Goal: Task Accomplishment & Management: Manage account settings

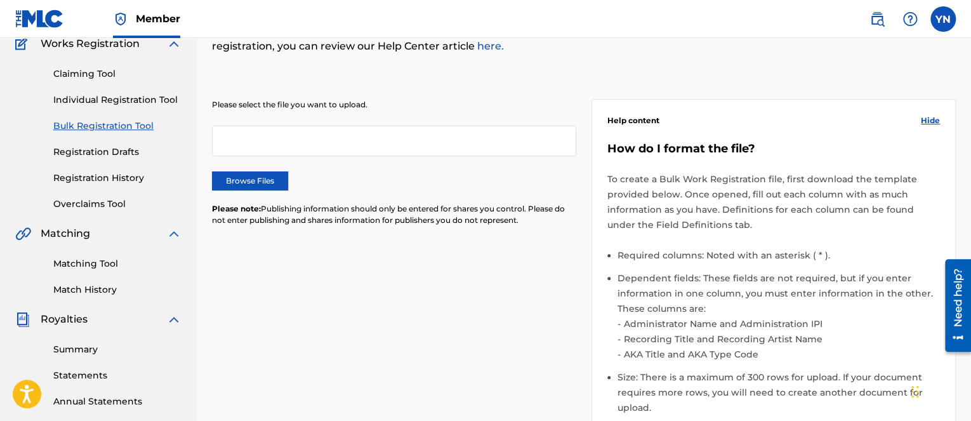
scroll to position [127, 0]
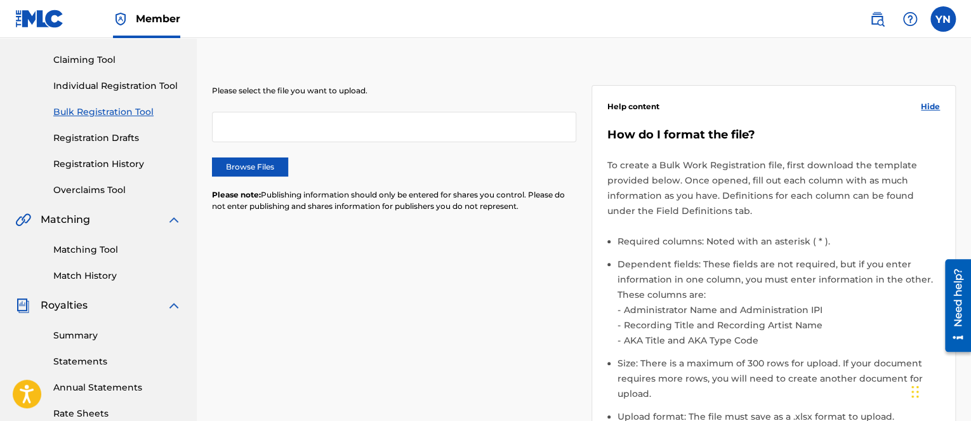
click at [91, 251] on link "Matching Tool" at bounding box center [117, 249] width 128 height 13
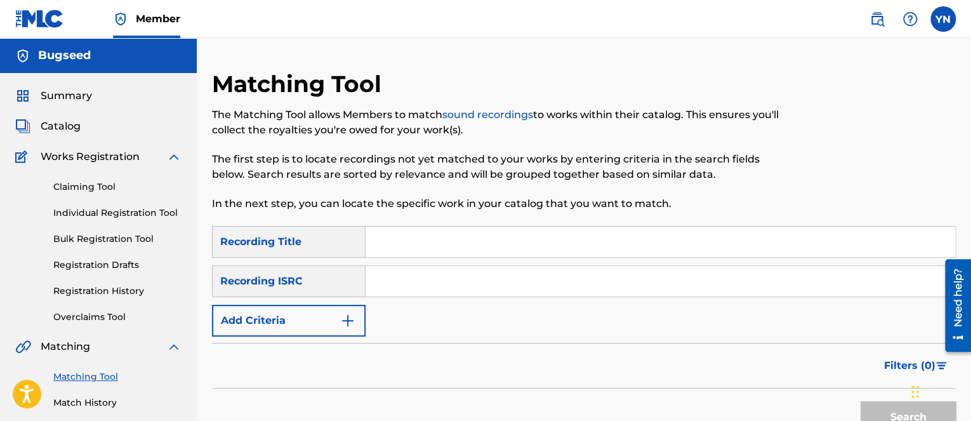
click at [423, 243] on input "Search Form" at bounding box center [661, 242] width 590 height 30
paste input "Harlot"
type input "Harlot"
click at [419, 282] on input "Search Form" at bounding box center [661, 281] width 590 height 30
click at [370, 413] on div "Search" at bounding box center [584, 414] width 744 height 51
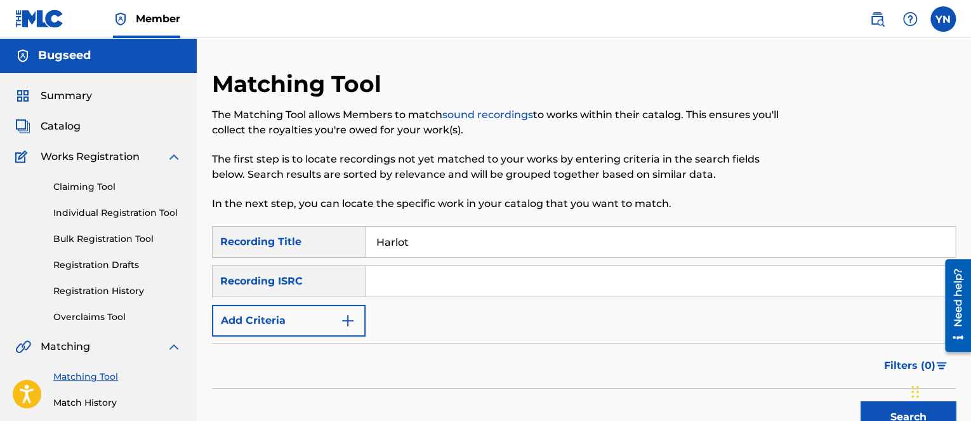
click at [394, 286] on input "Search Form" at bounding box center [661, 281] width 590 height 30
paste input "DEQ121638982"
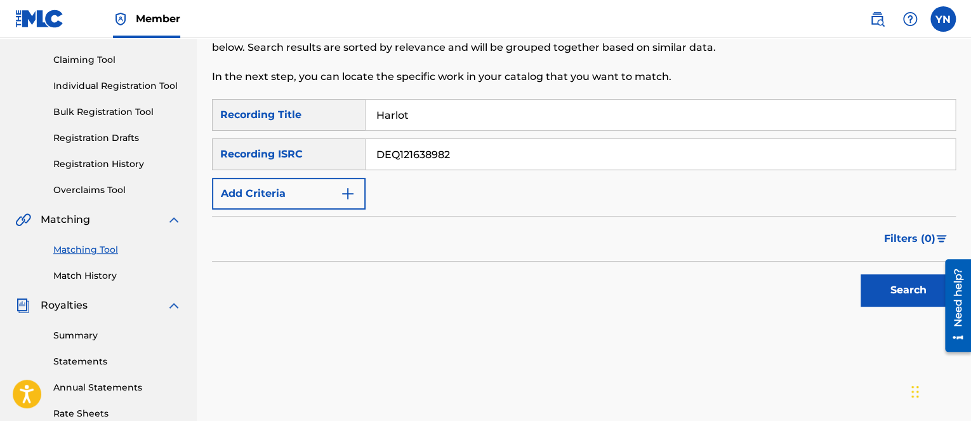
type input "DEQ121638982"
click at [902, 301] on button "Search" at bounding box center [908, 290] width 95 height 32
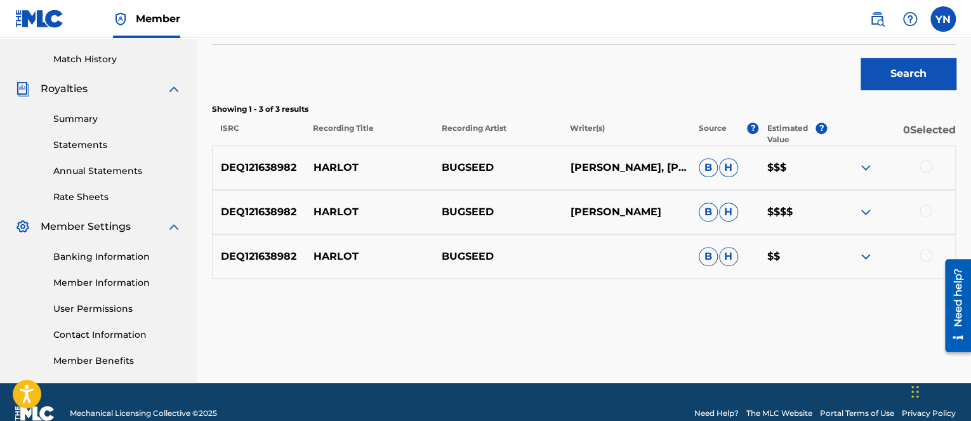
scroll to position [366, 0]
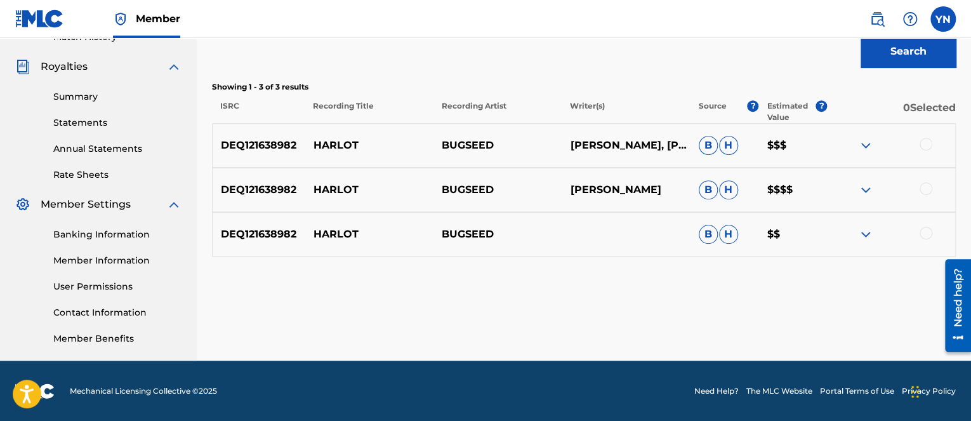
drag, startPoint x: 755, startPoint y: 288, endPoint x: 820, endPoint y: 277, distance: 65.6
click at [870, 144] on img at bounding box center [865, 145] width 15 height 15
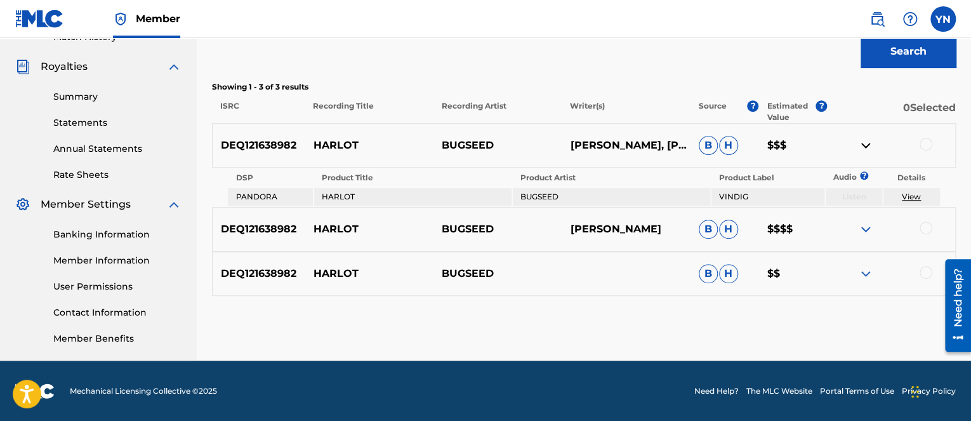
click at [589, 229] on p "[PERSON_NAME]" at bounding box center [626, 229] width 128 height 15
click at [917, 196] on link "View" at bounding box center [911, 197] width 19 height 10
click at [866, 231] on img at bounding box center [865, 229] width 15 height 15
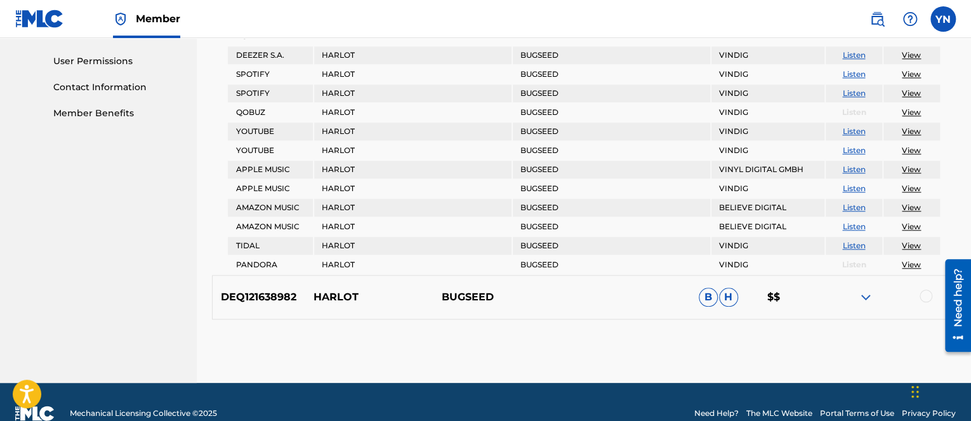
scroll to position [610, 0]
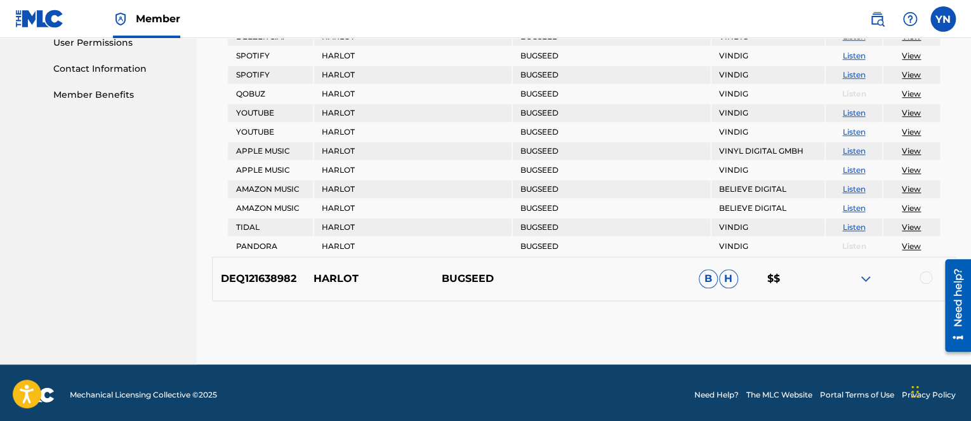
click at [865, 271] on img at bounding box center [865, 278] width 15 height 15
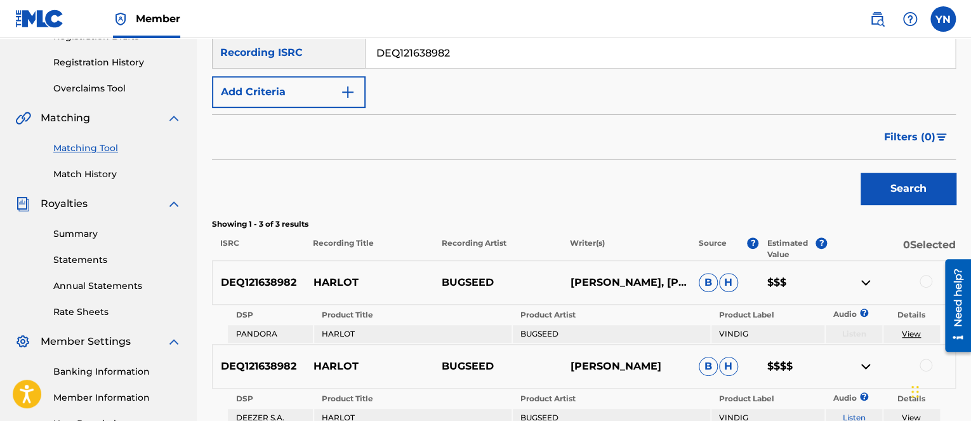
scroll to position [356, 0]
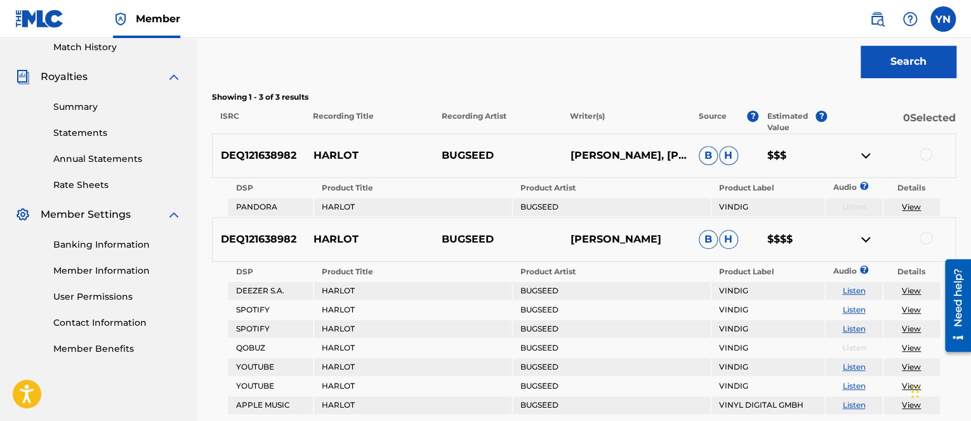
drag, startPoint x: 879, startPoint y: 313, endPoint x: 312, endPoint y: 230, distance: 573.0
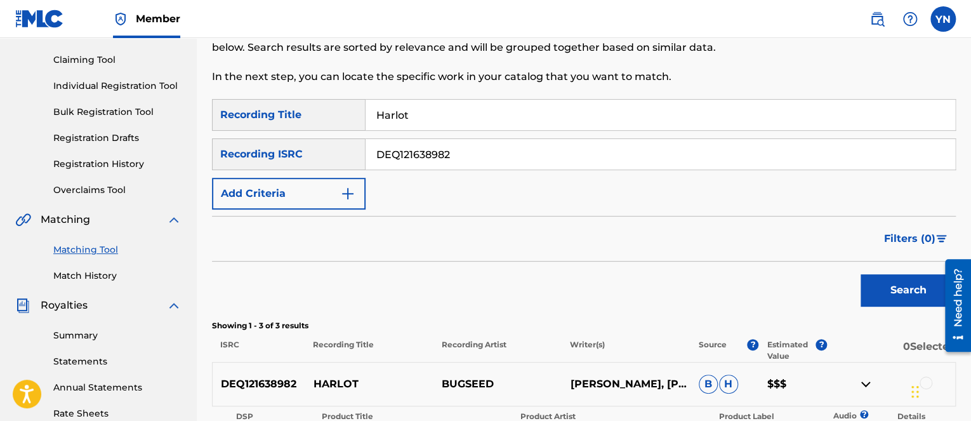
scroll to position [0, 0]
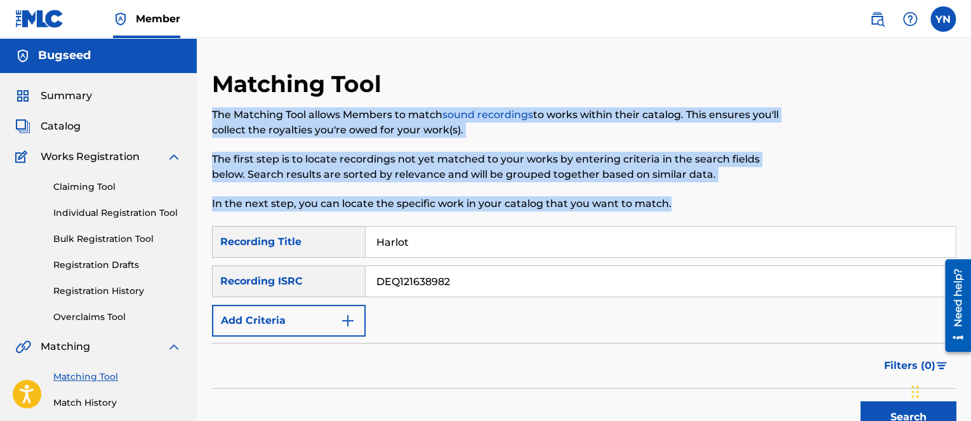
drag, startPoint x: 707, startPoint y: 205, endPoint x: 214, endPoint y: 117, distance: 500.5
click at [214, 117] on div "The Matching Tool allows Members to match sound recordings to works within thei…" at bounding box center [498, 159] width 573 height 104
click at [444, 200] on p "In the next step, you can locate the specific work in your catalog that you wan…" at bounding box center [498, 203] width 573 height 15
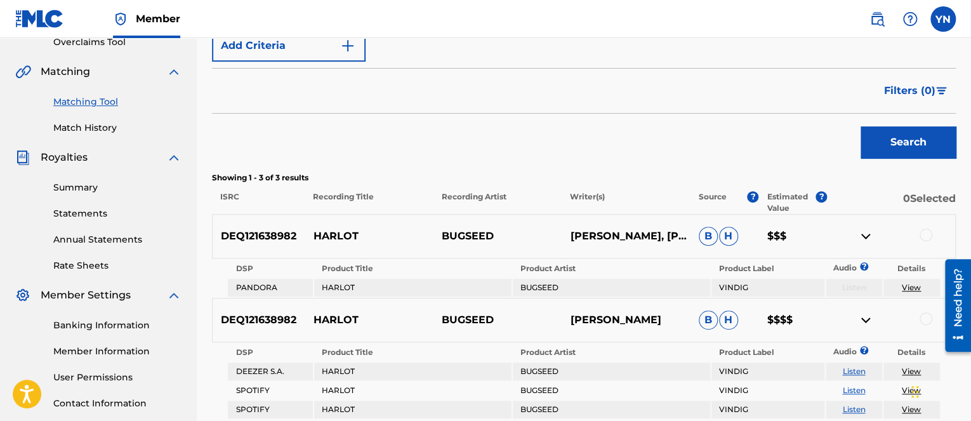
scroll to position [254, 0]
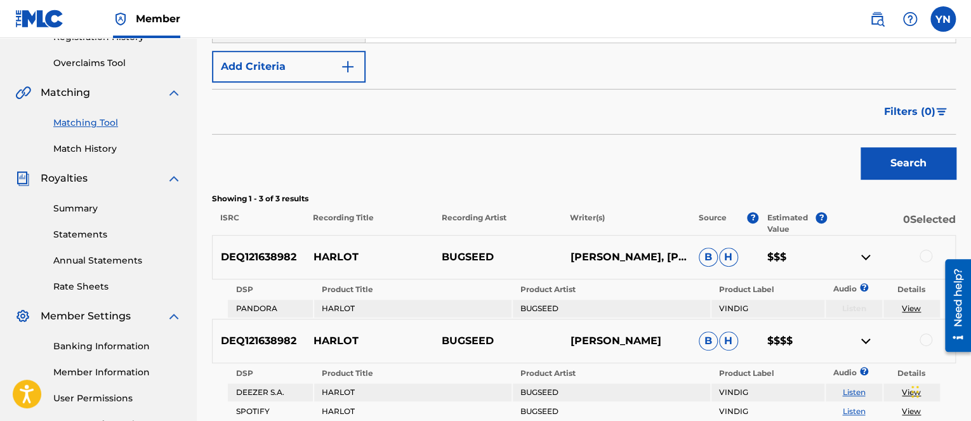
drag, startPoint x: 932, startPoint y: 167, endPoint x: 919, endPoint y: 200, distance: 35.4
click at [919, 200] on div "SearchWithCriteria61cc9bb7-b450-4f11-af72-7f3e79155ab5 Recording Title Harlot S…" at bounding box center [584, 384] width 744 height 824
click at [909, 222] on p "0 Selected" at bounding box center [891, 223] width 129 height 23
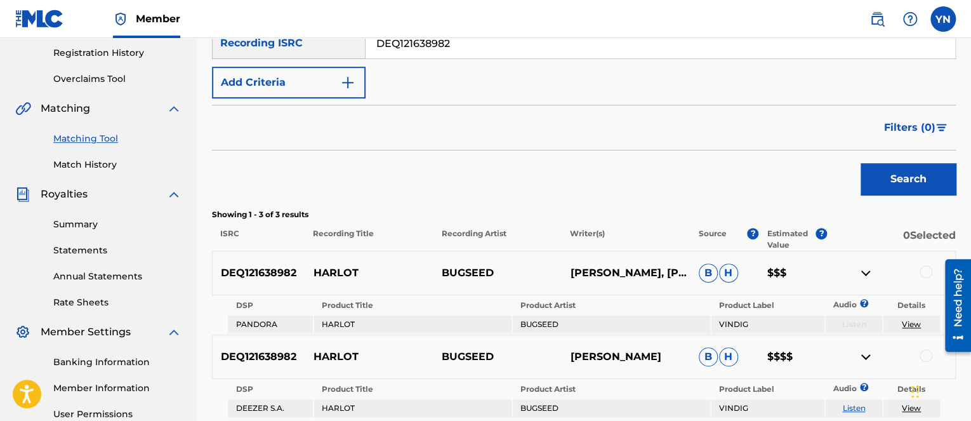
scroll to position [112, 0]
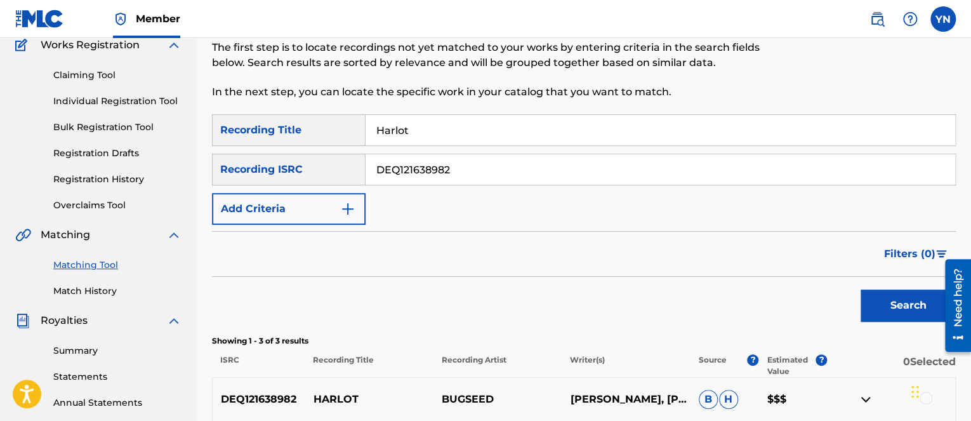
click at [892, 284] on div "Search" at bounding box center [906, 302] width 102 height 51
click at [891, 300] on button "Search" at bounding box center [908, 306] width 95 height 32
click at [99, 293] on link "Match History" at bounding box center [117, 290] width 128 height 13
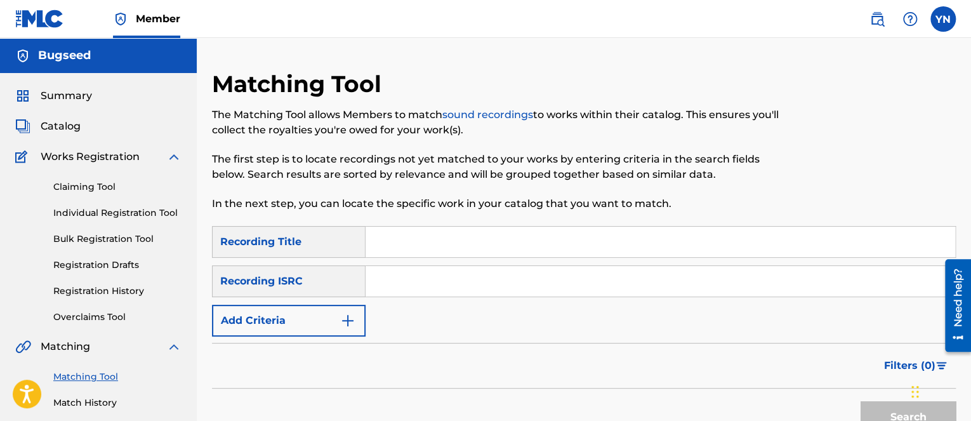
scroll to position [112, 0]
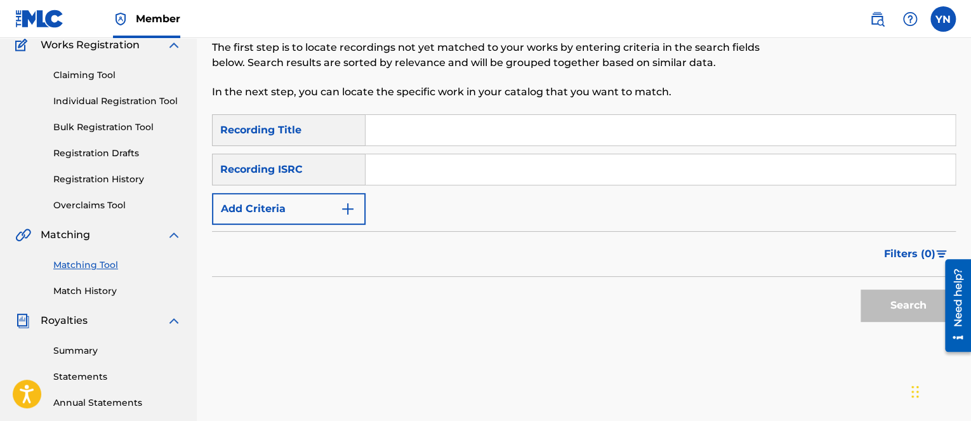
click at [553, 138] on input "Search Form" at bounding box center [661, 130] width 590 height 30
click at [394, 164] on input "Search Form" at bounding box center [661, 169] width 590 height 30
paste input "DEQ121638982"
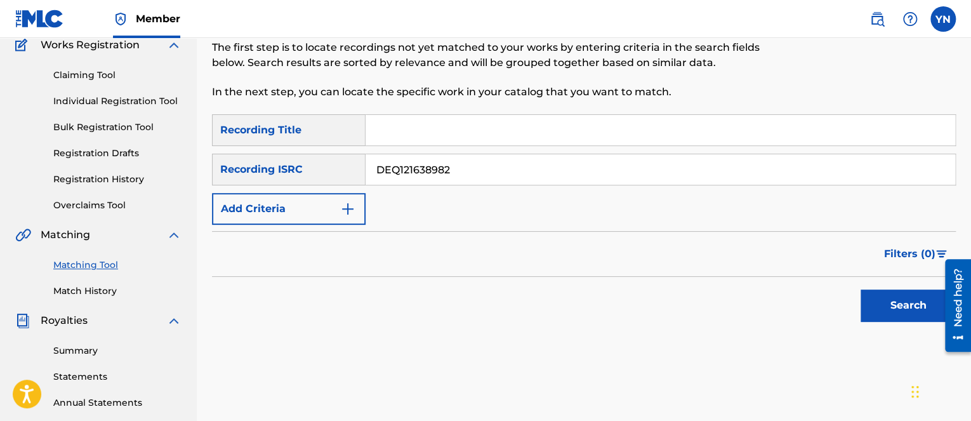
type input "DEQ121638982"
click at [414, 126] on input "Search Form" at bounding box center [661, 130] width 590 height 30
type input "Harlot"
click at [924, 298] on button "Search" at bounding box center [908, 306] width 95 height 32
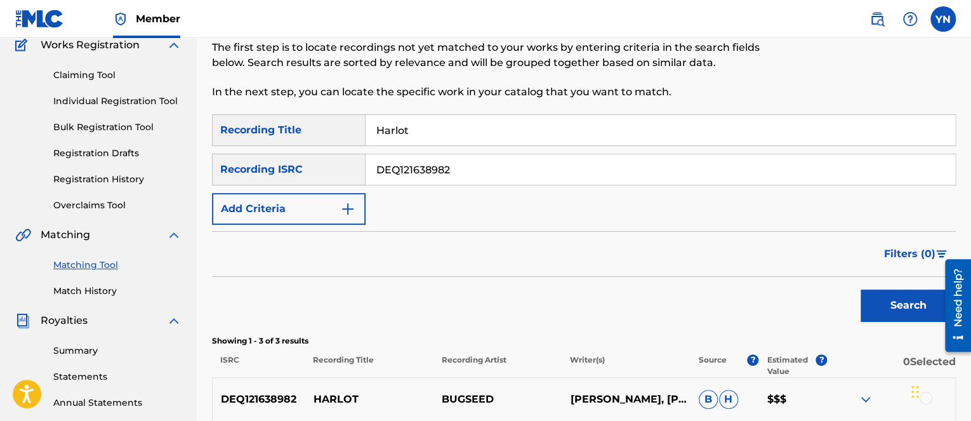
scroll to position [239, 0]
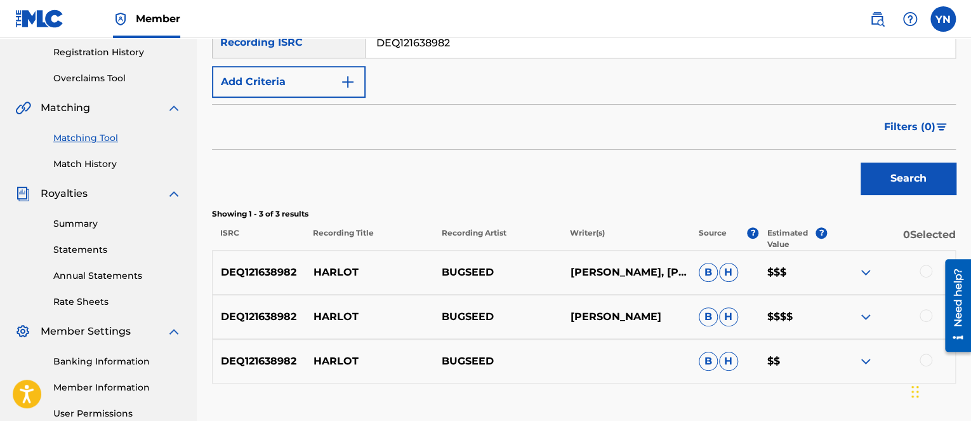
click at [359, 88] on button "Add Criteria" at bounding box center [289, 82] width 154 height 32
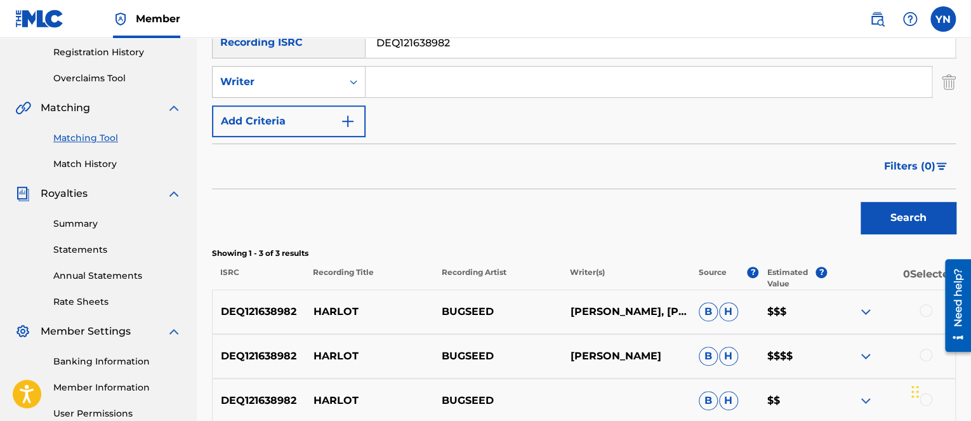
click at [945, 81] on img "Search Form" at bounding box center [949, 82] width 14 height 32
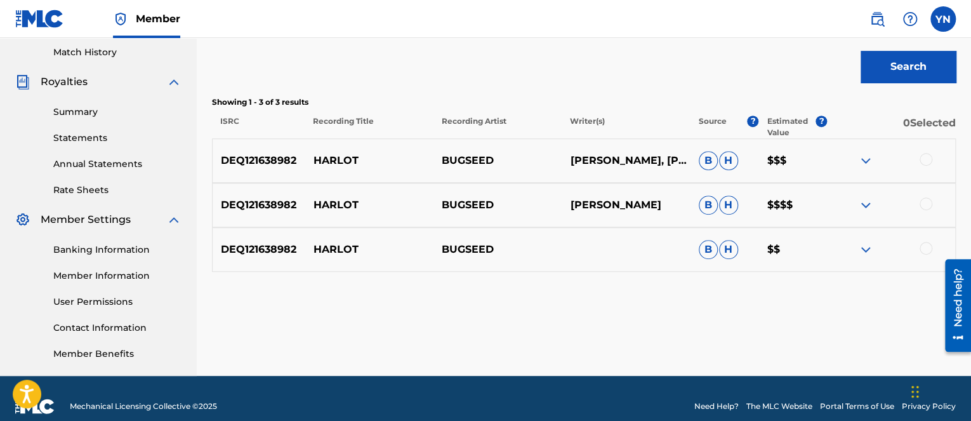
scroll to position [366, 0]
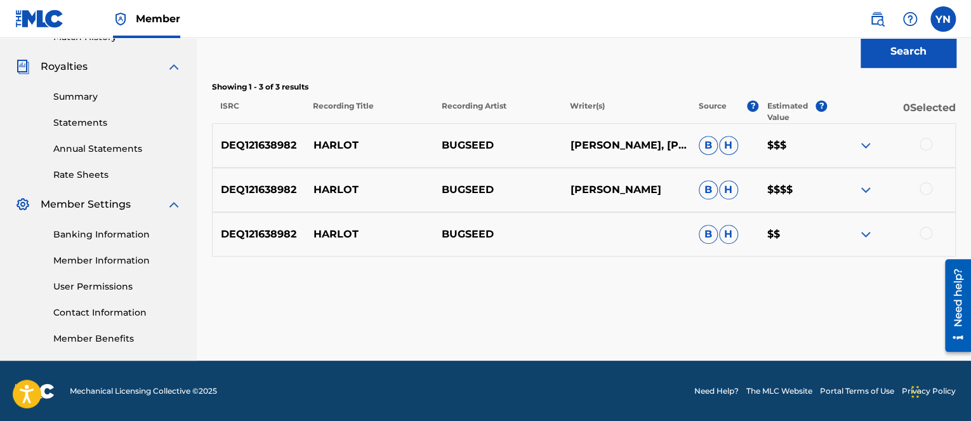
click at [644, 148] on p "YUSUKE NAKANO, YUSUKE NAKANO" at bounding box center [626, 145] width 128 height 15
click at [650, 246] on div "DEQ121638982 HARLOT BUGSEED B H $$" at bounding box center [584, 234] width 744 height 44
click at [853, 233] on div at bounding box center [891, 234] width 128 height 15
click at [862, 233] on img at bounding box center [865, 234] width 15 height 15
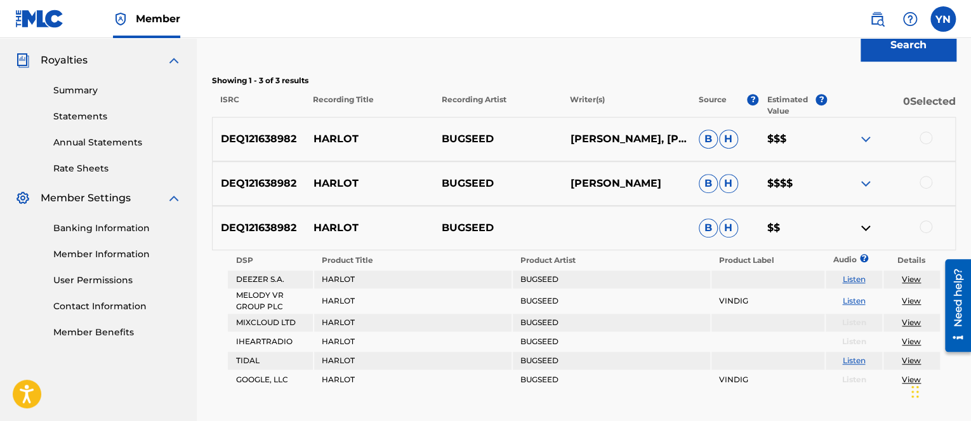
scroll to position [381, 0]
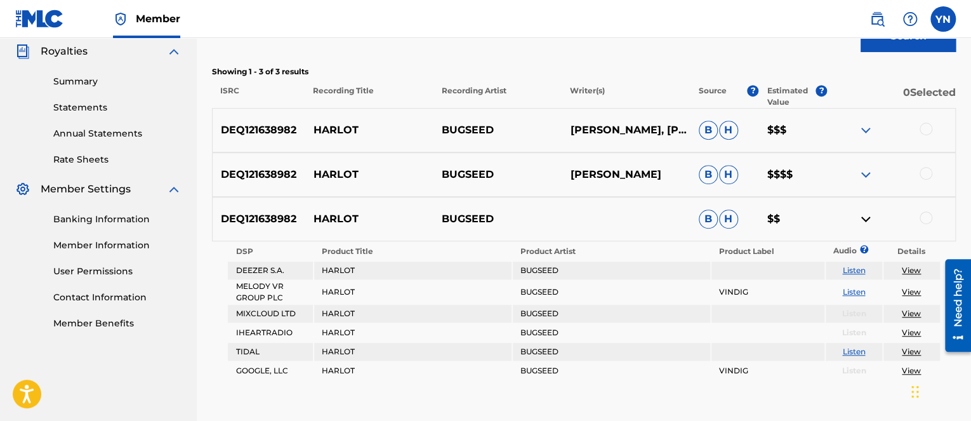
click at [714, 218] on span "B" at bounding box center [708, 219] width 19 height 19
click at [712, 208] on div "DEQ121638982 HARLOT BUGSEED B H $$" at bounding box center [584, 219] width 744 height 44
click at [712, 215] on span "B" at bounding box center [708, 219] width 19 height 19
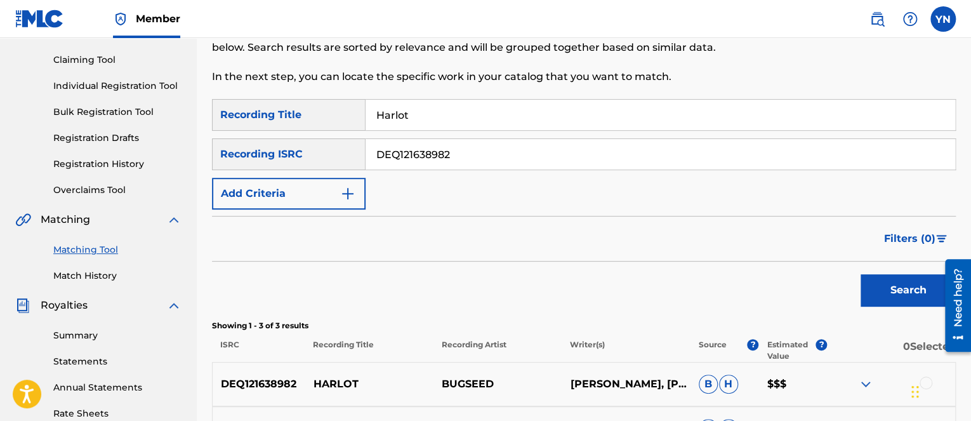
scroll to position [0, 0]
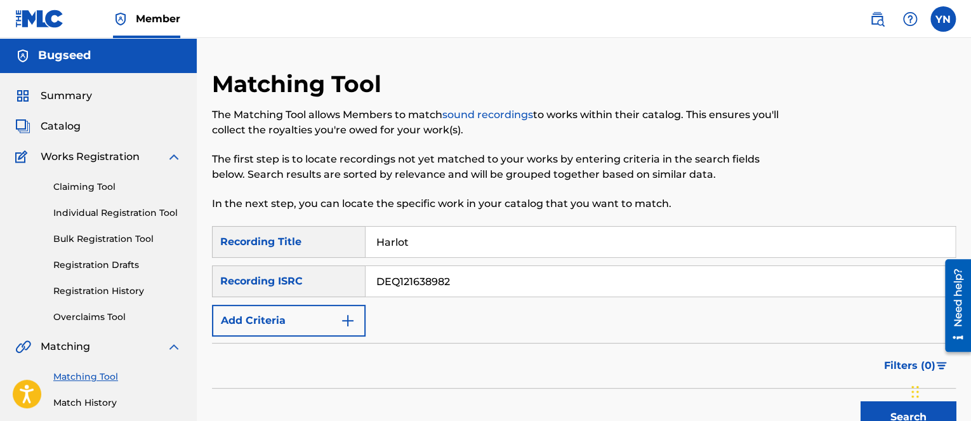
click at [76, 130] on span "Catalog" at bounding box center [61, 126] width 40 height 15
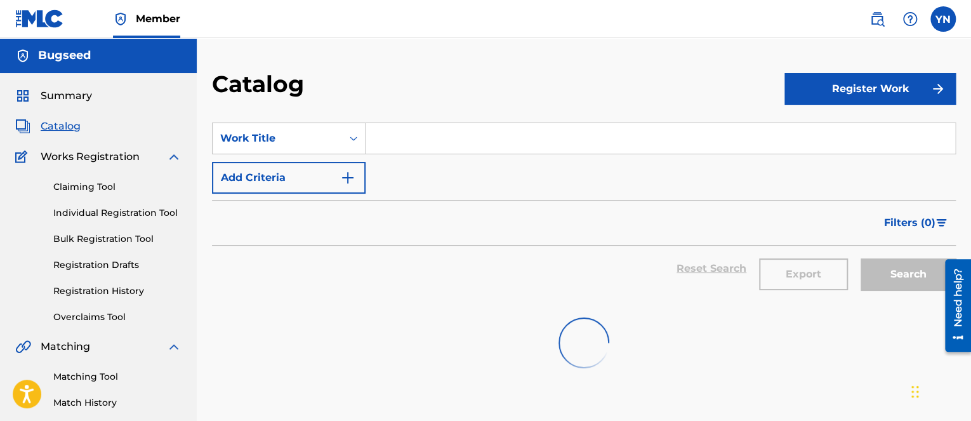
scroll to position [127, 0]
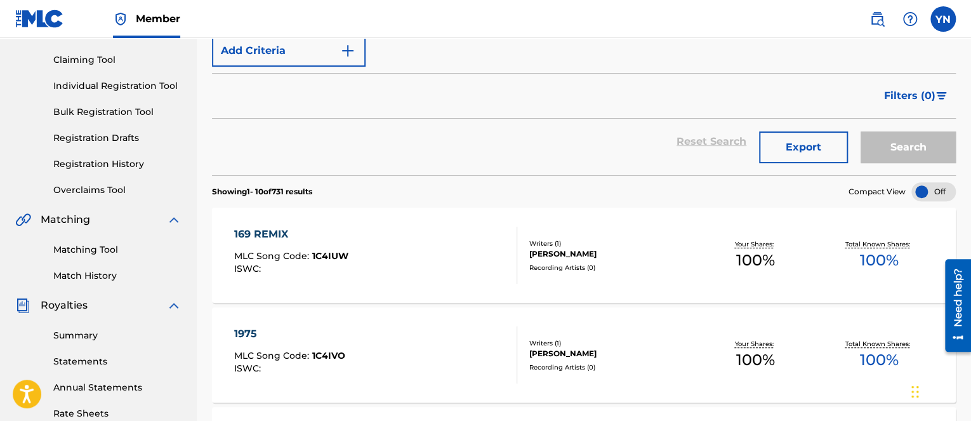
click at [365, 246] on div "169 REMIX MLC Song Code : 1C4IUW ISWC :" at bounding box center [375, 255] width 283 height 57
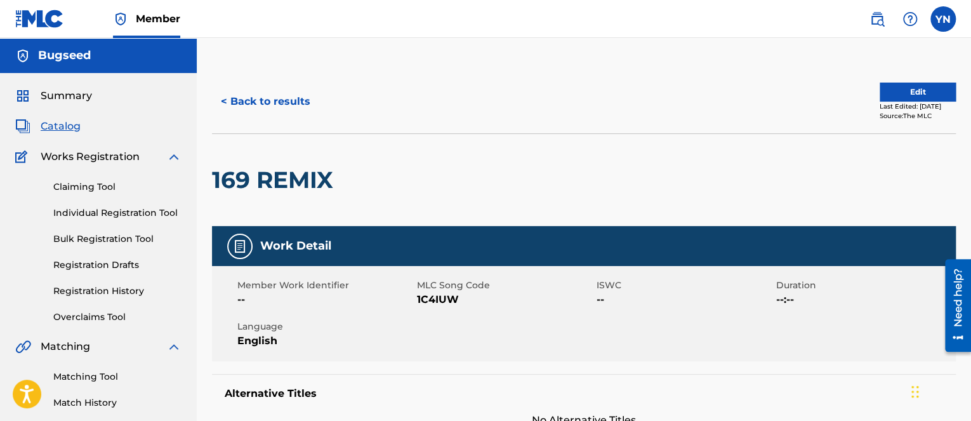
click at [912, 95] on button "Edit" at bounding box center [918, 92] width 76 height 19
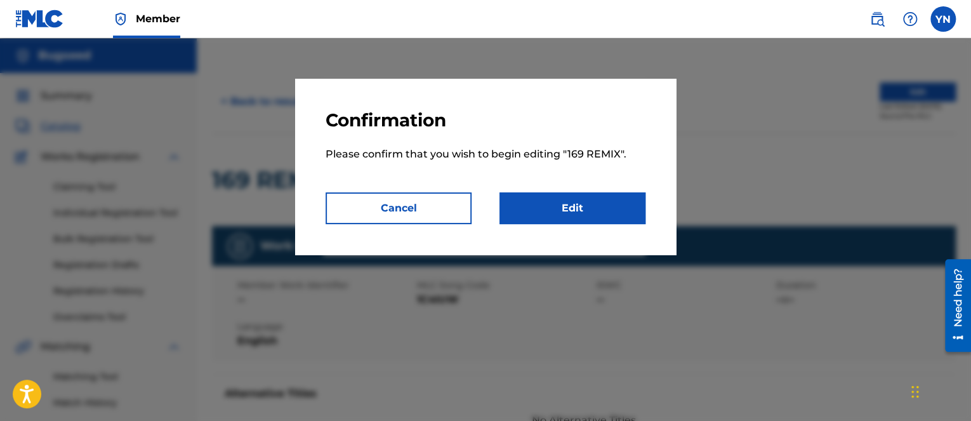
click at [599, 220] on link "Edit" at bounding box center [573, 208] width 146 height 32
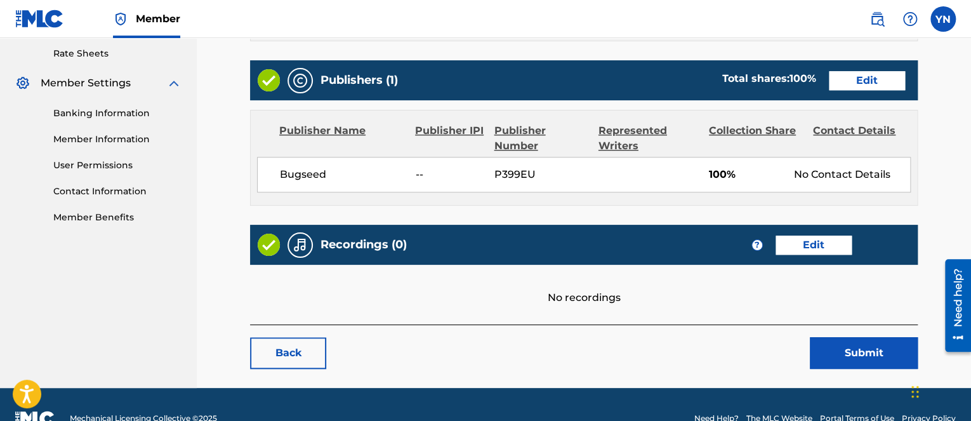
scroll to position [514, 0]
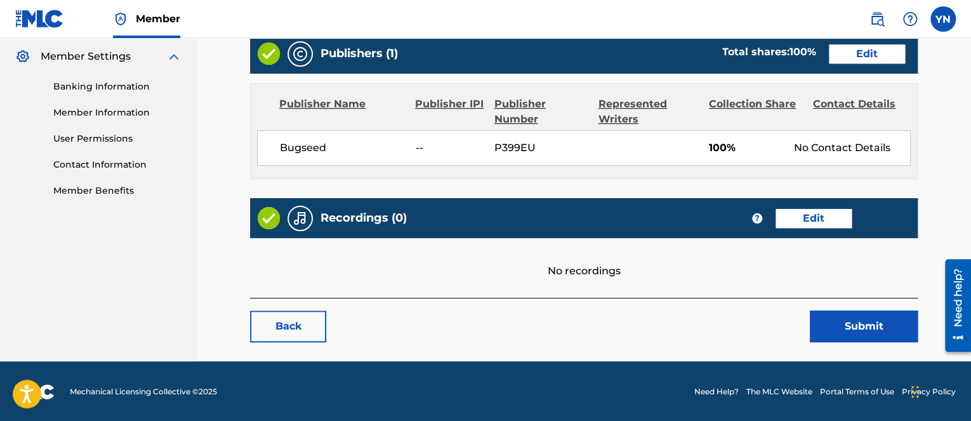
click at [822, 218] on link "Edit" at bounding box center [814, 218] width 76 height 19
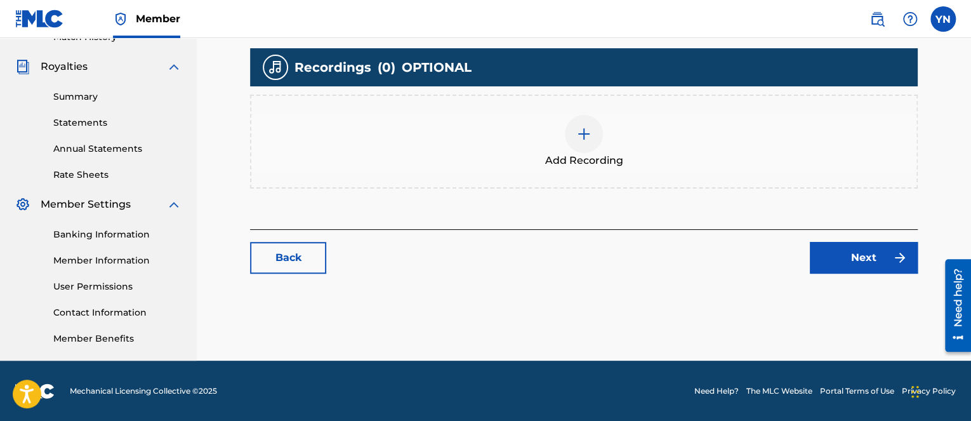
scroll to position [239, 0]
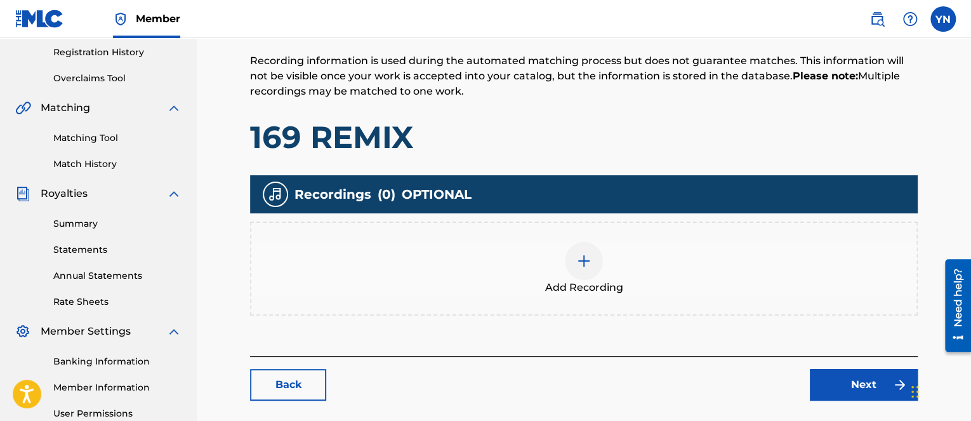
click at [585, 271] on div at bounding box center [584, 261] width 38 height 38
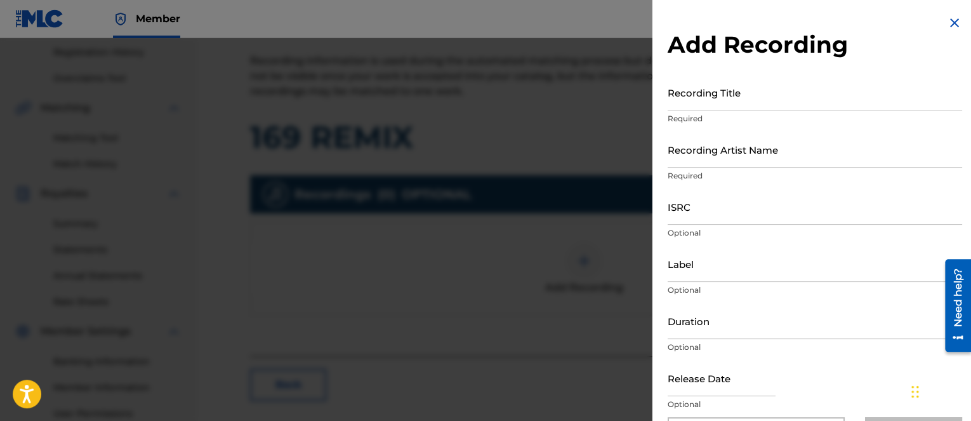
scroll to position [43, 0]
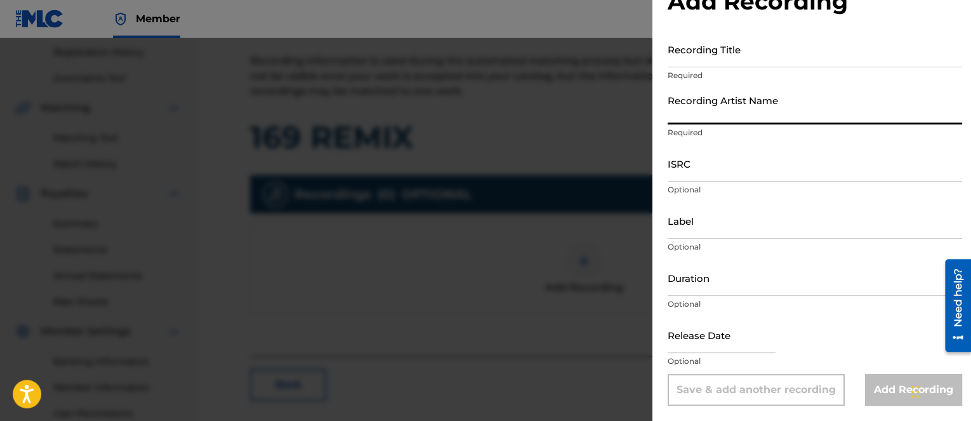
click at [739, 123] on input "Recording Artist Name" at bounding box center [815, 106] width 295 height 36
paste input "FR9W11215899"
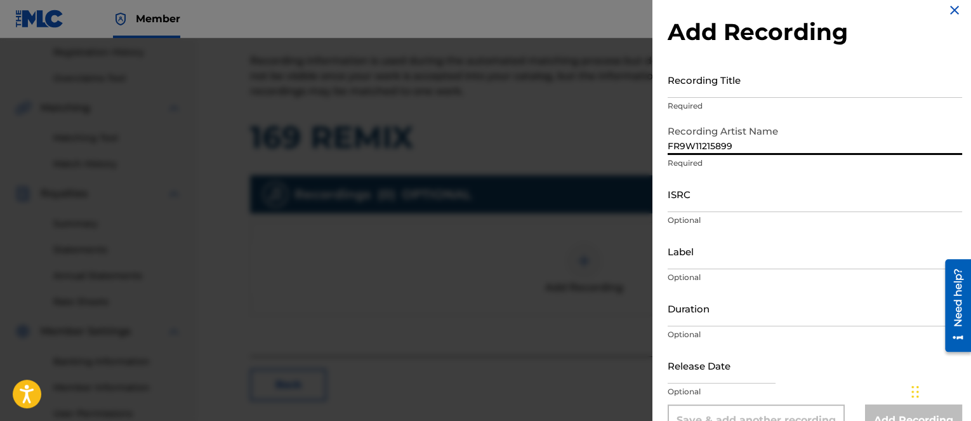
scroll to position [0, 0]
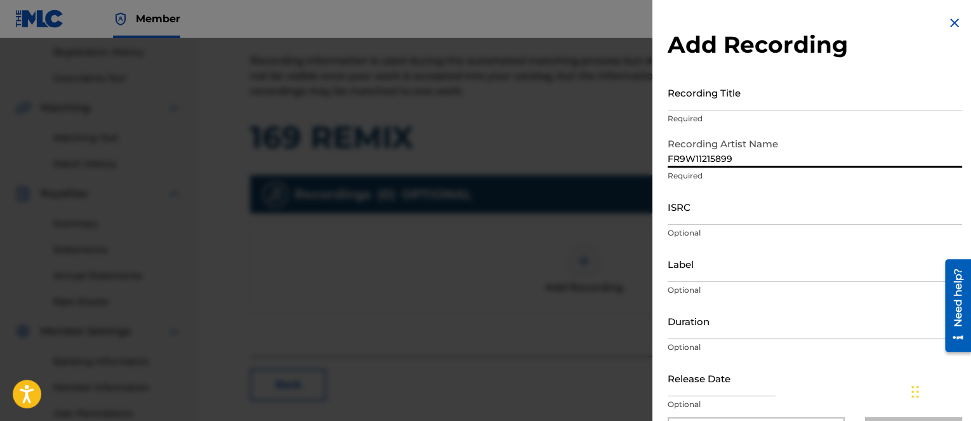
type input "FR9W11215899"
click at [929, 118] on p "Required" at bounding box center [815, 118] width 295 height 11
click at [896, 98] on input "Recording Title" at bounding box center [815, 92] width 295 height 36
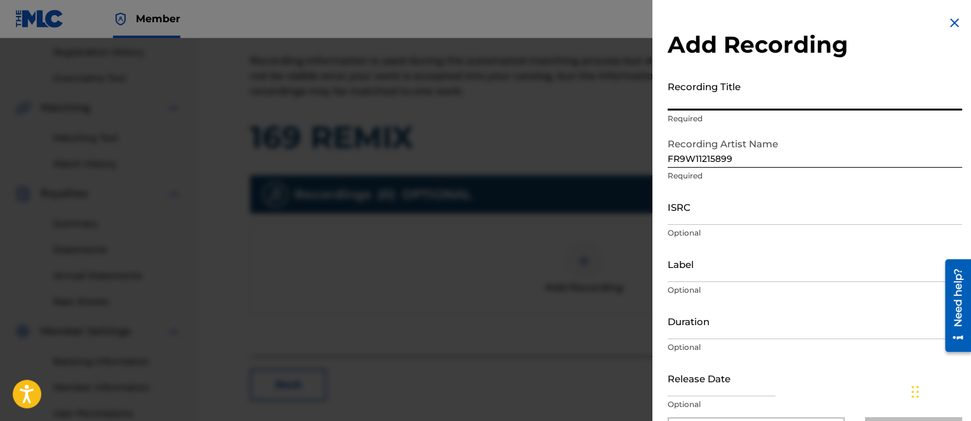
paste input "169 remix"
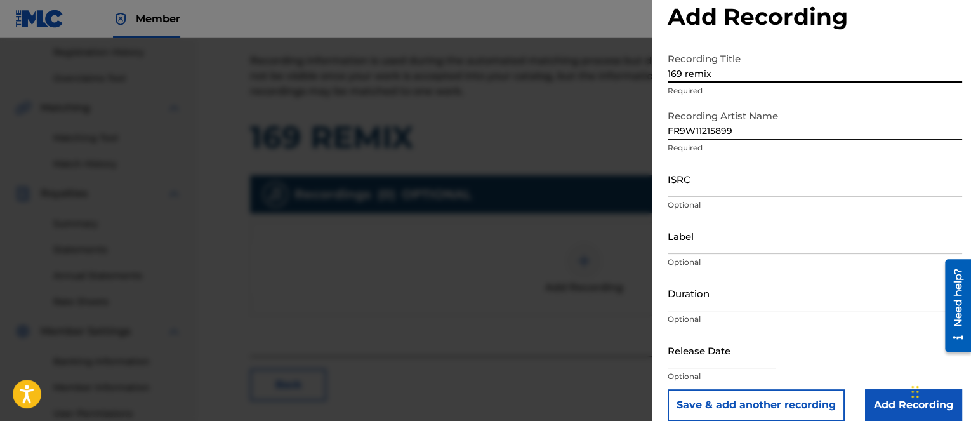
scroll to position [43, 0]
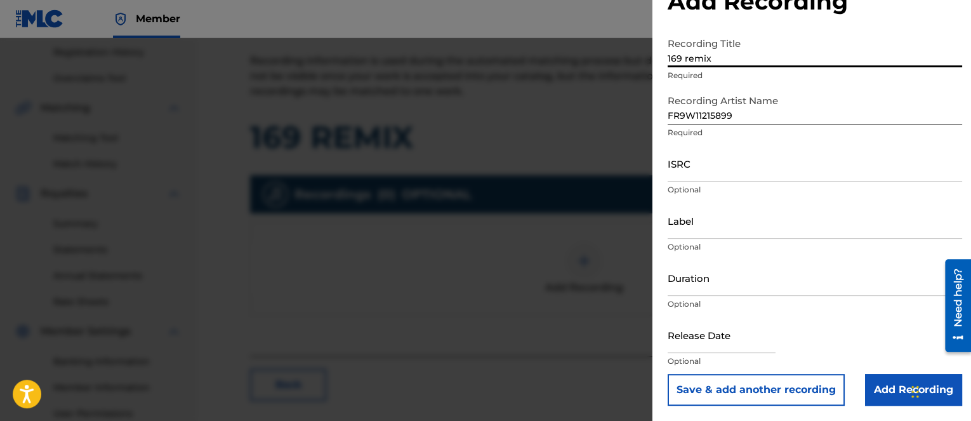
type input "169 remix"
click at [582, 395] on div at bounding box center [485, 248] width 971 height 421
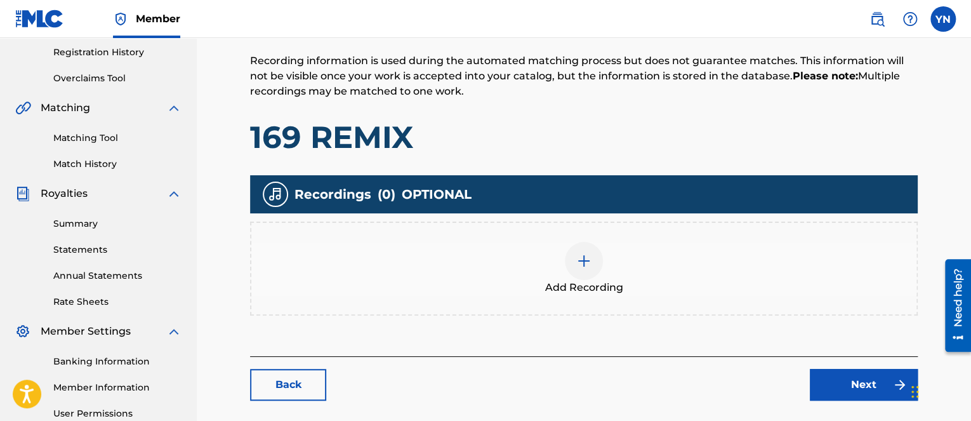
click at [665, 283] on div "Add Recording" at bounding box center [583, 268] width 665 height 53
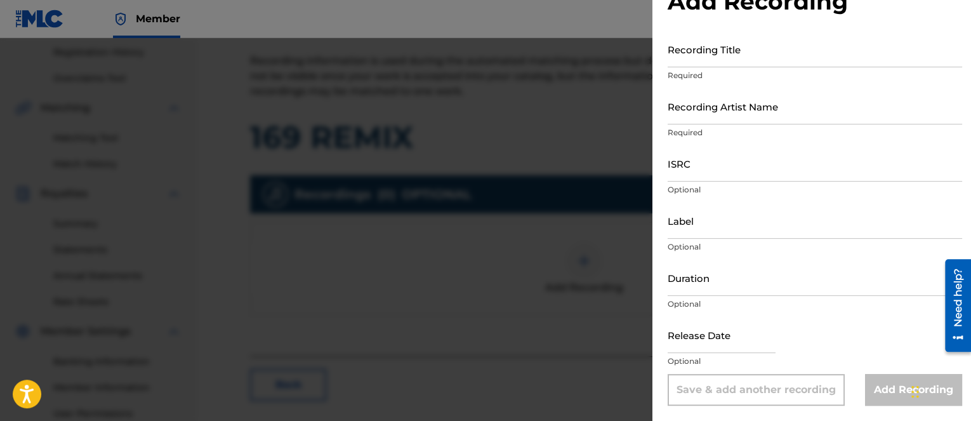
select select "7"
select select "2025"
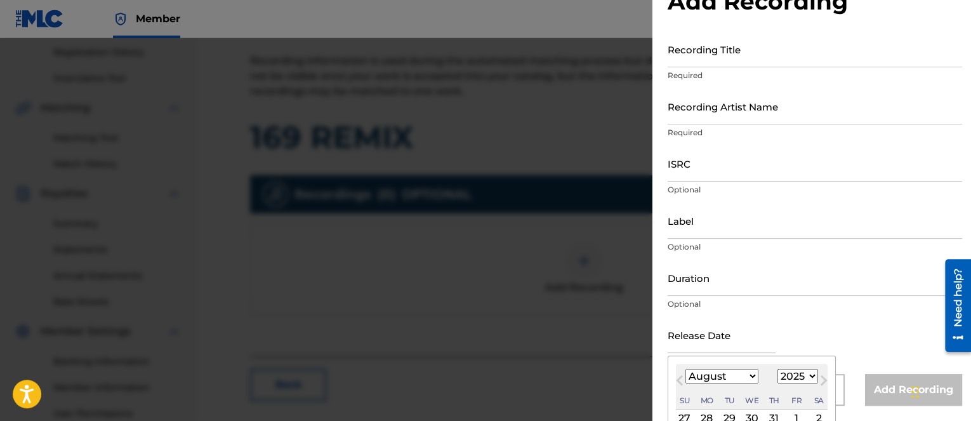
paste input "Cascade Records"
type input "Cascade Records"
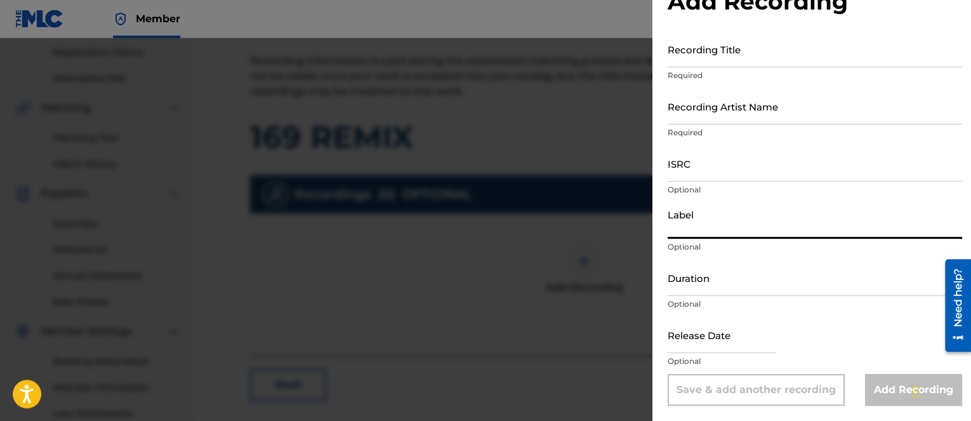
click at [685, 236] on input "Label" at bounding box center [815, 221] width 295 height 36
paste input "Cascade Records"
type input "Cascade Records"
click at [661, 387] on div "Add Recording Recording Title Required Recording Artist Name Required ISRC Opti…" at bounding box center [815, 189] width 325 height 464
click at [610, 352] on div at bounding box center [485, 248] width 971 height 421
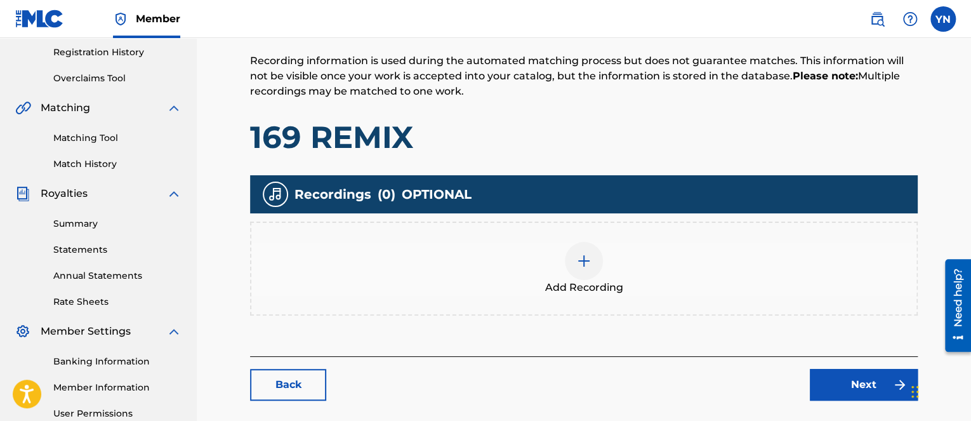
click at [98, 142] on link "Matching Tool" at bounding box center [117, 137] width 128 height 13
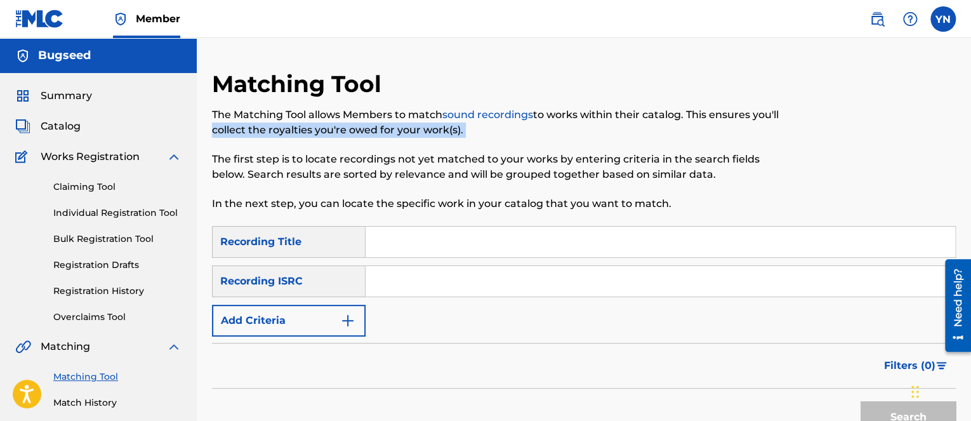
drag, startPoint x: 211, startPoint y: 124, endPoint x: 214, endPoint y: 147, distance: 23.0
click at [214, 147] on div "The Matching Tool allows Members to match sound recordings to works within thei…" at bounding box center [498, 159] width 573 height 104
click at [214, 147] on body "Accessibility Screen-Reader Guide, Feedback, and Issue Reporting | New window M…" at bounding box center [485, 210] width 971 height 421
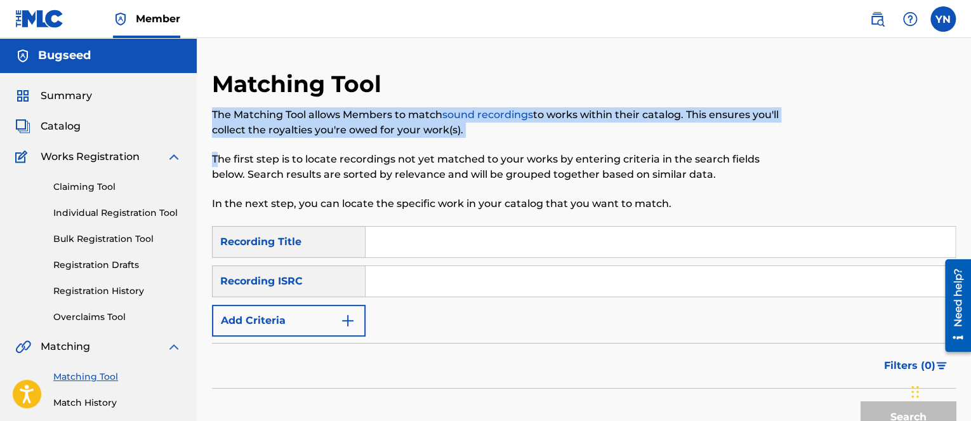
drag, startPoint x: 208, startPoint y: 116, endPoint x: 216, endPoint y: 145, distance: 29.6
click at [216, 145] on div "Matching Tool The Matching Tool allows Members to match sound recordings to wor…" at bounding box center [584, 398] width 775 height 656
click at [262, 130] on p "The Matching Tool allows Members to match sound recordings to works within thei…" at bounding box center [498, 122] width 573 height 30
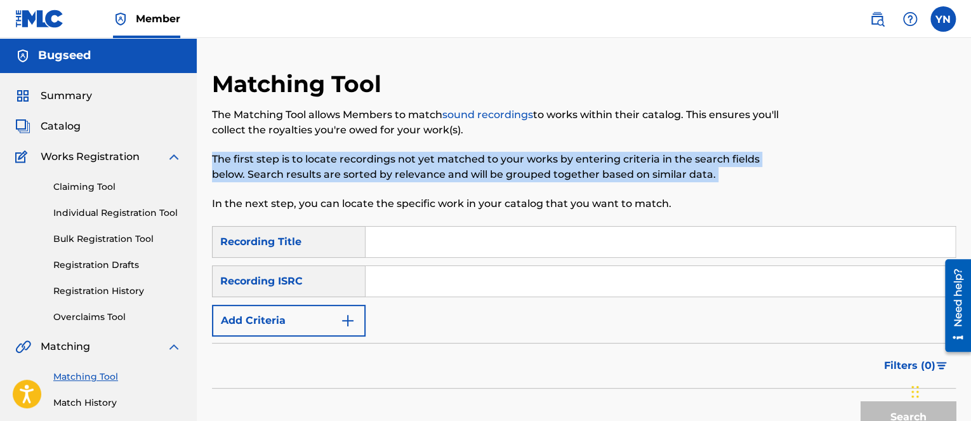
drag, startPoint x: 211, startPoint y: 160, endPoint x: 205, endPoint y: 187, distance: 27.3
click at [205, 187] on div "Matching Tool The Matching Tool allows Members to match sound recordings to wor…" at bounding box center [584, 398] width 775 height 656
click at [208, 207] on div "Matching Tool The Matching Tool allows Members to match sound recordings to wor…" at bounding box center [584, 398] width 775 height 656
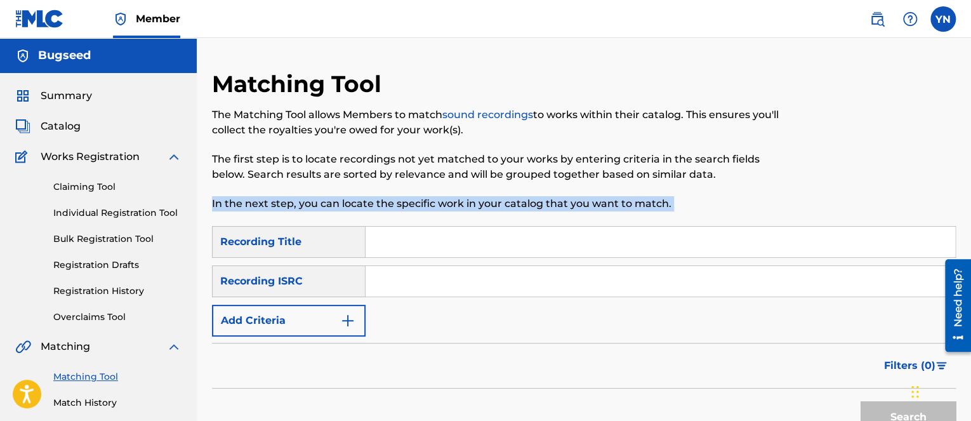
drag, startPoint x: 210, startPoint y: 203, endPoint x: 210, endPoint y: 231, distance: 28.6
click at [210, 231] on div "Matching Tool The Matching Tool allows Members to match sound recordings to wor…" at bounding box center [584, 398] width 775 height 656
click at [205, 199] on div "Matching Tool The Matching Tool allows Members to match sound recordings to wor…" at bounding box center [584, 398] width 775 height 656
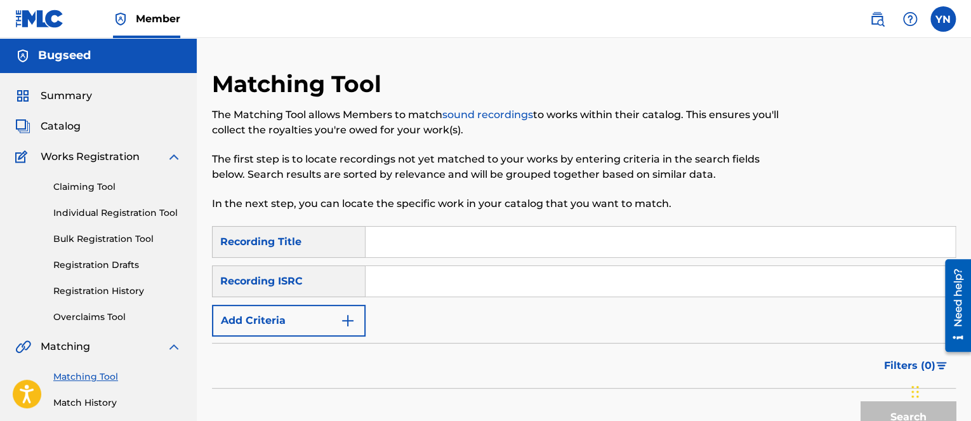
click at [157, 16] on span "Member" at bounding box center [158, 18] width 44 height 15
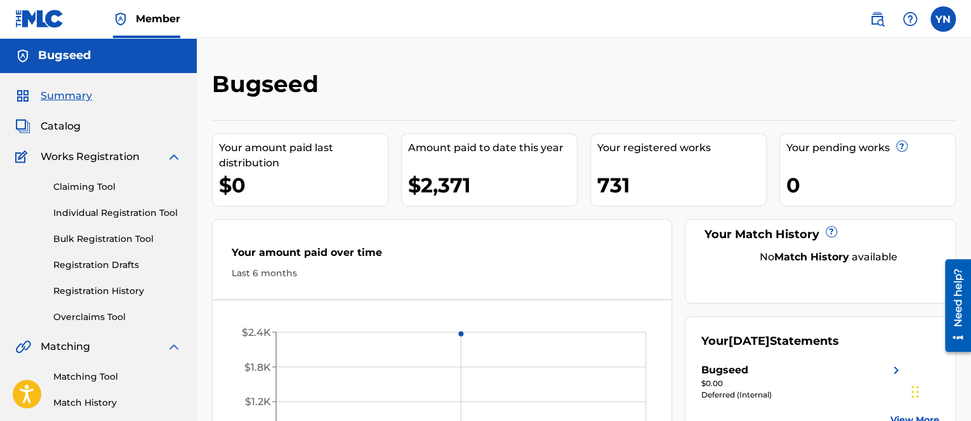
click at [938, 25] on label at bounding box center [943, 18] width 25 height 25
click at [943, 19] on input "YN Yusuke Nakano bug_seed@yahoo.co.jp Notification Preferences Profile Log out" at bounding box center [943, 19] width 0 height 0
click at [597, 88] on div "Bugseed" at bounding box center [498, 88] width 573 height 37
click at [164, 24] on span "Member" at bounding box center [158, 18] width 44 height 15
click at [75, 59] on h5 "Bugseed" at bounding box center [64, 55] width 53 height 15
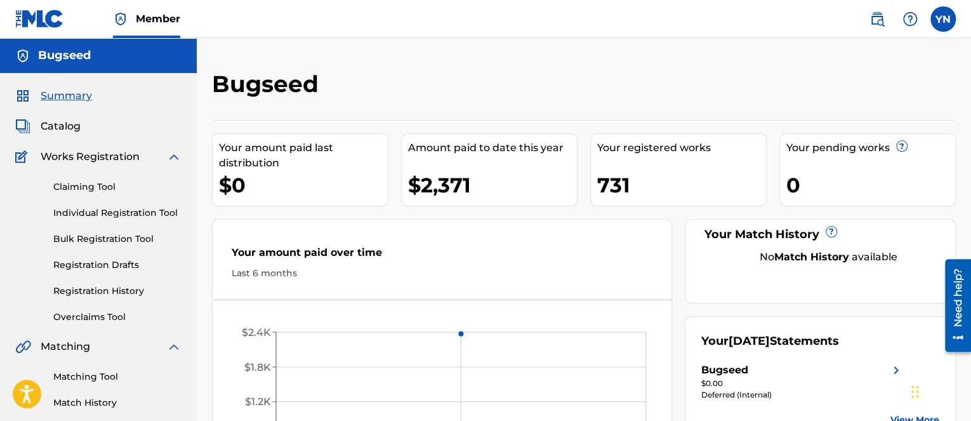
click at [67, 95] on span "Summary" at bounding box center [66, 95] width 51 height 15
click at [67, 100] on span "Summary" at bounding box center [66, 95] width 51 height 15
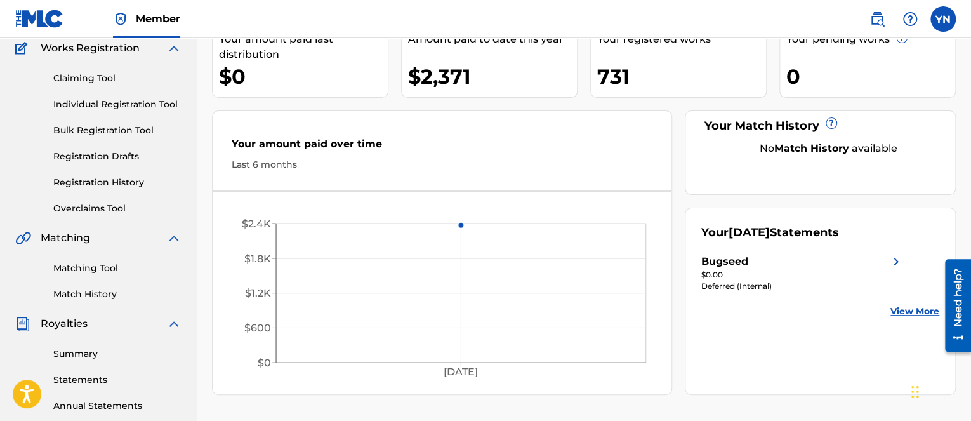
scroll to position [127, 0]
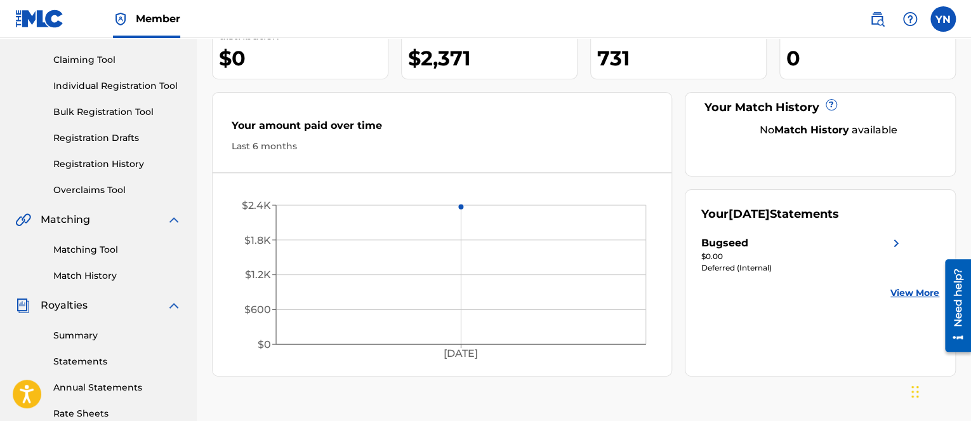
click at [88, 279] on link "Match History" at bounding box center [117, 275] width 128 height 13
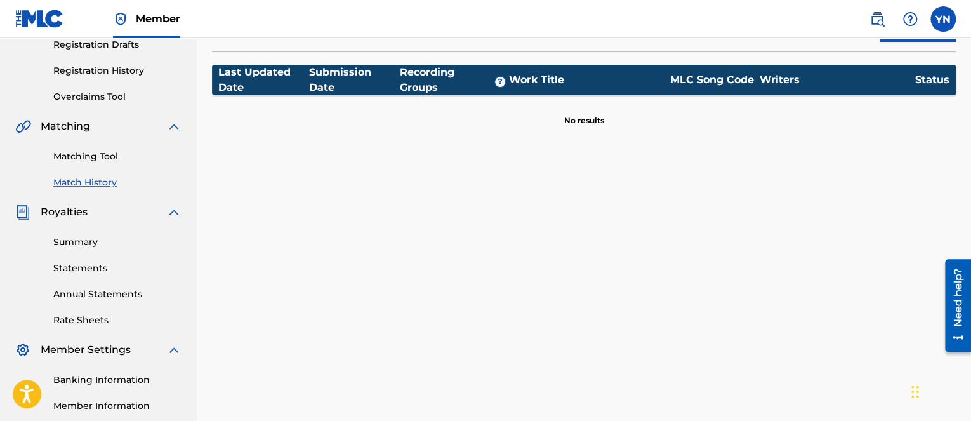
scroll to position [254, 0]
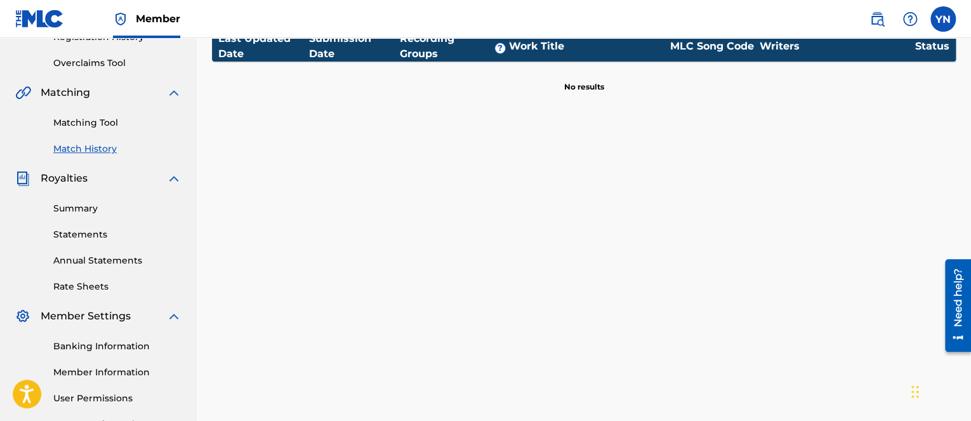
click at [81, 124] on link "Matching Tool" at bounding box center [117, 122] width 128 height 13
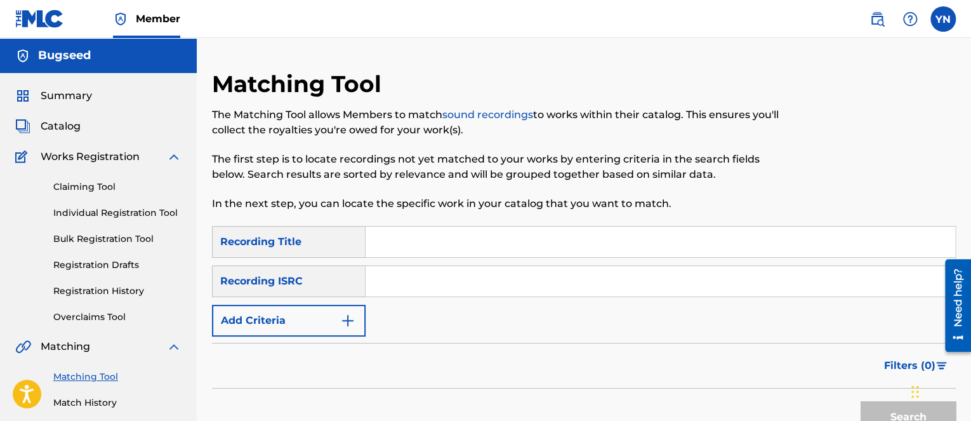
click at [460, 251] on input "Search Form" at bounding box center [661, 242] width 590 height 30
paste input "169 remix"
type input "169 remix"
click at [375, 408] on div "Search" at bounding box center [584, 414] width 744 height 51
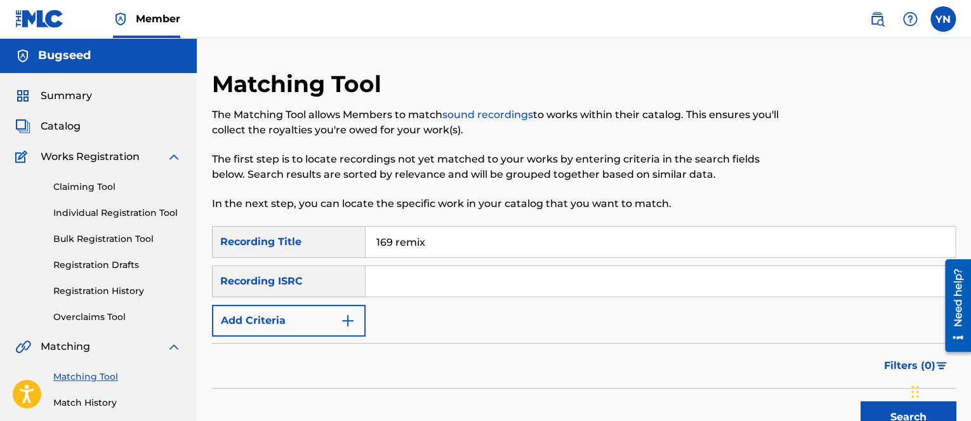
click at [406, 276] on input "Search Form" at bounding box center [661, 281] width 590 height 30
paste input "FR9W11215899"
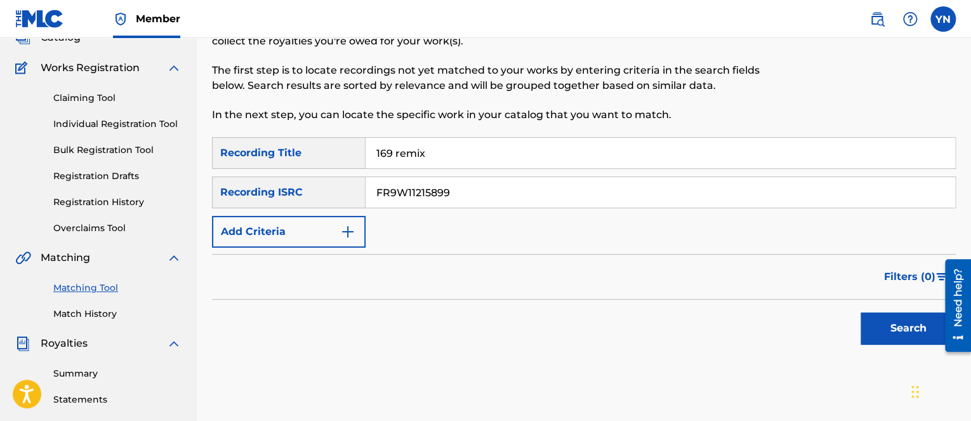
scroll to position [127, 0]
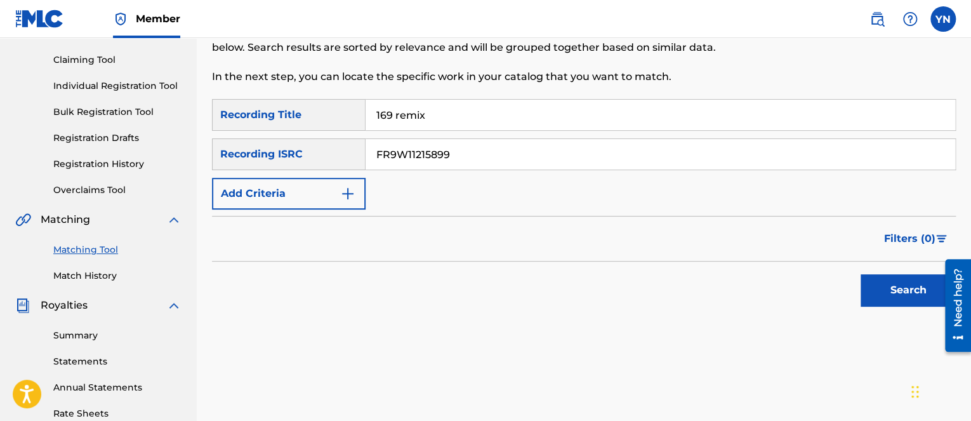
type input "FR9W11215899"
click at [873, 283] on button "Search" at bounding box center [908, 290] width 95 height 32
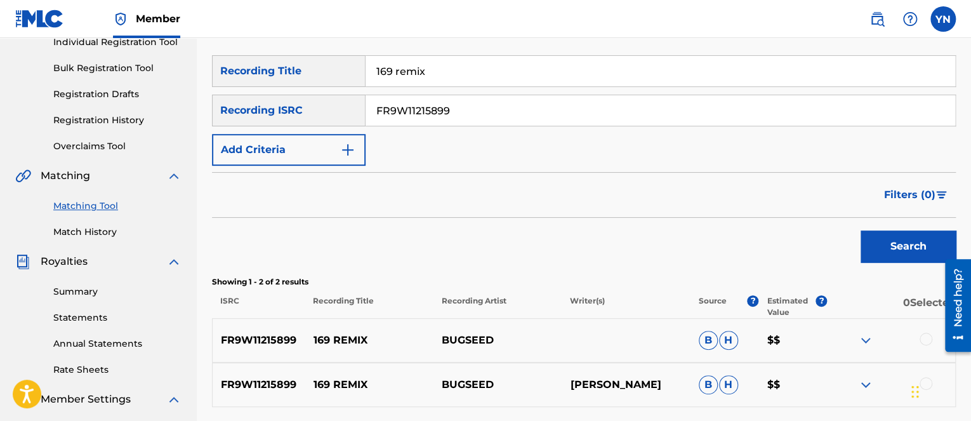
scroll to position [254, 0]
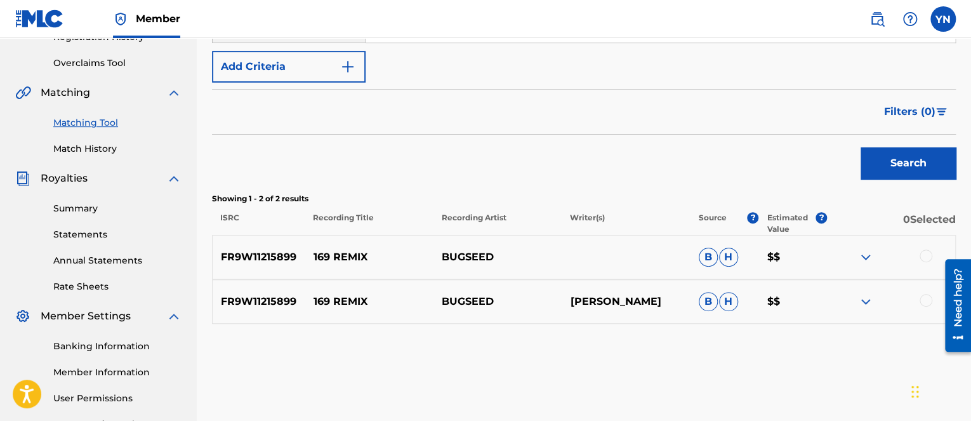
click at [871, 258] on img at bounding box center [865, 257] width 15 height 15
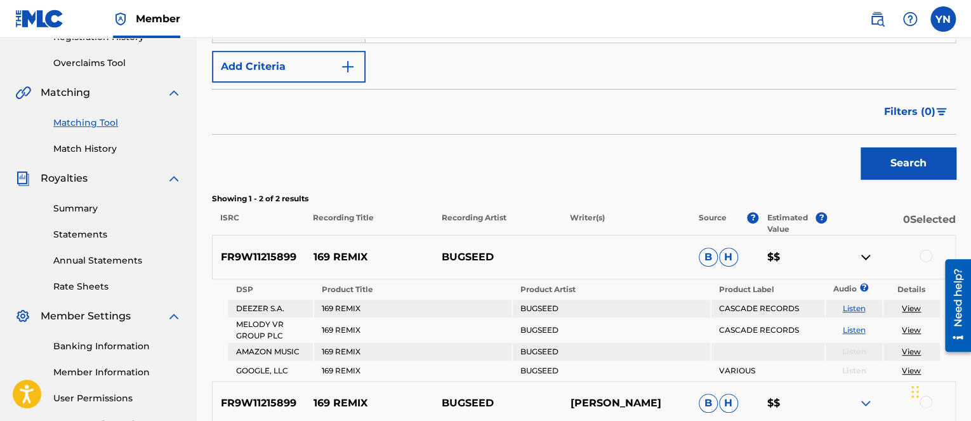
scroll to position [381, 0]
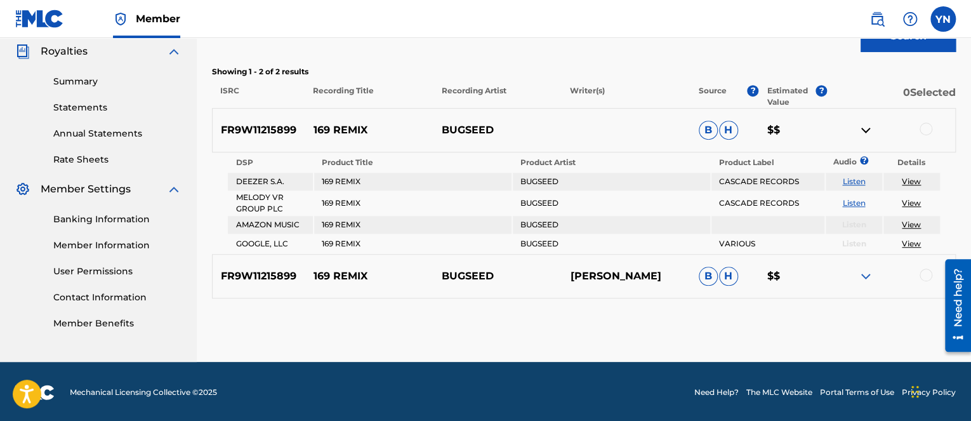
click at [848, 177] on link "Listen" at bounding box center [854, 182] width 23 height 10
click at [830, 235] on td "Listen" at bounding box center [854, 244] width 57 height 18
click at [863, 276] on img at bounding box center [865, 276] width 15 height 15
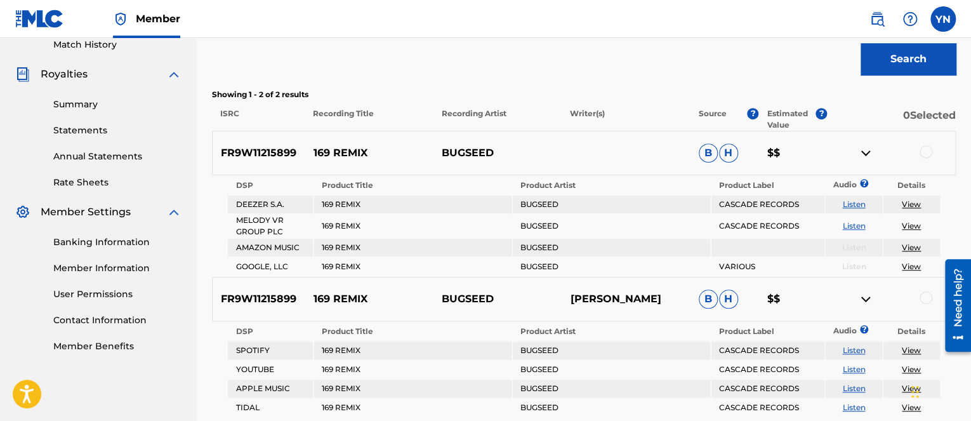
scroll to position [349, 0]
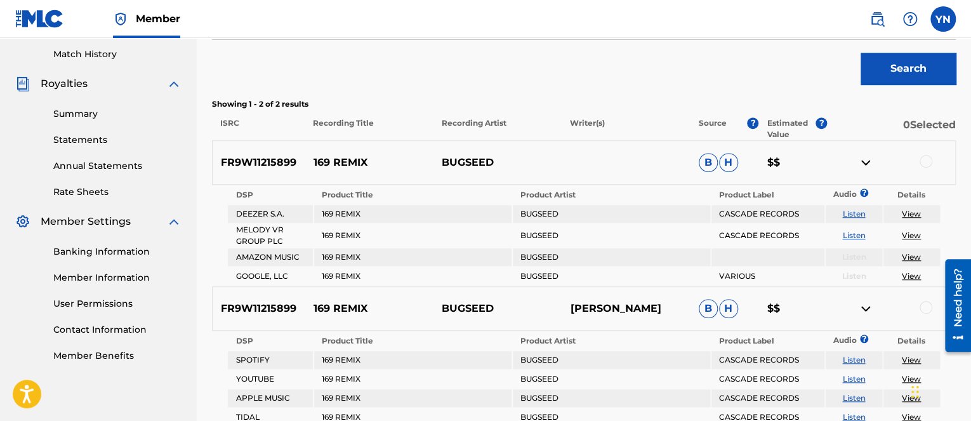
click at [906, 126] on p "0 Selected" at bounding box center [891, 128] width 129 height 23
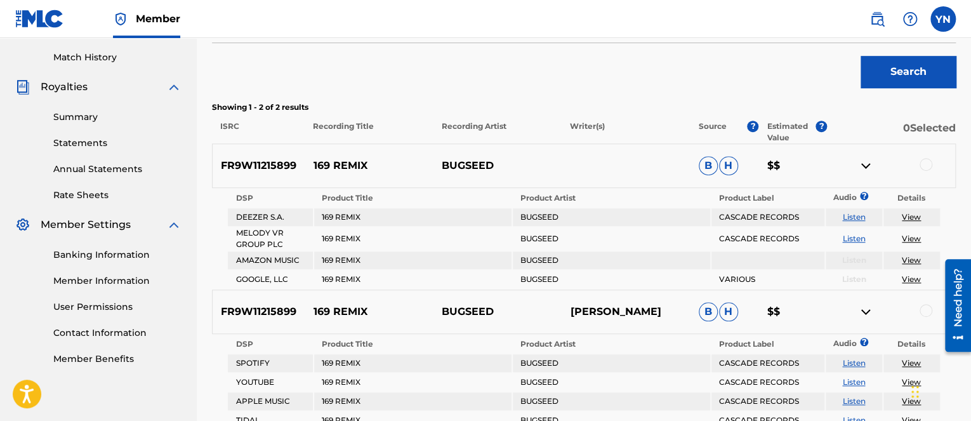
scroll to position [381, 0]
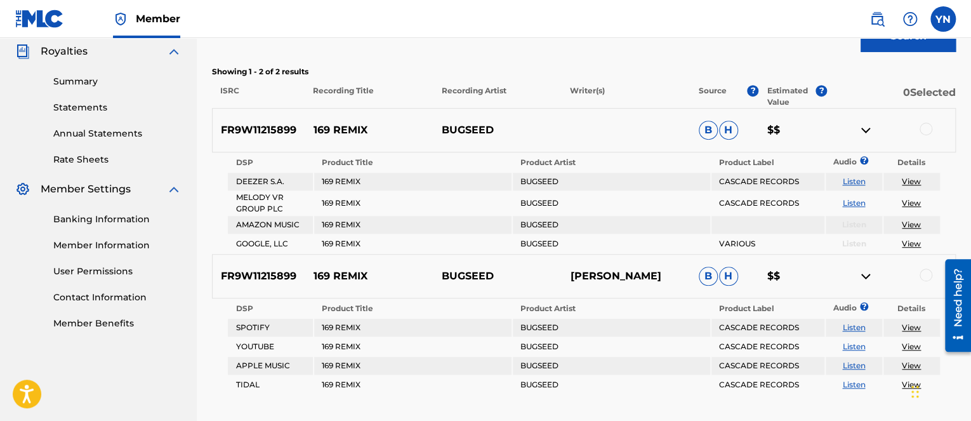
click at [873, 238] on p "Listen" at bounding box center [854, 243] width 57 height 11
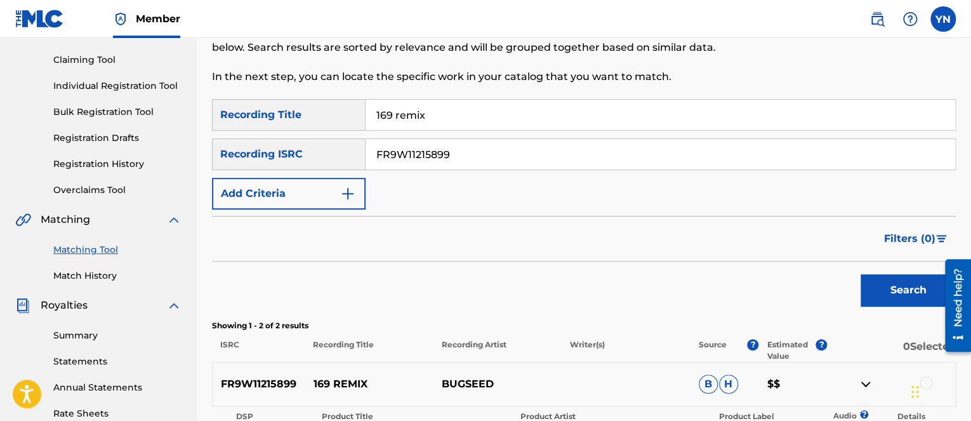
scroll to position [0, 0]
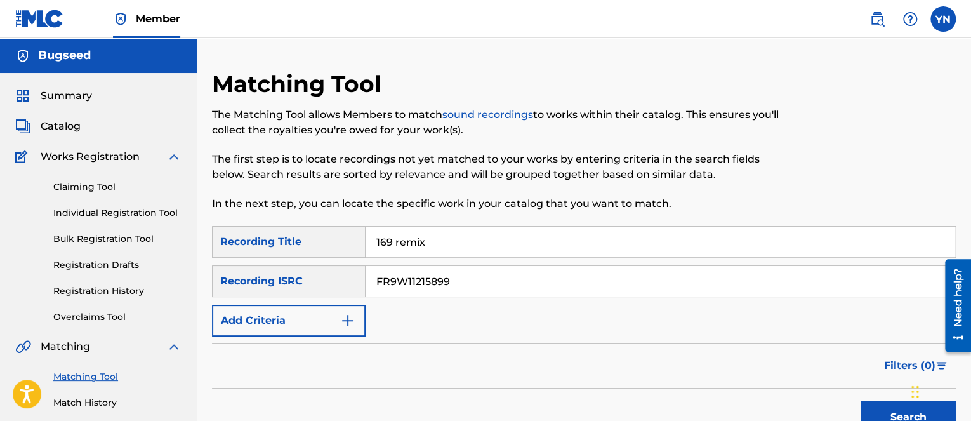
click at [72, 131] on span "Catalog" at bounding box center [61, 126] width 40 height 15
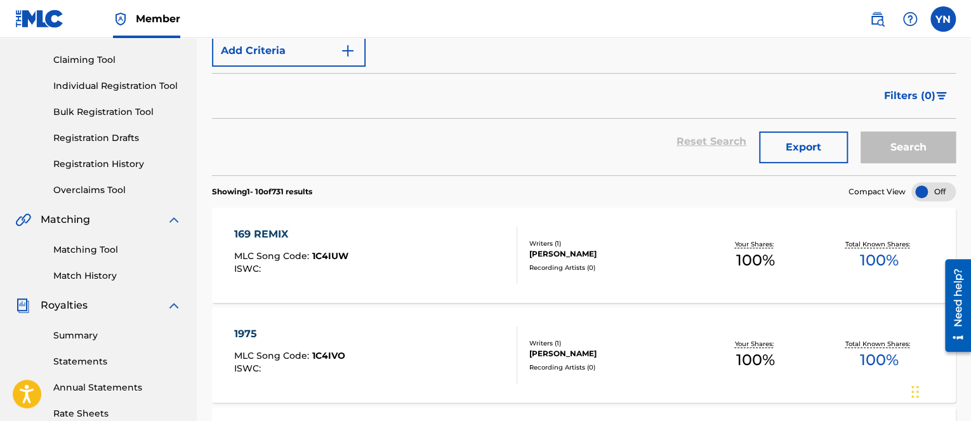
scroll to position [254, 0]
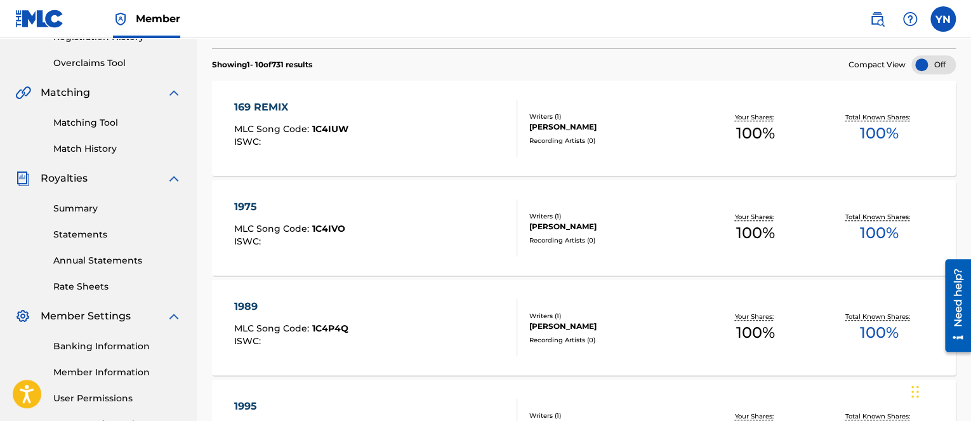
click at [389, 137] on div "169 REMIX MLC Song Code : 1C4IUW ISWC :" at bounding box center [375, 128] width 283 height 57
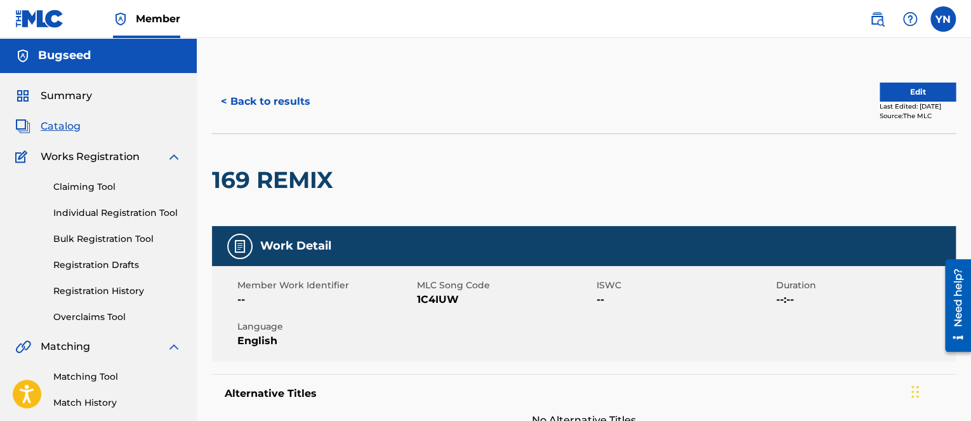
click at [888, 84] on button "Edit" at bounding box center [918, 92] width 76 height 19
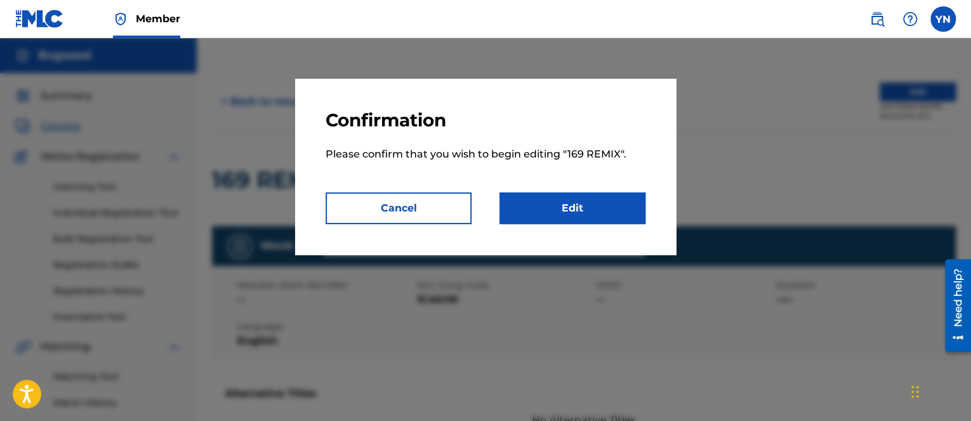
click at [538, 212] on link "Edit" at bounding box center [573, 208] width 146 height 32
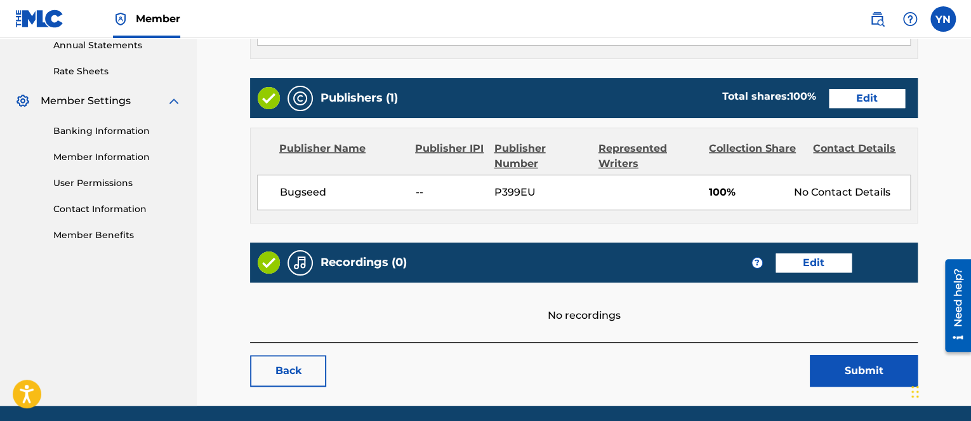
scroll to position [508, 0]
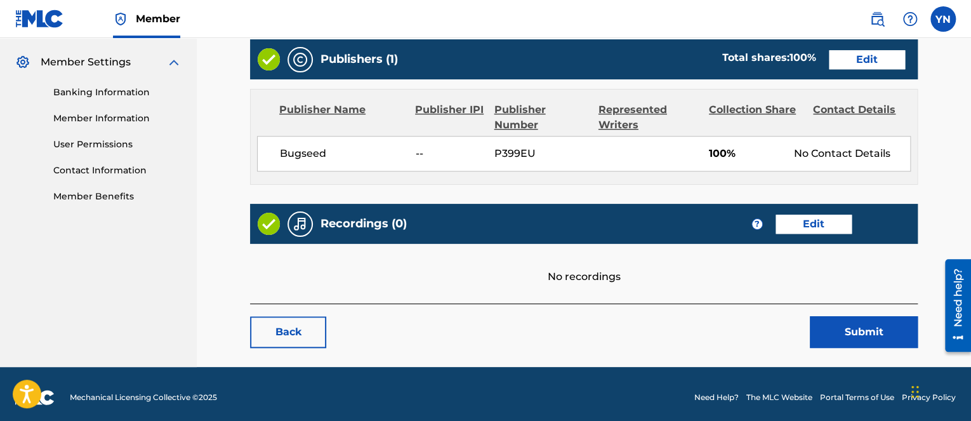
click at [825, 223] on link "Edit" at bounding box center [814, 224] width 76 height 19
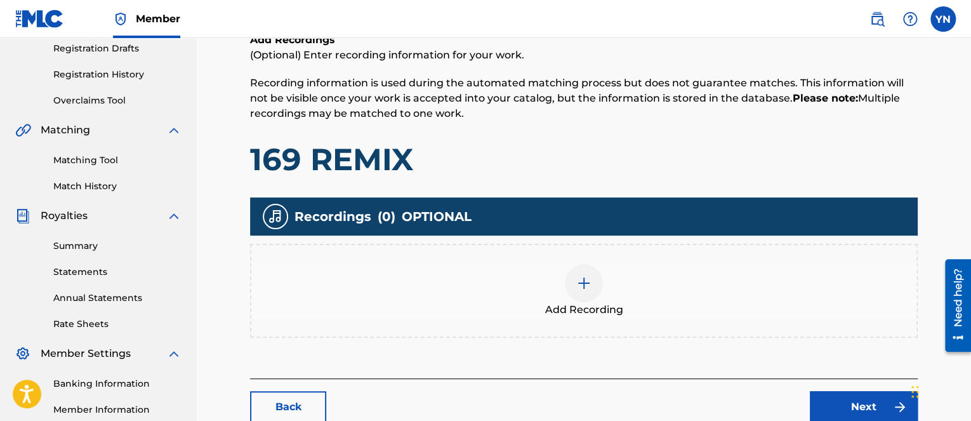
scroll to position [254, 0]
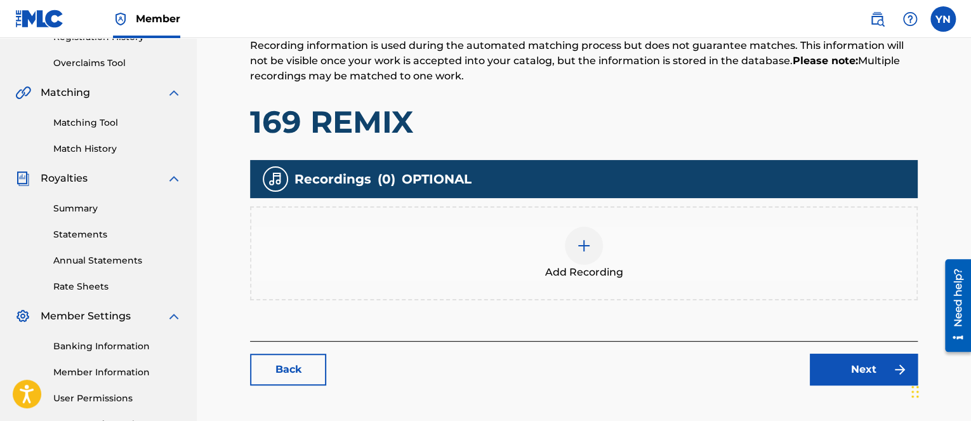
click at [590, 238] on img at bounding box center [583, 245] width 15 height 15
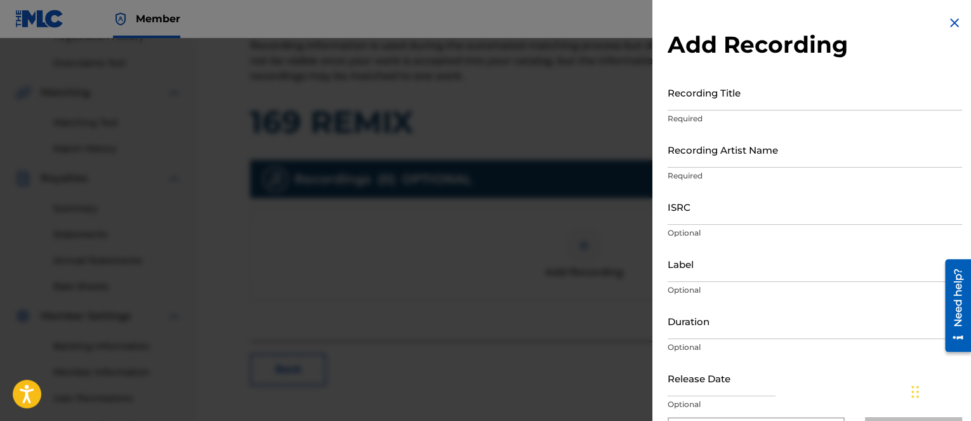
click at [755, 101] on input "Recording Title" at bounding box center [815, 92] width 295 height 36
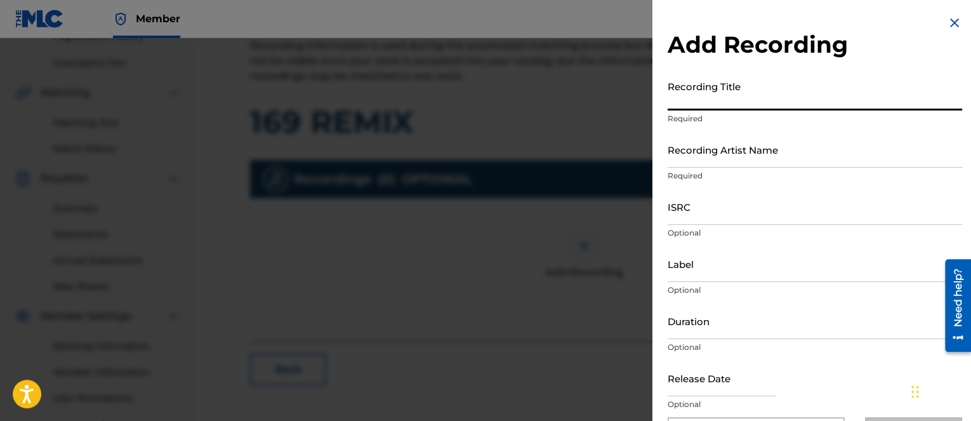
paste input "FR9W11215899"
type input "FR9W11215899"
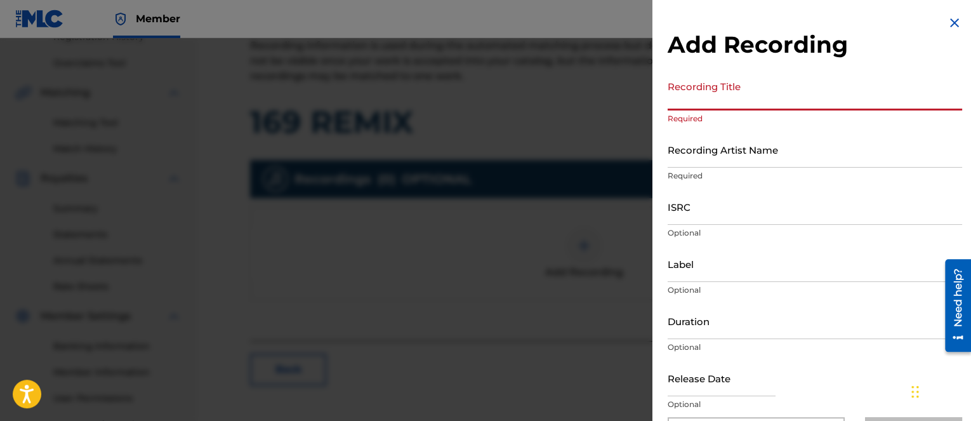
click at [745, 168] on div "Recording Artist Name Required" at bounding box center [815, 159] width 295 height 57
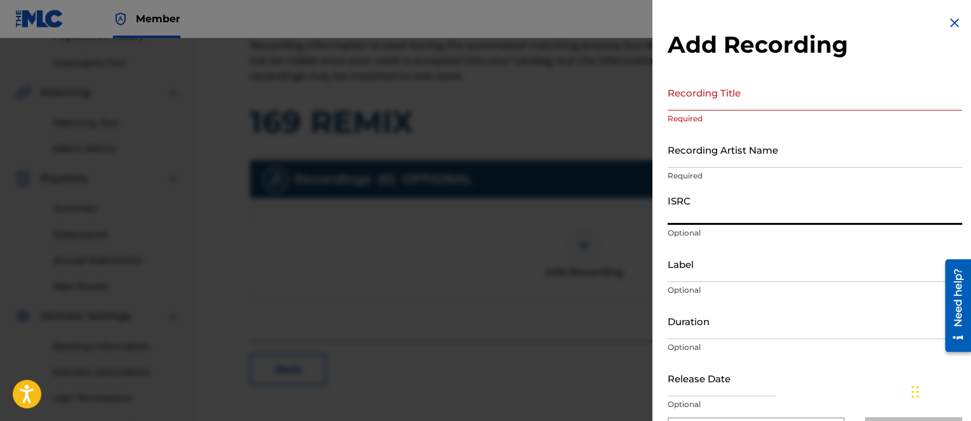
click at [721, 215] on input "ISRC" at bounding box center [815, 207] width 295 height 36
paste input "FR9W11215899"
type input "FR9W11215899"
click at [739, 408] on p "Optional" at bounding box center [815, 404] width 295 height 11
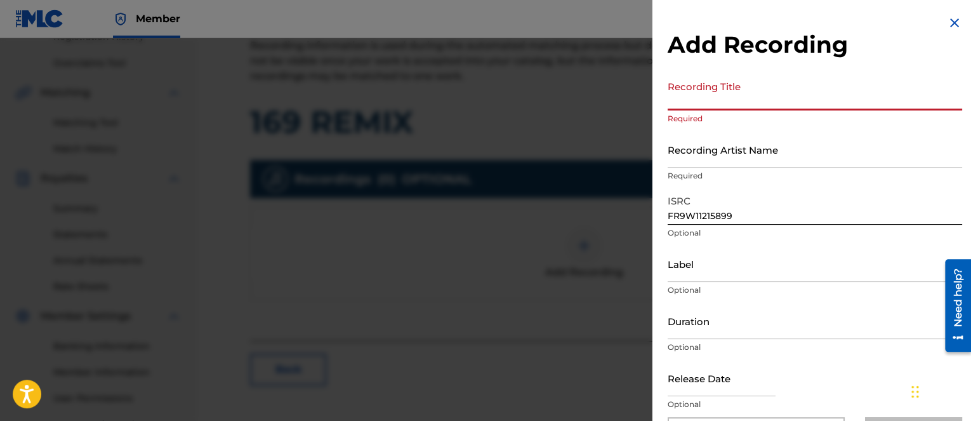
click at [736, 103] on input "Recording Title" at bounding box center [815, 92] width 295 height 36
paste input "169 remix"
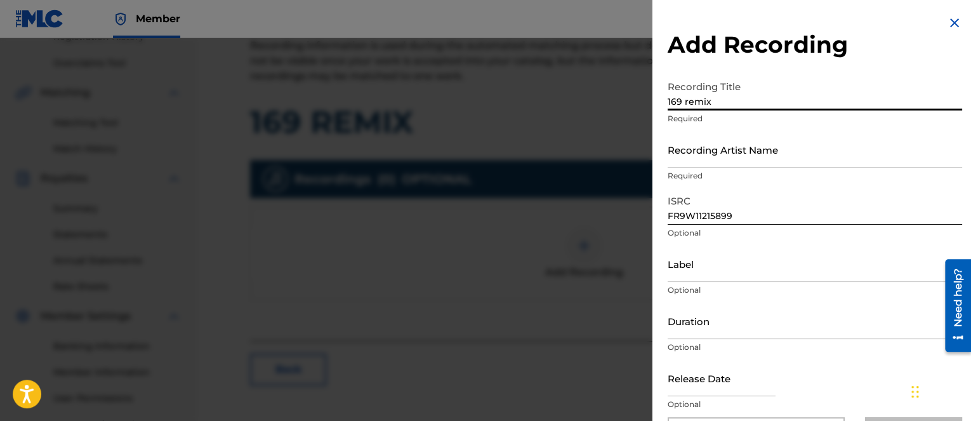
type input "169 remix"
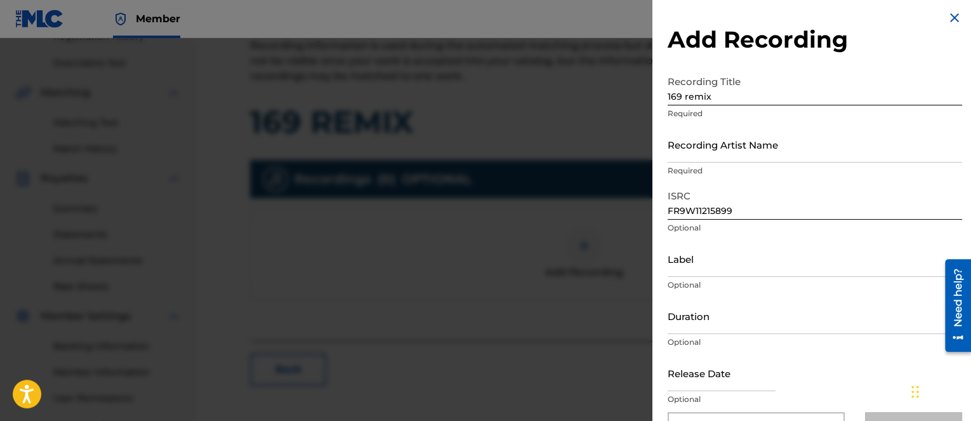
scroll to position [28, 0]
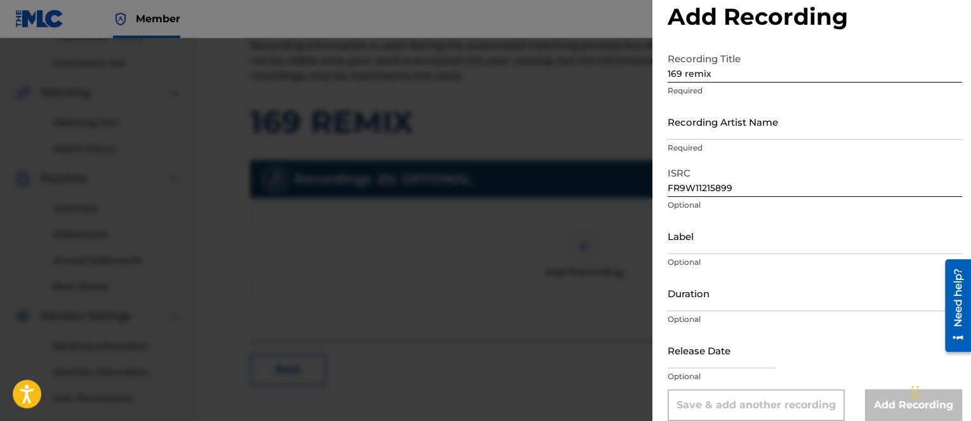
drag, startPoint x: 761, startPoint y: 180, endPoint x: 767, endPoint y: 215, distance: 35.5
click at [756, 121] on input "Recording Artist Name" at bounding box center [815, 121] width 295 height 36
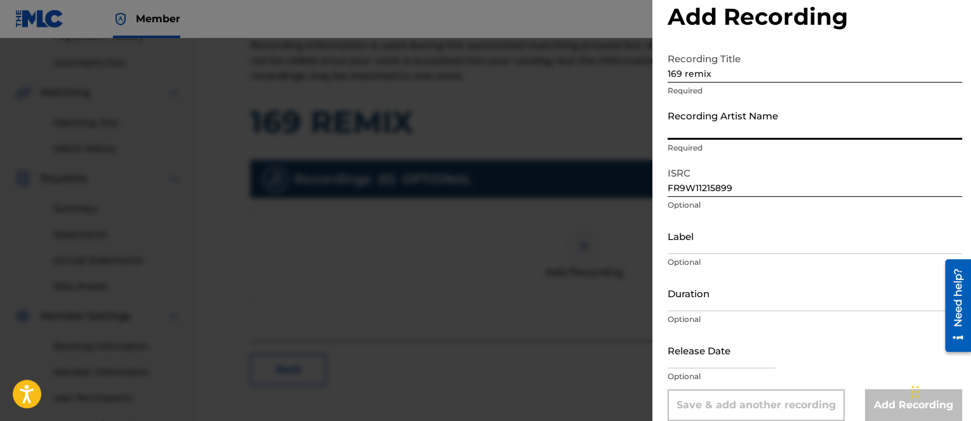
type input "Bugseed"
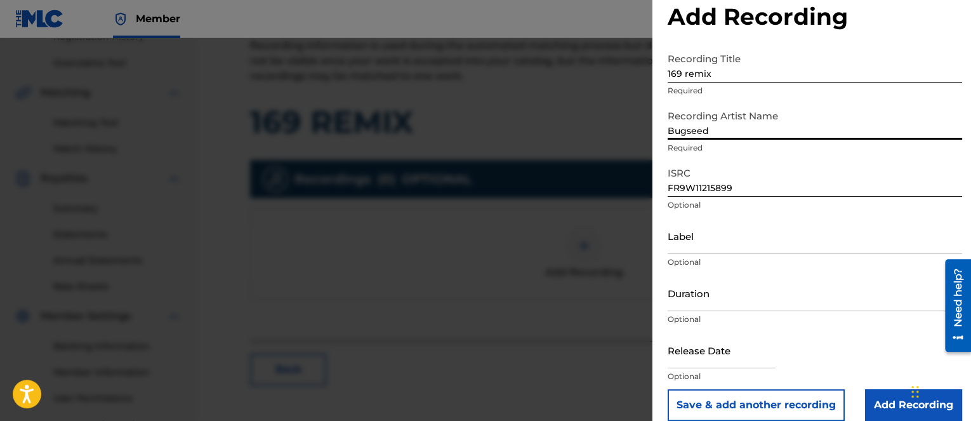
click at [738, 248] on input "Label" at bounding box center [815, 236] width 295 height 36
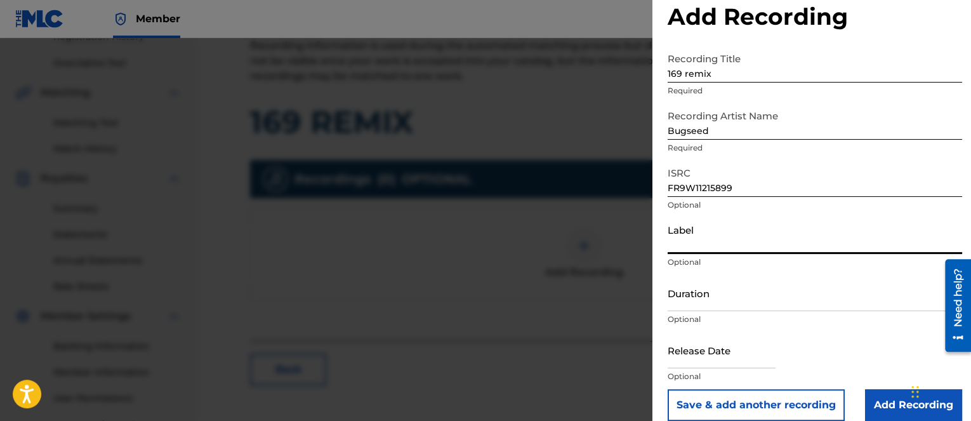
type input "Cascade Records"
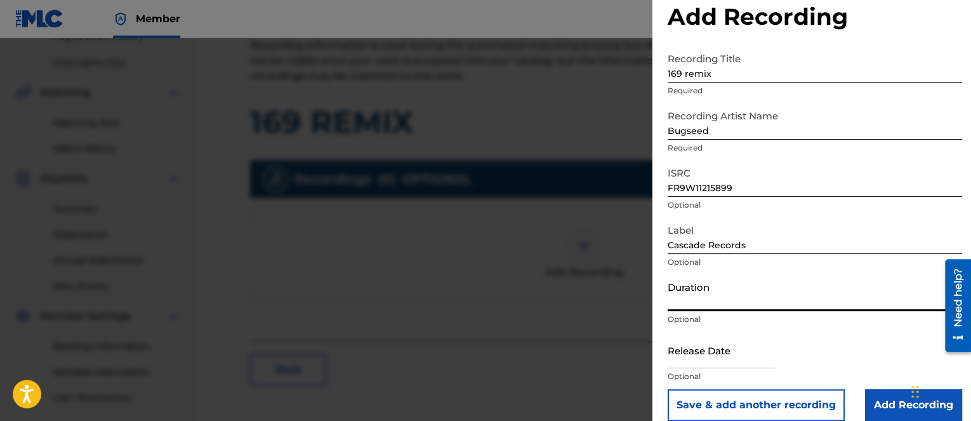
click at [742, 301] on input "Duration" at bounding box center [815, 293] width 295 height 36
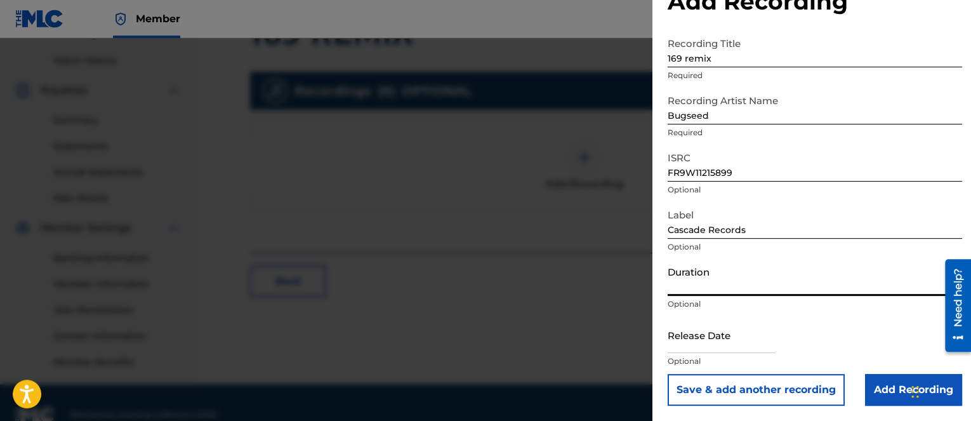
scroll to position [366, 0]
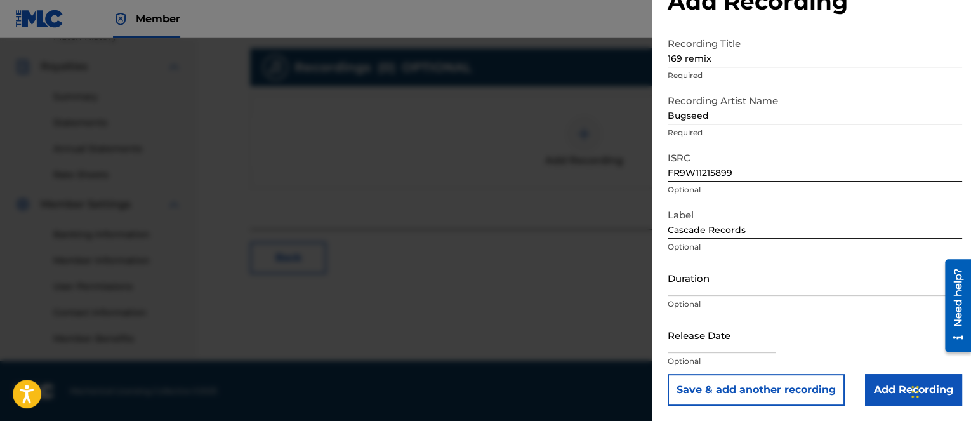
click at [929, 195] on p "Optional" at bounding box center [815, 189] width 295 height 11
click at [727, 337] on input "text" at bounding box center [722, 335] width 108 height 36
select select "7"
select select "2025"
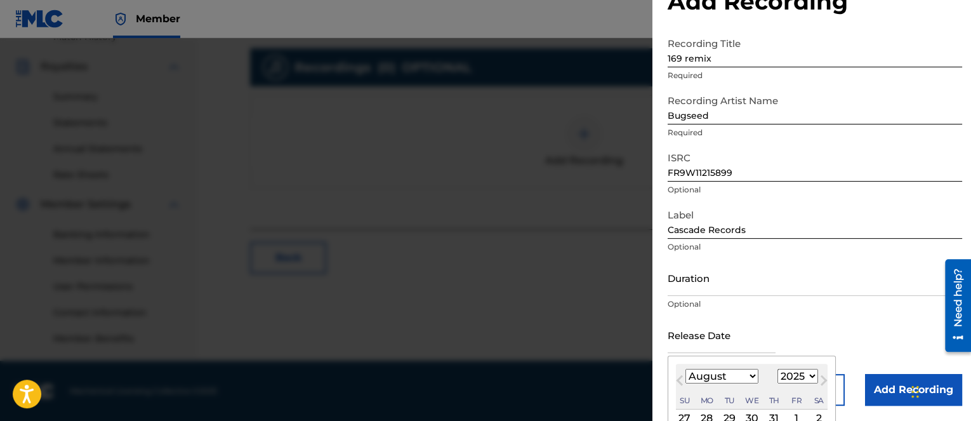
paste input "2012-11-09"
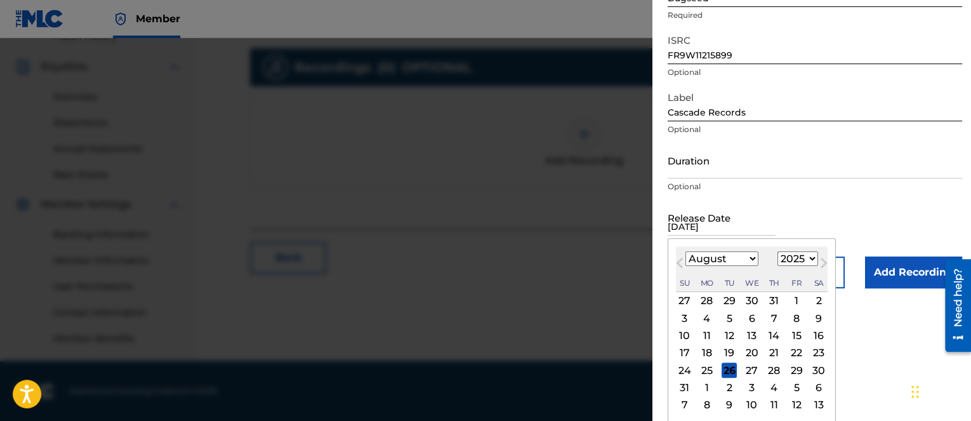
type input "2012-11-09"
click at [794, 258] on select "1900 1901 1902 1903 1904 1905 1906 1907 1908 1909 1910 1911 1912 1913 1914 1915…" at bounding box center [798, 258] width 41 height 15
select select "2012"
click at [778, 266] on select "1900 1901 1902 1903 1904 1905 1906 1907 1908 1909 1910 1911 1912 1913 1914 1915…" at bounding box center [798, 258] width 41 height 15
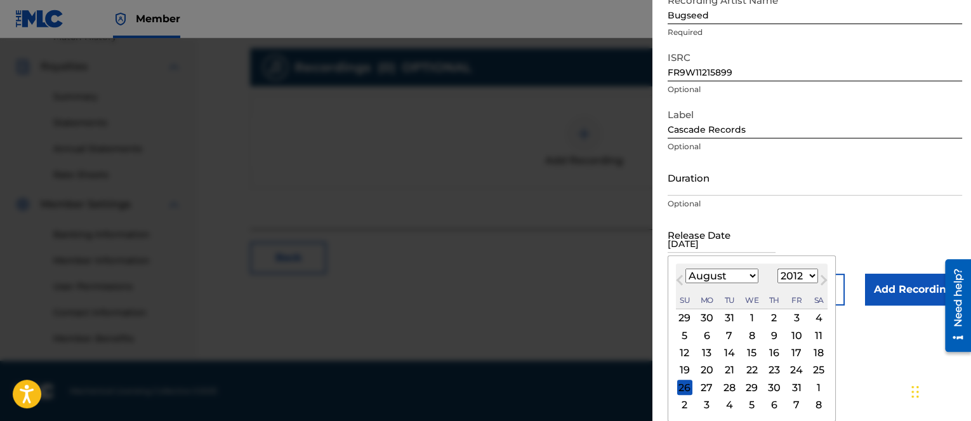
click at [737, 279] on select "January February March April May June July August September October November De…" at bounding box center [722, 276] width 73 height 15
select select "10"
click at [686, 269] on select "January February March April May June July August September October November De…" at bounding box center [722, 276] width 73 height 15
click at [794, 332] on div "9" at bounding box center [796, 335] width 15 height 15
type input "November 9 2012"
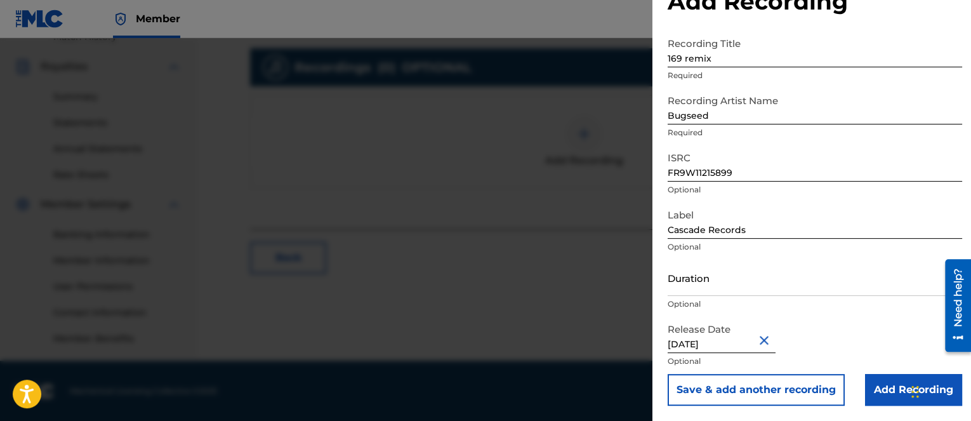
scroll to position [43, 0]
click at [895, 386] on input "Add Recording" at bounding box center [913, 390] width 97 height 32
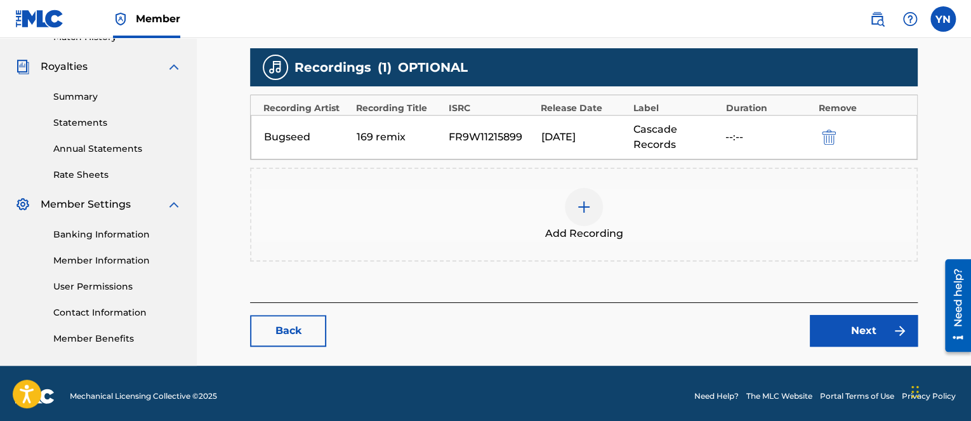
click at [861, 328] on link "Next" at bounding box center [864, 331] width 108 height 32
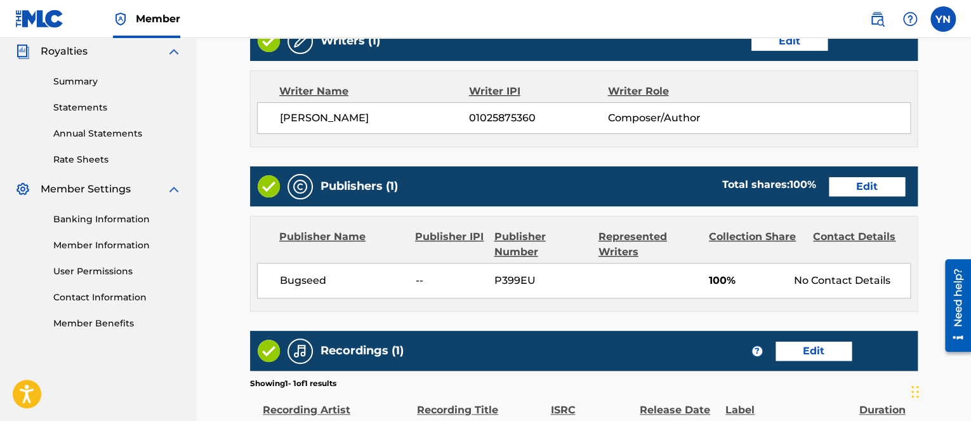
scroll to position [555, 0]
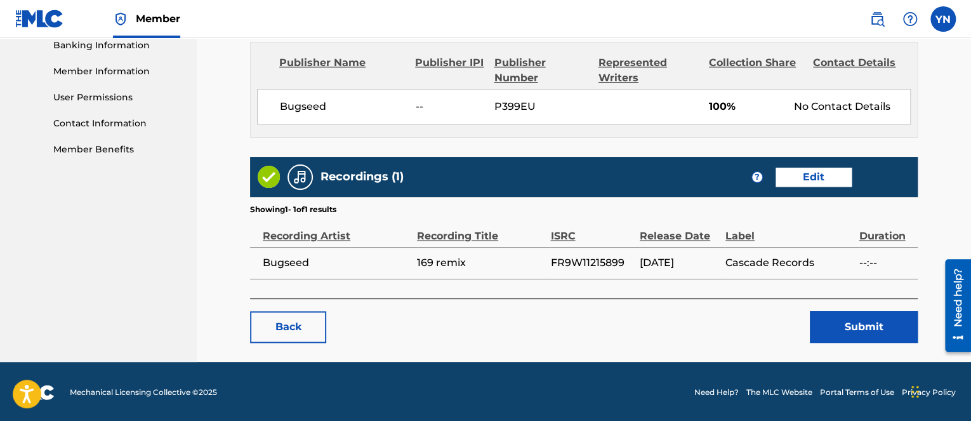
click at [849, 328] on button "Submit" at bounding box center [864, 327] width 108 height 32
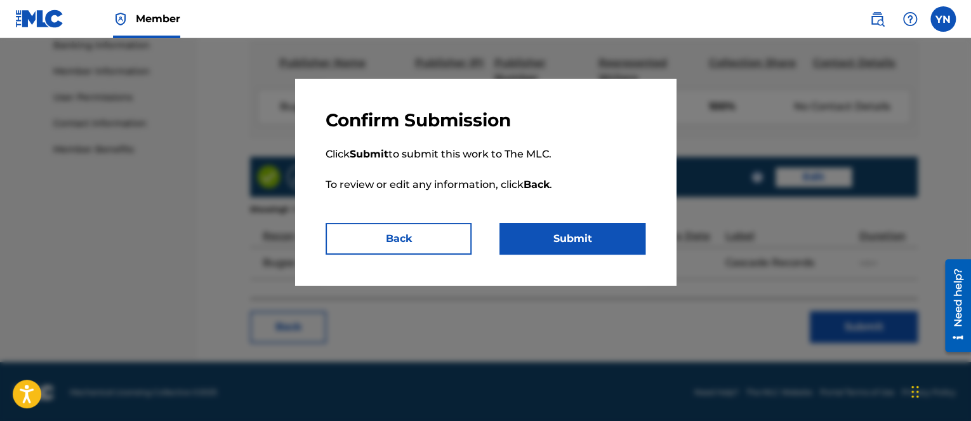
click at [614, 241] on button "Submit" at bounding box center [573, 239] width 146 height 32
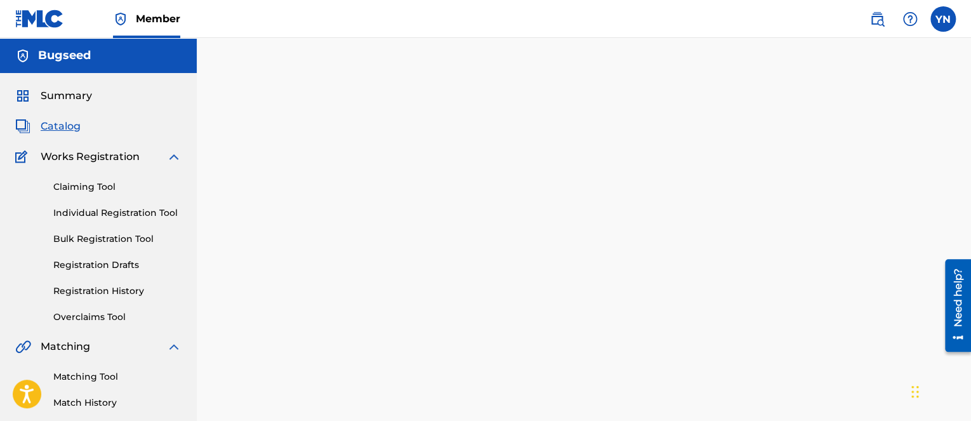
click at [455, 399] on div "Back Done" at bounding box center [584, 280] width 668 height 383
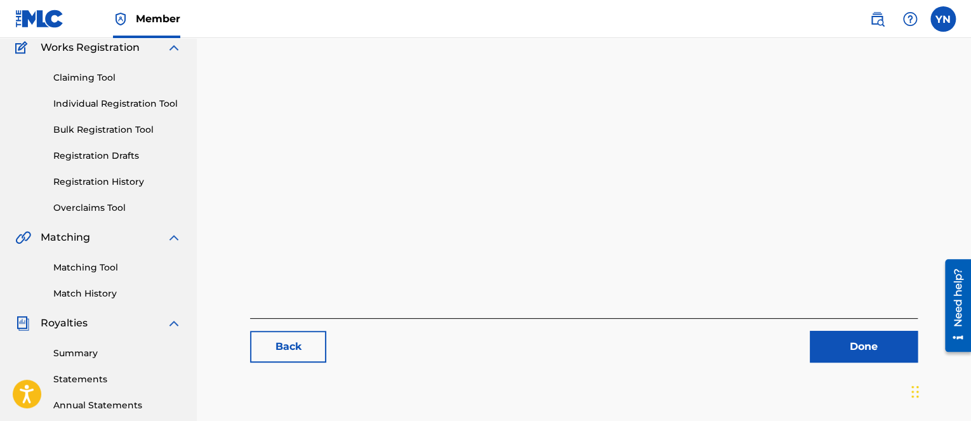
scroll to position [127, 0]
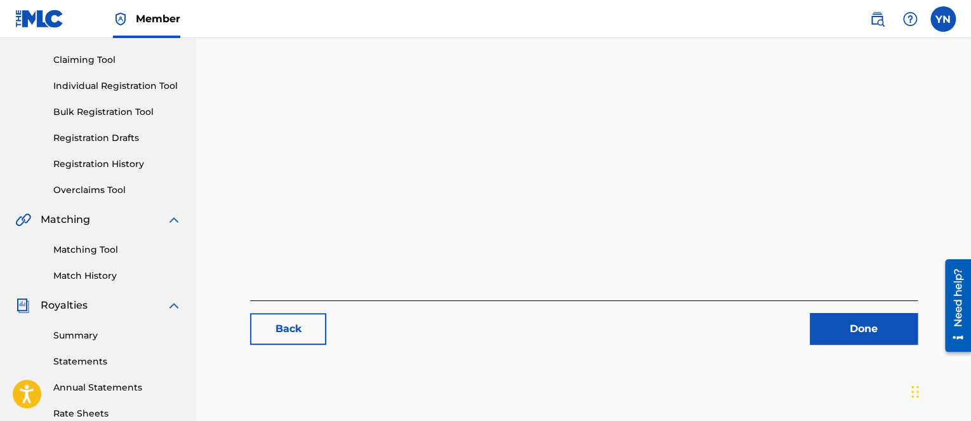
click at [846, 324] on link "Done" at bounding box center [864, 329] width 108 height 32
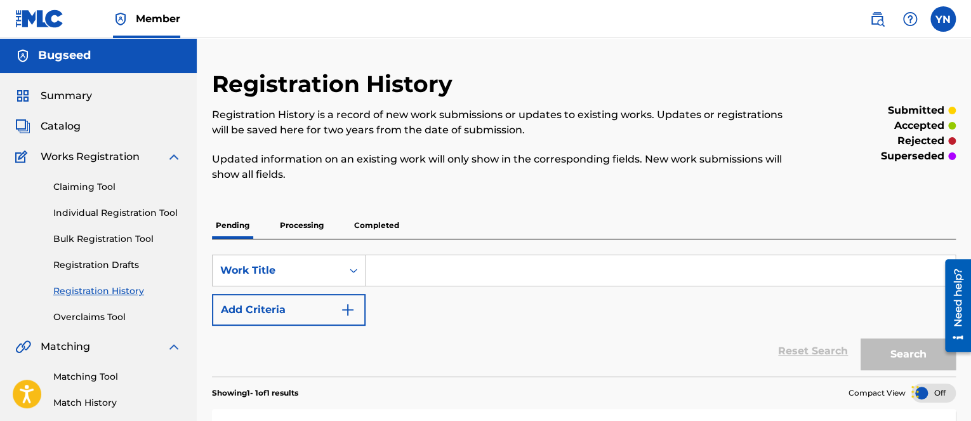
click at [73, 125] on span "Catalog" at bounding box center [61, 126] width 40 height 15
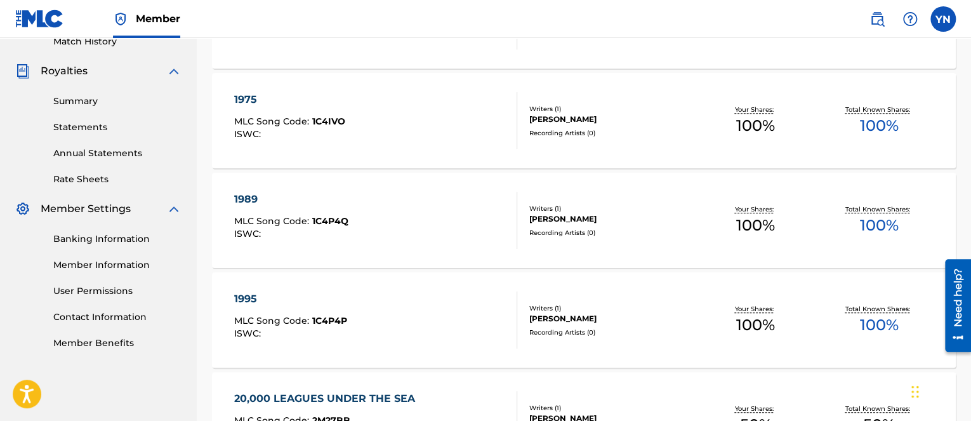
scroll to position [381, 0]
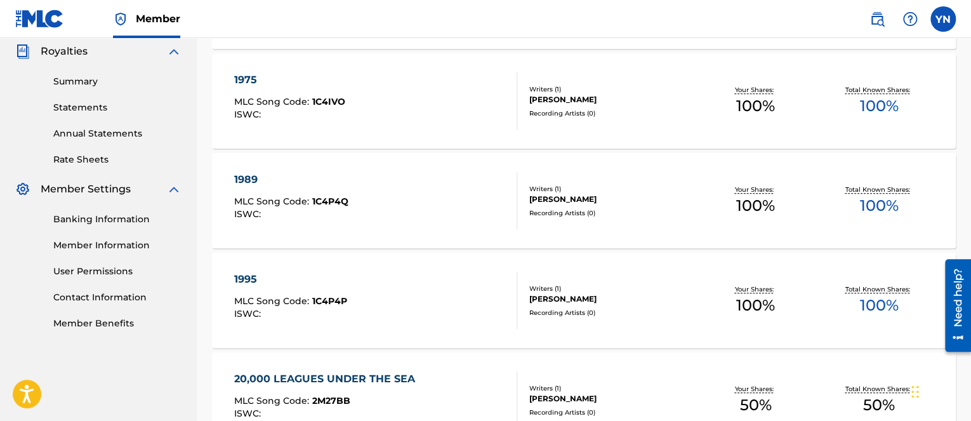
click at [591, 124] on div "1975 MLC Song Code : 1C4IVO ISWC : Writers ( 1 ) YUSUKE NAKANO Recording Artist…" at bounding box center [584, 100] width 744 height 95
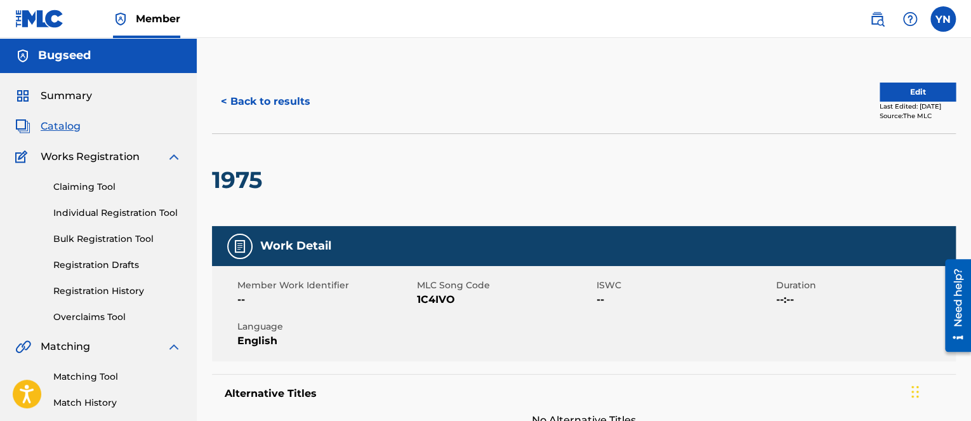
click at [886, 94] on button "Edit" at bounding box center [918, 92] width 76 height 19
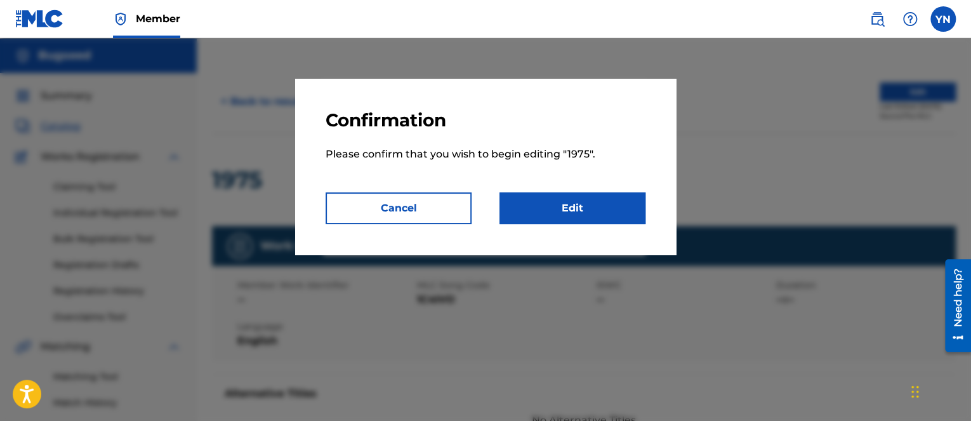
click at [570, 220] on link "Edit" at bounding box center [573, 208] width 146 height 32
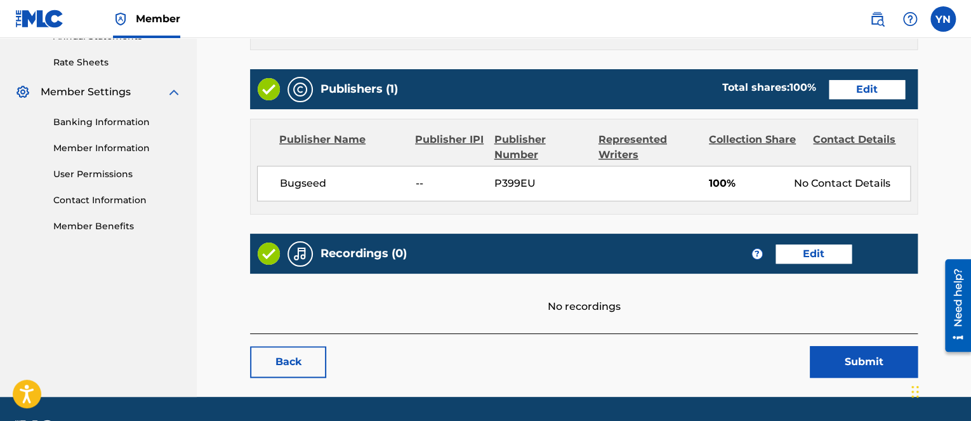
scroll to position [514, 0]
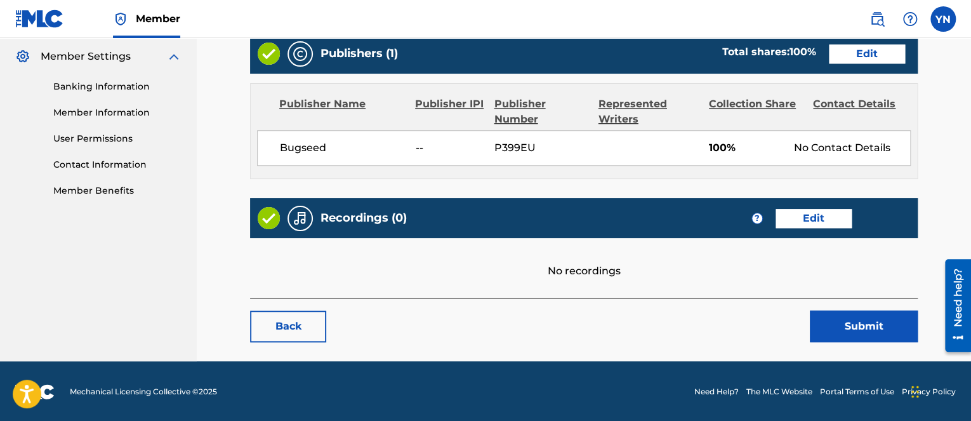
click at [808, 228] on div "Recordings (0) ? Edit" at bounding box center [584, 218] width 668 height 40
click at [806, 222] on link "Edit" at bounding box center [814, 218] width 76 height 19
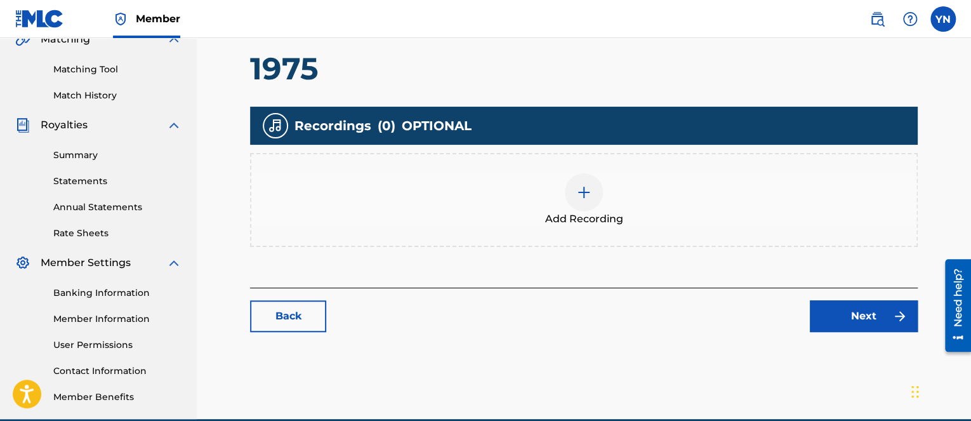
scroll to position [366, 0]
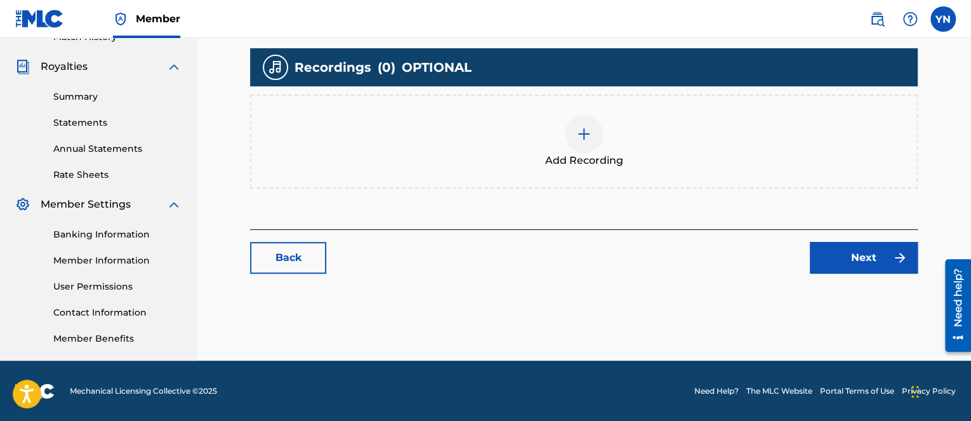
click at [584, 153] on span "Add Recording" at bounding box center [584, 160] width 78 height 15
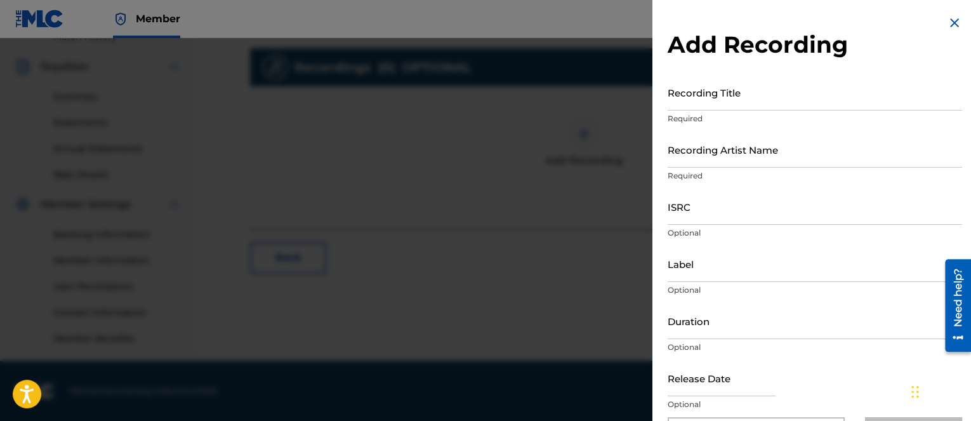
click at [811, 406] on p "Optional" at bounding box center [815, 404] width 295 height 11
click at [805, 111] on div "Recording Title Required" at bounding box center [815, 102] width 295 height 57
click at [794, 101] on input "Recording Title" at bounding box center [815, 92] width 295 height 36
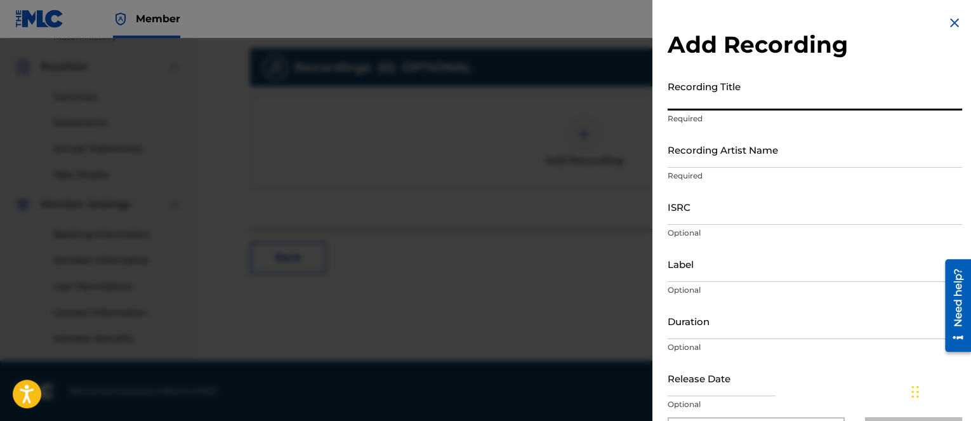
paste input "1975"
type input "1975"
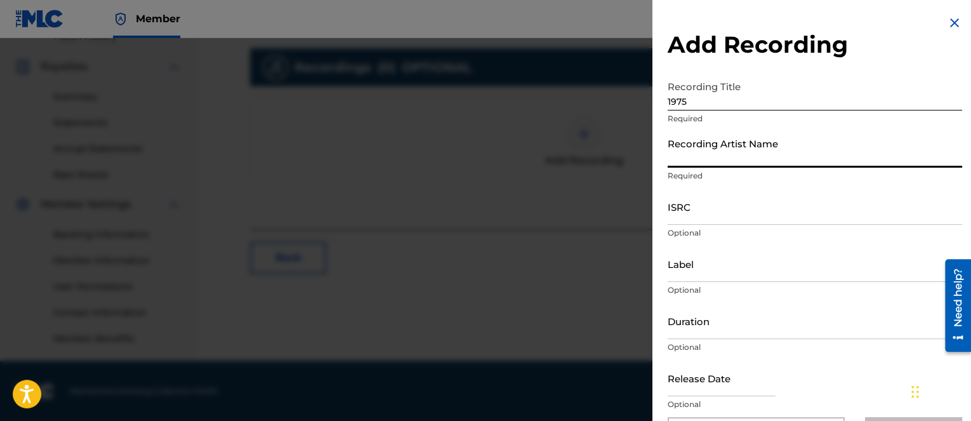
click at [787, 149] on input "Recording Artist Name" at bounding box center [815, 149] width 295 height 36
type input "Bugseed"
click at [733, 215] on input "ISRC" at bounding box center [815, 207] width 295 height 36
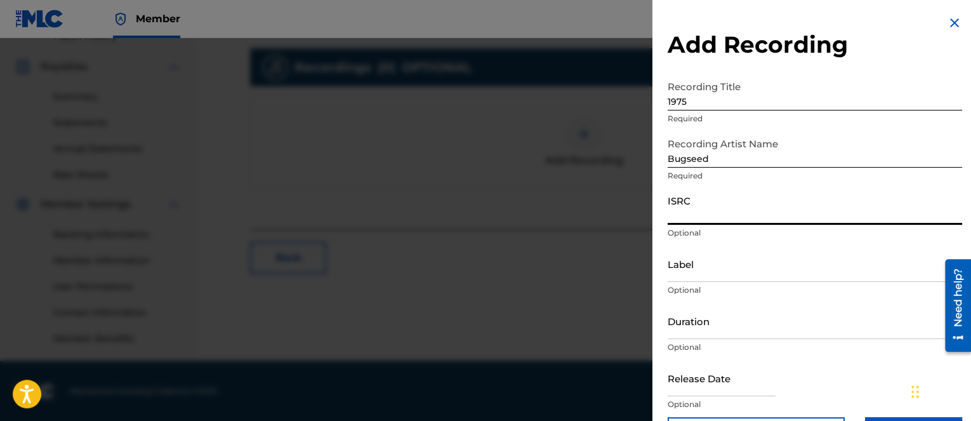
paste input "QZMHP2019548"
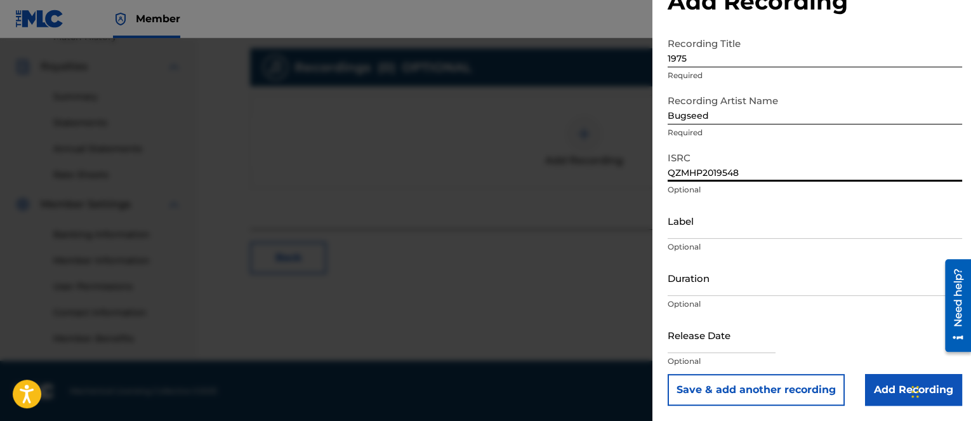
type input "QZMHP2019548"
click at [660, 394] on div "Add Recording Recording Title 1975 Required Recording Artist Name Bugseed Requi…" at bounding box center [815, 189] width 325 height 464
click at [739, 220] on input "Label" at bounding box center [815, 221] width 295 height 36
paste input "Independent Beatcasting"
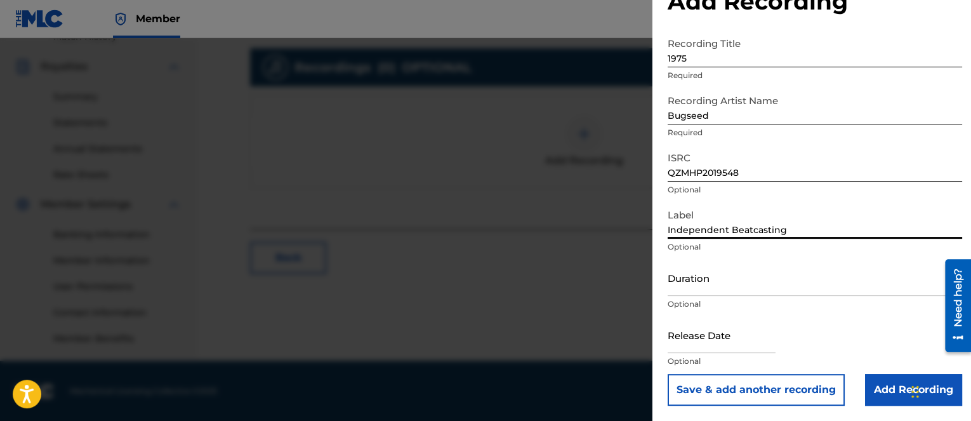
type input "Independent Beatcasting"
click at [883, 385] on input "Add Recording" at bounding box center [913, 390] width 97 height 32
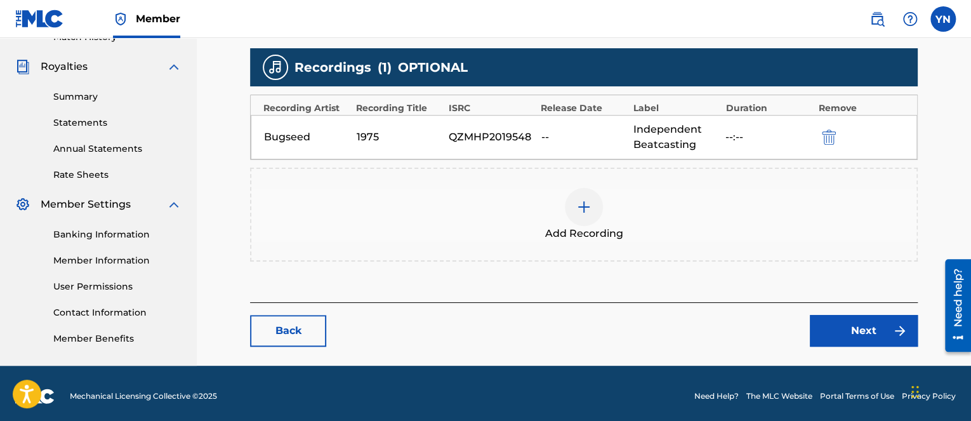
click at [869, 330] on link "Next" at bounding box center [864, 331] width 108 height 32
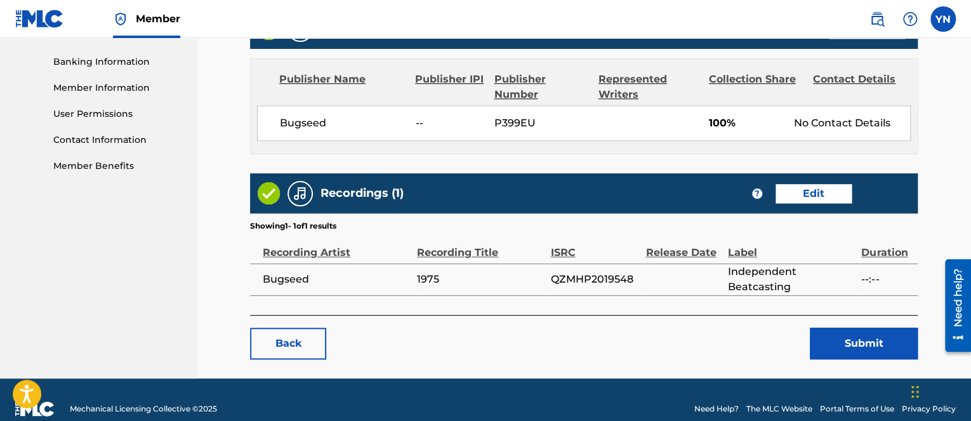
scroll to position [555, 0]
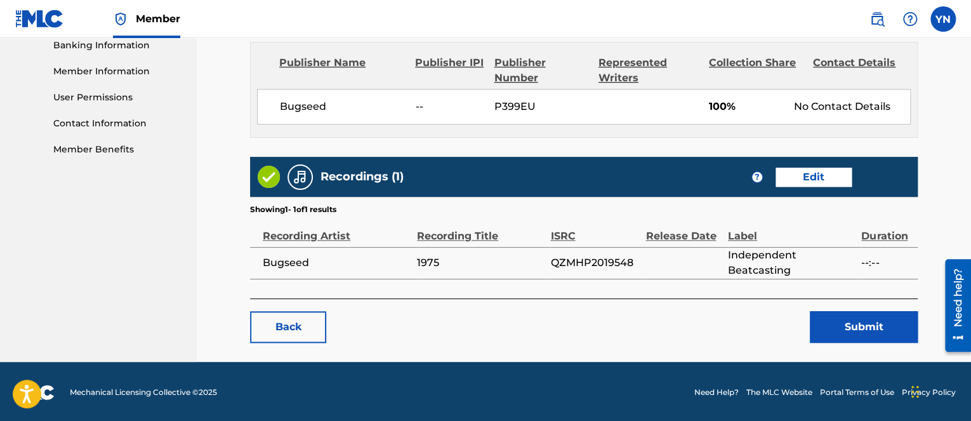
click at [874, 338] on button "Submit" at bounding box center [864, 327] width 108 height 32
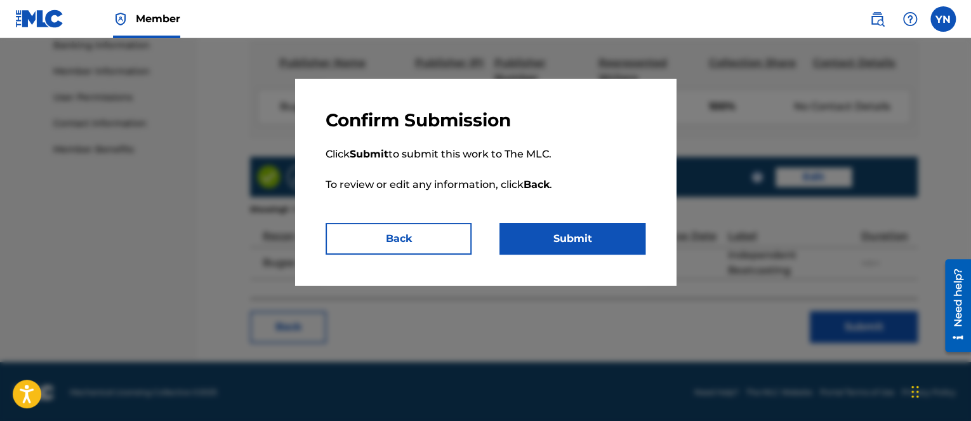
click at [607, 234] on button "Submit" at bounding box center [573, 239] width 146 height 32
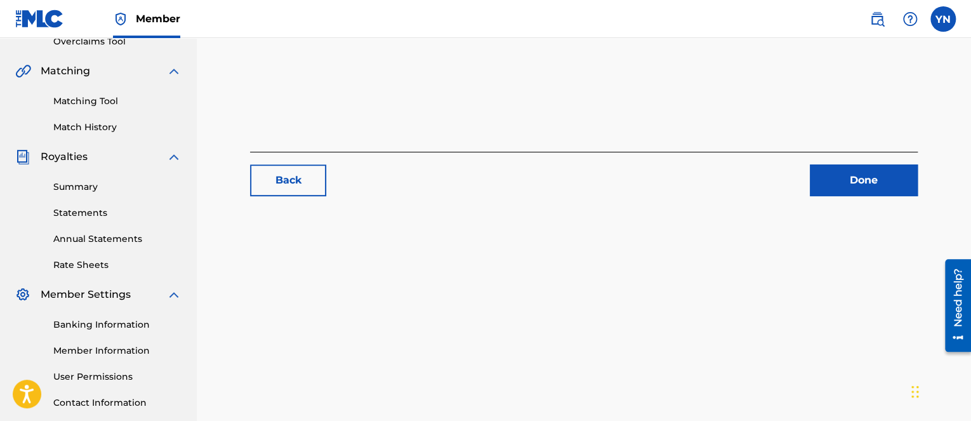
scroll to position [366, 0]
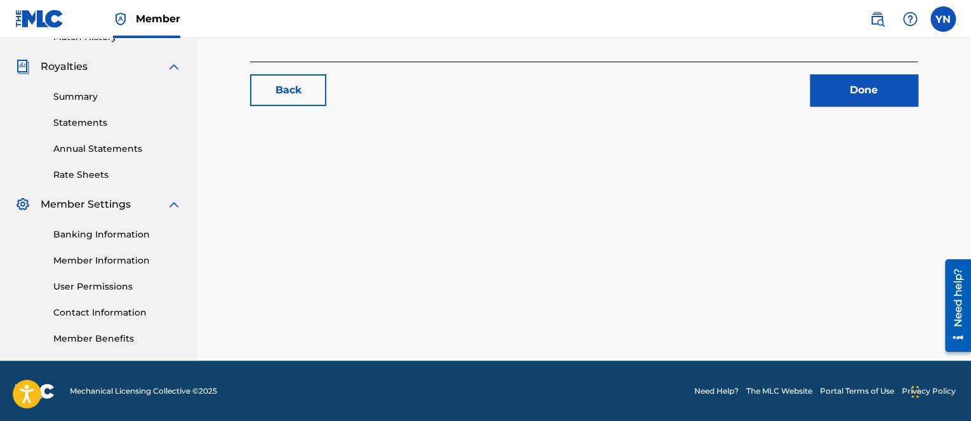
click at [863, 98] on link "Done" at bounding box center [864, 90] width 108 height 32
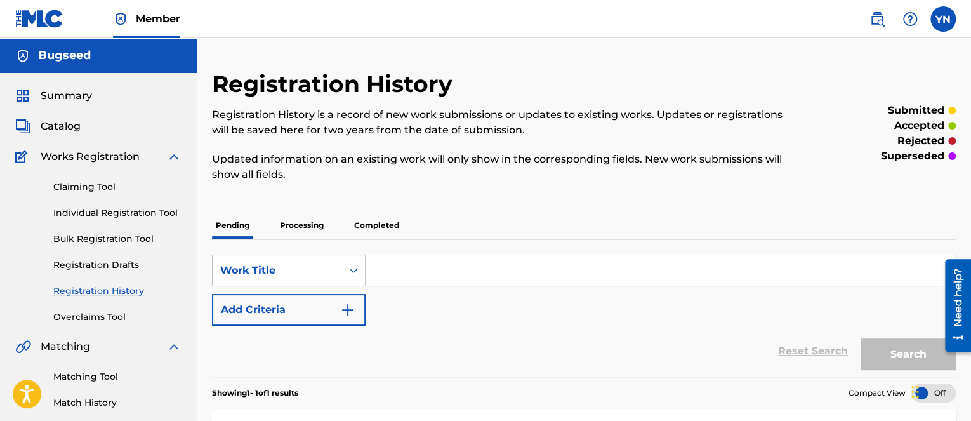
click at [74, 122] on span "Catalog" at bounding box center [61, 126] width 40 height 15
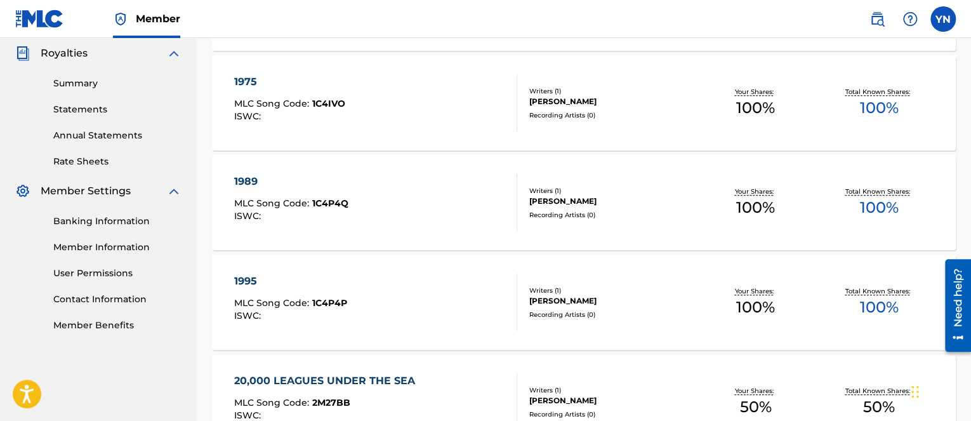
scroll to position [381, 0]
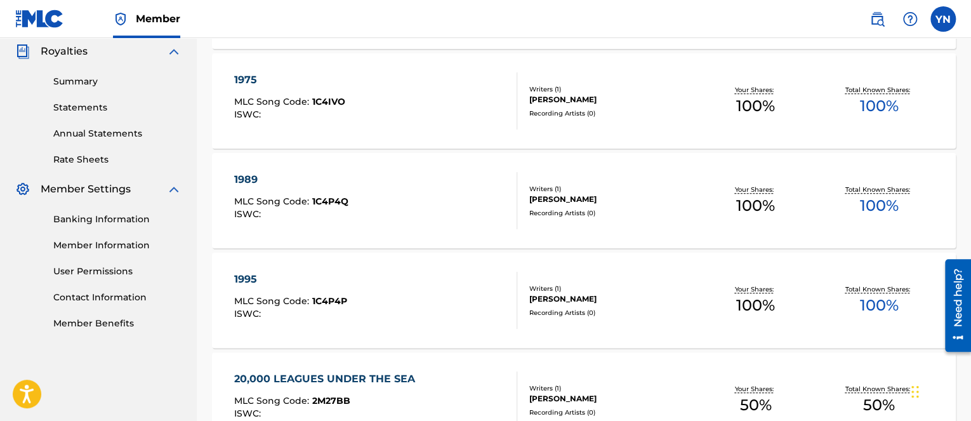
click at [480, 210] on div "1989 MLC Song Code : 1C4P4Q ISWC :" at bounding box center [375, 200] width 283 height 57
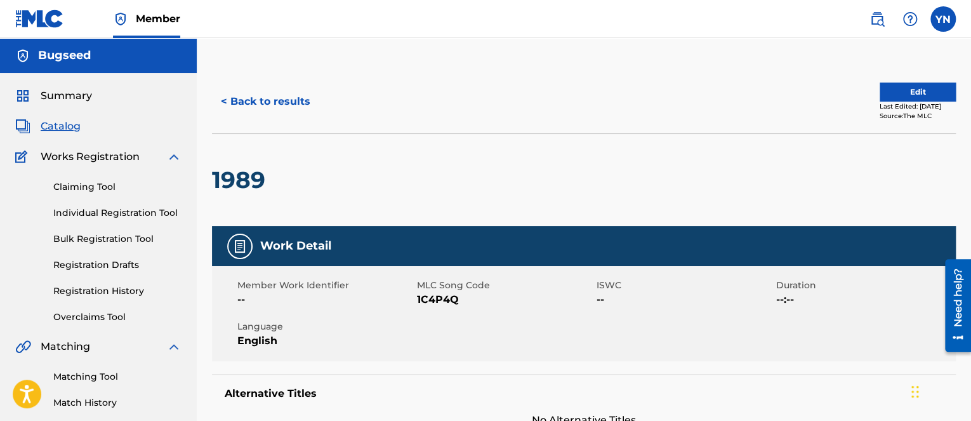
click at [914, 96] on button "Edit" at bounding box center [918, 92] width 76 height 19
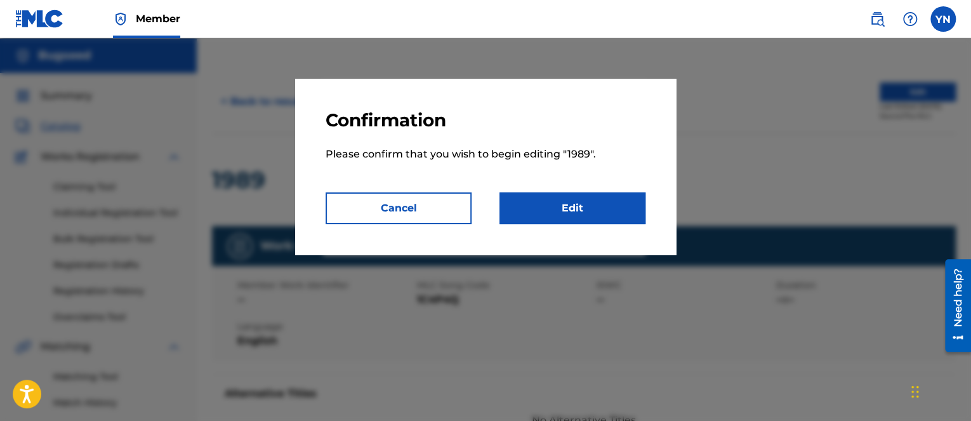
click at [582, 207] on link "Edit" at bounding box center [573, 208] width 146 height 32
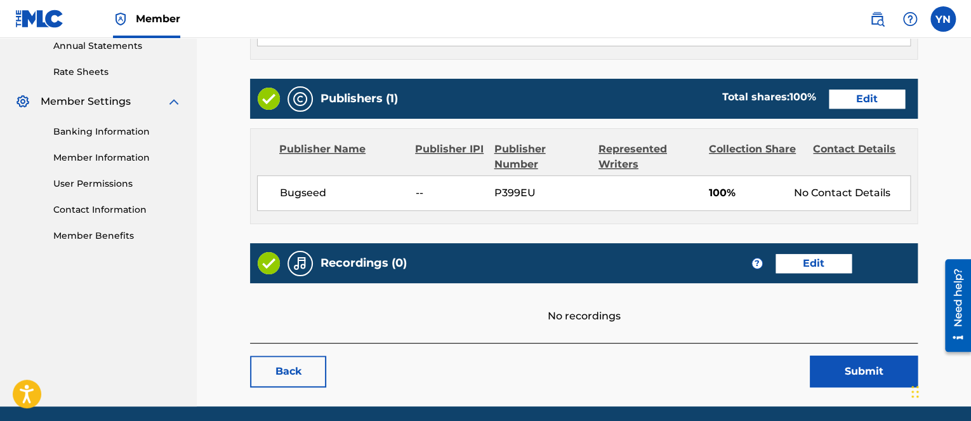
scroll to position [508, 0]
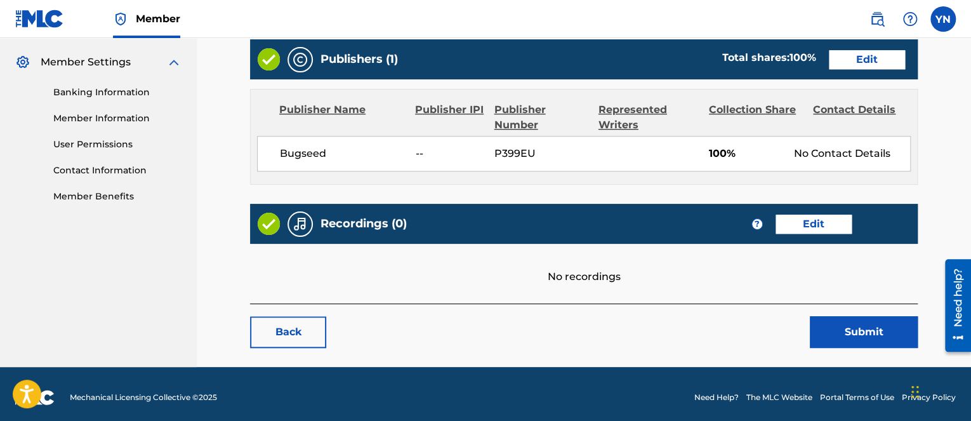
click at [820, 230] on link "Edit" at bounding box center [814, 224] width 76 height 19
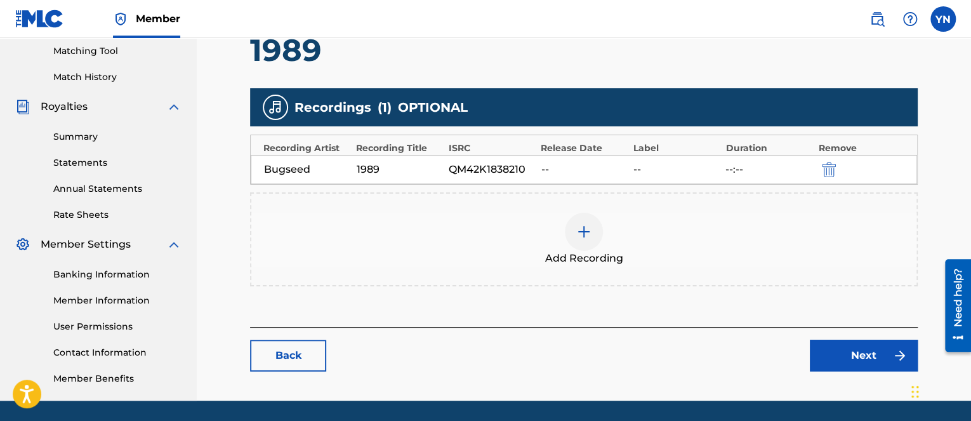
scroll to position [366, 0]
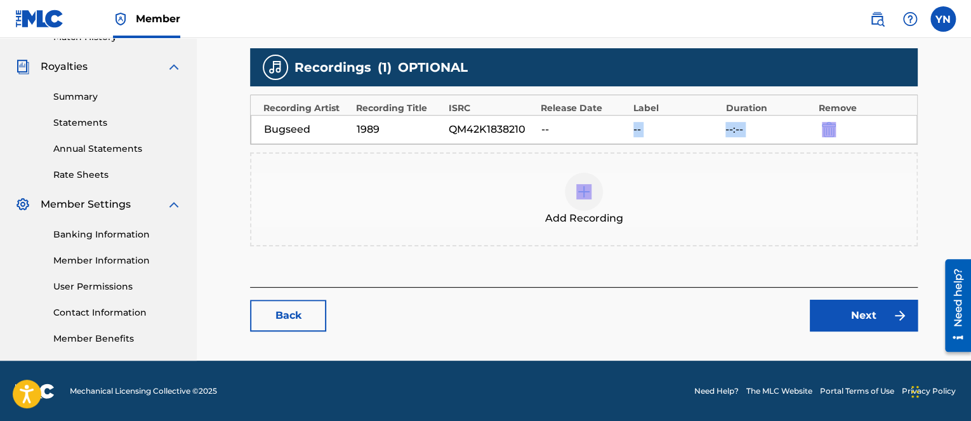
drag, startPoint x: 594, startPoint y: 194, endPoint x: 577, endPoint y: 138, distance: 59.0
click at [577, 138] on div "Recordings ( 1 ) OPTIONAL Recording Artist Recording Title ISRC Release Date La…" at bounding box center [584, 147] width 668 height 198
click at [574, 128] on div "--" at bounding box center [584, 129] width 86 height 15
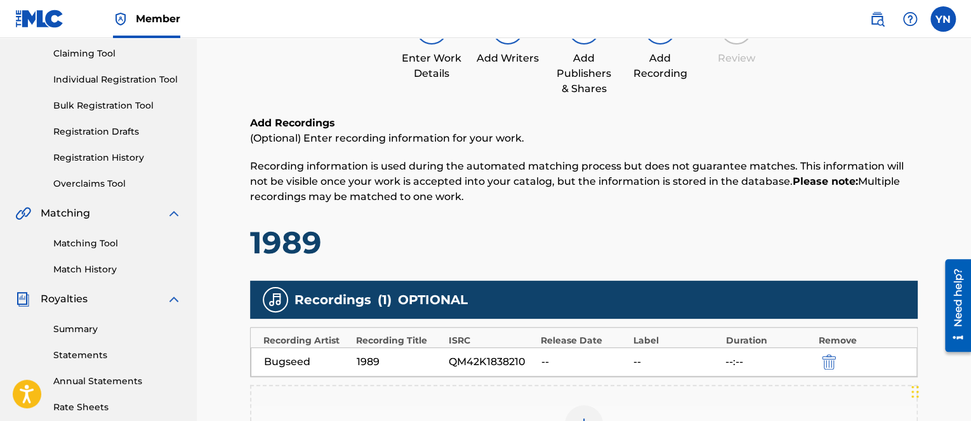
scroll to position [112, 0]
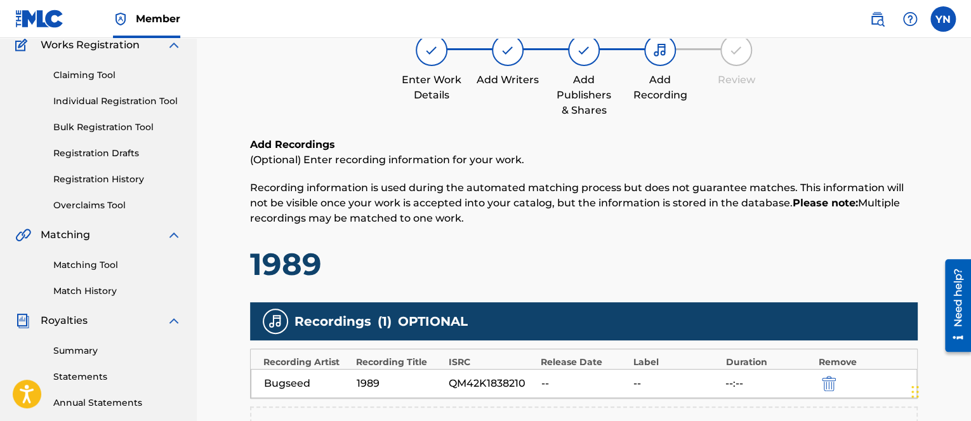
click at [654, 50] on img at bounding box center [660, 50] width 15 height 15
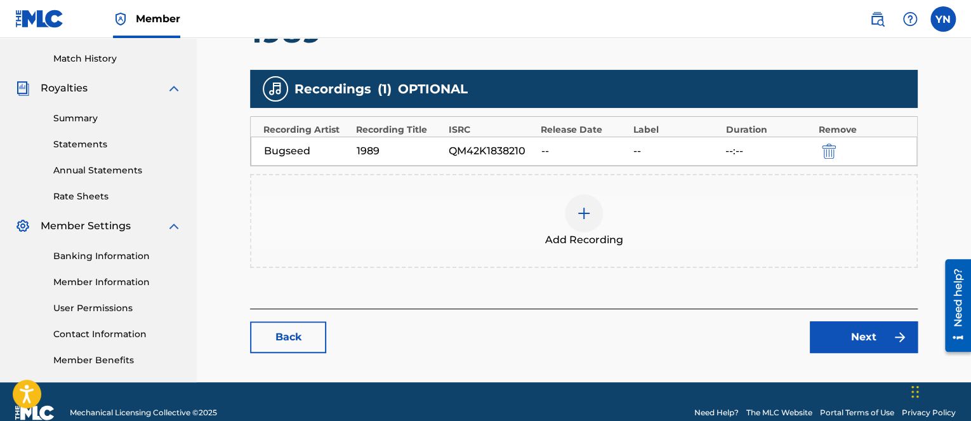
scroll to position [366, 0]
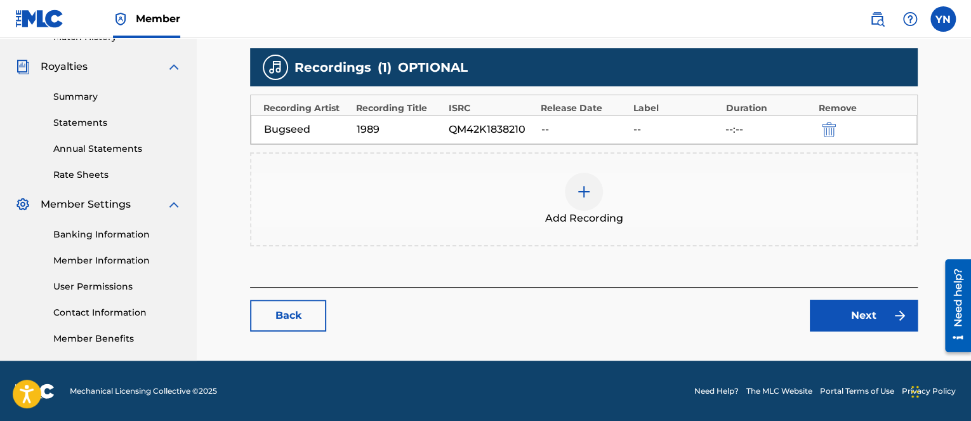
click at [586, 212] on span "Add Recording" at bounding box center [584, 218] width 78 height 15
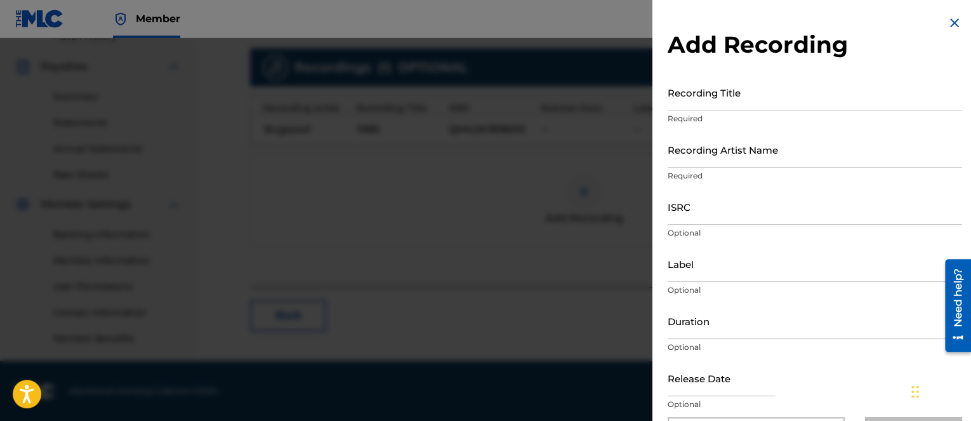
click at [586, 212] on div at bounding box center [485, 248] width 971 height 421
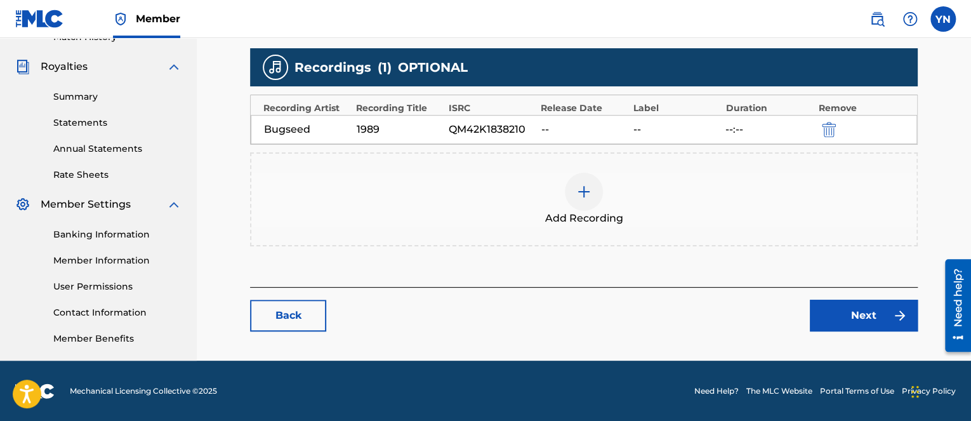
click at [505, 131] on div "QM42K1838210" at bounding box center [492, 129] width 86 height 15
click at [905, 319] on img at bounding box center [900, 315] width 15 height 15
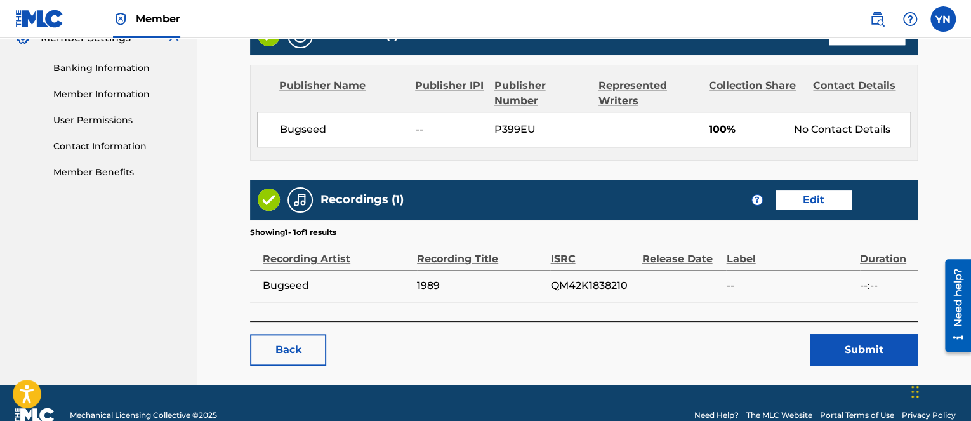
scroll to position [555, 0]
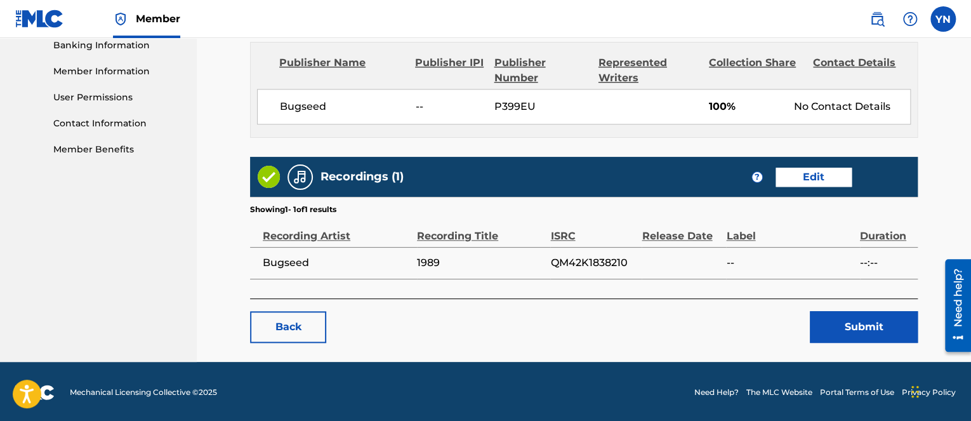
click at [864, 316] on button "Submit" at bounding box center [864, 327] width 108 height 32
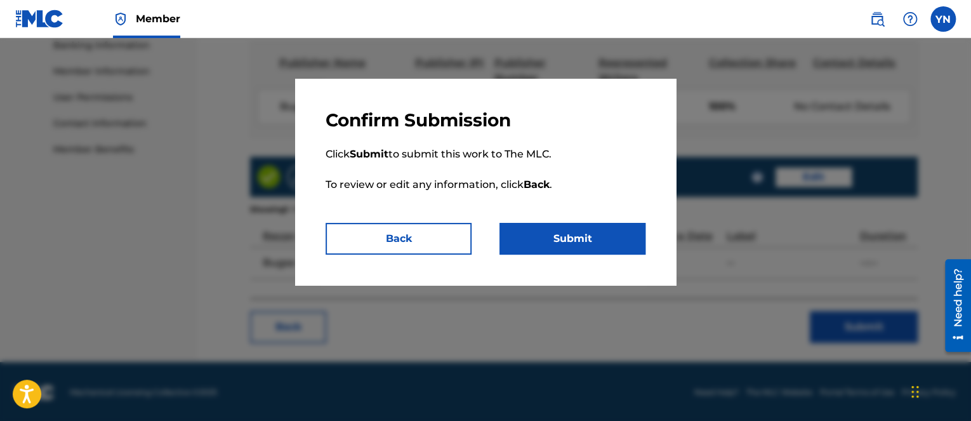
click at [616, 236] on button "Submit" at bounding box center [573, 239] width 146 height 32
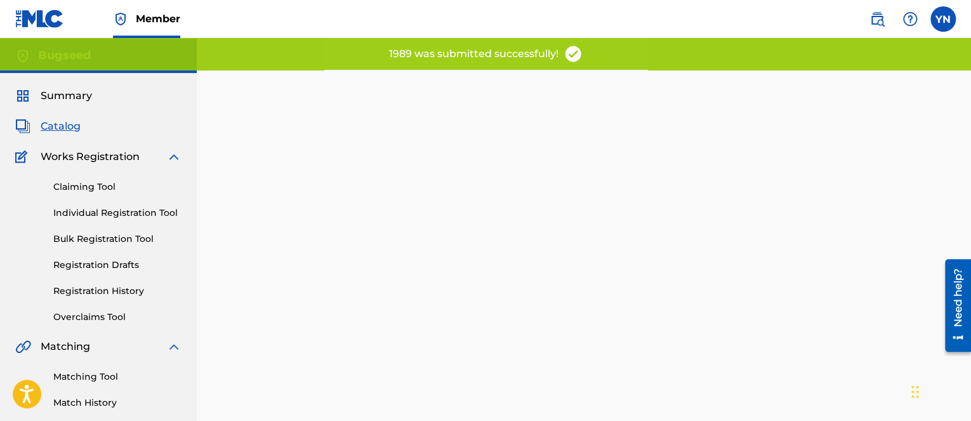
click at [79, 128] on span "Catalog" at bounding box center [61, 126] width 40 height 15
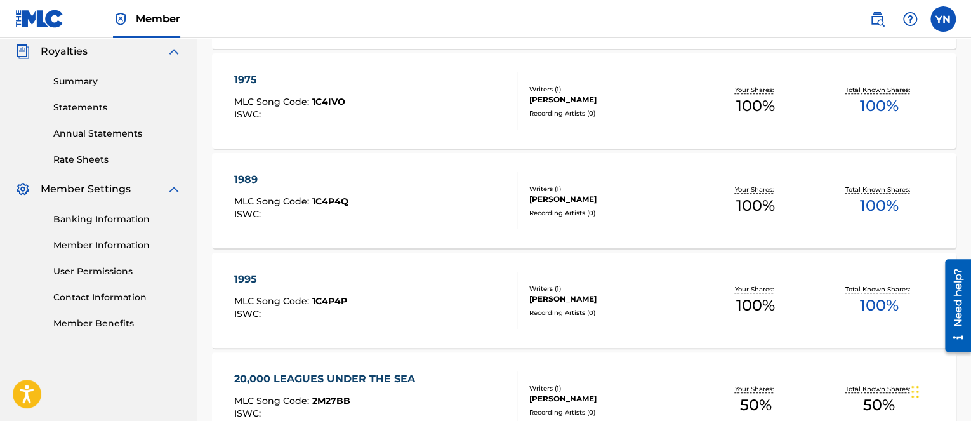
scroll to position [508, 0]
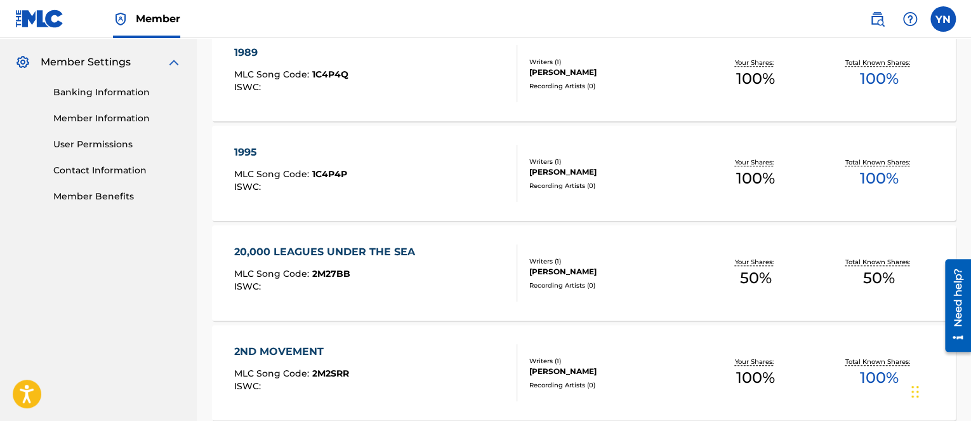
click at [415, 182] on div "1995 MLC Song Code : 1C4P4P ISWC :" at bounding box center [375, 173] width 283 height 57
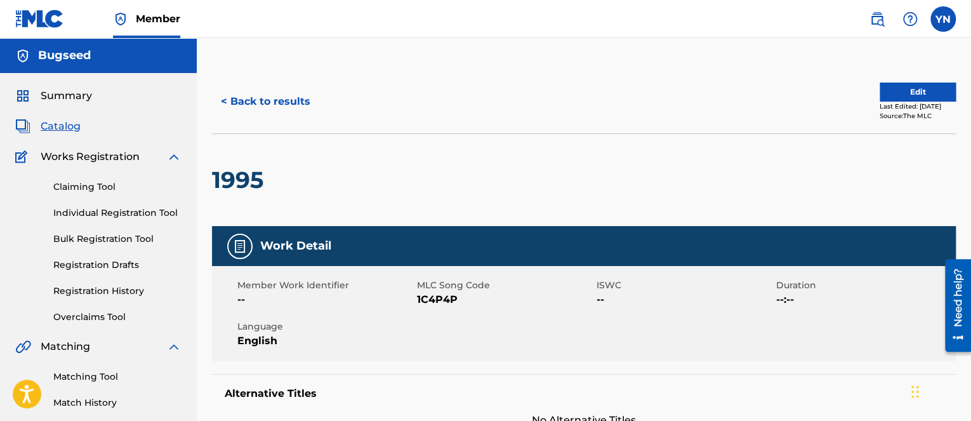
click at [908, 98] on button "Edit" at bounding box center [918, 92] width 76 height 19
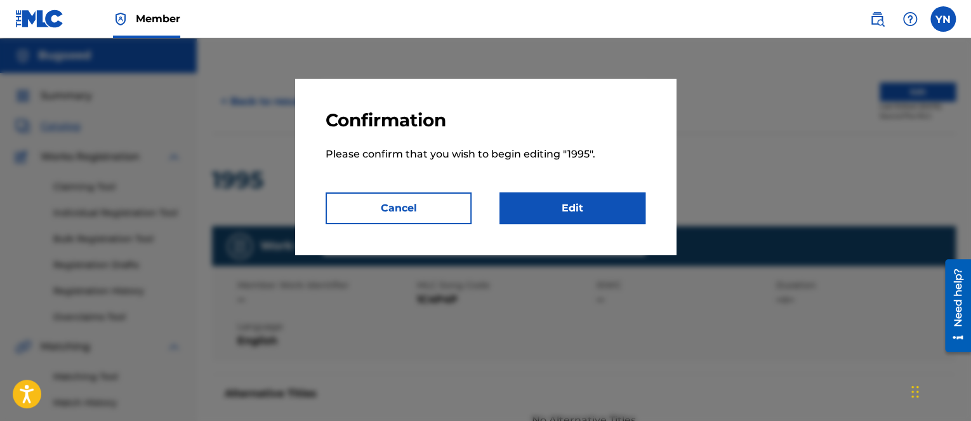
click at [597, 215] on link "Edit" at bounding box center [573, 208] width 146 height 32
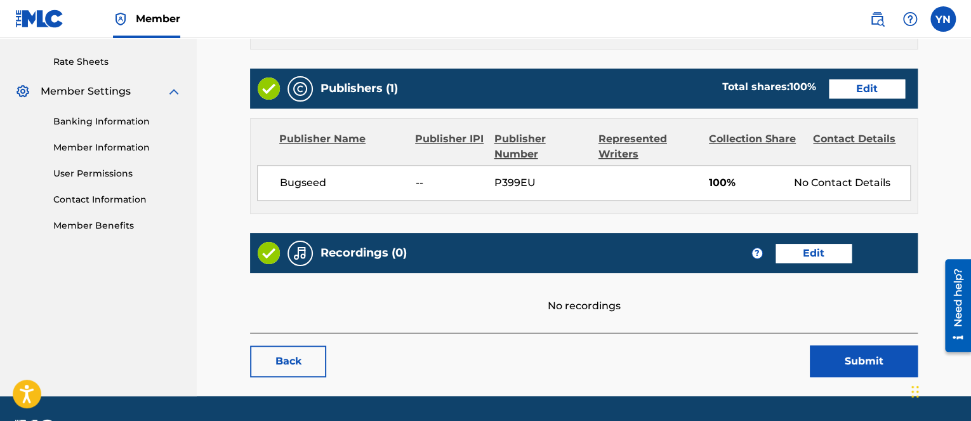
scroll to position [514, 0]
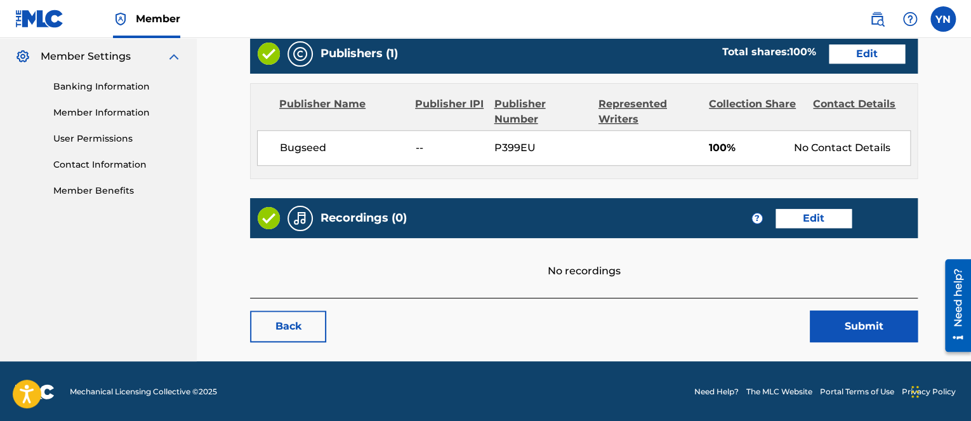
click at [844, 216] on link "Edit" at bounding box center [814, 218] width 76 height 19
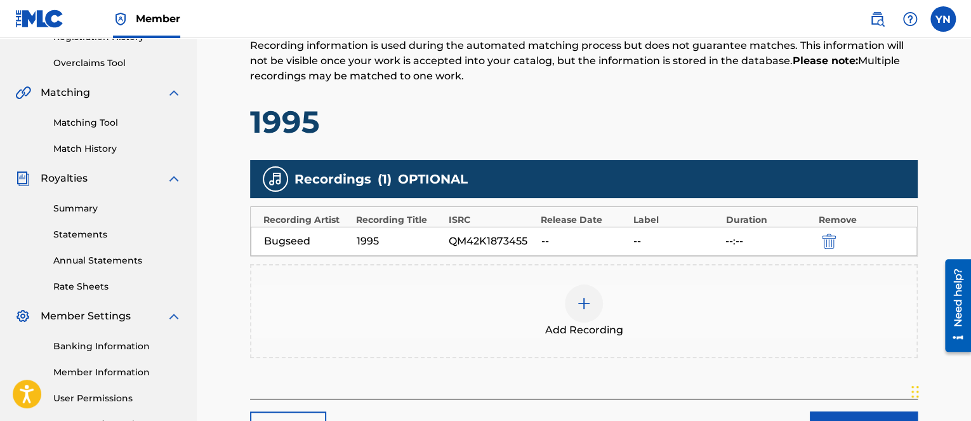
scroll to position [366, 0]
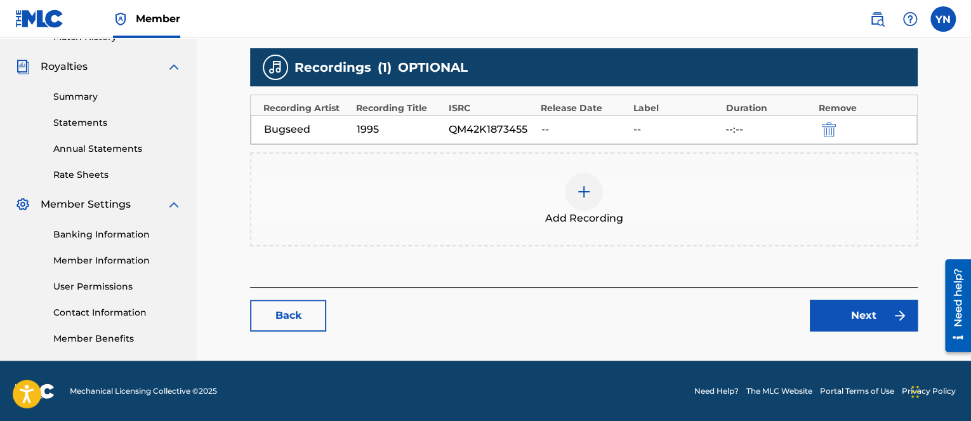
scroll to position [514, 0]
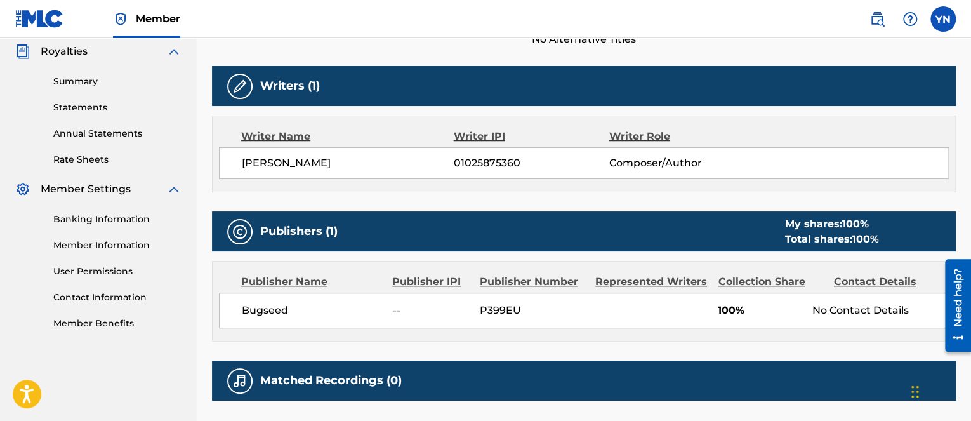
scroll to position [127, 0]
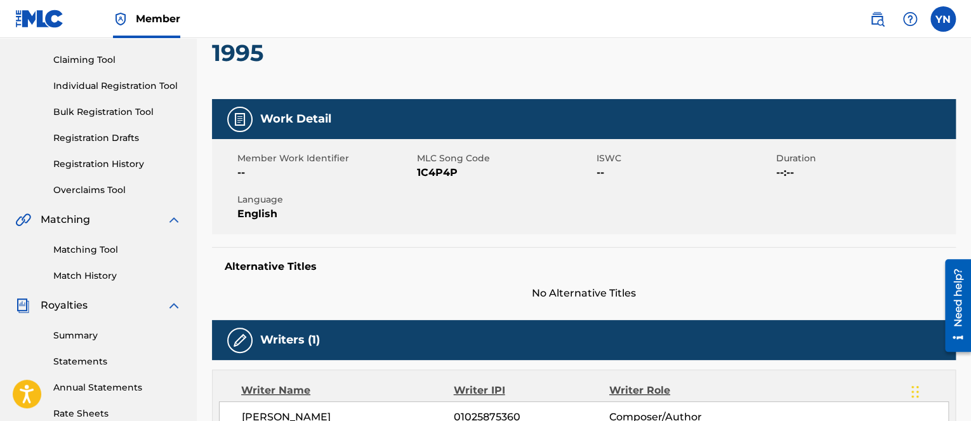
scroll to position [514, 0]
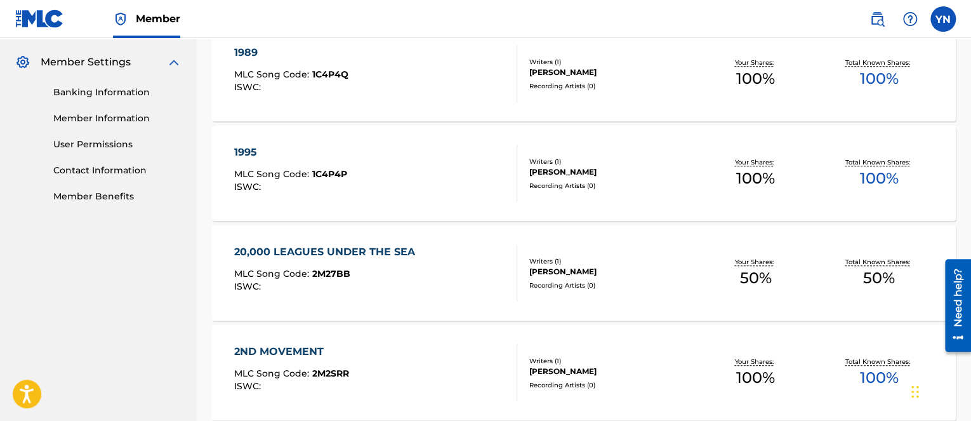
scroll to position [635, 0]
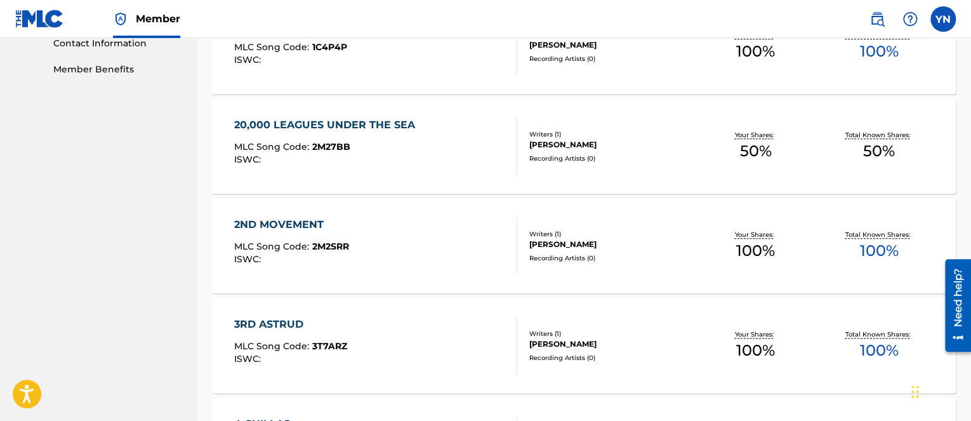
click at [472, 157] on div "20,000 LEAGUES UNDER THE SEA MLC Song Code : 2M27BB ISWC :" at bounding box center [375, 145] width 283 height 57
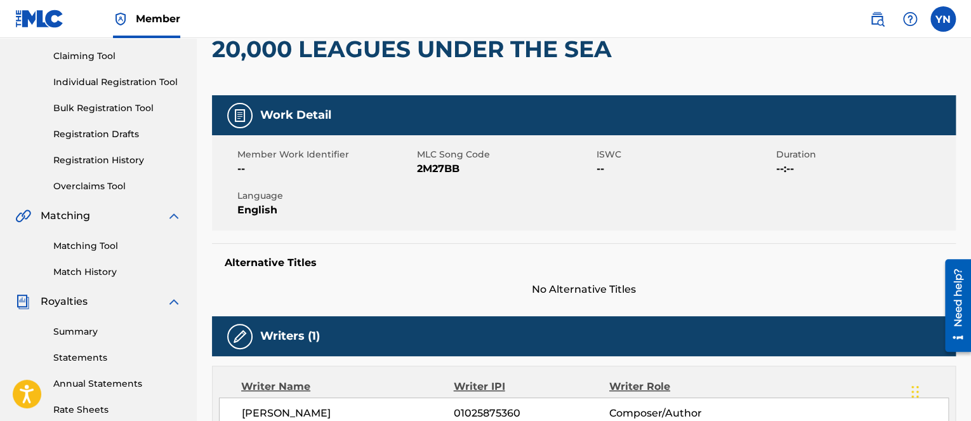
scroll to position [4, 0]
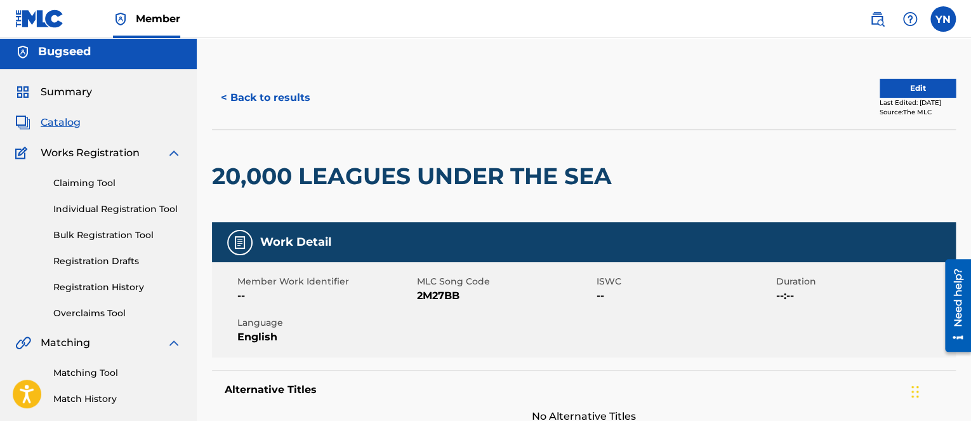
click at [900, 89] on button "Edit" at bounding box center [918, 88] width 76 height 19
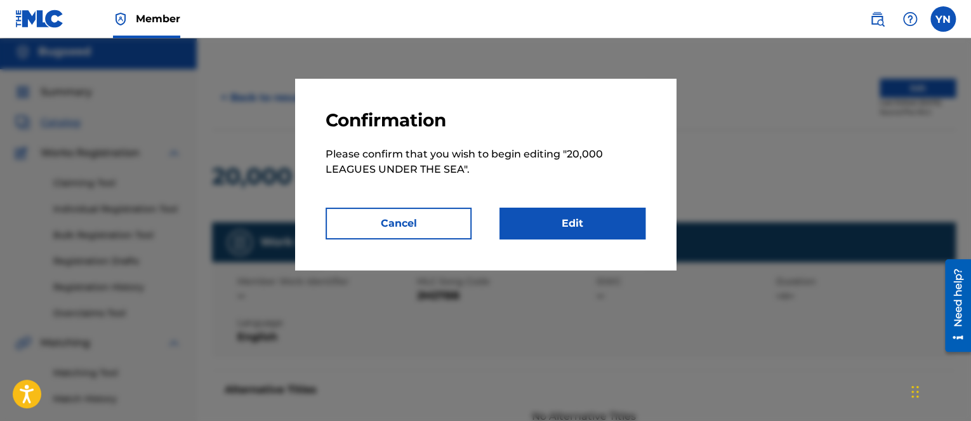
click at [623, 223] on link "Edit" at bounding box center [573, 224] width 146 height 32
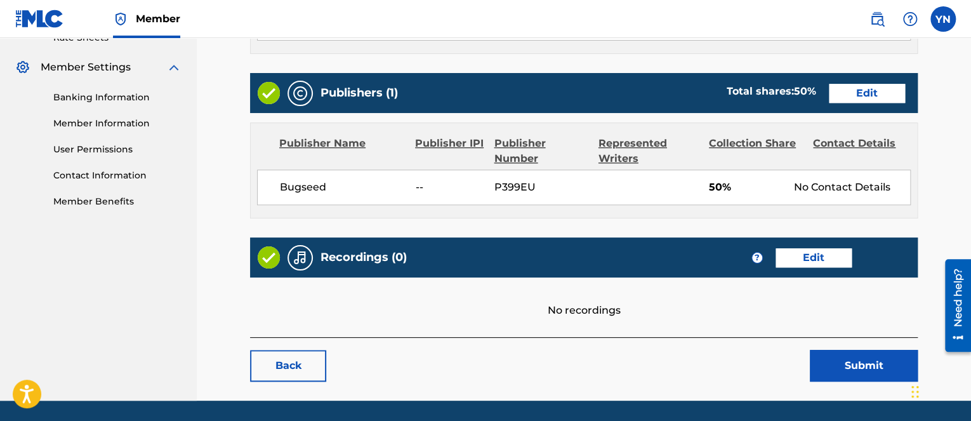
scroll to position [542, 0]
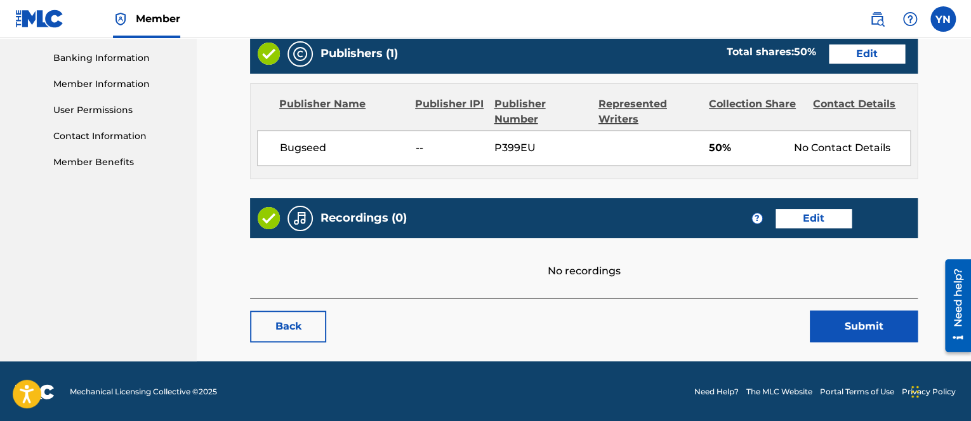
click at [820, 212] on link "Edit" at bounding box center [814, 218] width 76 height 19
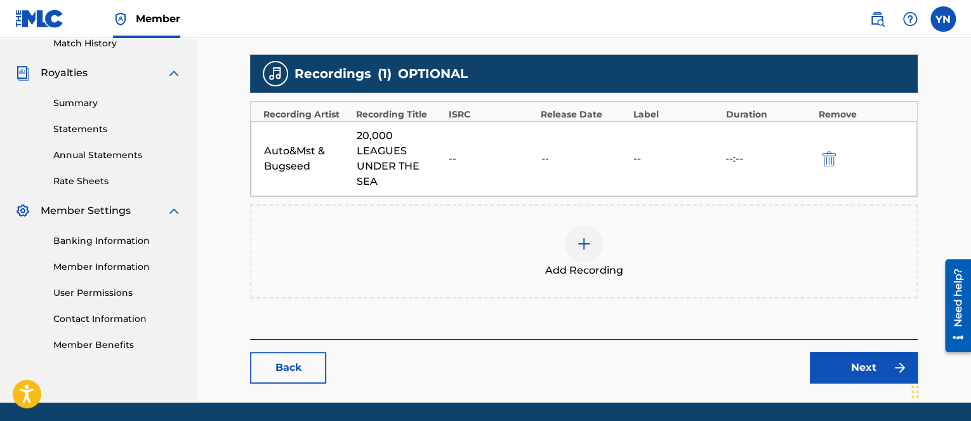
scroll to position [381, 0]
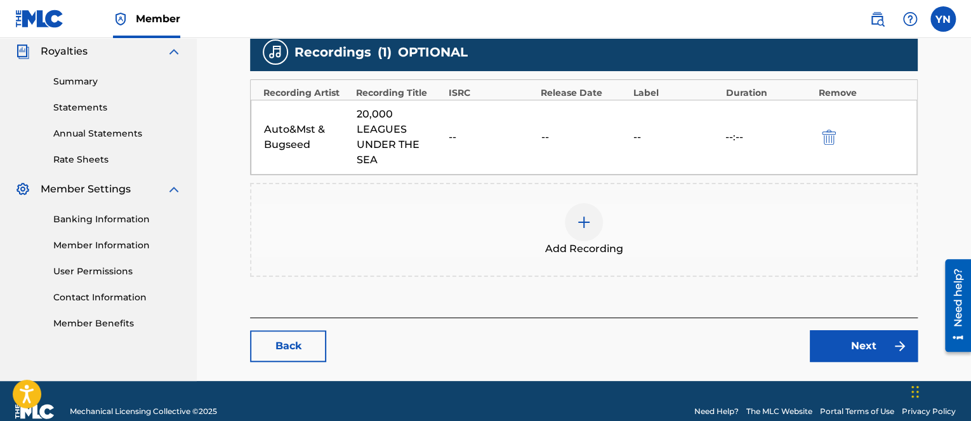
click at [820, 130] on button "submit" at bounding box center [827, 137] width 19 height 15
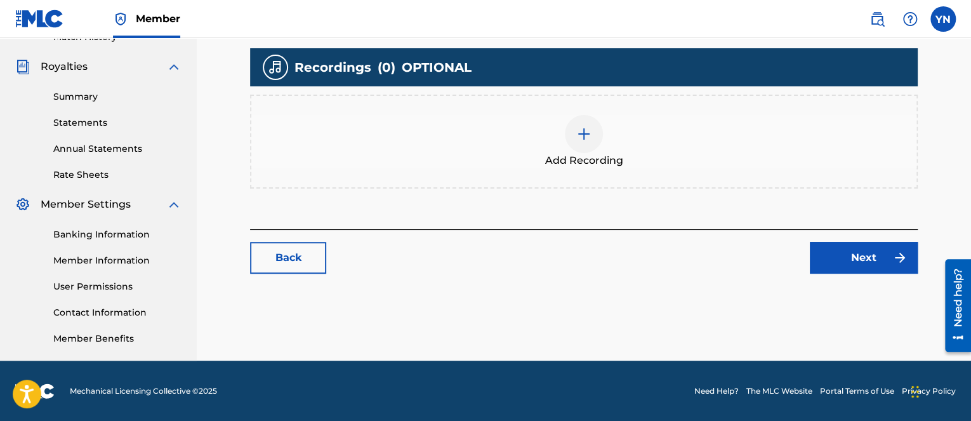
click at [573, 133] on div at bounding box center [584, 134] width 38 height 38
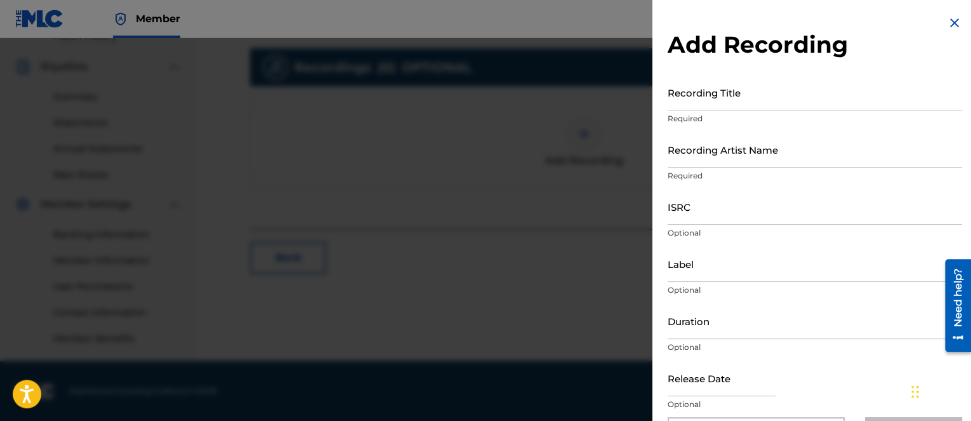
click at [376, 409] on div at bounding box center [485, 248] width 971 height 421
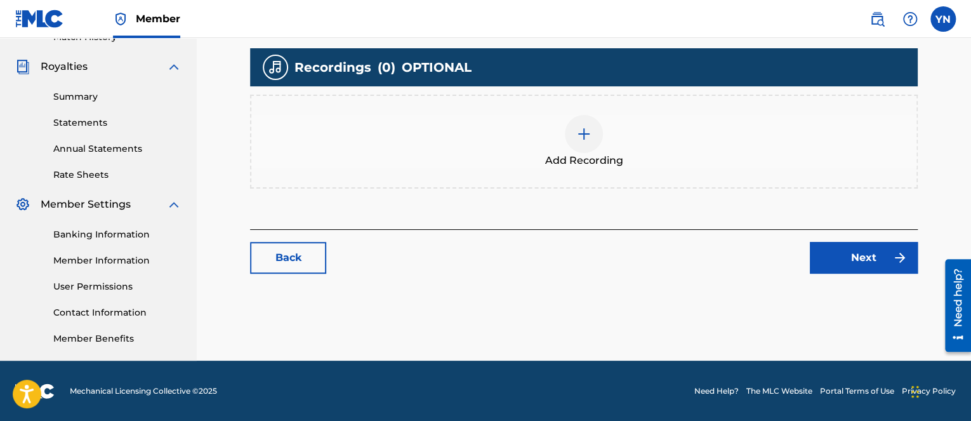
drag, startPoint x: 396, startPoint y: 335, endPoint x: 396, endPoint y: 317, distance: 17.1
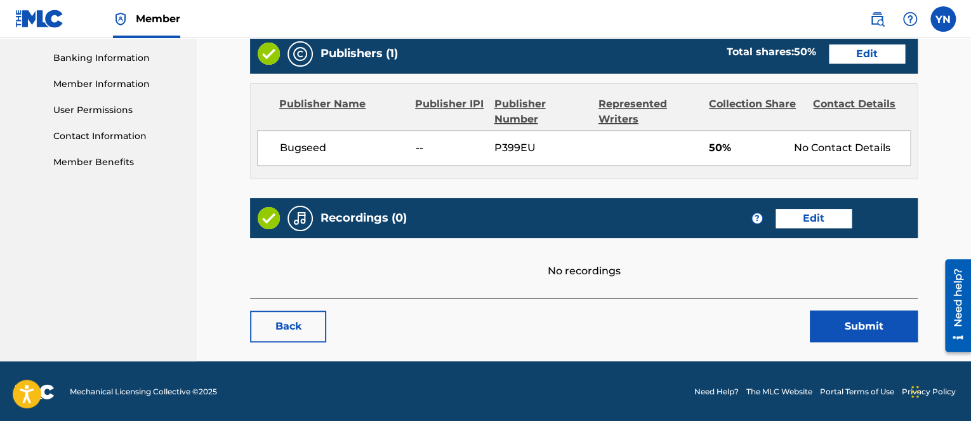
drag, startPoint x: 396, startPoint y: 317, endPoint x: 409, endPoint y: 296, distance: 24.5
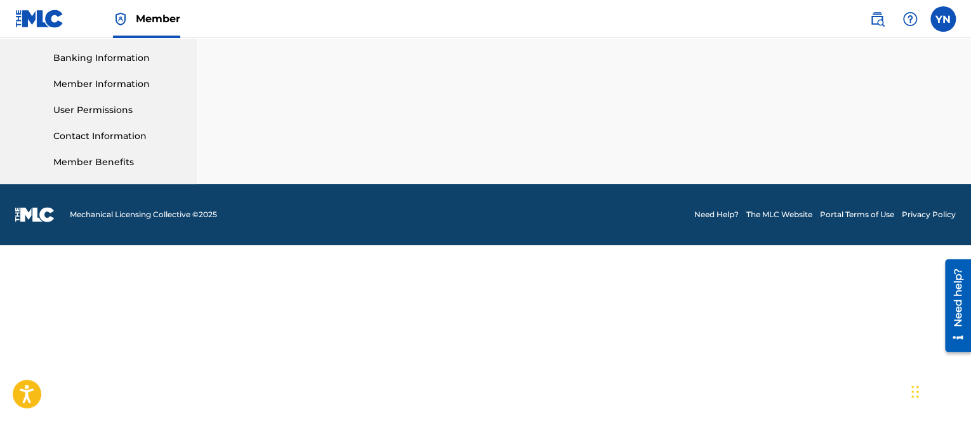
scroll to position [4, 0]
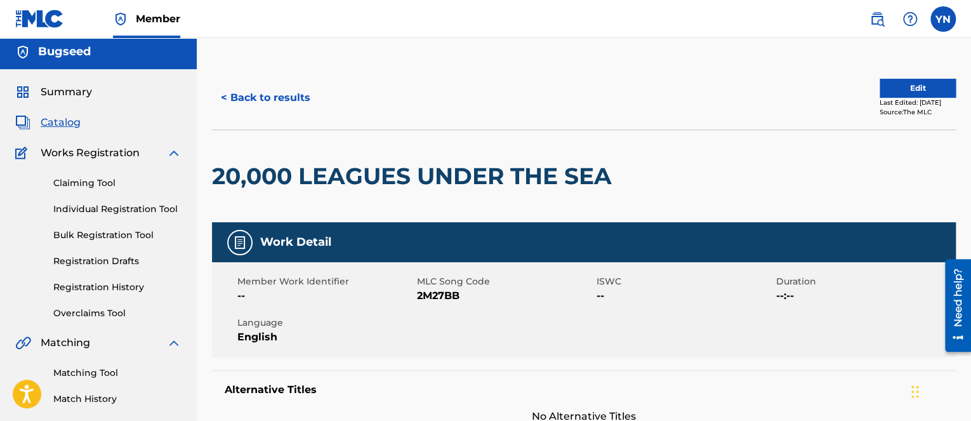
drag, startPoint x: 394, startPoint y: 281, endPoint x: 394, endPoint y: 269, distance: 12.1
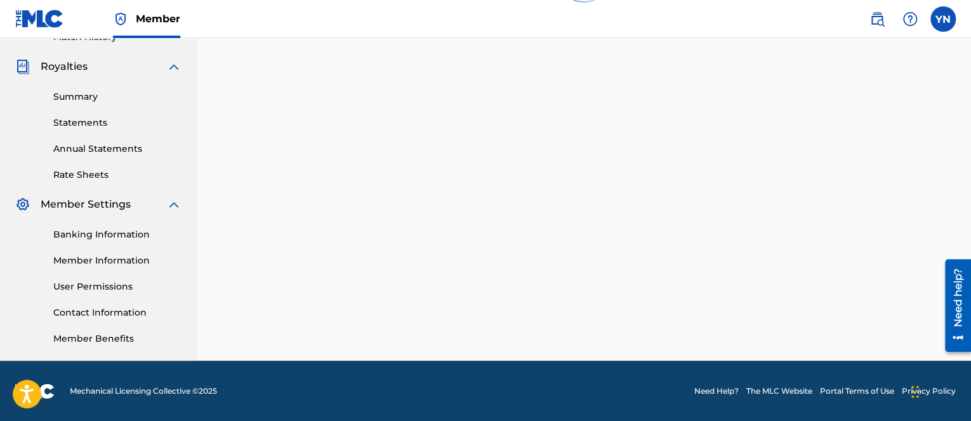
scroll to position [635, 0]
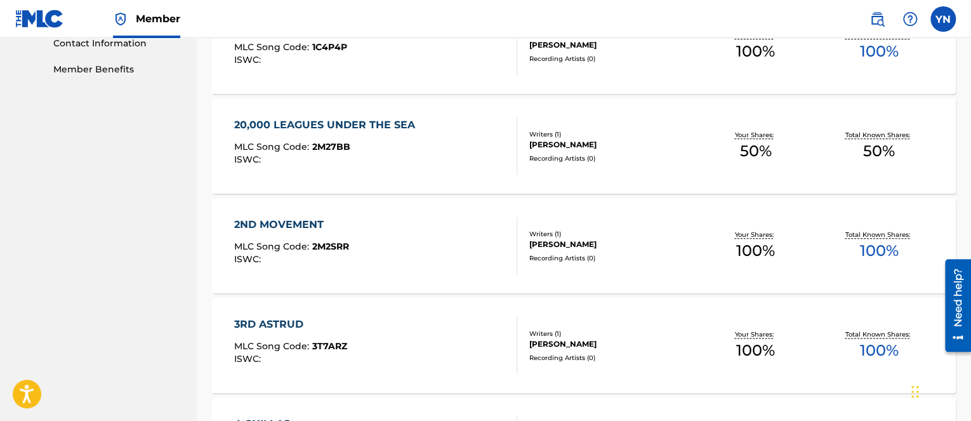
click at [394, 269] on div "2ND MOVEMENT MLC Song Code : 2M2SRR ISWC :" at bounding box center [375, 245] width 283 height 57
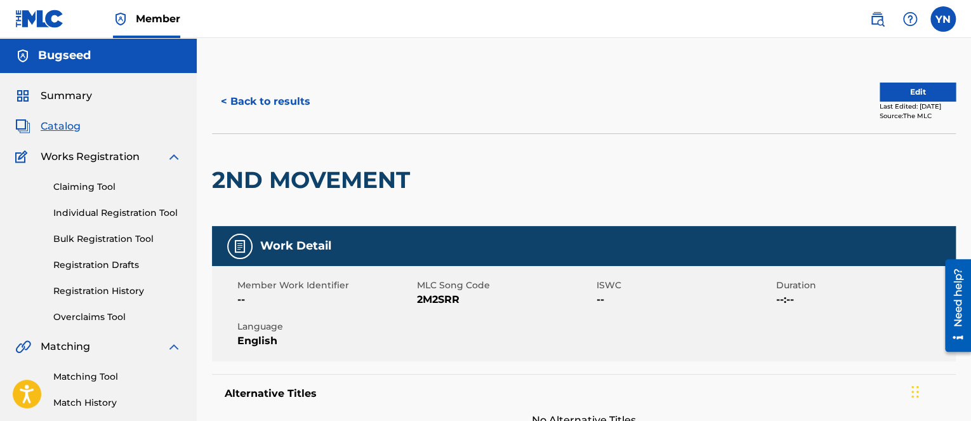
click at [889, 99] on button "Edit" at bounding box center [918, 92] width 76 height 19
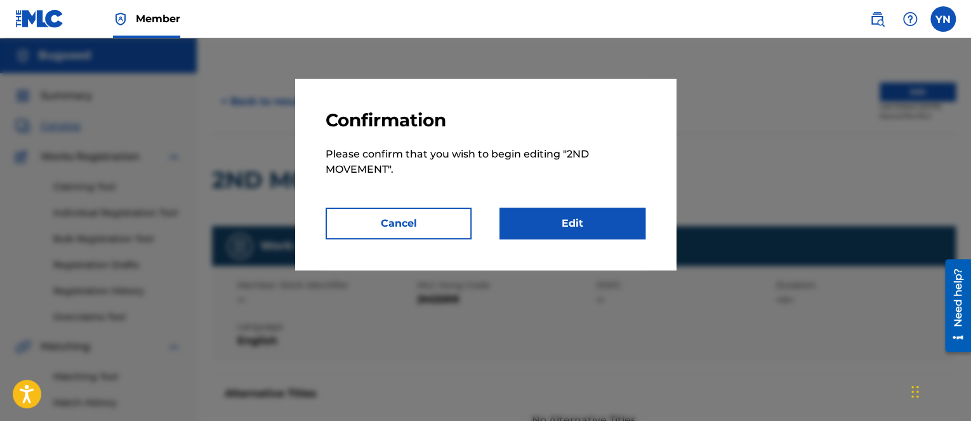
click at [588, 233] on link "Edit" at bounding box center [573, 224] width 146 height 32
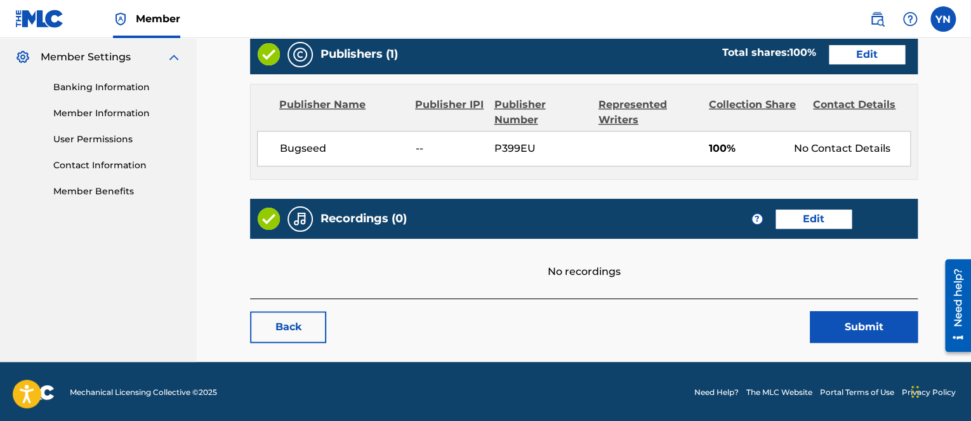
scroll to position [514, 0]
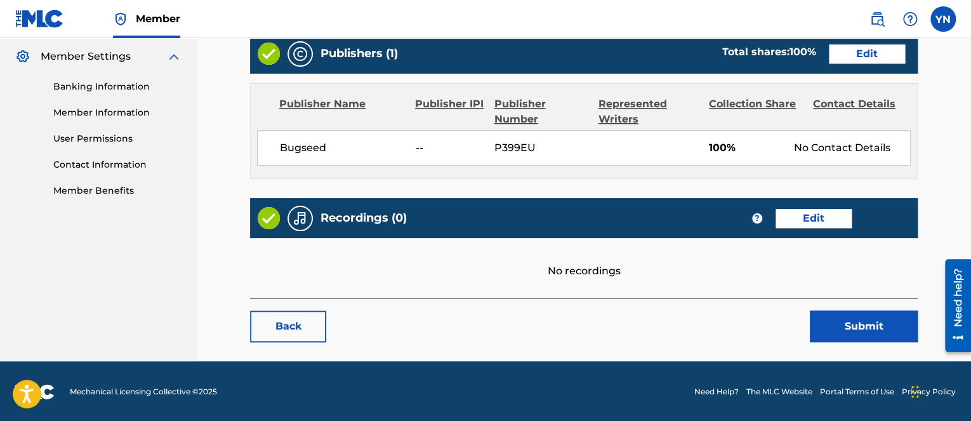
click at [838, 221] on link "Edit" at bounding box center [814, 218] width 76 height 19
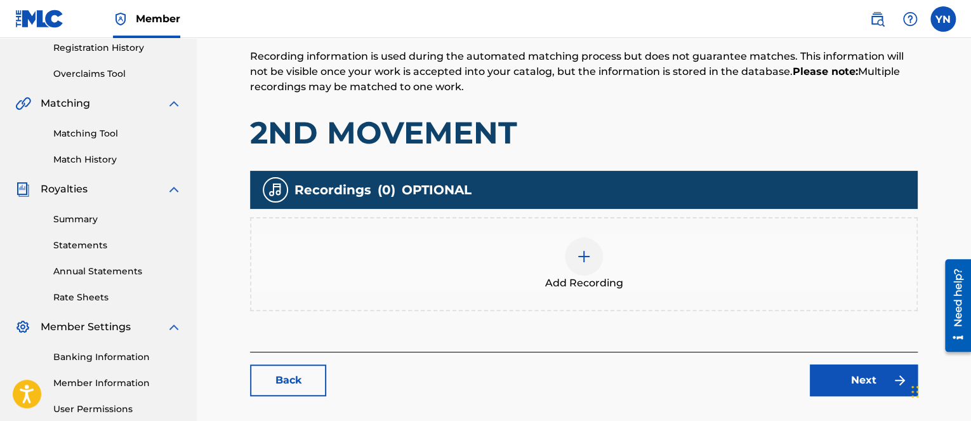
scroll to position [254, 0]
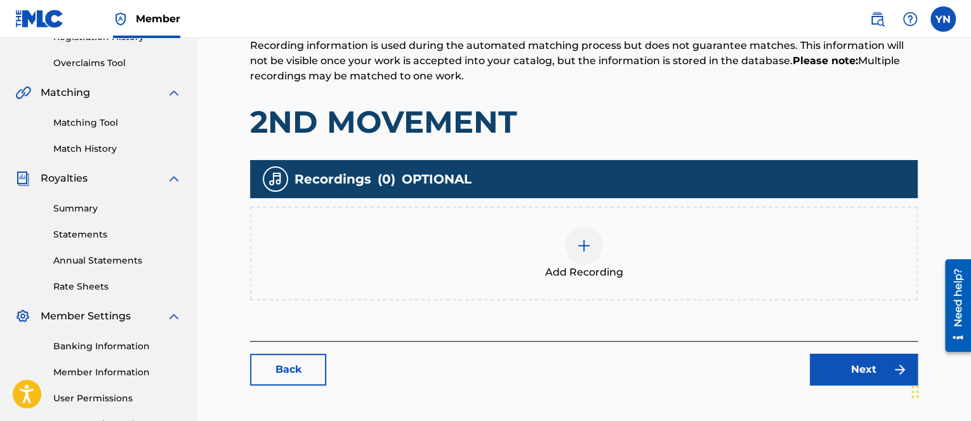
click at [578, 261] on div at bounding box center [584, 246] width 38 height 38
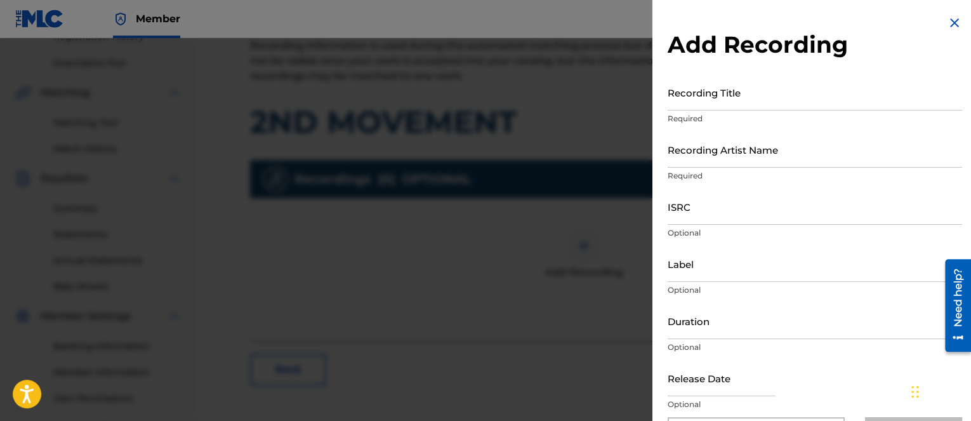
click at [725, 404] on p "Optional" at bounding box center [815, 404] width 295 height 11
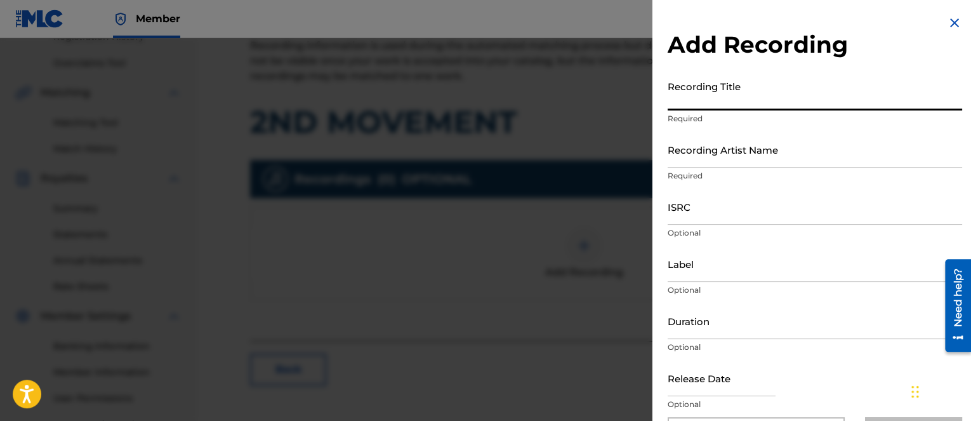
click at [729, 103] on input "Recording Title" at bounding box center [815, 92] width 295 height 36
paste input "2nd Movement"
type input "2nd Movement"
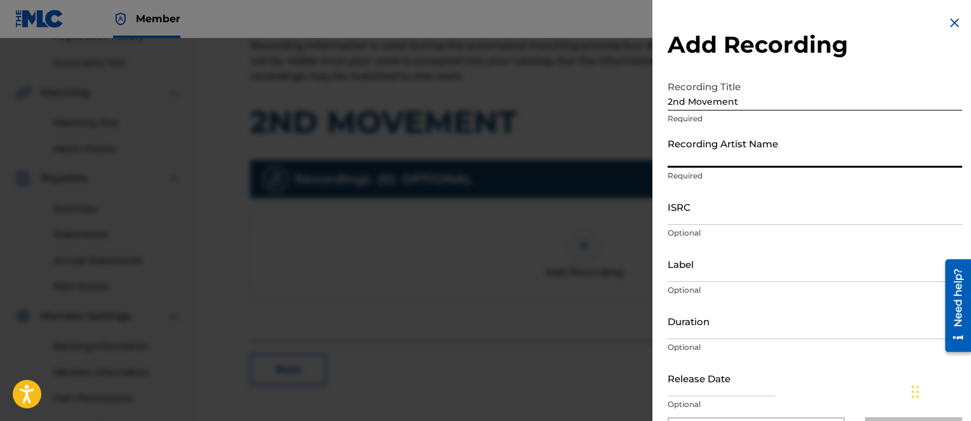
click at [736, 154] on input "Recording Artist Name" at bounding box center [815, 149] width 295 height 36
type input "Bugseed"
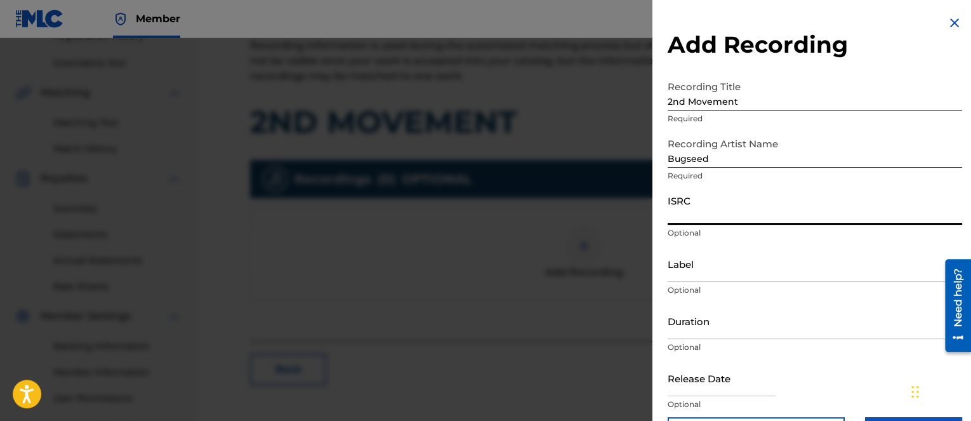
click at [747, 213] on input "ISRC" at bounding box center [815, 207] width 295 height 36
paste input "QZKDK2154429"
type input "QZKDK2154429"
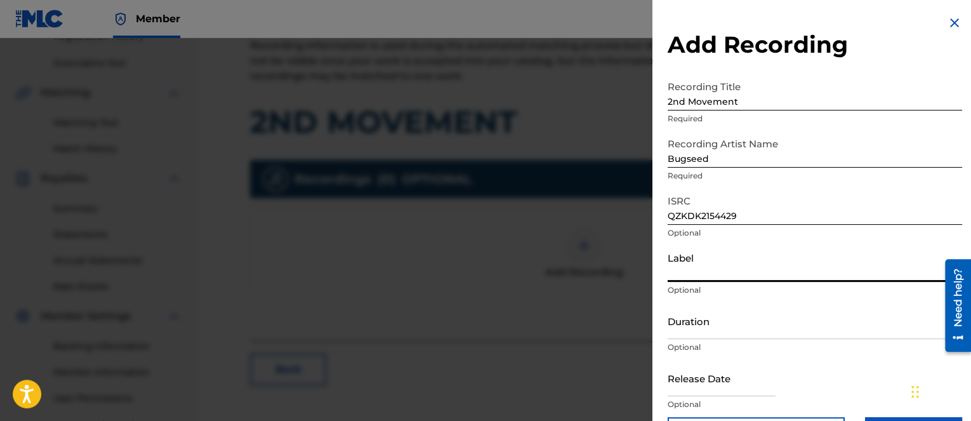
click at [732, 269] on input "Label" at bounding box center [815, 264] width 295 height 36
paste input "Independent Beatcasting"
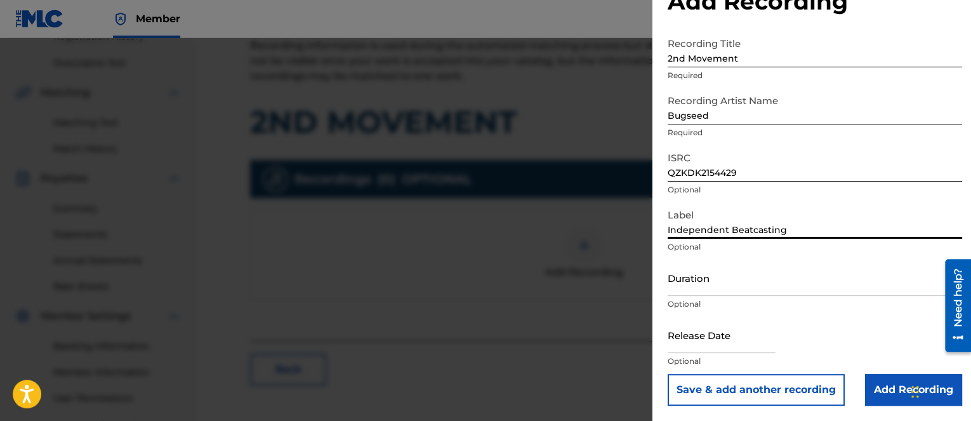
type input "Independent Beatcasting"
click at [889, 387] on input "Add Recording" at bounding box center [913, 390] width 97 height 32
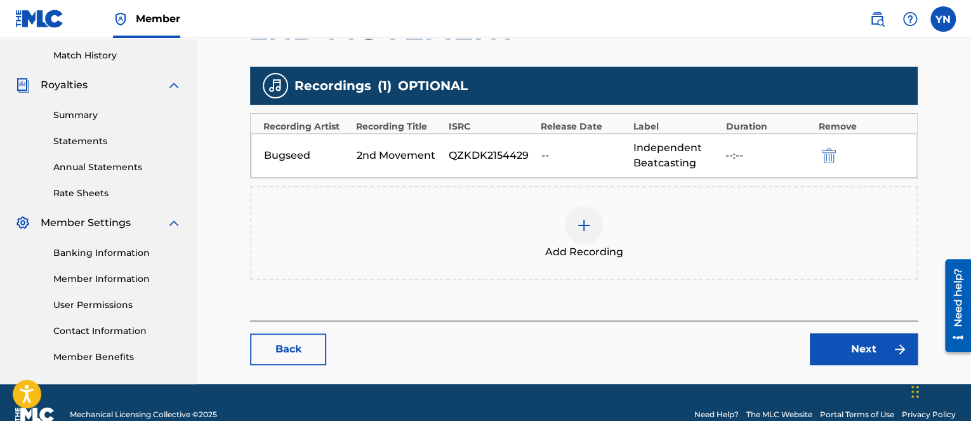
scroll to position [370, 0]
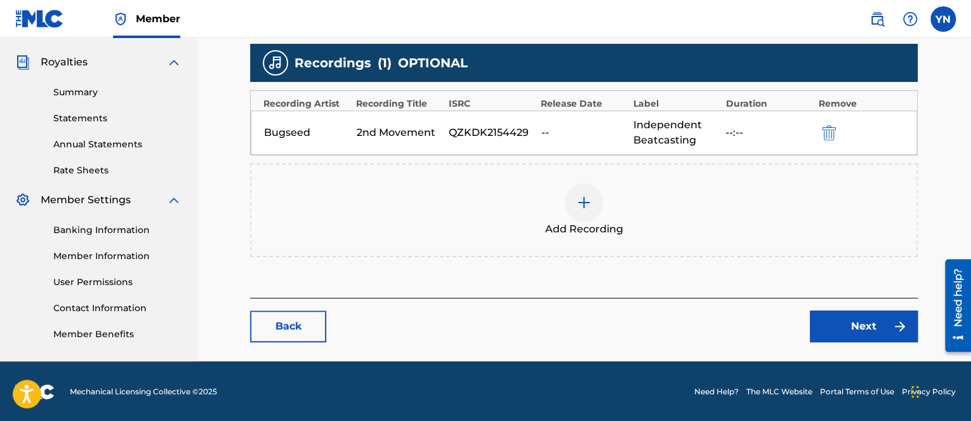
click at [855, 321] on link "Next" at bounding box center [864, 326] width 108 height 32
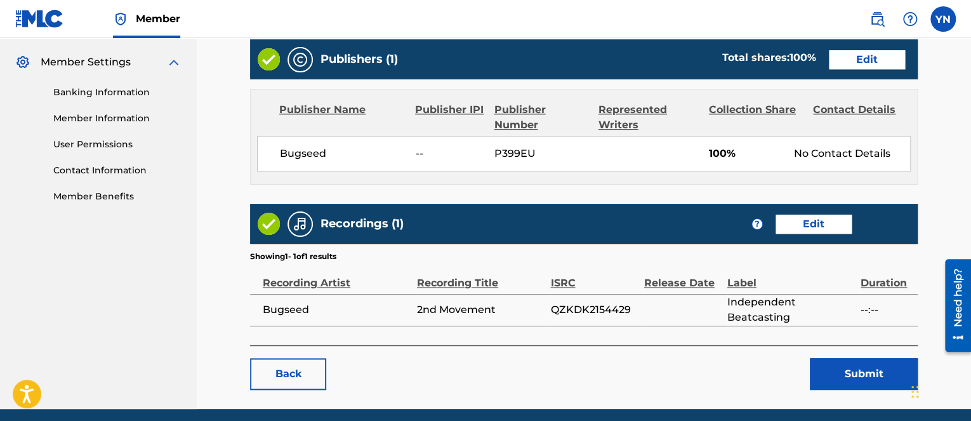
scroll to position [555, 0]
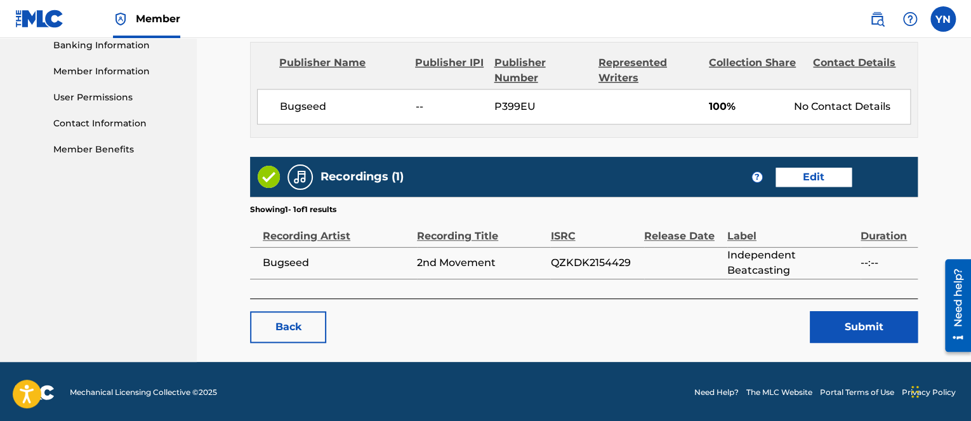
click at [830, 319] on button "Submit" at bounding box center [864, 327] width 108 height 32
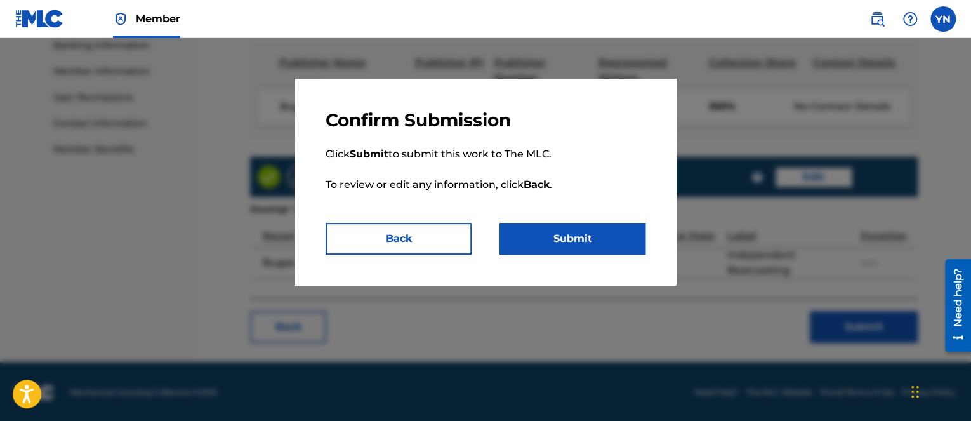
click at [568, 235] on button "Submit" at bounding box center [573, 239] width 146 height 32
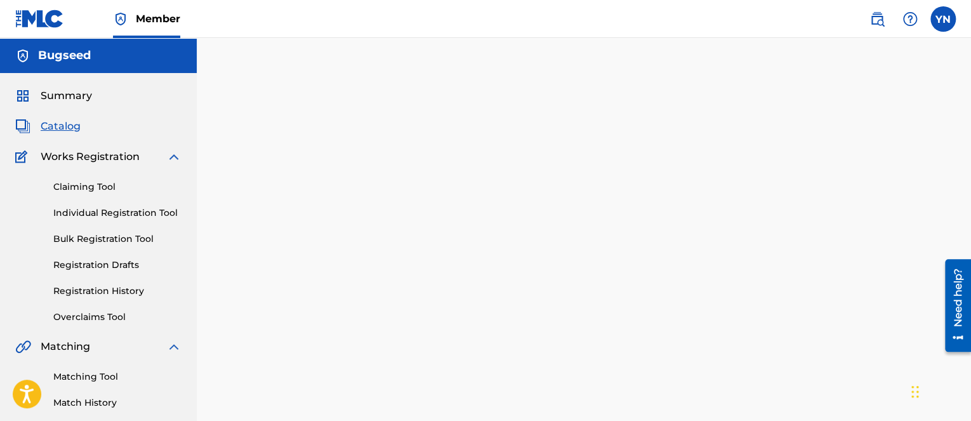
click at [215, 396] on main "Back Done" at bounding box center [584, 280] width 744 height 421
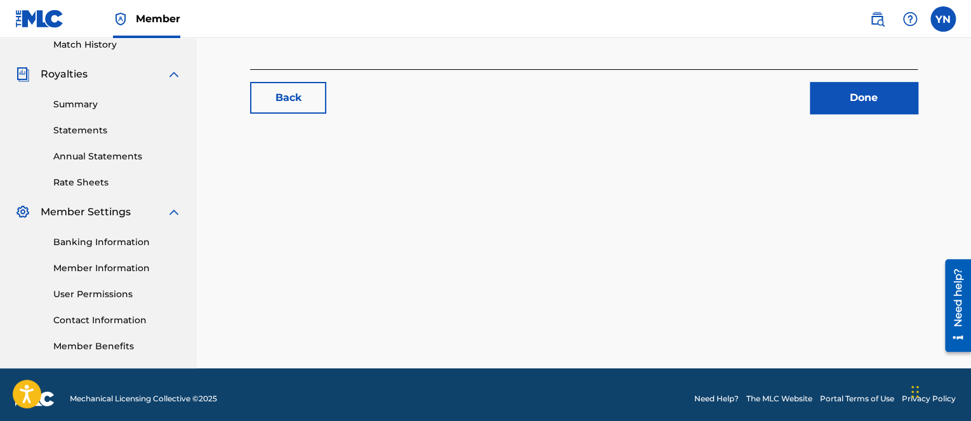
scroll to position [366, 0]
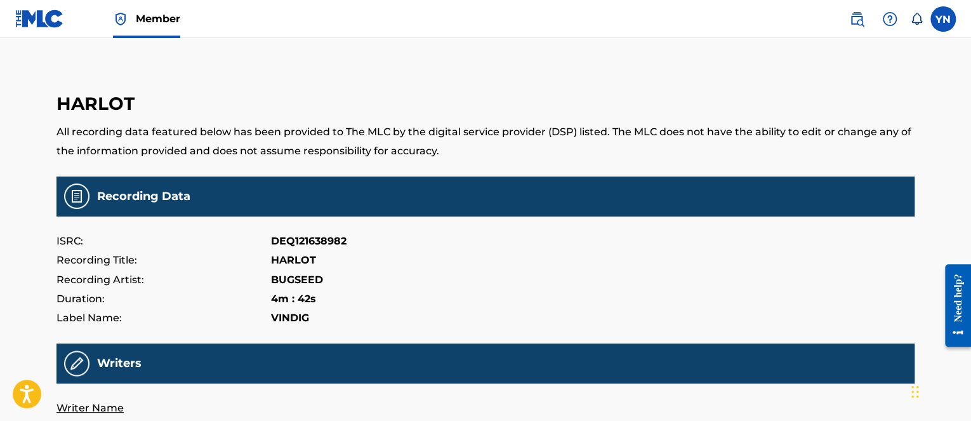
drag, startPoint x: 312, startPoint y: 230, endPoint x: 671, endPoint y: 130, distance: 373.1
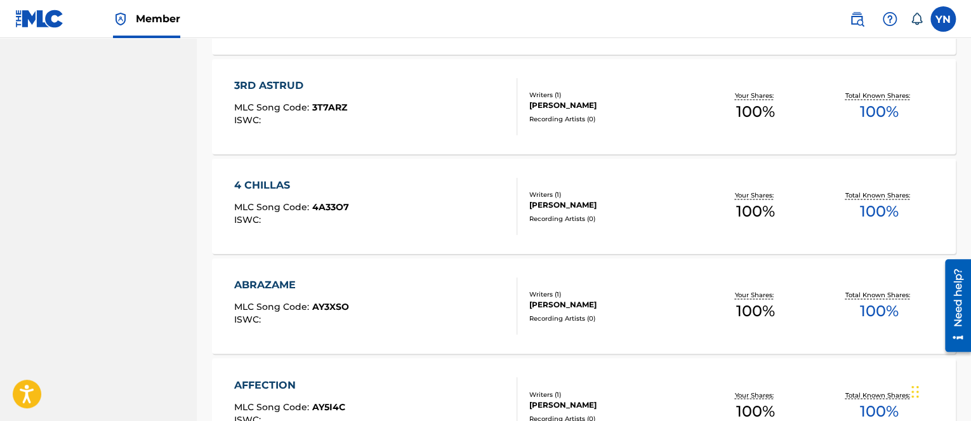
scroll to position [889, 0]
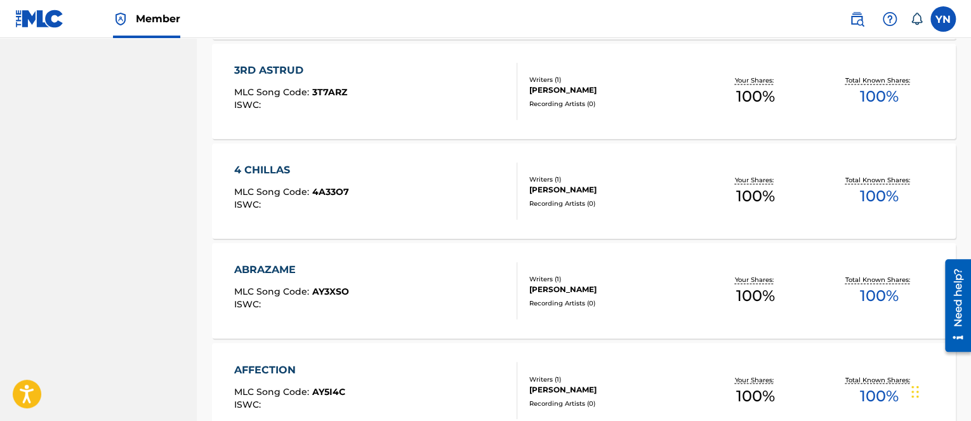
click at [462, 86] on div "3RD ASTRUD MLC Song Code : 3T7ARZ ISWC :" at bounding box center [375, 91] width 283 height 57
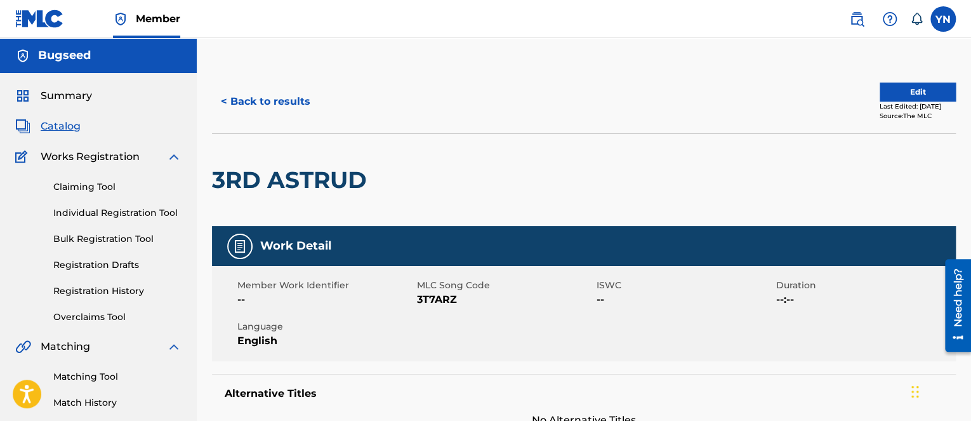
click at [902, 77] on div "< Back to results Edit Last Edited: [DATE] Source: The MLC" at bounding box center [584, 101] width 744 height 63
click at [905, 86] on button "Edit" at bounding box center [918, 92] width 76 height 19
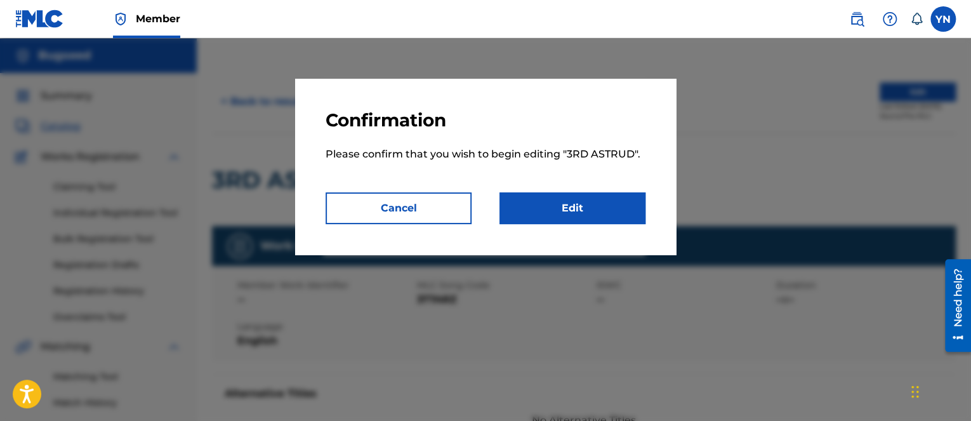
click at [549, 216] on link "Edit" at bounding box center [573, 208] width 146 height 32
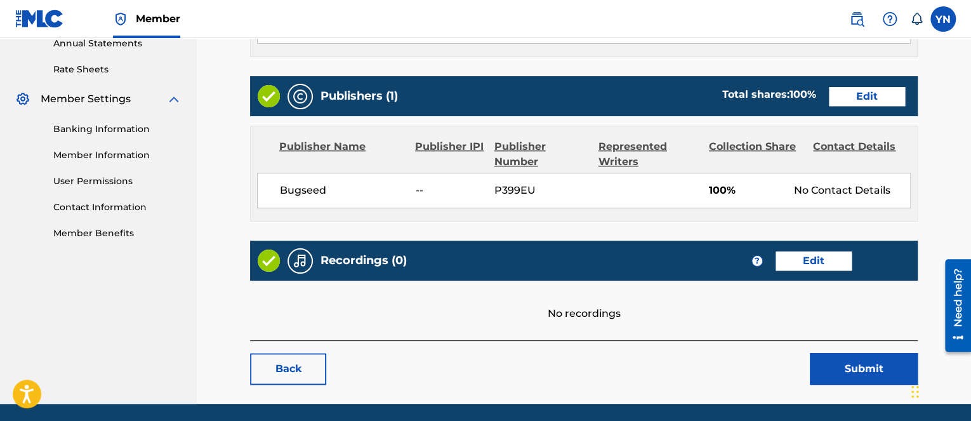
scroll to position [514, 0]
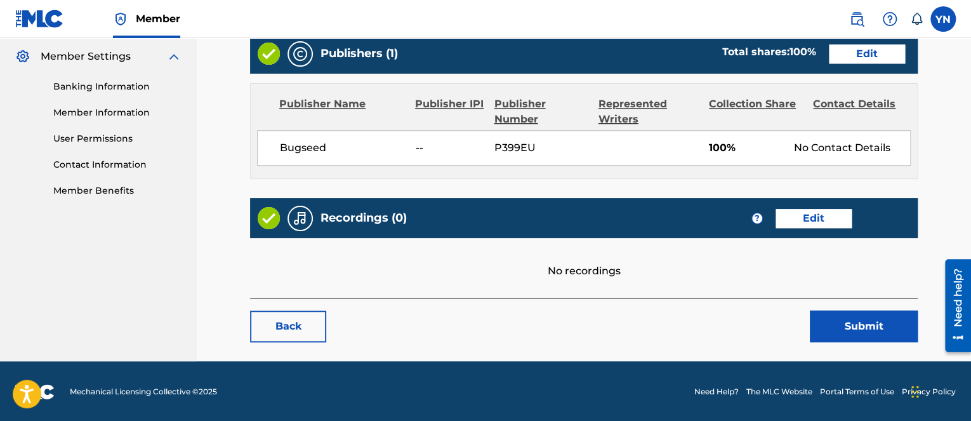
click at [827, 215] on link "Edit" at bounding box center [814, 218] width 76 height 19
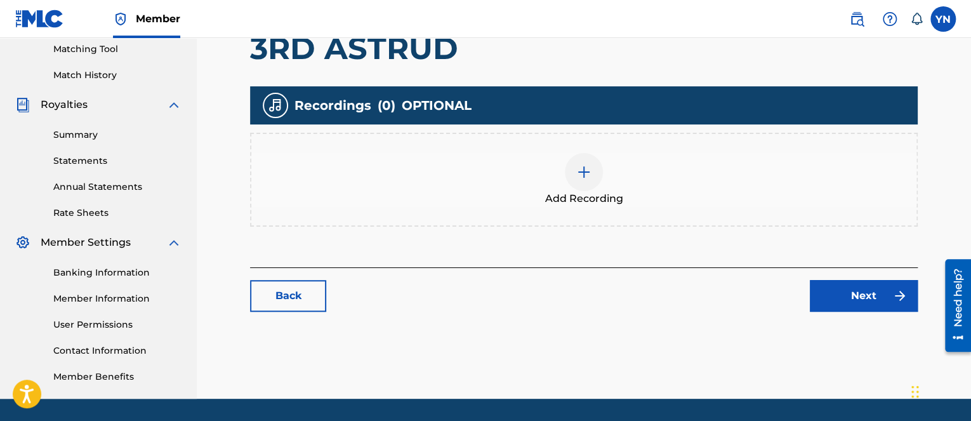
scroll to position [366, 0]
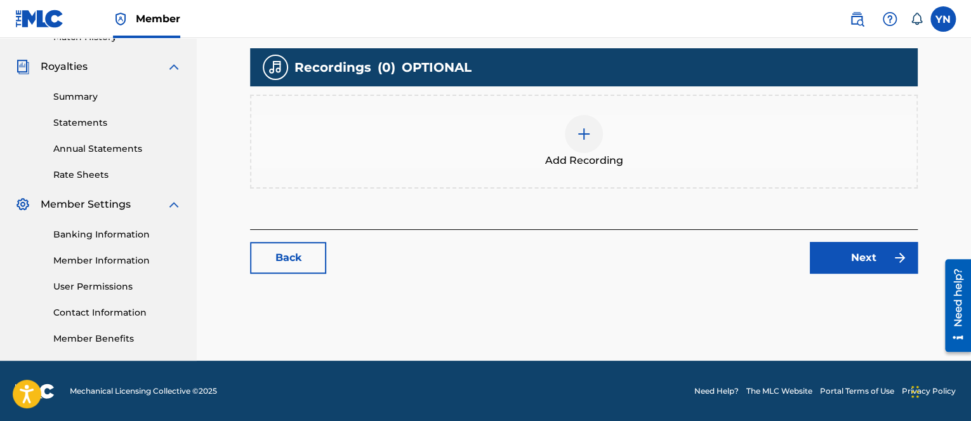
click at [590, 126] on img at bounding box center [583, 133] width 15 height 15
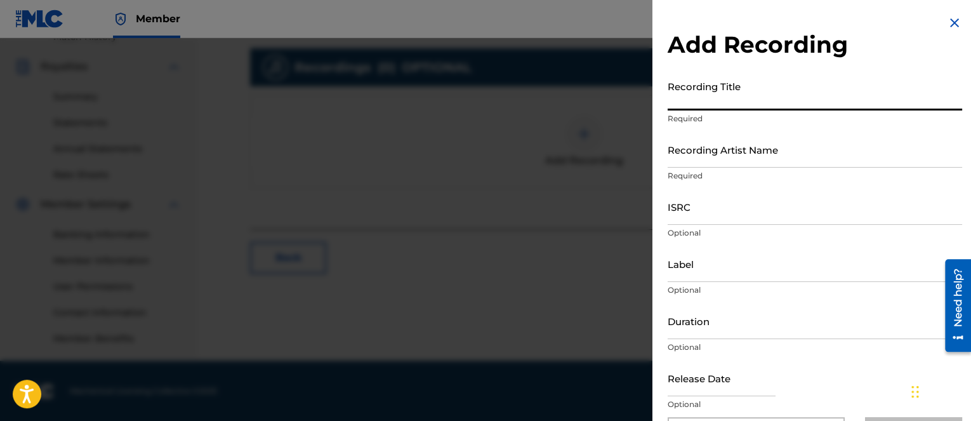
click at [757, 98] on input "Recording Title" at bounding box center [815, 92] width 295 height 36
paste input "3rd astrud"
type input "3rd astrud"
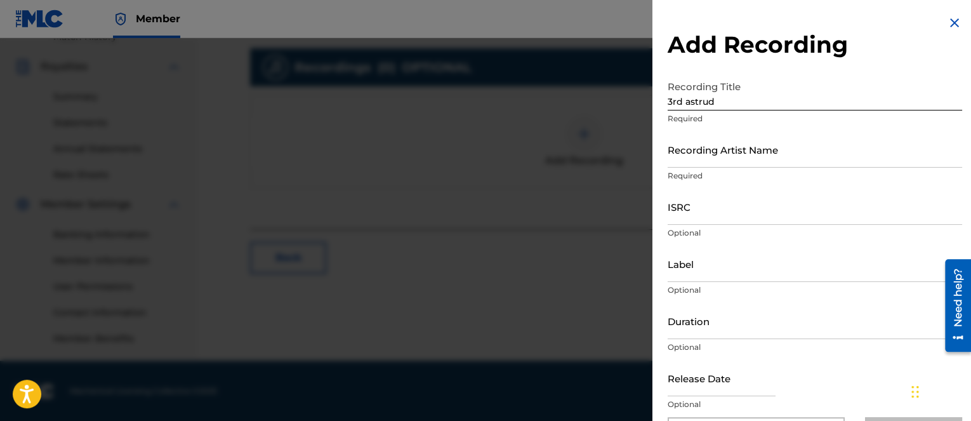
click at [920, 243] on div "ISRC Optional" at bounding box center [815, 217] width 295 height 57
click at [886, 217] on input "ISRC" at bounding box center [815, 207] width 295 height 36
paste input "QZS652190856"
type input "QZS652190856"
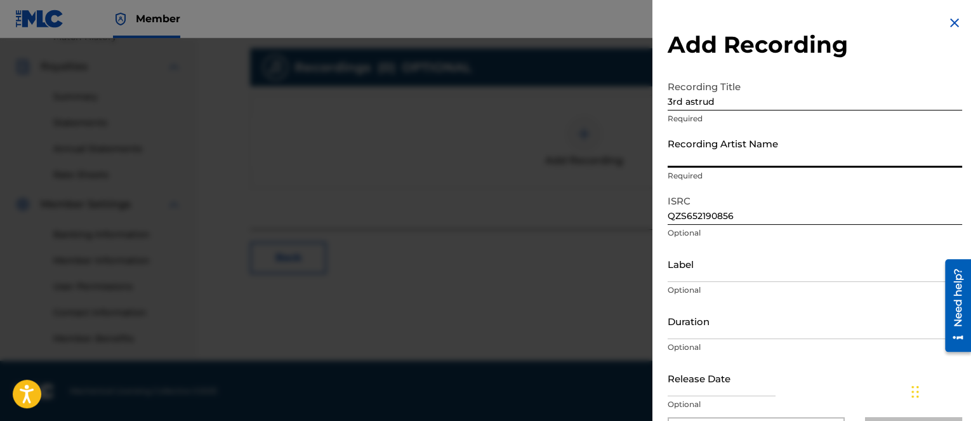
click at [842, 161] on input "Recording Artist Name" at bounding box center [815, 149] width 295 height 36
type input "Bugseed"
click at [756, 275] on input "Label" at bounding box center [815, 264] width 295 height 36
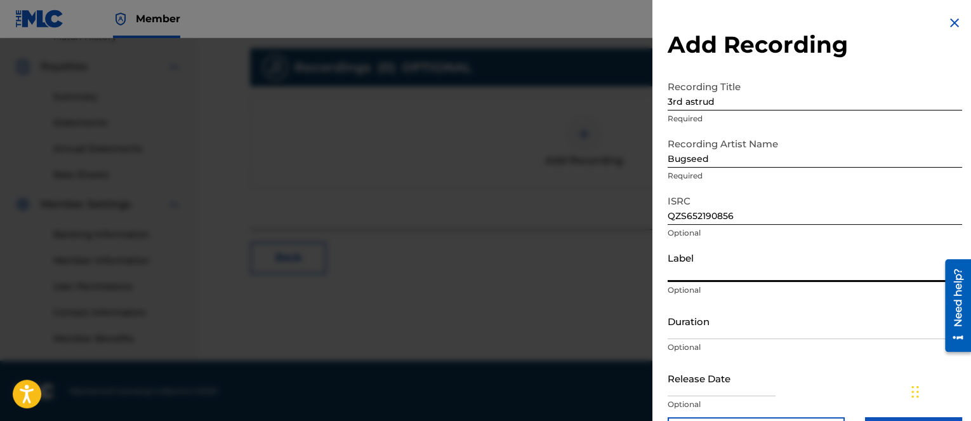
type input "Independent Beatcasting"
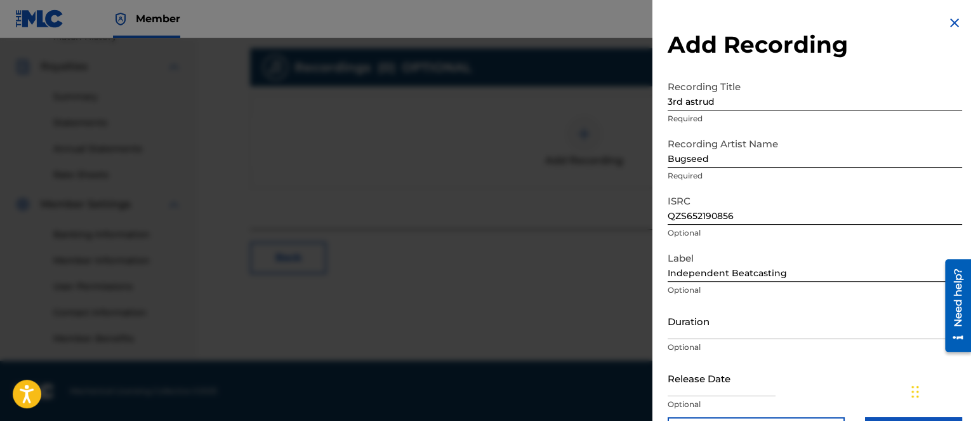
click at [784, 393] on div "Release Date Optional" at bounding box center [815, 388] width 295 height 57
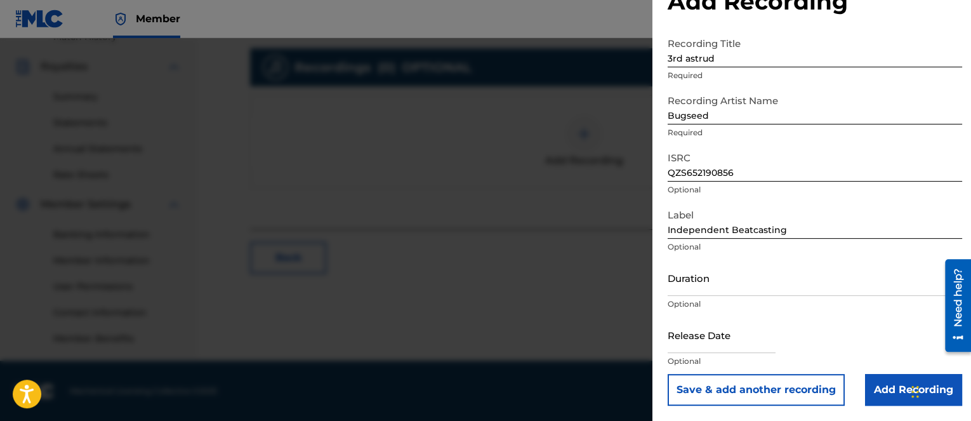
click at [884, 392] on input "Add Recording" at bounding box center [913, 390] width 97 height 32
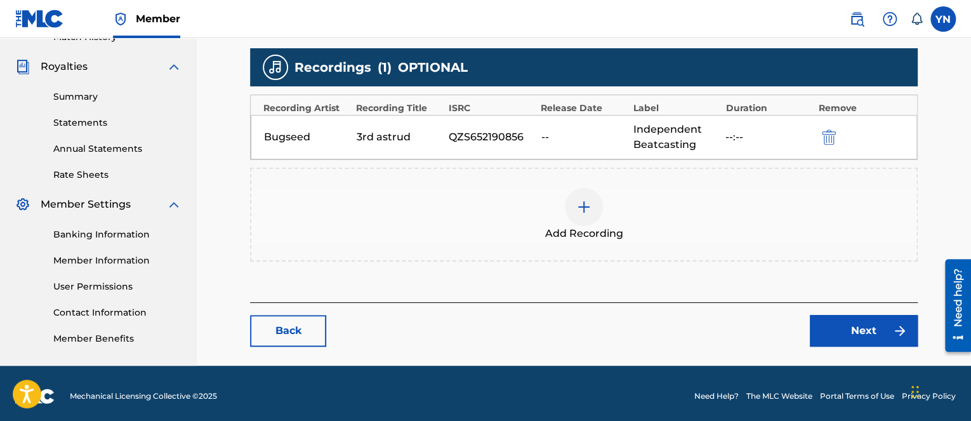
click at [858, 323] on link "Next" at bounding box center [864, 331] width 108 height 32
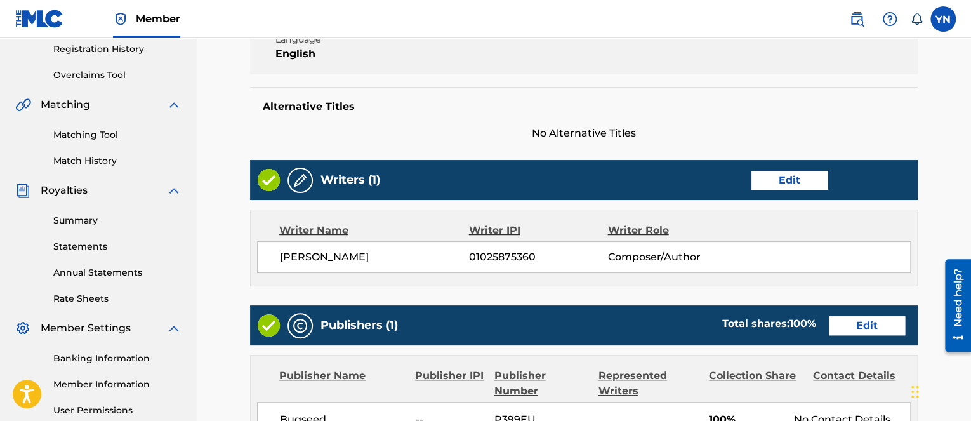
scroll to position [508, 0]
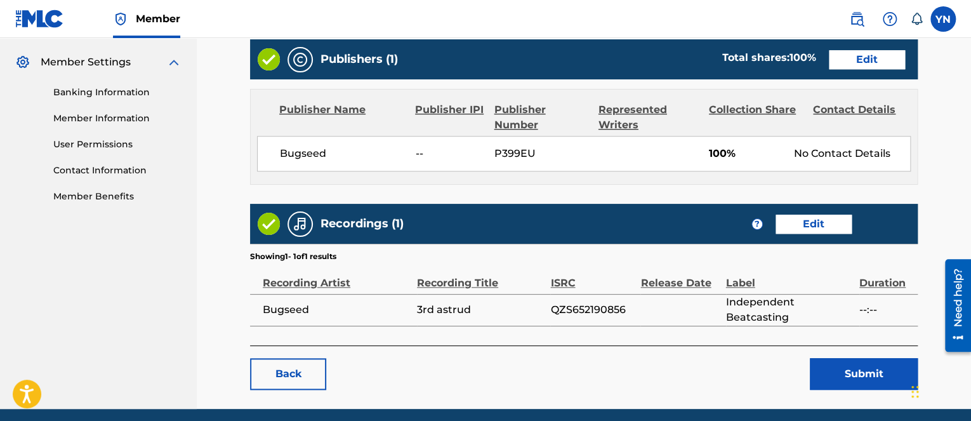
click at [836, 368] on button "Submit" at bounding box center [864, 374] width 108 height 32
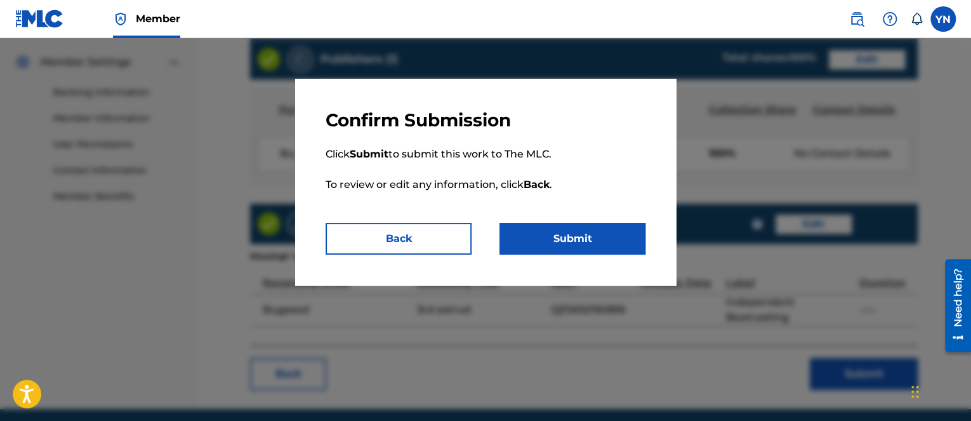
click at [549, 238] on button "Submit" at bounding box center [573, 239] width 146 height 32
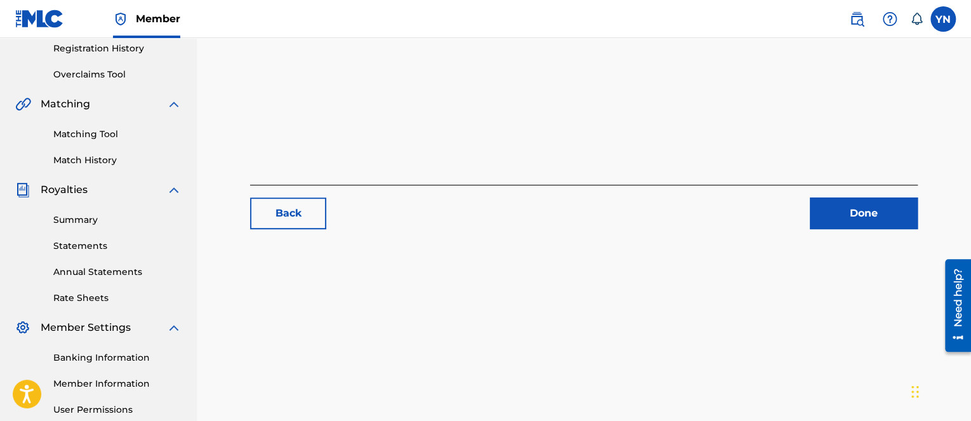
scroll to position [254, 0]
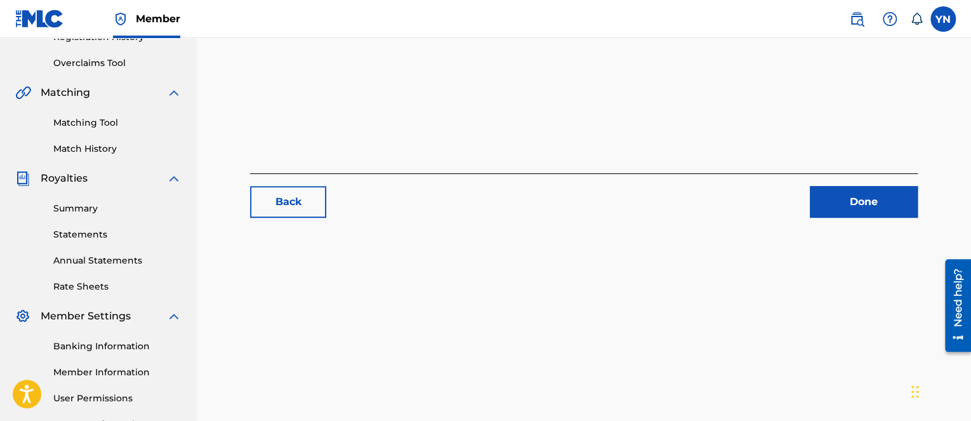
click at [881, 208] on link "Done" at bounding box center [864, 202] width 108 height 32
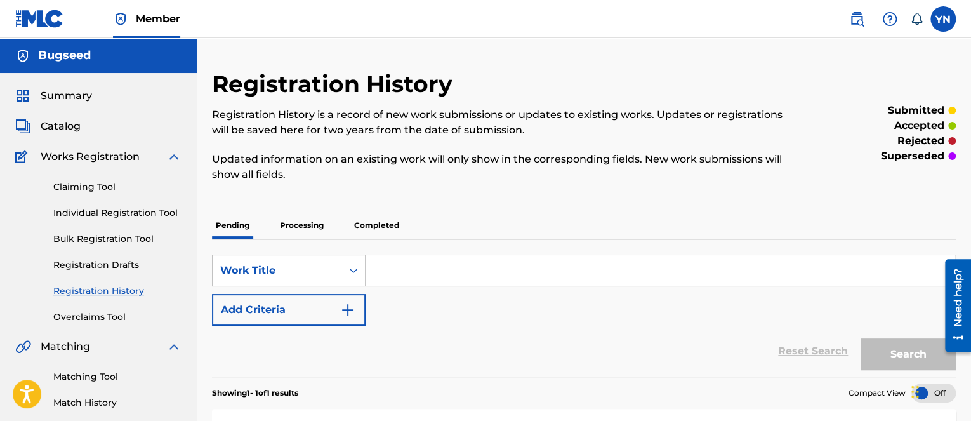
click at [84, 122] on div "Catalog" at bounding box center [98, 126] width 166 height 15
click at [77, 124] on span "Catalog" at bounding box center [61, 126] width 40 height 15
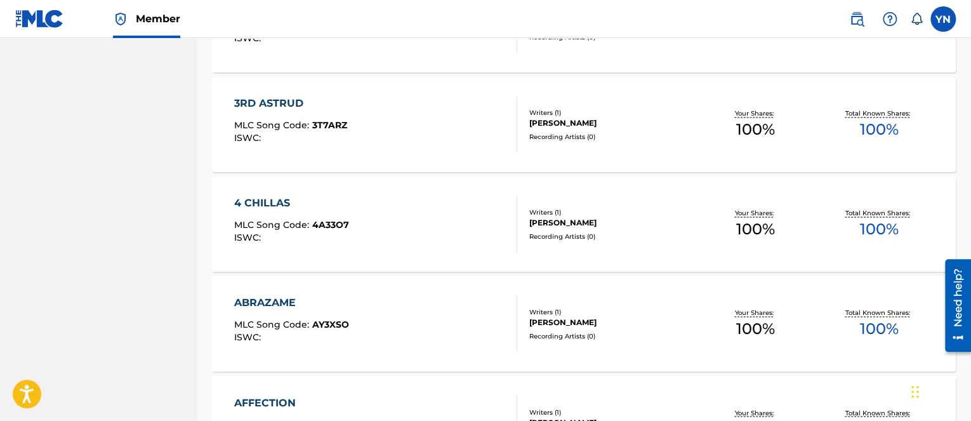
scroll to position [889, 0]
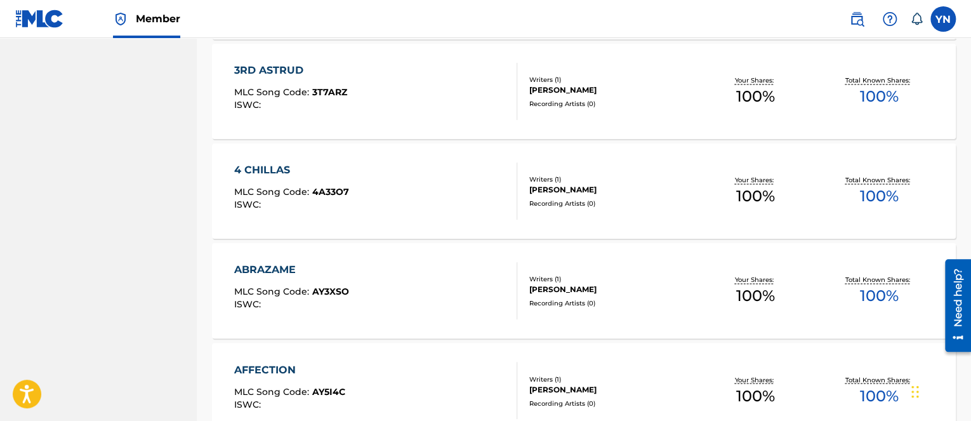
click at [418, 185] on div "4 CHILLAS MLC Song Code : 4A33O7 ISWC :" at bounding box center [375, 191] width 283 height 57
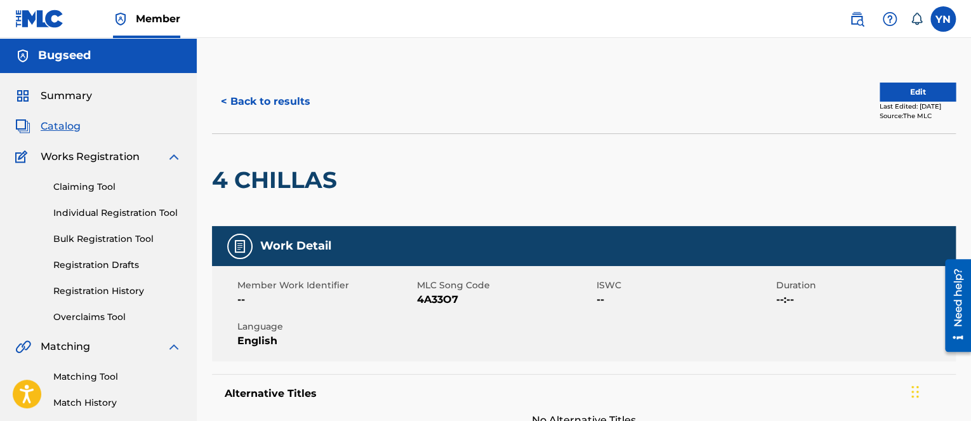
click at [894, 98] on button "Edit" at bounding box center [918, 92] width 76 height 19
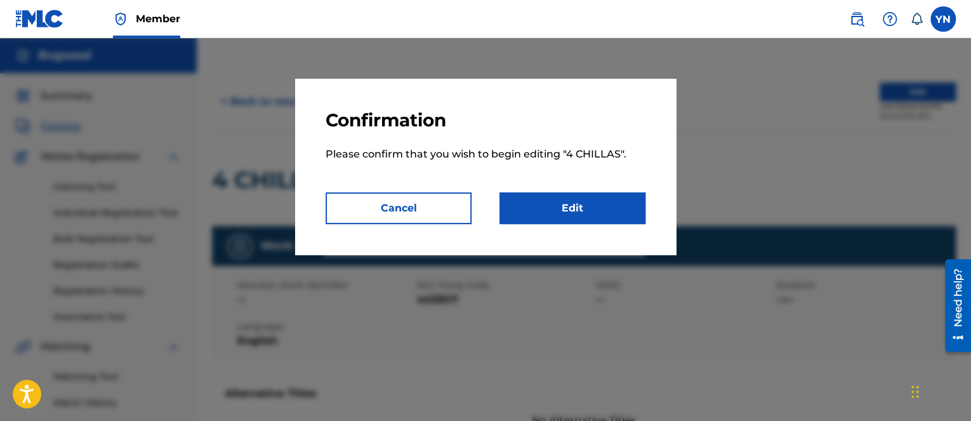
click at [528, 218] on link "Edit" at bounding box center [573, 208] width 146 height 32
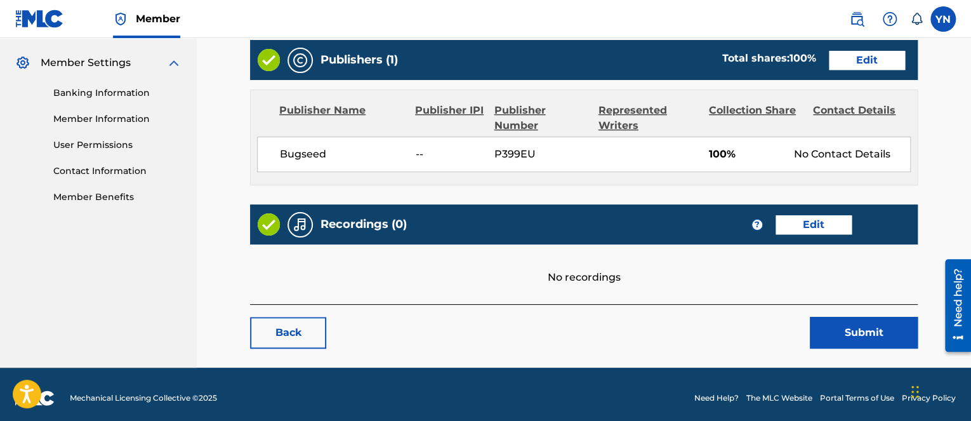
scroll to position [508, 0]
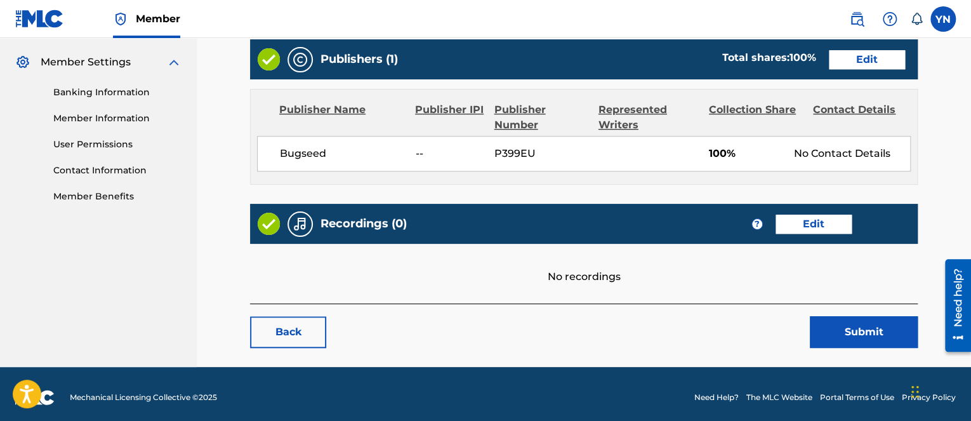
click at [804, 228] on link "Edit" at bounding box center [814, 224] width 76 height 19
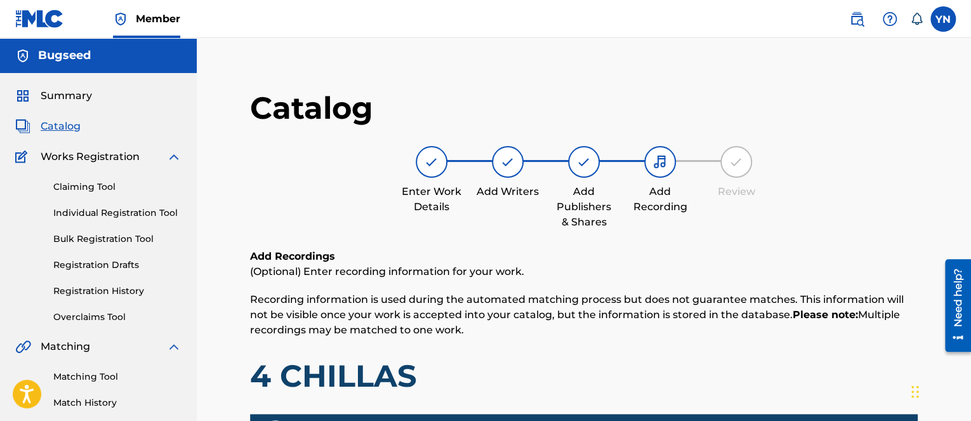
click at [501, 394] on h1 "4 CHILLAS" at bounding box center [584, 376] width 668 height 38
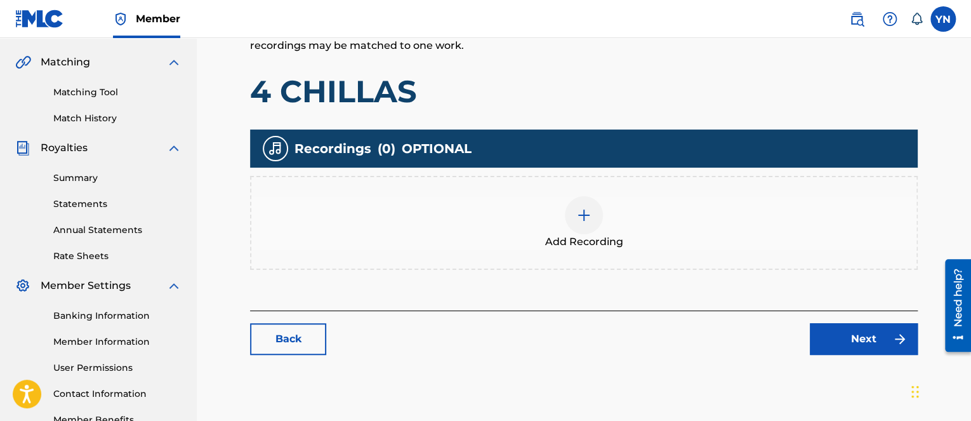
scroll to position [366, 0]
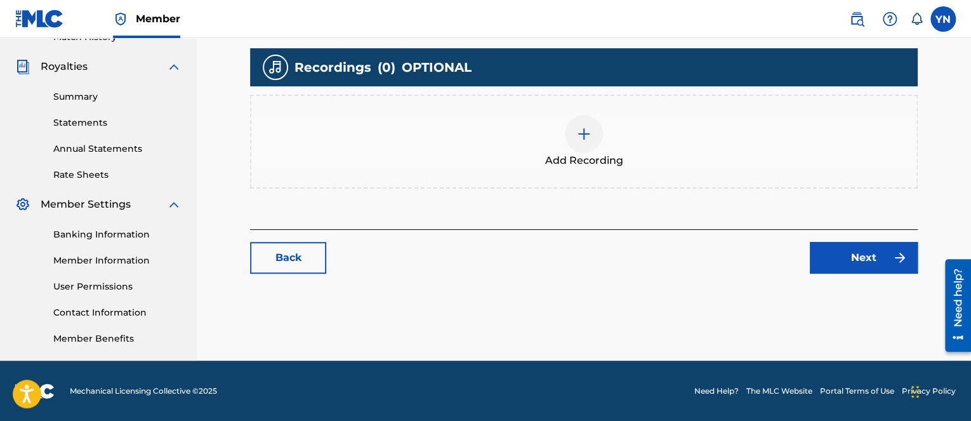
click at [608, 121] on div "Add Recording" at bounding box center [583, 141] width 665 height 53
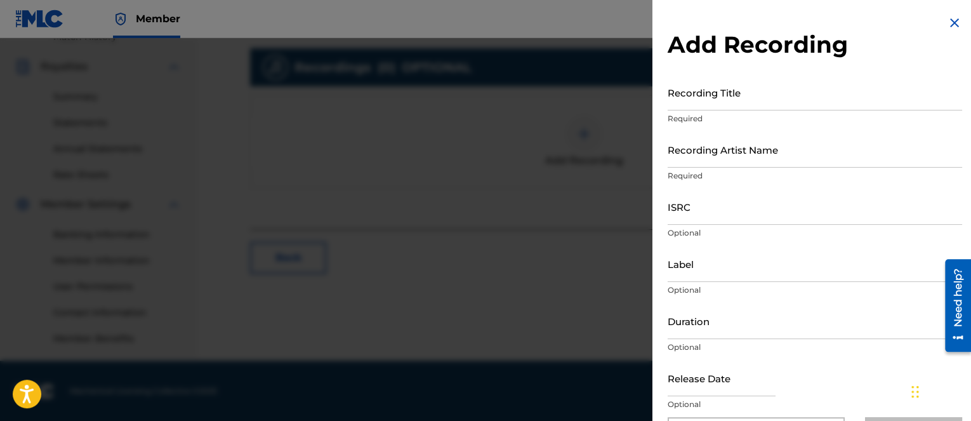
click at [740, 103] on input "Recording Title" at bounding box center [815, 92] width 295 height 36
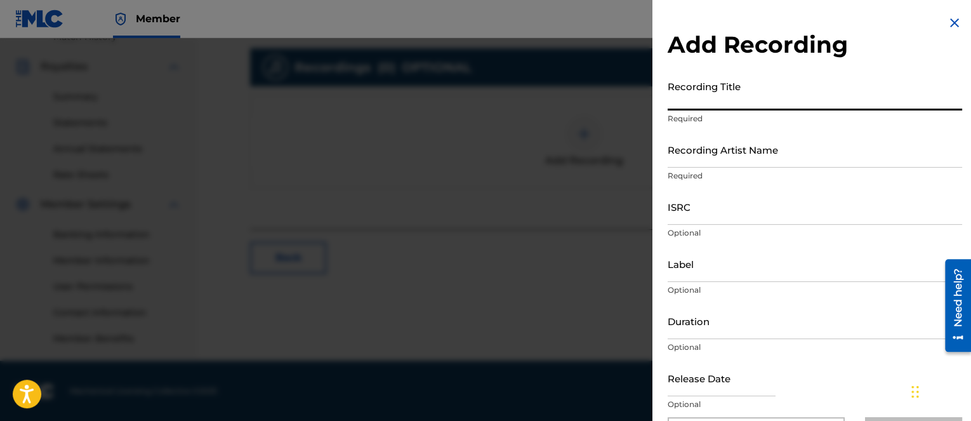
paste input "4 chillas"
type input "4 chillas"
click at [752, 154] on input "Recording Artist Name" at bounding box center [815, 149] width 295 height 36
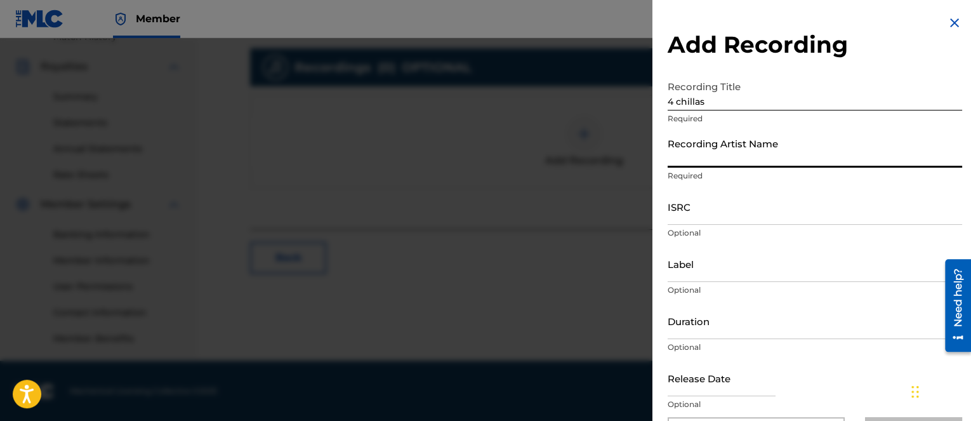
type input "Bugseed"
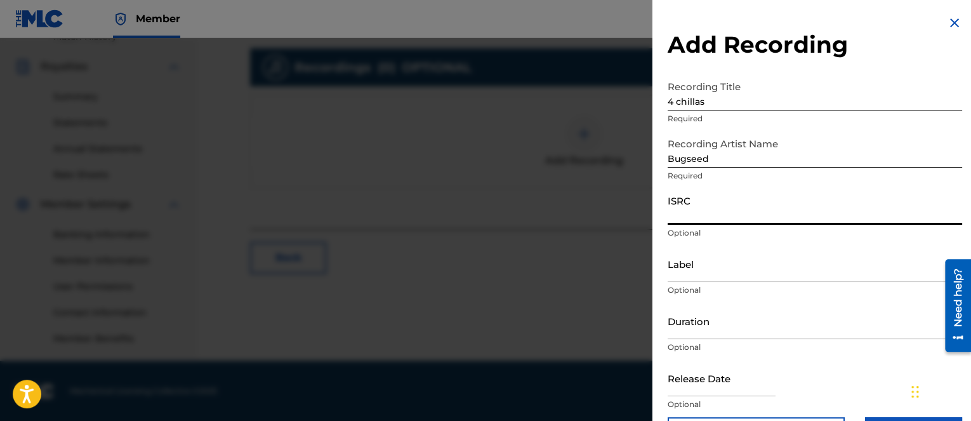
click at [724, 210] on input "ISRC" at bounding box center [815, 207] width 295 height 36
paste input "QZKDK2208626"
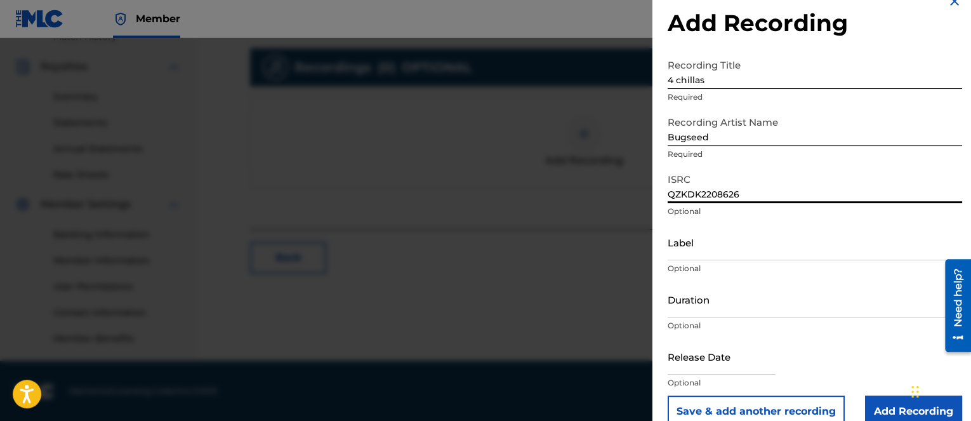
scroll to position [43, 0]
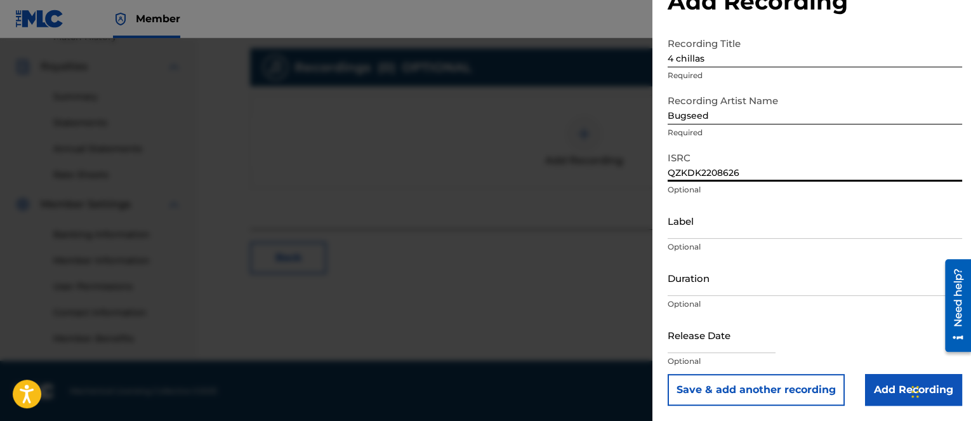
type input "QZKDK2208626"
click at [878, 385] on input "Add Recording" at bounding box center [913, 390] width 97 height 32
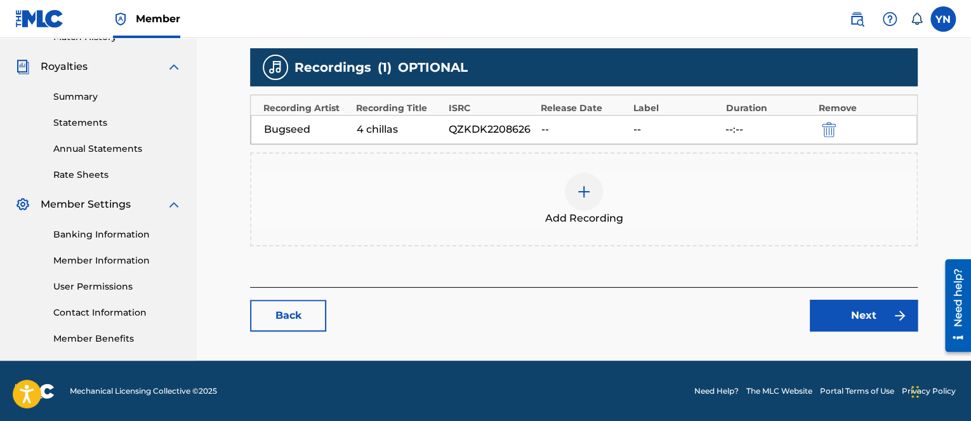
click at [863, 324] on link "Next" at bounding box center [864, 316] width 108 height 32
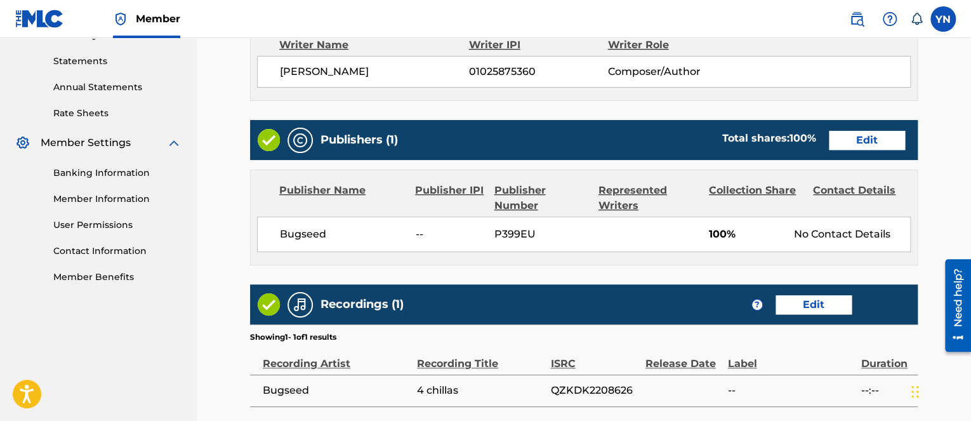
scroll to position [508, 0]
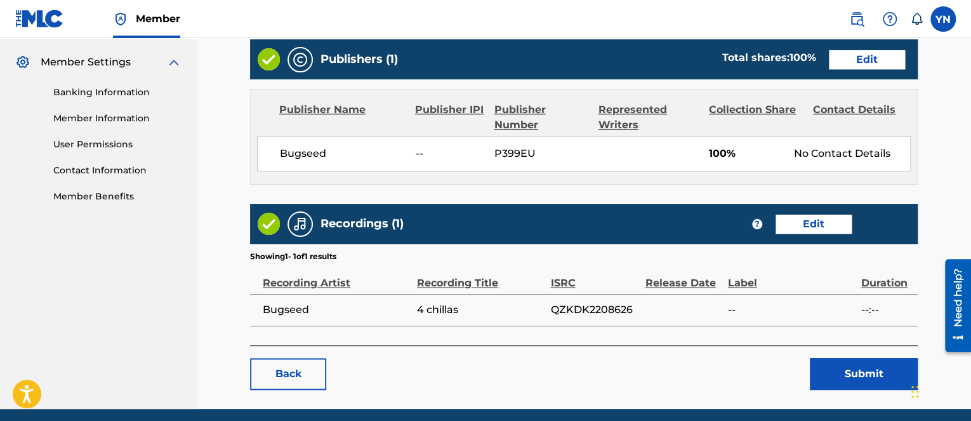
click at [851, 362] on button "Submit" at bounding box center [864, 374] width 108 height 32
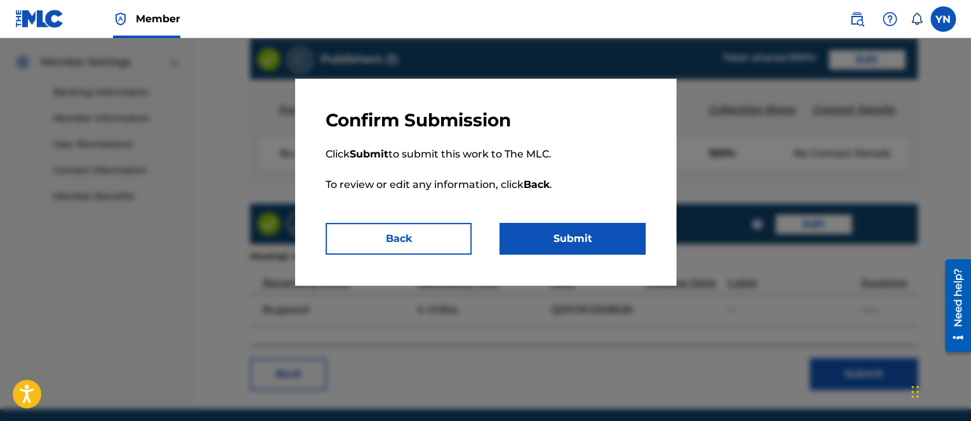
click at [610, 233] on button "Submit" at bounding box center [573, 239] width 146 height 32
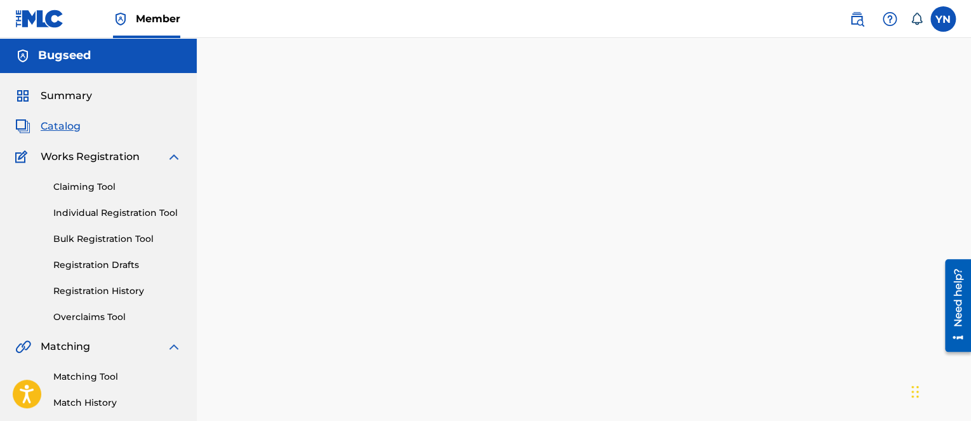
scroll to position [127, 0]
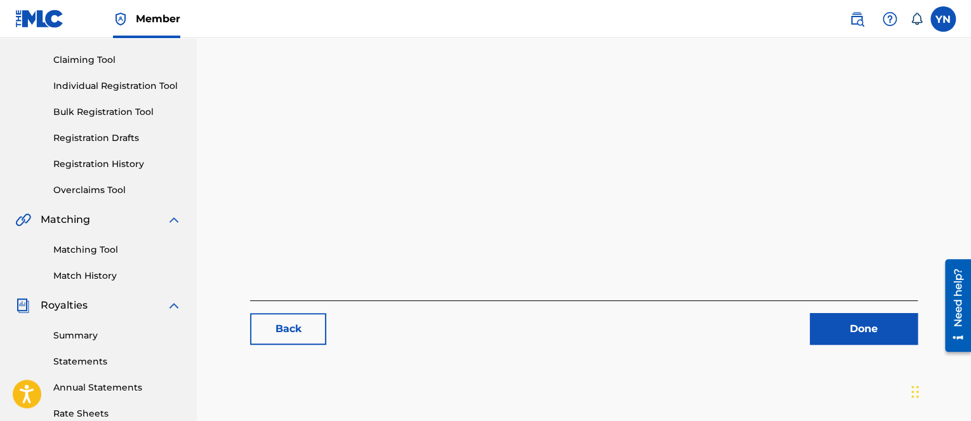
click at [815, 342] on link "Done" at bounding box center [864, 329] width 108 height 32
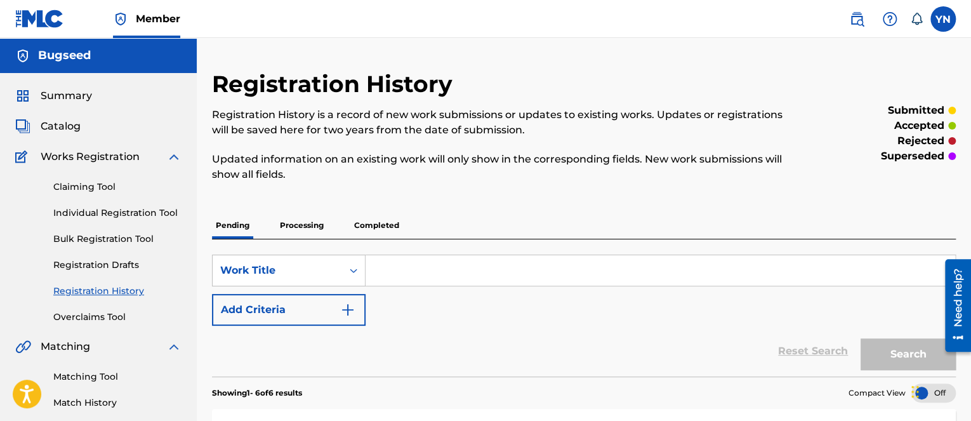
click at [77, 116] on div "Summary Catalog Works Registration Claiming Tool Individual Registration Tool B…" at bounding box center [98, 399] width 197 height 653
click at [76, 117] on div "Summary Catalog Works Registration Claiming Tool Individual Registration Tool B…" at bounding box center [98, 399] width 197 height 653
click at [74, 122] on span "Catalog" at bounding box center [61, 126] width 40 height 15
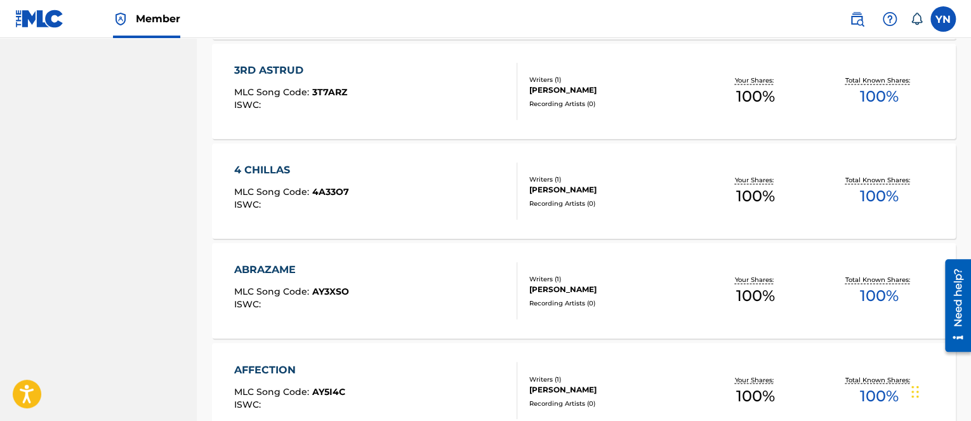
scroll to position [1016, 0]
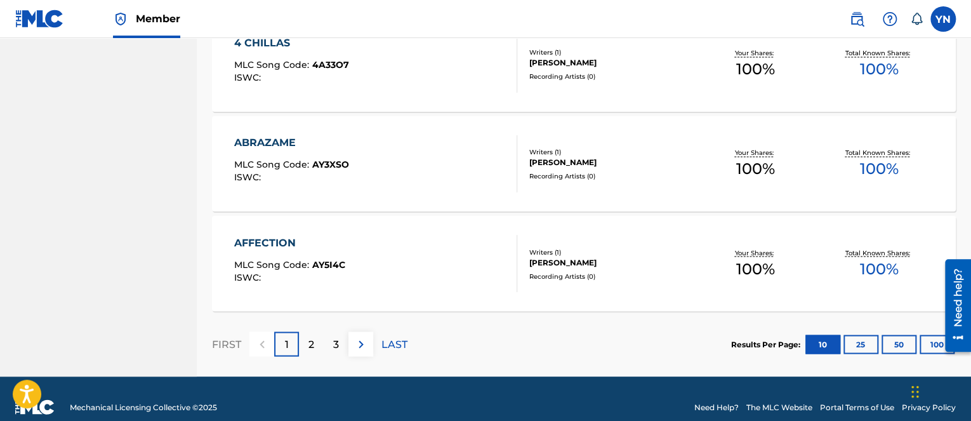
click at [392, 175] on div "ABRAZAME MLC Song Code : AY3XSO ISWC :" at bounding box center [375, 163] width 283 height 57
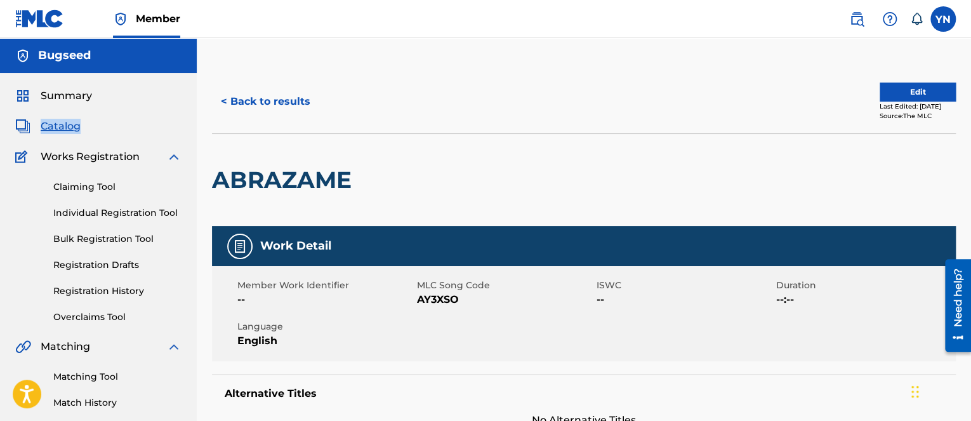
click at [904, 91] on button "Edit" at bounding box center [918, 92] width 76 height 19
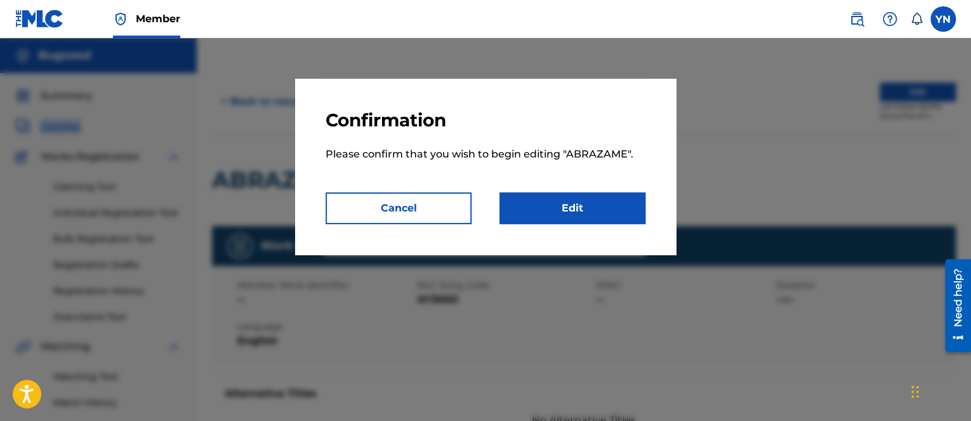
click at [569, 206] on link "Edit" at bounding box center [573, 208] width 146 height 32
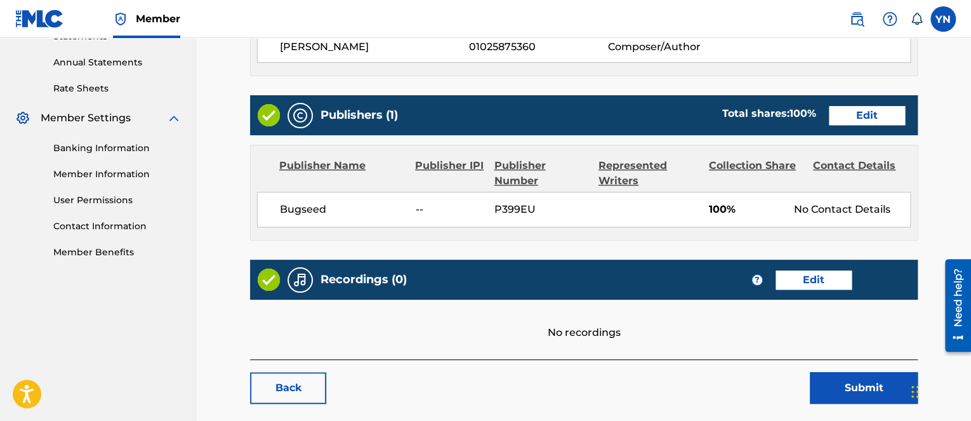
scroll to position [508, 0]
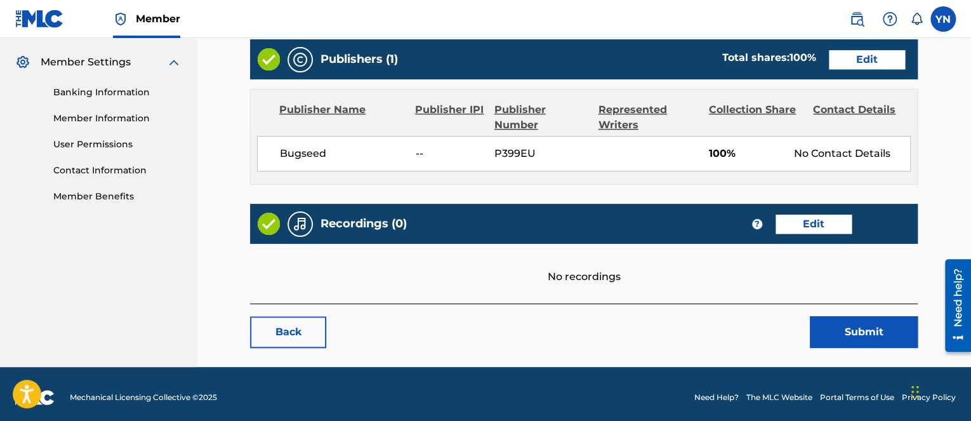
click at [819, 217] on link "Edit" at bounding box center [814, 224] width 76 height 19
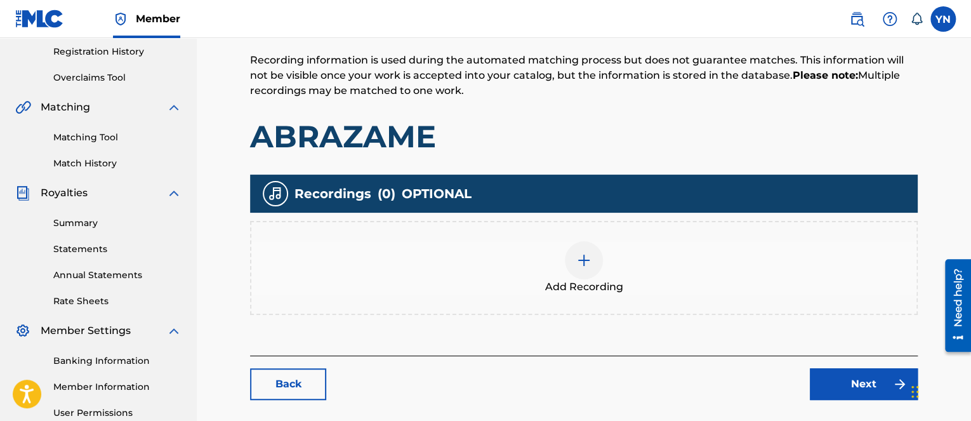
scroll to position [254, 0]
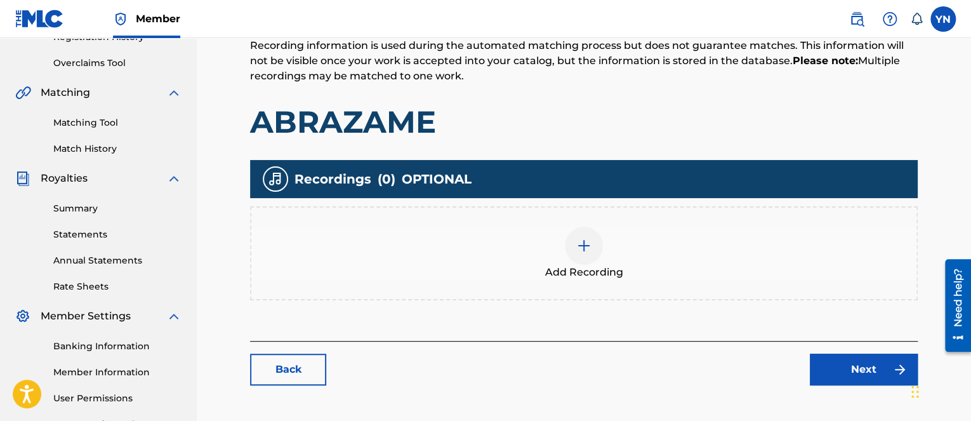
click at [534, 252] on div "Add Recording" at bounding box center [583, 253] width 665 height 53
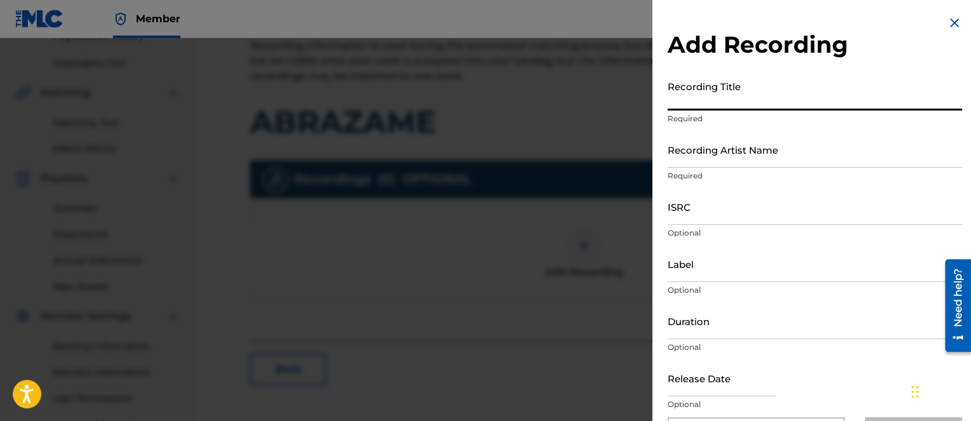
click at [748, 91] on input "Recording Title" at bounding box center [815, 92] width 295 height 36
paste input "Abrazame"
type input "Abrazame"
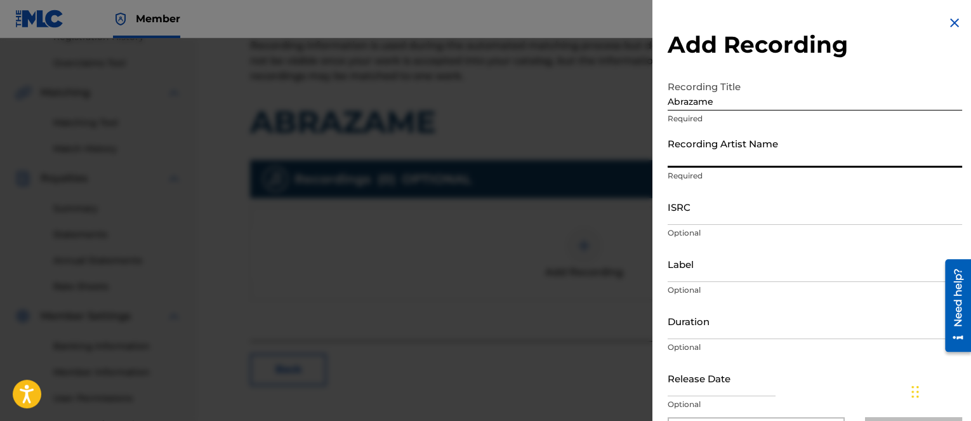
click at [743, 154] on input "Recording Artist Name" at bounding box center [815, 149] width 295 height 36
type input "Bugseed"
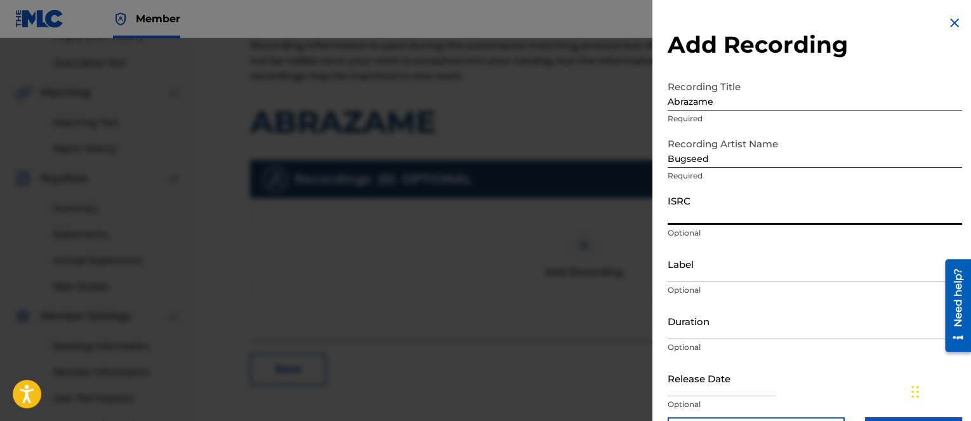
click at [928, 213] on input "ISRC" at bounding box center [815, 207] width 295 height 36
paste input "DEQ121639067"
type input "DEQ121639067"
click at [725, 401] on p "Optional" at bounding box center [815, 404] width 295 height 11
click at [736, 274] on input "Label" at bounding box center [815, 264] width 295 height 36
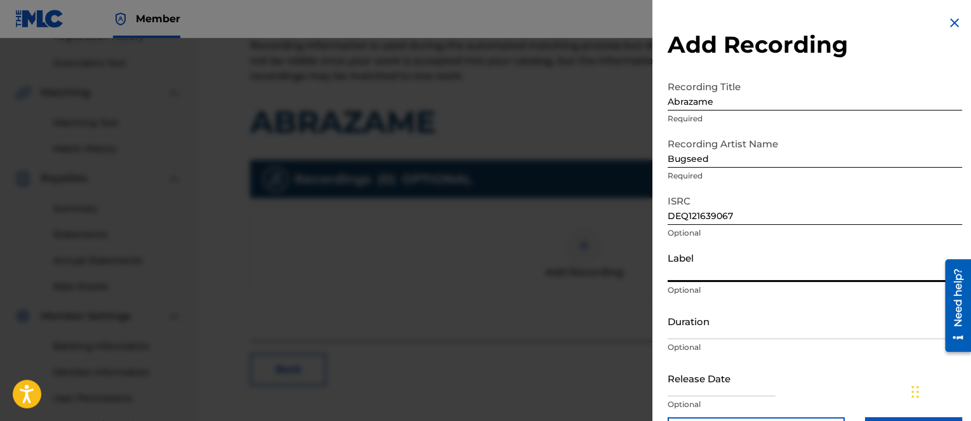
paste input "Vinyl Digital GmbH"
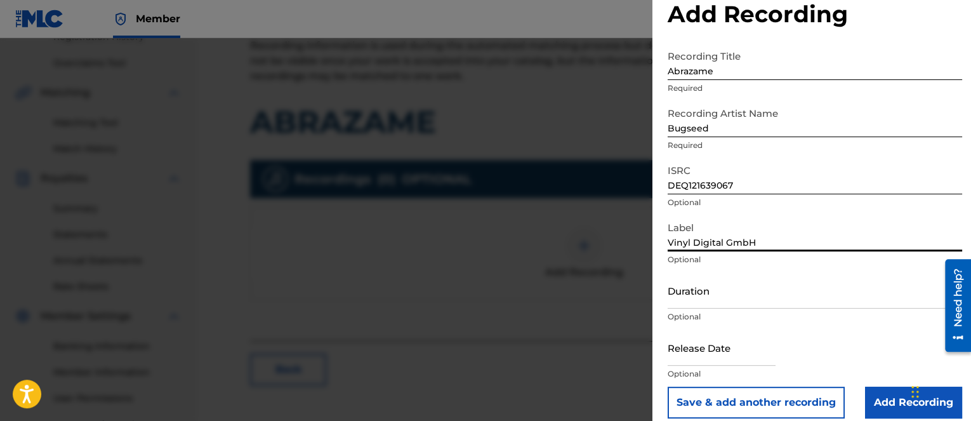
scroll to position [43, 0]
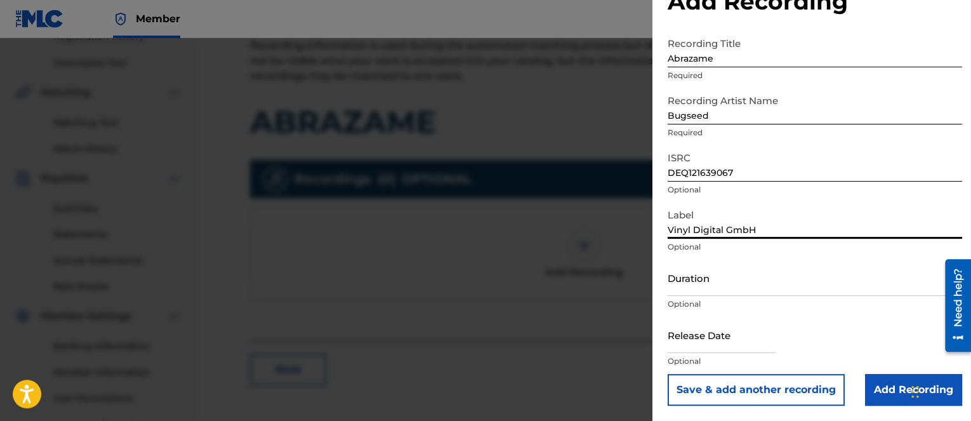
type input "Vinyl Digital GmbH"
click at [867, 386] on input "Add Recording" at bounding box center [913, 390] width 97 height 32
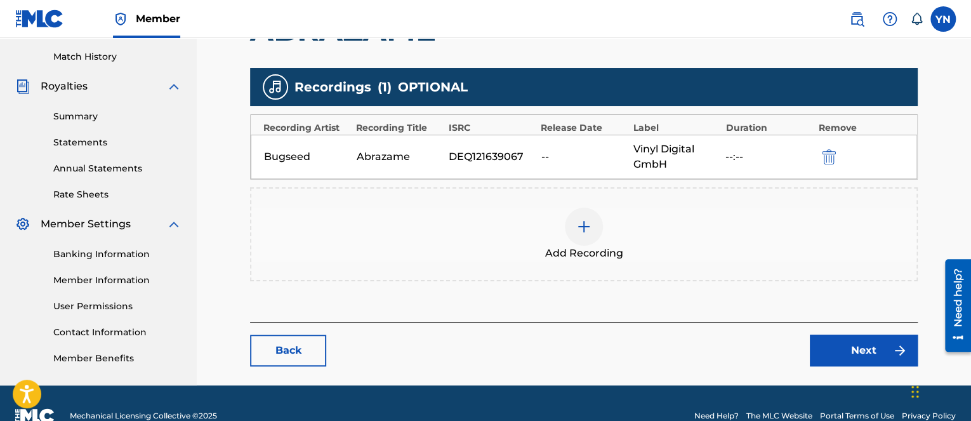
scroll to position [370, 0]
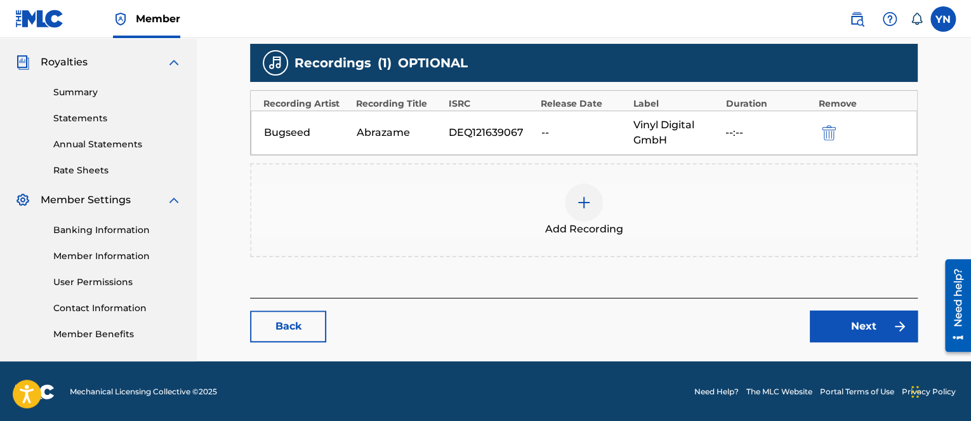
click at [858, 322] on link "Next" at bounding box center [864, 326] width 108 height 32
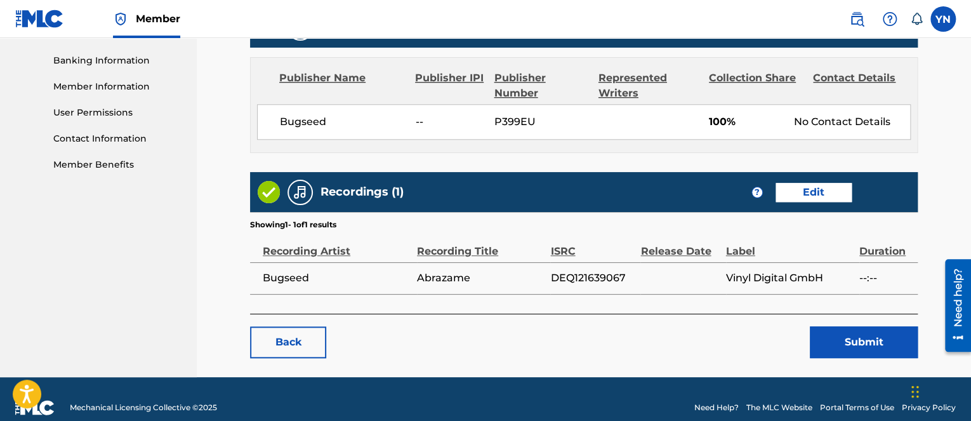
scroll to position [555, 0]
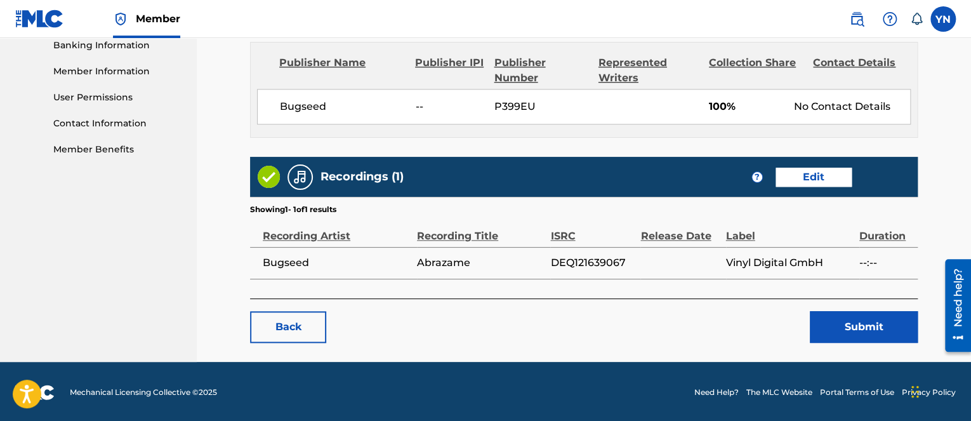
click at [833, 317] on button "Submit" at bounding box center [864, 327] width 108 height 32
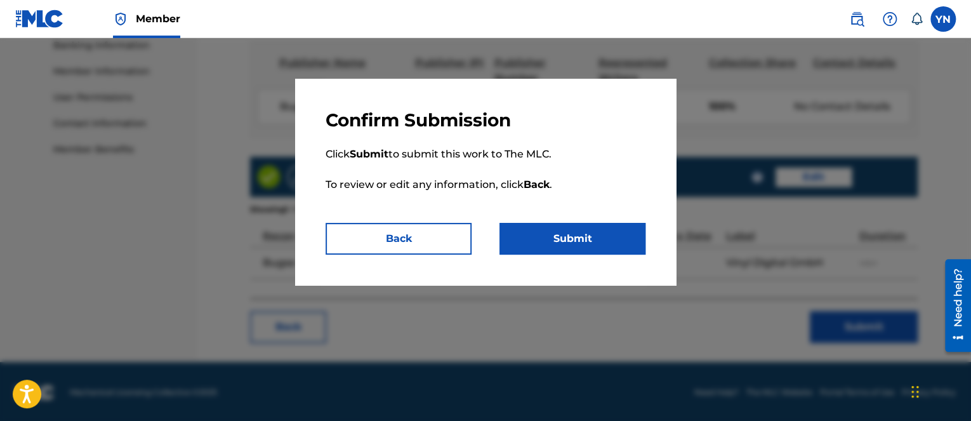
click at [604, 243] on button "Submit" at bounding box center [573, 239] width 146 height 32
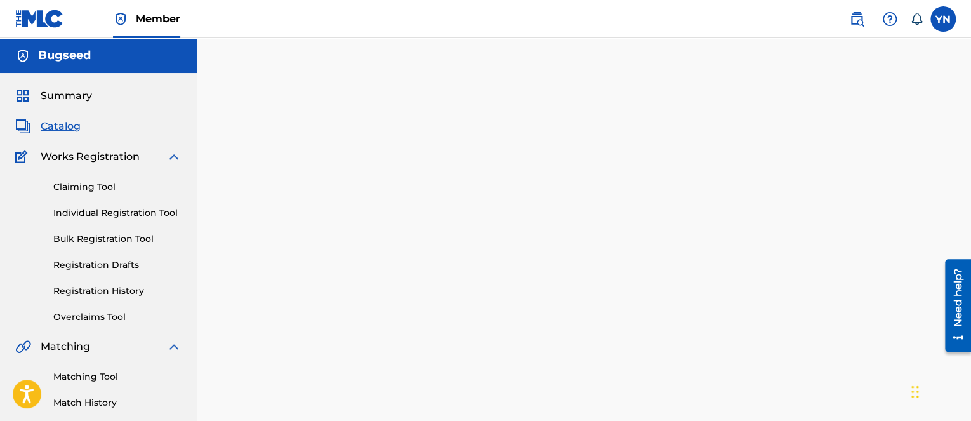
scroll to position [366, 0]
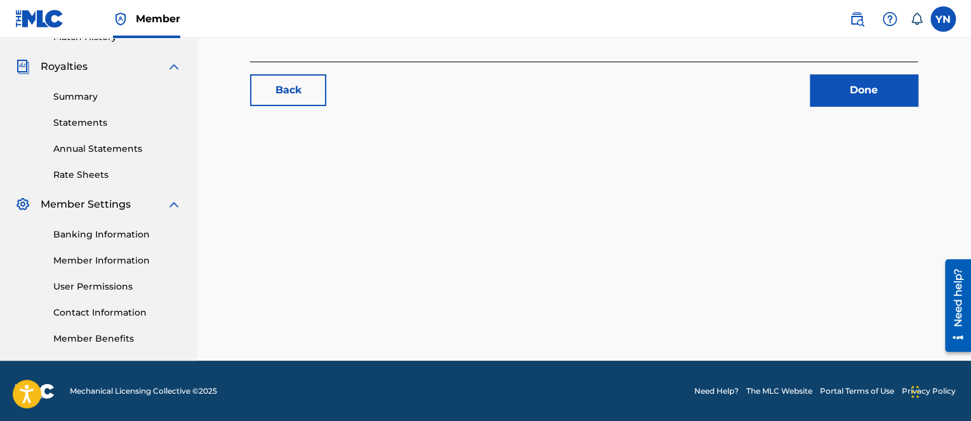
click at [896, 93] on link "Done" at bounding box center [864, 90] width 108 height 32
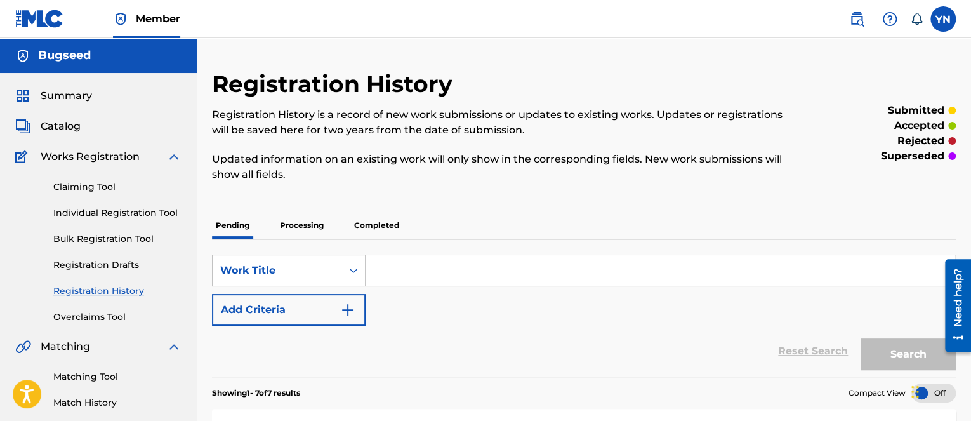
click at [77, 121] on span "Catalog" at bounding box center [61, 126] width 40 height 15
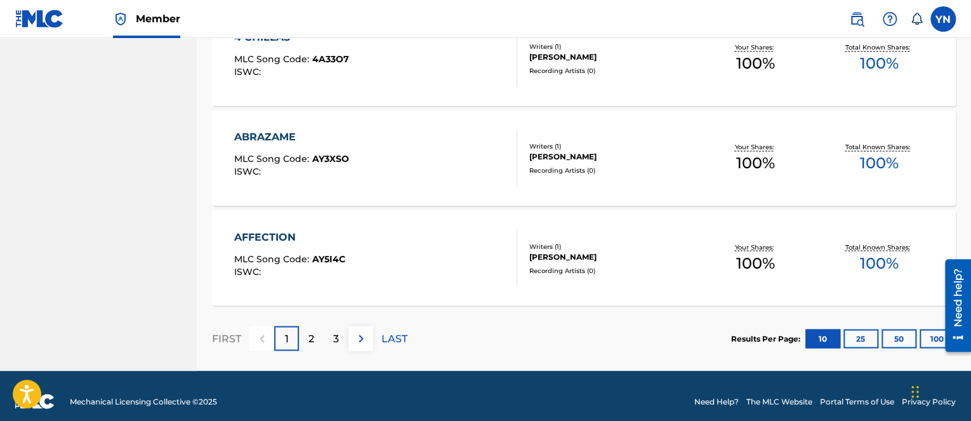
scroll to position [1032, 0]
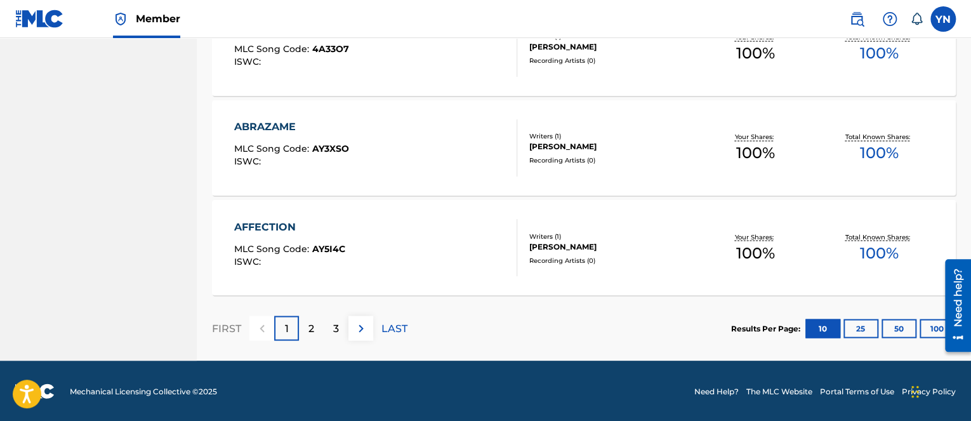
click at [429, 237] on div "AFFECTION MLC Song Code : AY5I4C ISWC :" at bounding box center [375, 247] width 283 height 57
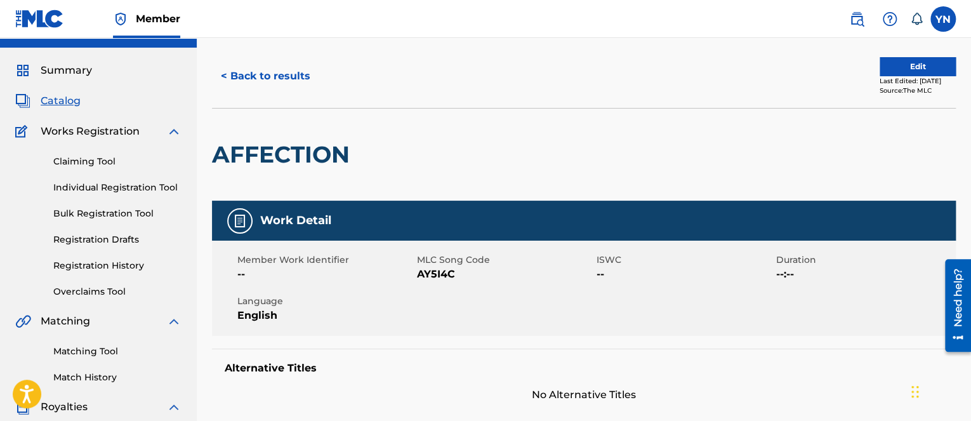
scroll to position [4, 0]
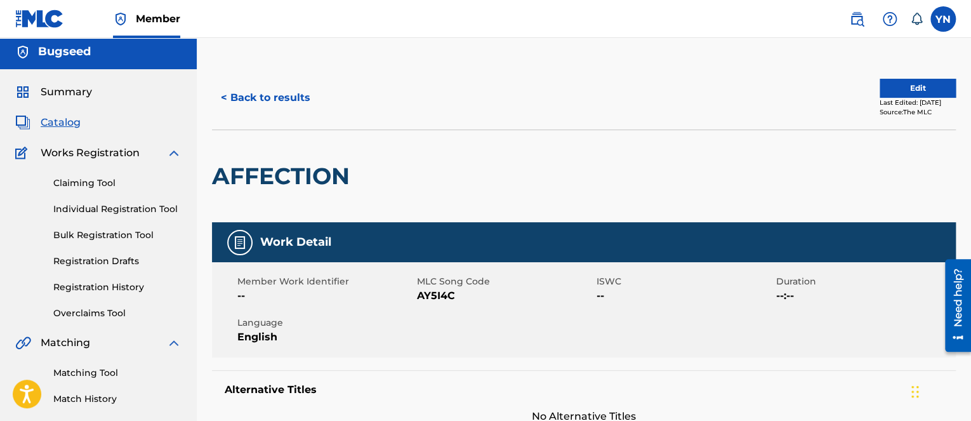
click at [899, 95] on button "Edit" at bounding box center [918, 88] width 76 height 19
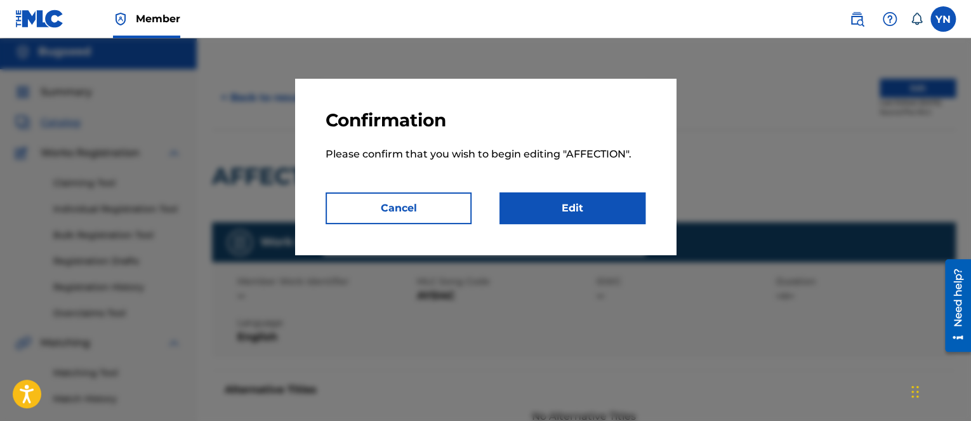
click at [563, 201] on link "Edit" at bounding box center [573, 208] width 146 height 32
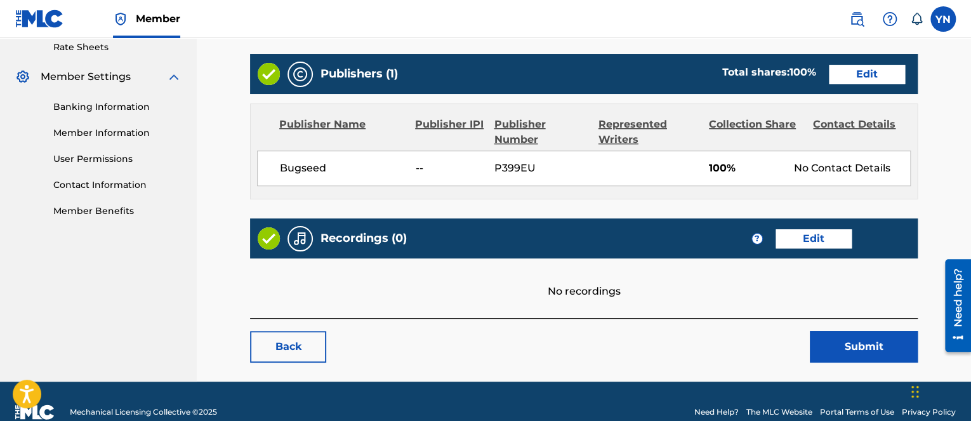
scroll to position [508, 0]
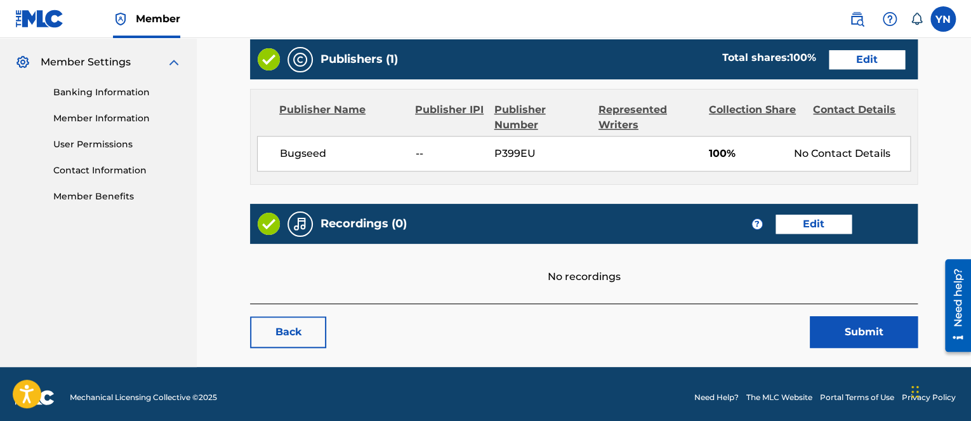
click at [784, 218] on link "Edit" at bounding box center [814, 224] width 76 height 19
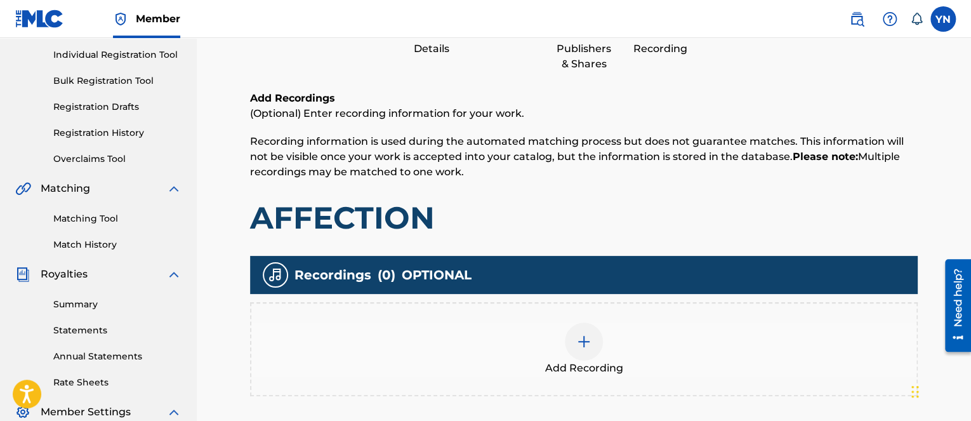
scroll to position [254, 0]
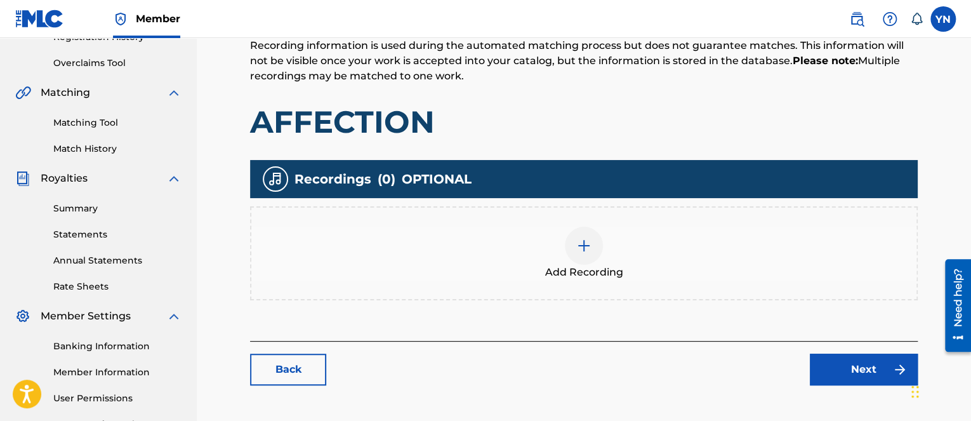
click at [603, 230] on div "Add Recording" at bounding box center [583, 253] width 665 height 53
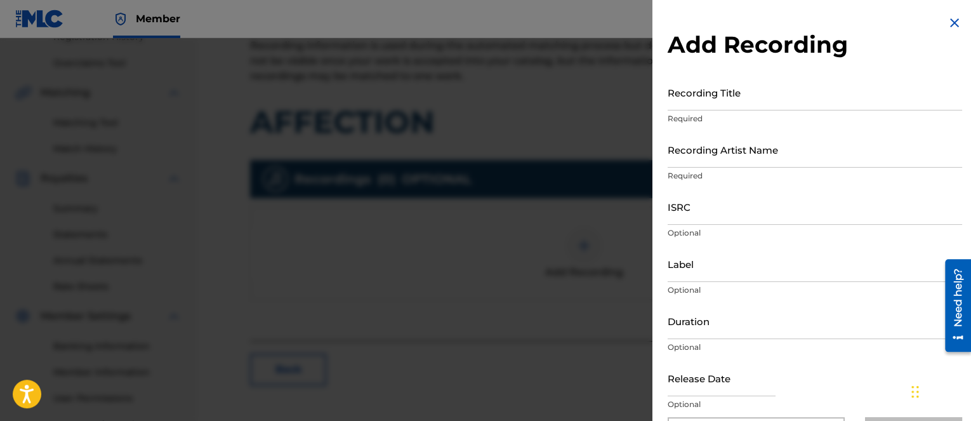
click at [832, 103] on input "Recording Title" at bounding box center [815, 92] width 295 height 36
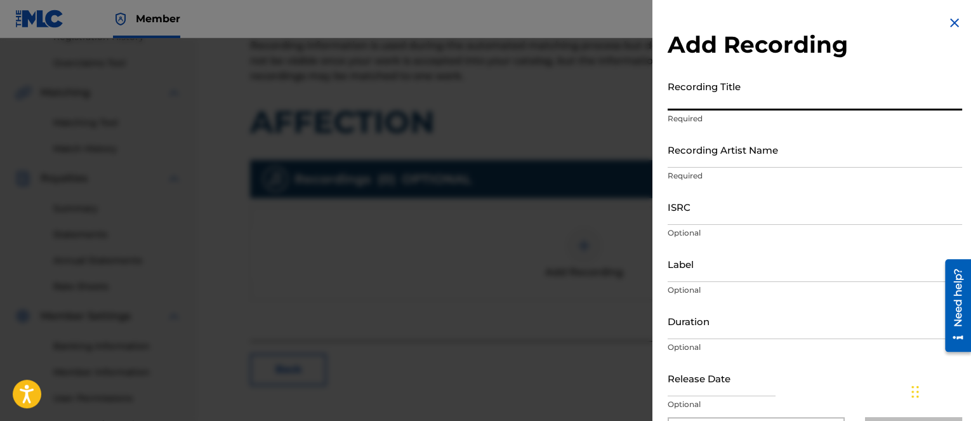
paste input "Affection"
type input "Affection"
click at [789, 163] on input "Recording Artist Name" at bounding box center [815, 149] width 295 height 36
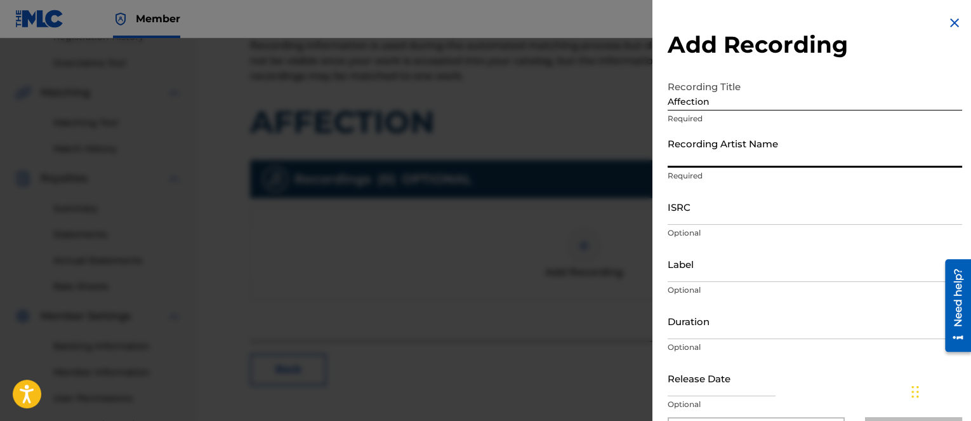
type input "Bugseed"
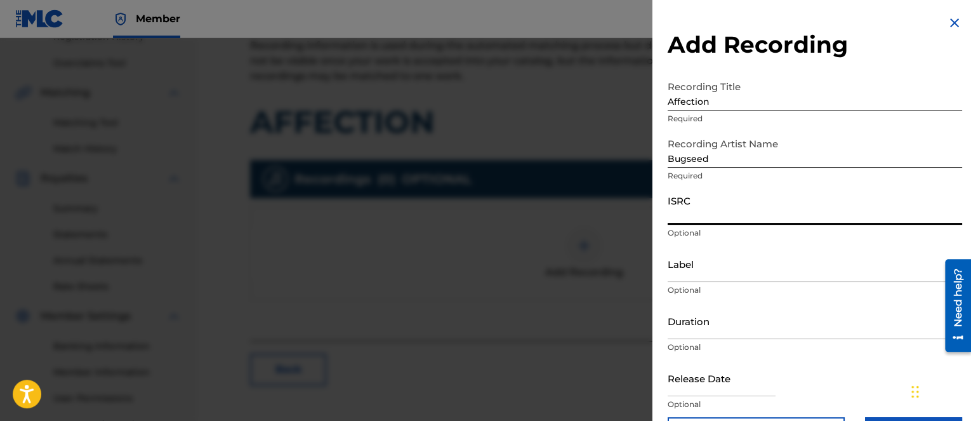
click at [712, 220] on input "ISRC" at bounding box center [815, 207] width 295 height 36
paste input "QM42K2246977"
type input "QM42K2246977"
click at [702, 398] on div at bounding box center [722, 379] width 108 height 39
click at [720, 272] on input "Label" at bounding box center [815, 264] width 295 height 36
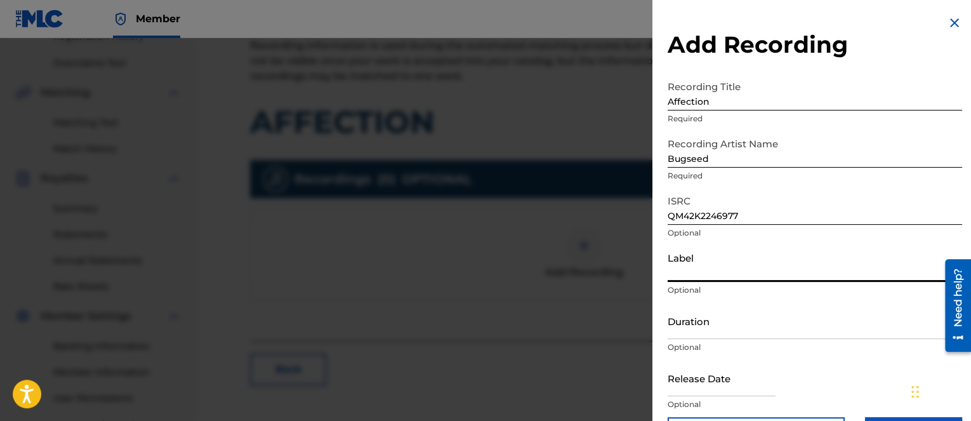
paste input "Independent Beatcasting"
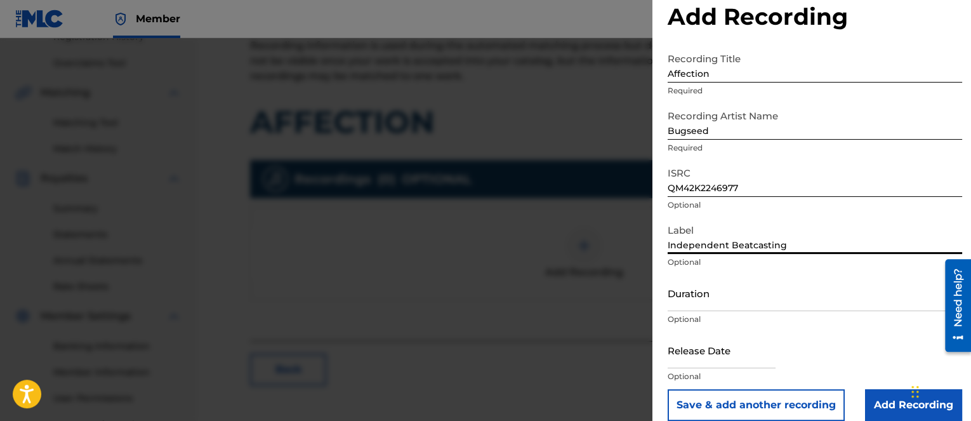
scroll to position [43, 0]
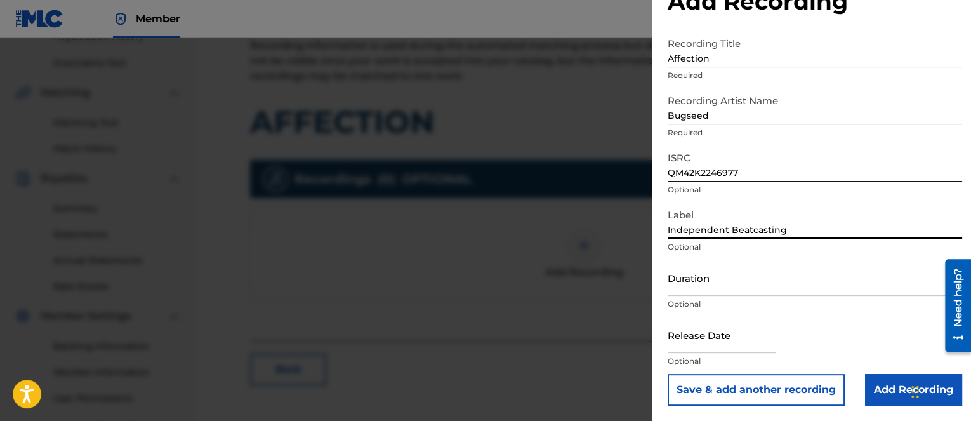
type input "Independent Beatcasting"
click at [886, 375] on input "Add Recording" at bounding box center [913, 390] width 97 height 32
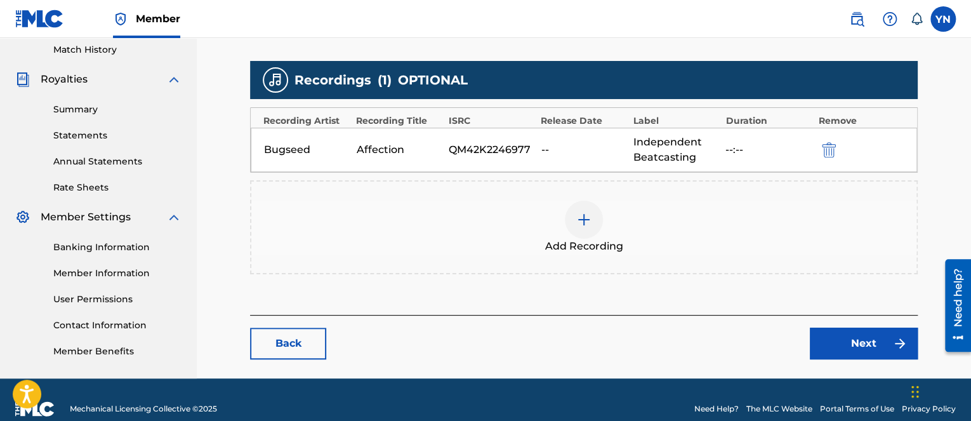
scroll to position [370, 0]
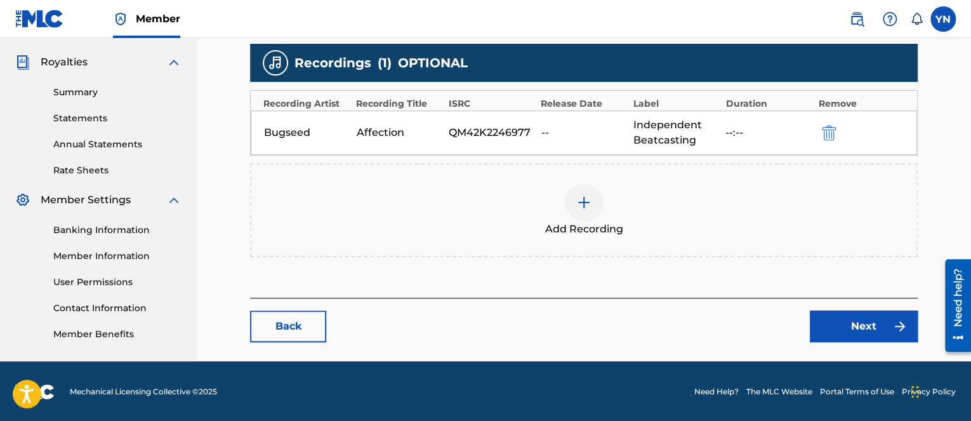
click at [849, 324] on link "Next" at bounding box center [864, 326] width 108 height 32
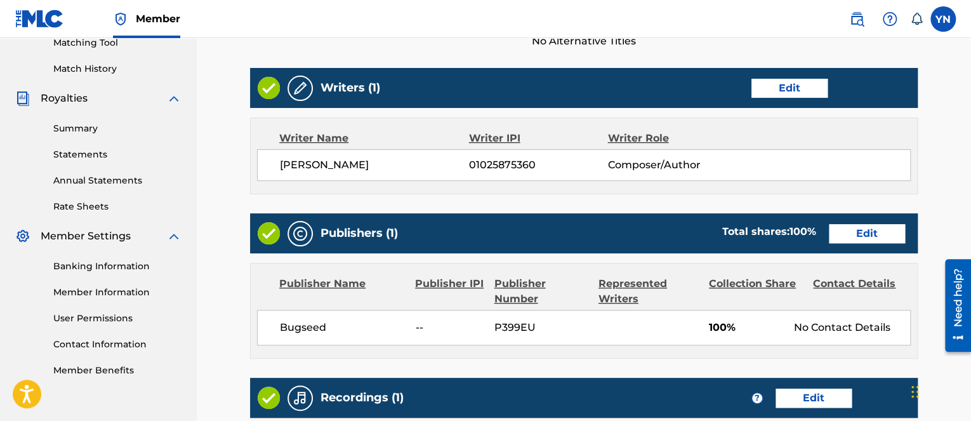
scroll to position [508, 0]
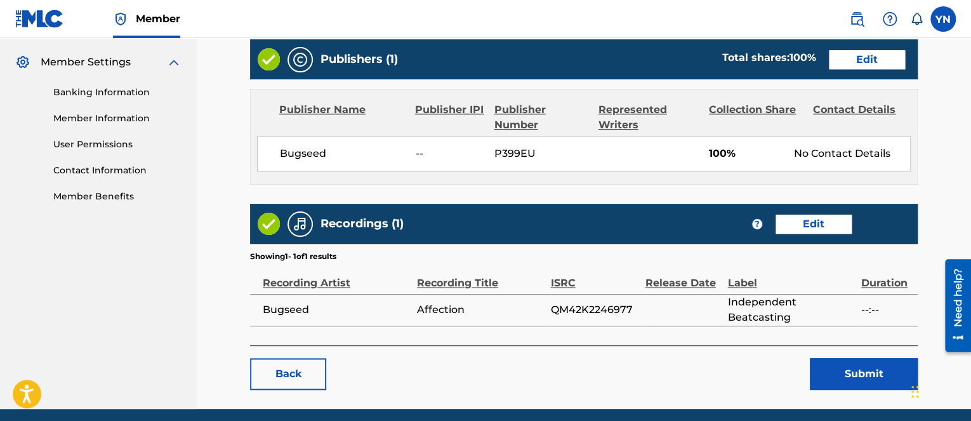
click at [839, 368] on button "Submit" at bounding box center [864, 374] width 108 height 32
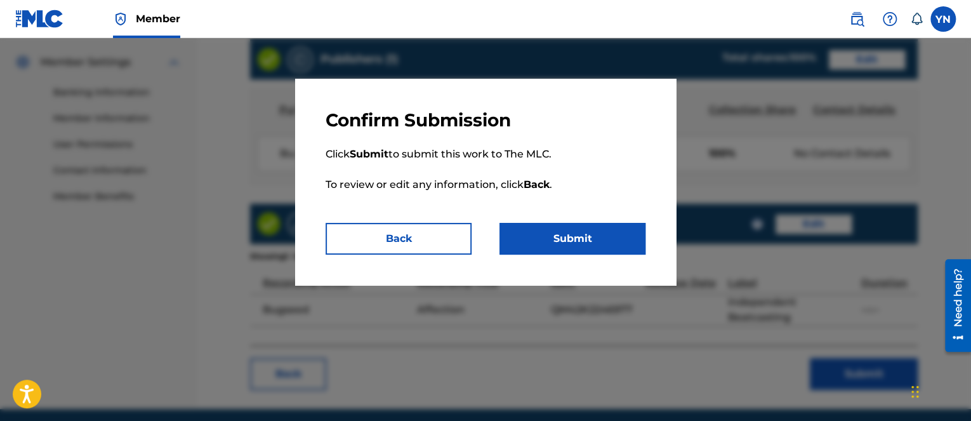
click at [589, 229] on button "Submit" at bounding box center [573, 239] width 146 height 32
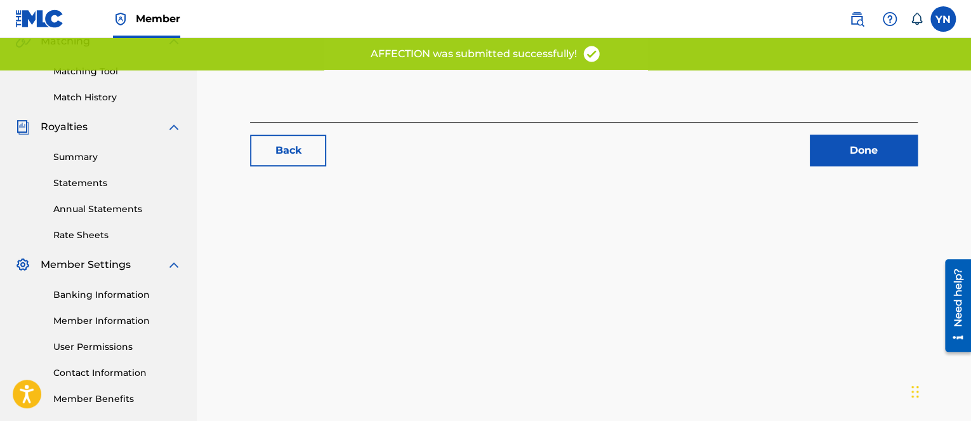
scroll to position [366, 0]
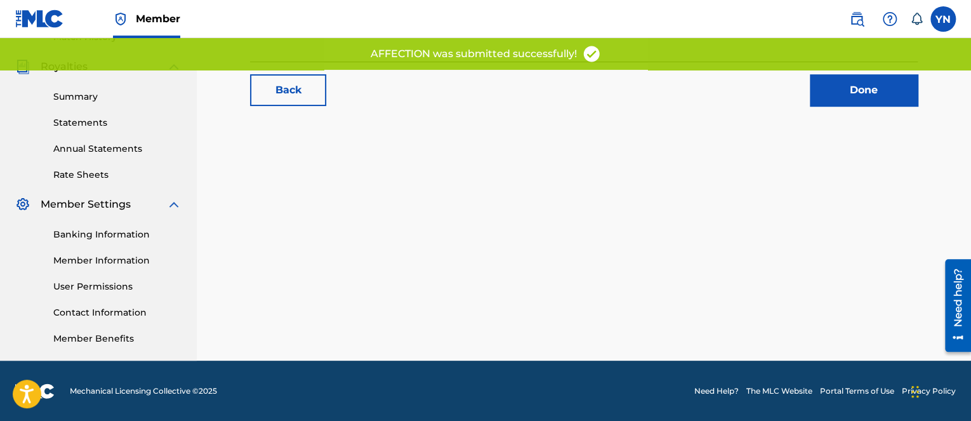
click at [861, 96] on link "Done" at bounding box center [864, 90] width 108 height 32
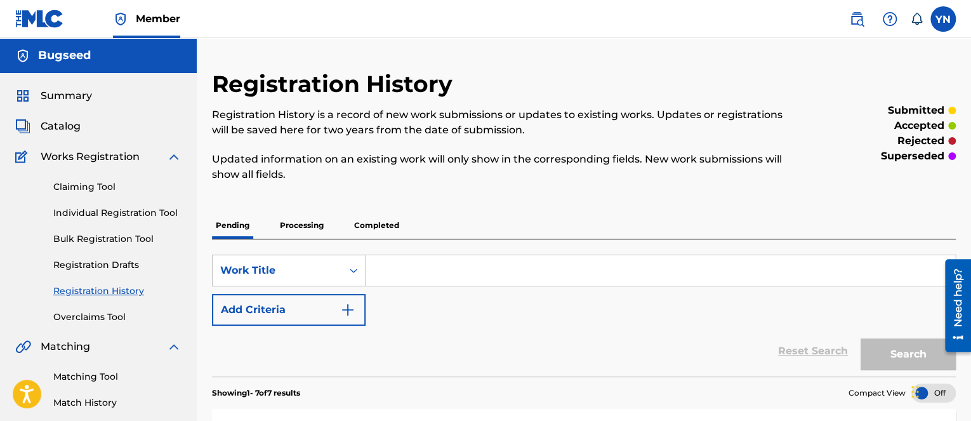
click at [62, 124] on span "Catalog" at bounding box center [61, 126] width 40 height 15
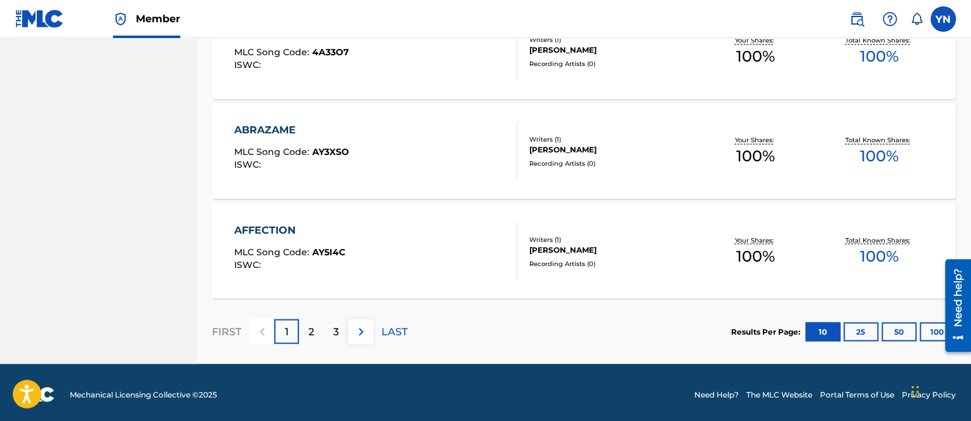
scroll to position [1032, 0]
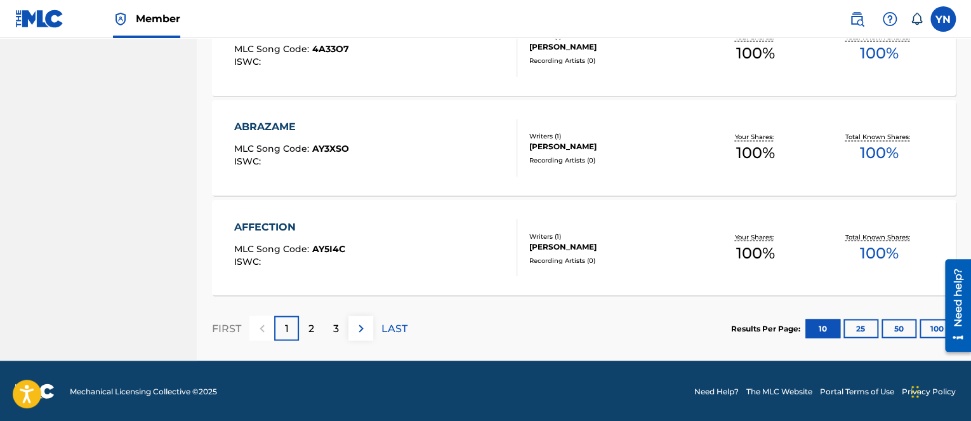
click at [310, 327] on p "2" at bounding box center [312, 328] width 6 height 15
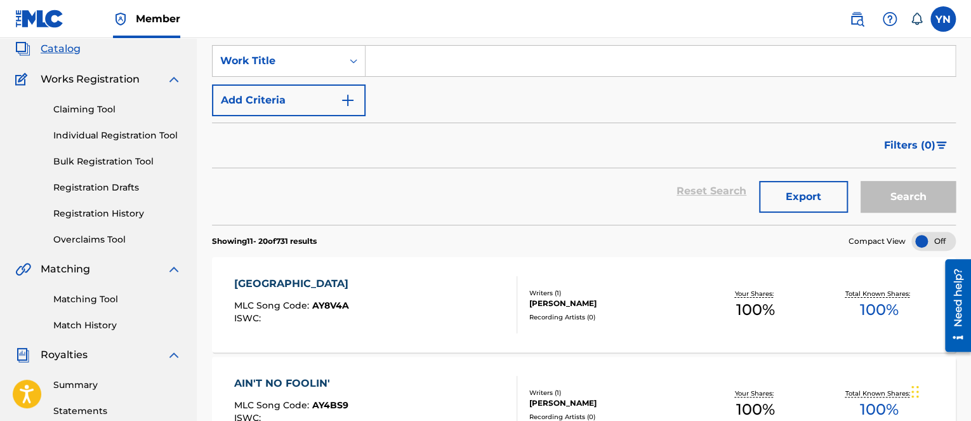
scroll to position [127, 0]
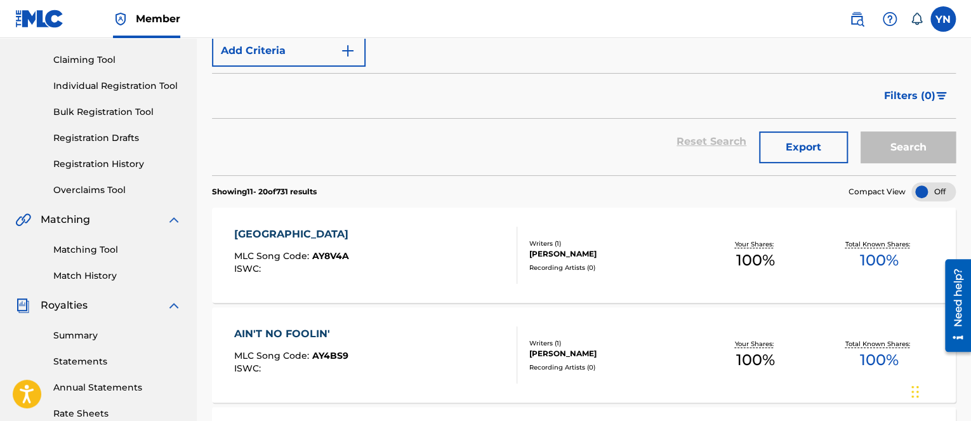
click at [385, 267] on div "AFRICA MLC Song Code : AY8V4A ISWC :" at bounding box center [375, 255] width 283 height 57
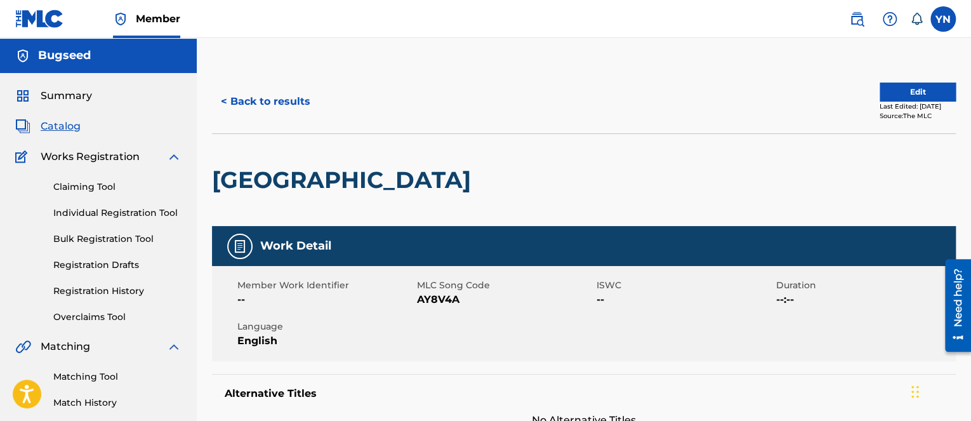
click at [929, 93] on button "Edit" at bounding box center [918, 92] width 76 height 19
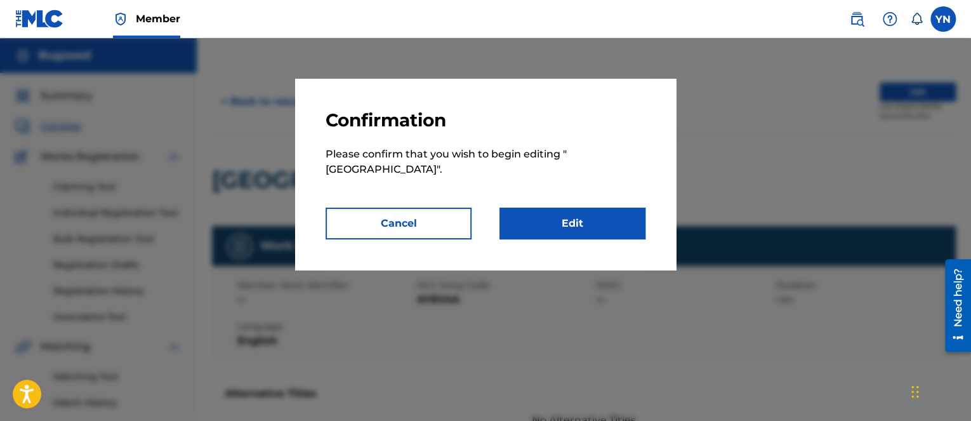
click at [627, 208] on link "Edit" at bounding box center [573, 224] width 146 height 32
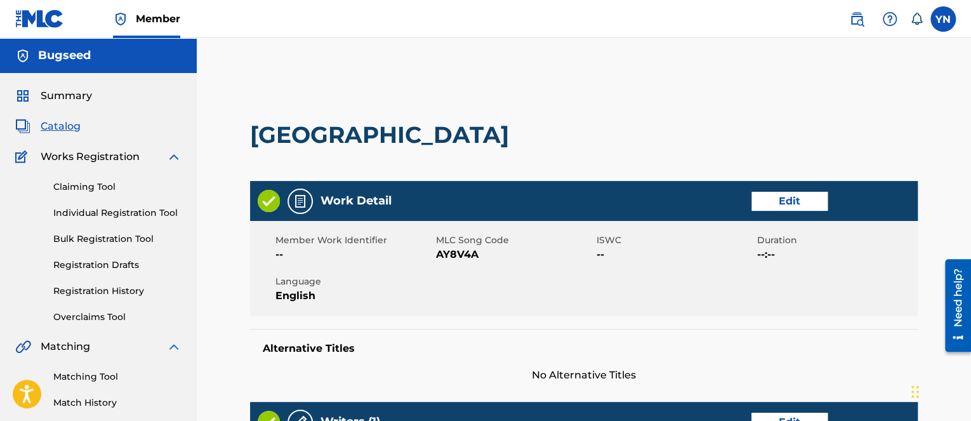
click at [398, 404] on div "Writers (1) Edit" at bounding box center [584, 422] width 668 height 40
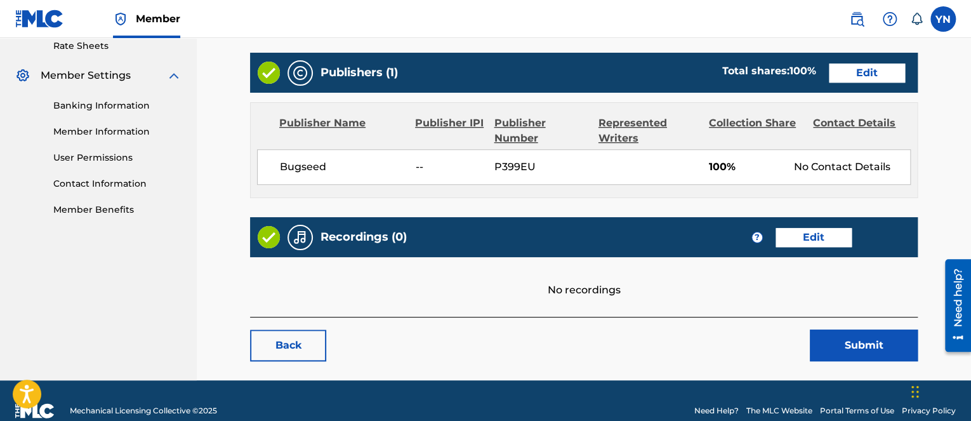
scroll to position [508, 0]
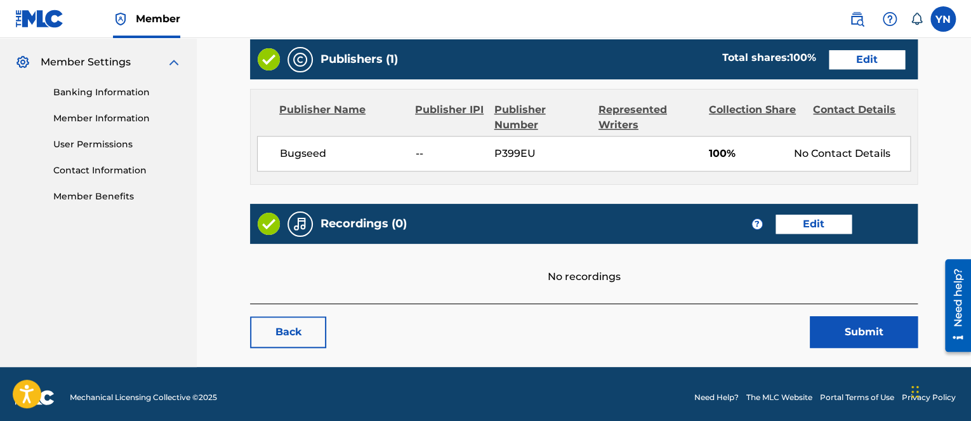
click at [808, 220] on link "Edit" at bounding box center [814, 224] width 76 height 19
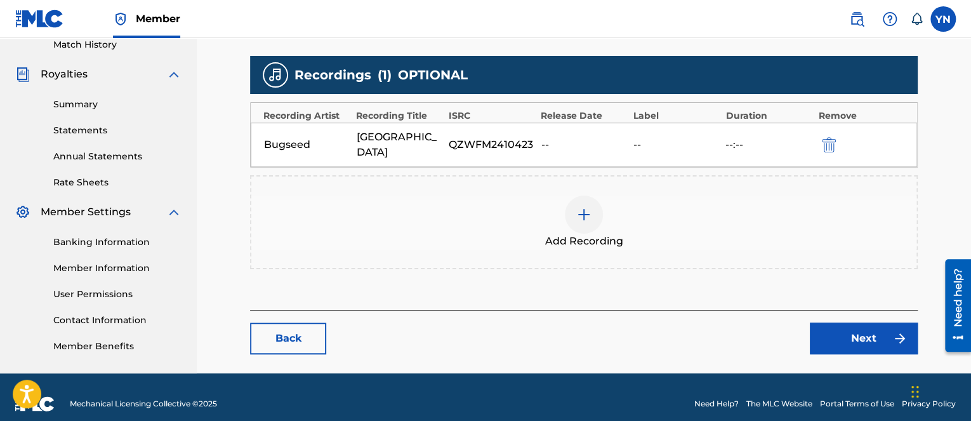
scroll to position [366, 0]
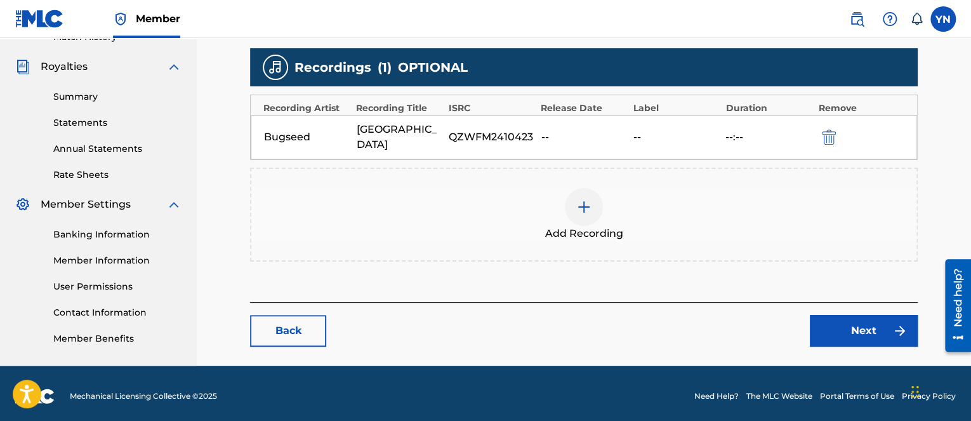
click at [384, 408] on footer "Mechanical Licensing Collective © 2025 Need Help? The MLC Website Portal Terms …" at bounding box center [485, 396] width 971 height 61
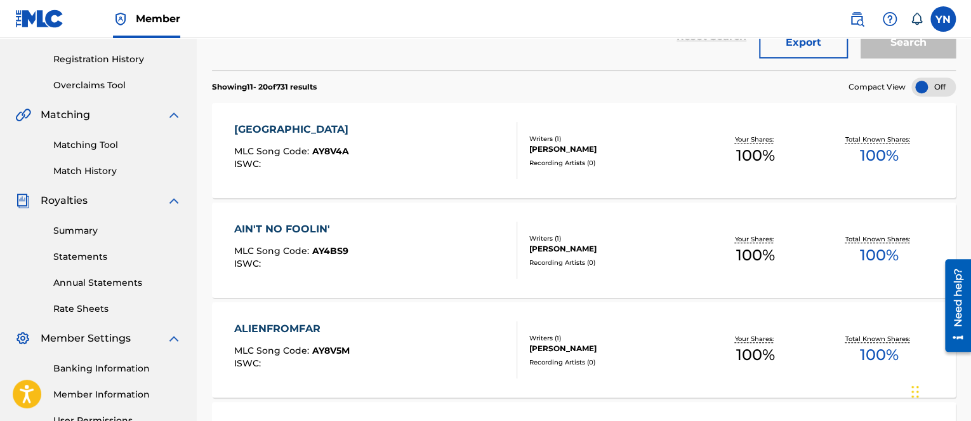
scroll to position [254, 0]
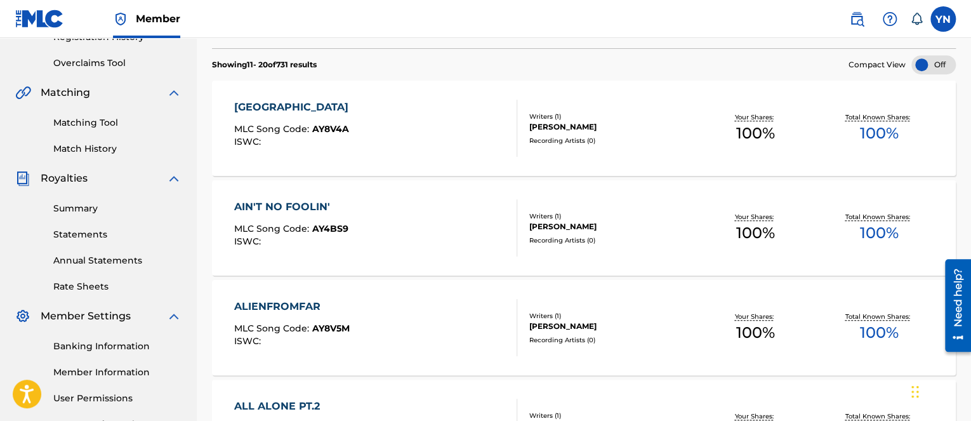
click at [464, 208] on div "AIN'T NO FOOLIN' MLC Song Code : AY4BS9 ISWC :" at bounding box center [375, 227] width 283 height 57
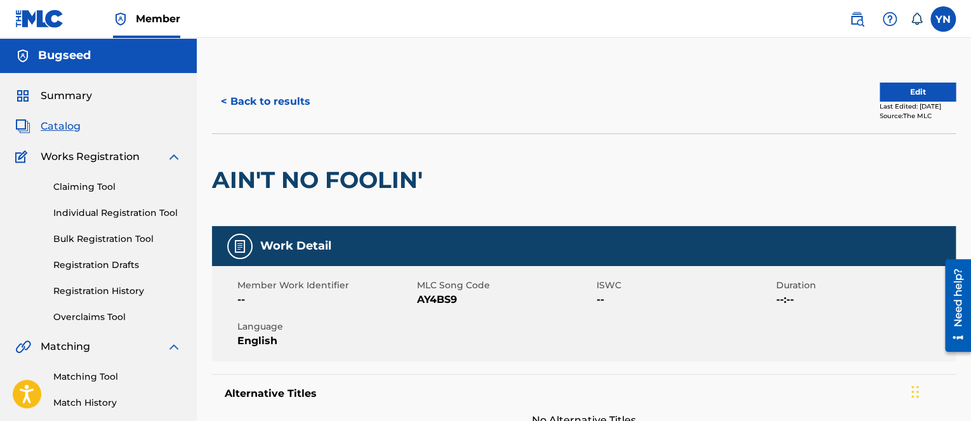
click at [922, 90] on button "Edit" at bounding box center [918, 92] width 76 height 19
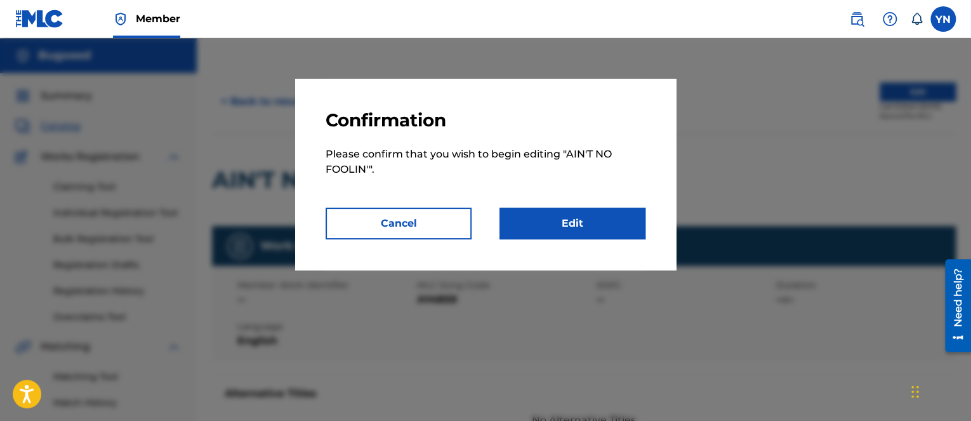
click at [611, 229] on link "Edit" at bounding box center [573, 224] width 146 height 32
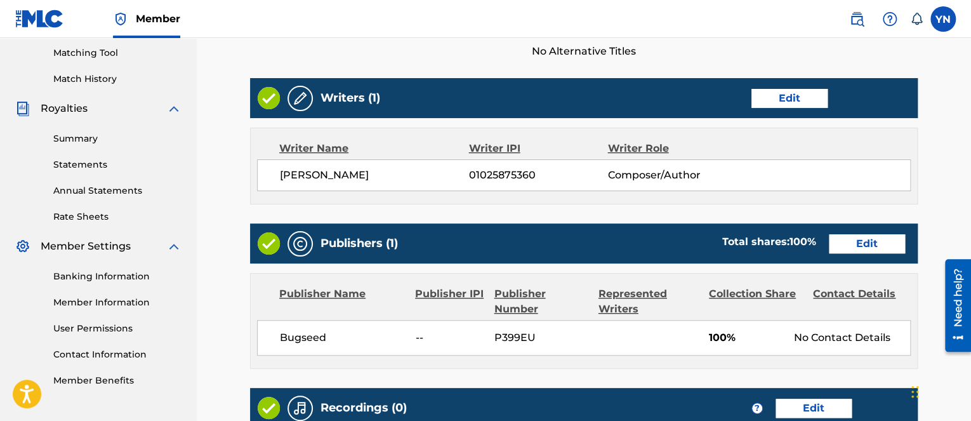
scroll to position [514, 0]
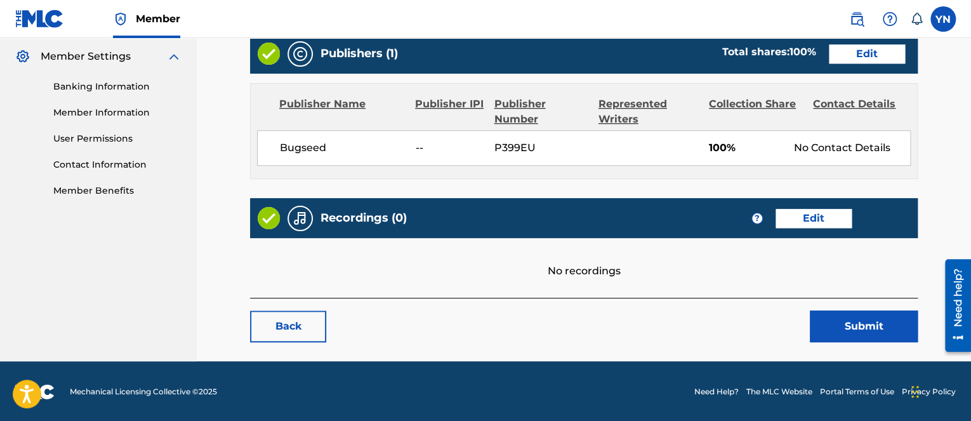
click at [804, 220] on link "Edit" at bounding box center [814, 218] width 76 height 19
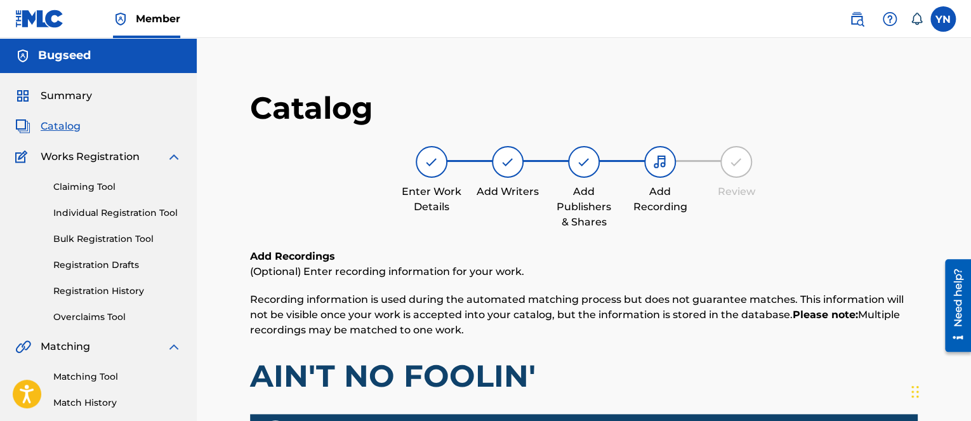
click at [309, 405] on div "Add Recordings (Optional) Enter recording information for your work. Recording …" at bounding box center [584, 422] width 668 height 346
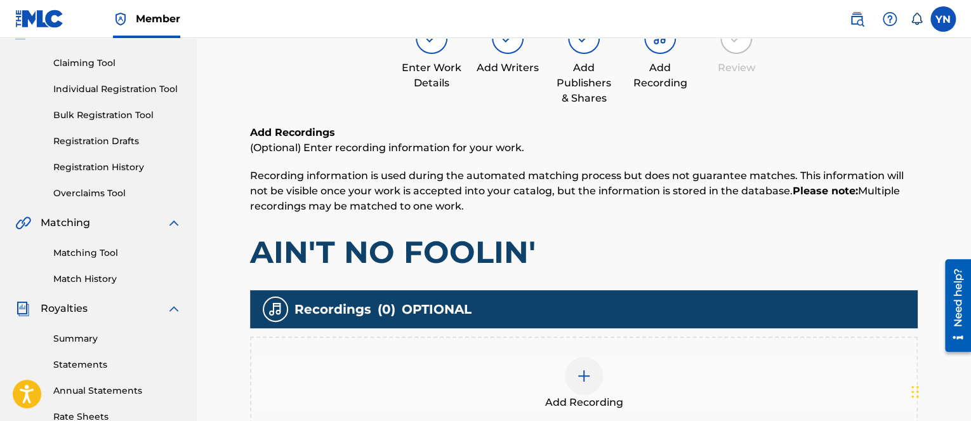
scroll to position [254, 0]
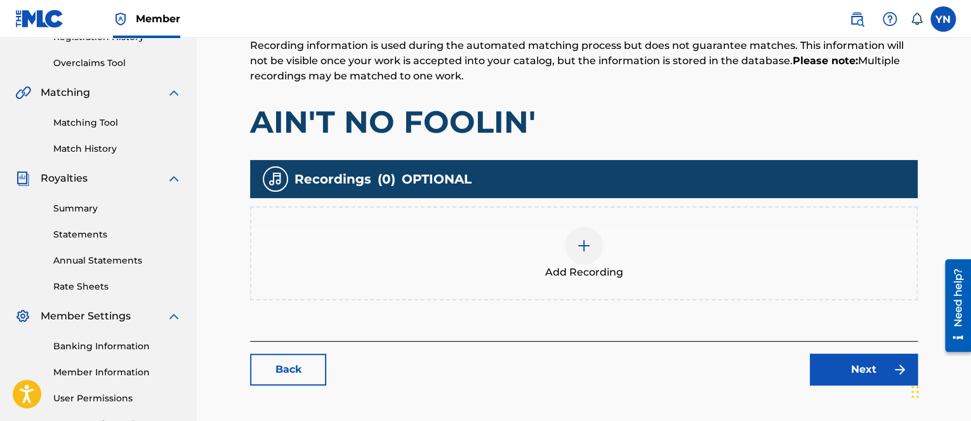
click at [481, 255] on div "Add Recording" at bounding box center [583, 253] width 665 height 53
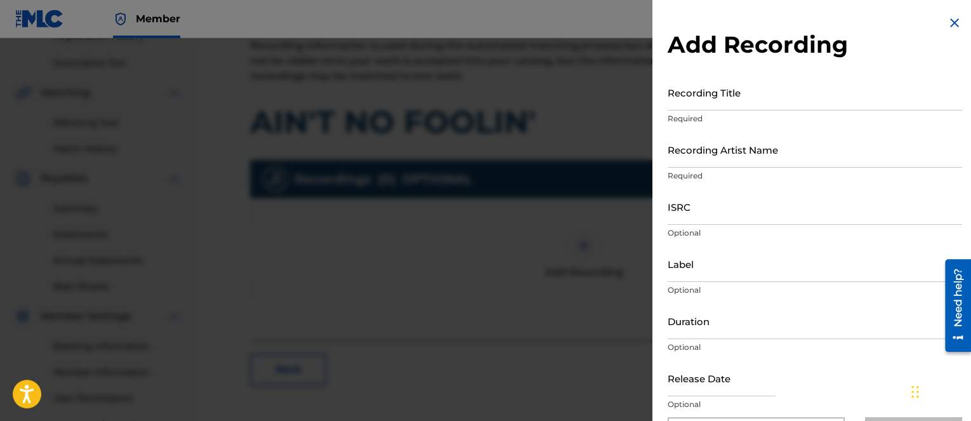
click at [728, 103] on input "Recording Title" at bounding box center [815, 92] width 295 height 36
paste input "Ain't no foolin'"
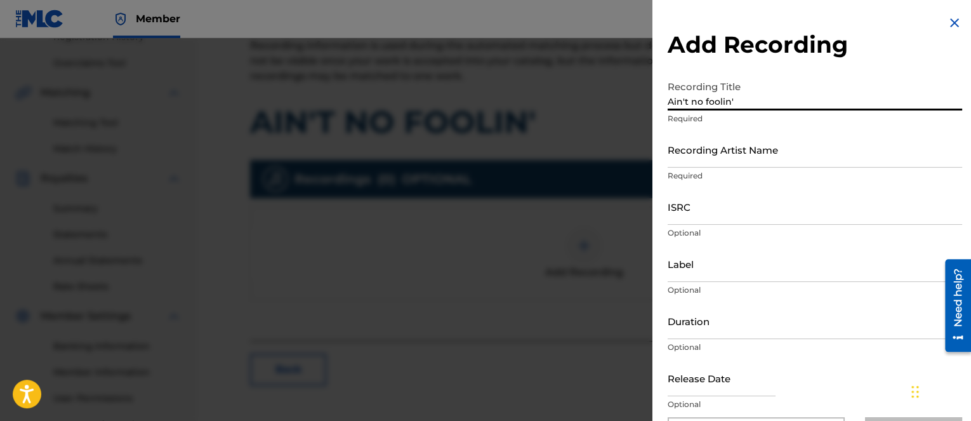
type input "Ain't no foolin'"
click at [716, 402] on p "Optional" at bounding box center [815, 404] width 295 height 11
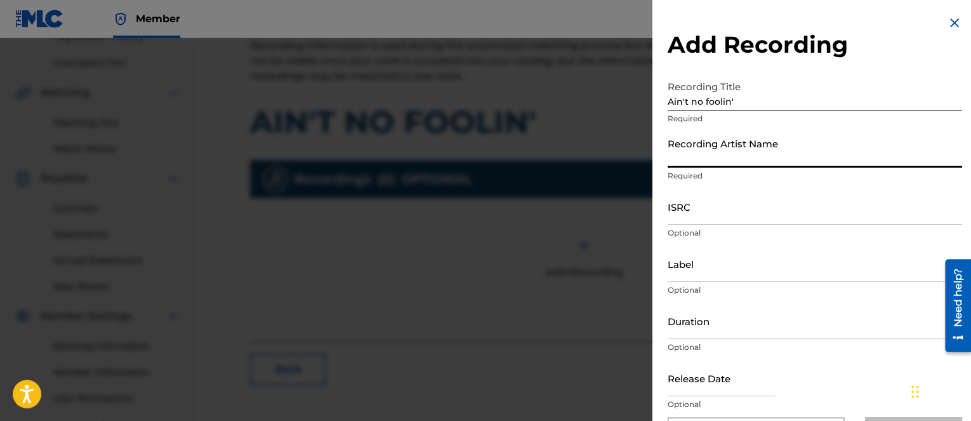
click at [731, 163] on input "Recording Artist Name" at bounding box center [815, 149] width 295 height 36
paste input "QZMHN2009319"
type input "QZMHN2009319"
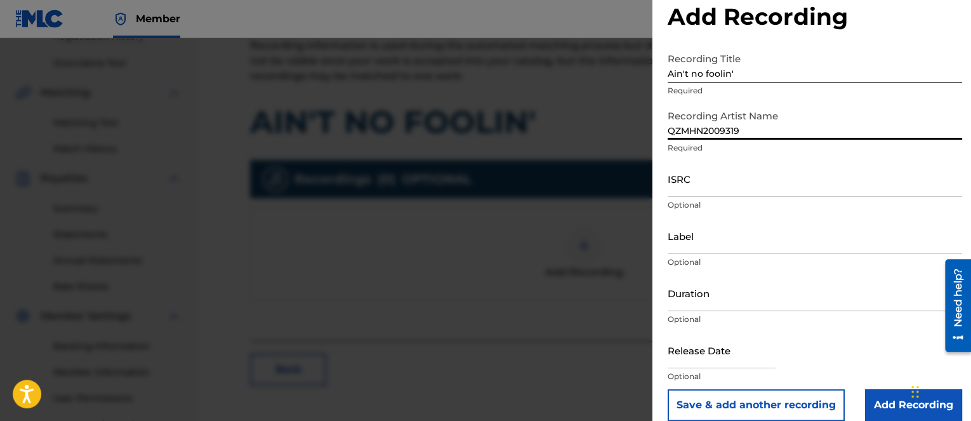
scroll to position [43, 0]
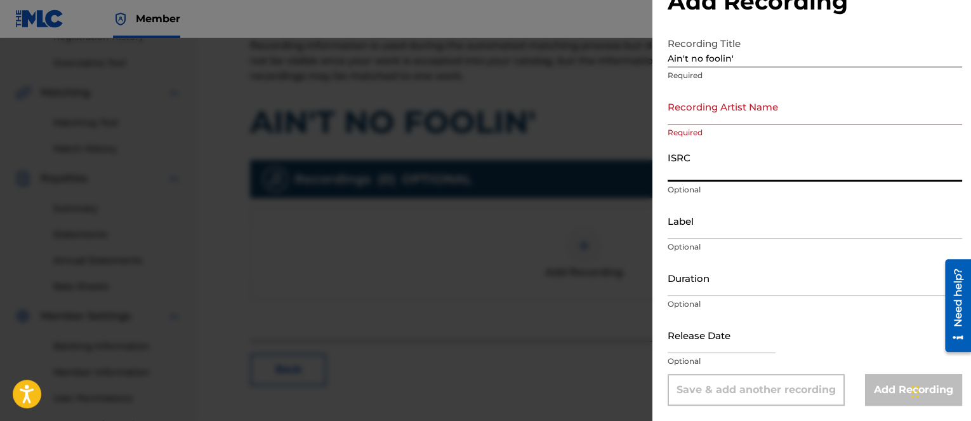
click at [719, 169] on input "ISRC" at bounding box center [815, 163] width 295 height 36
paste input "QZMHN2009319"
type input "QZMHN2009319"
click at [731, 117] on input "Recording Artist Name" at bounding box center [815, 106] width 295 height 36
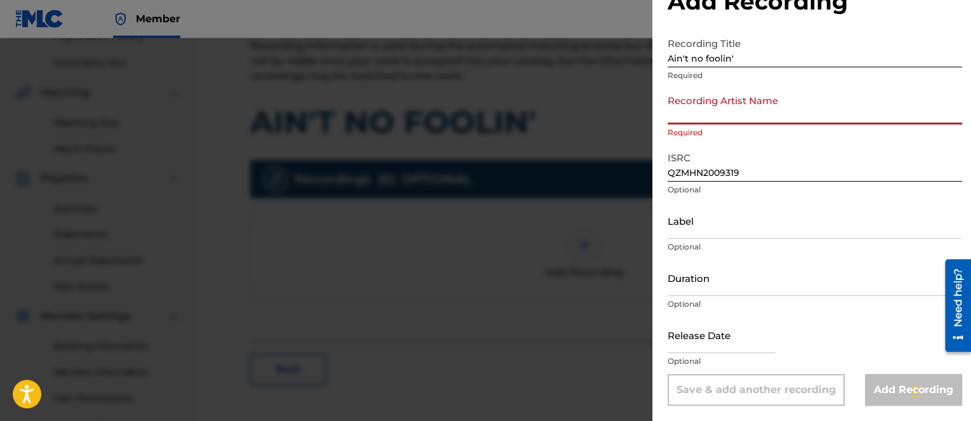
type input "Bugseed"
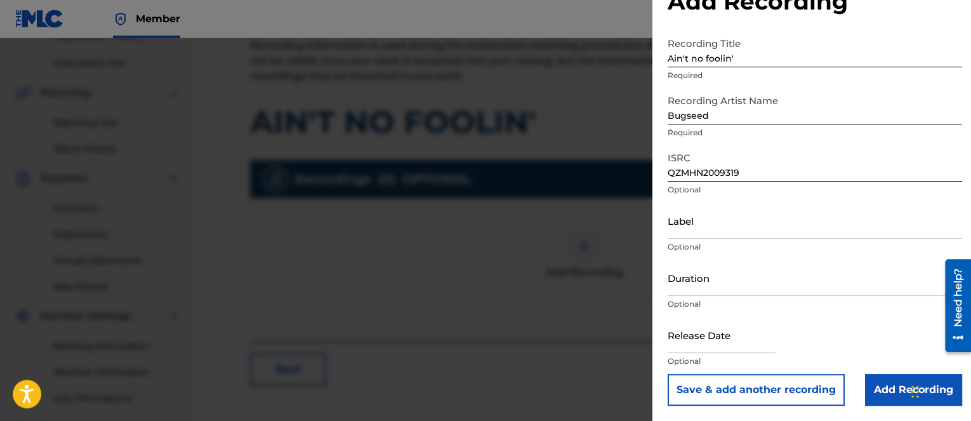
click at [683, 411] on div "Add Recording Recording Title Ain't no foolin' Required Recording Artist Name B…" at bounding box center [815, 189] width 325 height 464
click at [728, 215] on input "Label" at bounding box center [815, 221] width 295 height 36
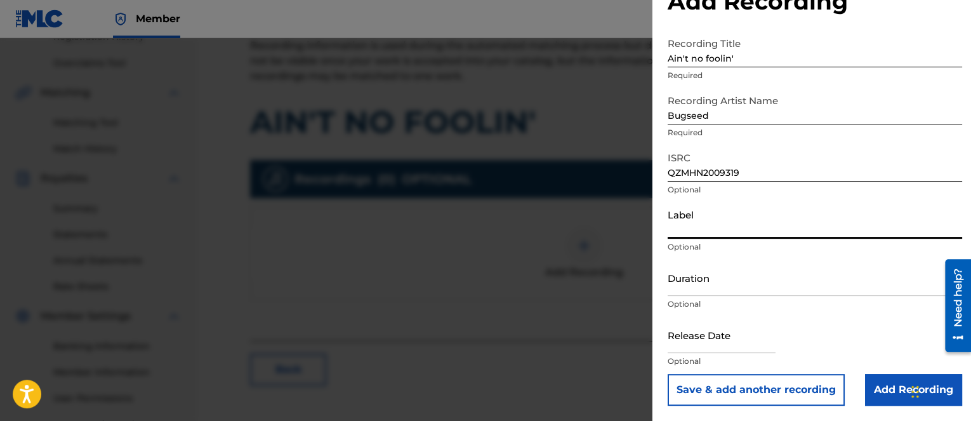
paste input "Independent Beatcasting"
type input "Independent Beatcasting"
click at [896, 400] on input "Add Recording" at bounding box center [913, 390] width 97 height 32
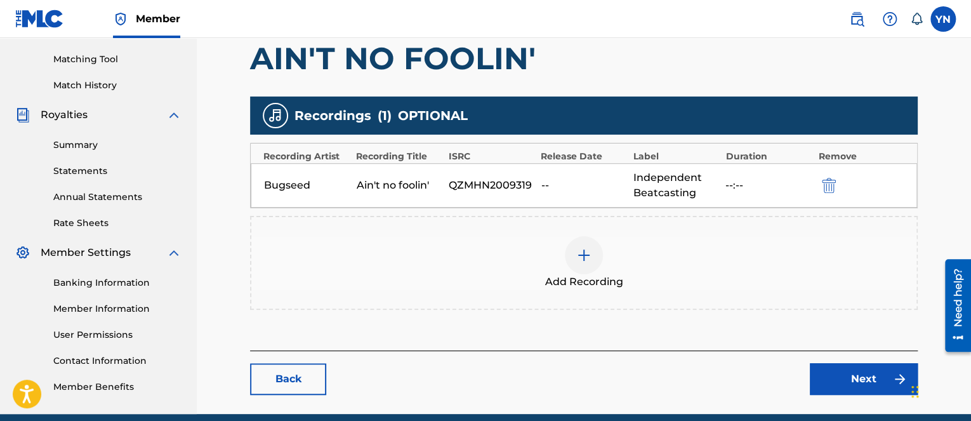
scroll to position [370, 0]
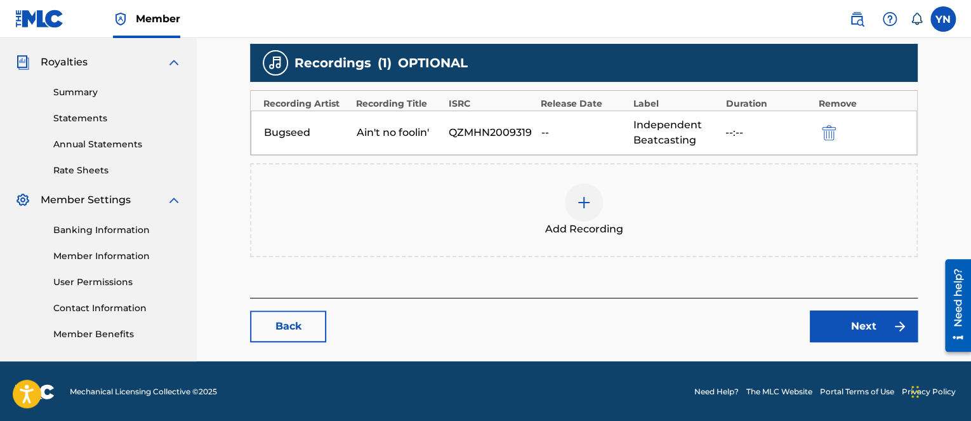
click at [836, 323] on link "Next" at bounding box center [864, 326] width 108 height 32
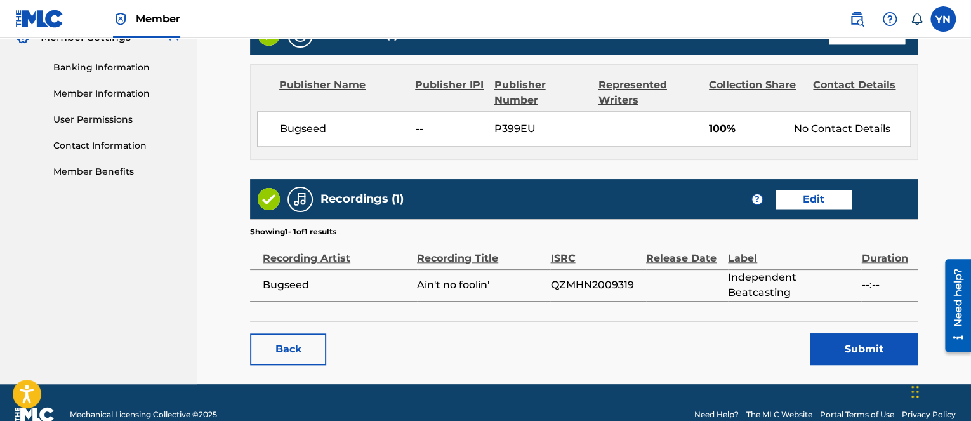
scroll to position [555, 0]
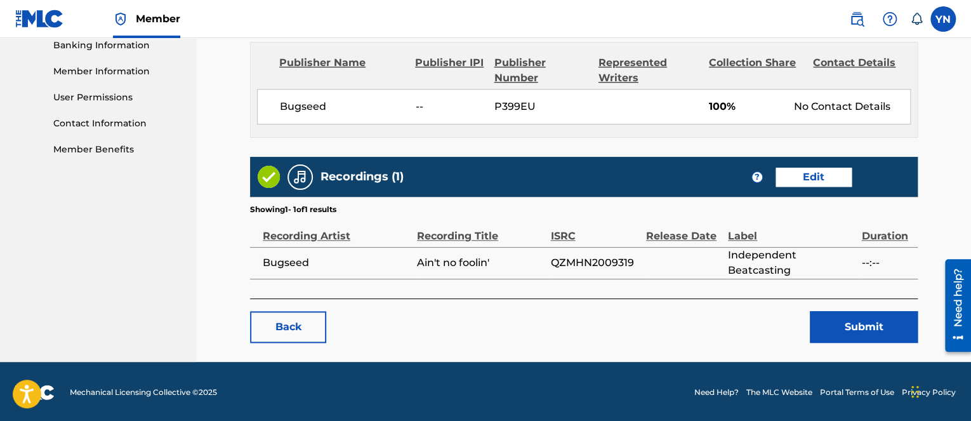
click at [849, 331] on button "Submit" at bounding box center [864, 327] width 108 height 32
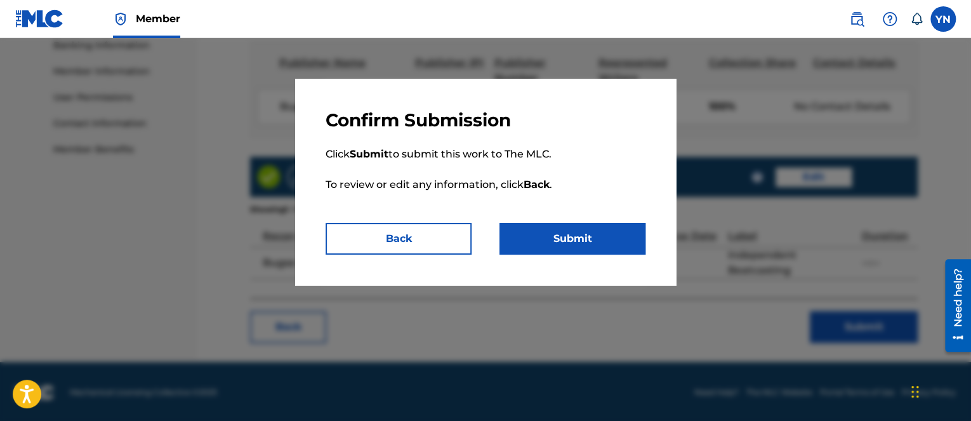
click at [619, 248] on button "Submit" at bounding box center [573, 239] width 146 height 32
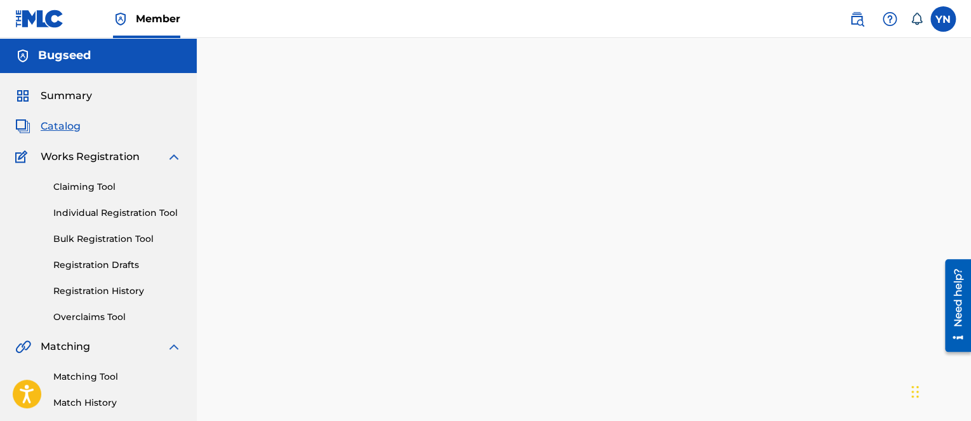
click at [443, 396] on div "Back Done" at bounding box center [584, 280] width 668 height 383
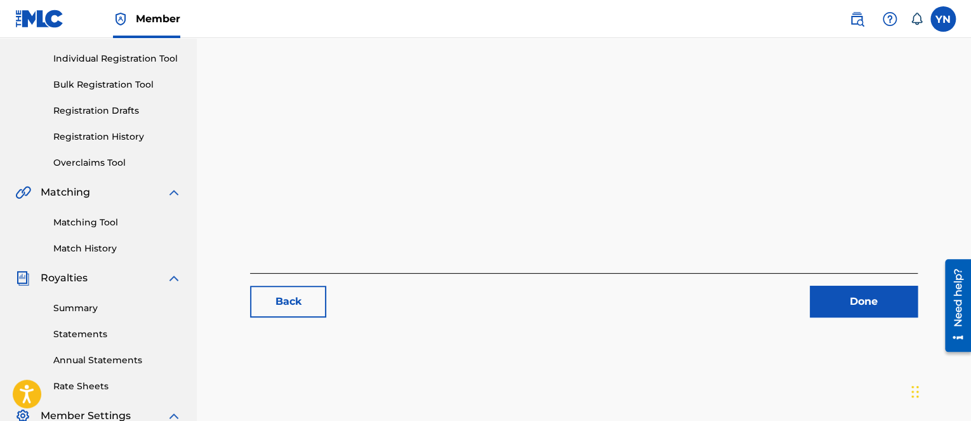
scroll to position [366, 0]
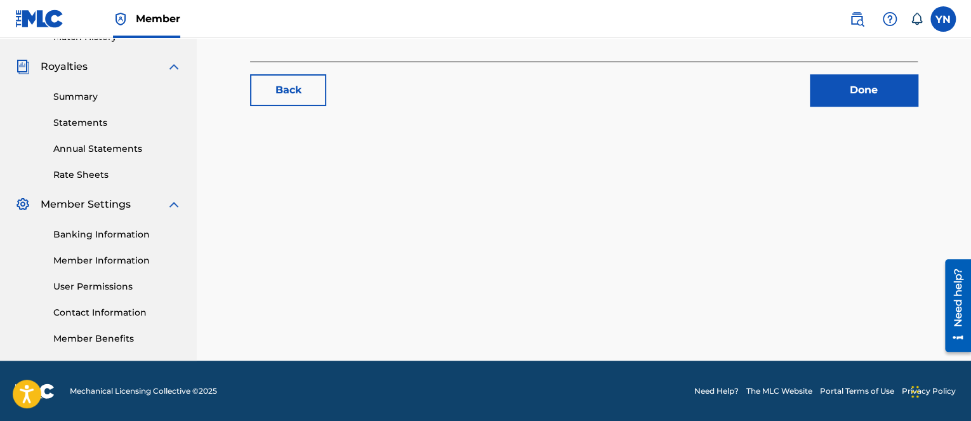
click at [869, 90] on link "Done" at bounding box center [864, 90] width 108 height 32
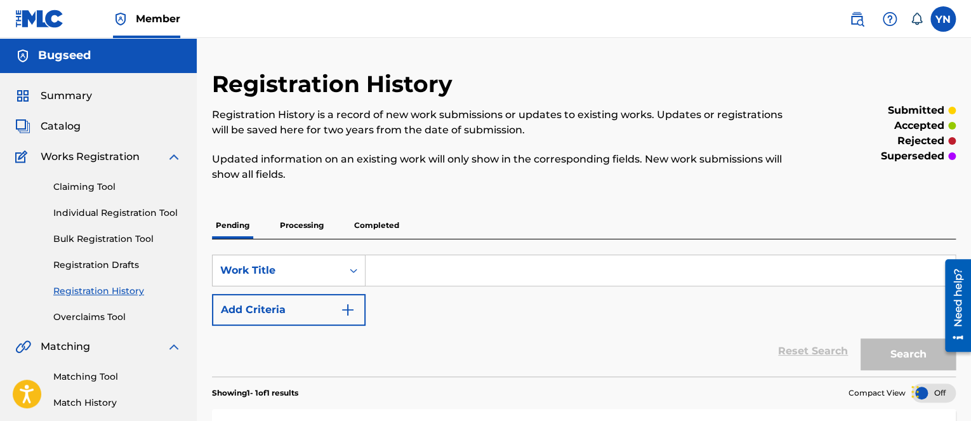
click at [80, 124] on span "Catalog" at bounding box center [61, 126] width 40 height 15
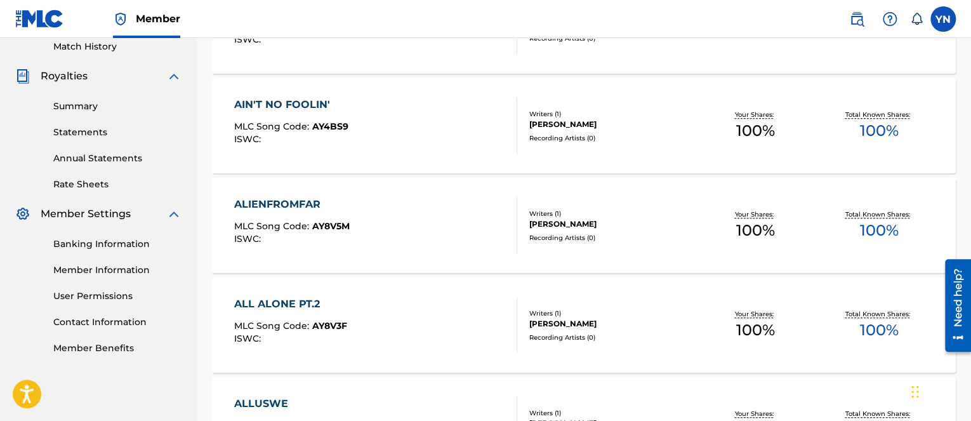
scroll to position [381, 0]
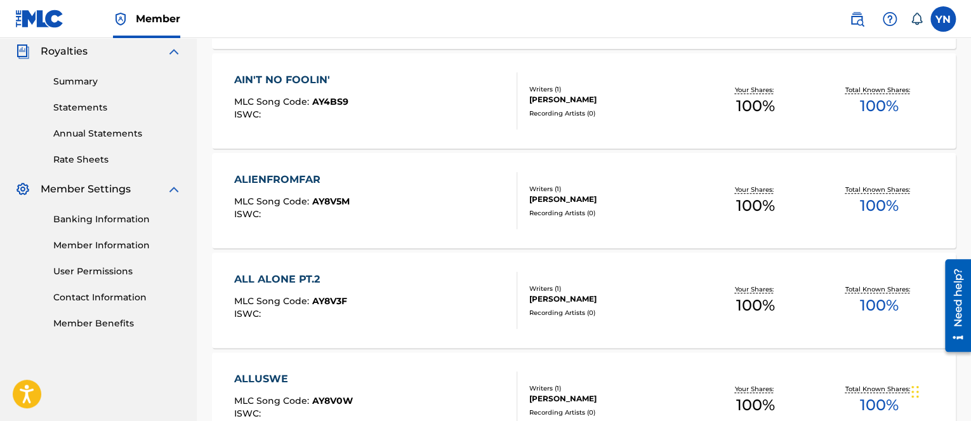
click at [382, 171] on div "ALIENFROMFAR MLC Song Code : AY8V5M ISWC : Writers ( 1 ) YUSUKE NAKANO Recordin…" at bounding box center [584, 200] width 744 height 95
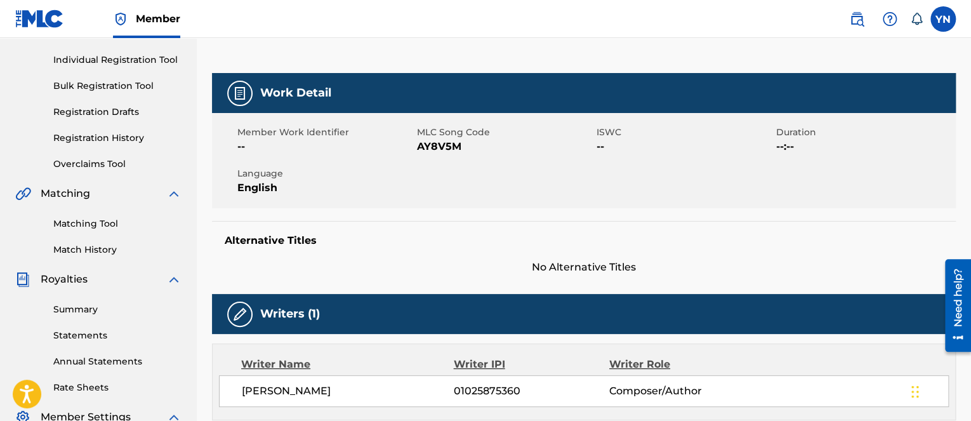
scroll to position [4, 0]
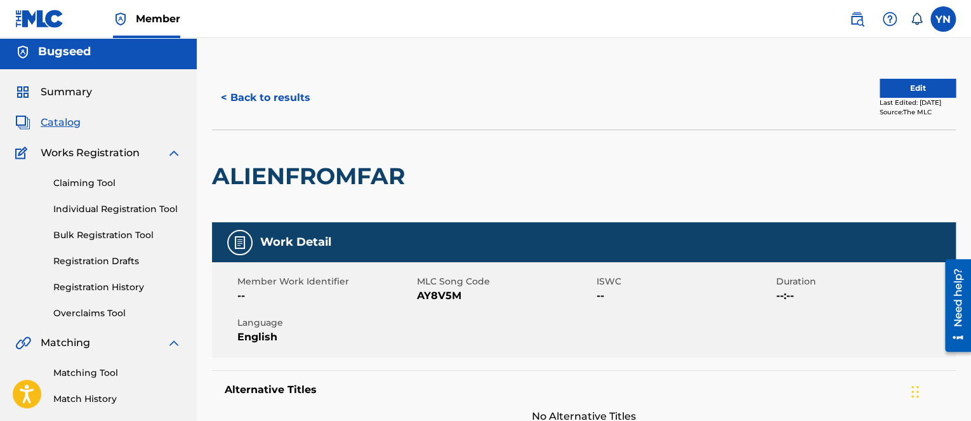
click at [902, 84] on button "Edit" at bounding box center [918, 88] width 76 height 19
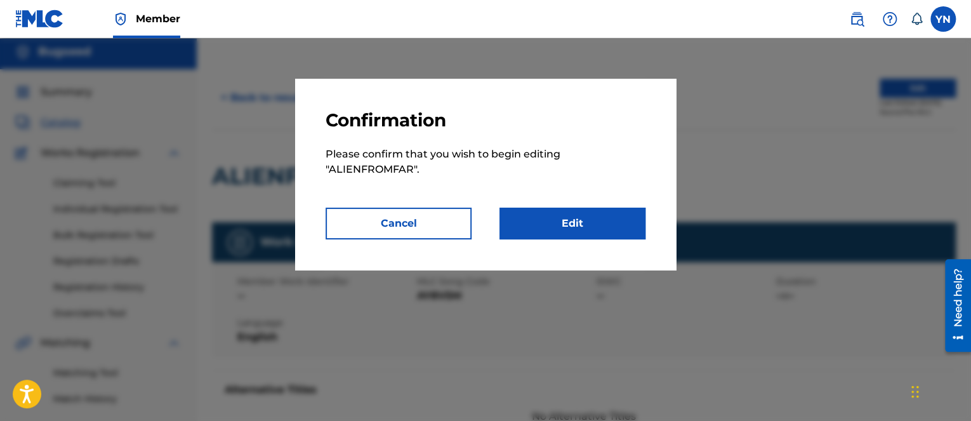
click at [601, 228] on link "Edit" at bounding box center [573, 224] width 146 height 32
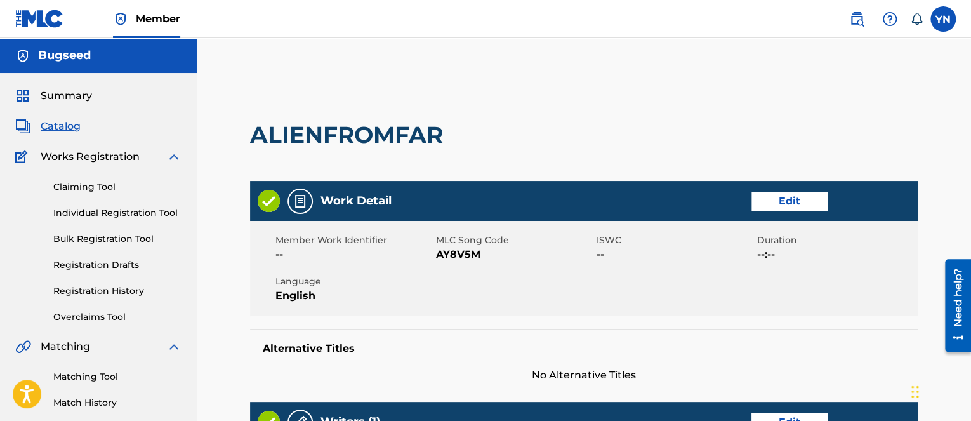
scroll to position [514, 0]
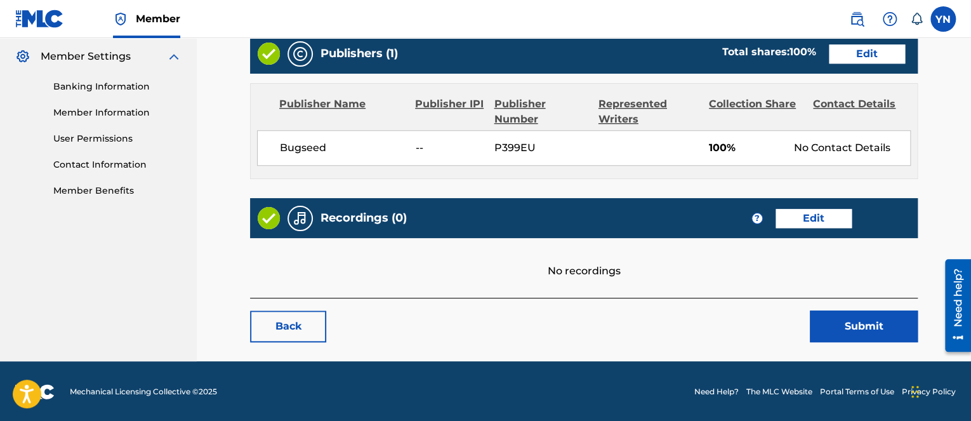
click at [798, 216] on link "Edit" at bounding box center [814, 218] width 76 height 19
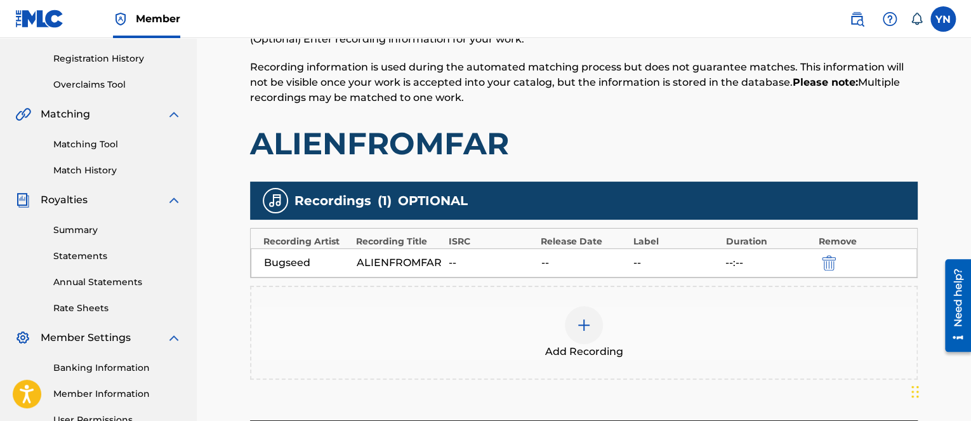
scroll to position [254, 0]
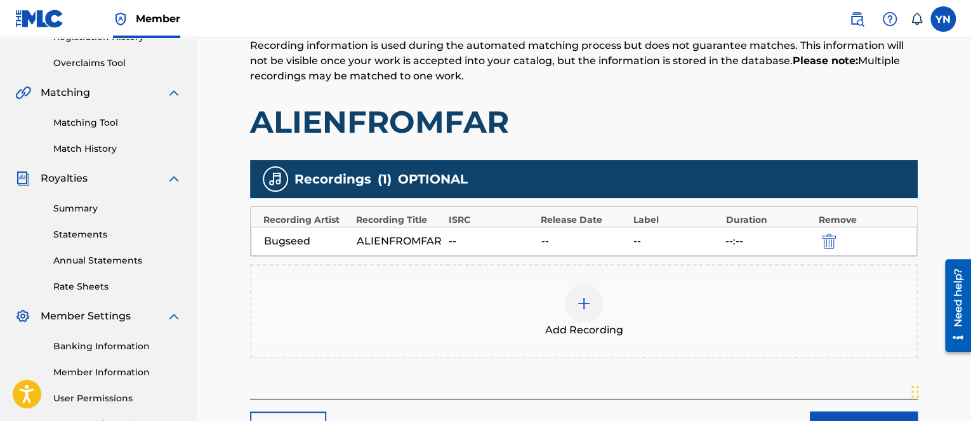
click at [336, 395] on div "Add Recordings (Optional) Enter recording information for your work. Recording …" at bounding box center [584, 197] width 668 height 404
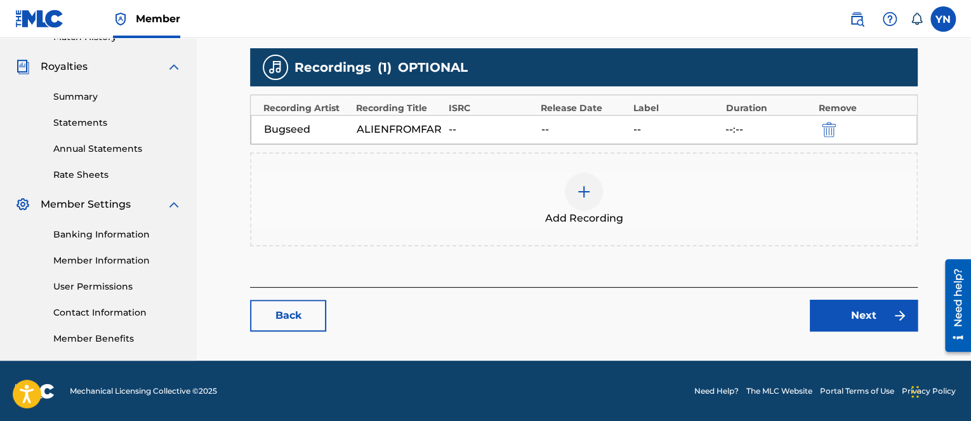
click at [829, 134] on img "submit" at bounding box center [829, 129] width 14 height 15
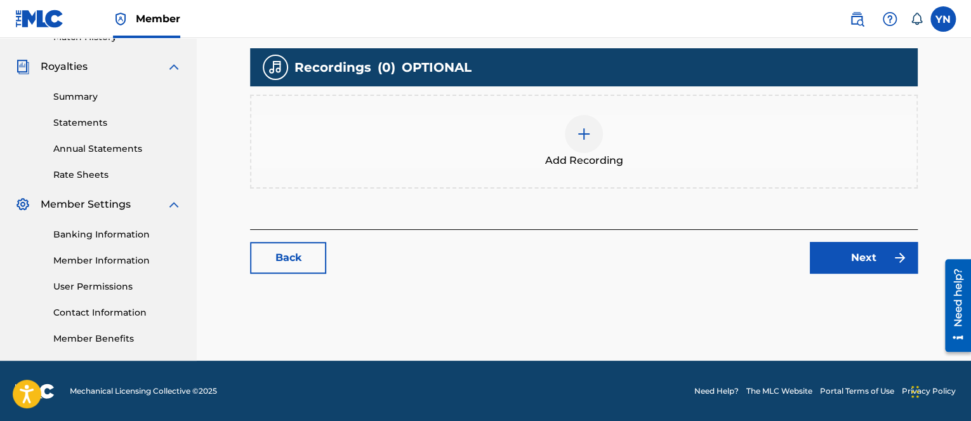
click at [603, 140] on div "Add Recording" at bounding box center [583, 141] width 665 height 53
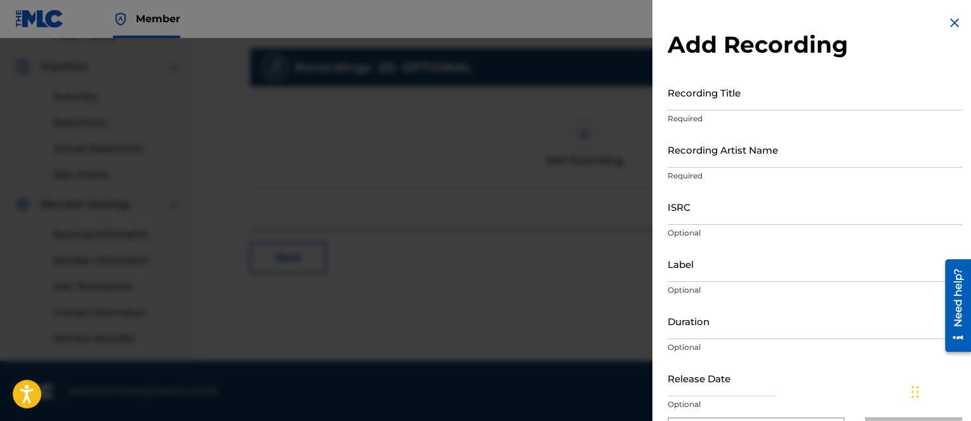
click at [719, 100] on input "Recording Title" at bounding box center [815, 92] width 295 height 36
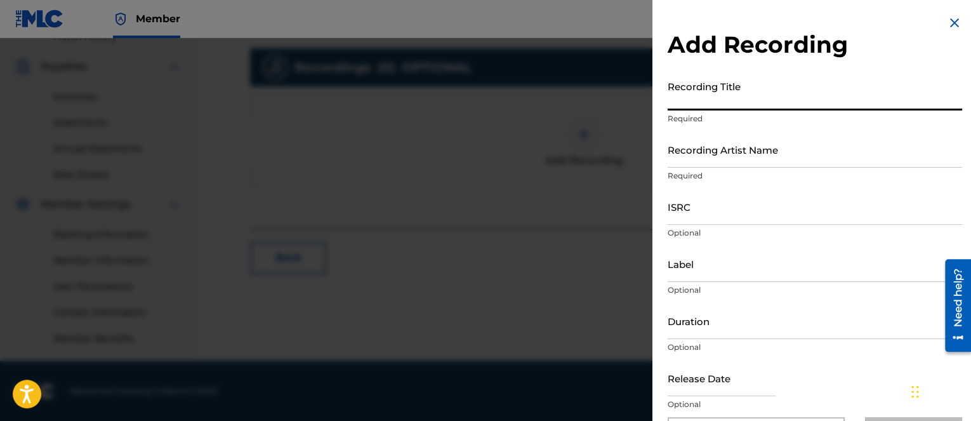
paste input "Alienfromfar"
type input "Alienfromfar"
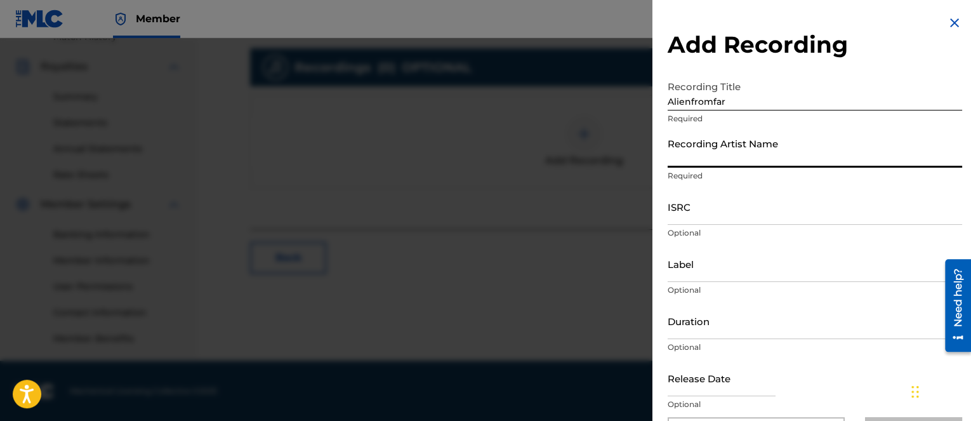
click at [693, 166] on input "Recording Artist Name" at bounding box center [815, 149] width 295 height 36
type input "Bugseed"
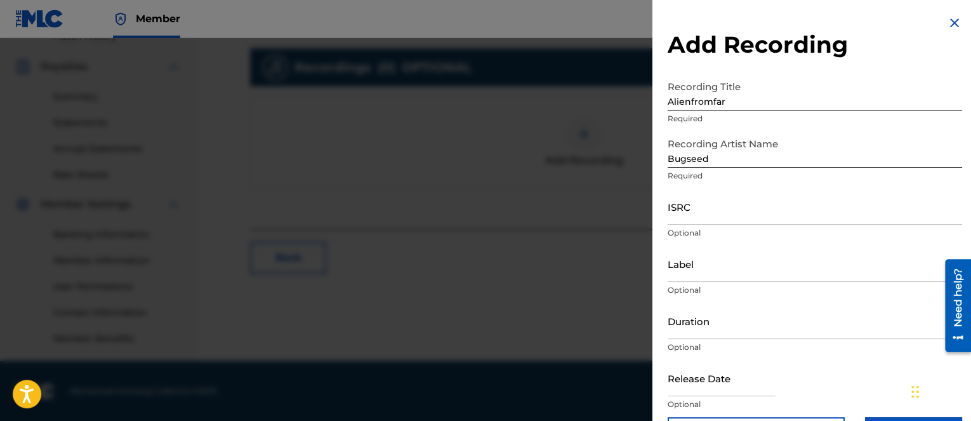
click at [711, 406] on p "Optional" at bounding box center [815, 404] width 295 height 11
click at [742, 205] on input "ISRC" at bounding box center [815, 207] width 295 height 36
paste input "QZK6J2543967"
type input "QZK6J2543967"
click at [717, 402] on p "Optional" at bounding box center [815, 404] width 295 height 11
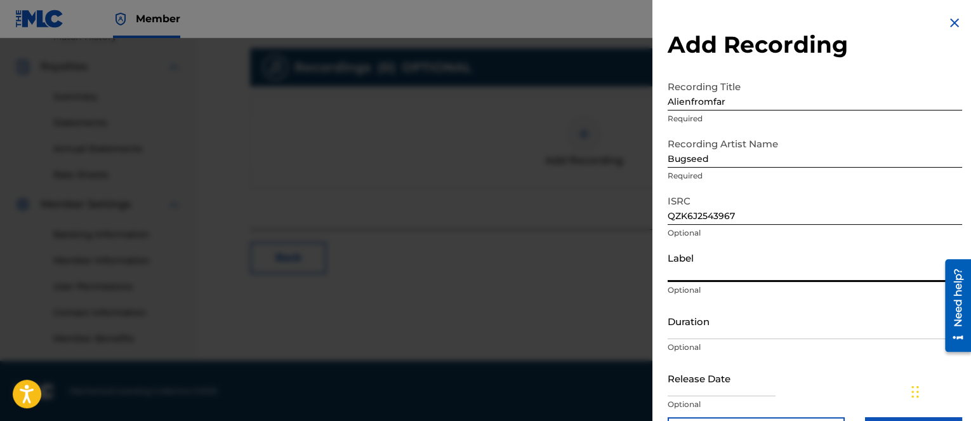
click at [720, 266] on input "Label" at bounding box center [815, 264] width 295 height 36
paste input "1206955 Records DK"
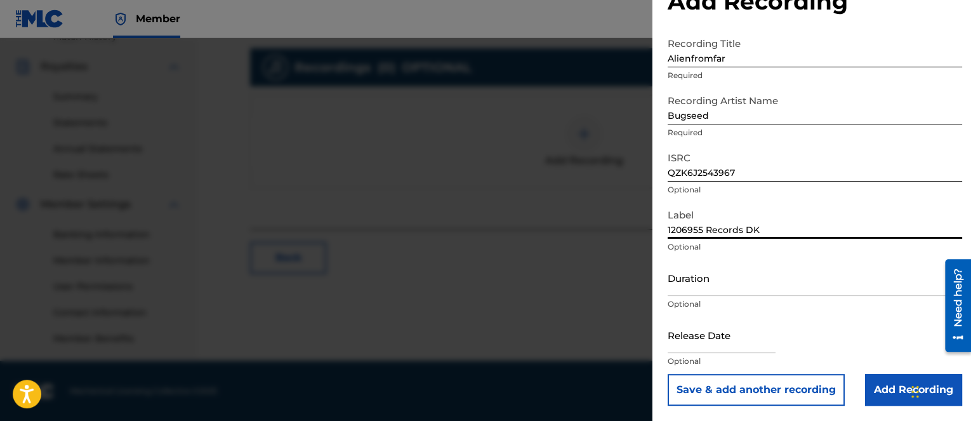
type input "1206955 Records DK"
click at [873, 381] on input "Add Recording" at bounding box center [913, 390] width 97 height 32
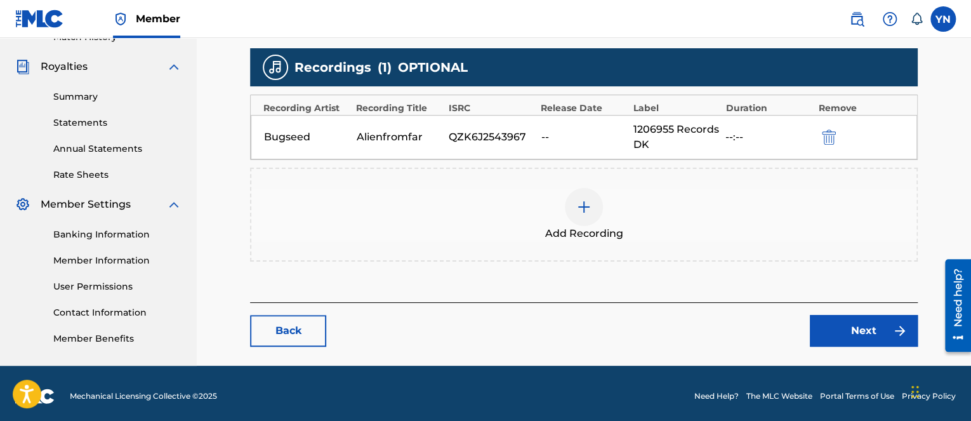
click at [838, 343] on link "Next" at bounding box center [864, 331] width 108 height 32
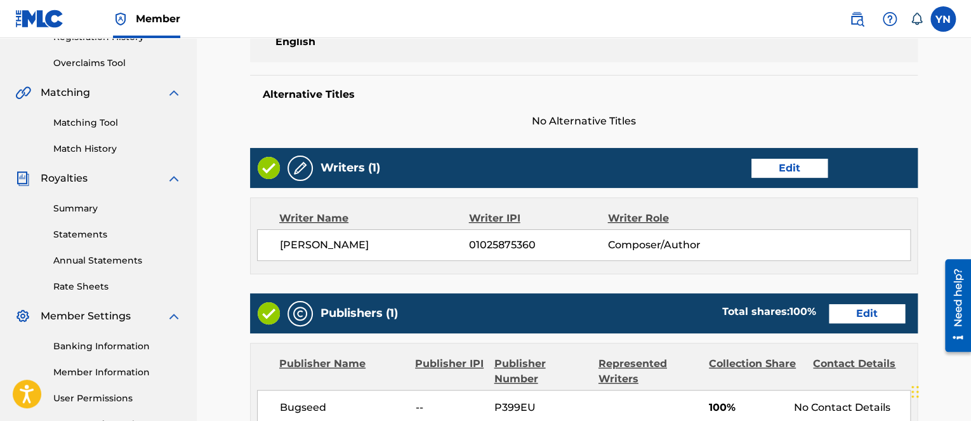
scroll to position [508, 0]
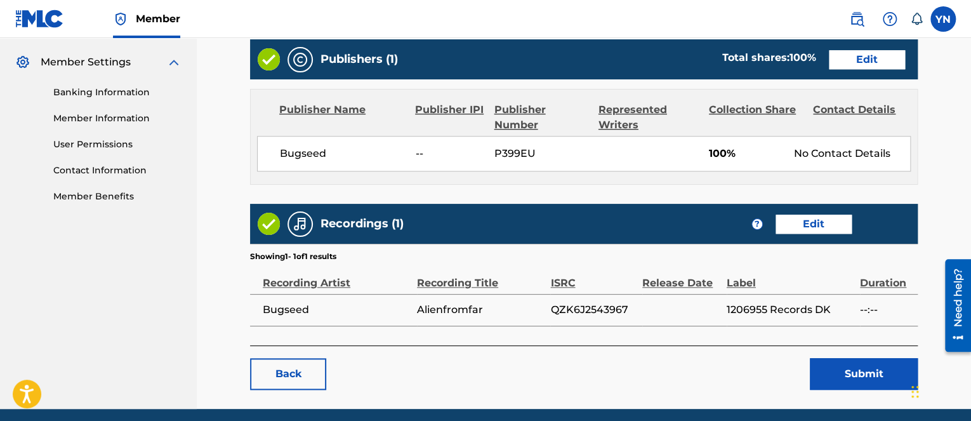
click at [830, 367] on button "Submit" at bounding box center [864, 374] width 108 height 32
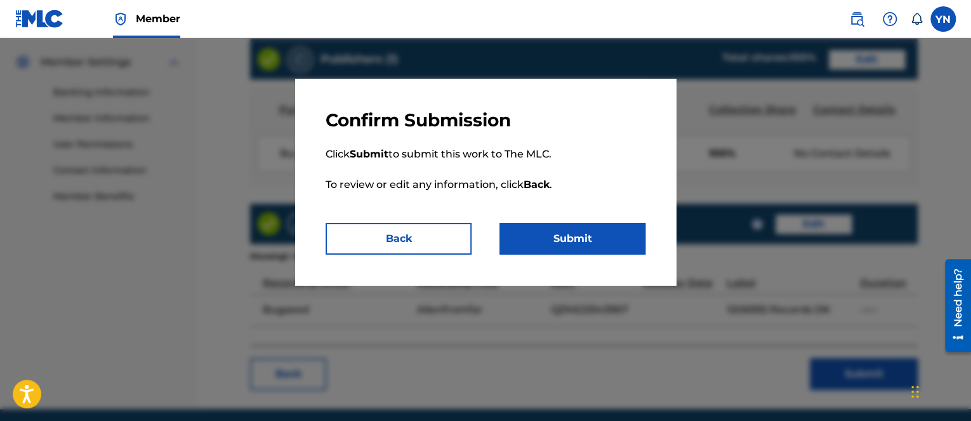
click at [592, 229] on button "Submit" at bounding box center [573, 239] width 146 height 32
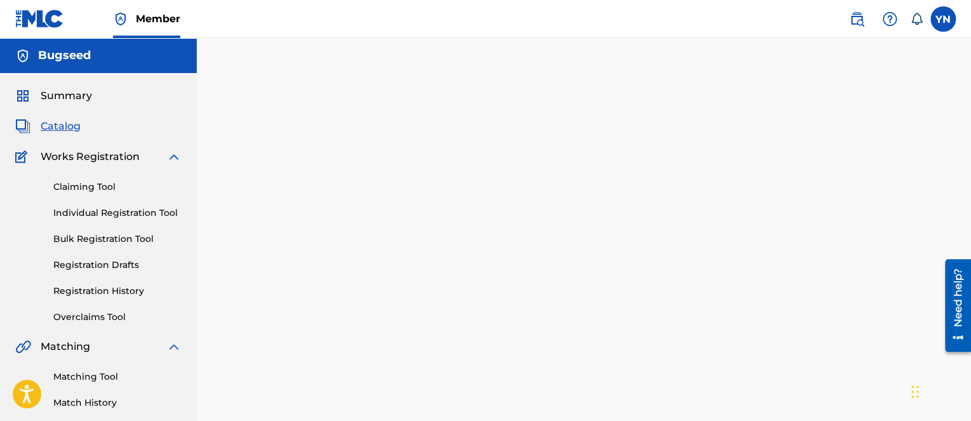
click at [323, 408] on div "Back Done" at bounding box center [584, 280] width 668 height 383
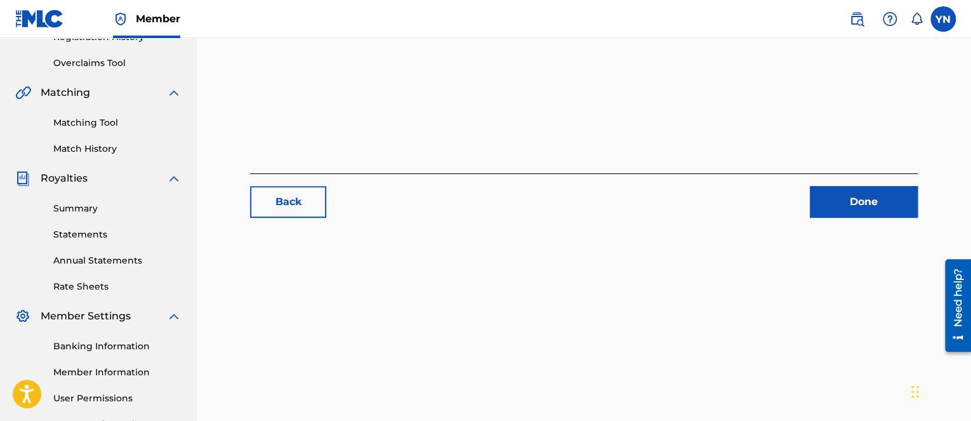
click at [842, 192] on link "Done" at bounding box center [864, 202] width 108 height 32
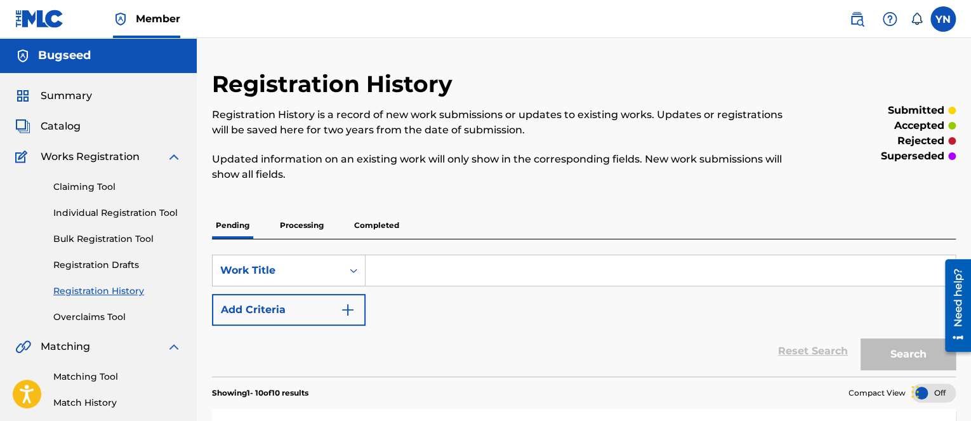
click at [62, 124] on span "Catalog" at bounding box center [61, 126] width 40 height 15
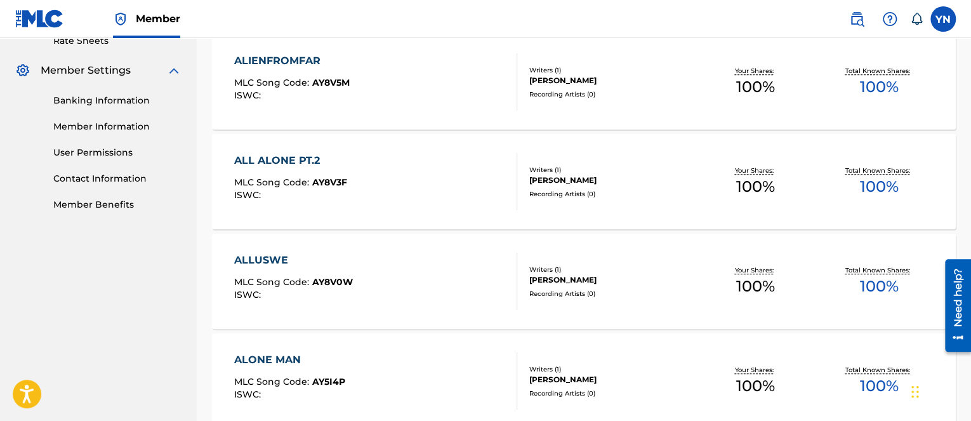
scroll to position [508, 0]
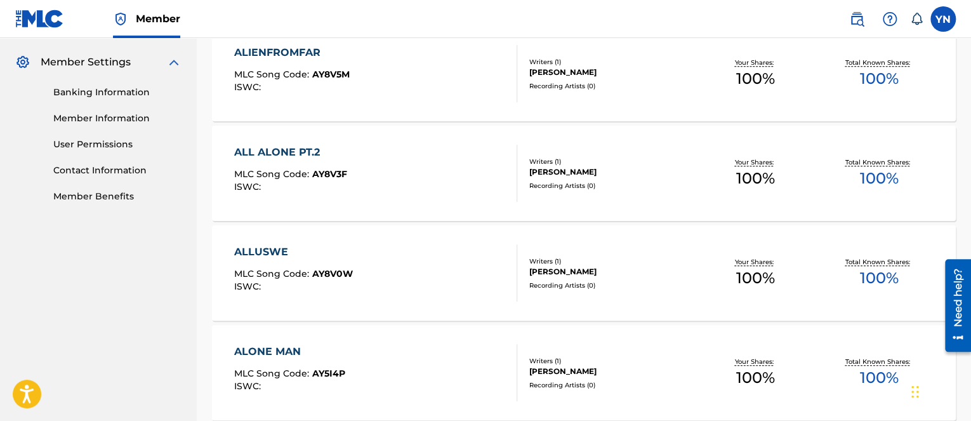
click at [432, 173] on div "ALL ALONE PT.2 MLC Song Code : AY8V3F ISWC :" at bounding box center [375, 173] width 283 height 57
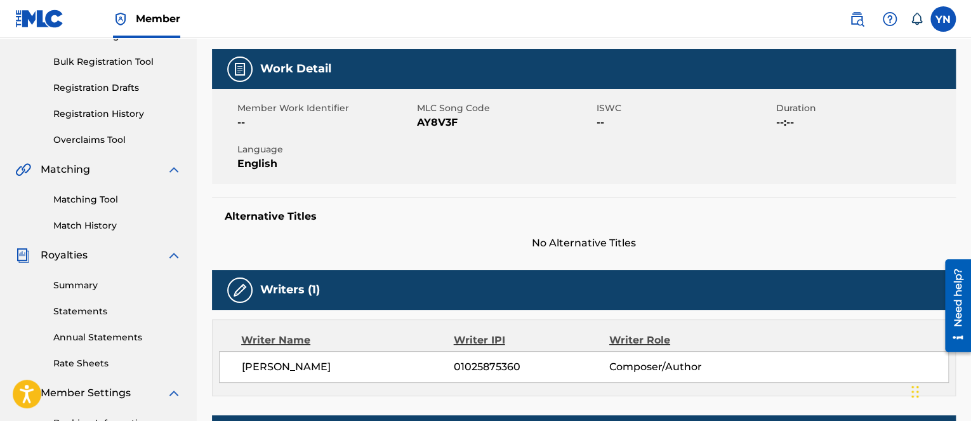
scroll to position [4, 0]
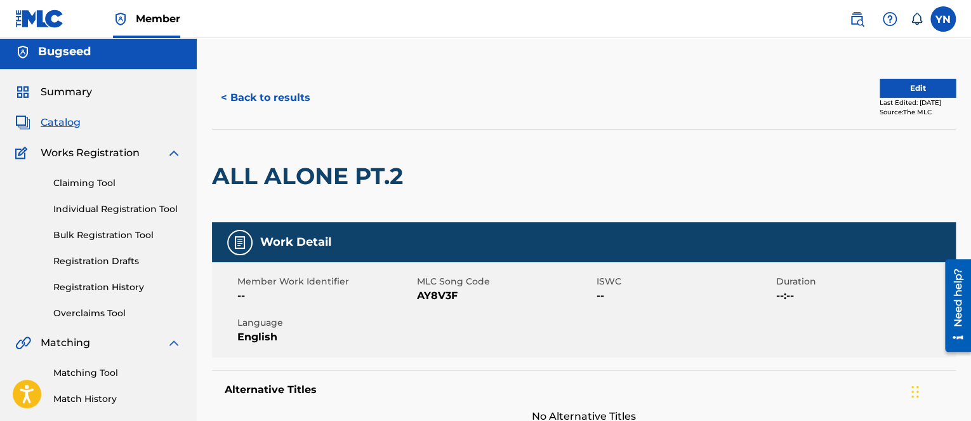
click at [931, 86] on button "Edit" at bounding box center [918, 88] width 76 height 19
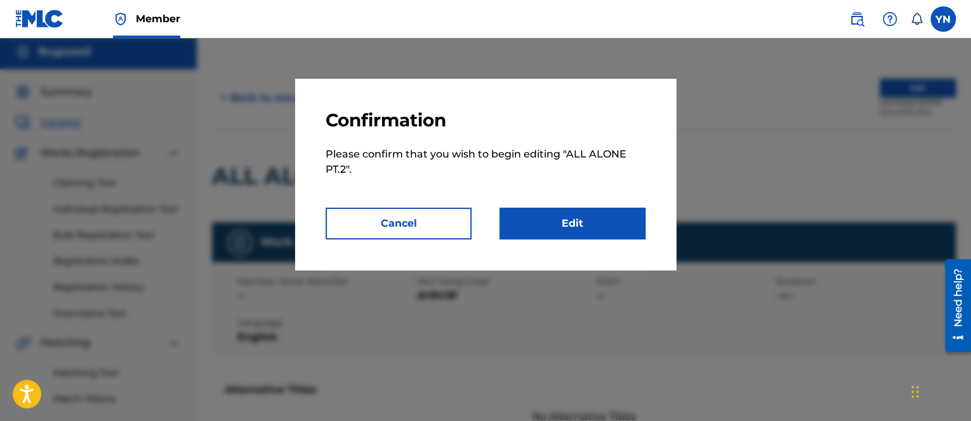
click at [610, 222] on link "Edit" at bounding box center [573, 224] width 146 height 32
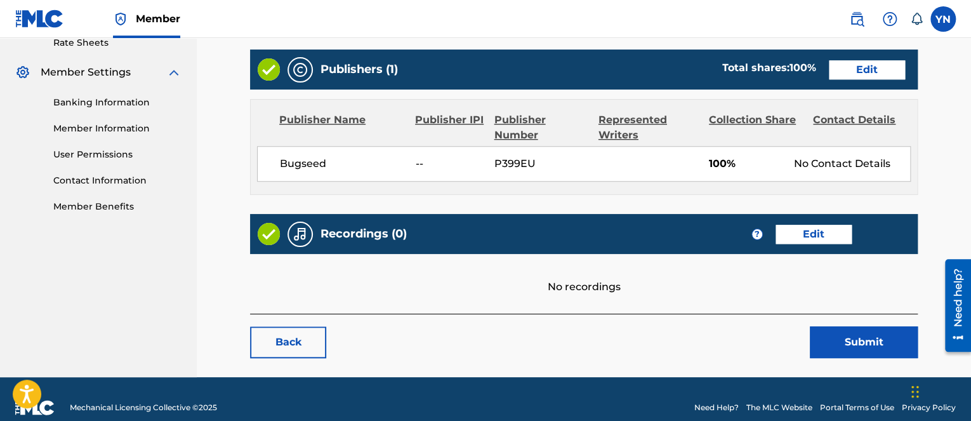
scroll to position [508, 0]
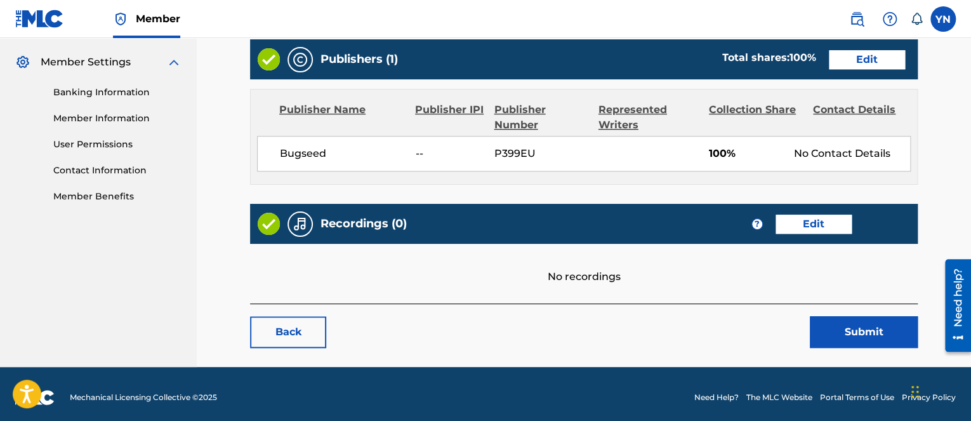
click at [794, 225] on link "Edit" at bounding box center [814, 224] width 76 height 19
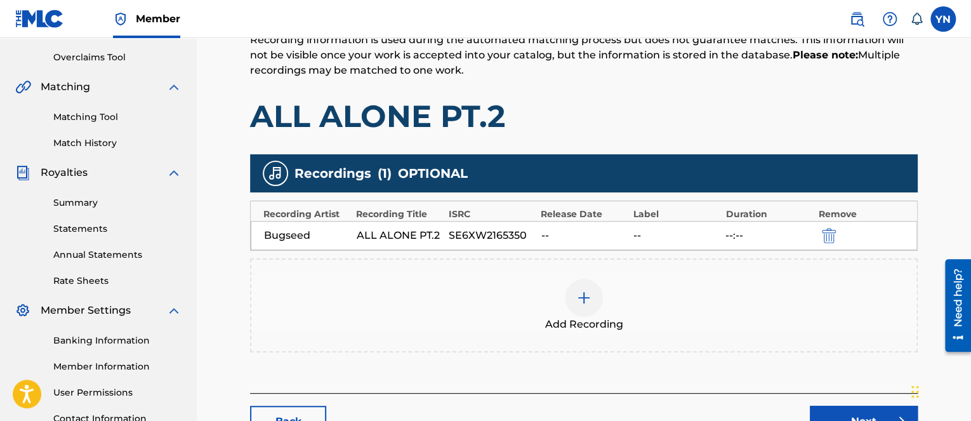
scroll to position [239, 0]
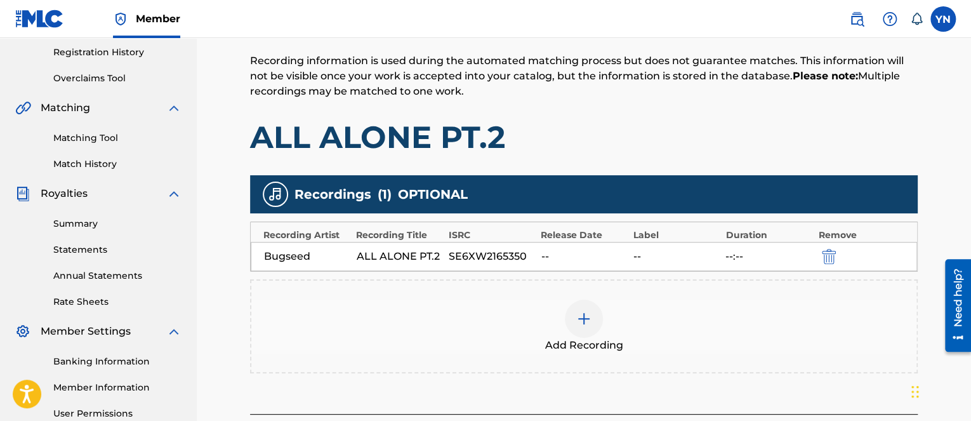
click at [584, 319] on img at bounding box center [583, 318] width 15 height 15
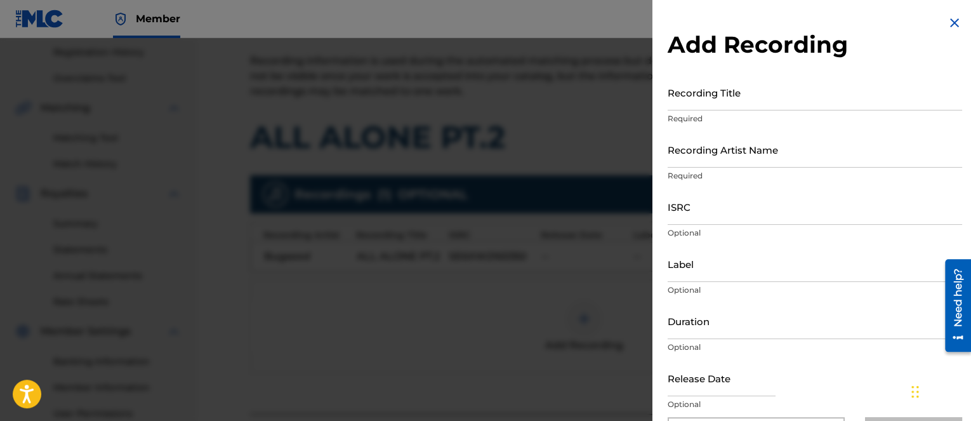
click at [750, 102] on input "Recording Title" at bounding box center [815, 92] width 295 height 36
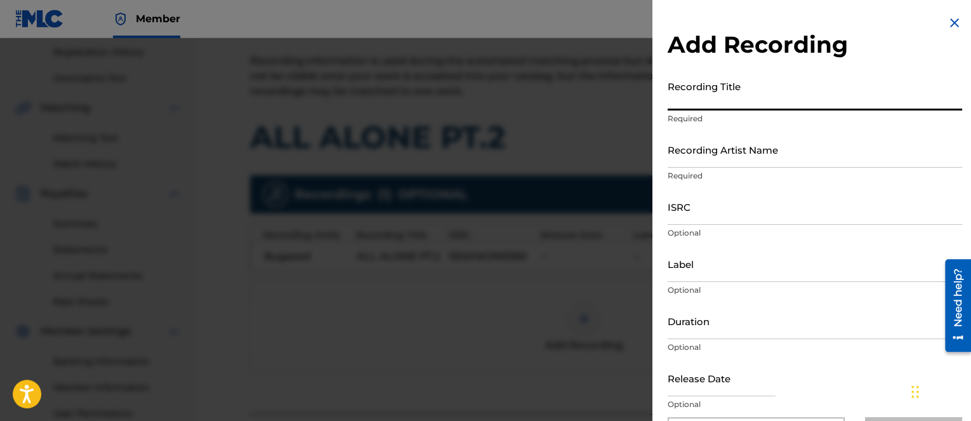
paste input "All alone pt.2"
type input "All alone pt.2"
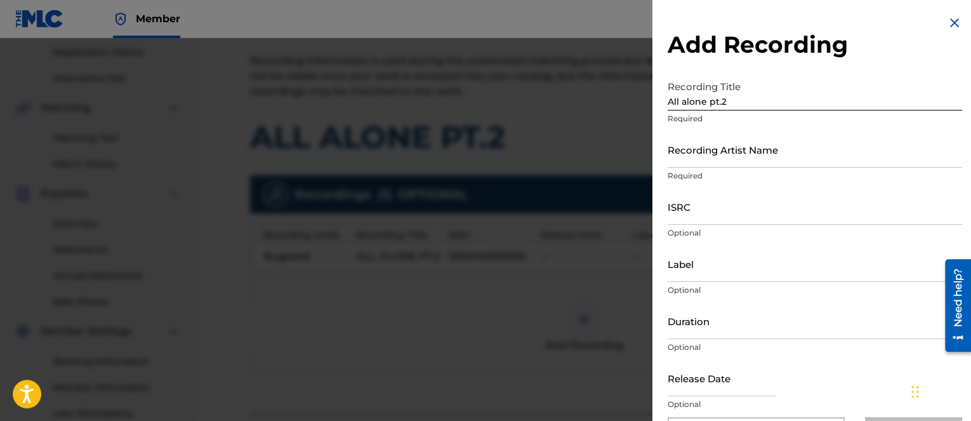
click at [751, 403] on p "Optional" at bounding box center [815, 404] width 295 height 11
click at [733, 218] on input "ISRC" at bounding box center [815, 207] width 295 height 36
paste input "QZKDK2139864"
type input "QZKDK2139864"
click at [739, 397] on div at bounding box center [722, 379] width 108 height 39
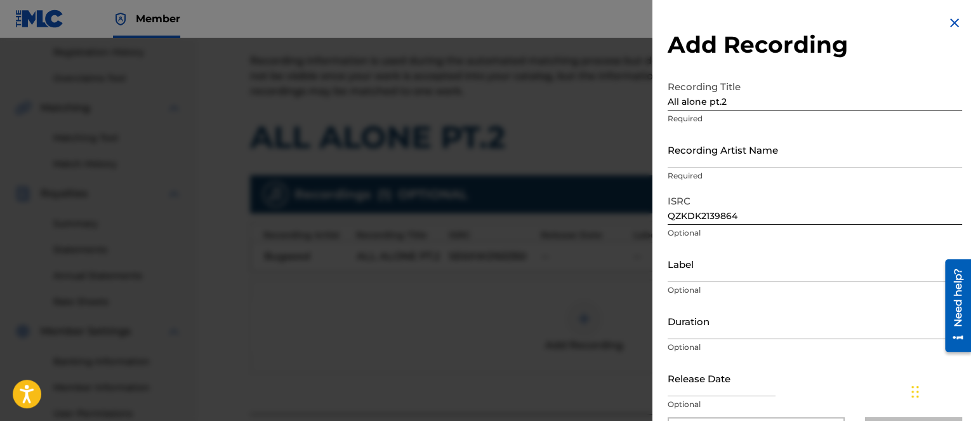
click at [716, 330] on input "Duration" at bounding box center [815, 321] width 295 height 36
click at [716, 277] on input "Label" at bounding box center [815, 264] width 295 height 36
paste input "Independent Beatcasting"
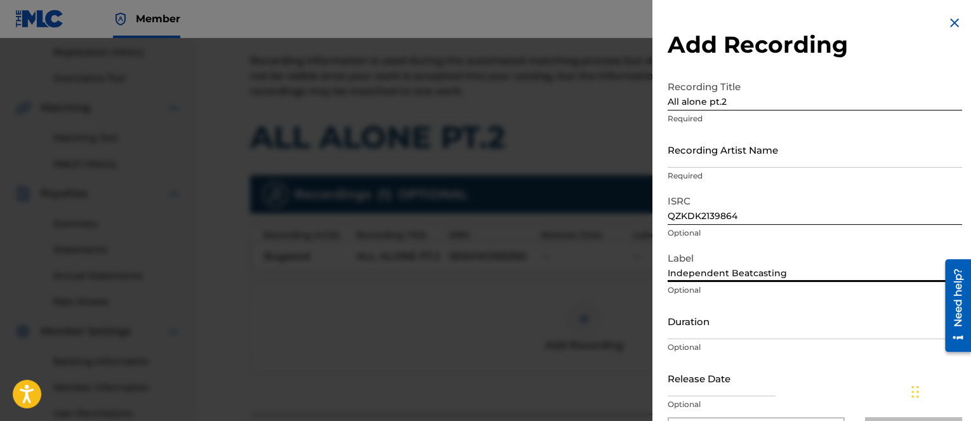
type input "Independent Beatcasting"
click at [739, 157] on input "Recording Artist Name" at bounding box center [815, 149] width 295 height 36
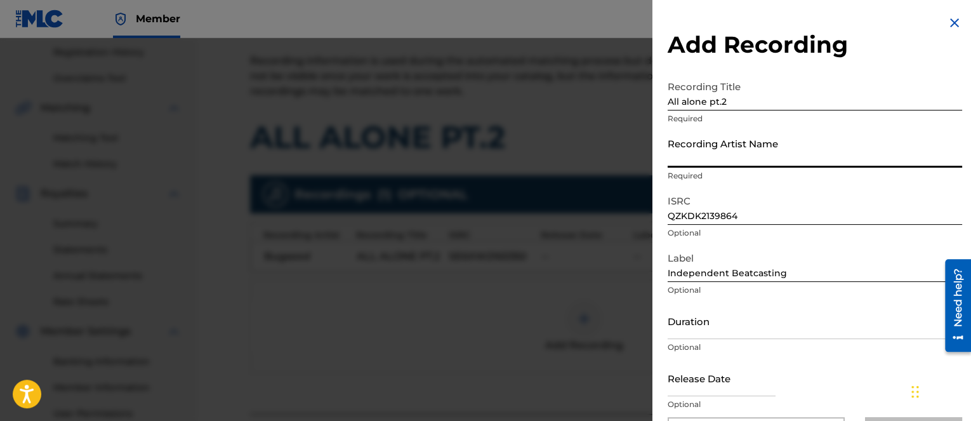
type input "Bugseed"
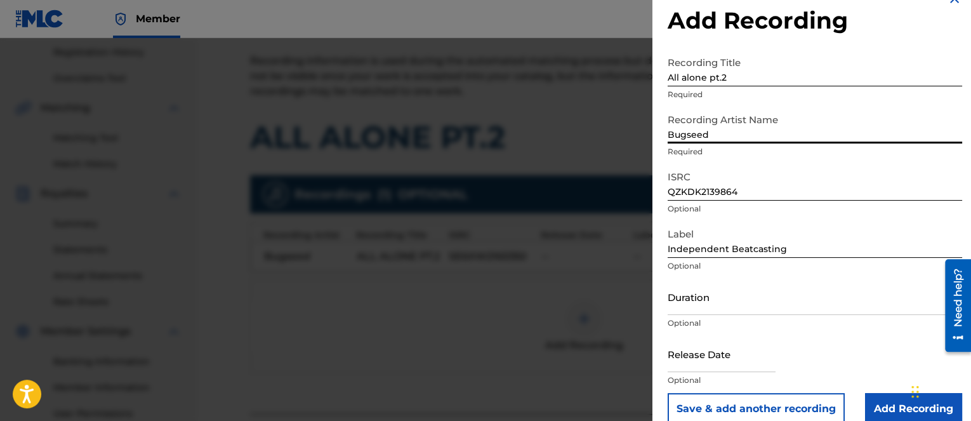
scroll to position [43, 0]
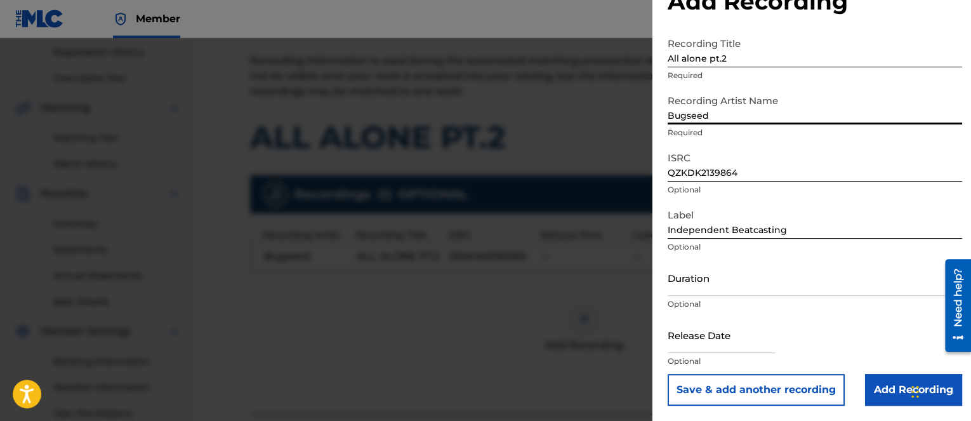
click at [893, 393] on input "Add Recording" at bounding box center [913, 390] width 97 height 32
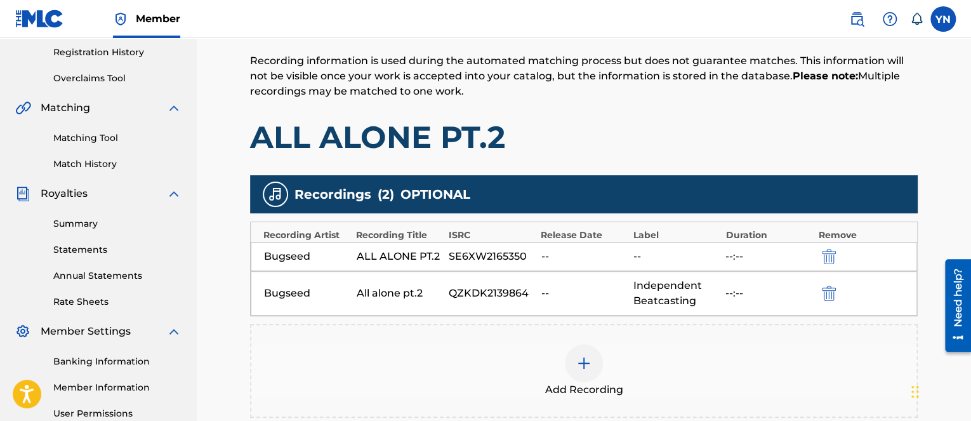
scroll to position [366, 0]
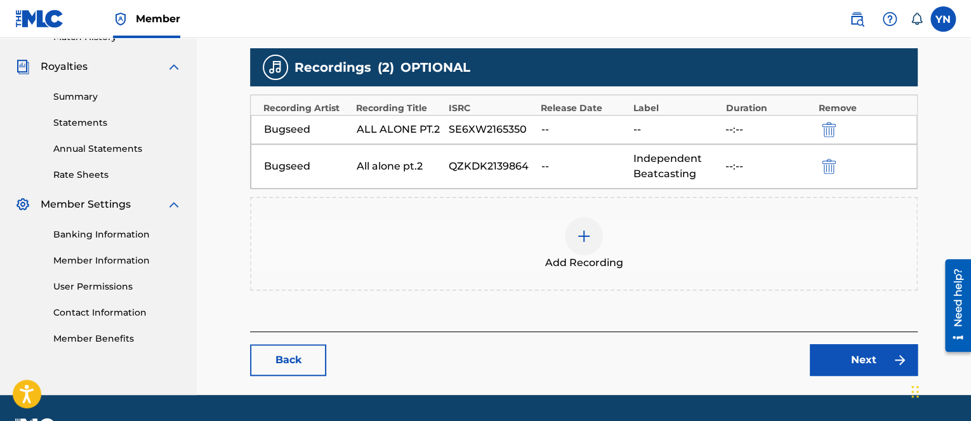
click at [879, 358] on link "Next" at bounding box center [864, 360] width 108 height 32
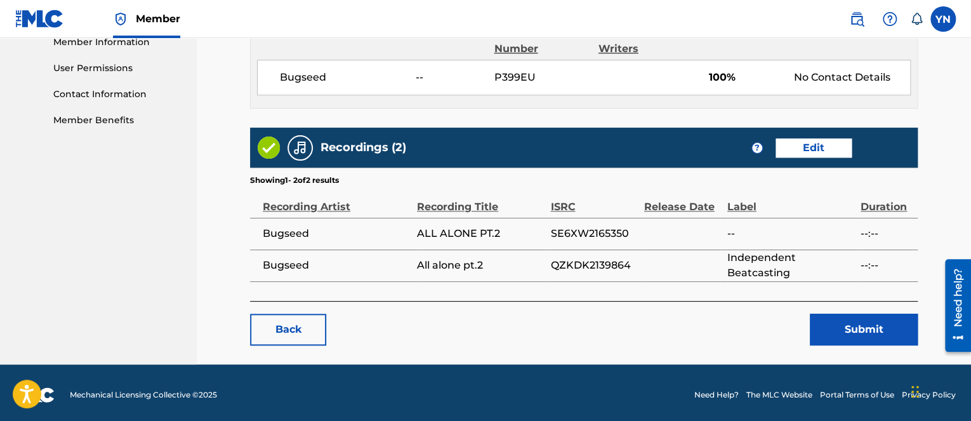
scroll to position [587, 0]
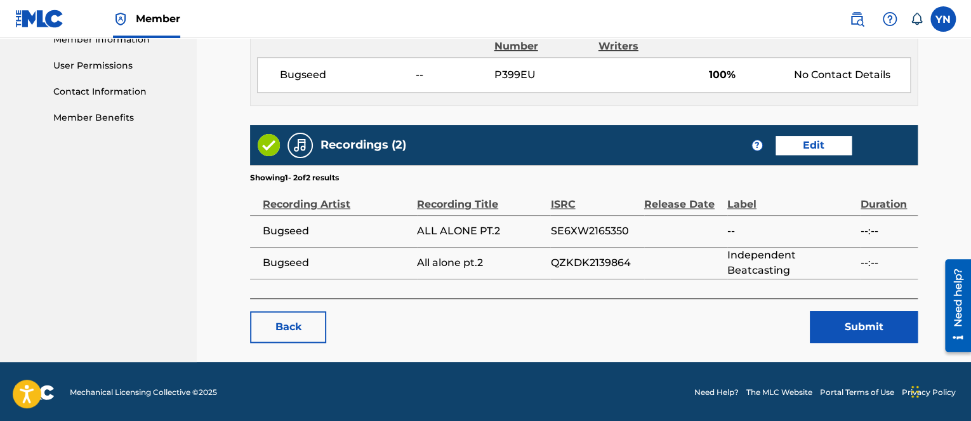
click at [860, 331] on button "Submit" at bounding box center [864, 327] width 108 height 32
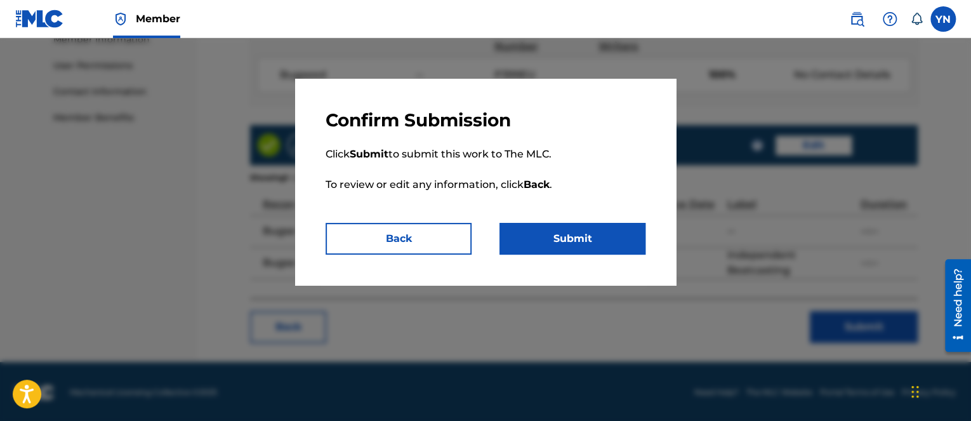
click at [566, 234] on button "Submit" at bounding box center [573, 239] width 146 height 32
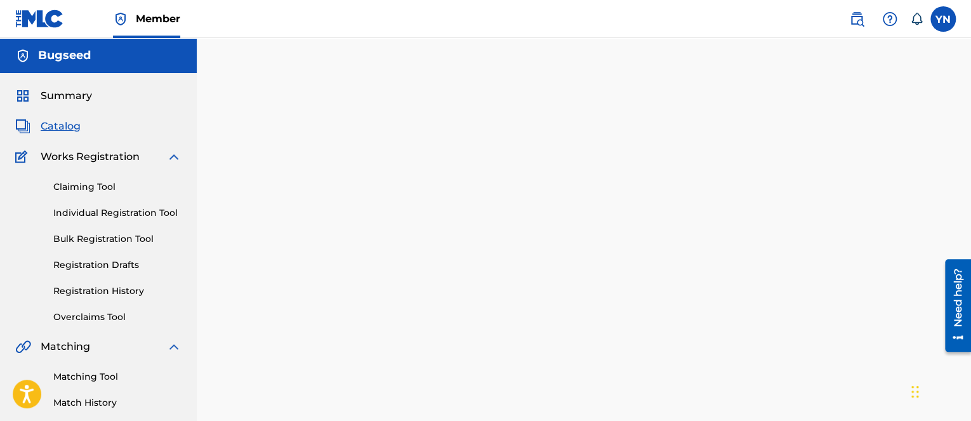
scroll to position [366, 0]
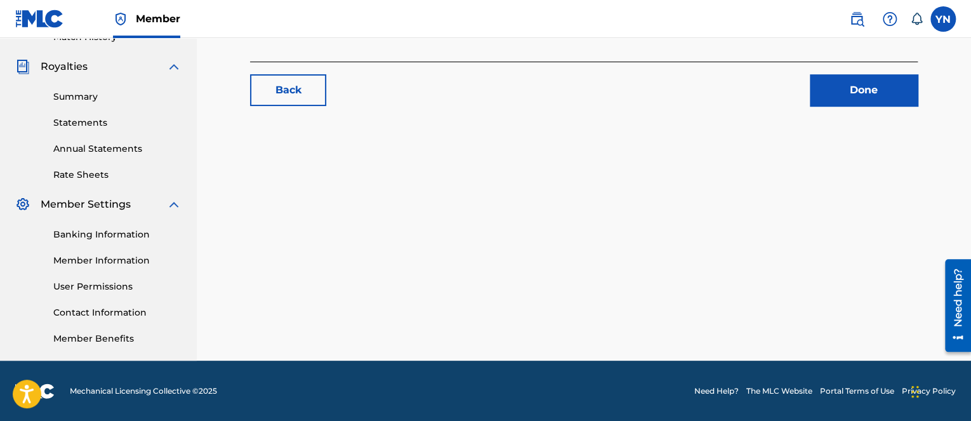
click at [880, 90] on link "Done" at bounding box center [864, 90] width 108 height 32
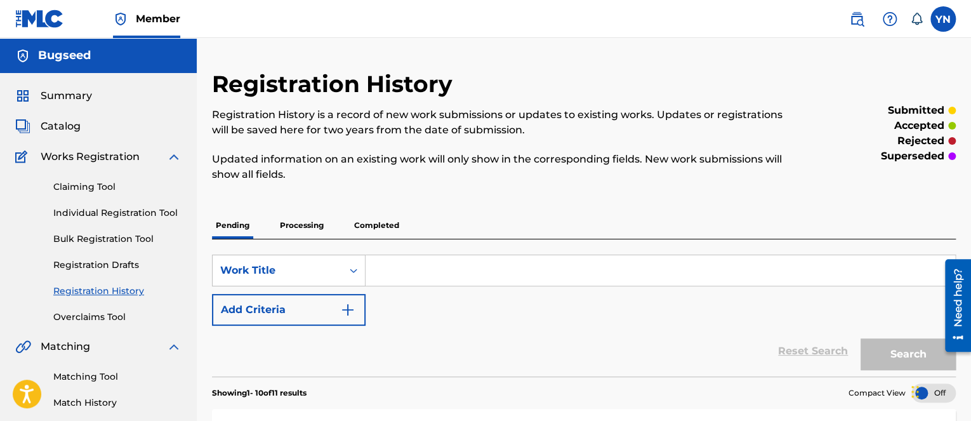
click at [76, 131] on span "Catalog" at bounding box center [61, 126] width 40 height 15
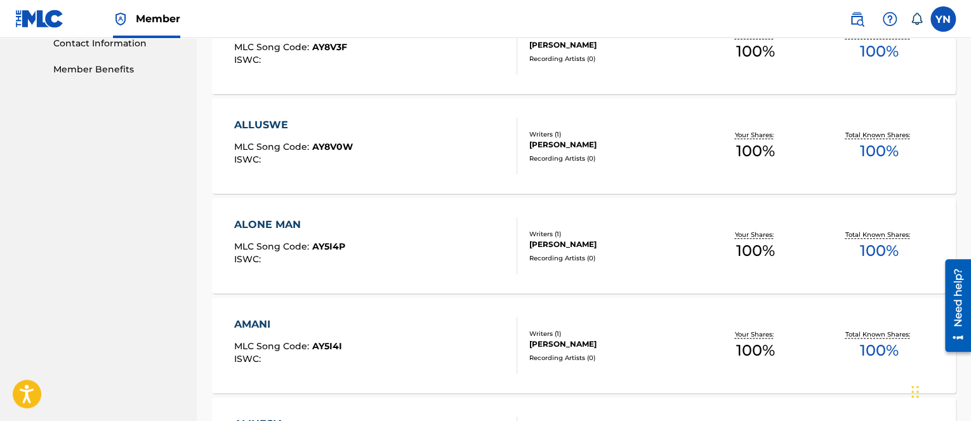
scroll to position [508, 0]
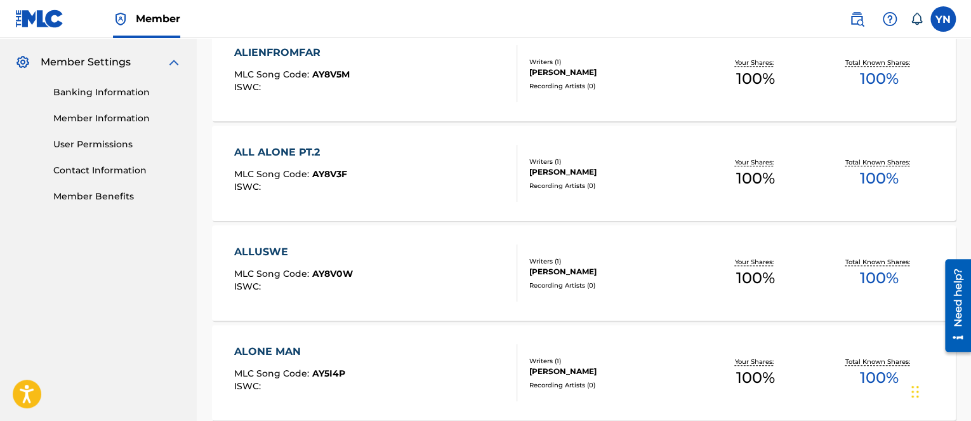
click at [452, 290] on div "ALLUSWE MLC Song Code : AY8V0W ISWC :" at bounding box center [375, 272] width 283 height 57
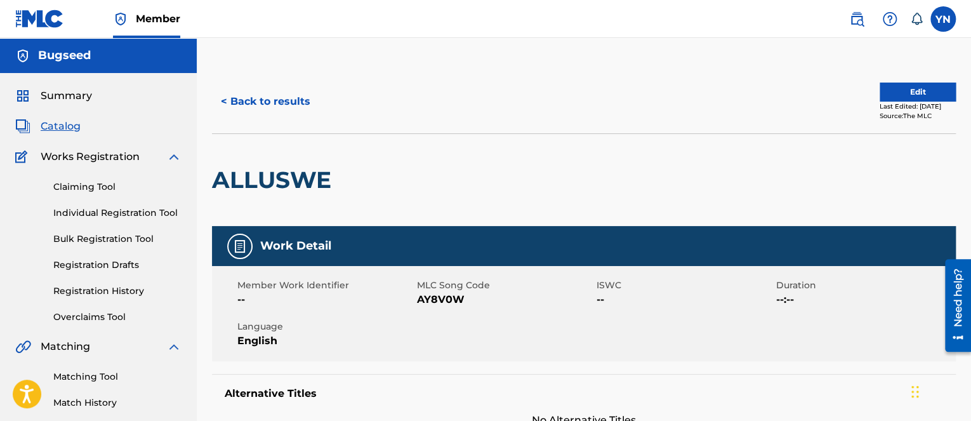
click at [896, 102] on div "Last Edited: July 04, 2025" at bounding box center [918, 107] width 76 height 10
click at [896, 83] on button "Edit" at bounding box center [918, 92] width 76 height 19
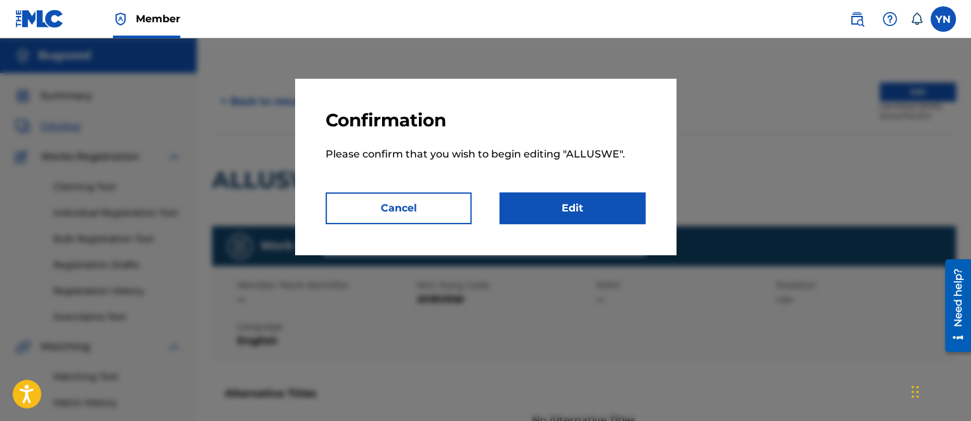
click at [601, 211] on link "Edit" at bounding box center [573, 208] width 146 height 32
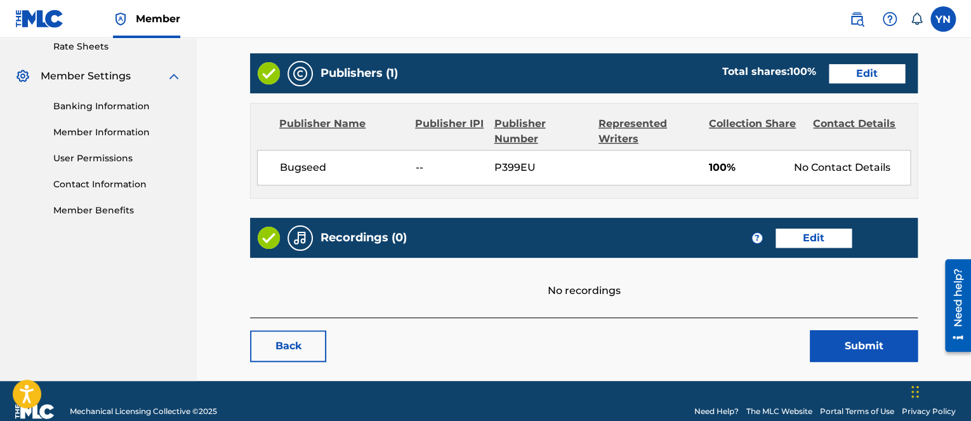
scroll to position [508, 0]
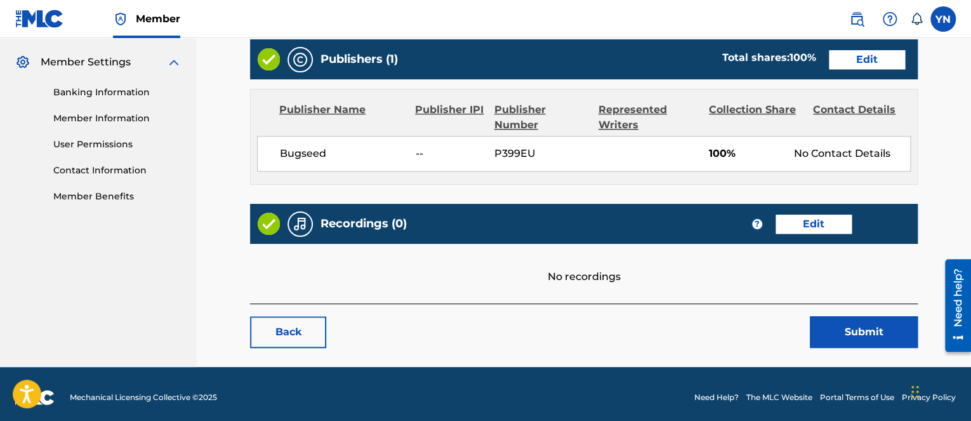
click at [836, 224] on link "Edit" at bounding box center [814, 224] width 76 height 19
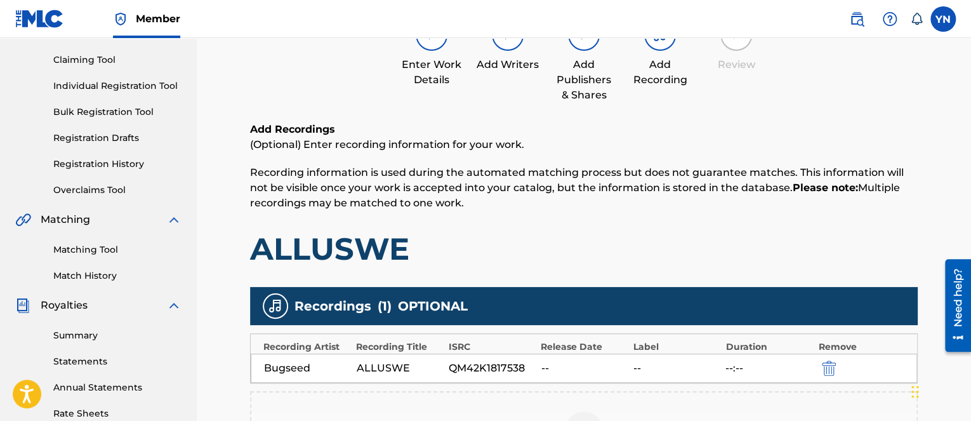
scroll to position [254, 0]
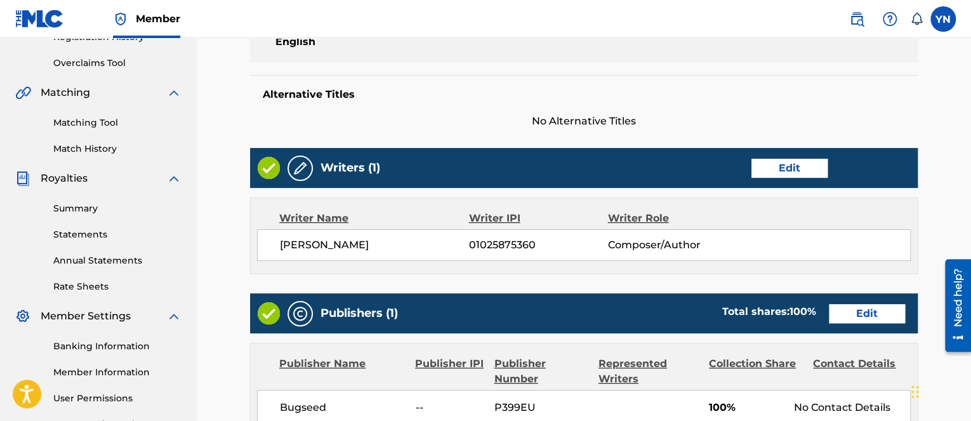
scroll to position [508, 0]
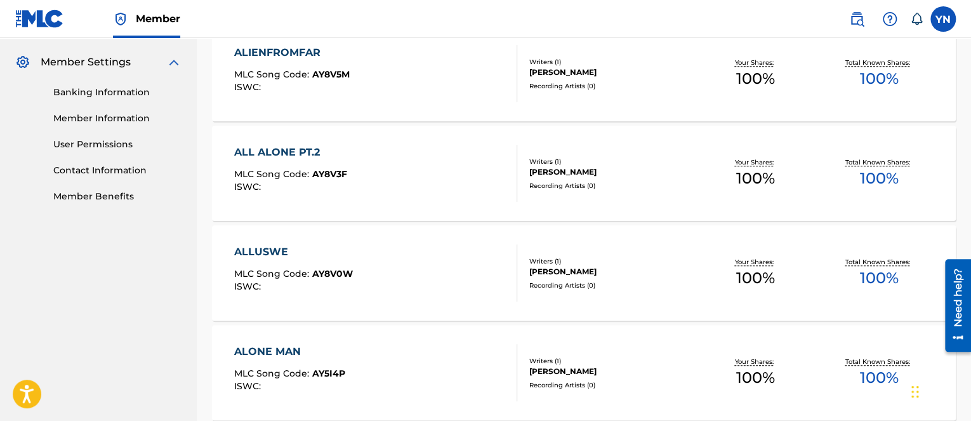
scroll to position [635, 0]
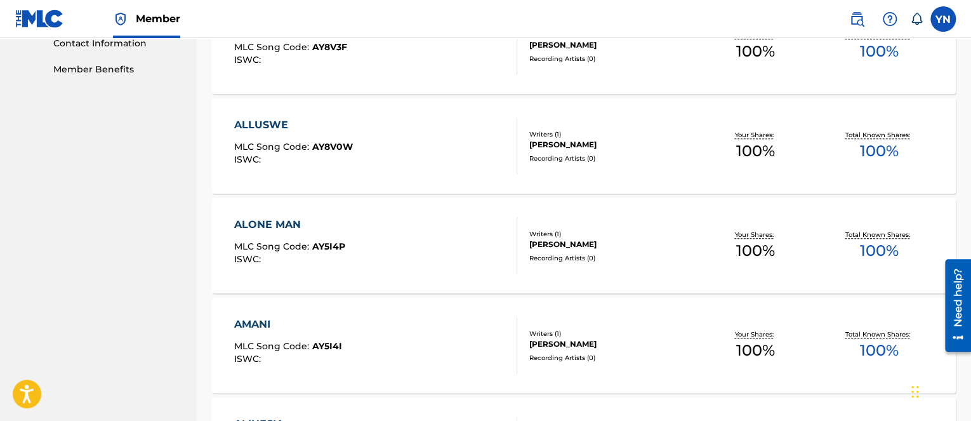
click at [409, 253] on div "ALONE MAN MLC Song Code : AY5I4P ISWC :" at bounding box center [375, 245] width 283 height 57
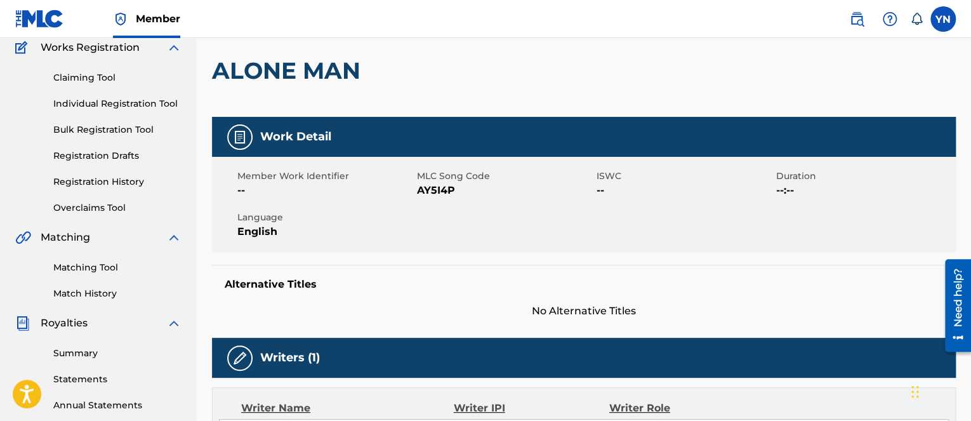
scroll to position [127, 0]
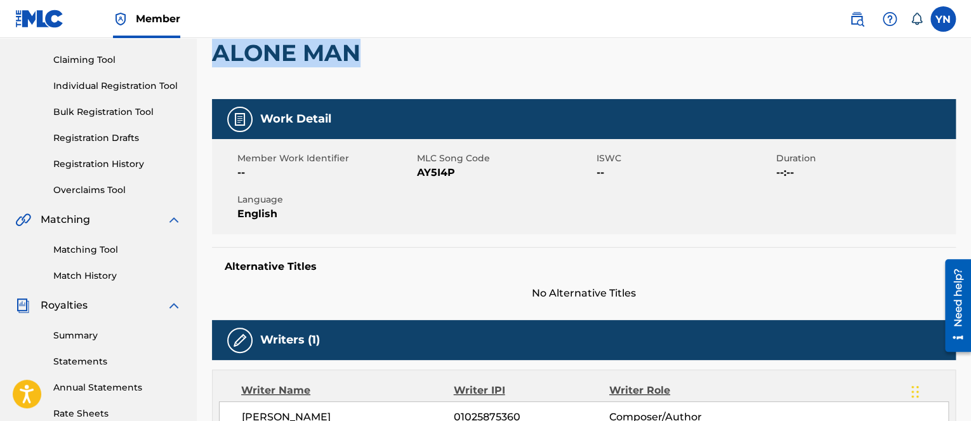
drag, startPoint x: 357, startPoint y: 57, endPoint x: 215, endPoint y: 50, distance: 142.4
click at [215, 50] on h2 "ALONE MAN" at bounding box center [289, 53] width 155 height 29
copy h2 "ALONE MAN"
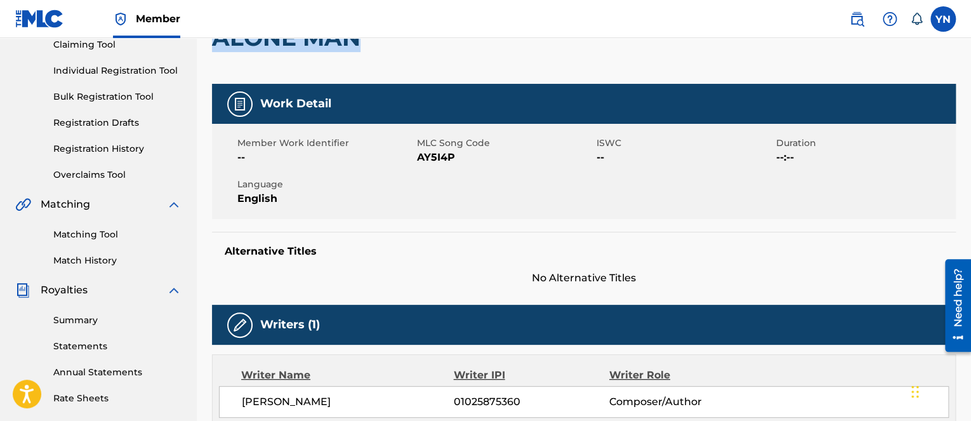
scroll to position [0, 0]
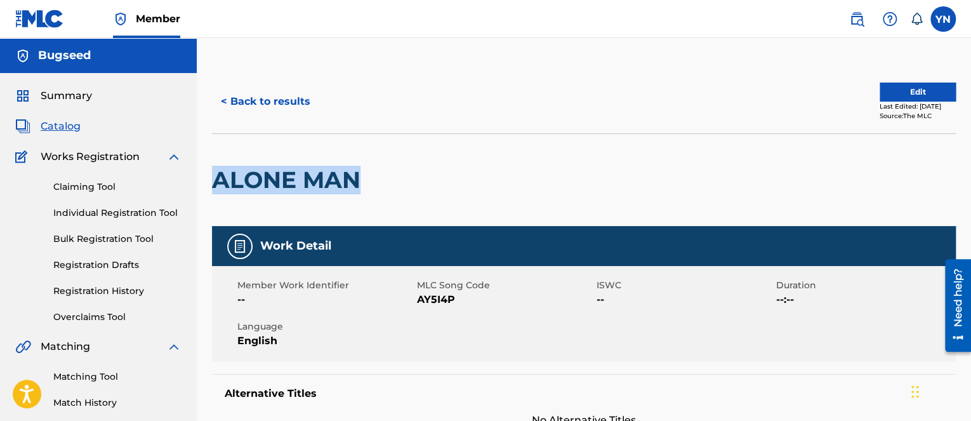
click at [884, 93] on button "Edit" at bounding box center [918, 92] width 76 height 19
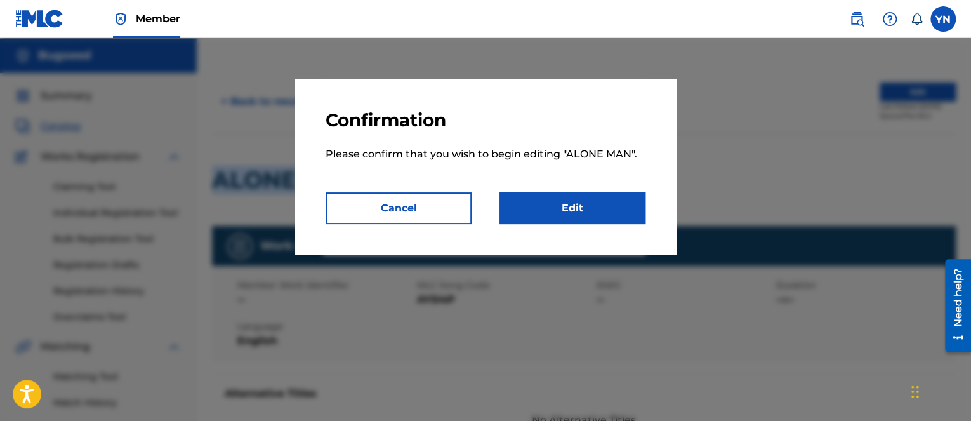
click at [602, 213] on link "Edit" at bounding box center [573, 208] width 146 height 32
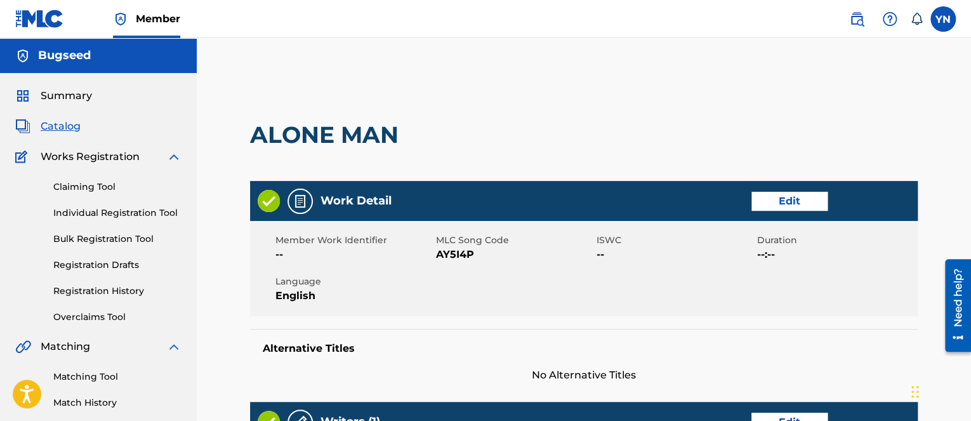
scroll to position [508, 0]
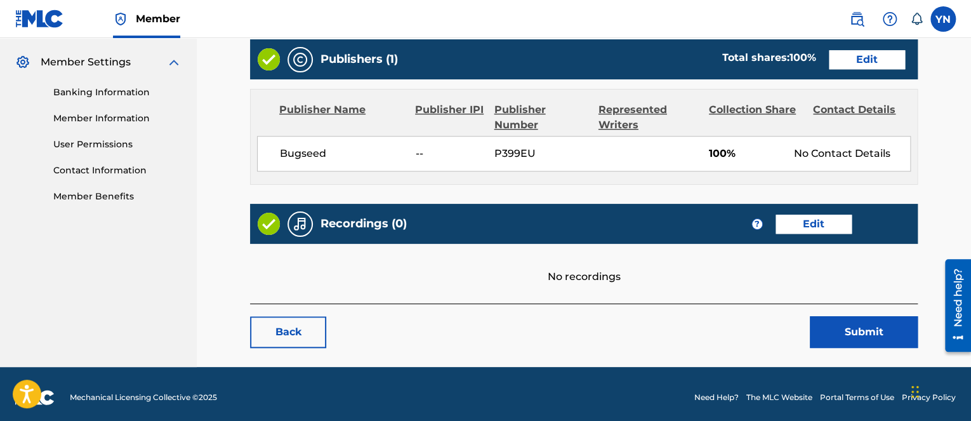
click at [807, 218] on link "Edit" at bounding box center [814, 224] width 76 height 19
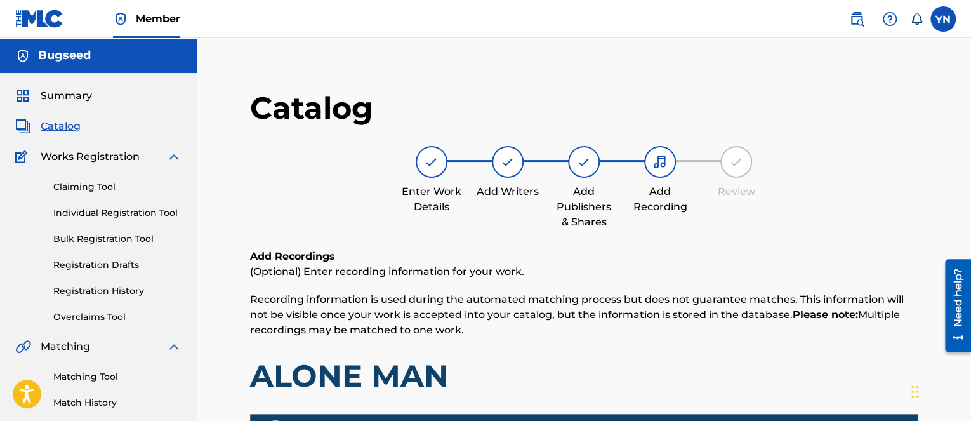
scroll to position [366, 0]
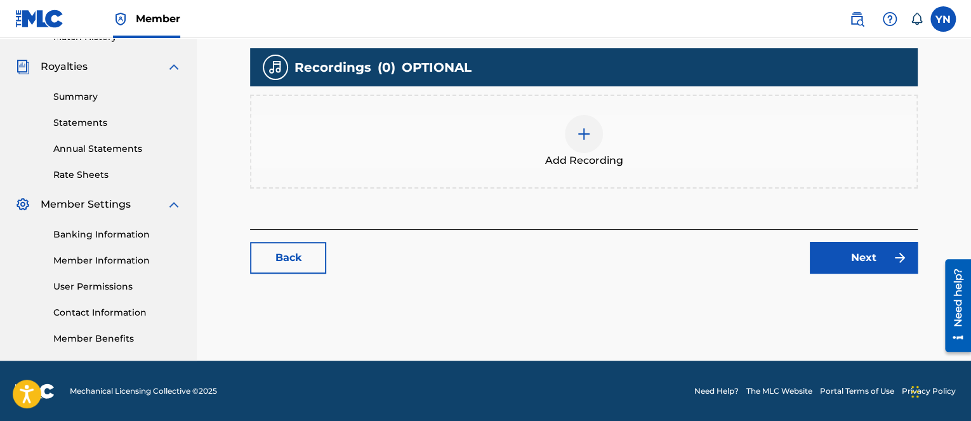
click at [627, 157] on div "Add Recording" at bounding box center [583, 141] width 665 height 53
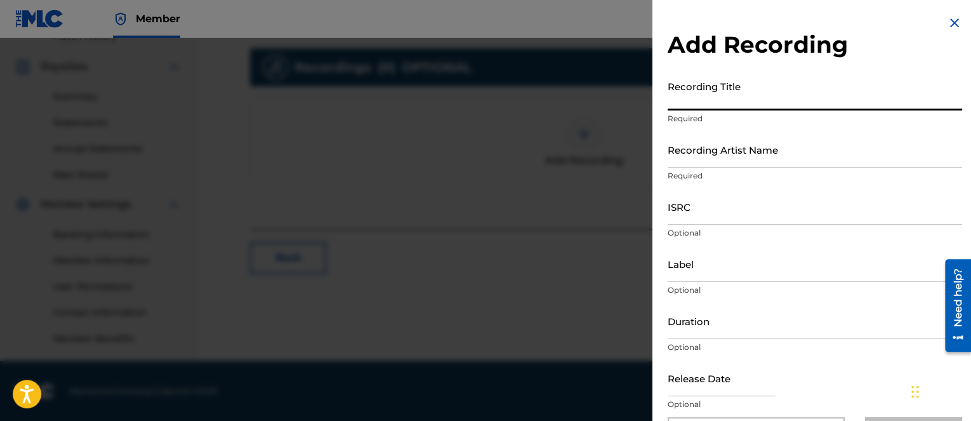
click at [764, 109] on input "Recording Title" at bounding box center [815, 92] width 295 height 36
paste input "ALONE MAN"
type input "ALONE MAN"
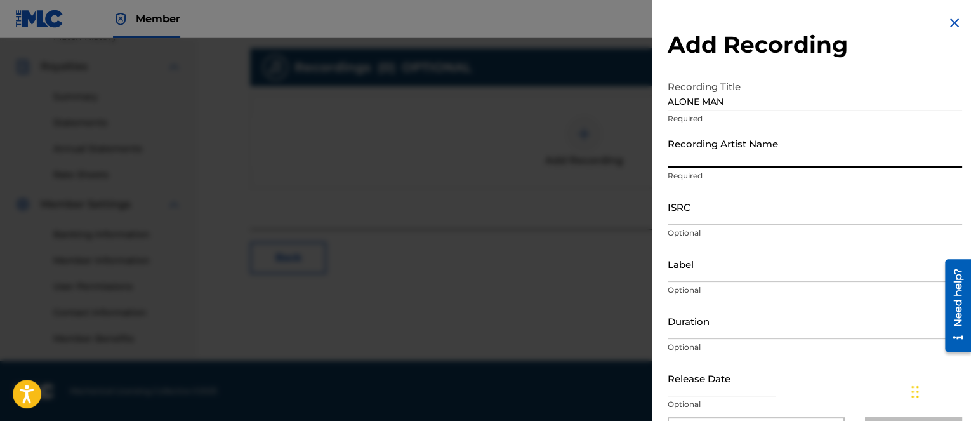
click at [747, 153] on input "Recording Artist Name" at bounding box center [815, 149] width 295 height 36
type input "Bugseed"
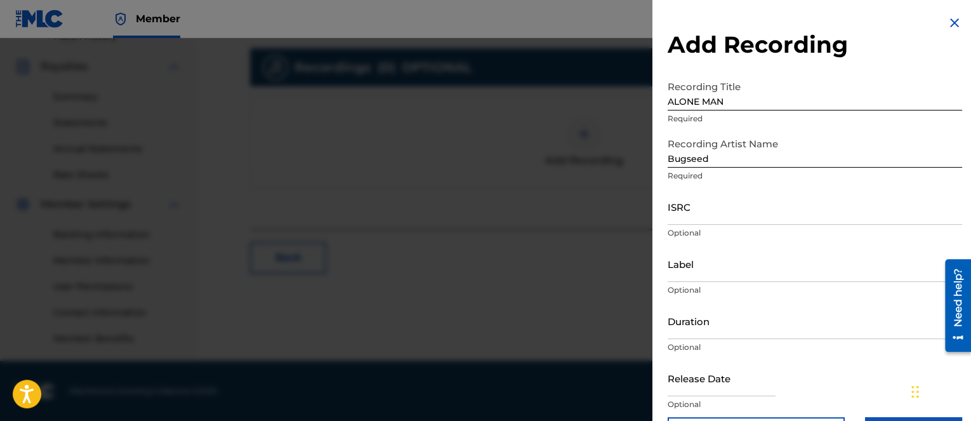
click at [761, 400] on p "Optional" at bounding box center [815, 404] width 295 height 11
click at [726, 218] on input "ISRC" at bounding box center [815, 207] width 295 height 36
paste input "QM42K2236870"
type input "QM42K2236870"
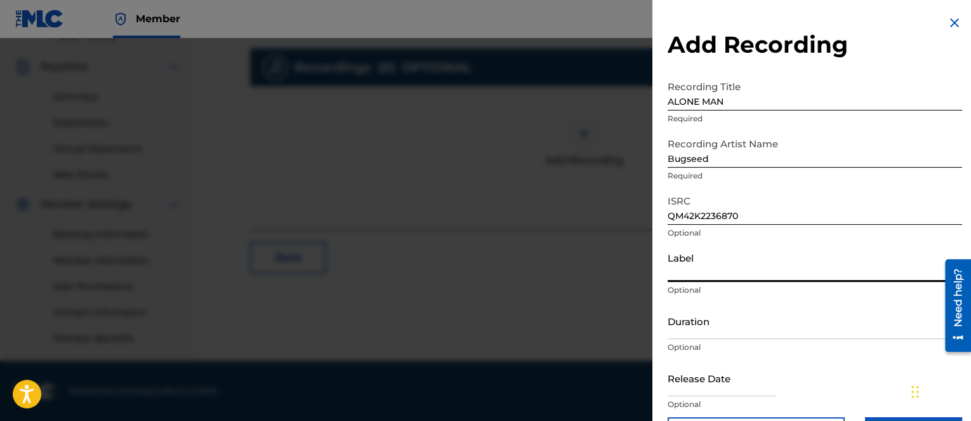
click at [709, 277] on input "Label" at bounding box center [815, 264] width 295 height 36
type input "Independent Beatcasting"
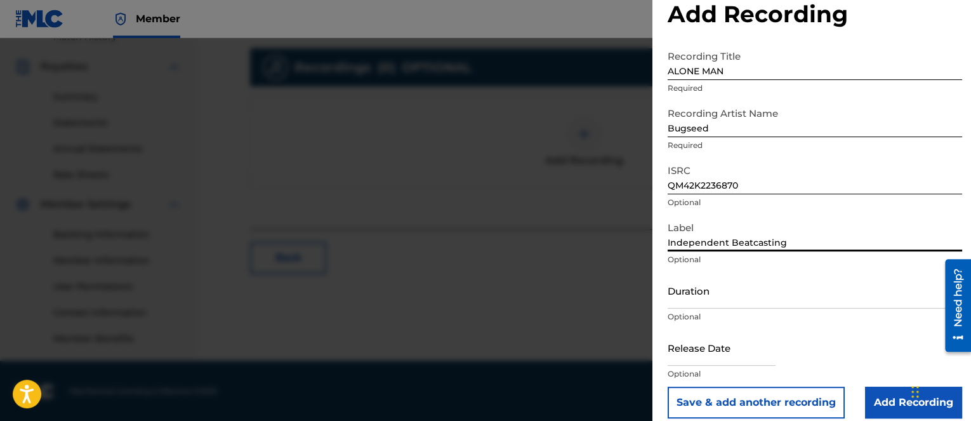
scroll to position [43, 0]
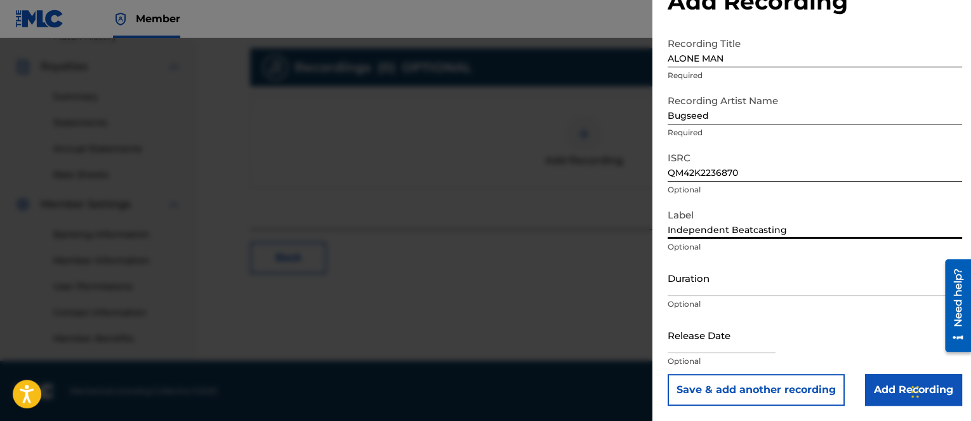
click at [875, 386] on input "Add Recording" at bounding box center [913, 390] width 97 height 32
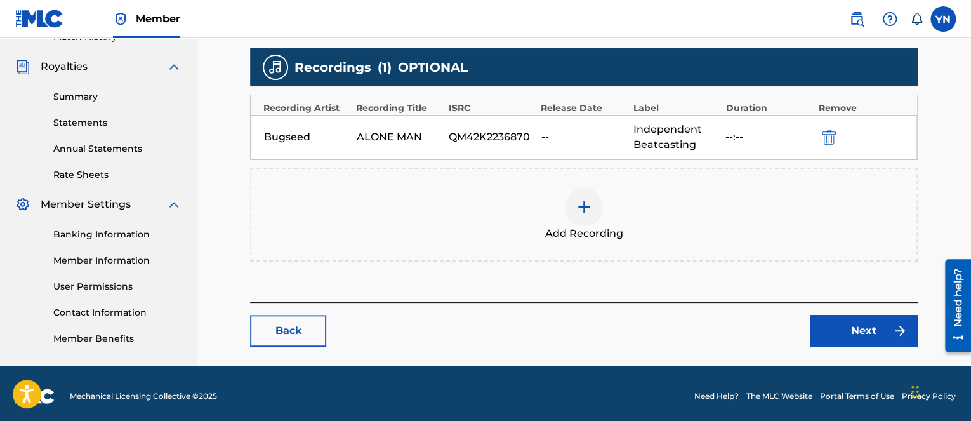
click at [858, 323] on link "Next" at bounding box center [864, 331] width 108 height 32
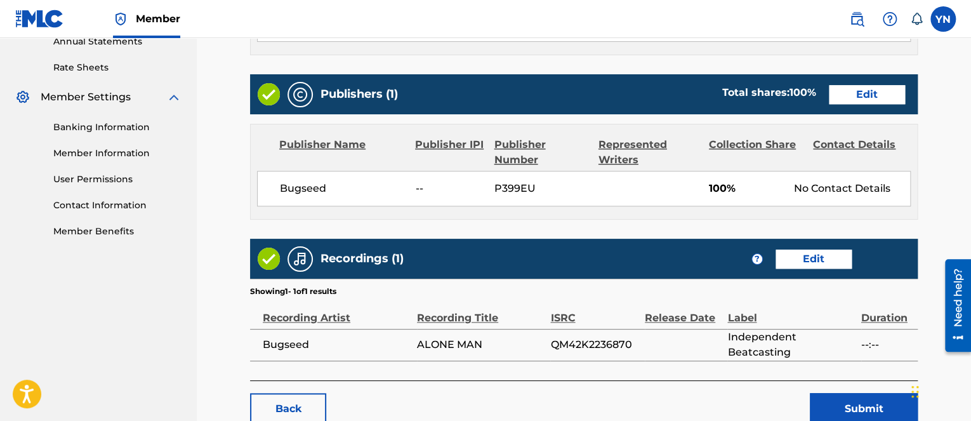
scroll to position [508, 0]
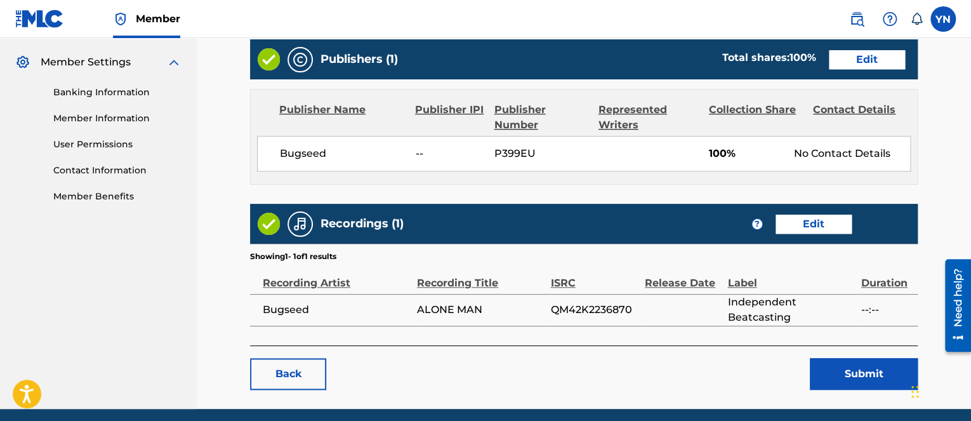
click at [858, 360] on button "Submit" at bounding box center [864, 374] width 108 height 32
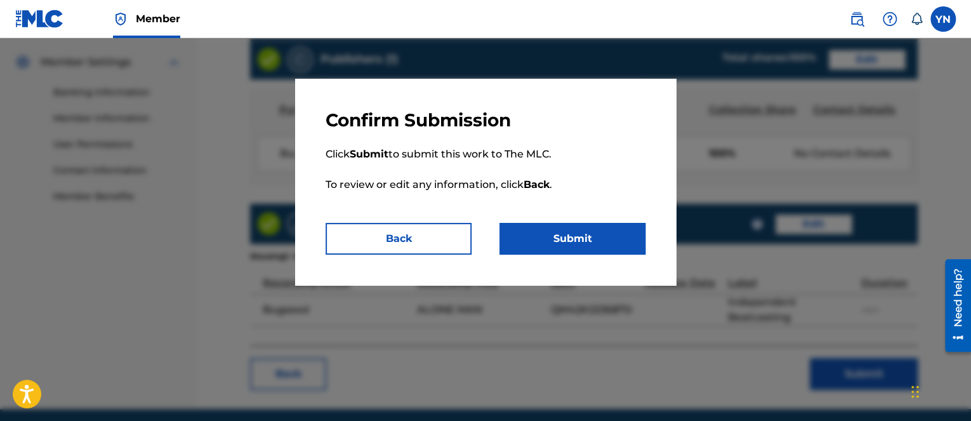
click at [591, 241] on button "Submit" at bounding box center [573, 239] width 146 height 32
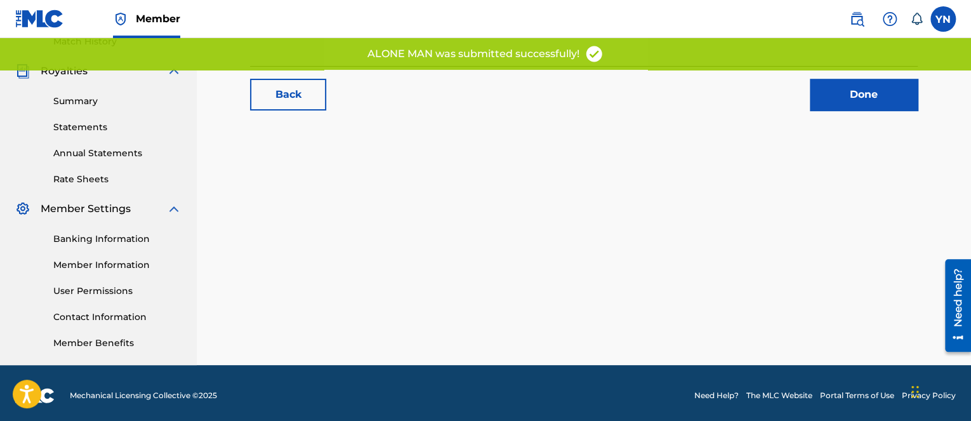
scroll to position [366, 0]
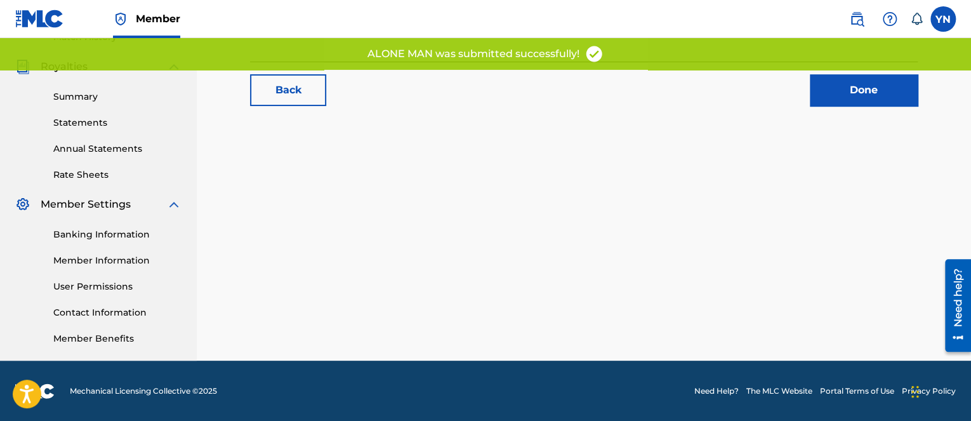
click at [887, 90] on link "Done" at bounding box center [864, 90] width 108 height 32
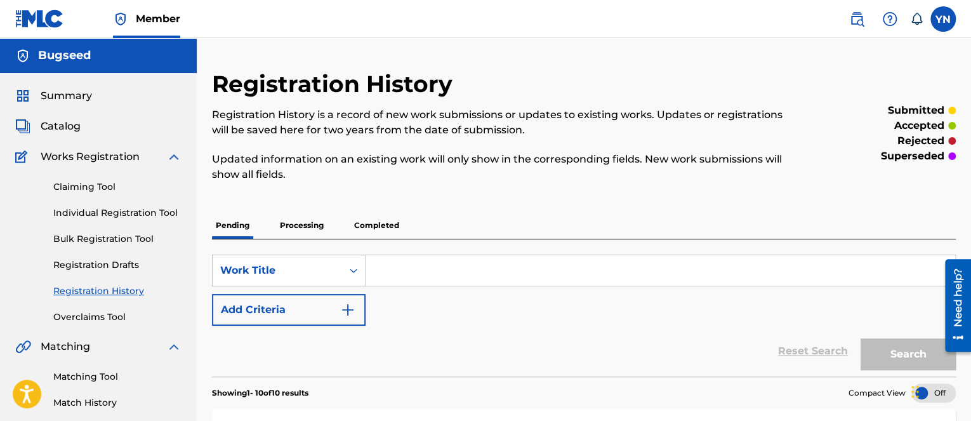
click at [76, 125] on span "Catalog" at bounding box center [61, 126] width 40 height 15
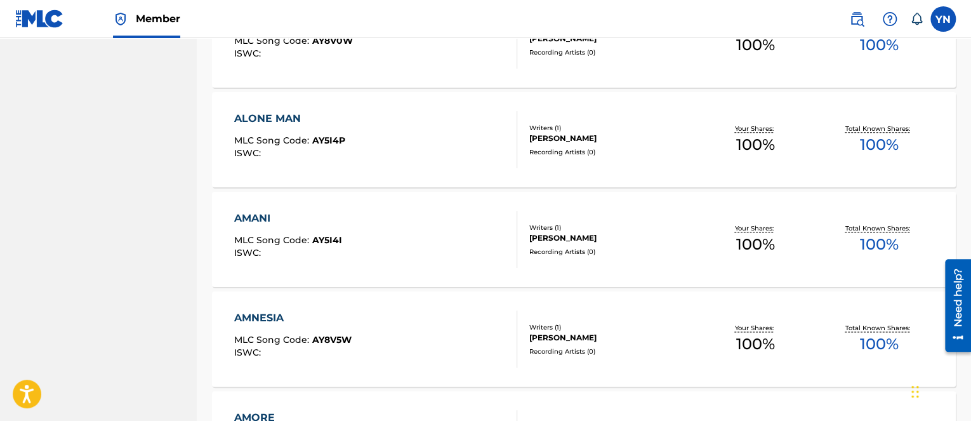
scroll to position [778, 0]
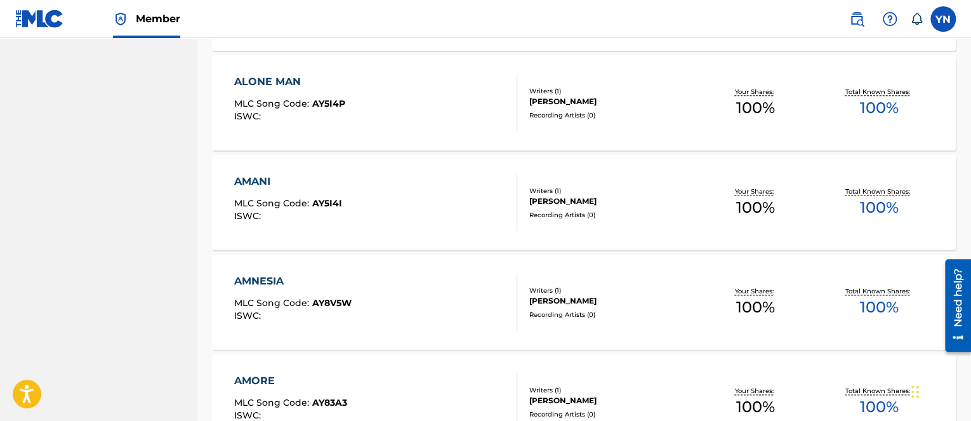
click at [453, 197] on div "AMANI MLC Song Code : AY5I4I ISWC :" at bounding box center [375, 202] width 283 height 57
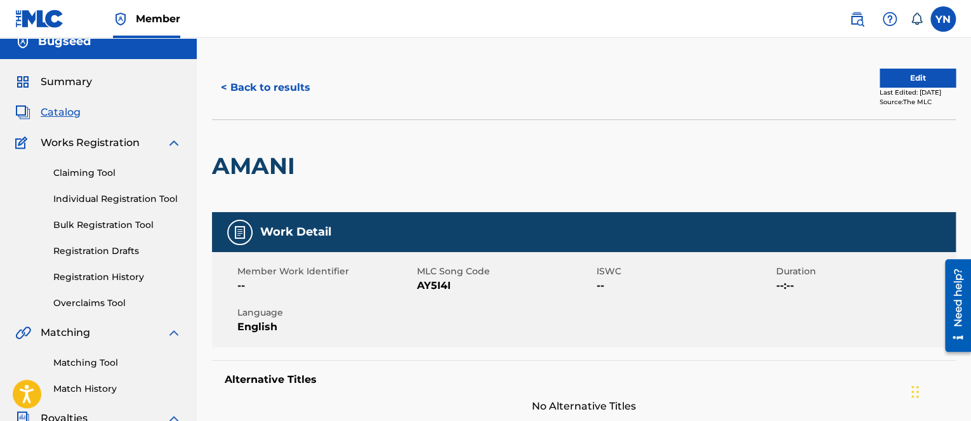
scroll to position [4, 0]
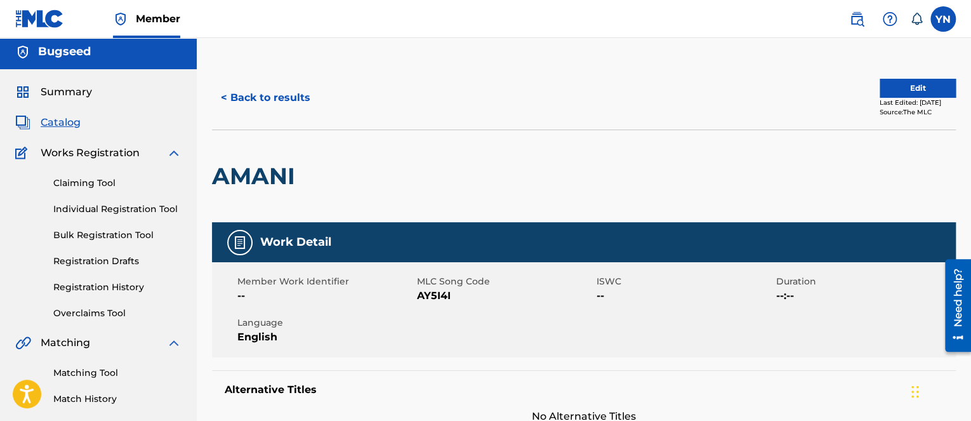
click at [907, 76] on div "< Back to results Edit Last Edited: June 22, 2025 Source: The MLC" at bounding box center [584, 97] width 744 height 63
click at [908, 85] on button "Edit" at bounding box center [918, 88] width 76 height 19
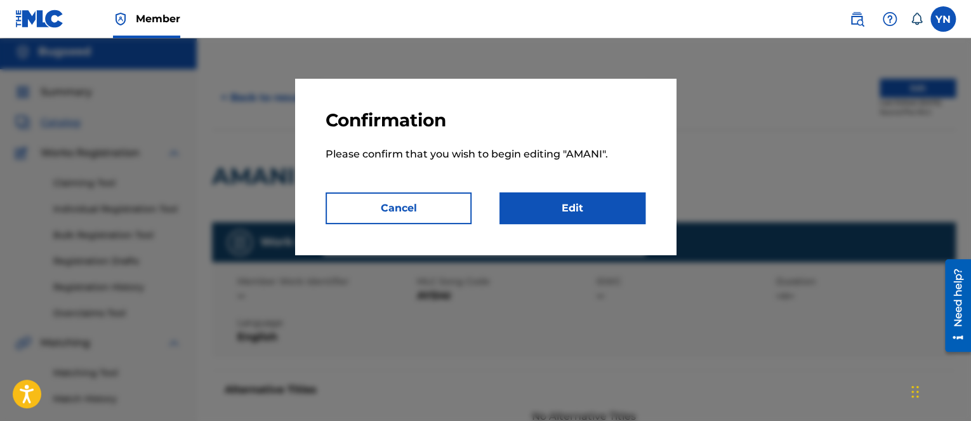
click at [432, 218] on button "Cancel" at bounding box center [399, 208] width 146 height 32
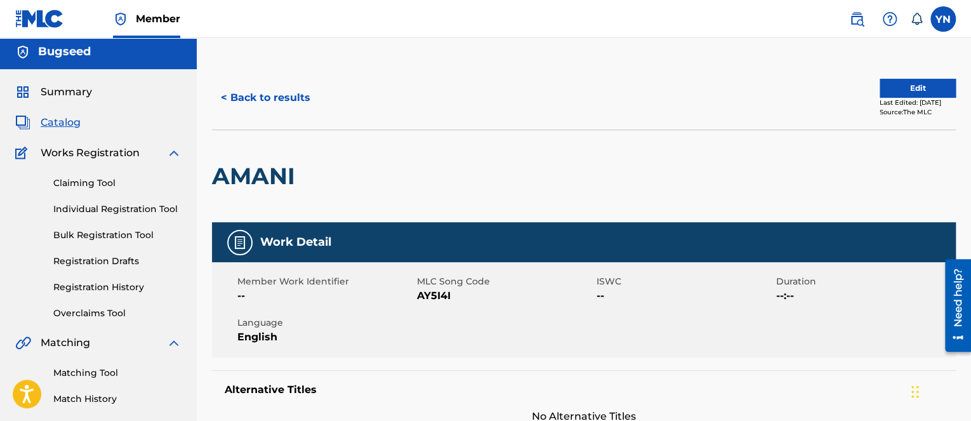
click at [938, 90] on button "Edit" at bounding box center [918, 88] width 76 height 19
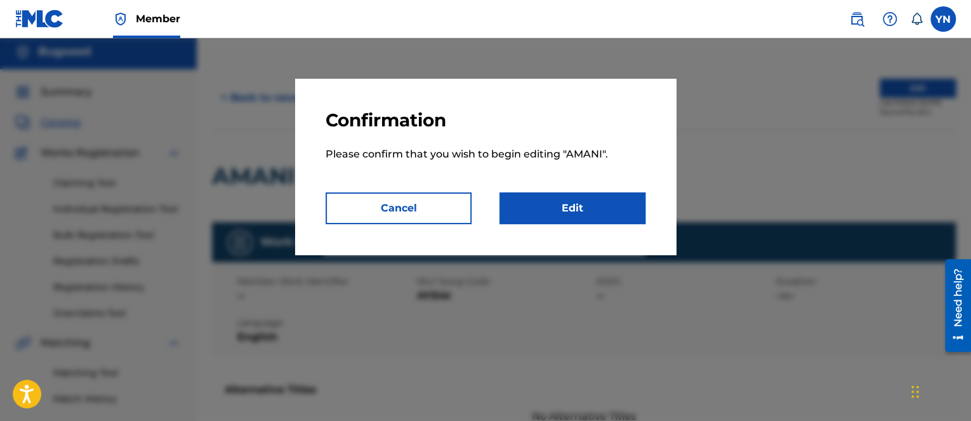
click at [603, 204] on link "Edit" at bounding box center [573, 208] width 146 height 32
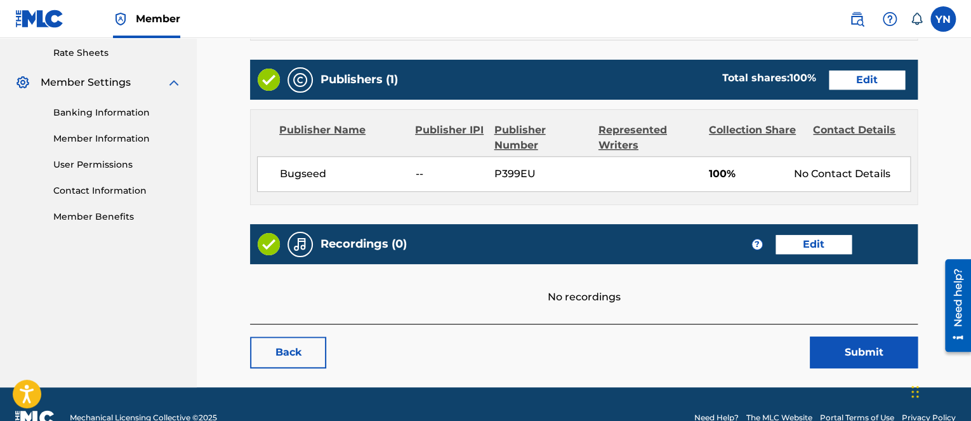
scroll to position [508, 0]
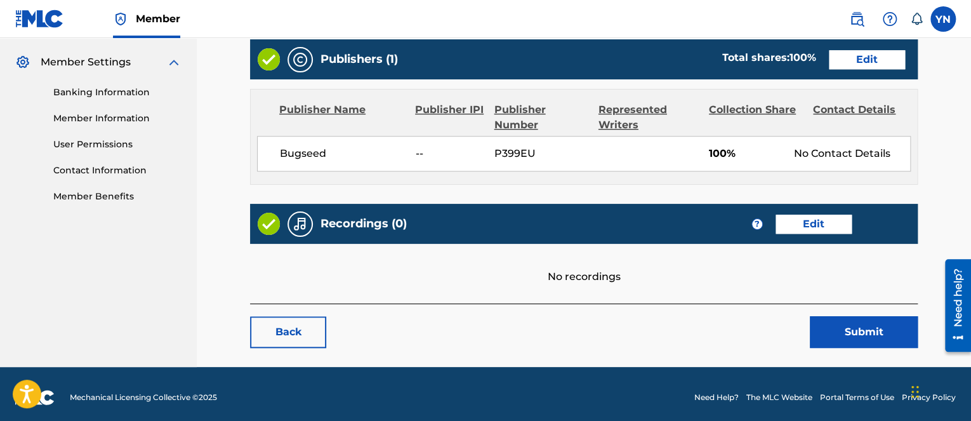
click at [820, 224] on link "Edit" at bounding box center [814, 224] width 76 height 19
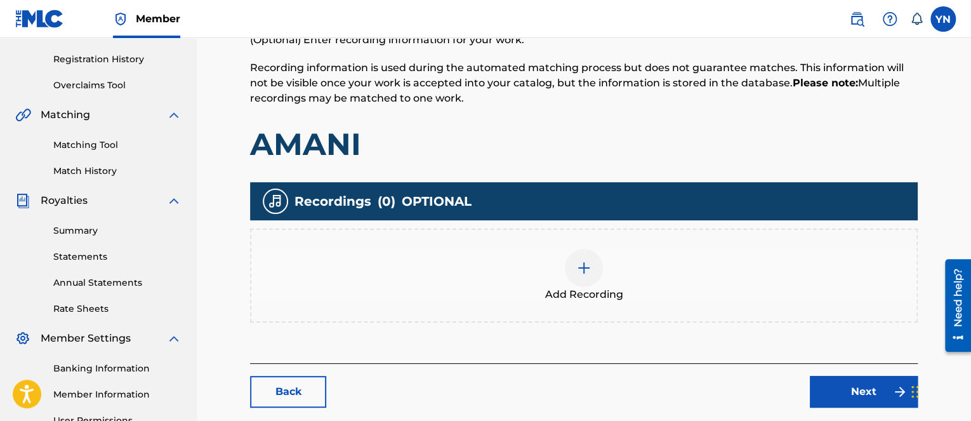
scroll to position [254, 0]
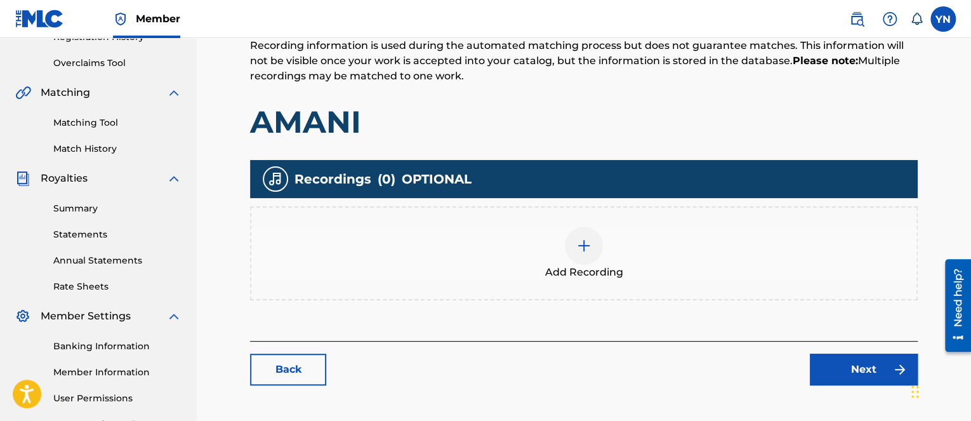
click at [574, 248] on div at bounding box center [584, 246] width 38 height 38
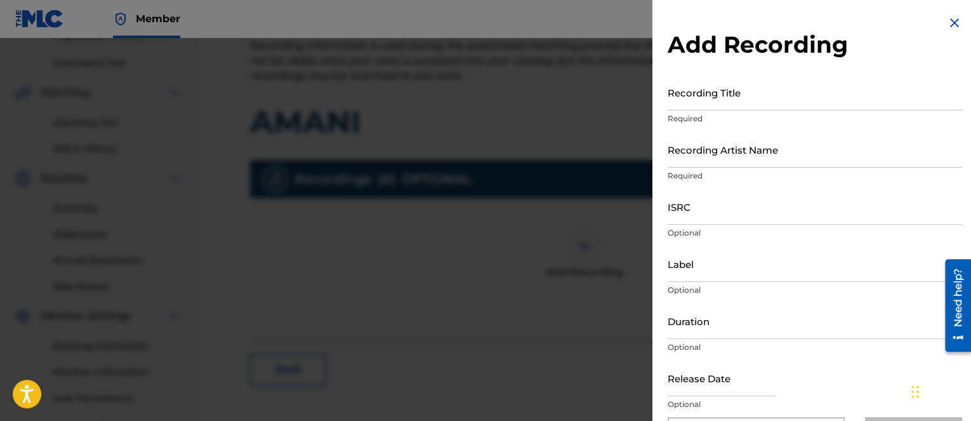
click at [716, 399] on p "Optional" at bounding box center [815, 404] width 295 height 11
click at [760, 106] on input "Recording Title" at bounding box center [815, 92] width 295 height 36
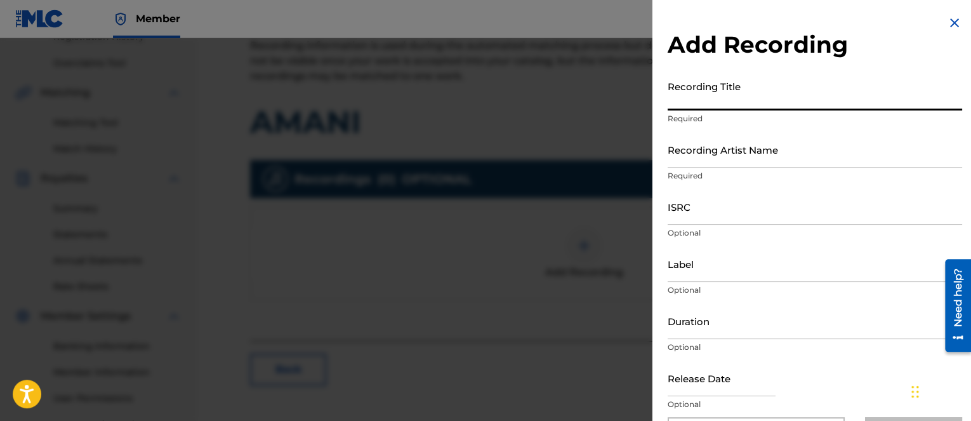
paste input "Amani"
type input "Amani"
click at [749, 159] on input "Recording Artist Name" at bounding box center [815, 149] width 295 height 36
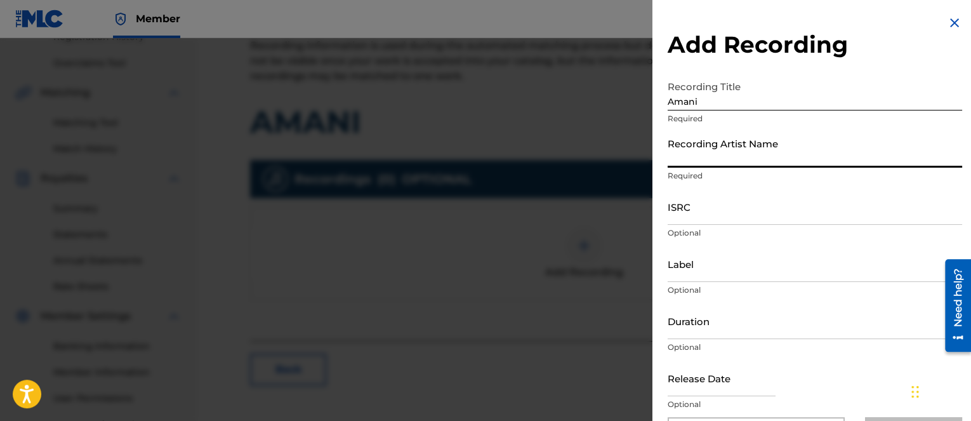
type input "Bugseed"
click at [914, 228] on p "Optional" at bounding box center [815, 232] width 295 height 11
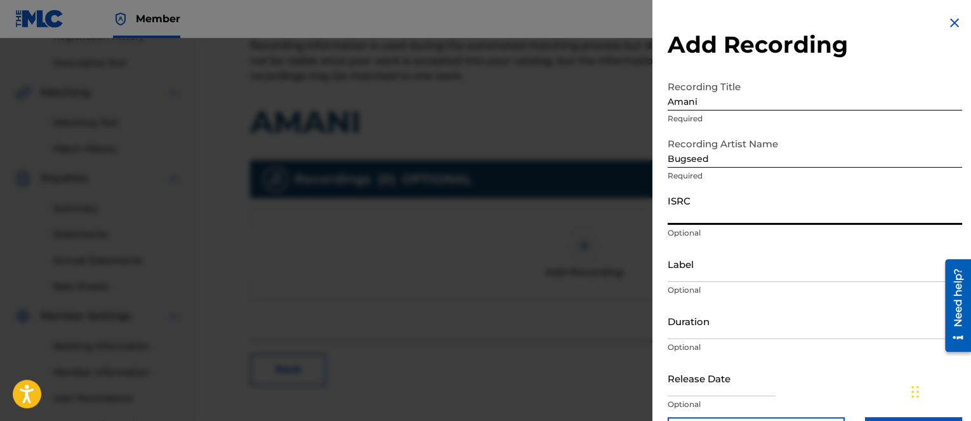
click at [752, 223] on input "ISRC" at bounding box center [815, 207] width 295 height 36
paste input "QM42K2242289"
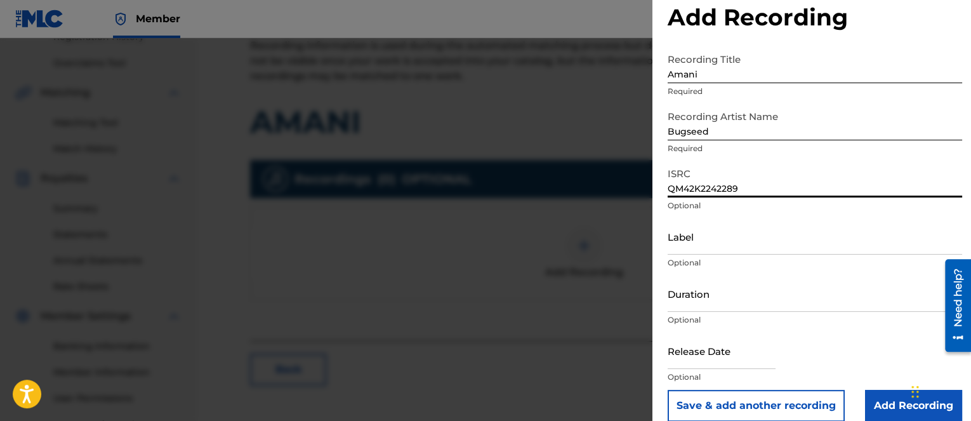
scroll to position [43, 0]
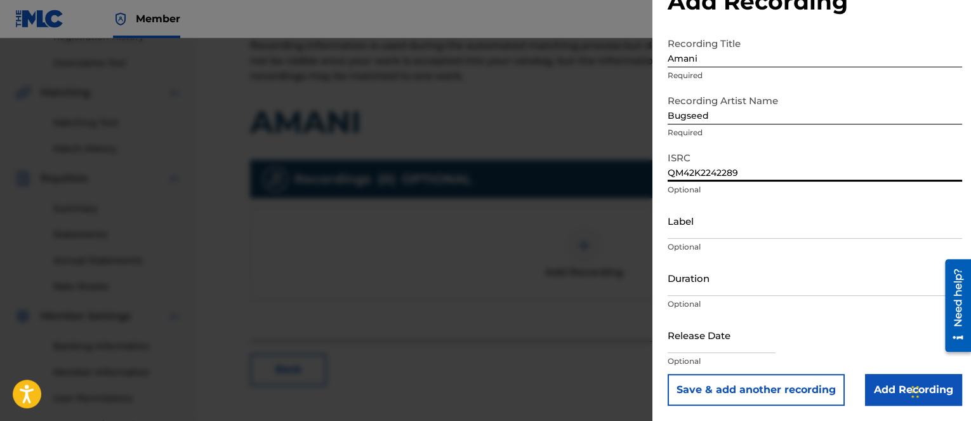
type input "QM42K2242289"
click at [780, 233] on input "Label" at bounding box center [815, 221] width 295 height 36
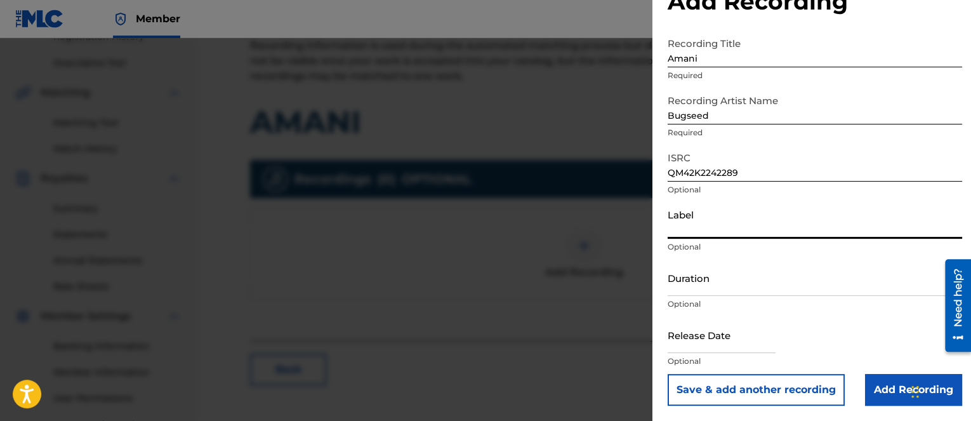
type input "Independent Beatcasting"
click at [865, 389] on input "Add Recording" at bounding box center [913, 390] width 97 height 32
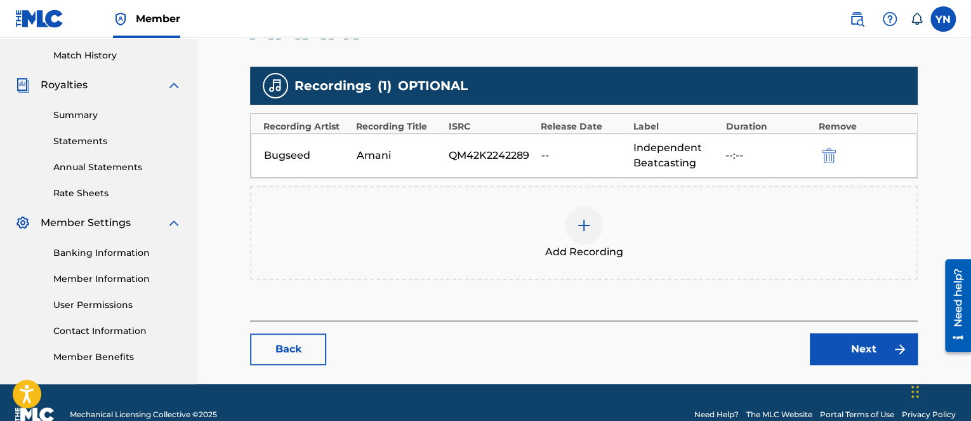
scroll to position [370, 0]
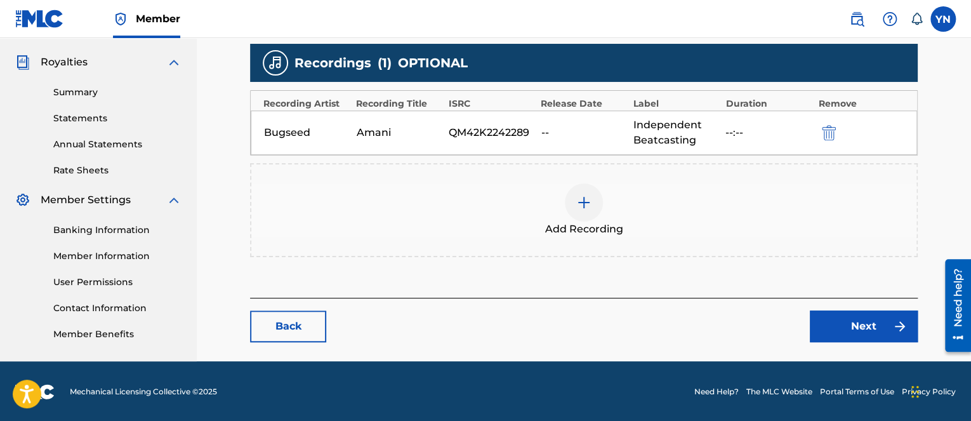
click at [837, 322] on link "Next" at bounding box center [864, 326] width 108 height 32
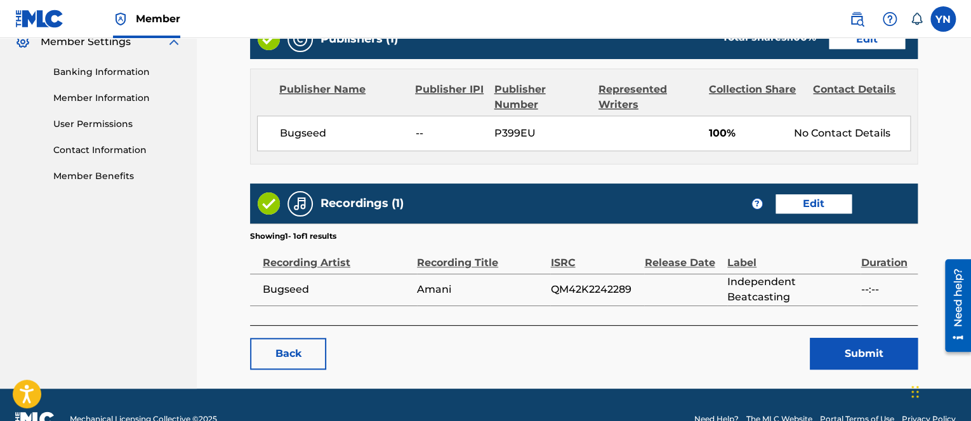
scroll to position [555, 0]
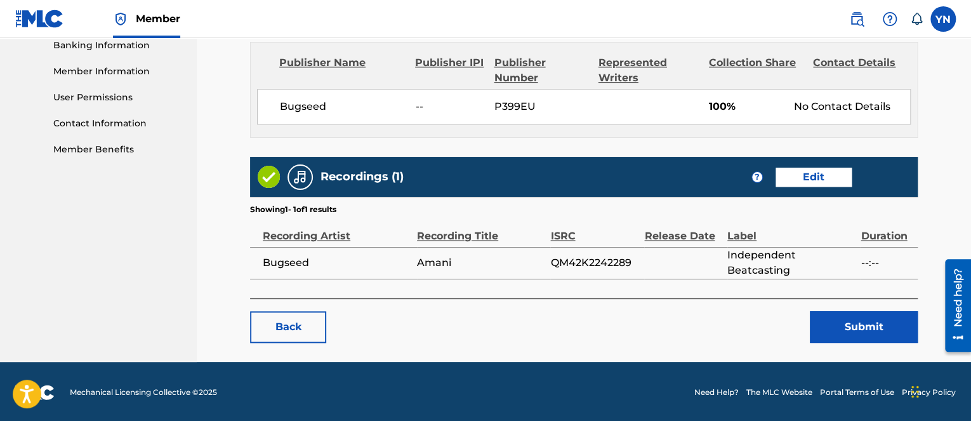
click at [841, 324] on button "Submit" at bounding box center [864, 327] width 108 height 32
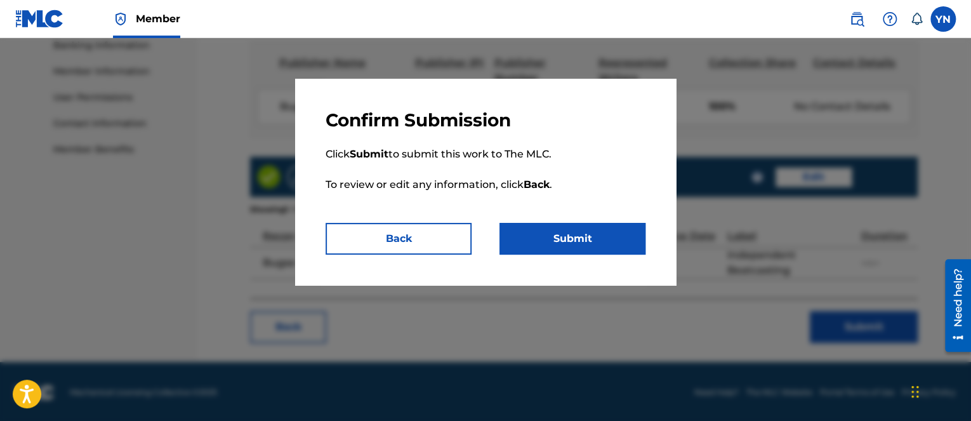
click at [612, 241] on button "Submit" at bounding box center [573, 239] width 146 height 32
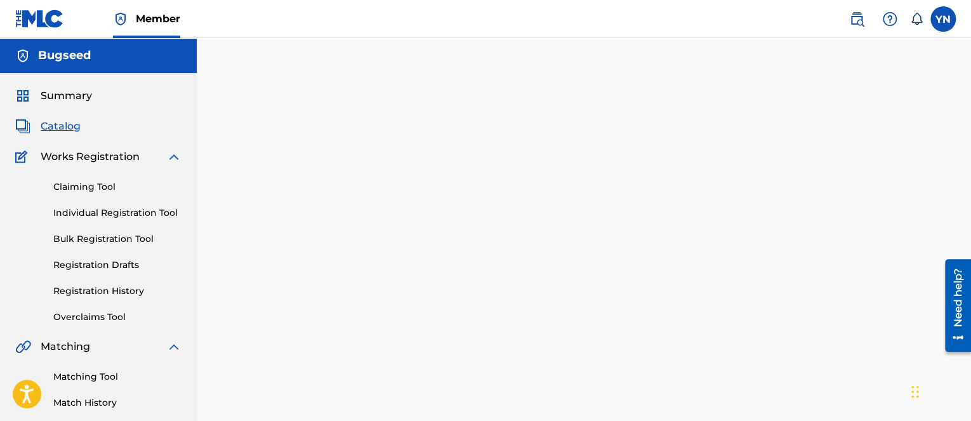
click at [373, 406] on div "Back Done" at bounding box center [584, 280] width 668 height 383
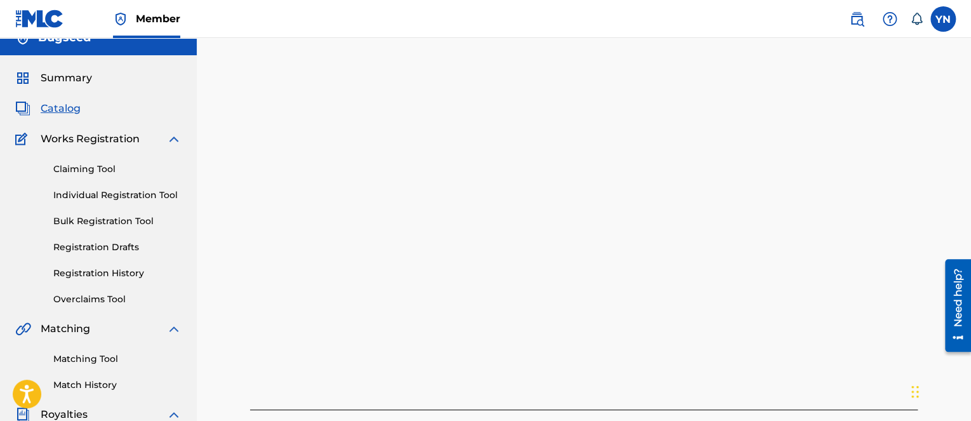
scroll to position [254, 0]
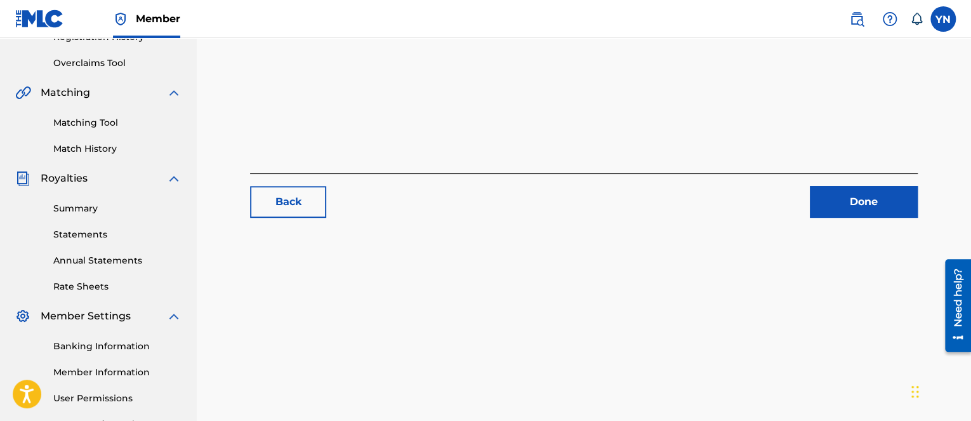
click at [904, 208] on link "Done" at bounding box center [864, 202] width 108 height 32
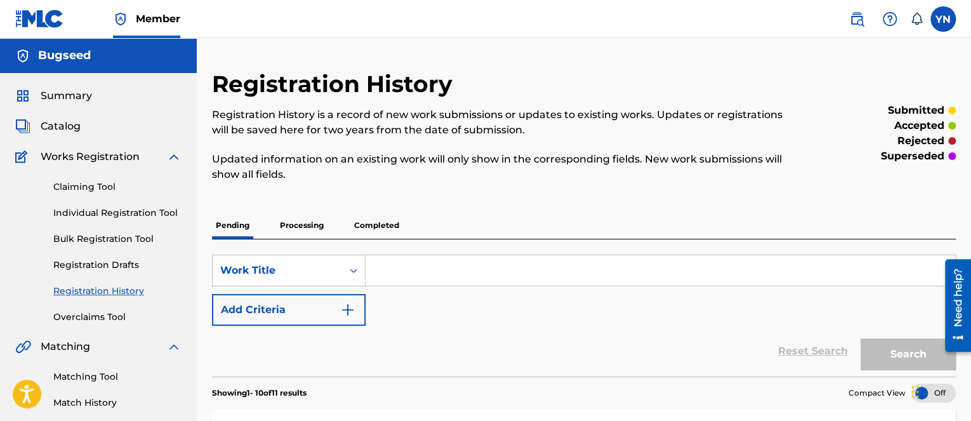
click at [65, 121] on span "Catalog" at bounding box center [61, 126] width 40 height 15
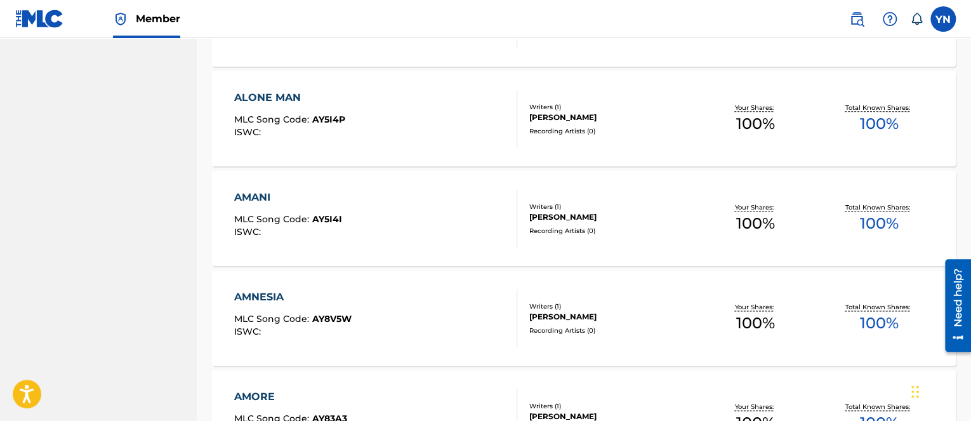
scroll to position [889, 0]
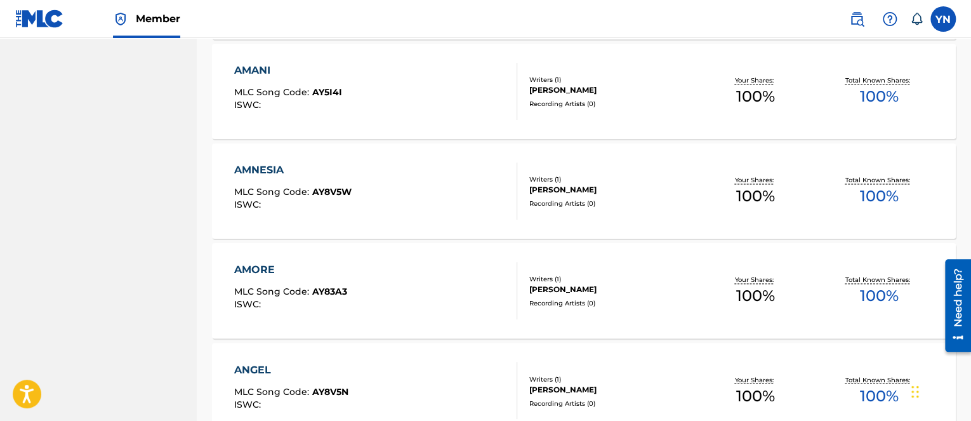
click at [328, 177] on div "AMNESIA" at bounding box center [292, 170] width 117 height 15
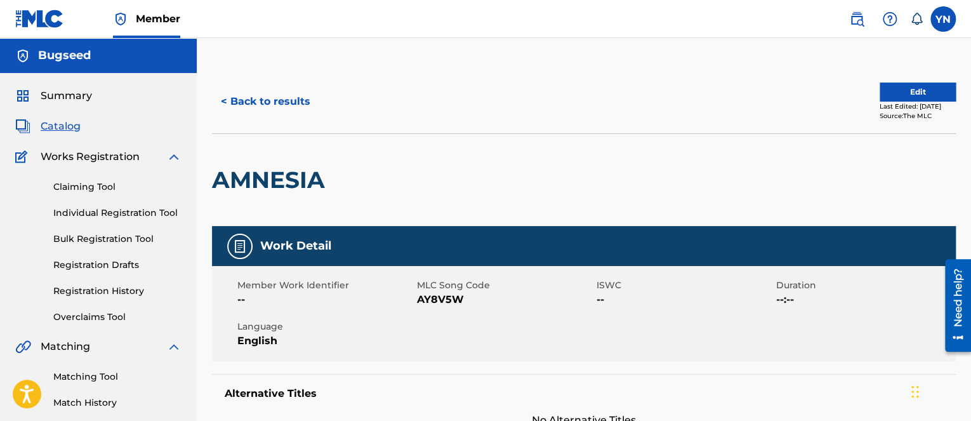
click at [921, 95] on button "Edit" at bounding box center [918, 92] width 76 height 19
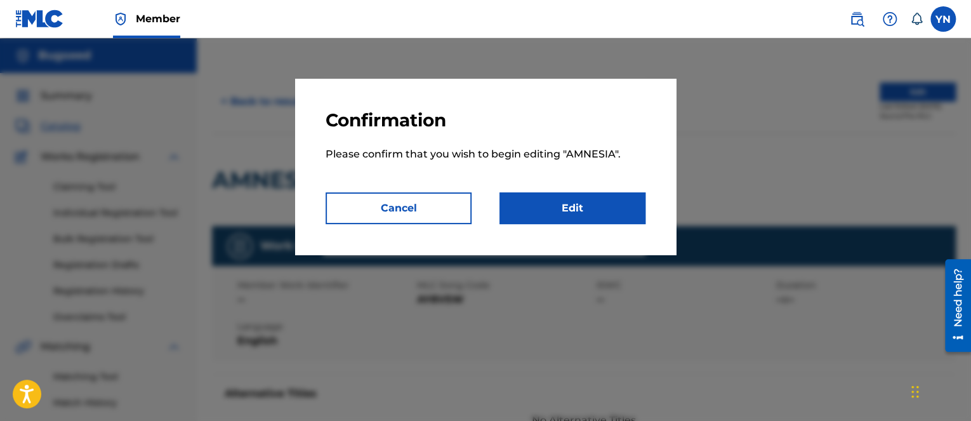
click at [587, 206] on link "Edit" at bounding box center [573, 208] width 146 height 32
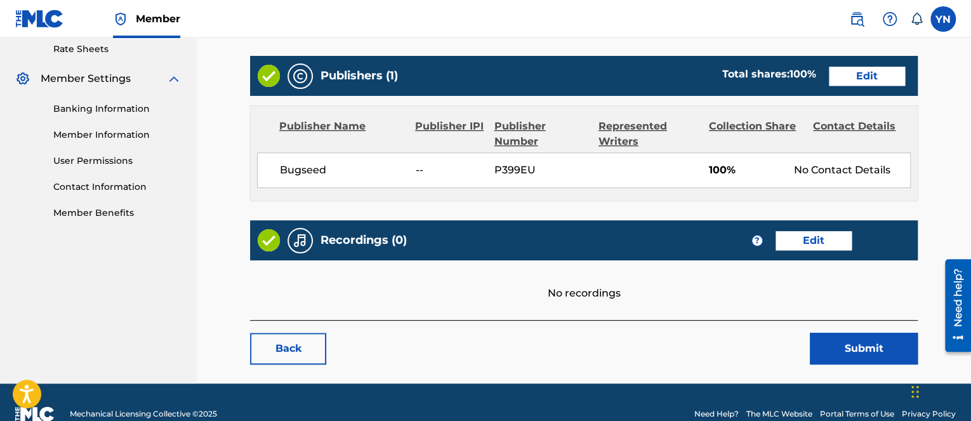
scroll to position [508, 0]
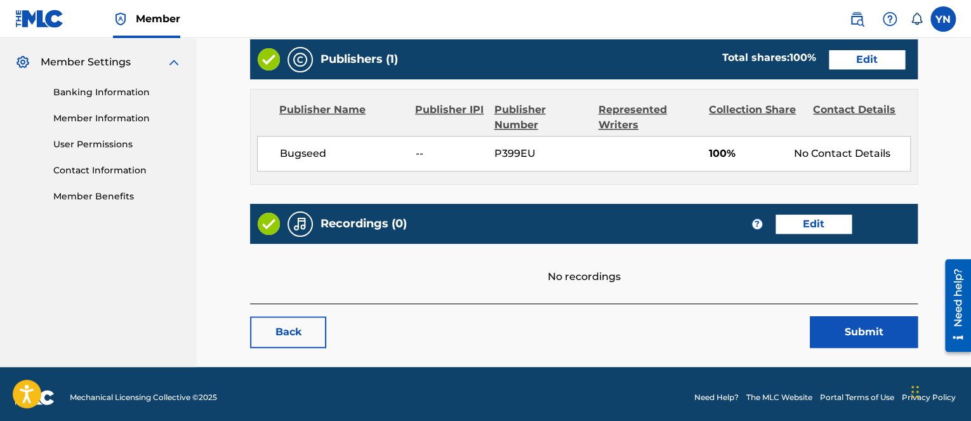
click at [808, 218] on link "Edit" at bounding box center [814, 224] width 76 height 19
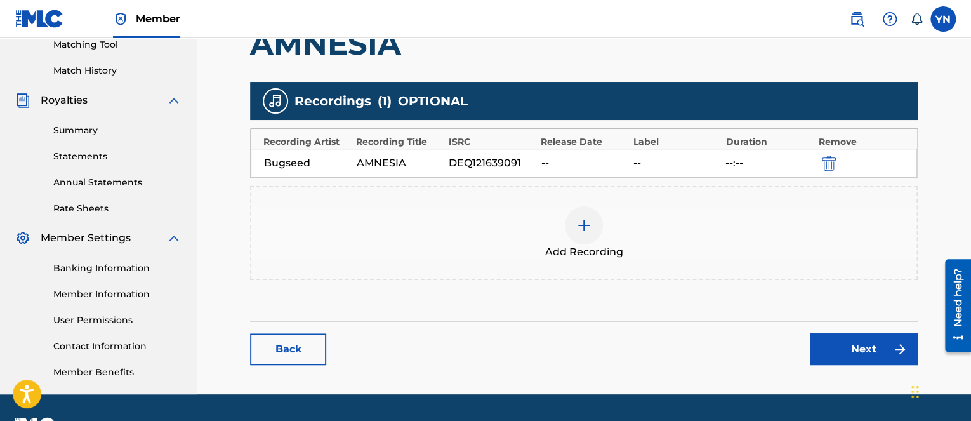
scroll to position [366, 0]
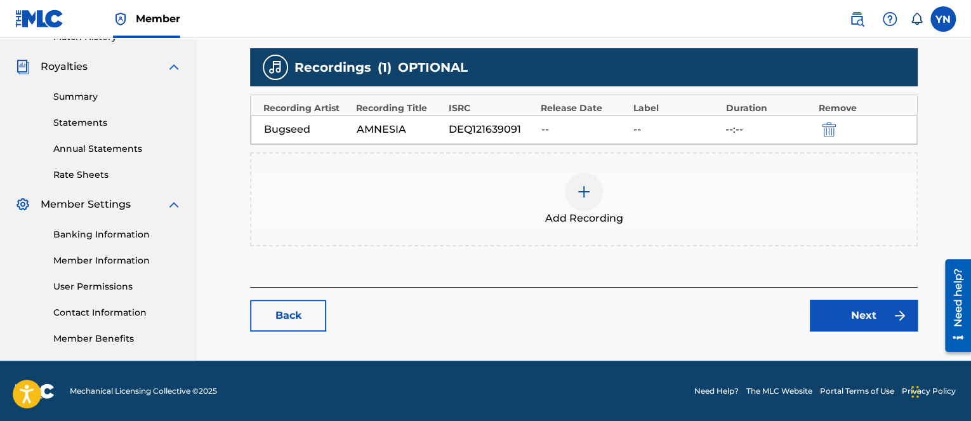
click at [490, 126] on div "DEQ121639091" at bounding box center [492, 129] width 86 height 15
copy div "DEQ121639091"
click at [290, 404] on footer "Mechanical Licensing Collective © 2025 Need Help? The MLC Website Portal Terms …" at bounding box center [485, 391] width 971 height 61
click at [828, 131] on img "submit" at bounding box center [829, 129] width 14 height 15
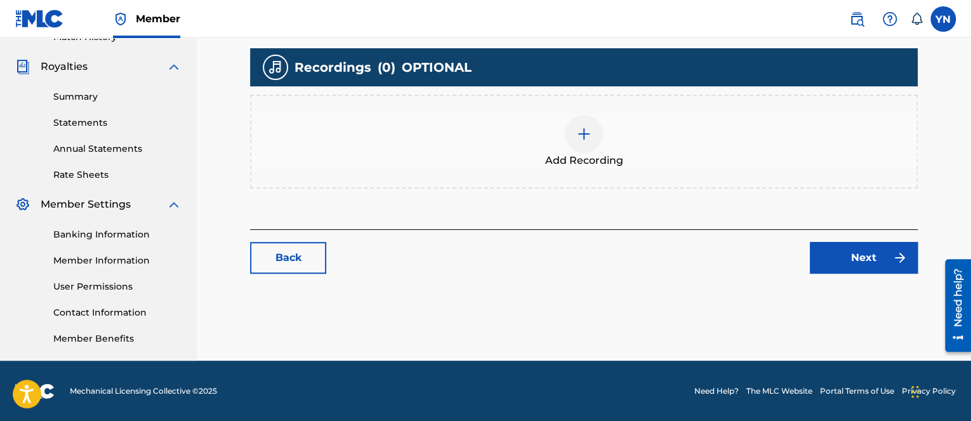
click at [841, 250] on link "Next" at bounding box center [864, 258] width 108 height 32
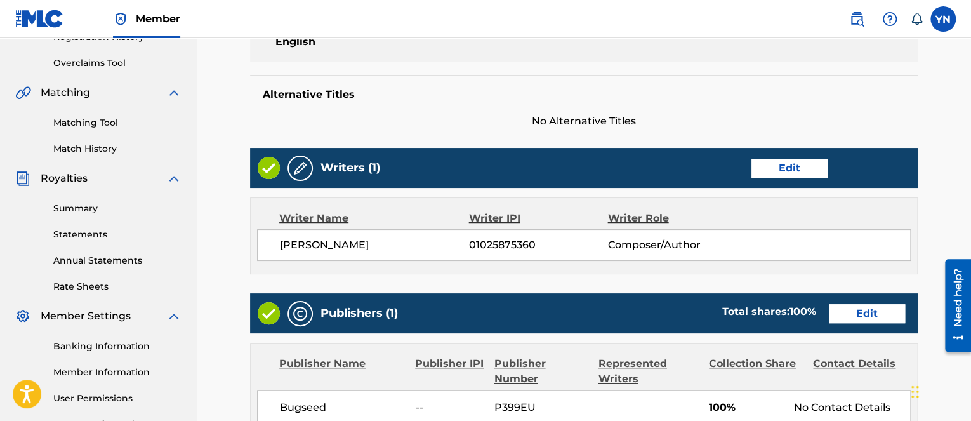
scroll to position [514, 0]
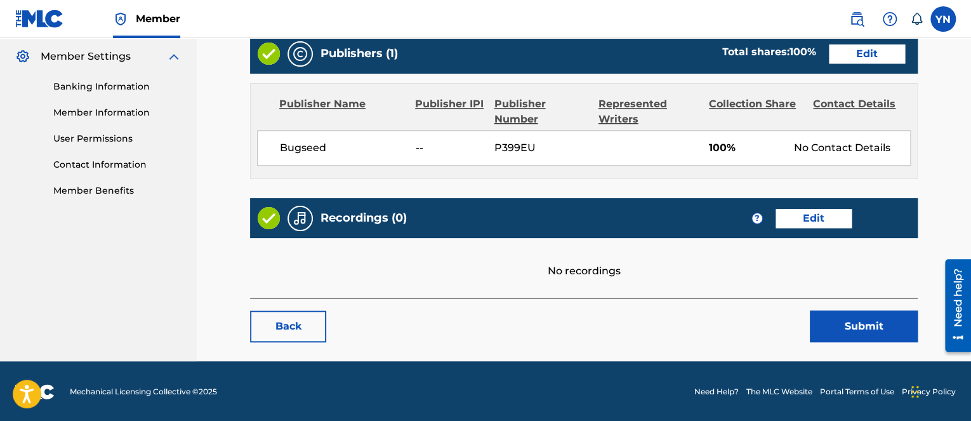
click at [834, 321] on button "Submit" at bounding box center [864, 326] width 108 height 32
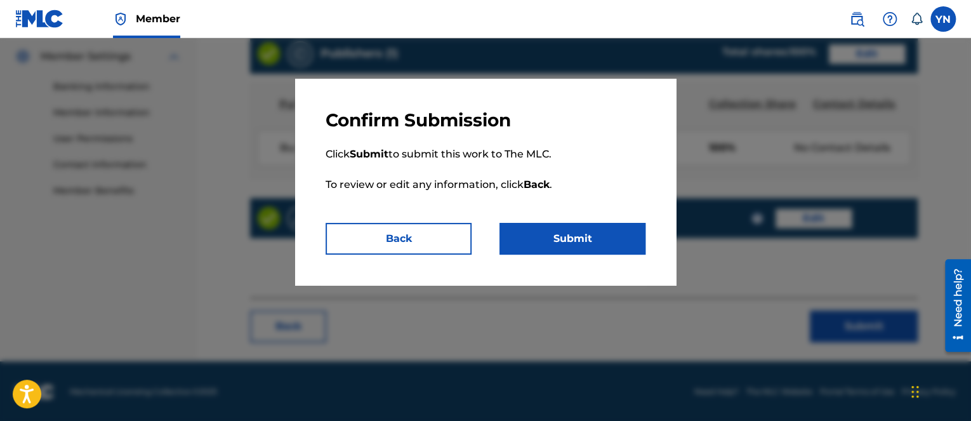
click at [612, 238] on button "Submit" at bounding box center [573, 239] width 146 height 32
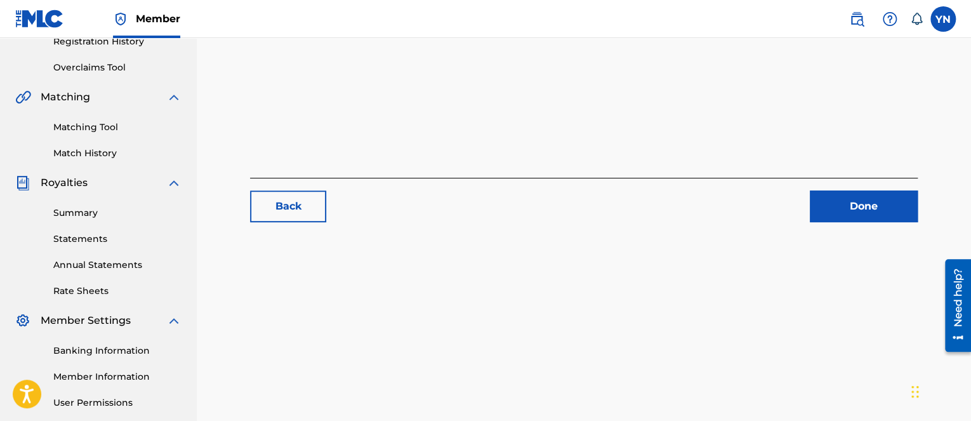
scroll to position [254, 0]
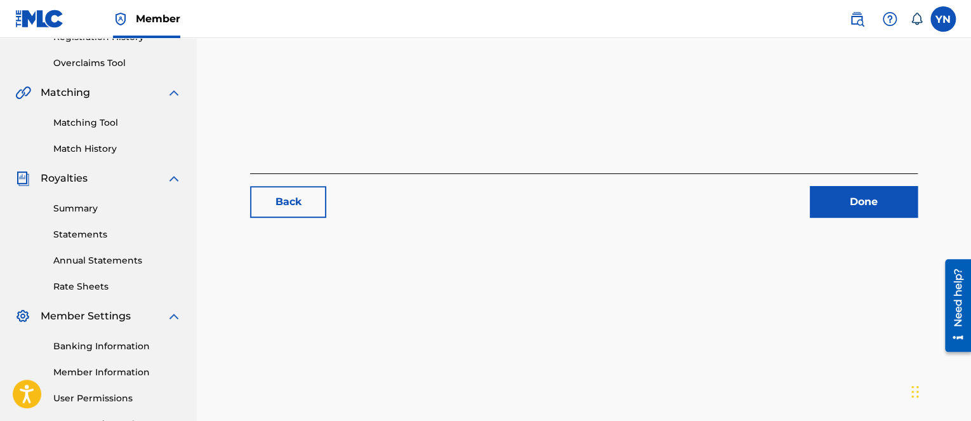
click at [876, 197] on link "Done" at bounding box center [864, 202] width 108 height 32
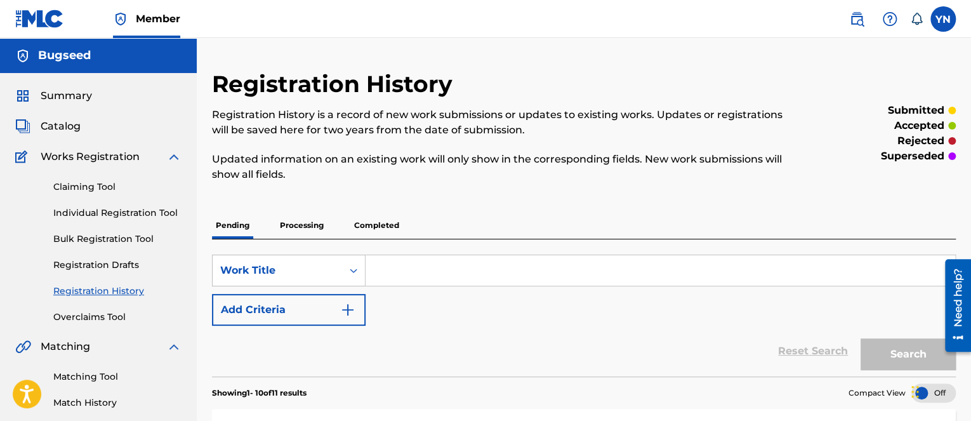
click at [73, 129] on span "Catalog" at bounding box center [61, 126] width 40 height 15
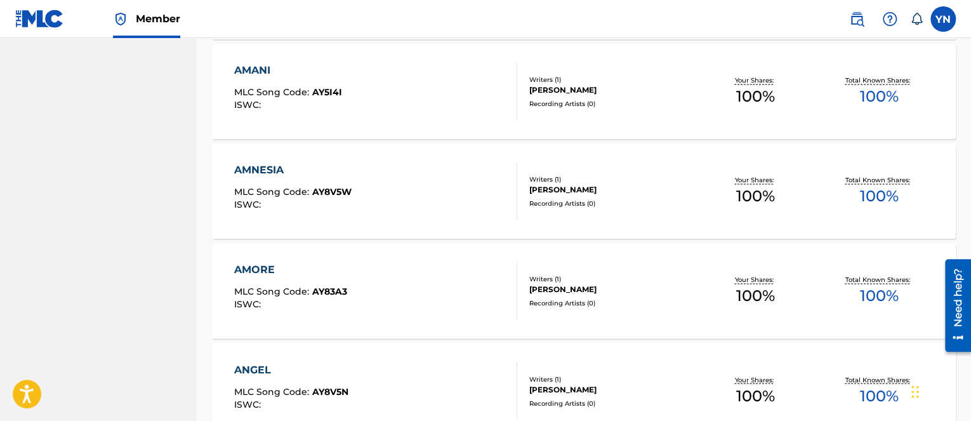
scroll to position [1016, 0]
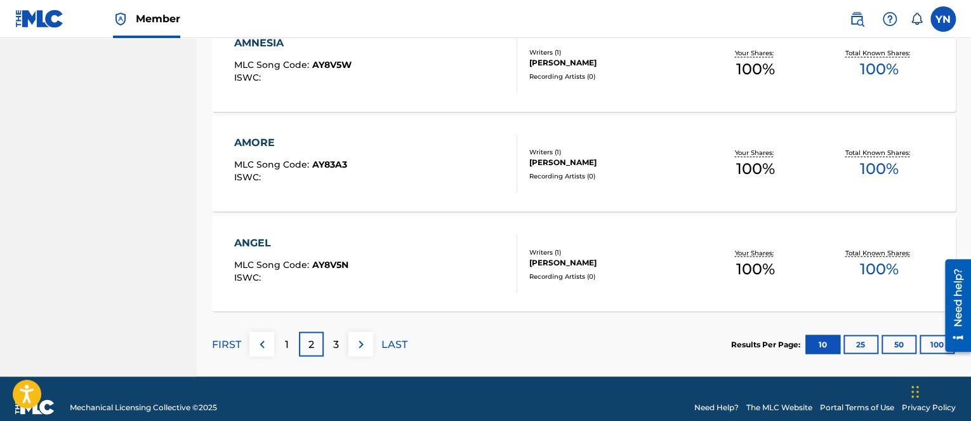
click at [496, 187] on div "AMORE MLC Song Code : AY83A3 ISWC :" at bounding box center [375, 163] width 283 height 57
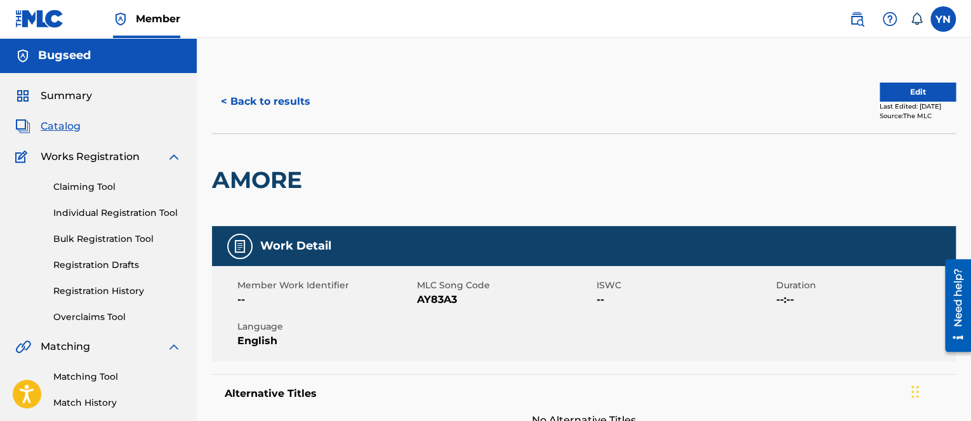
click at [900, 93] on button "Edit" at bounding box center [918, 92] width 76 height 19
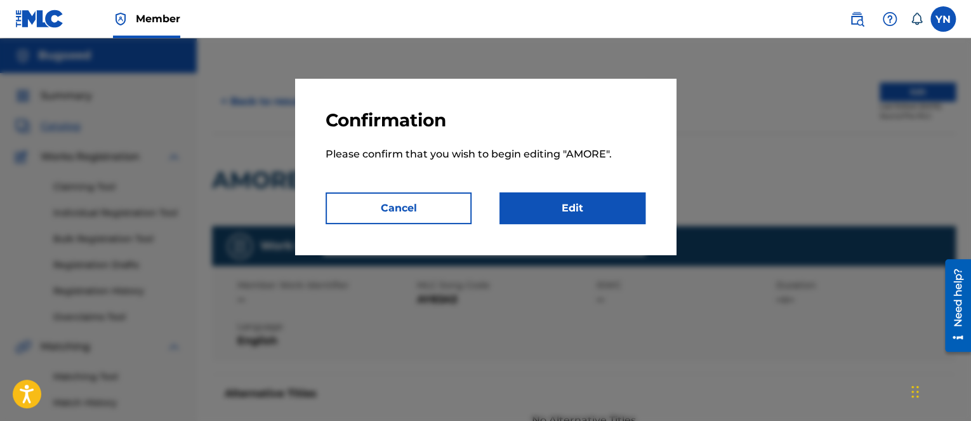
click at [602, 218] on link "Edit" at bounding box center [573, 208] width 146 height 32
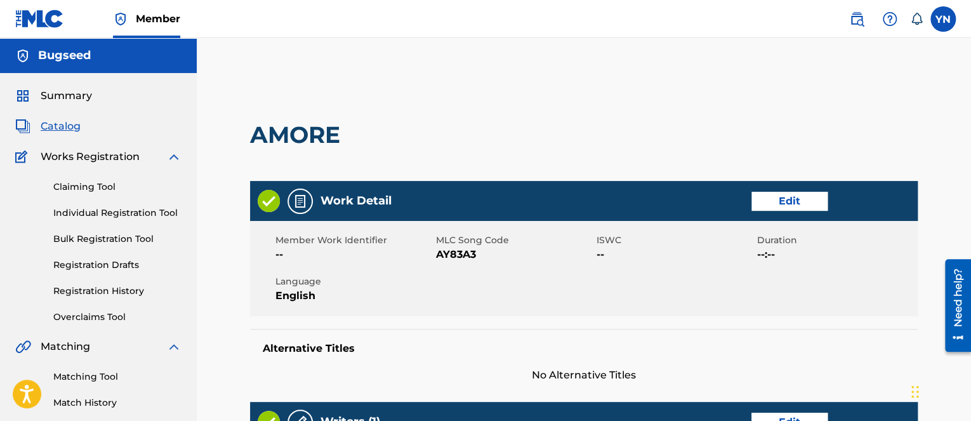
scroll to position [508, 0]
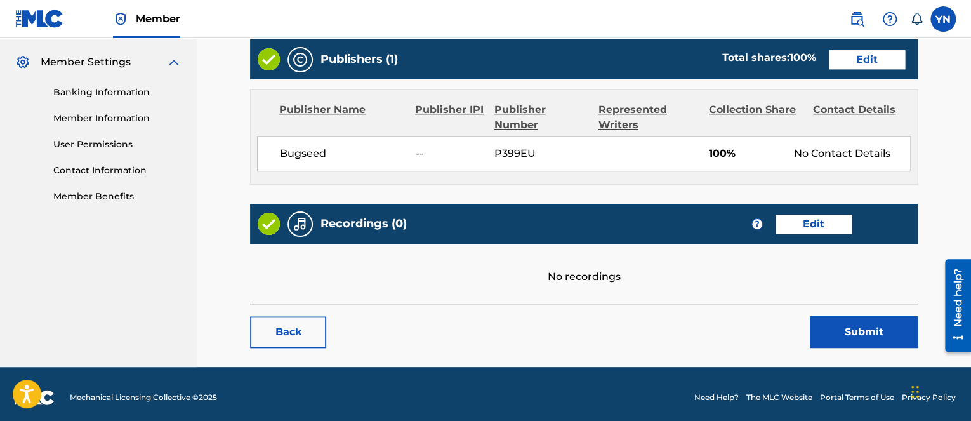
click at [783, 215] on link "Edit" at bounding box center [814, 224] width 76 height 19
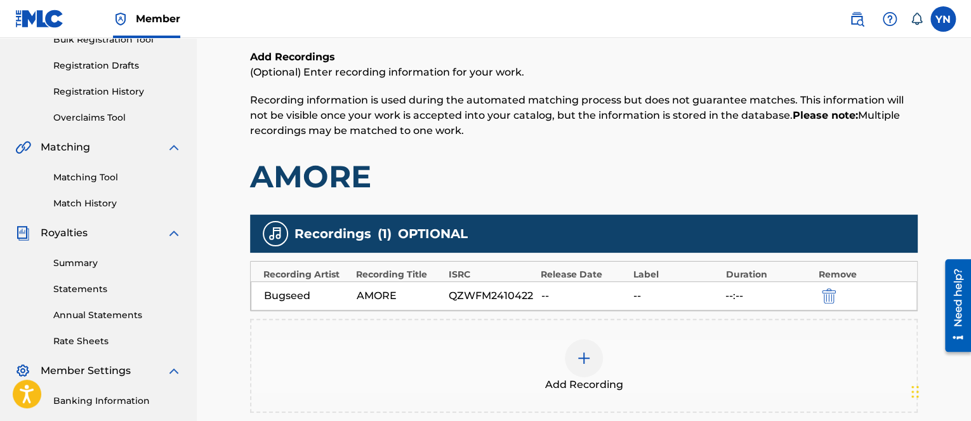
scroll to position [366, 0]
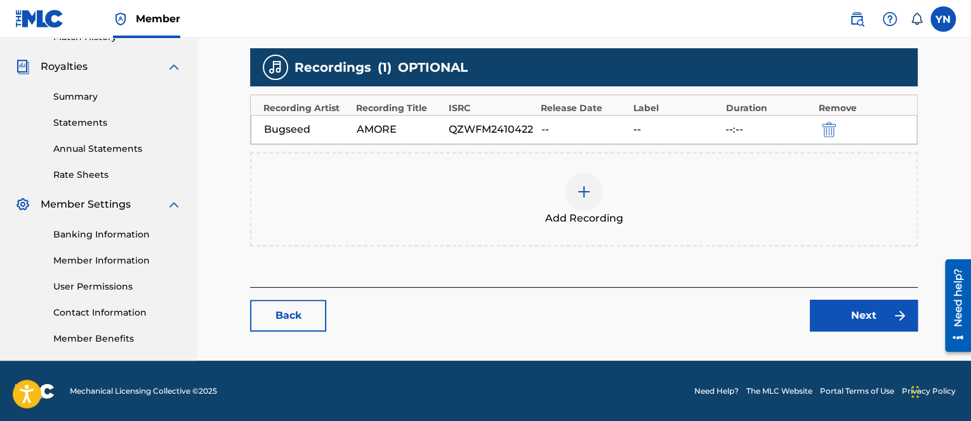
drag, startPoint x: 682, startPoint y: 190, endPoint x: 681, endPoint y: 183, distance: 6.5
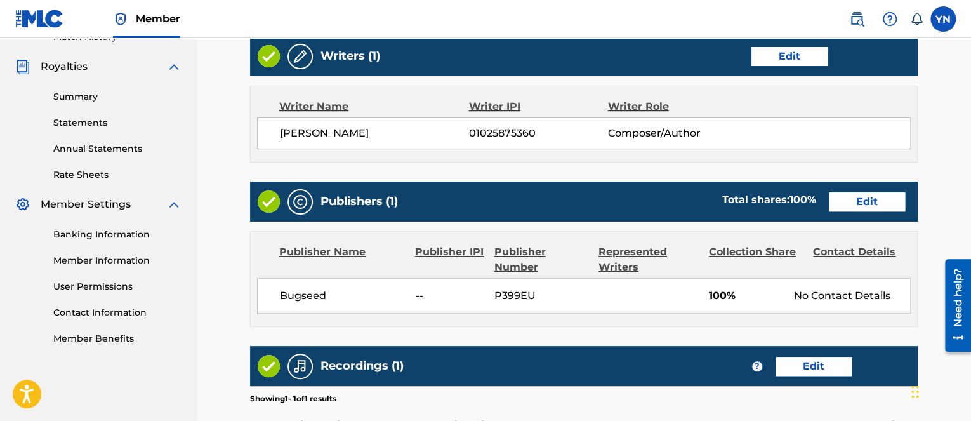
scroll to position [508, 0]
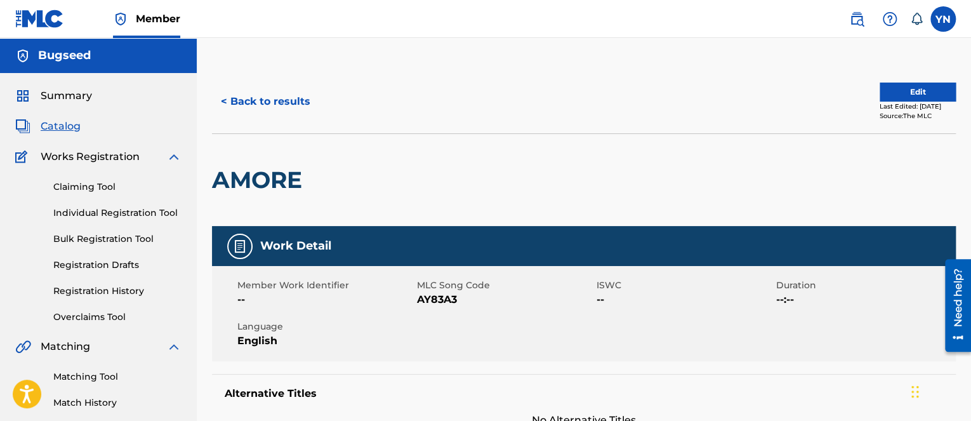
click at [285, 403] on div "Alternative Titles No Alternative Titles" at bounding box center [584, 401] width 744 height 54
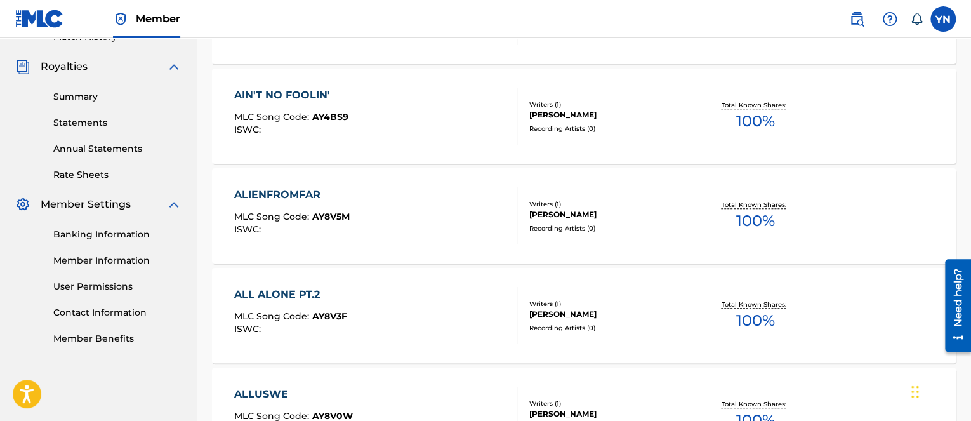
scroll to position [999, 0]
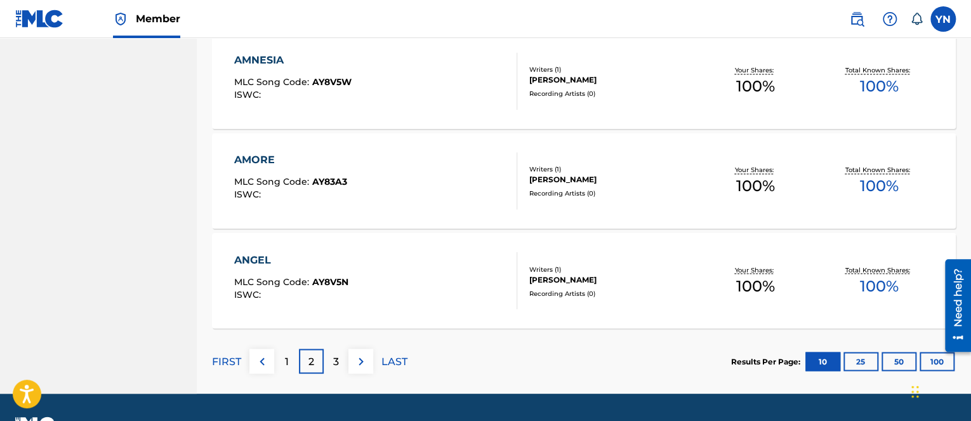
click at [323, 300] on div "ANGEL MLC Song Code : AY8V5N ISWC :" at bounding box center [291, 280] width 114 height 57
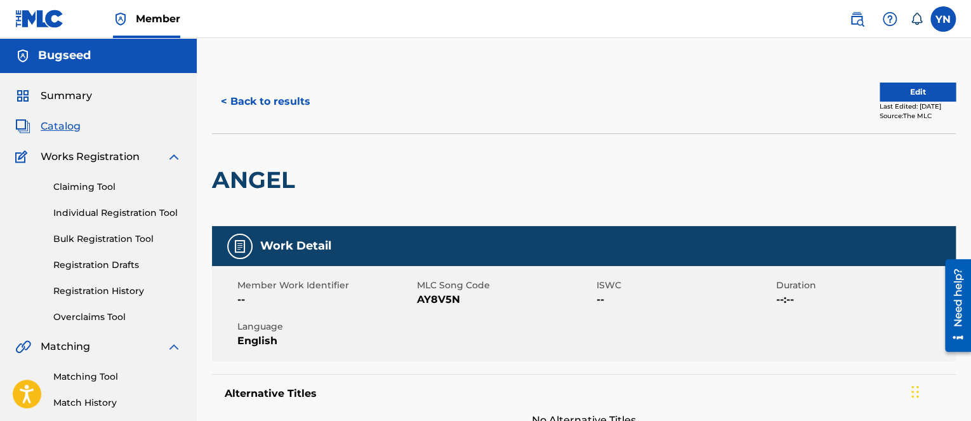
click at [895, 96] on button "Edit" at bounding box center [918, 92] width 76 height 19
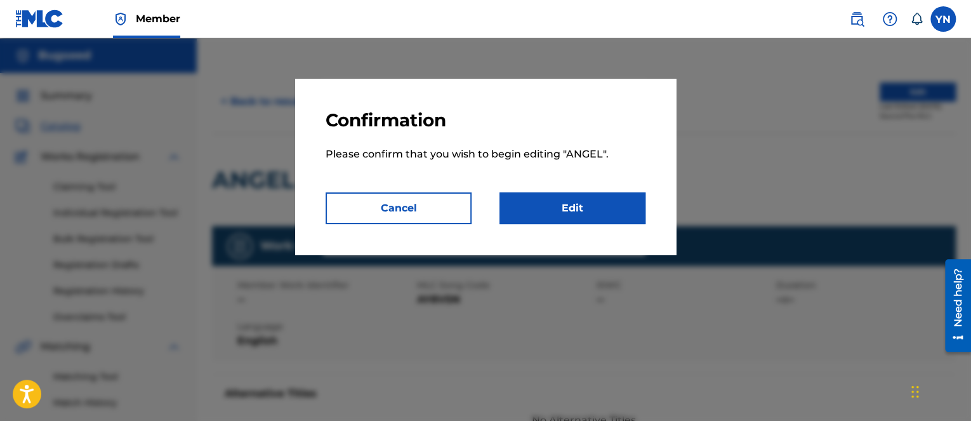
click at [615, 213] on link "Edit" at bounding box center [573, 208] width 146 height 32
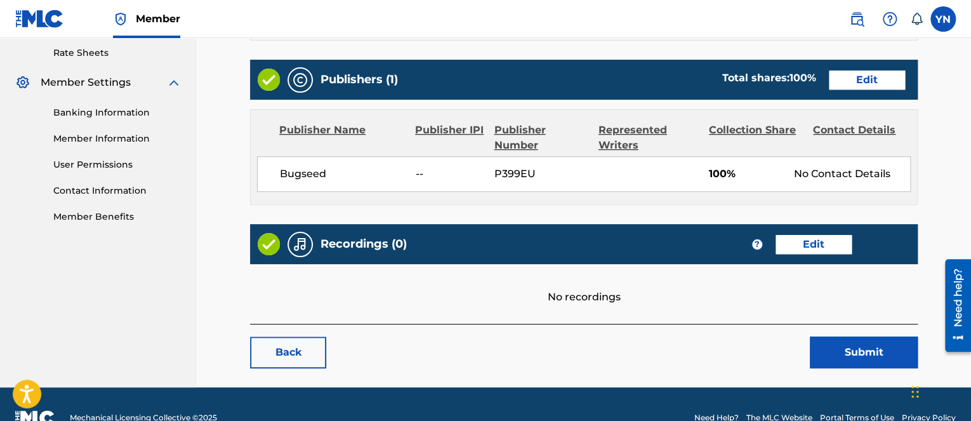
scroll to position [508, 0]
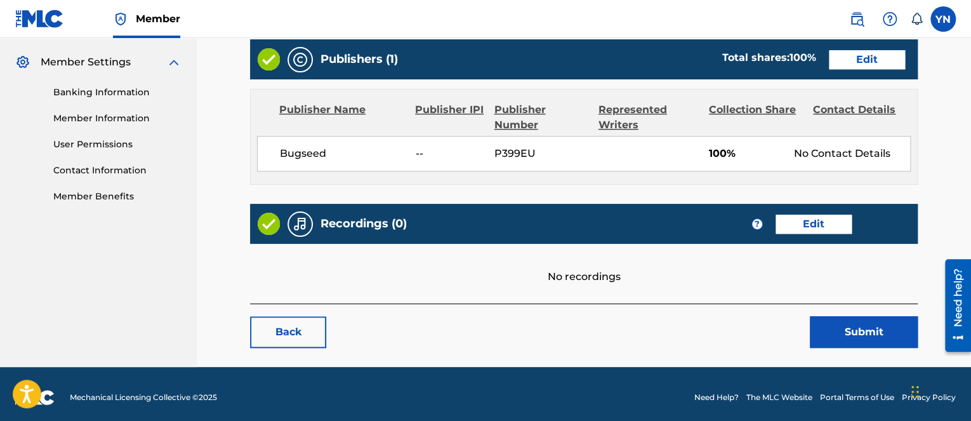
click at [856, 231] on div "? Edit" at bounding box center [829, 224] width 154 height 19
click at [834, 226] on link "Edit" at bounding box center [814, 224] width 76 height 19
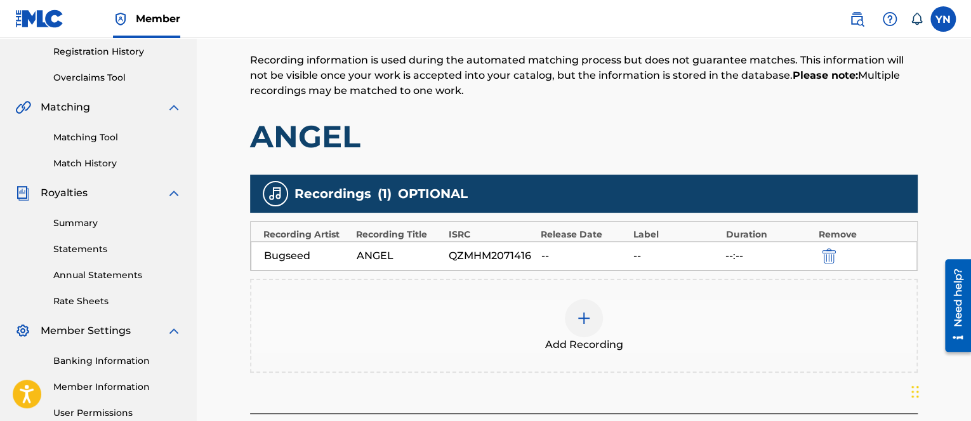
scroll to position [254, 0]
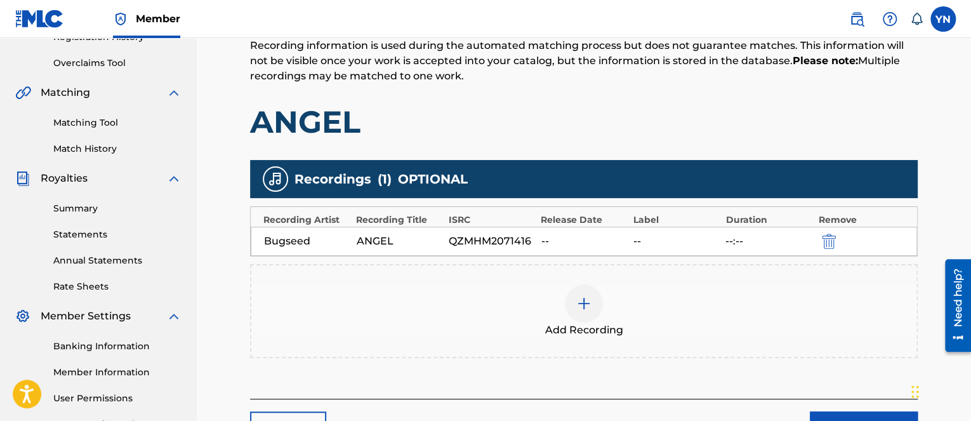
scroll to position [508, 0]
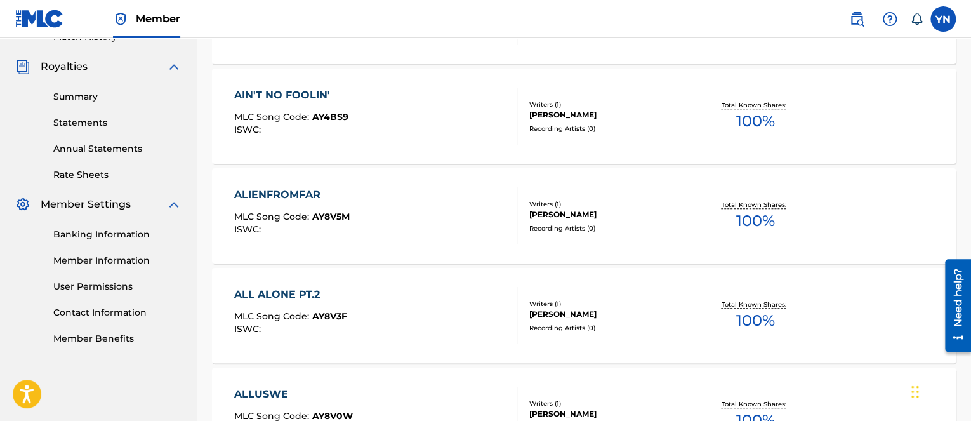
scroll to position [999, 0]
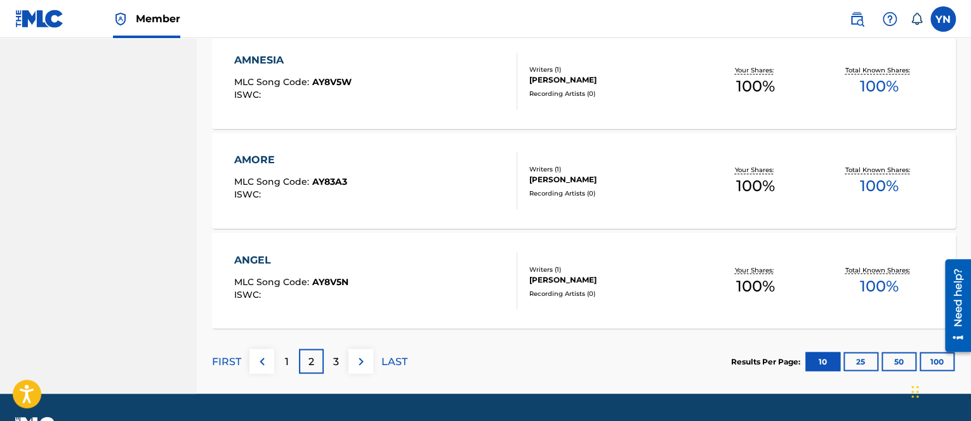
click at [329, 355] on div "3" at bounding box center [336, 361] width 25 height 25
click at [367, 416] on footer "Mechanical Licensing Collective © 2025 Need Help? The MLC Website Portal Terms …" at bounding box center [485, 424] width 971 height 61
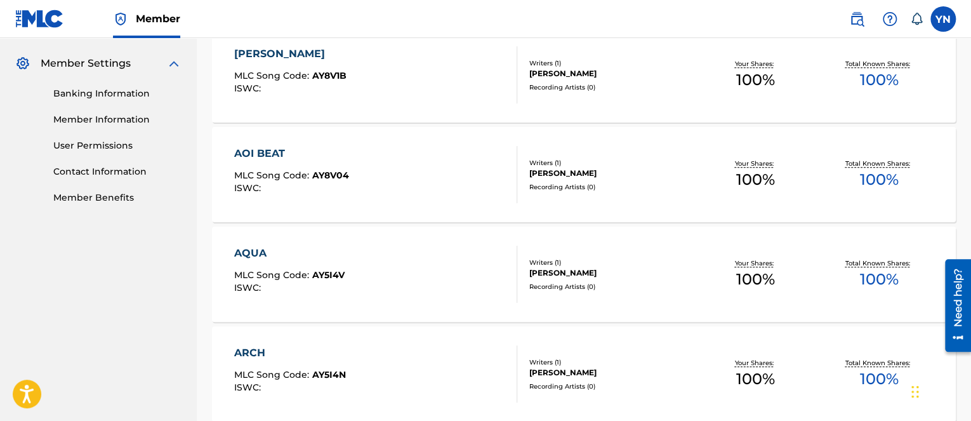
scroll to position [237, 0]
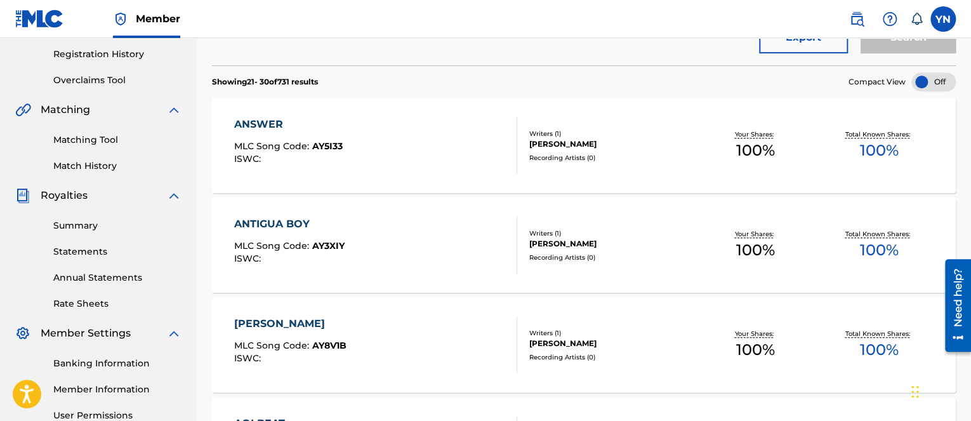
click at [423, 145] on div "ANSWER MLC Song Code : AY5I33 ISWC :" at bounding box center [375, 145] width 283 height 57
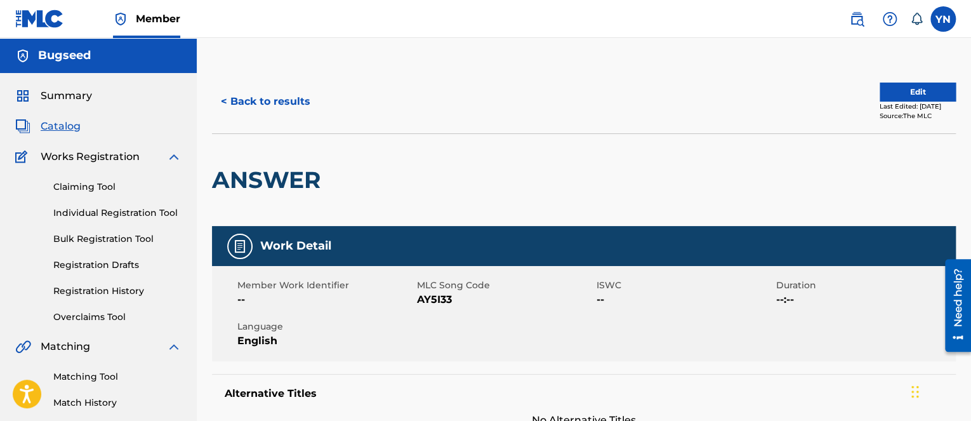
click at [912, 89] on button "Edit" at bounding box center [918, 92] width 76 height 19
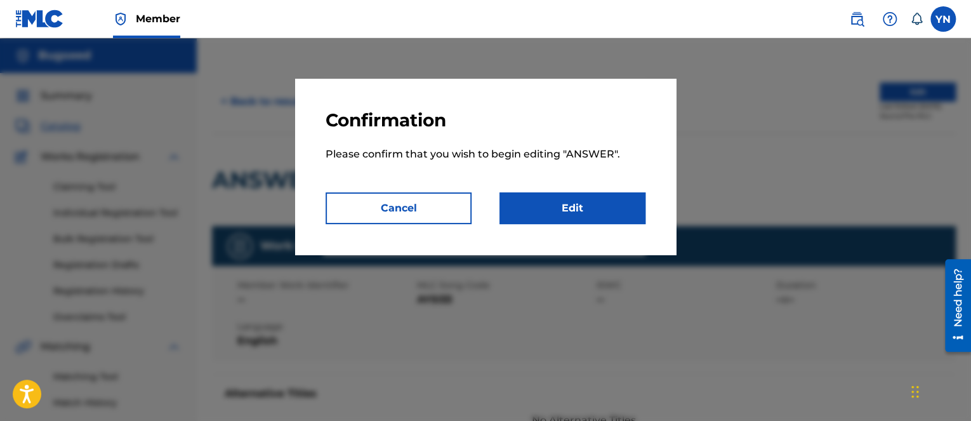
click at [618, 205] on link "Edit" at bounding box center [573, 208] width 146 height 32
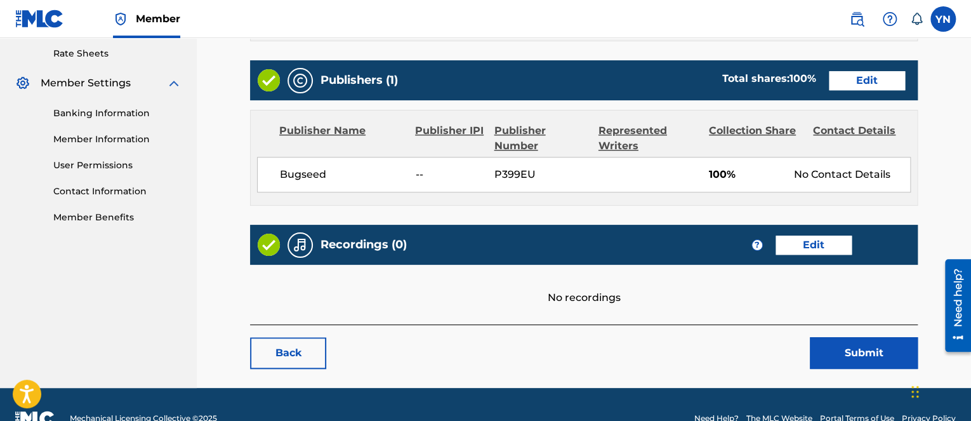
scroll to position [508, 0]
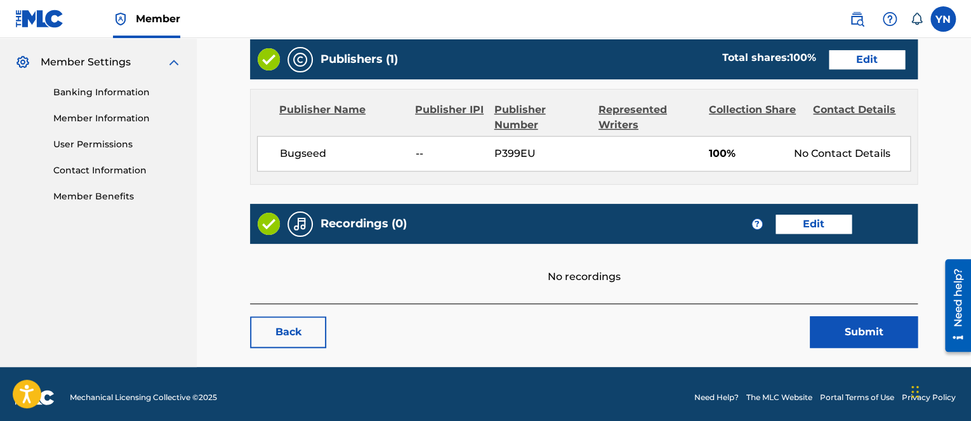
click at [833, 223] on link "Edit" at bounding box center [814, 224] width 76 height 19
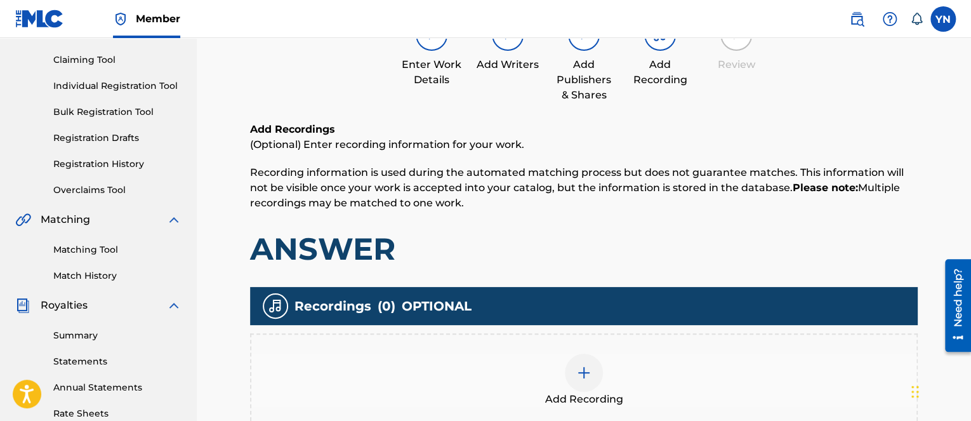
scroll to position [254, 0]
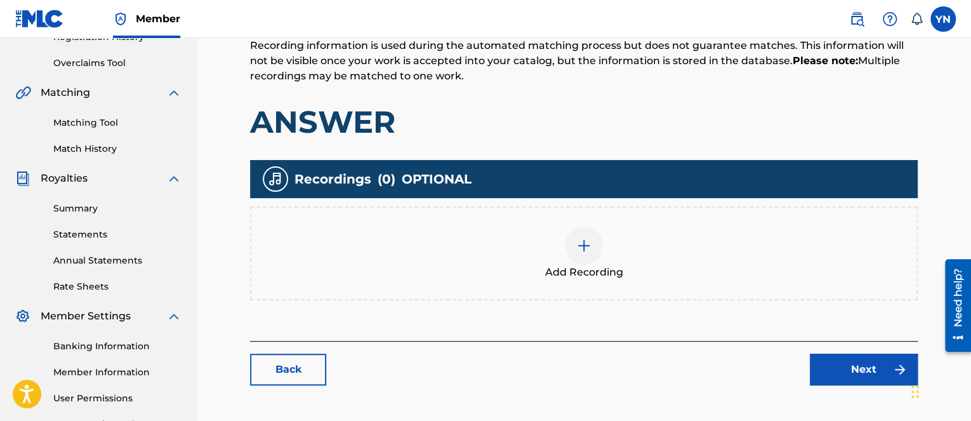
click at [628, 244] on div "Add Recording" at bounding box center [583, 253] width 665 height 53
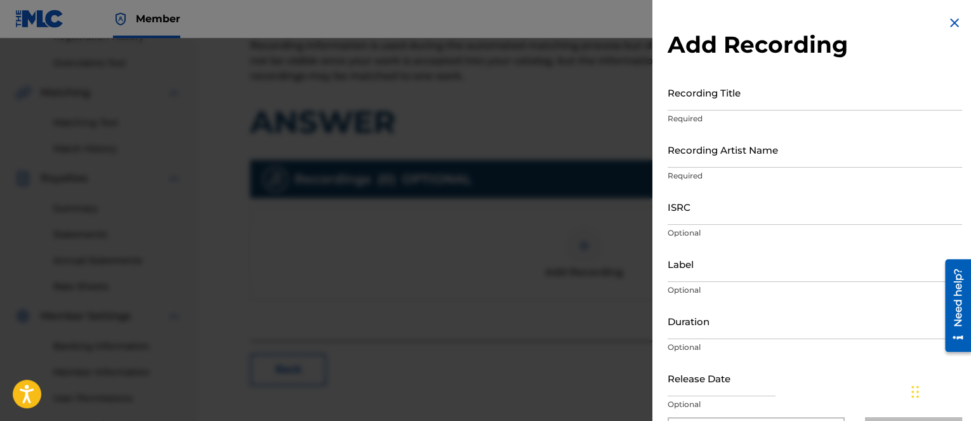
click at [661, 391] on div "Add Recording Recording Title Required Recording Artist Name Required ISRC Opti…" at bounding box center [815, 232] width 325 height 464
click at [612, 345] on div at bounding box center [485, 248] width 971 height 421
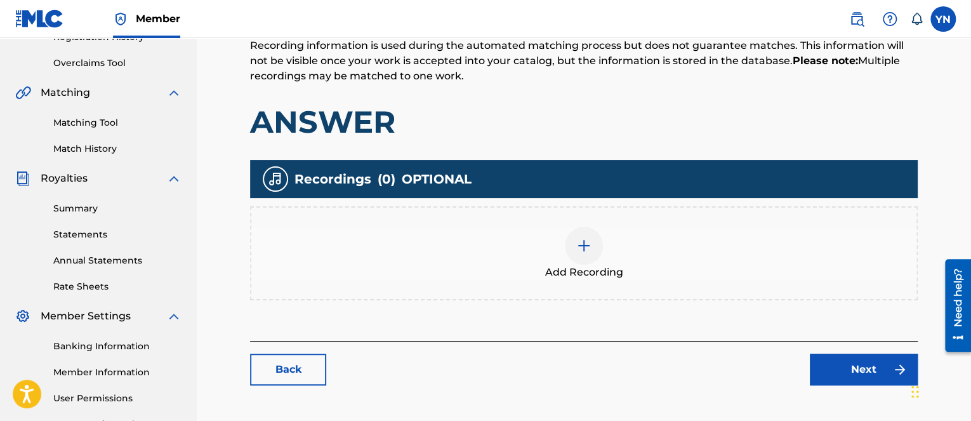
scroll to position [0, 0]
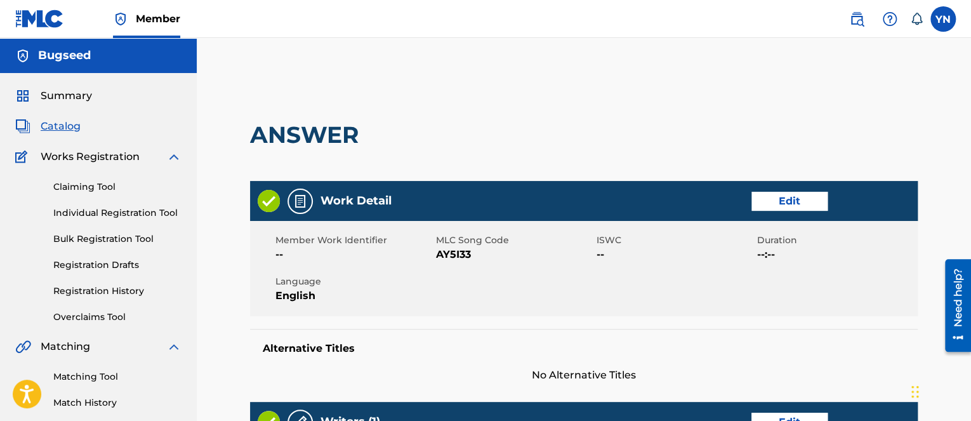
click at [795, 196] on link "Edit" at bounding box center [790, 201] width 76 height 19
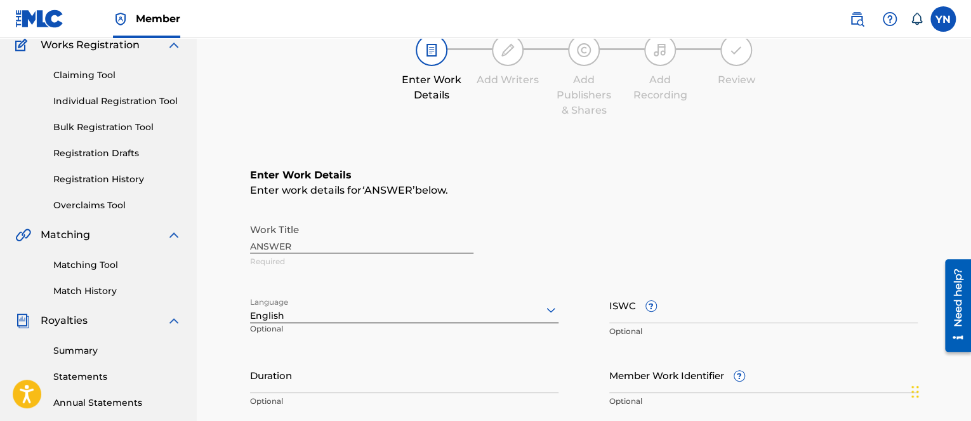
scroll to position [127, 0]
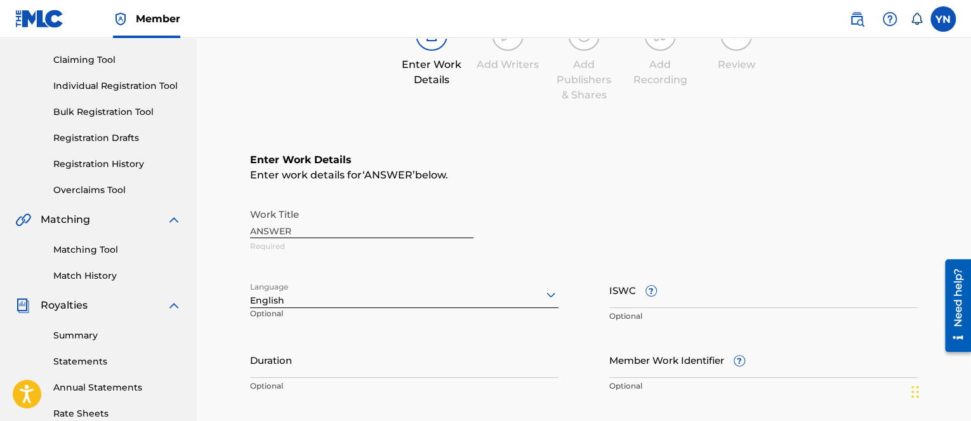
click at [256, 225] on div "Work Title ANSWER Required" at bounding box center [584, 230] width 668 height 57
click at [256, 232] on div "Work Title ANSWER Required" at bounding box center [584, 230] width 668 height 57
click at [278, 223] on div "Work Title ANSWER Required" at bounding box center [584, 230] width 668 height 57
click at [290, 237] on div "Work Title ANSWER Required" at bounding box center [584, 230] width 668 height 57
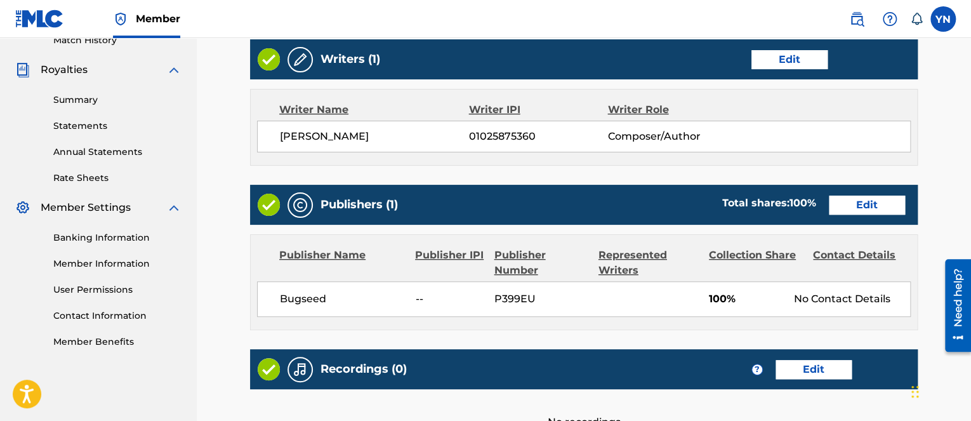
scroll to position [381, 0]
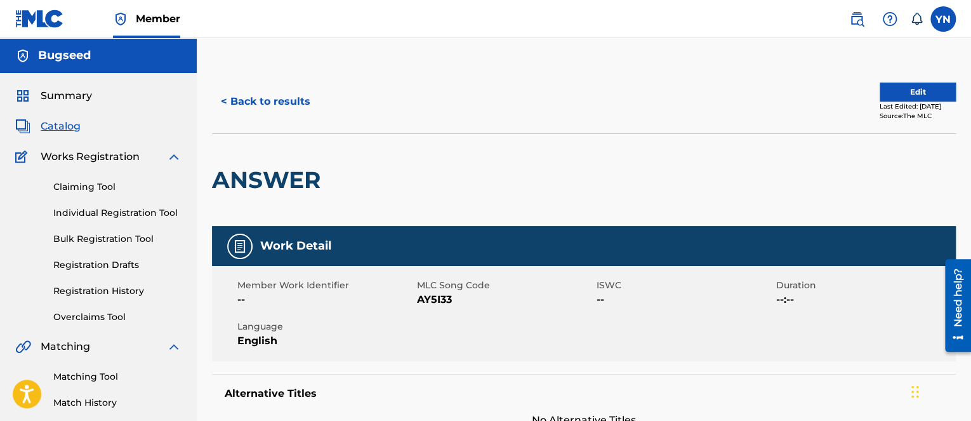
click at [82, 376] on link "Matching Tool" at bounding box center [117, 376] width 128 height 13
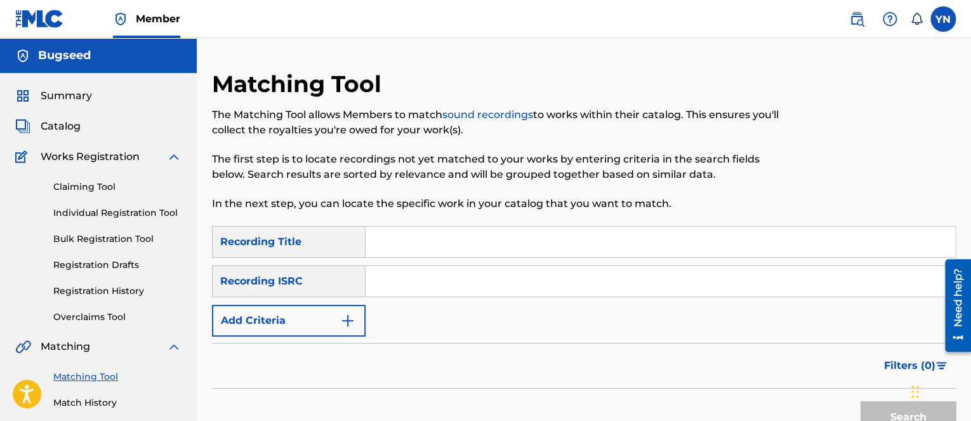
click at [447, 236] on input "Search Form" at bounding box center [661, 242] width 590 height 30
paste input "MLC"
type input "MLC"
click at [394, 403] on div "Search" at bounding box center [584, 414] width 744 height 51
click at [416, 283] on input "Search Form" at bounding box center [661, 281] width 590 height 30
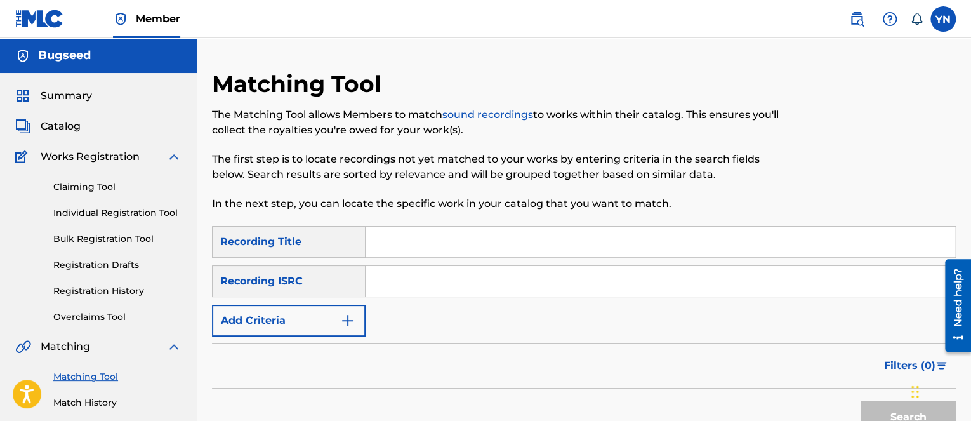
paste input "CH7812353298"
type input "CH7812353298"
click at [407, 246] on input "Search Form" at bounding box center [661, 242] width 590 height 30
type input "No answer"
click at [861, 401] on button "Search" at bounding box center [908, 417] width 95 height 32
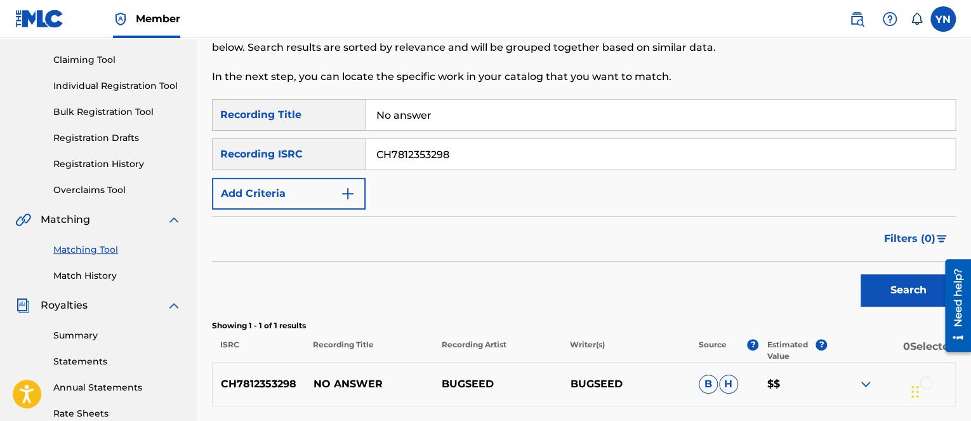
scroll to position [254, 0]
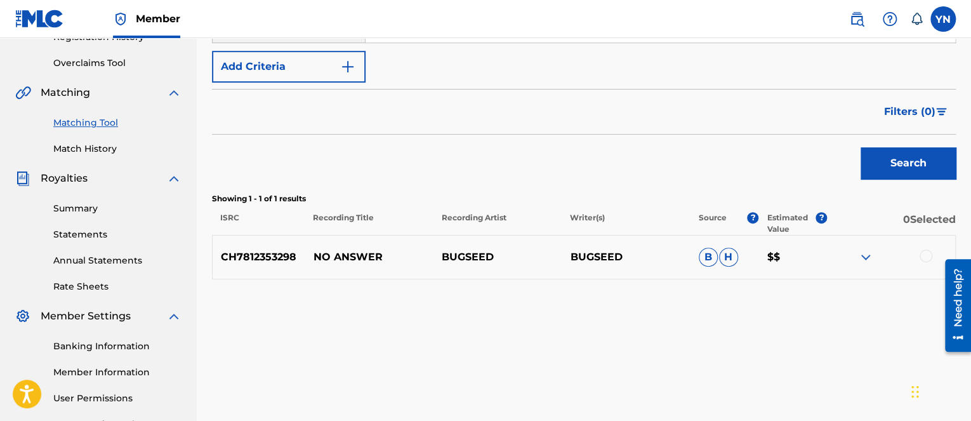
click at [905, 256] on div at bounding box center [891, 257] width 128 height 15
click at [870, 255] on img at bounding box center [865, 257] width 15 height 15
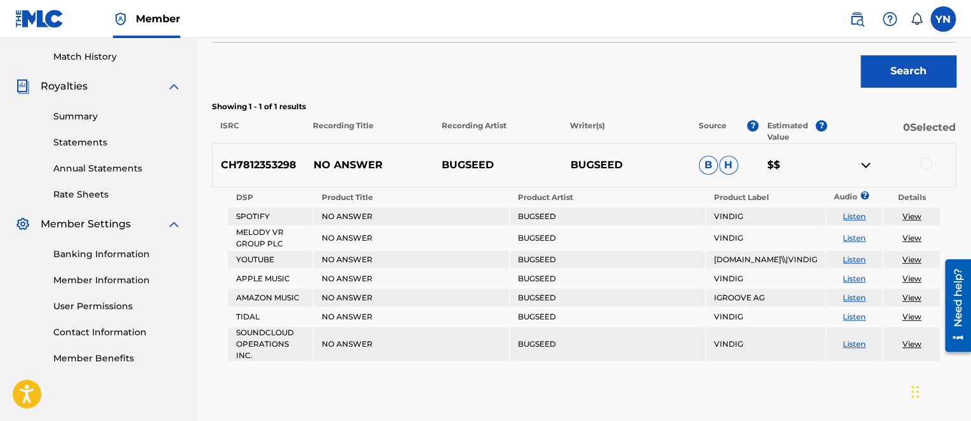
scroll to position [381, 0]
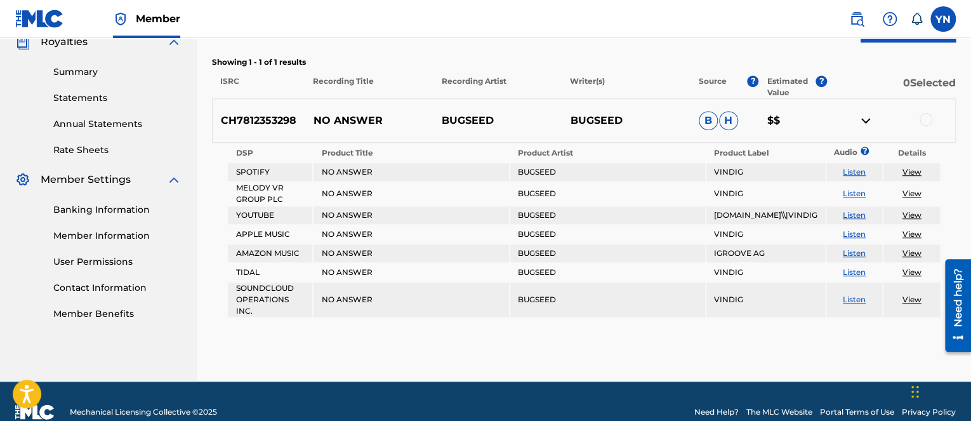
drag, startPoint x: 690, startPoint y: 307, endPoint x: 679, endPoint y: 275, distance: 33.5
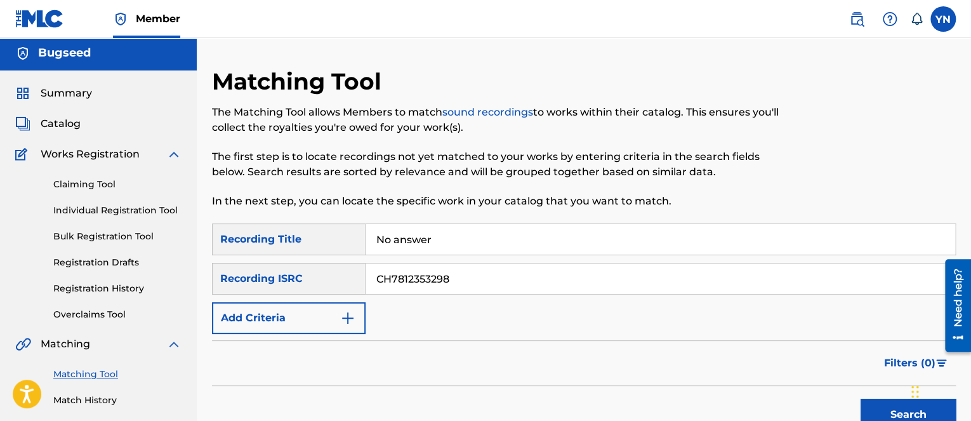
scroll to position [0, 0]
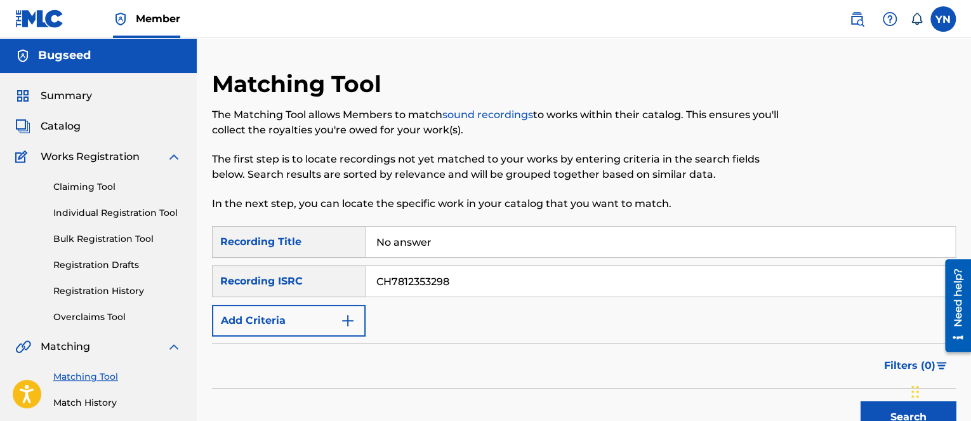
click at [86, 211] on link "Individual Registration Tool" at bounding box center [117, 212] width 128 height 13
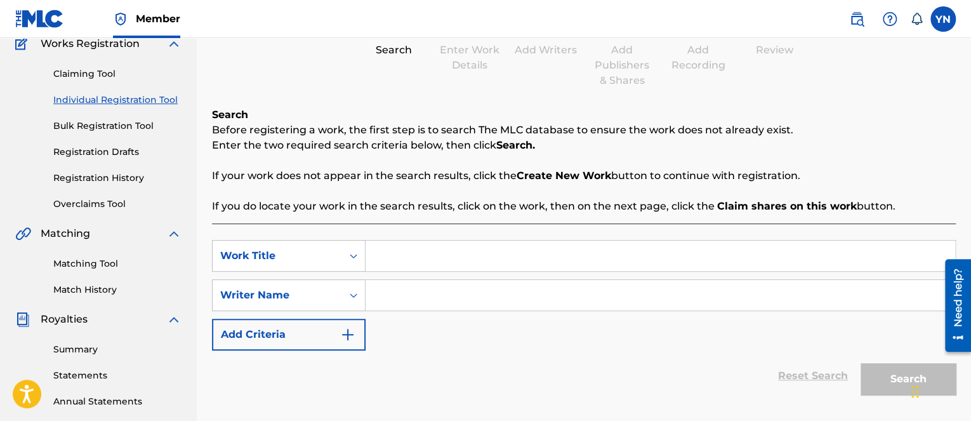
scroll to position [127, 0]
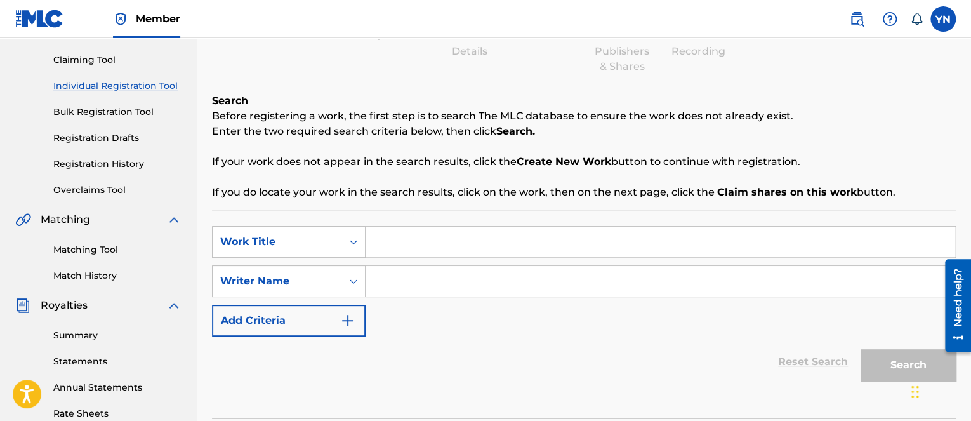
click at [490, 248] on input "Search Form" at bounding box center [661, 242] width 590 height 30
paste input "CH7812353298"
type input "CH7812353298"
type input "No answer"
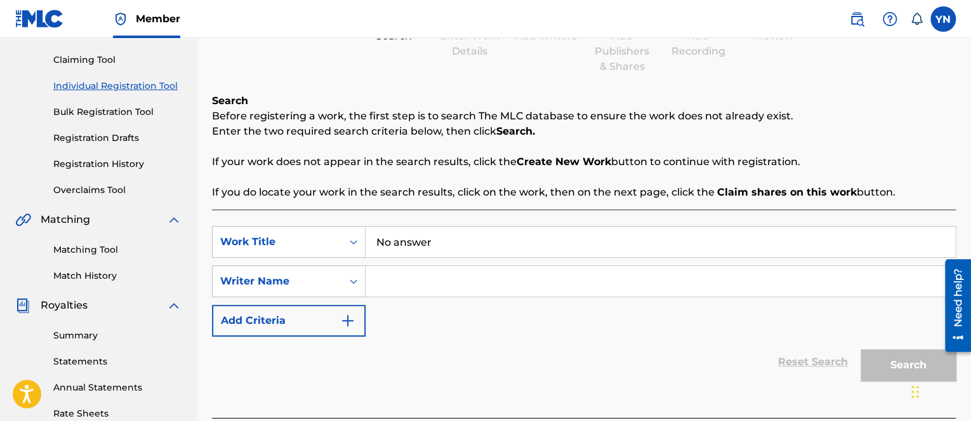
click at [460, 279] on input "Search Form" at bounding box center [661, 281] width 590 height 30
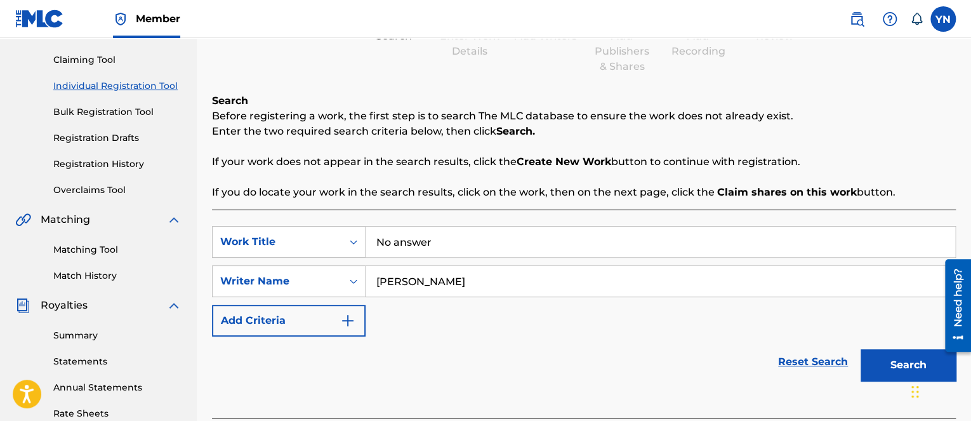
type input "Yusuke Nakano"
click at [861, 349] on button "Search" at bounding box center [908, 365] width 95 height 32
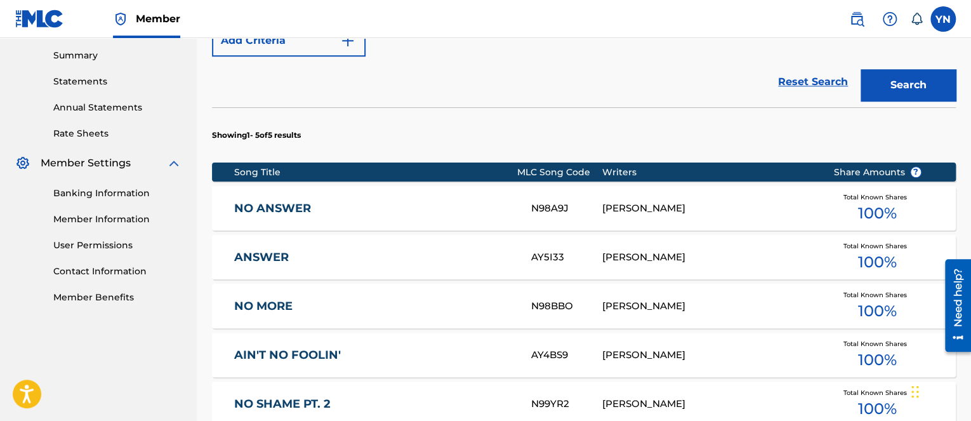
scroll to position [508, 0]
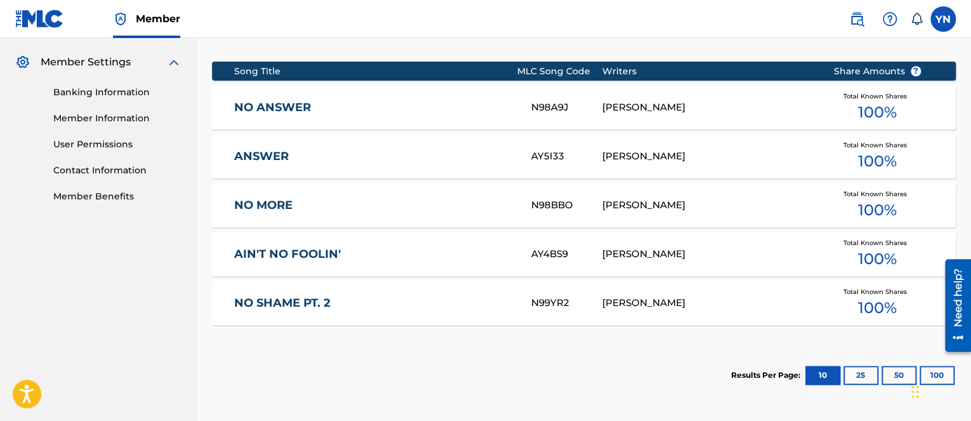
click at [595, 95] on div "NO ANSWER N98A9J YUSUKE NAKANO Total Known Shares 100 %" at bounding box center [584, 107] width 744 height 44
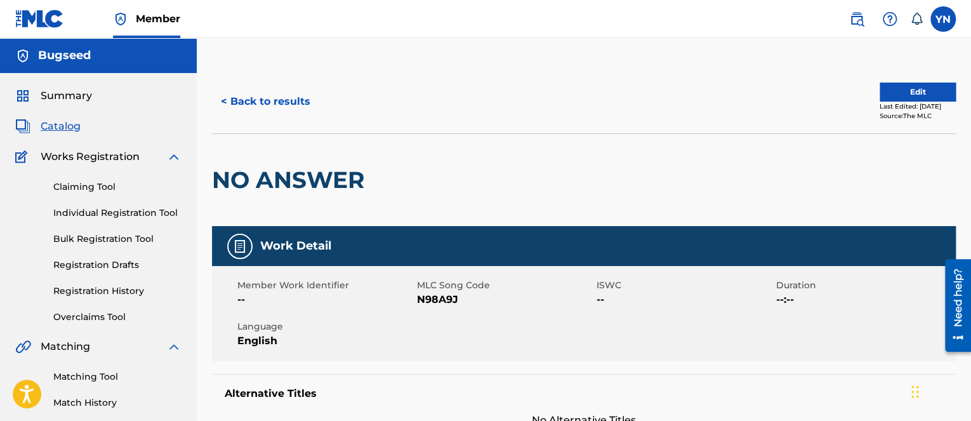
click at [914, 84] on button "Edit" at bounding box center [918, 92] width 76 height 19
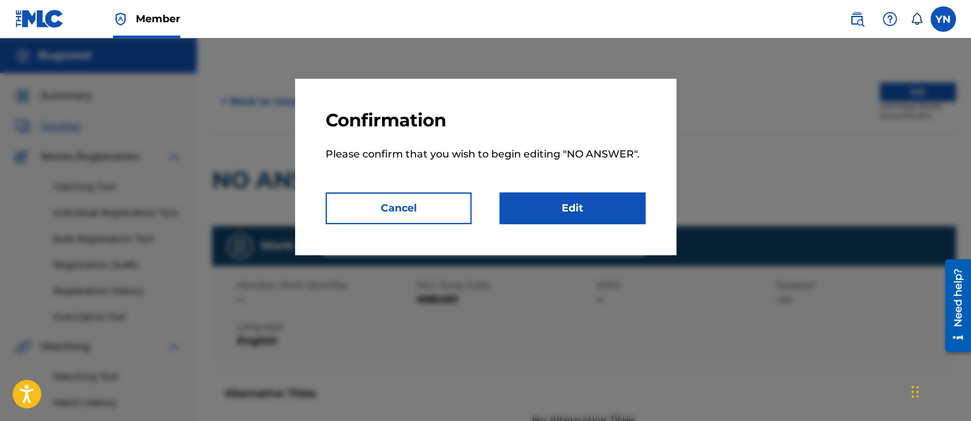
click at [594, 215] on link "Edit" at bounding box center [573, 208] width 146 height 32
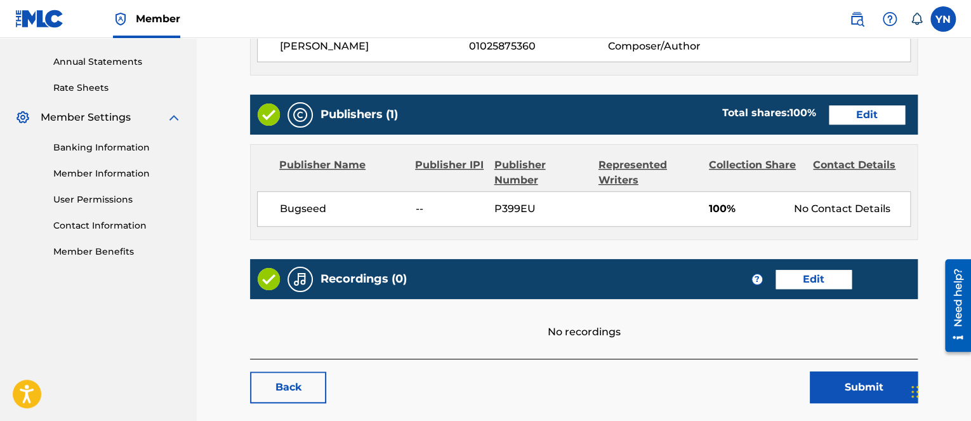
scroll to position [508, 0]
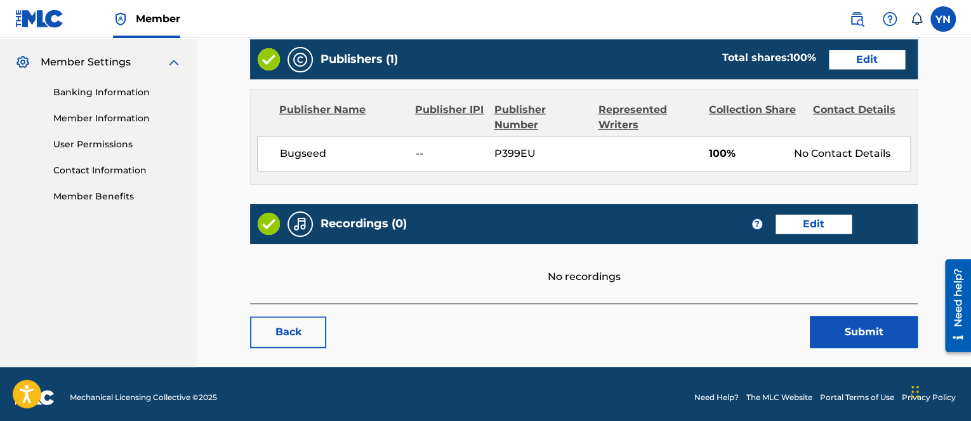
click at [780, 216] on link "Edit" at bounding box center [814, 224] width 76 height 19
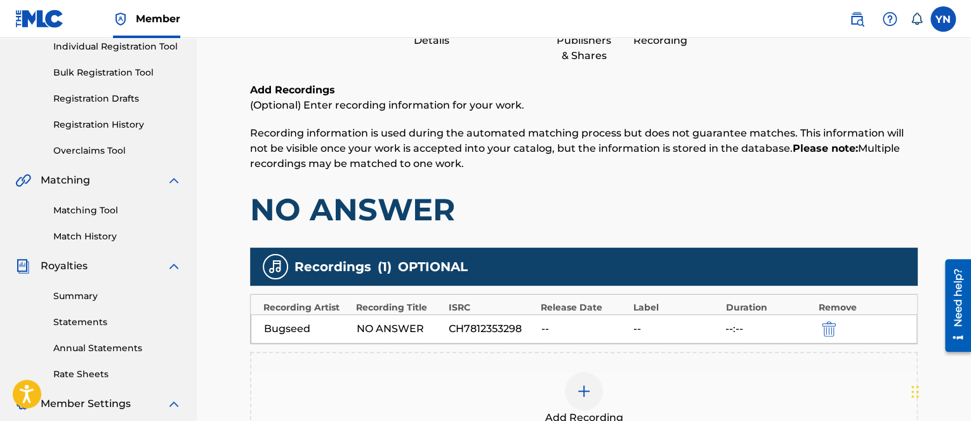
scroll to position [254, 0]
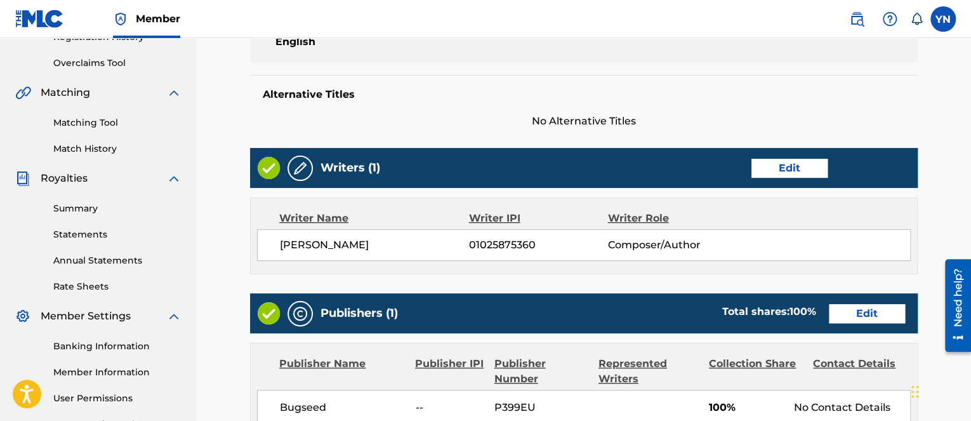
scroll to position [508, 0]
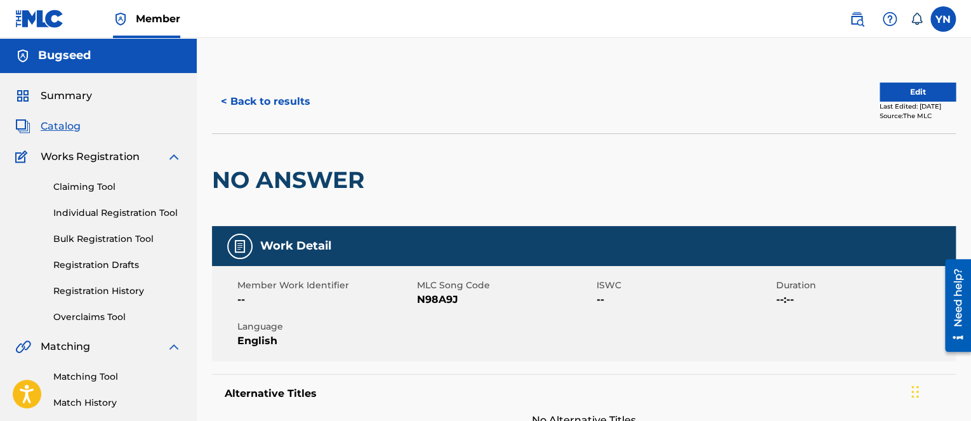
click at [41, 124] on span "Catalog" at bounding box center [61, 126] width 40 height 15
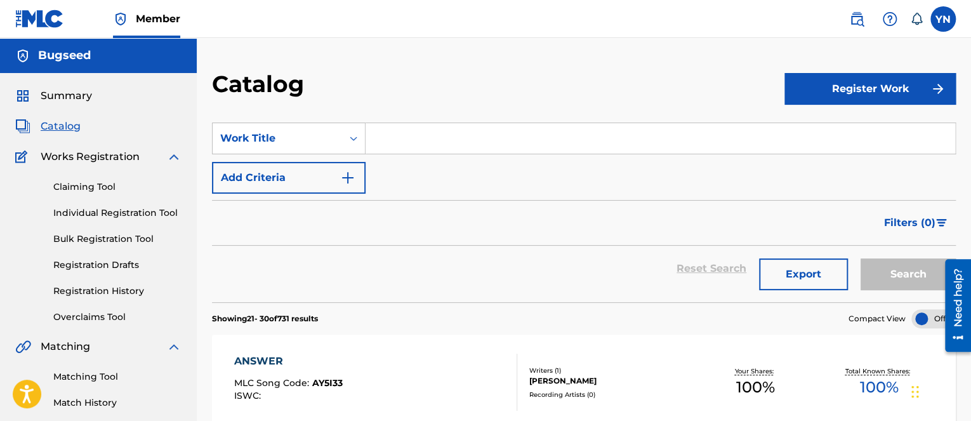
click at [350, 404] on div "ANSWER MLC Song Code : AY5I33 ISWC :" at bounding box center [375, 382] width 283 height 57
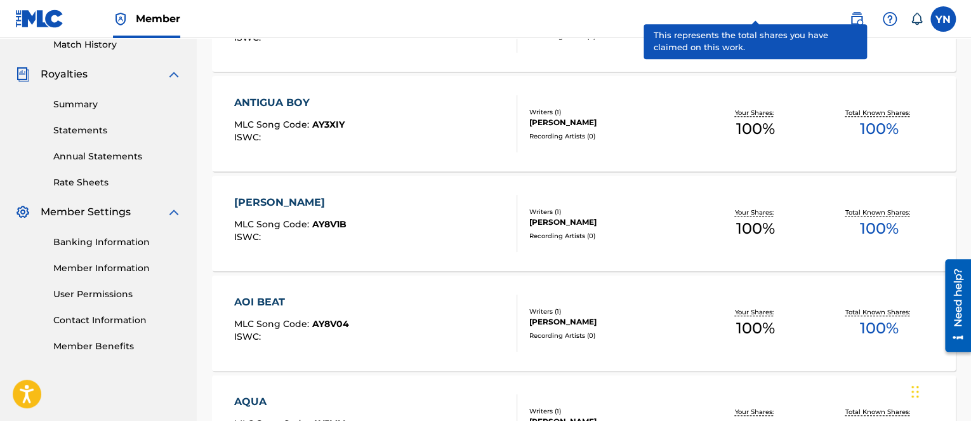
scroll to position [381, 0]
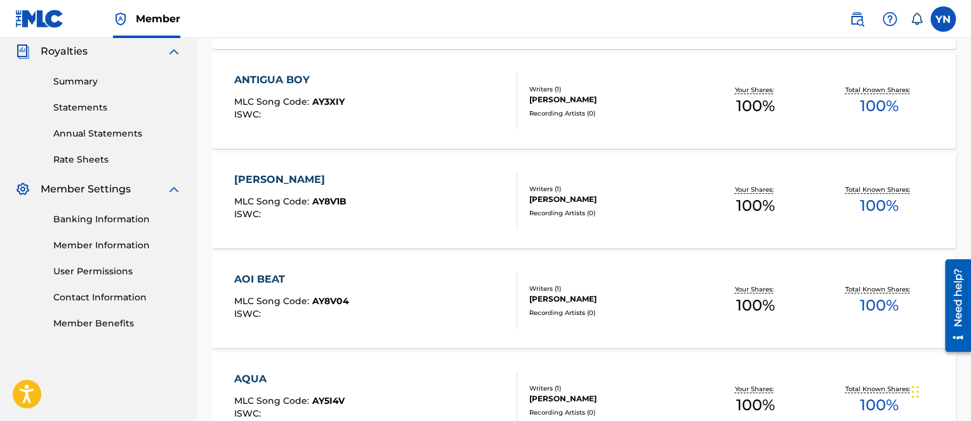
click at [558, 109] on div "Recording Artists ( 0 )" at bounding box center [612, 114] width 164 height 10
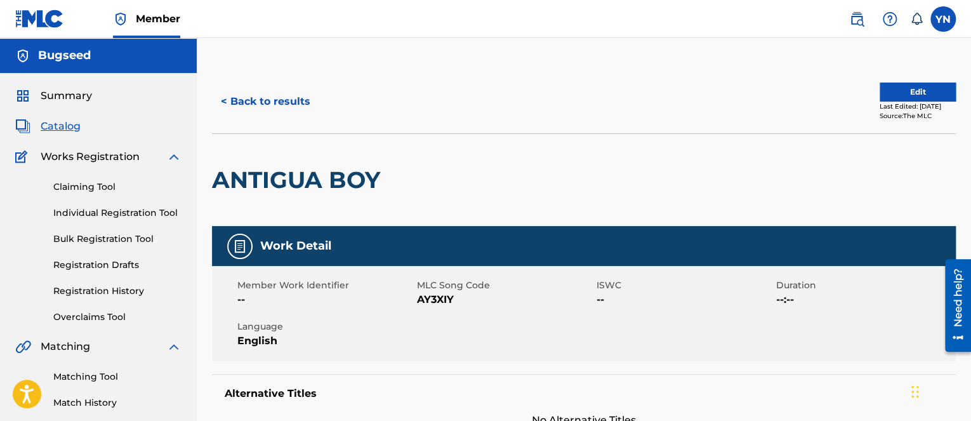
click at [928, 88] on button "Edit" at bounding box center [918, 92] width 76 height 19
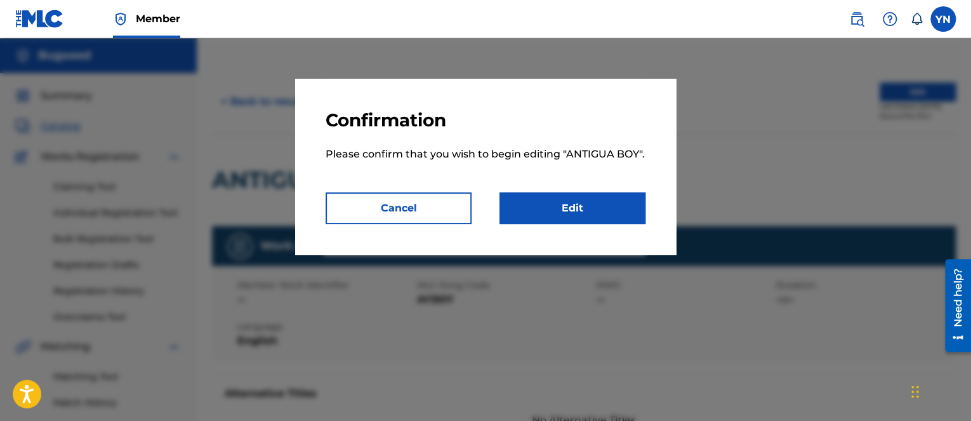
drag, startPoint x: 662, startPoint y: 200, endPoint x: 638, endPoint y: 208, distance: 25.5
click at [650, 205] on div "Confirmation Please confirm that you wish to begin editing " ANTIGUA BOY ". Can…" at bounding box center [485, 167] width 381 height 176
click at [634, 210] on link "Edit" at bounding box center [573, 208] width 146 height 32
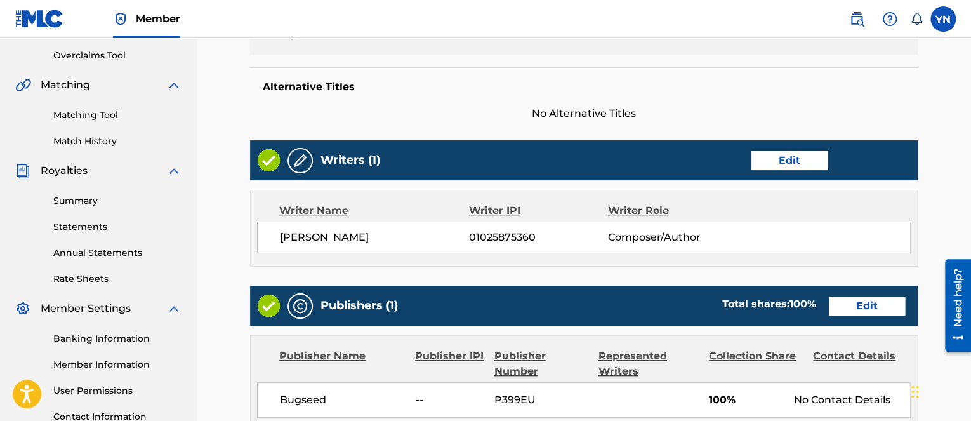
scroll to position [514, 0]
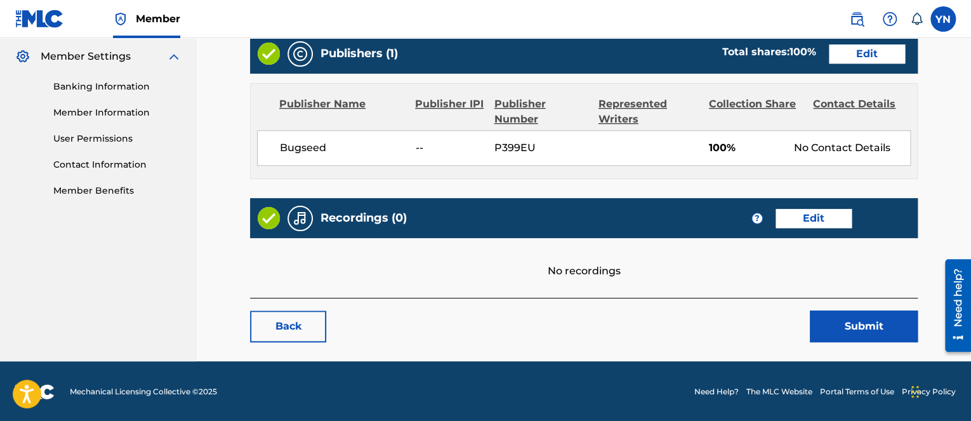
click at [828, 220] on link "Edit" at bounding box center [814, 218] width 76 height 19
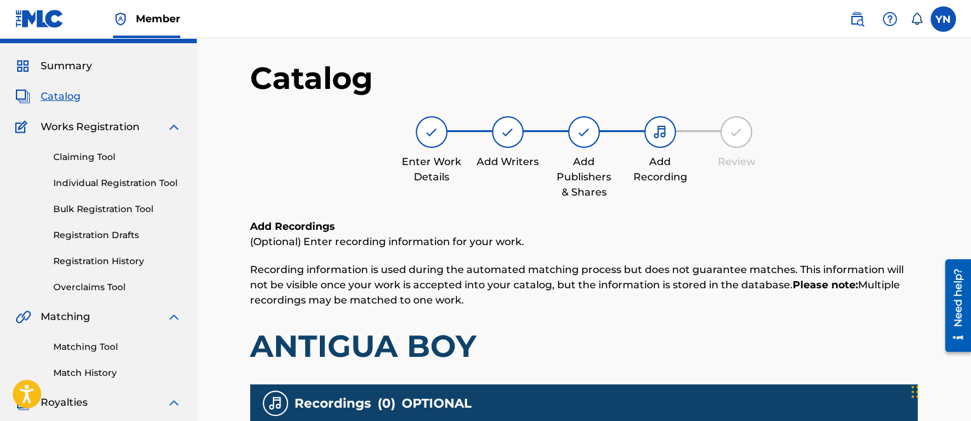
scroll to position [366, 0]
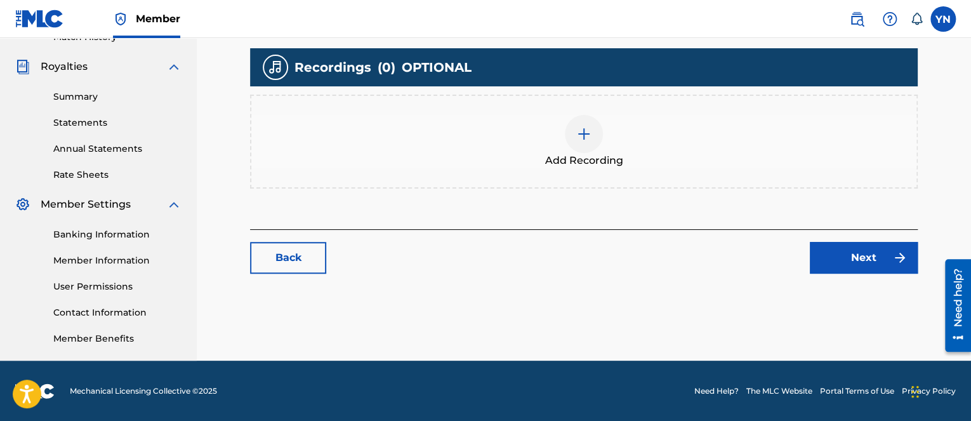
click at [557, 149] on div "Add Recording" at bounding box center [583, 141] width 665 height 53
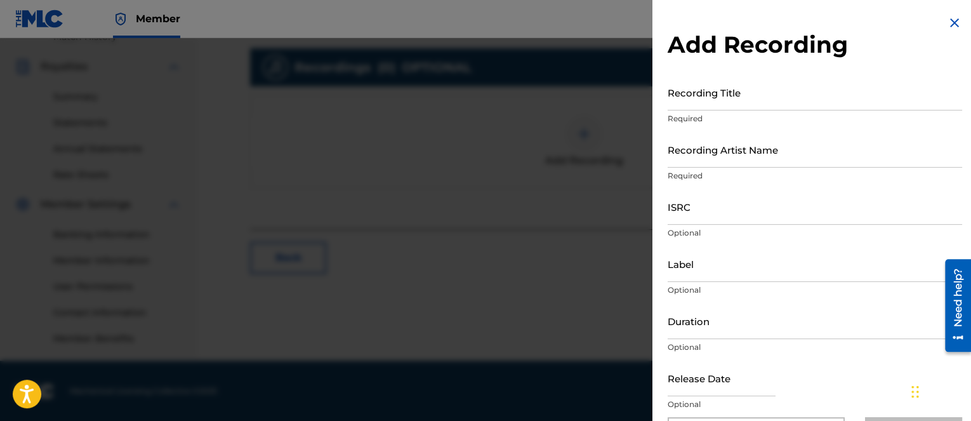
click at [693, 406] on p "Optional" at bounding box center [815, 404] width 295 height 11
click at [703, 98] on input "Recording Title" at bounding box center [815, 92] width 295 height 36
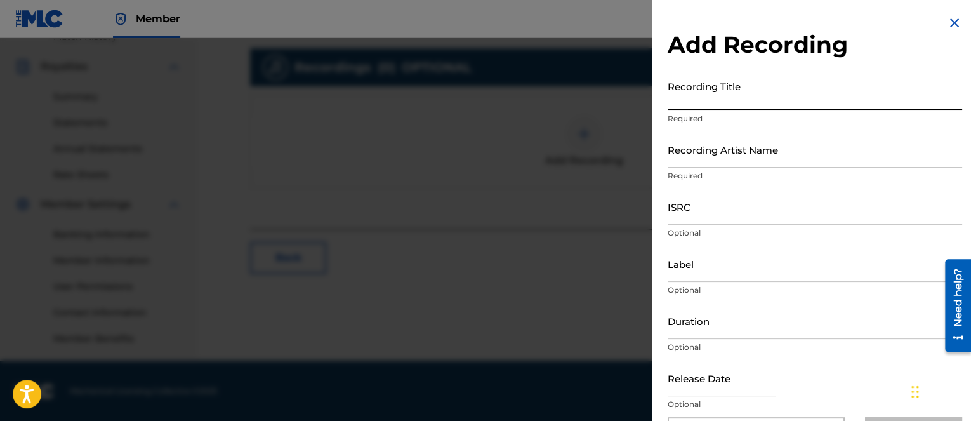
paste input "antigua boy"
type input "antigua boy"
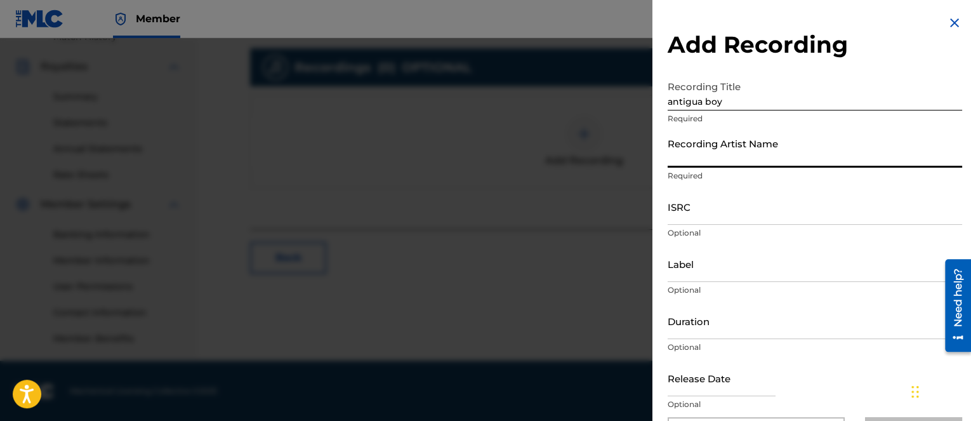
click at [922, 151] on input "Recording Artist Name" at bounding box center [815, 149] width 295 height 36
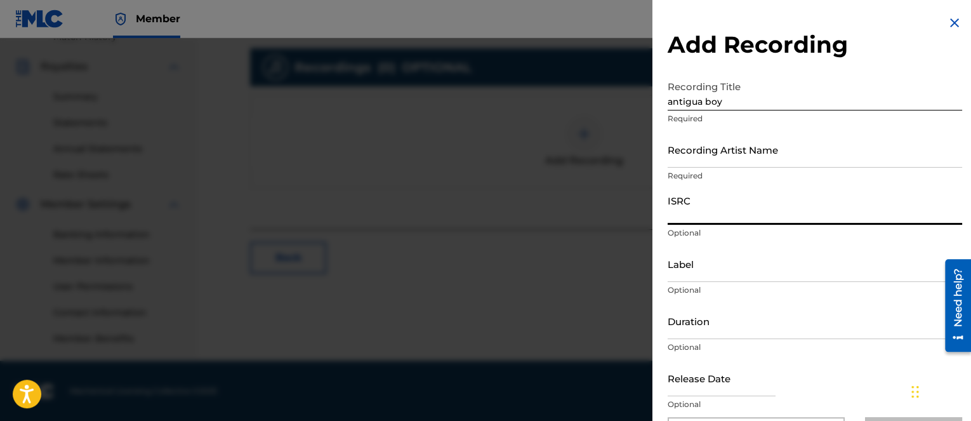
click at [879, 189] on input "ISRC" at bounding box center [815, 207] width 295 height 36
click at [828, 162] on input "Recording Artist Name" at bounding box center [815, 149] width 295 height 36
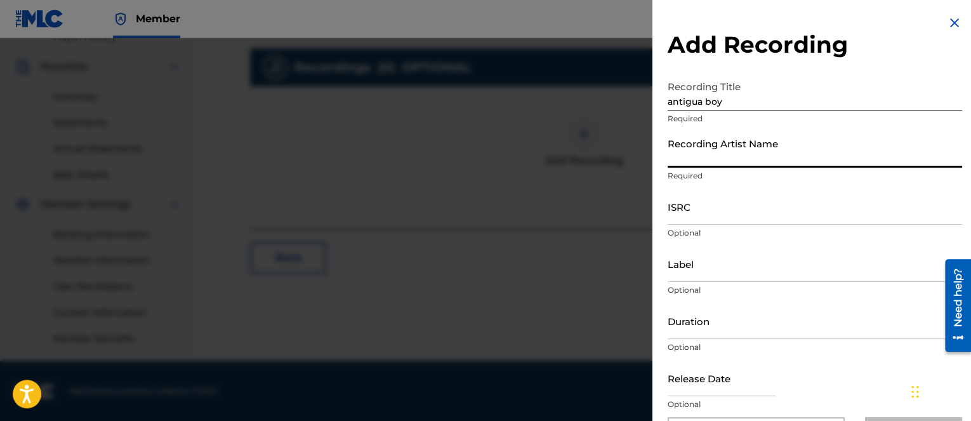
type input "Bugseed"
click at [745, 213] on input "ISRC" at bounding box center [815, 207] width 295 height 36
paste input "US25X2105810"
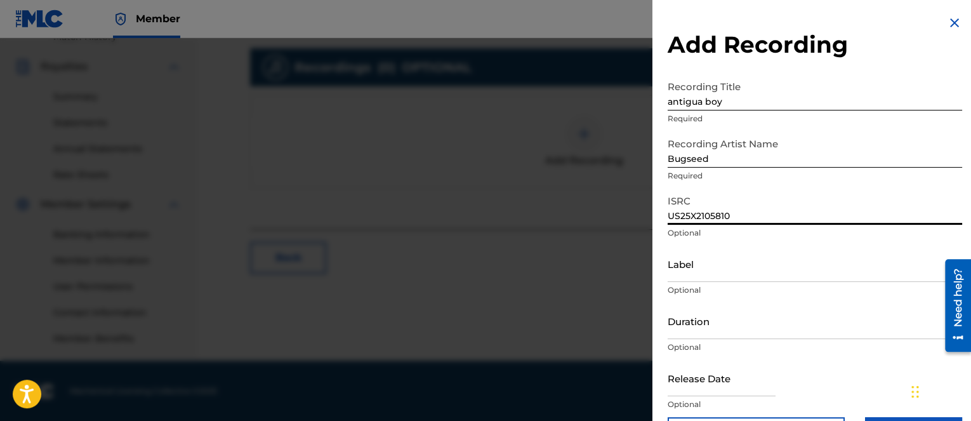
type input "US25X2105810"
click at [765, 397] on div at bounding box center [722, 379] width 108 height 39
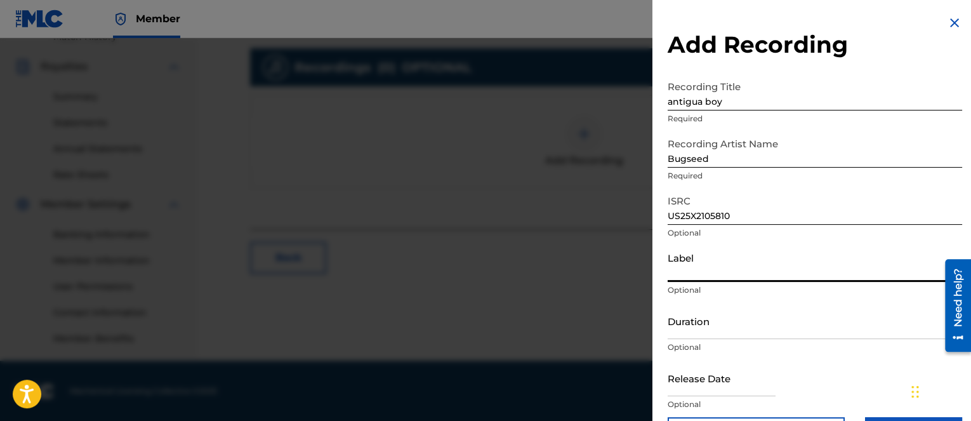
click at [747, 261] on input "Label" at bounding box center [815, 264] width 295 height 36
paste input "Raund Haus"
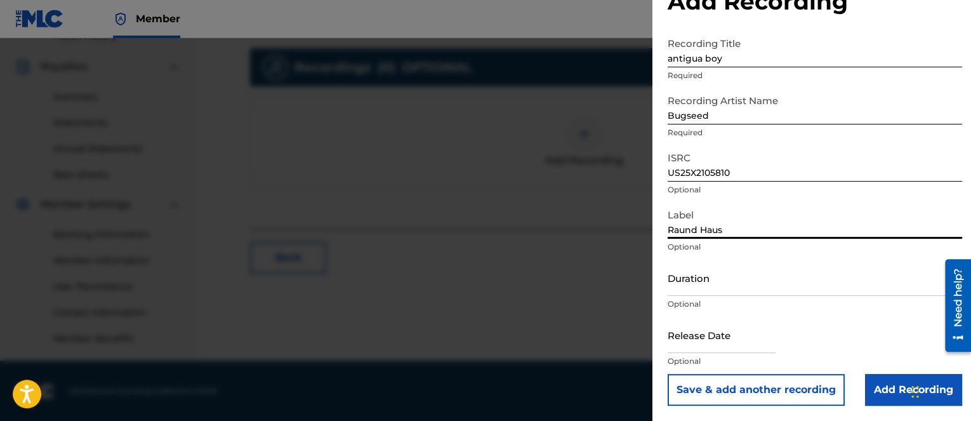
type input "Raund Haus"
click at [865, 378] on input "Add Recording" at bounding box center [913, 390] width 97 height 32
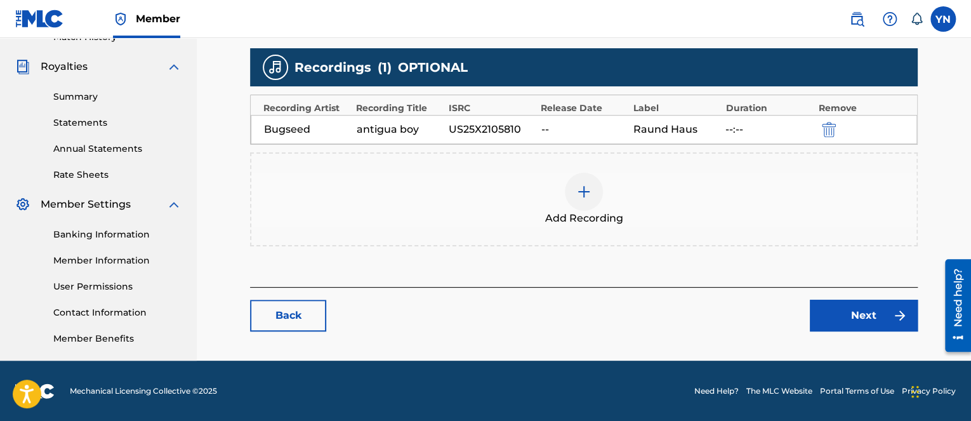
click at [859, 314] on link "Next" at bounding box center [864, 316] width 108 height 32
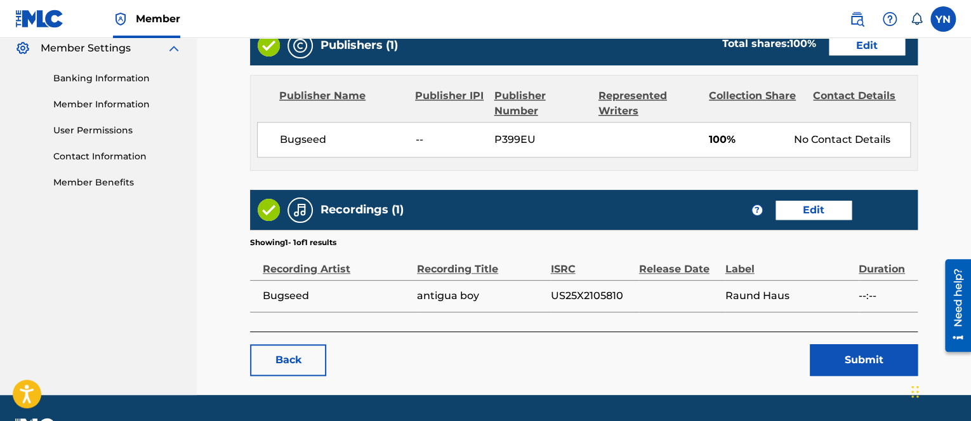
scroll to position [555, 0]
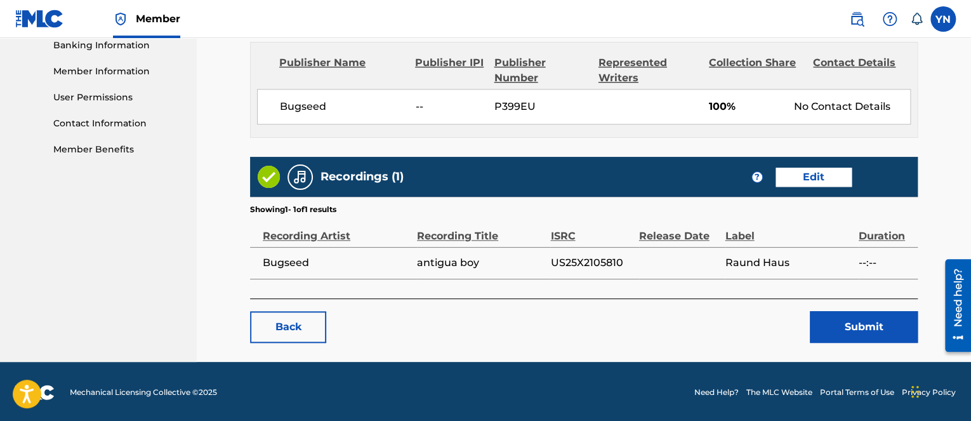
click at [848, 322] on button "Submit" at bounding box center [864, 327] width 108 height 32
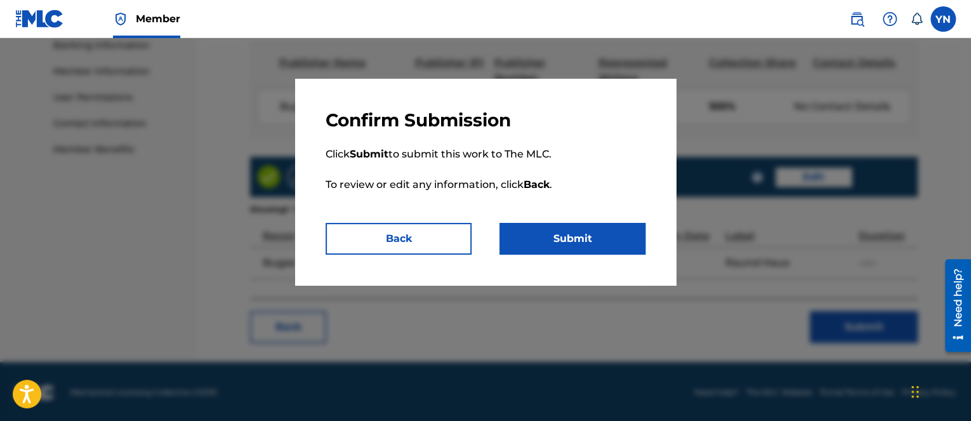
click at [558, 217] on p "Click Submit to submit this work to The MLC. To review or edit any information,…" at bounding box center [486, 176] width 320 height 91
click at [557, 235] on button "Submit" at bounding box center [573, 239] width 146 height 32
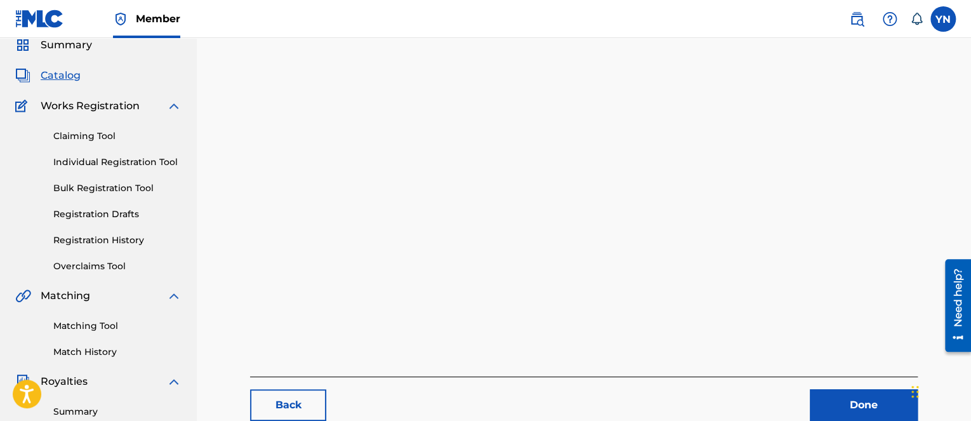
drag, startPoint x: 811, startPoint y: 391, endPoint x: 820, endPoint y: 420, distance: 29.9
click at [823, 401] on link "Done" at bounding box center [864, 404] width 108 height 32
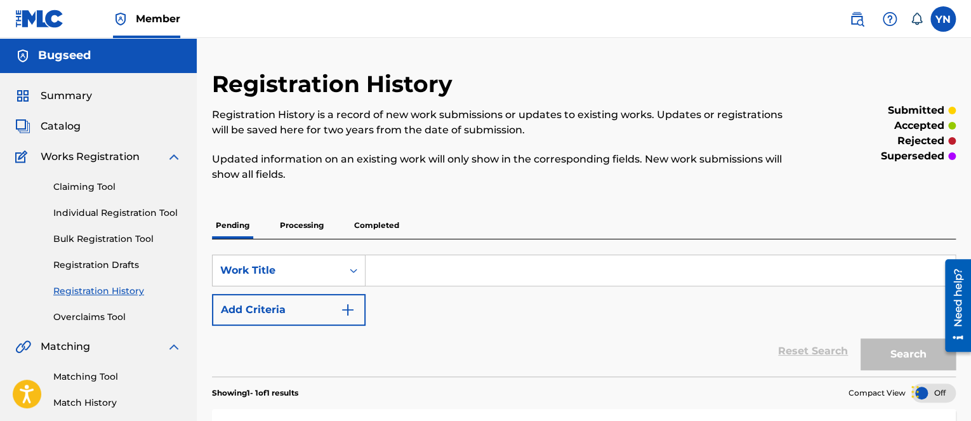
click at [429, 401] on section "Showing 1 - 1 of 1 results Compact View" at bounding box center [584, 389] width 744 height 26
click at [72, 127] on span "Catalog" at bounding box center [61, 126] width 40 height 15
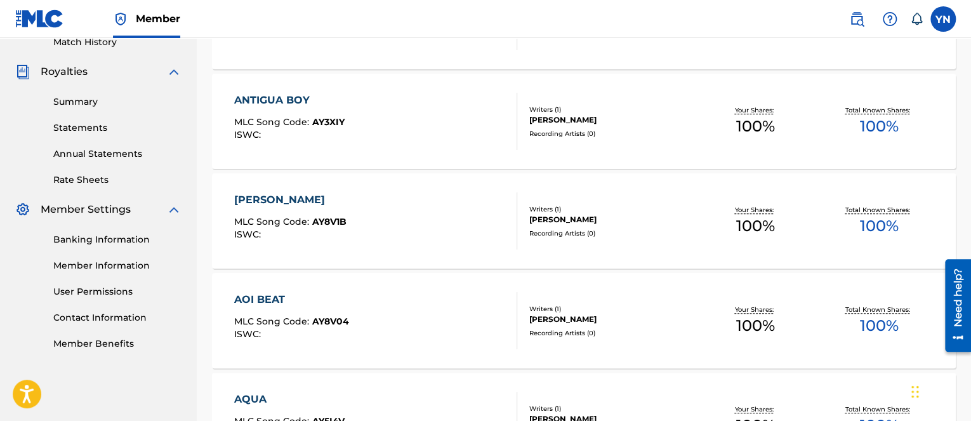
scroll to position [381, 0]
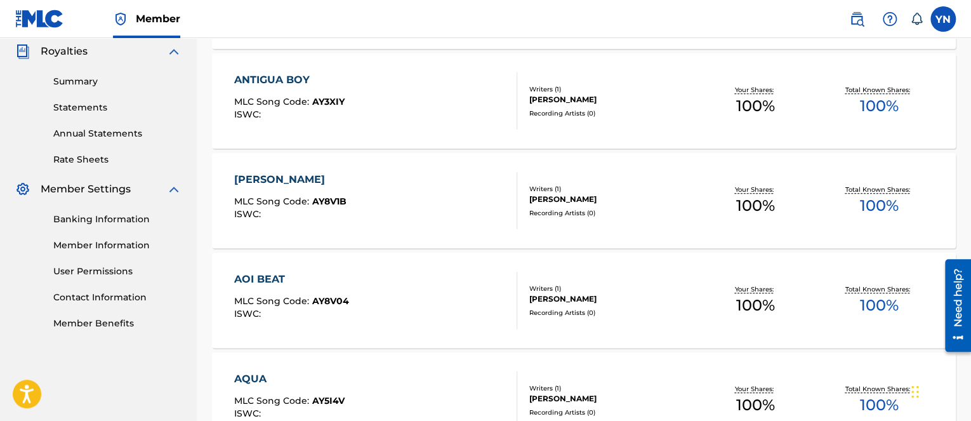
click at [411, 222] on div "ANTONIO MLC Song Code : AY8V1B ISWC :" at bounding box center [375, 200] width 283 height 57
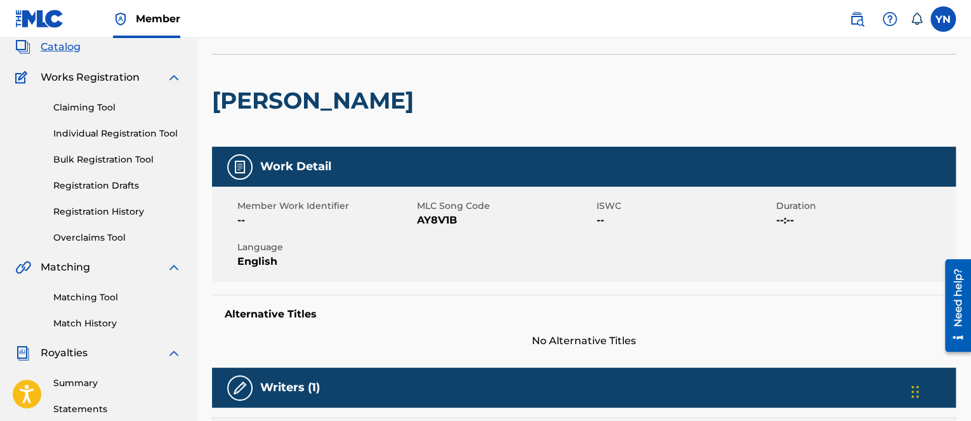
scroll to position [4, 0]
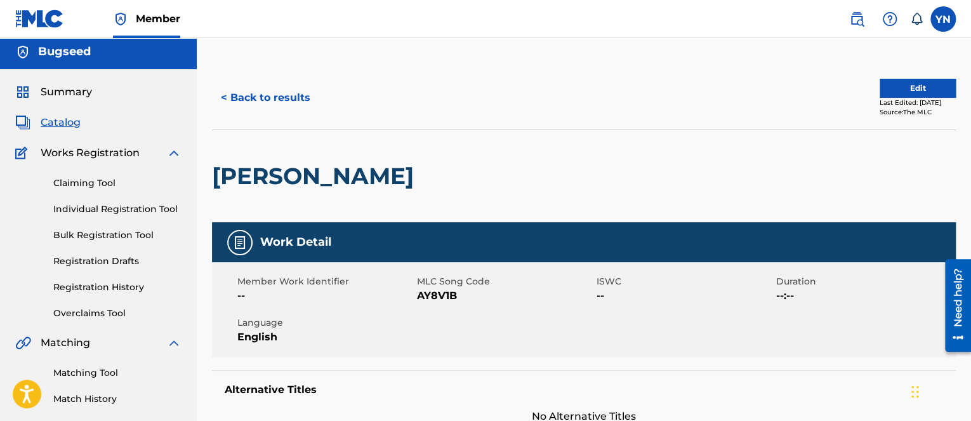
click at [924, 85] on button "Edit" at bounding box center [918, 88] width 76 height 19
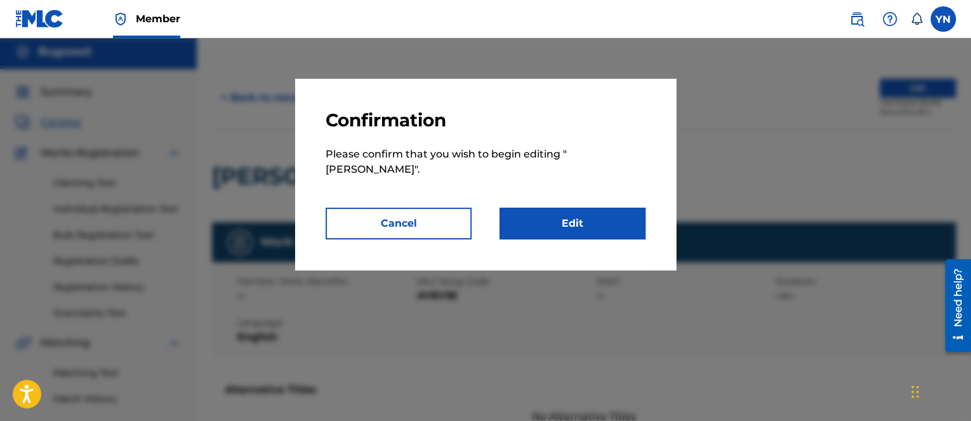
click at [581, 217] on link "Edit" at bounding box center [573, 224] width 146 height 32
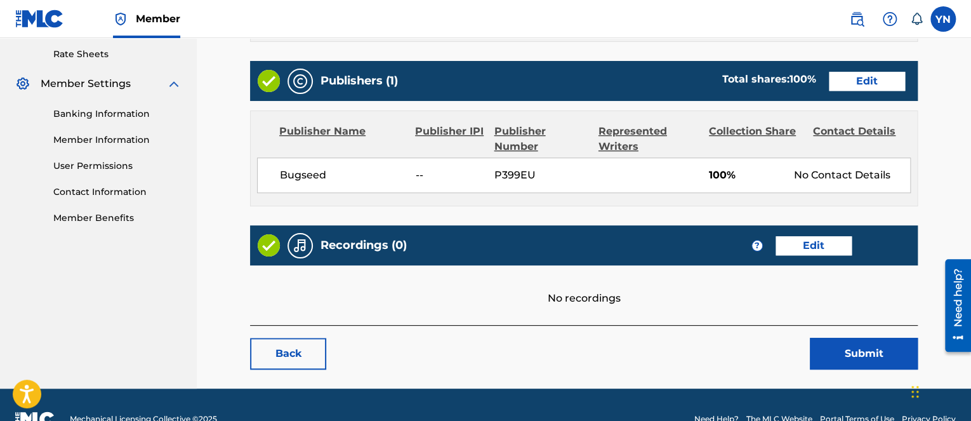
scroll to position [508, 0]
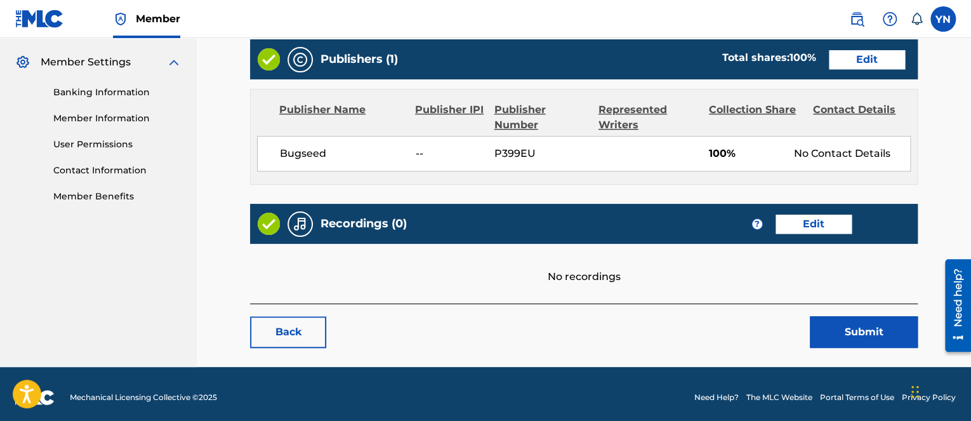
click at [827, 227] on link "Edit" at bounding box center [814, 224] width 76 height 19
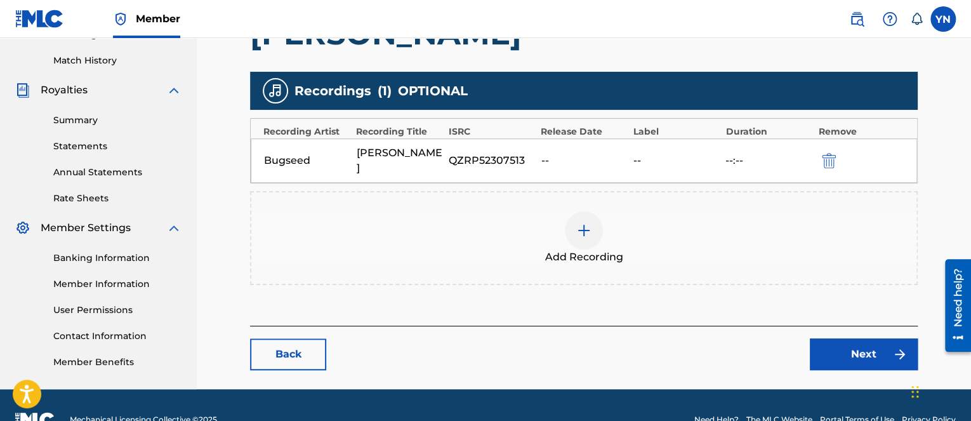
scroll to position [366, 0]
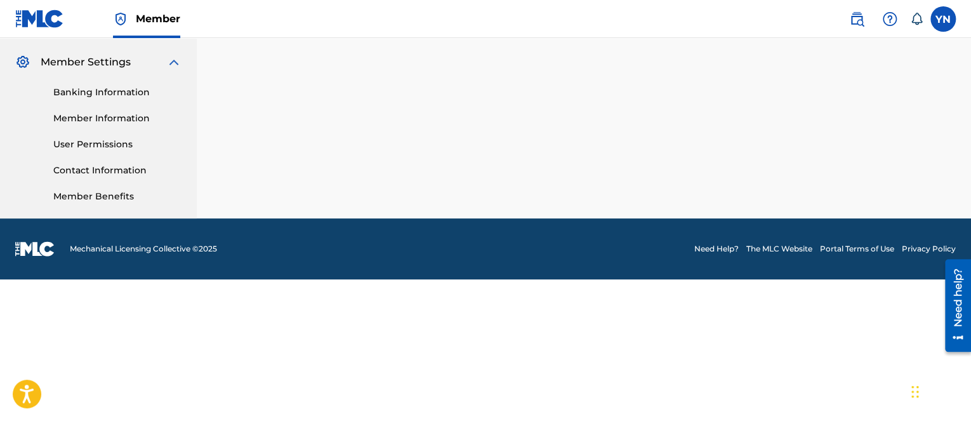
scroll to position [4, 0]
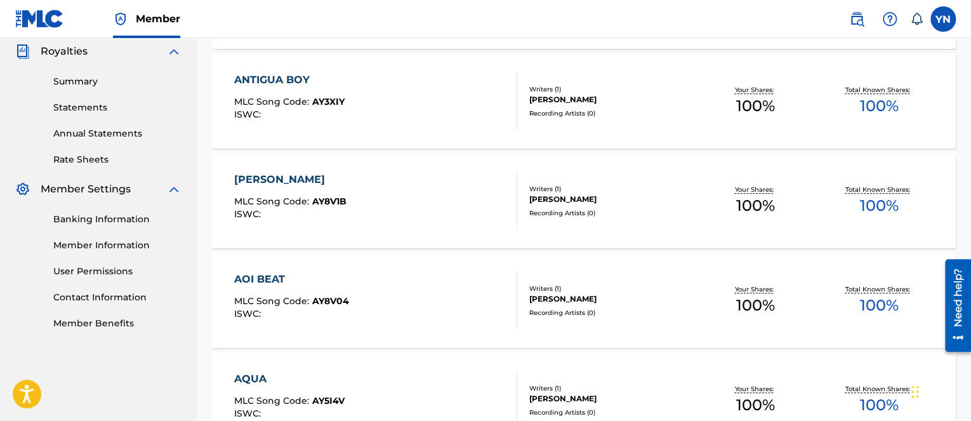
scroll to position [508, 0]
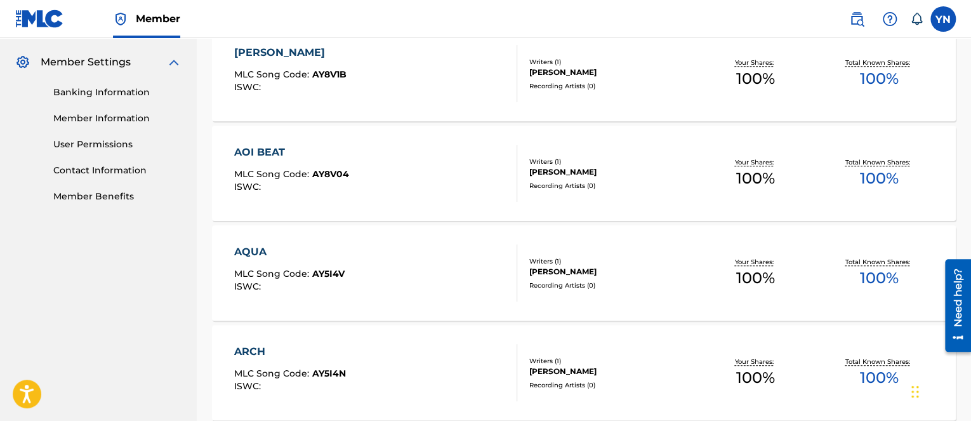
click at [439, 183] on div "AOI BEAT MLC Song Code : AY8V04 ISWC :" at bounding box center [375, 173] width 283 height 57
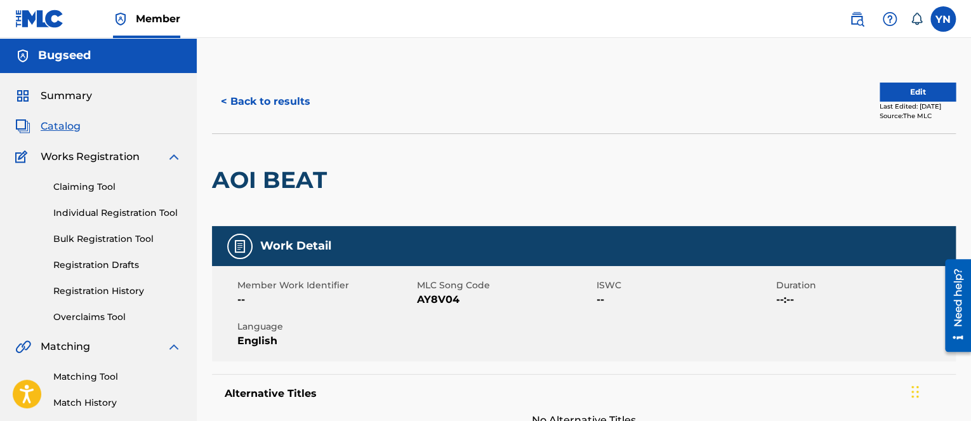
click at [401, 410] on div "Alternative Titles No Alternative Titles" at bounding box center [584, 401] width 744 height 54
click at [896, 88] on button "Edit" at bounding box center [918, 92] width 76 height 19
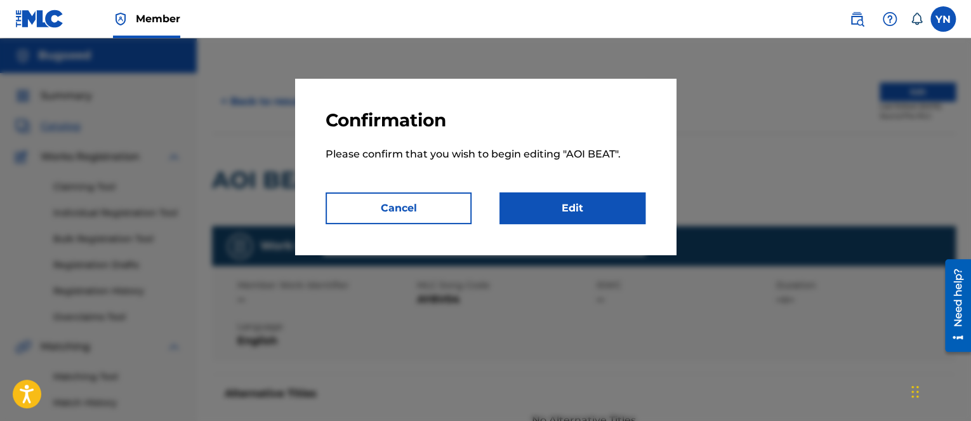
click at [615, 216] on link "Edit" at bounding box center [573, 208] width 146 height 32
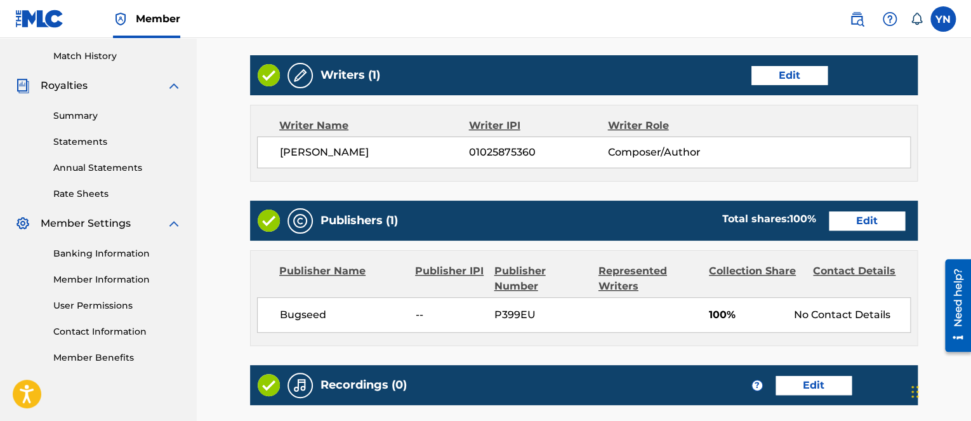
scroll to position [514, 0]
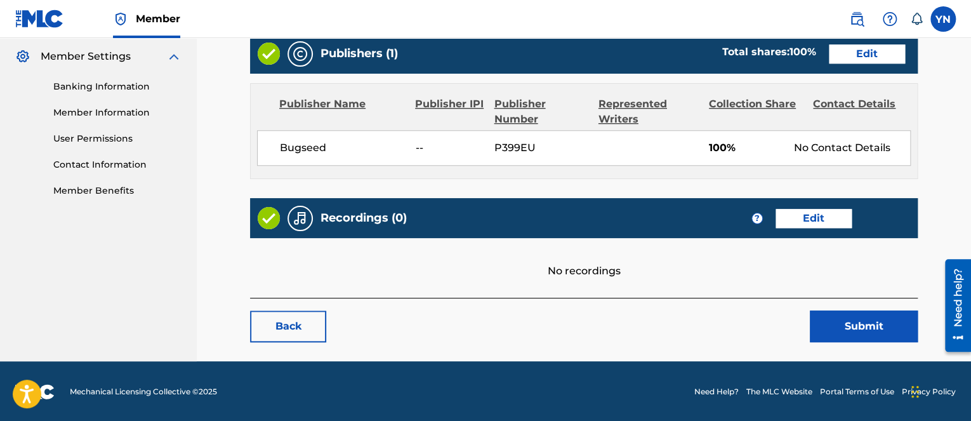
click at [820, 215] on link "Edit" at bounding box center [814, 218] width 76 height 19
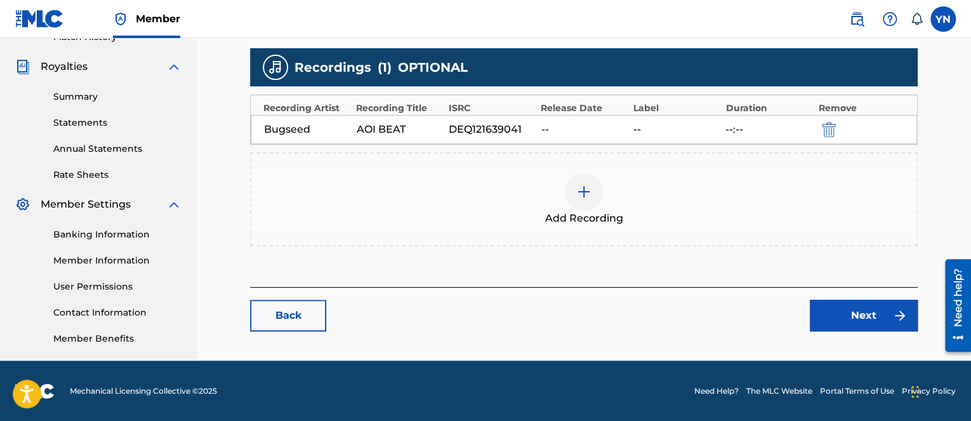
scroll to position [514, 0]
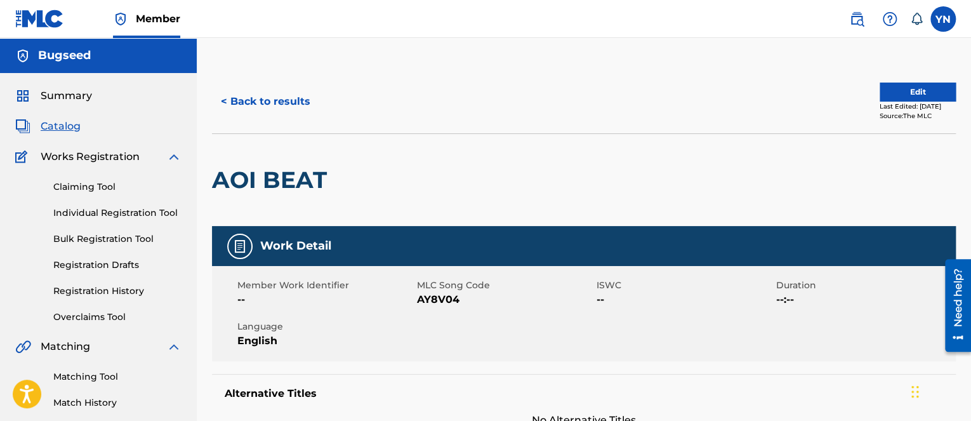
click at [329, 401] on div "Alternative Titles No Alternative Titles" at bounding box center [584, 401] width 744 height 54
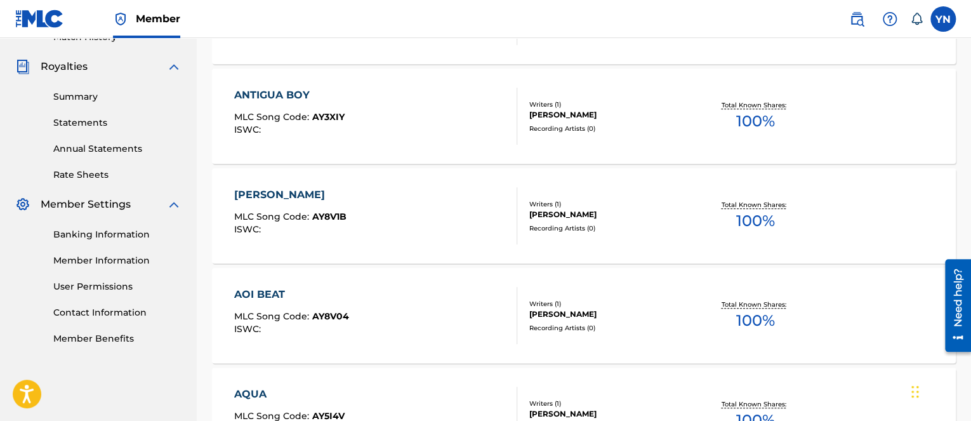
scroll to position [508, 0]
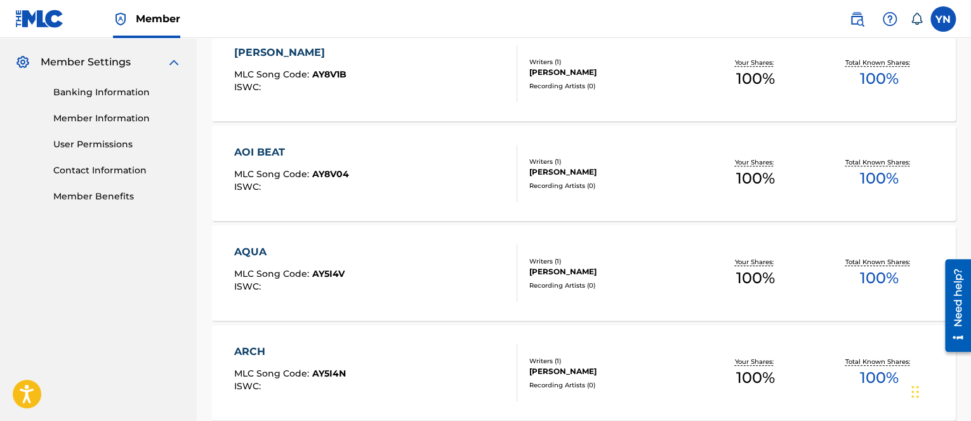
click at [356, 273] on div "AQUA MLC Song Code : AY5I4V ISWC :" at bounding box center [375, 272] width 283 height 57
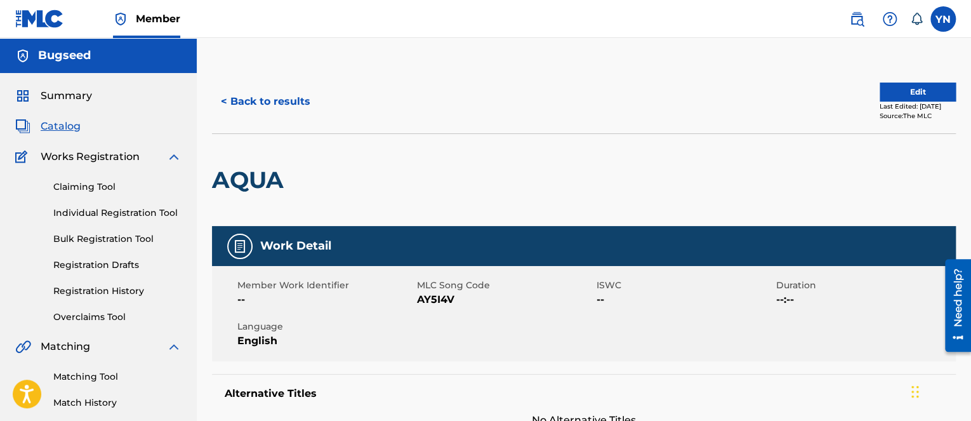
click at [884, 93] on button "Edit" at bounding box center [918, 92] width 76 height 19
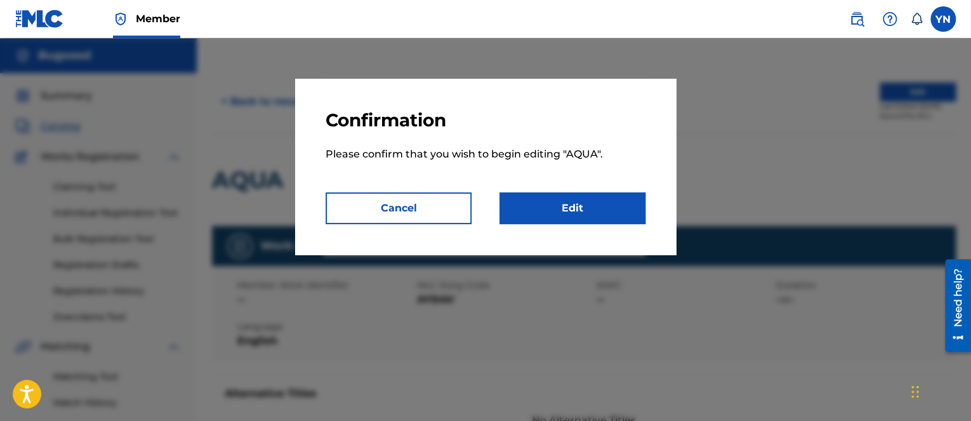
click at [601, 204] on link "Edit" at bounding box center [573, 208] width 146 height 32
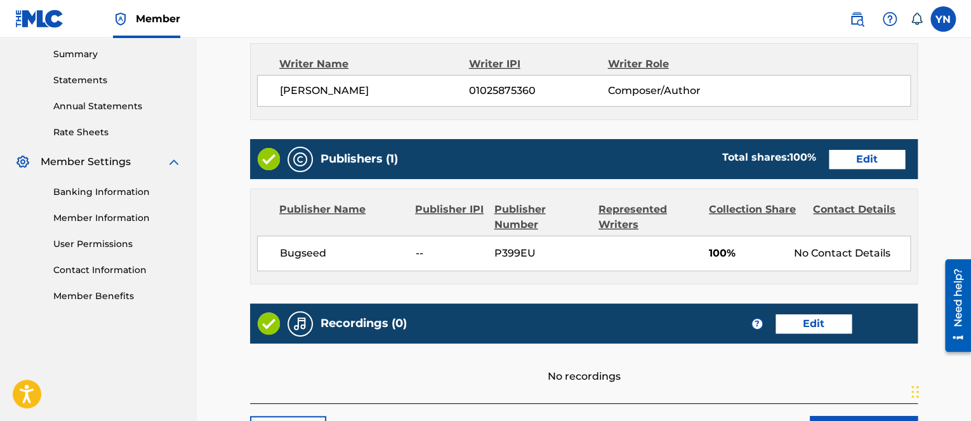
scroll to position [508, 0]
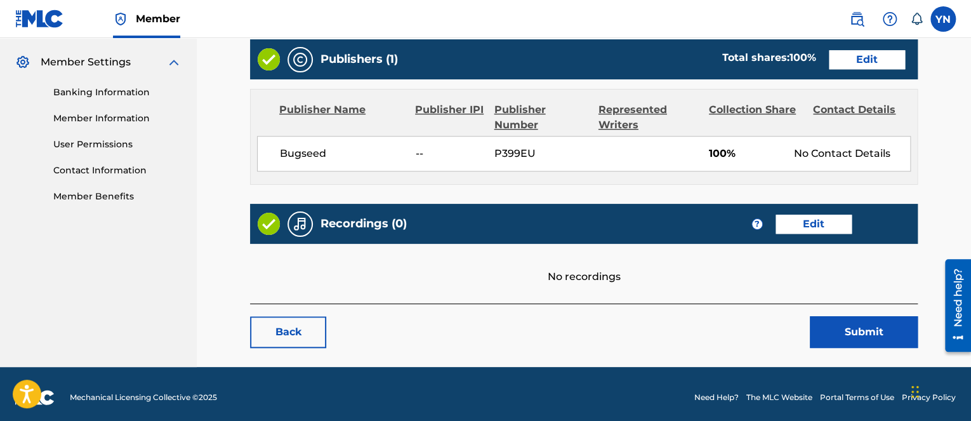
click at [837, 217] on link "Edit" at bounding box center [814, 224] width 76 height 19
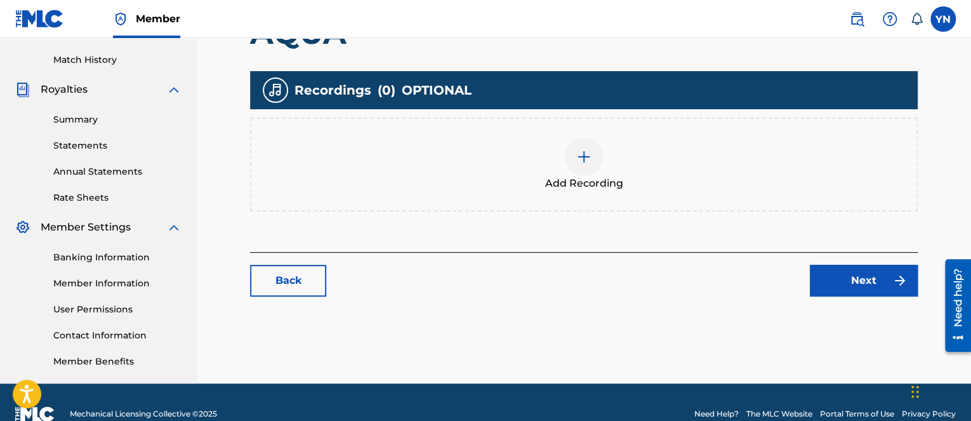
scroll to position [366, 0]
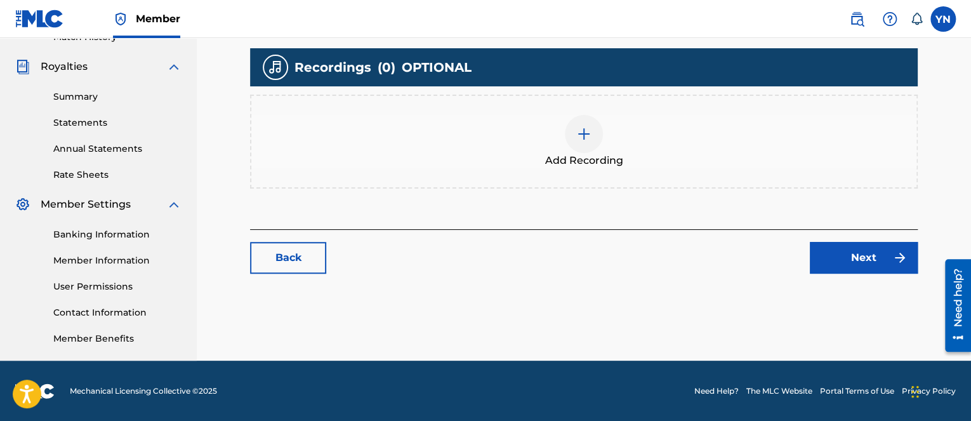
click at [587, 162] on span "Add Recording" at bounding box center [584, 160] width 78 height 15
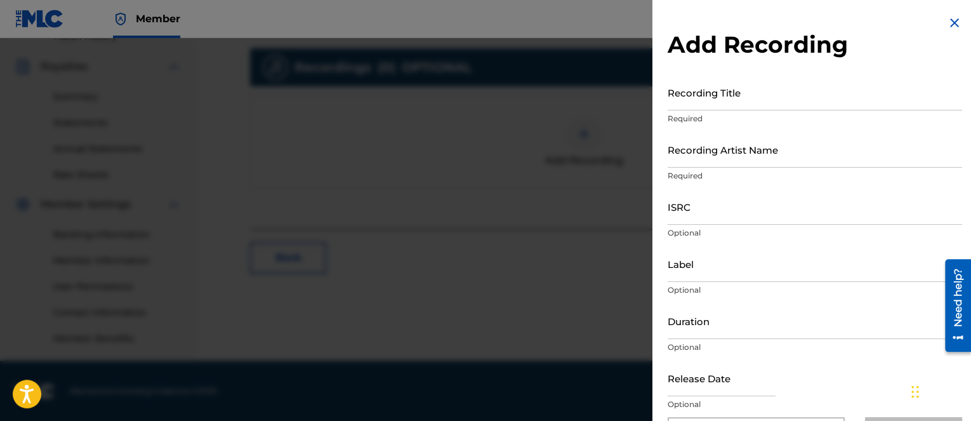
click at [706, 405] on p "Optional" at bounding box center [815, 404] width 295 height 11
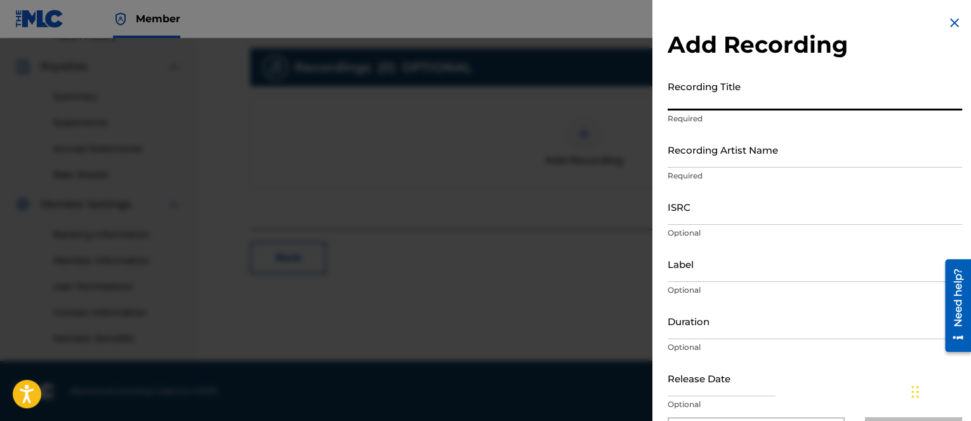
click at [716, 103] on input "Recording Title" at bounding box center [815, 92] width 295 height 36
click at [723, 159] on input "Recording Artist Name" at bounding box center [815, 149] width 295 height 36
click at [721, 96] on input "Recording Title" at bounding box center [815, 92] width 295 height 36
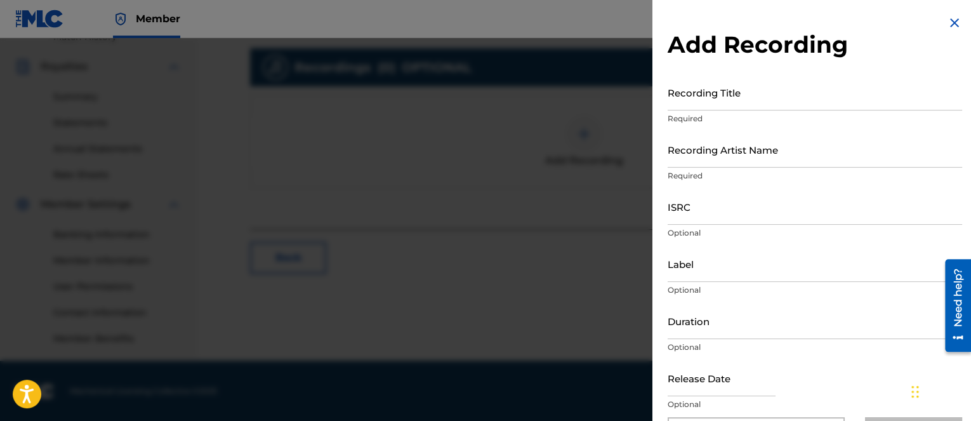
click at [924, 182] on div "Recording Artist Name Required" at bounding box center [815, 159] width 295 height 57
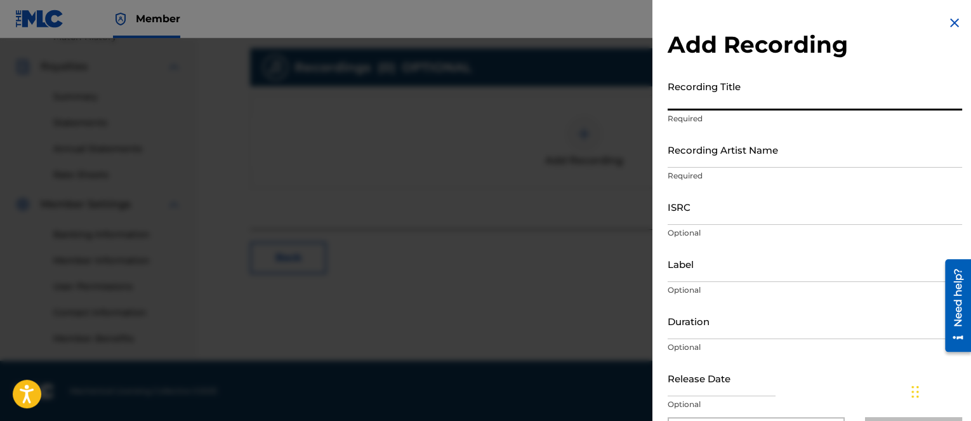
click at [891, 106] on input "Recording Title" at bounding box center [815, 92] width 295 height 36
paste input "Aqua"
type input "Aqua"
click at [839, 154] on input "Recording Artist Name" at bounding box center [815, 149] width 295 height 36
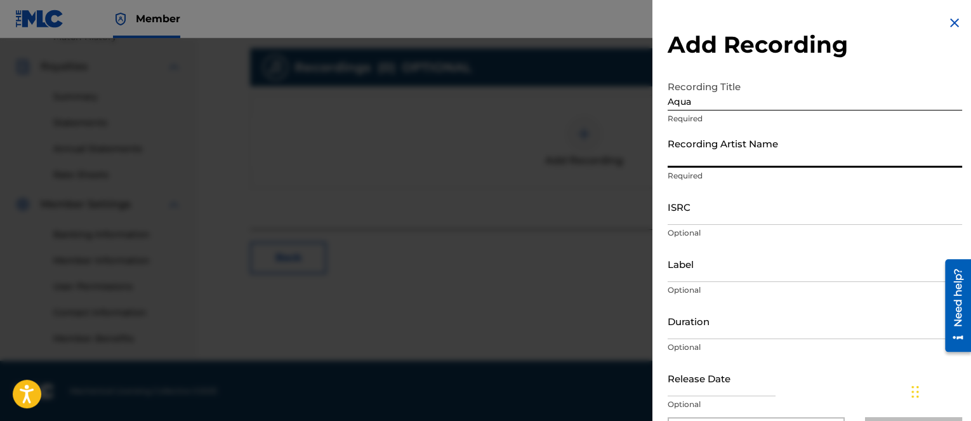
type input "Bugseed"
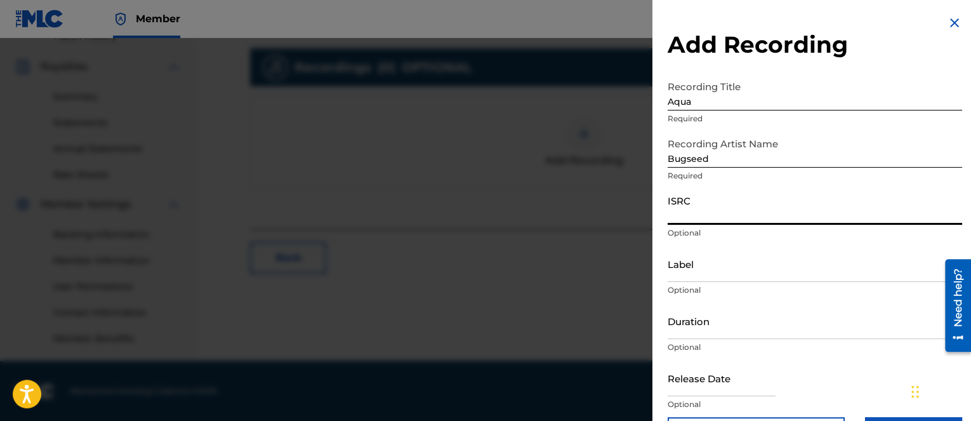
click at [771, 208] on input "ISRC" at bounding box center [815, 207] width 295 height 36
click at [810, 399] on p "Optional" at bounding box center [815, 404] width 295 height 11
click at [732, 205] on input "ISRC" at bounding box center [815, 207] width 295 height 36
paste input "QZKDK2295600"
type input "QZKDK2295600"
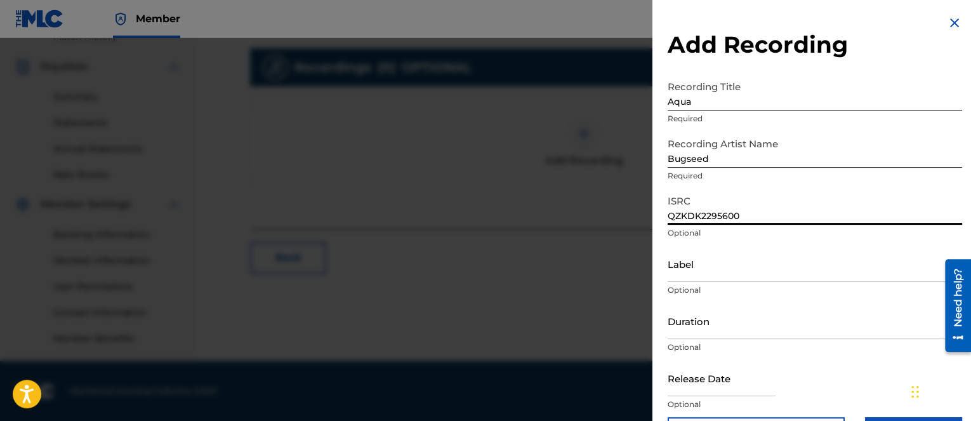
click at [926, 195] on input "QZKDK2295600" at bounding box center [815, 207] width 295 height 36
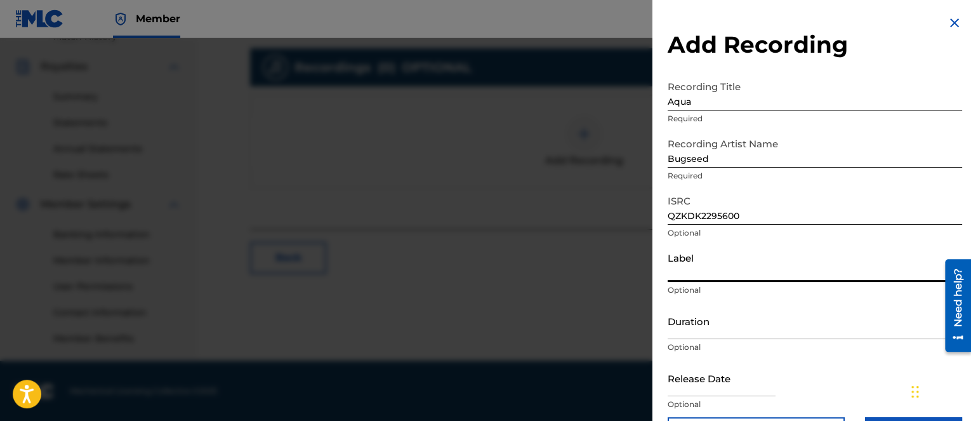
click at [783, 274] on input "Label" at bounding box center [815, 264] width 295 height 36
type input "Independent Beatcasting"
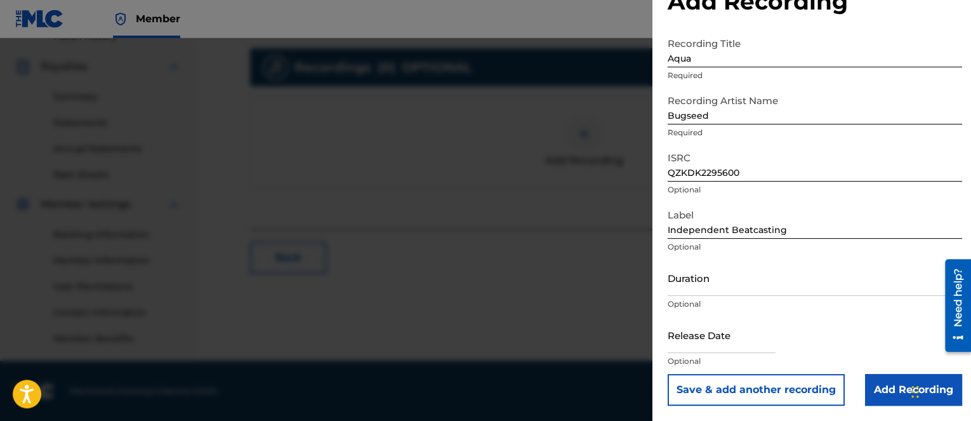
click at [867, 383] on input "Add Recording" at bounding box center [913, 390] width 97 height 32
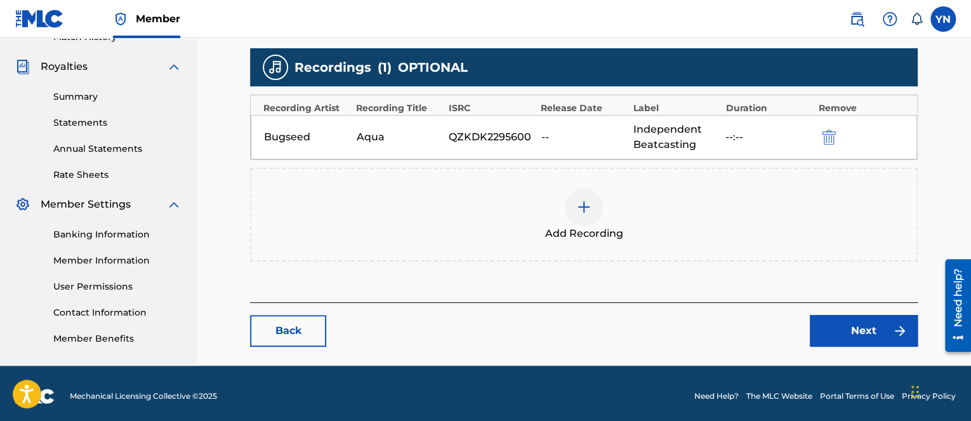
click at [851, 330] on link "Next" at bounding box center [864, 331] width 108 height 32
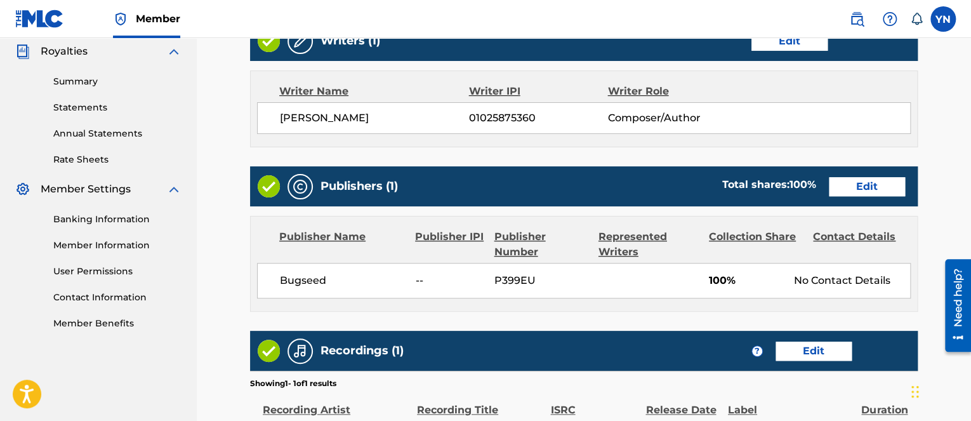
scroll to position [555, 0]
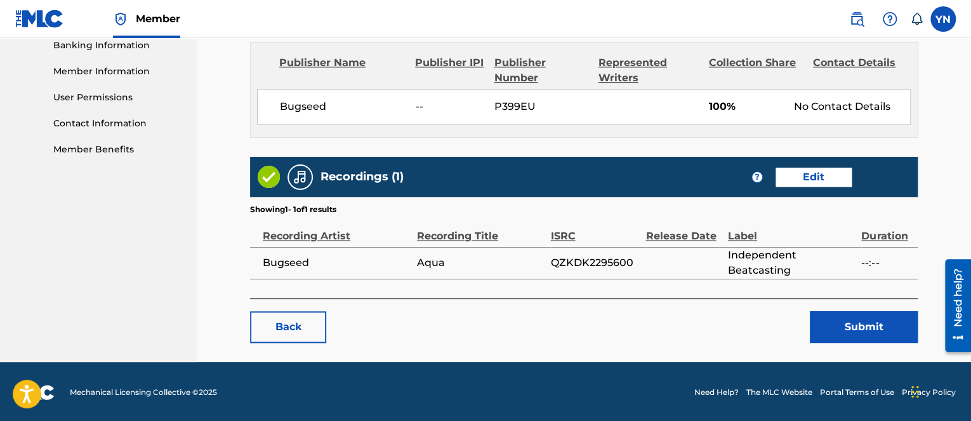
click at [851, 329] on button "Submit" at bounding box center [864, 327] width 108 height 32
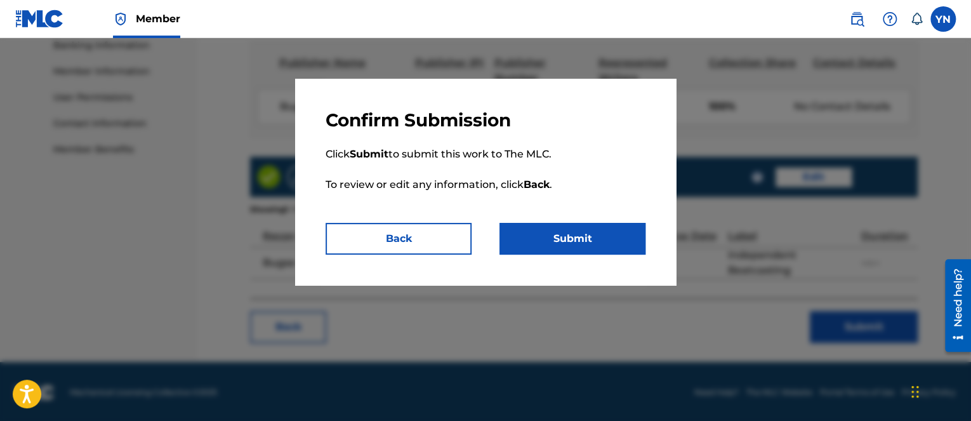
click at [639, 244] on button "Submit" at bounding box center [573, 239] width 146 height 32
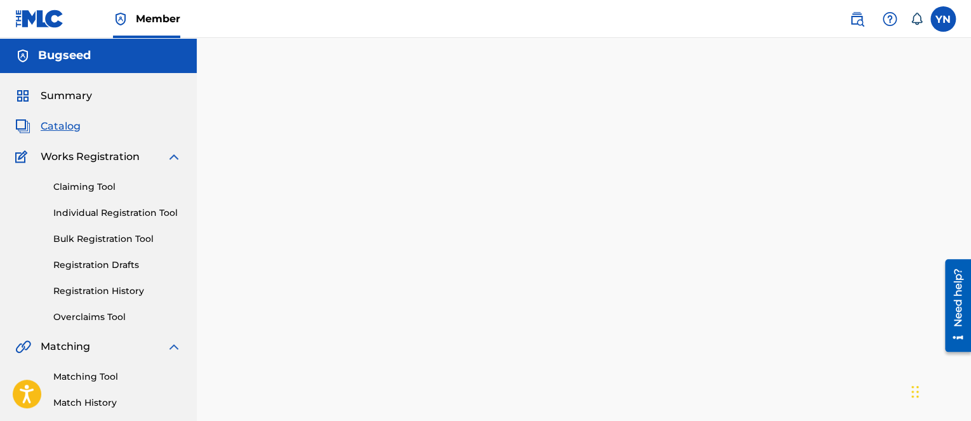
click at [469, 406] on div "Back Done" at bounding box center [584, 280] width 668 height 383
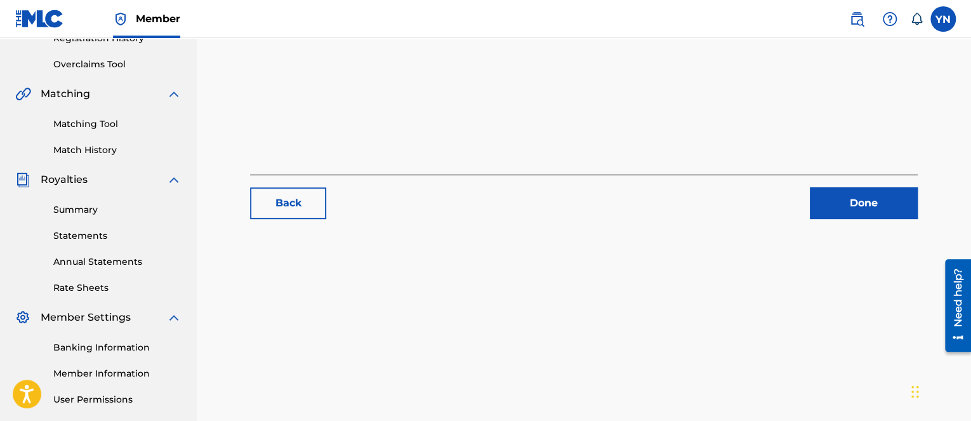
scroll to position [254, 0]
click at [843, 191] on link "Done" at bounding box center [864, 202] width 108 height 32
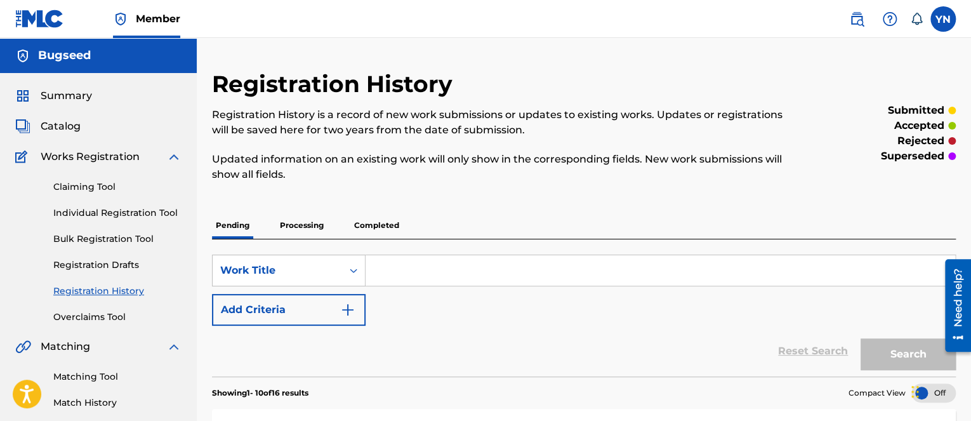
click at [60, 126] on span "Catalog" at bounding box center [61, 126] width 40 height 15
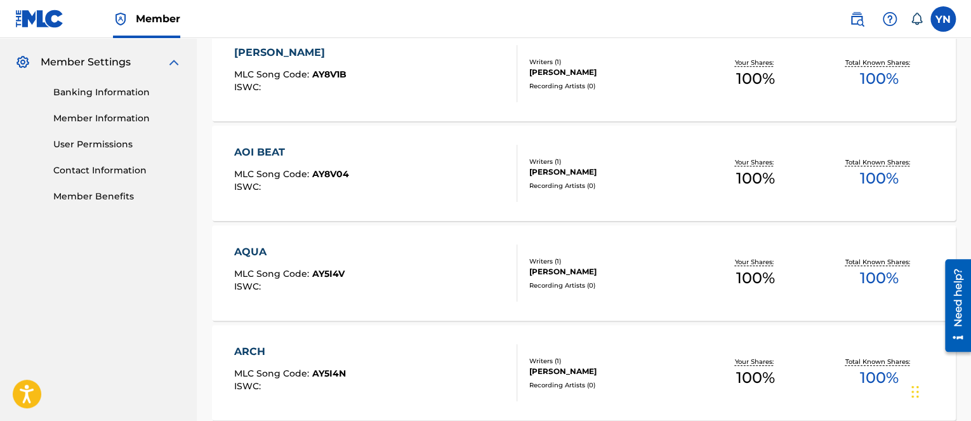
scroll to position [635, 0]
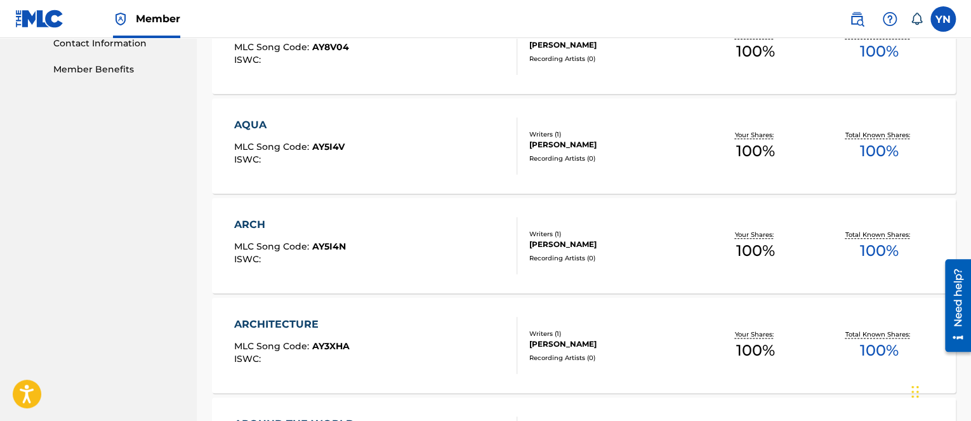
click at [447, 255] on div "ARCH MLC Song Code : AY5I4N ISWC :" at bounding box center [375, 245] width 283 height 57
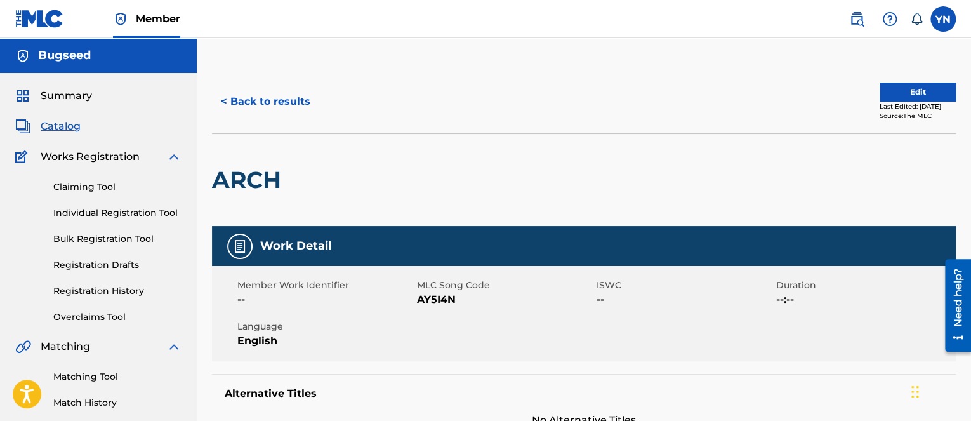
click at [931, 74] on div "< Back to results Edit Last Edited: June 22, 2025 Source: The MLC" at bounding box center [584, 101] width 744 height 63
click at [931, 89] on button "Edit" at bounding box center [918, 92] width 76 height 19
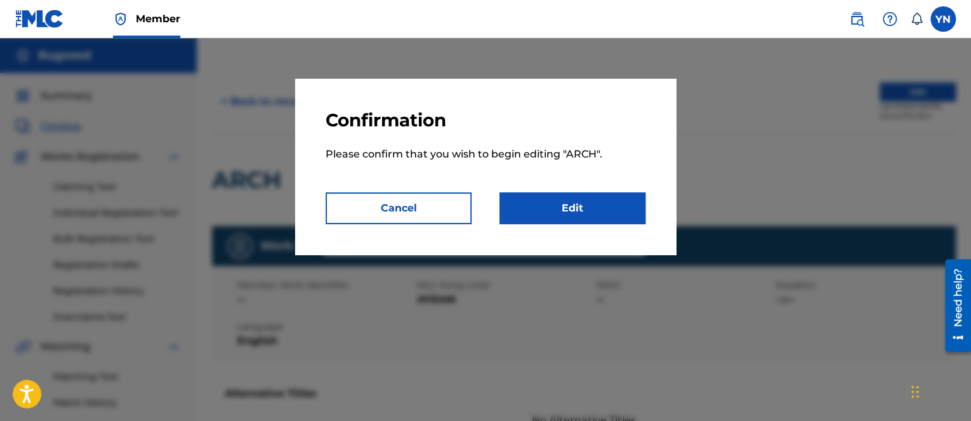
click at [611, 209] on link "Edit" at bounding box center [573, 208] width 146 height 32
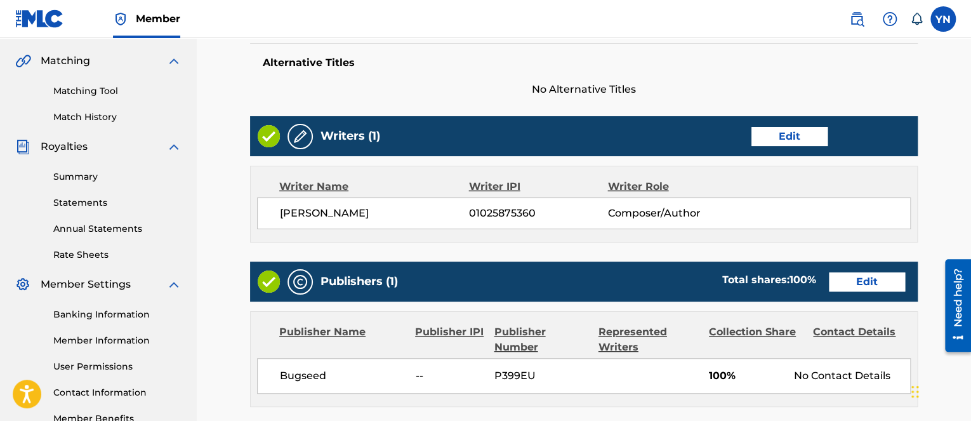
scroll to position [508, 0]
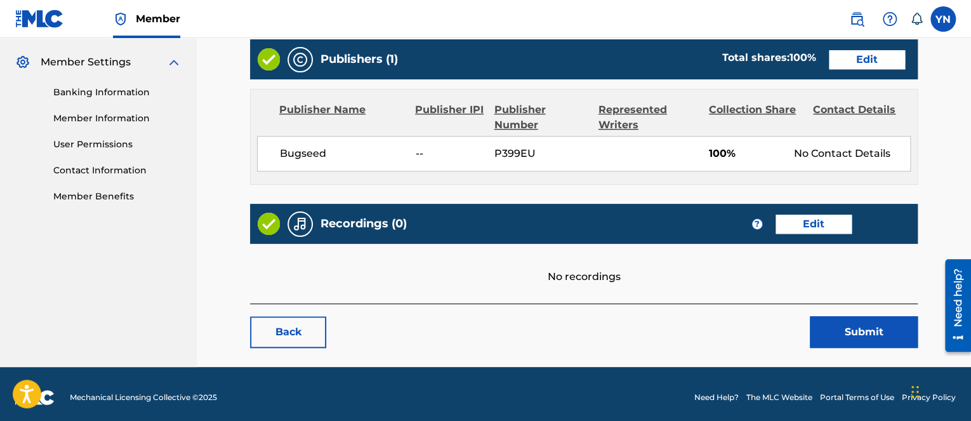
click at [806, 215] on link "Edit" at bounding box center [814, 224] width 76 height 19
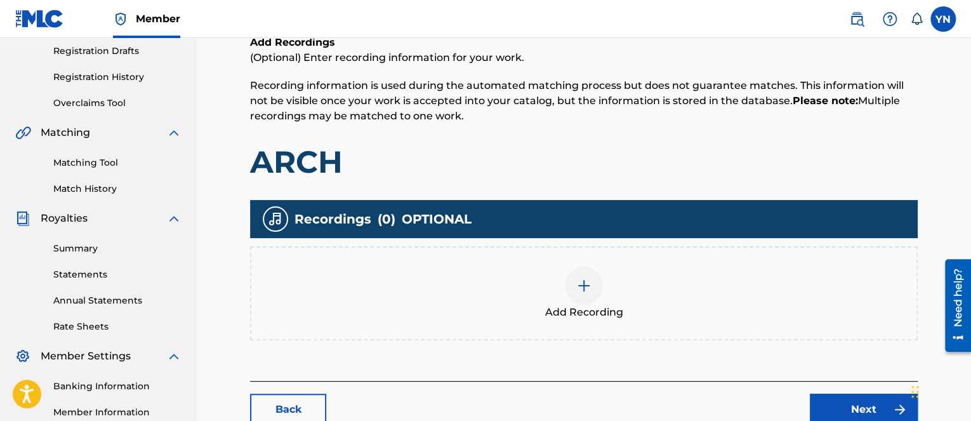
scroll to position [254, 0]
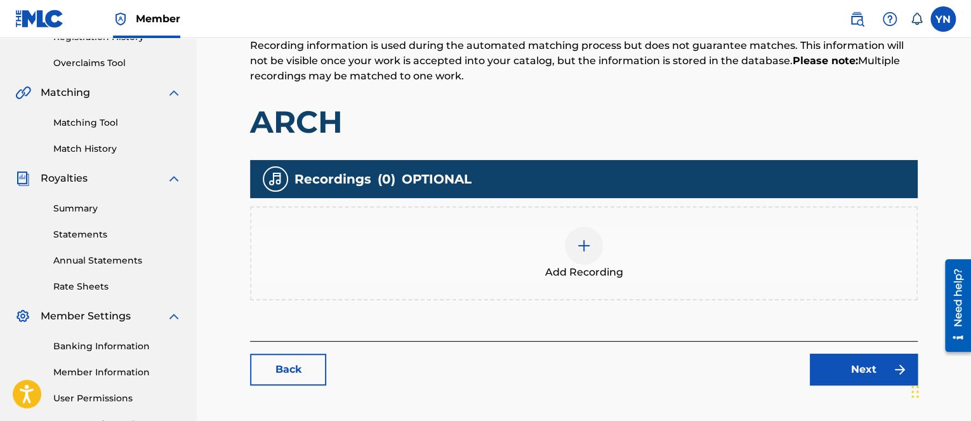
click at [603, 260] on div "Add Recording" at bounding box center [583, 253] width 665 height 53
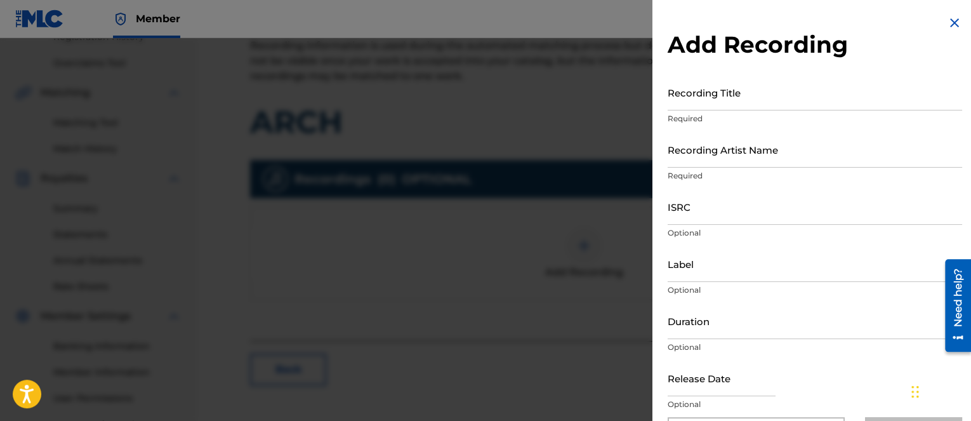
click at [734, 98] on input "Recording Title" at bounding box center [815, 92] width 295 height 36
paste input "Arch"
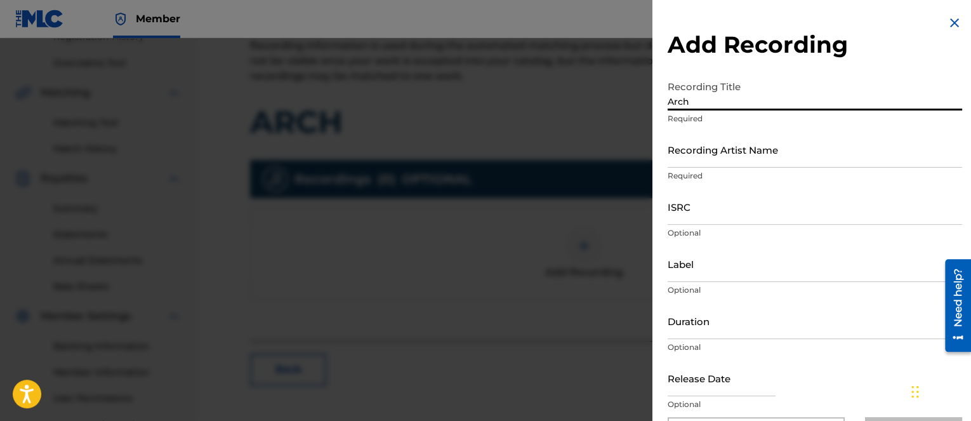
type input "Arch"
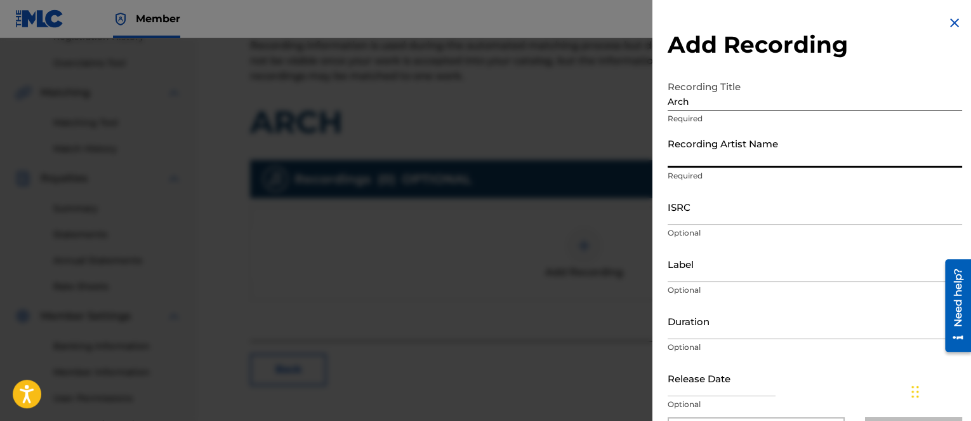
click at [728, 162] on input "Recording Artist Name" at bounding box center [815, 149] width 295 height 36
type input "Bugseed"
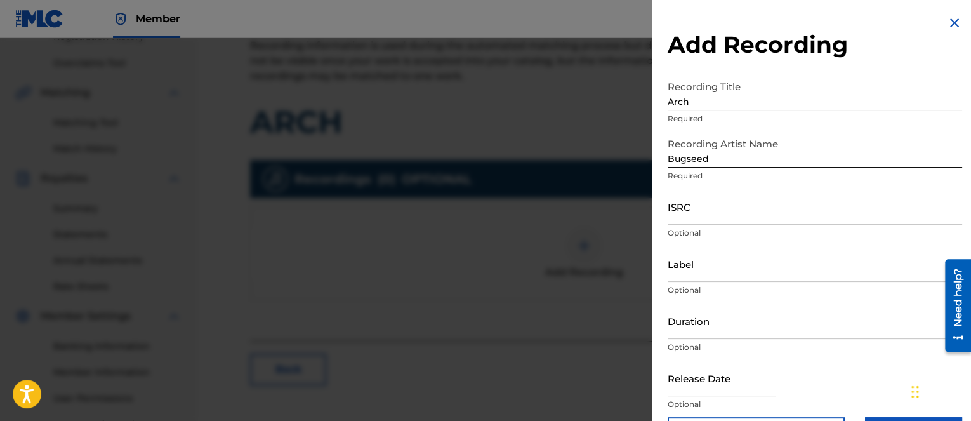
click at [779, 406] on p "Optional" at bounding box center [815, 404] width 295 height 11
click at [716, 208] on input "ISRC" at bounding box center [815, 207] width 295 height 36
paste input "QM42K2211906"
type input "QM42K2211906"
drag, startPoint x: 701, startPoint y: 285, endPoint x: 700, endPoint y: 274, distance: 10.9
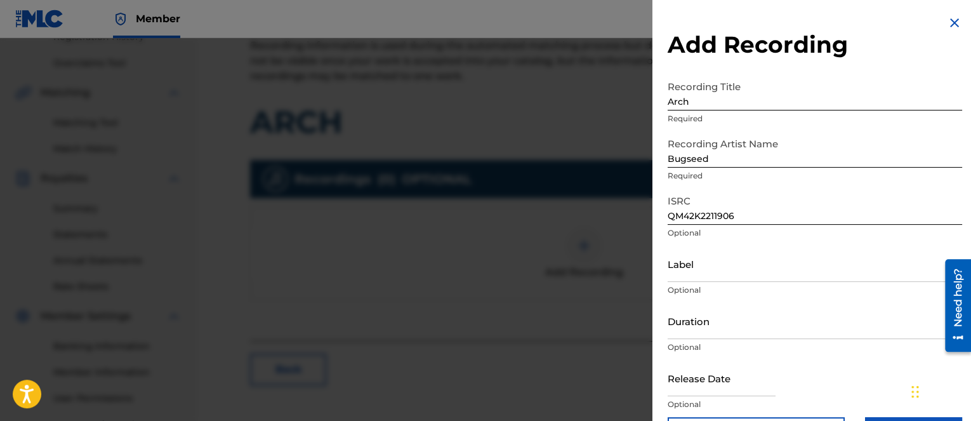
click at [700, 285] on p "Optional" at bounding box center [815, 289] width 295 height 11
click at [700, 274] on input "Label" at bounding box center [815, 264] width 295 height 36
type input "Independent Beatcasting"
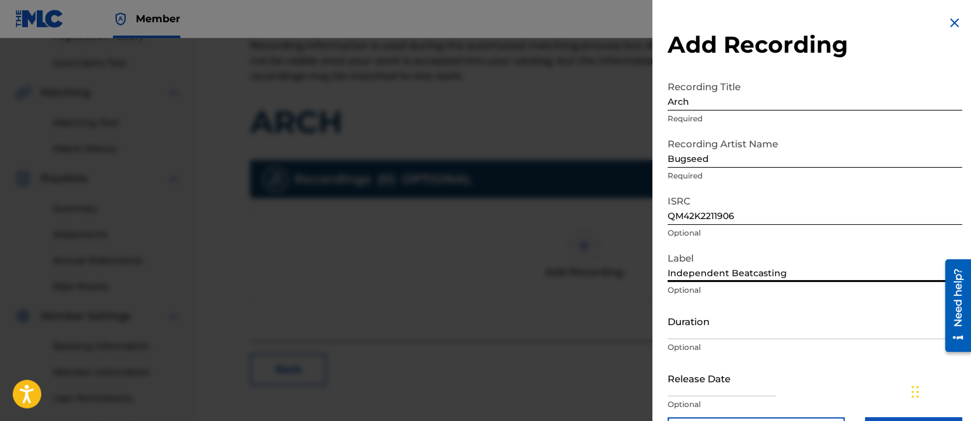
click at [803, 270] on input "Independent Beatcasting" at bounding box center [815, 264] width 295 height 36
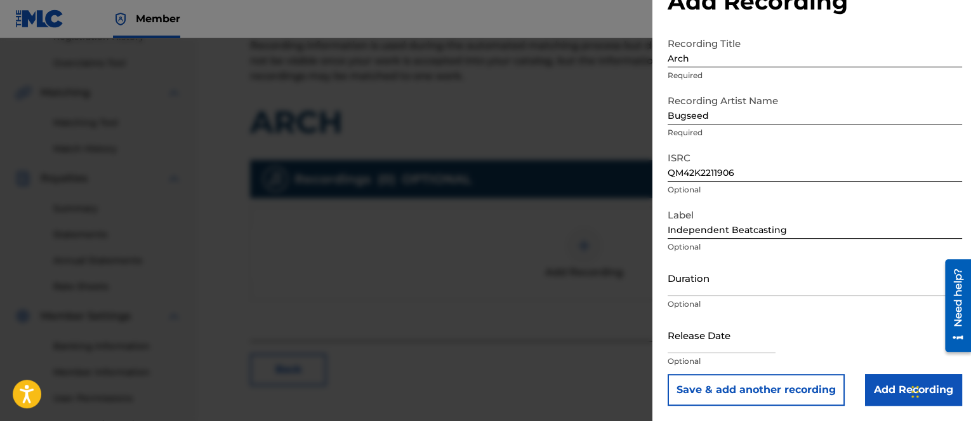
click at [878, 389] on input "Add Recording" at bounding box center [913, 390] width 97 height 32
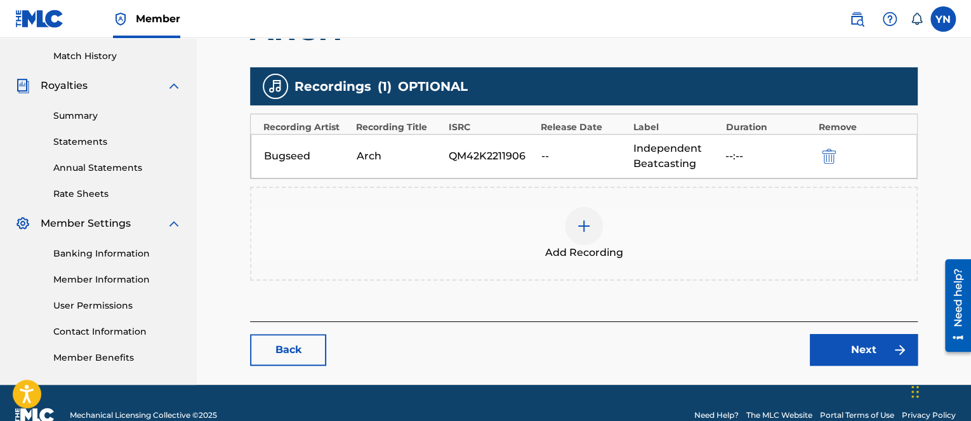
scroll to position [370, 0]
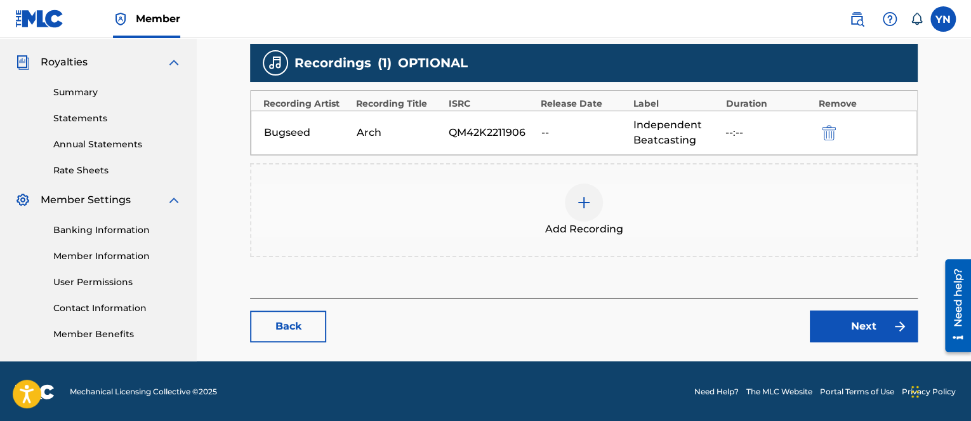
click at [853, 329] on link "Next" at bounding box center [864, 326] width 108 height 32
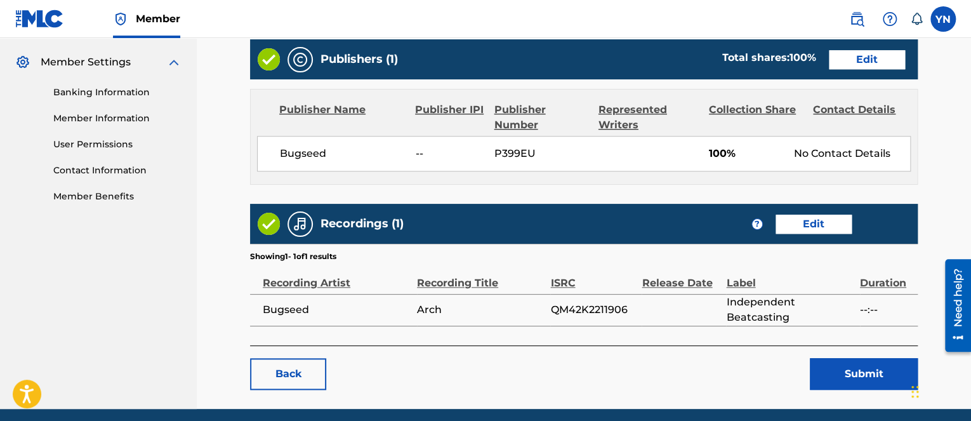
scroll to position [555, 0]
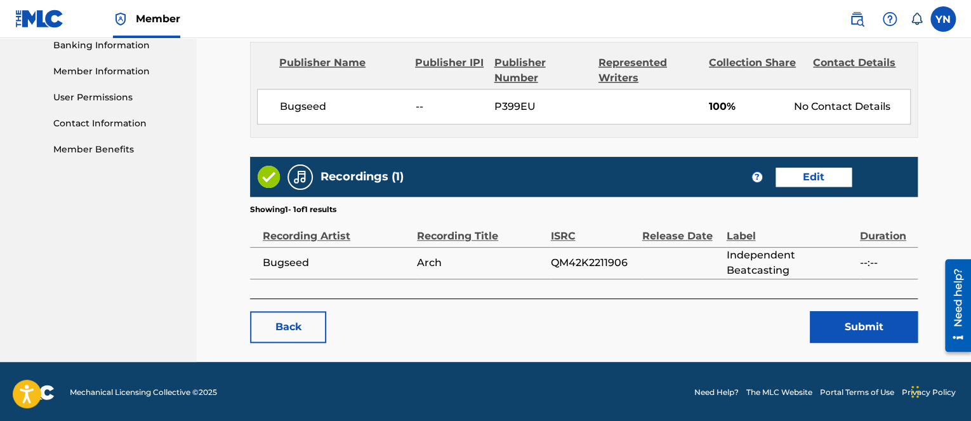
click at [829, 318] on button "Submit" at bounding box center [864, 327] width 108 height 32
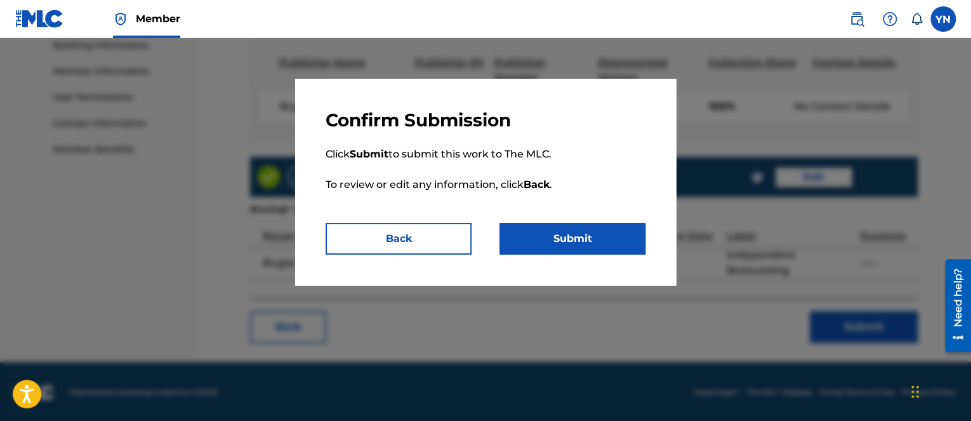
click at [608, 237] on button "Submit" at bounding box center [573, 239] width 146 height 32
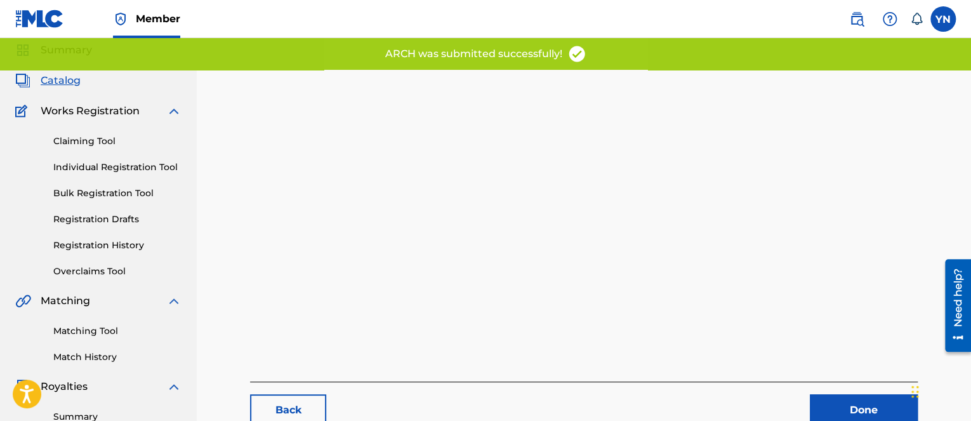
scroll to position [127, 0]
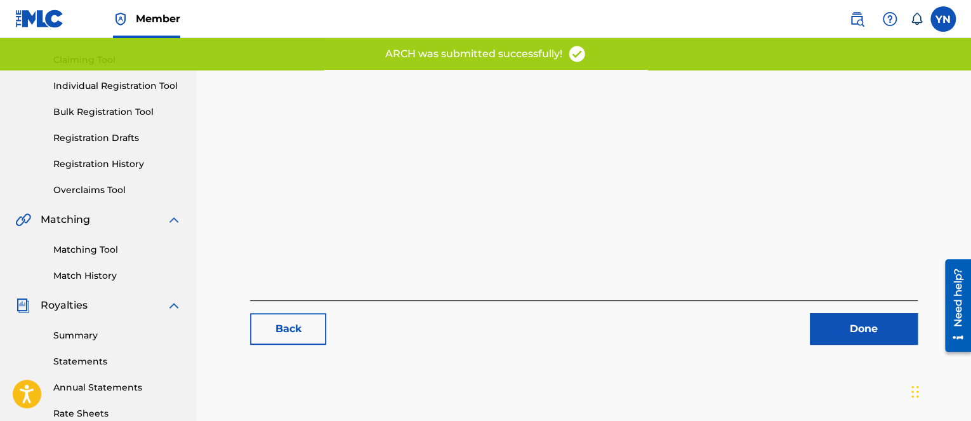
click at [860, 325] on link "Done" at bounding box center [864, 329] width 108 height 32
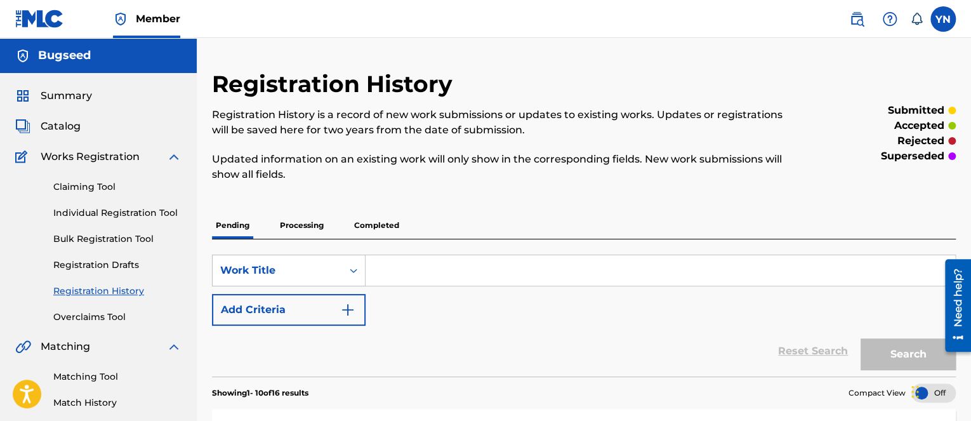
click at [71, 131] on span "Catalog" at bounding box center [61, 126] width 40 height 15
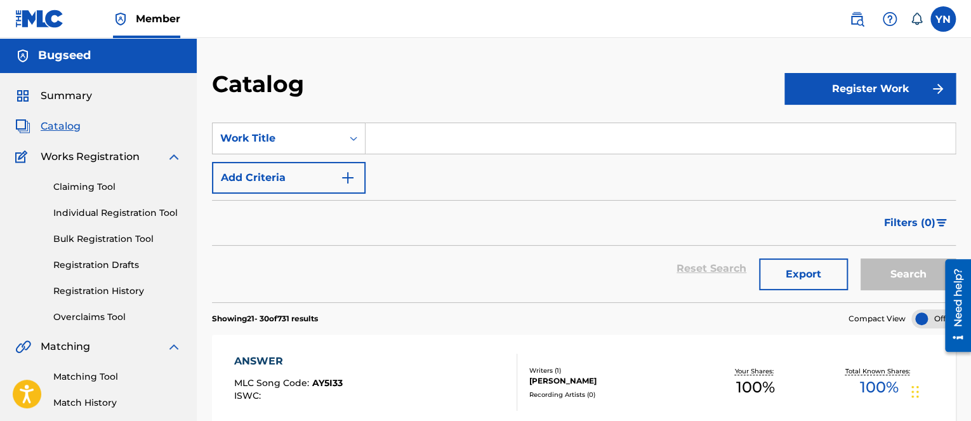
click at [410, 401] on div "ANSWER MLC Song Code : AY5I33 ISWC :" at bounding box center [375, 382] width 283 height 57
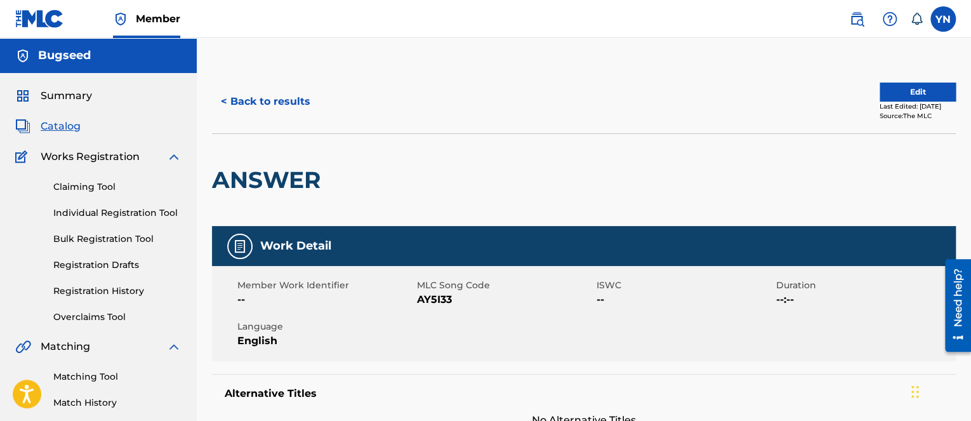
click at [74, 133] on div "Summary Catalog Works Registration Claiming Tool Individual Registration Tool B…" at bounding box center [98, 399] width 197 height 653
click at [71, 131] on span "Catalog" at bounding box center [61, 126] width 40 height 15
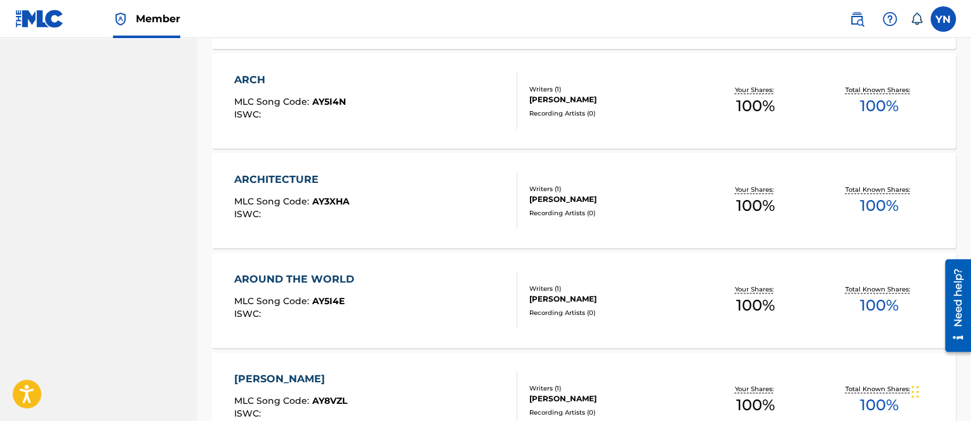
scroll to position [747, 0]
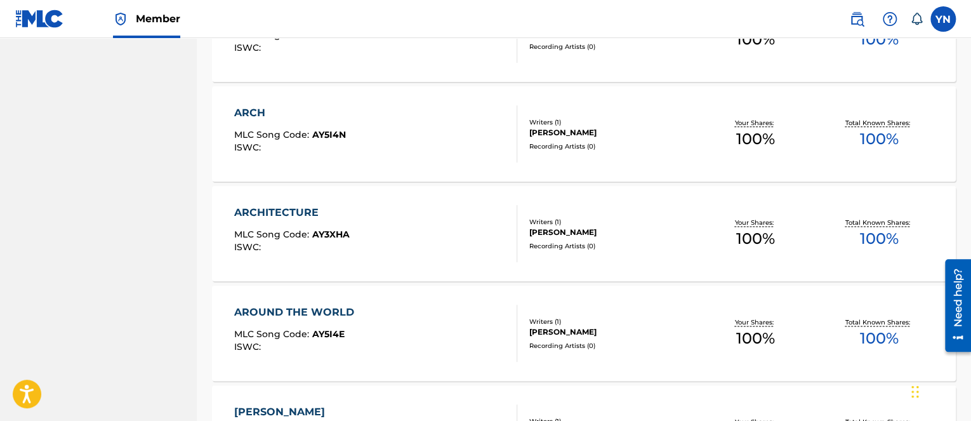
click at [408, 247] on div "ARCHITECTURE MLC Song Code : AY3XHA ISWC :" at bounding box center [375, 233] width 283 height 57
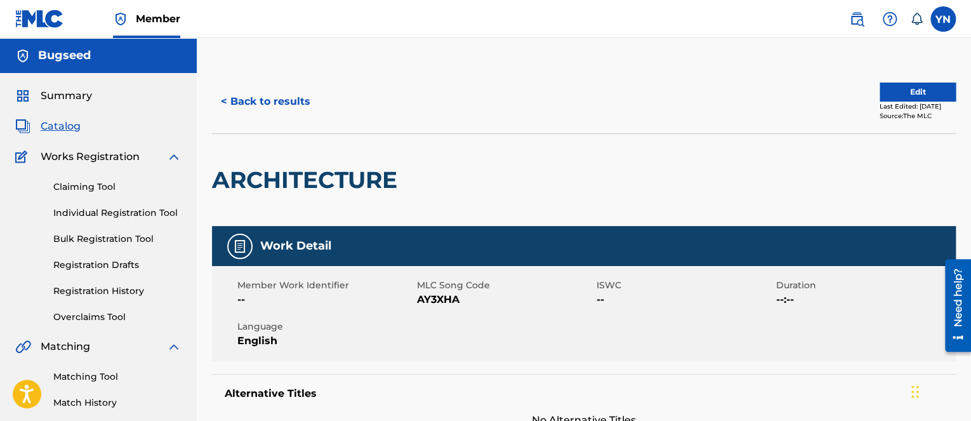
click at [892, 93] on button "Edit" at bounding box center [918, 92] width 76 height 19
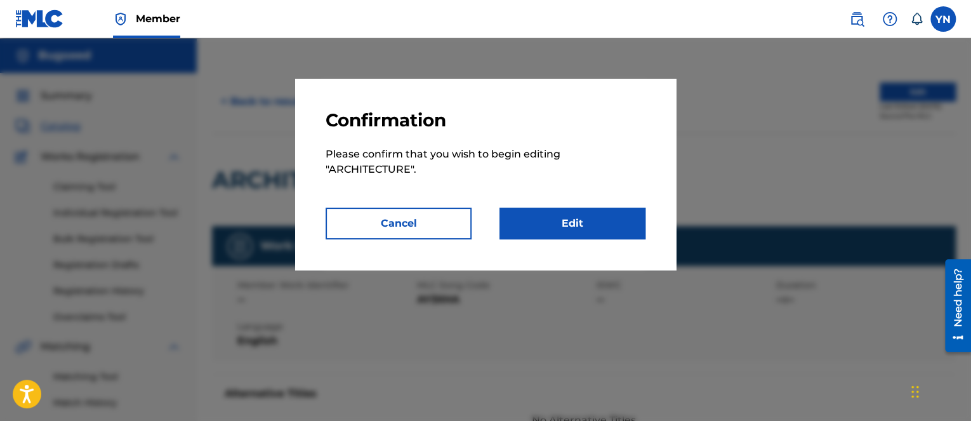
click at [555, 216] on link "Edit" at bounding box center [573, 224] width 146 height 32
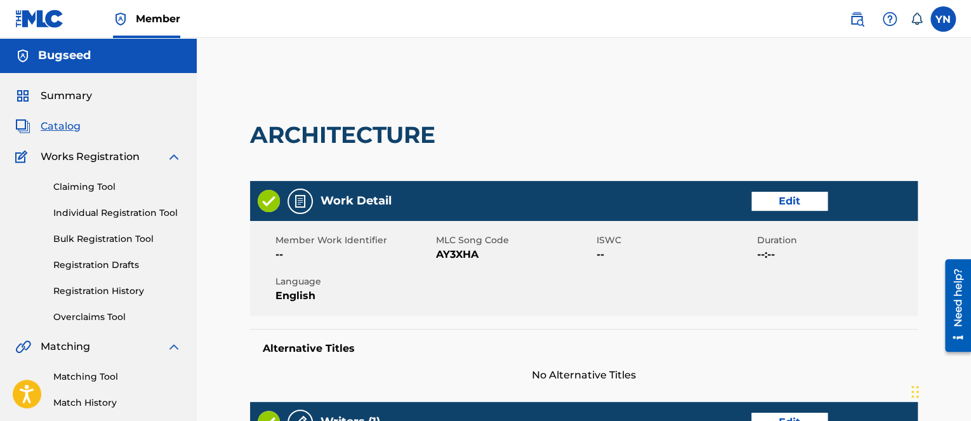
scroll to position [508, 0]
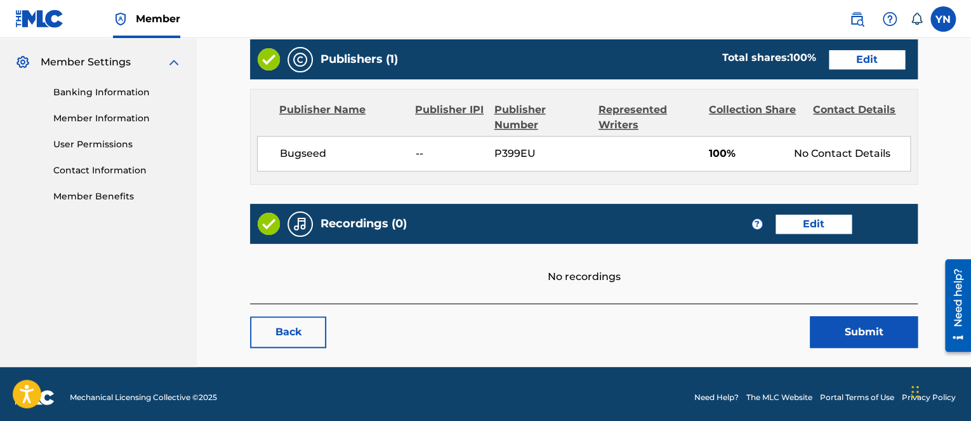
click at [818, 218] on link "Edit" at bounding box center [814, 224] width 76 height 19
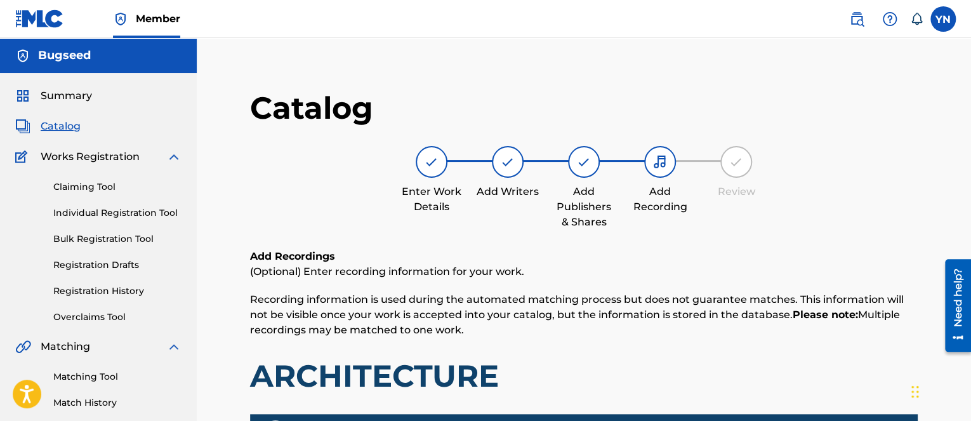
scroll to position [366, 0]
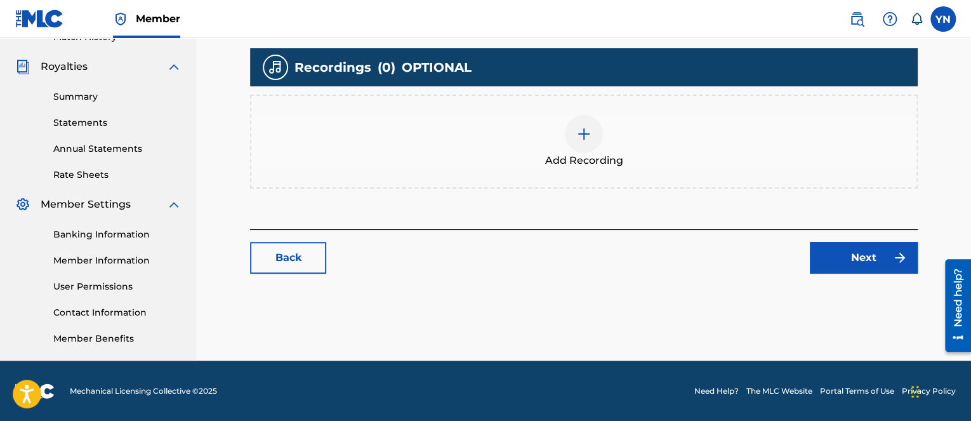
click at [611, 156] on span "Add Recording" at bounding box center [584, 160] width 78 height 15
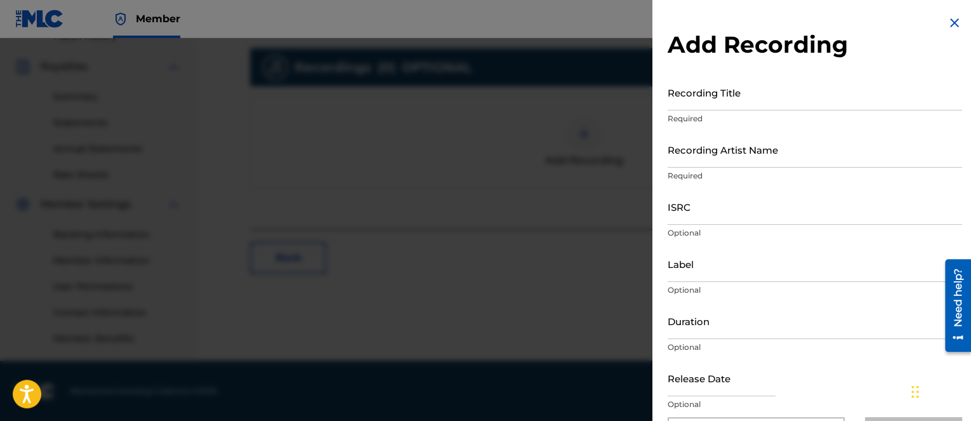
click at [731, 406] on p "Optional" at bounding box center [815, 404] width 295 height 11
click at [767, 112] on div "Recording Title Required" at bounding box center [815, 102] width 295 height 57
click at [767, 98] on input "Recording Title" at bounding box center [815, 92] width 295 height 36
paste input "Architecture"
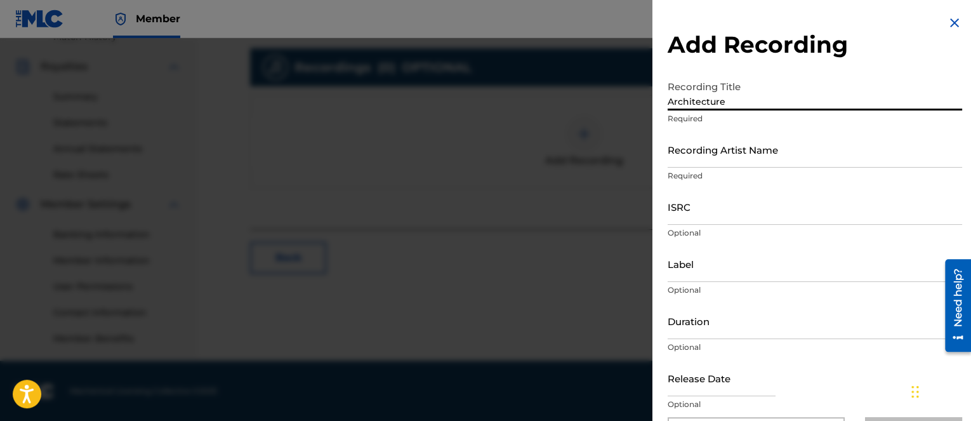
type input "Architecture"
click at [756, 149] on input "Recording Artist Name" at bounding box center [815, 149] width 295 height 36
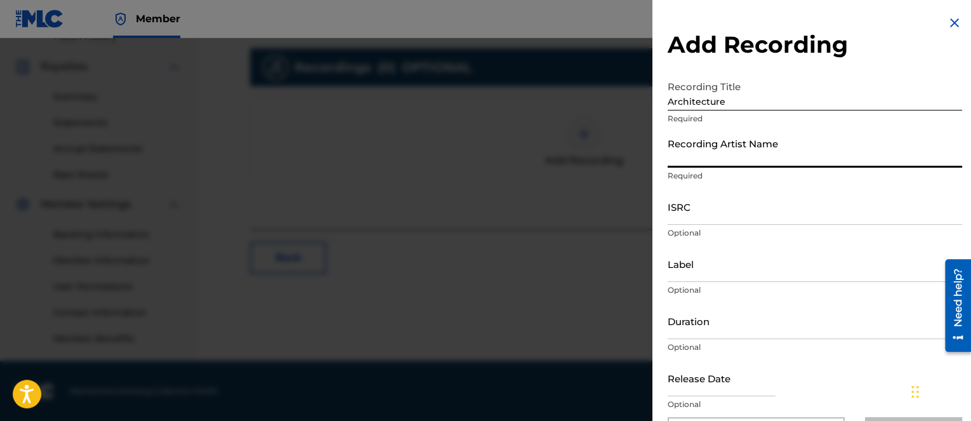
type input "Bugseed"
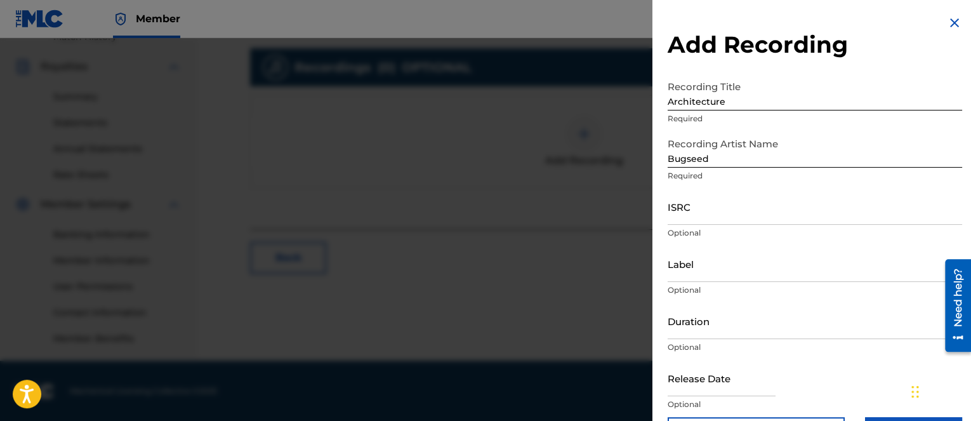
click at [689, 396] on div at bounding box center [722, 379] width 108 height 39
click at [716, 203] on input "ISRC" at bounding box center [815, 207] width 295 height 36
paste input "QZKDK2135291"
type input "QZKDK2135291"
click at [731, 269] on input "Label" at bounding box center [815, 264] width 295 height 36
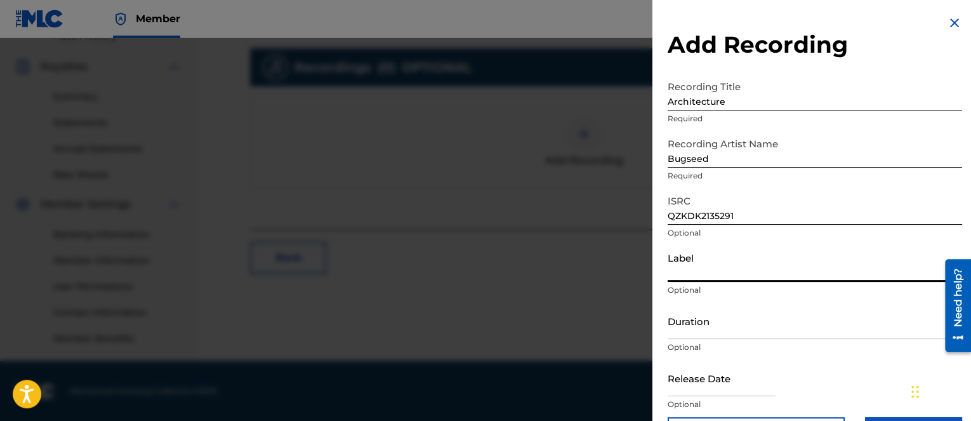
type input "Independent Beatcasting"
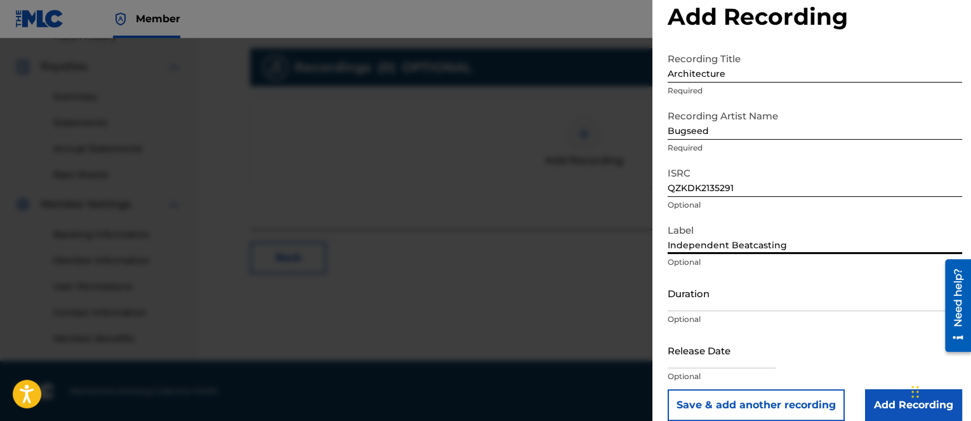
scroll to position [43, 0]
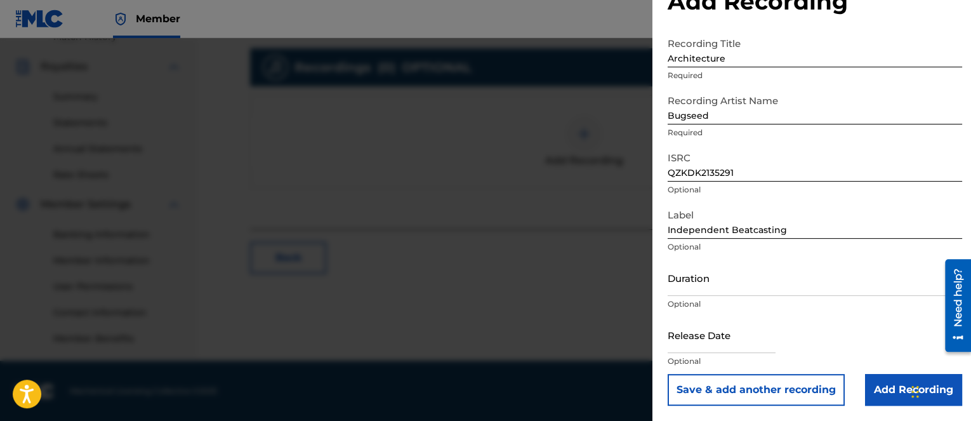
click at [889, 383] on input "Add Recording" at bounding box center [913, 390] width 97 height 32
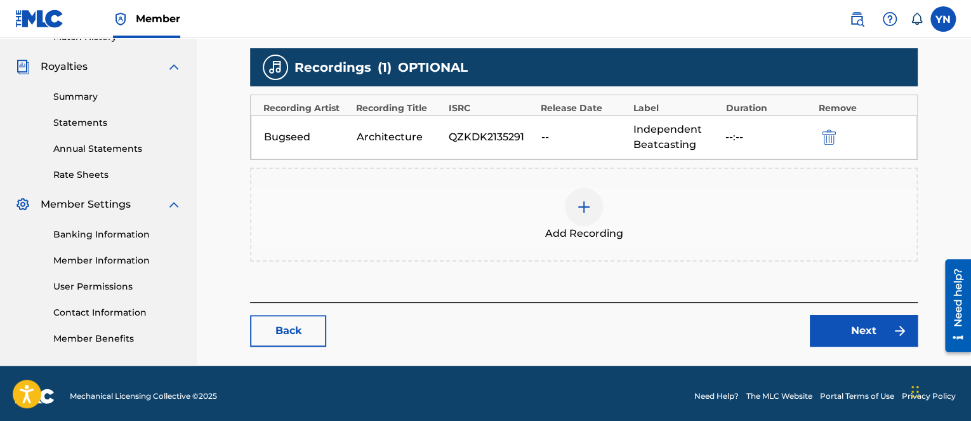
click at [843, 324] on link "Next" at bounding box center [864, 331] width 108 height 32
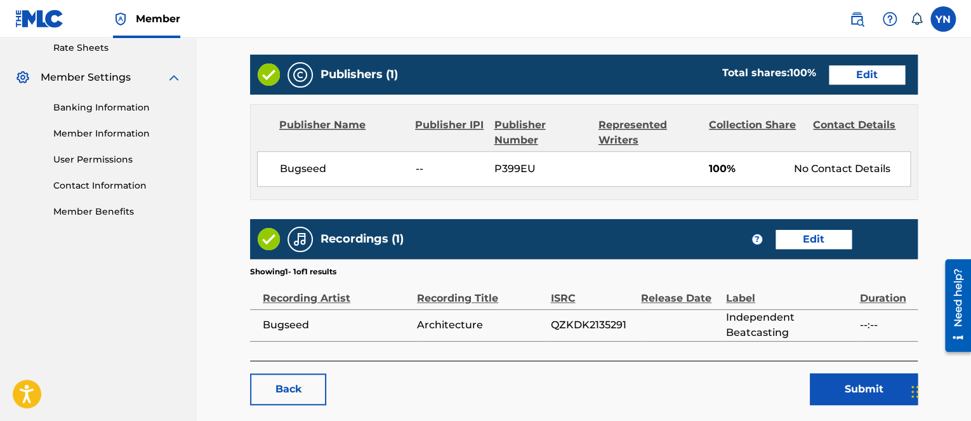
scroll to position [555, 0]
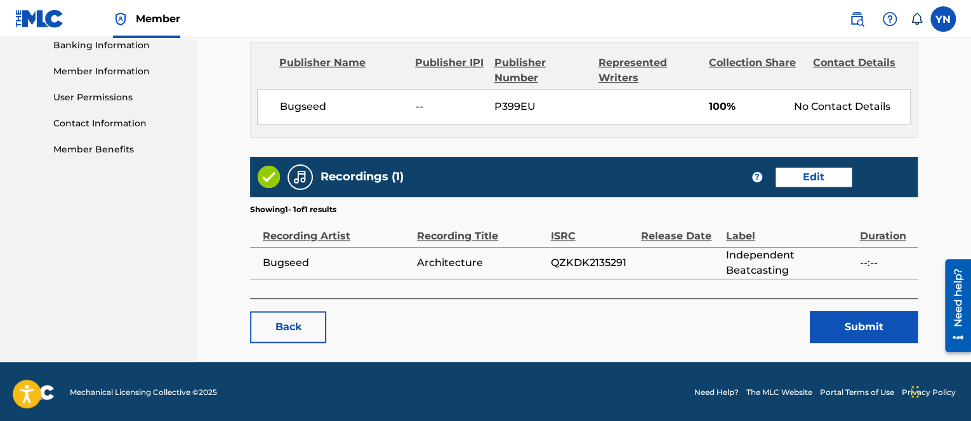
click at [841, 324] on button "Submit" at bounding box center [864, 327] width 108 height 32
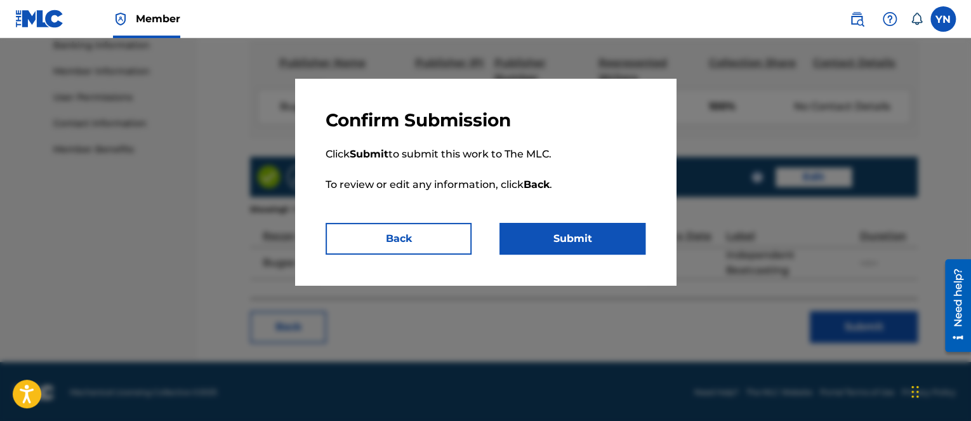
click at [542, 227] on button "Submit" at bounding box center [573, 239] width 146 height 32
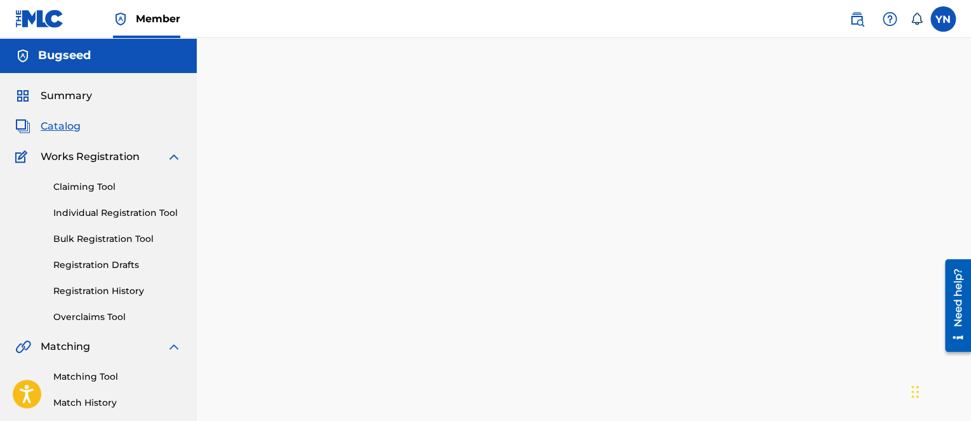
click at [389, 385] on div "Back Done" at bounding box center [584, 280] width 668 height 383
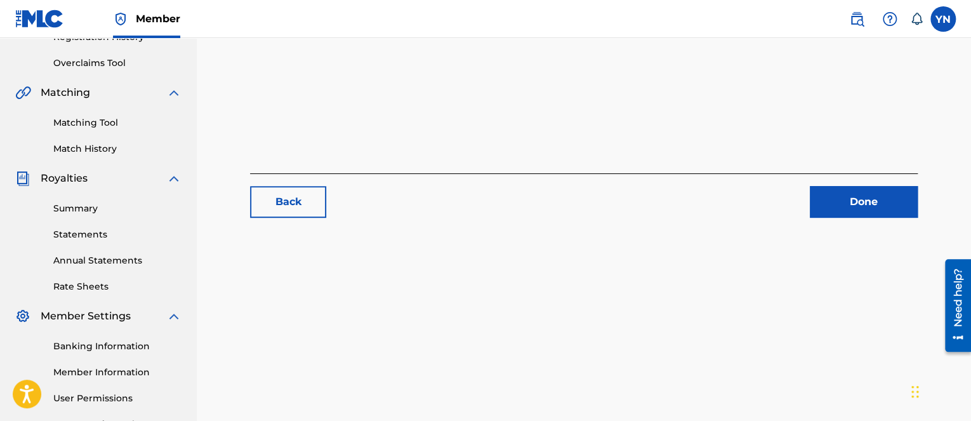
click at [888, 211] on link "Done" at bounding box center [864, 202] width 108 height 32
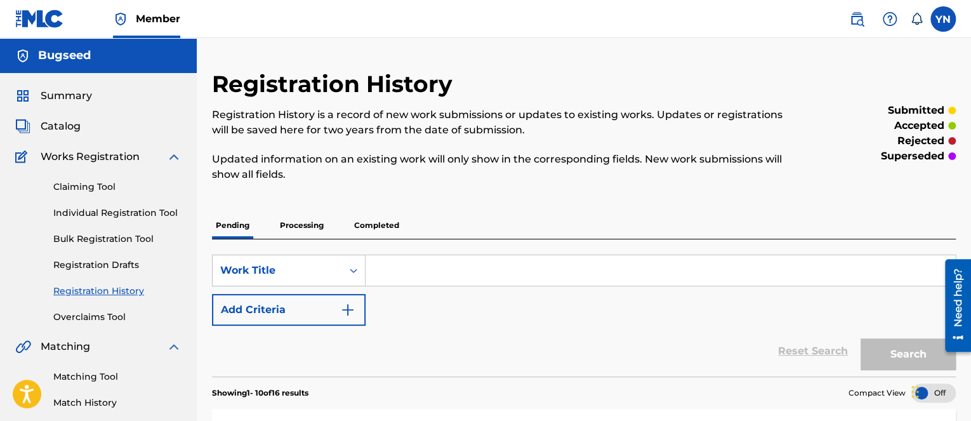
click at [61, 130] on span "Catalog" at bounding box center [61, 126] width 40 height 15
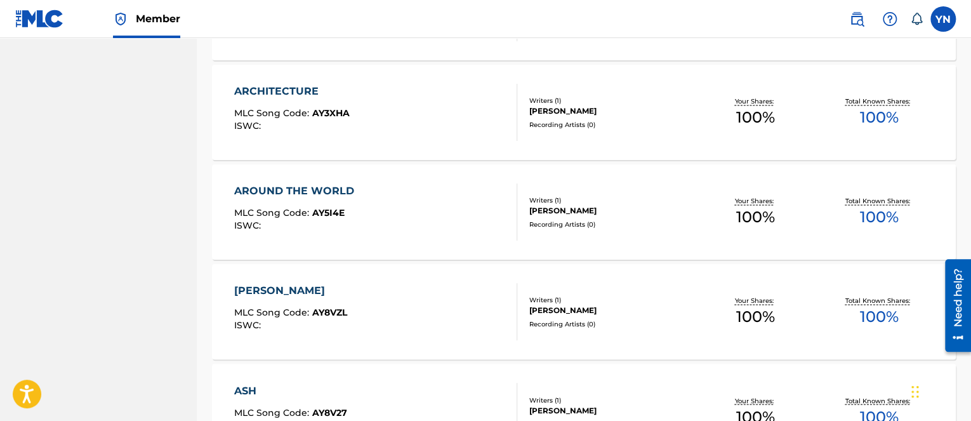
scroll to position [889, 0]
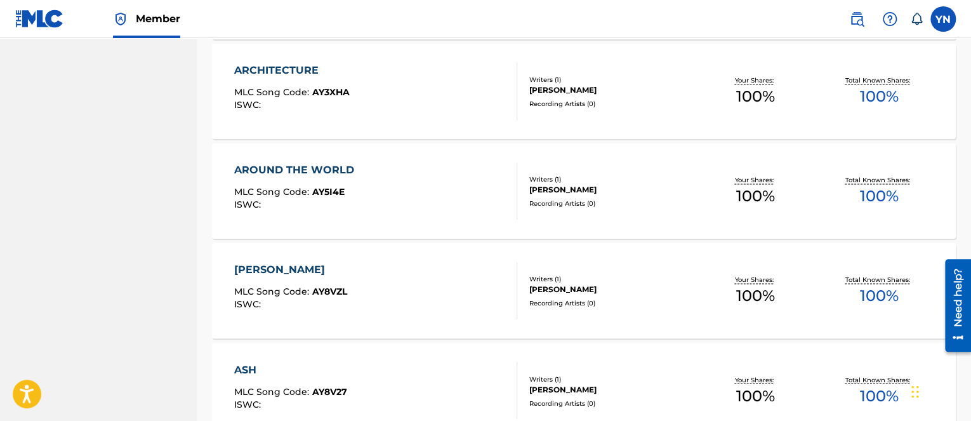
click at [336, 196] on span "AY5I4E" at bounding box center [328, 191] width 32 height 11
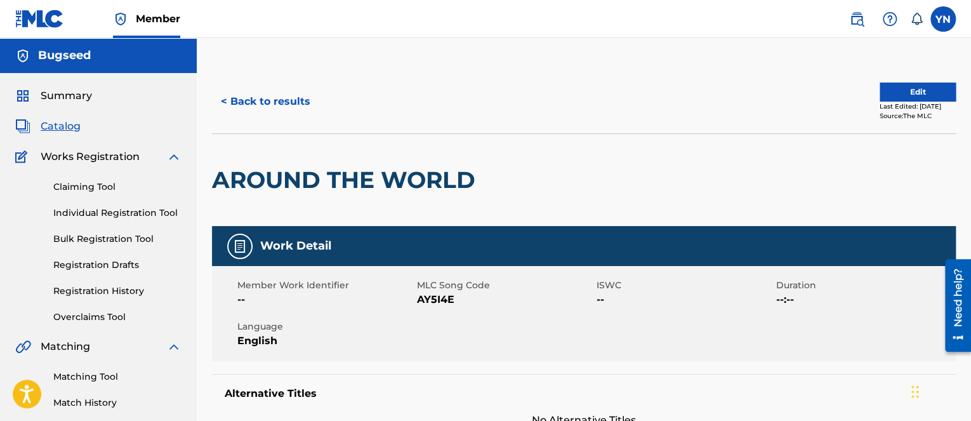
click at [891, 91] on button "Edit" at bounding box center [918, 92] width 76 height 19
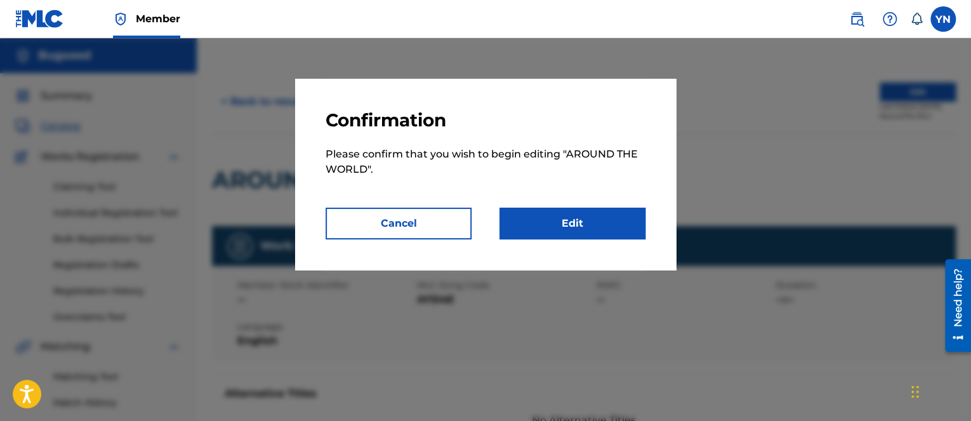
click at [551, 228] on link "Edit" at bounding box center [573, 224] width 146 height 32
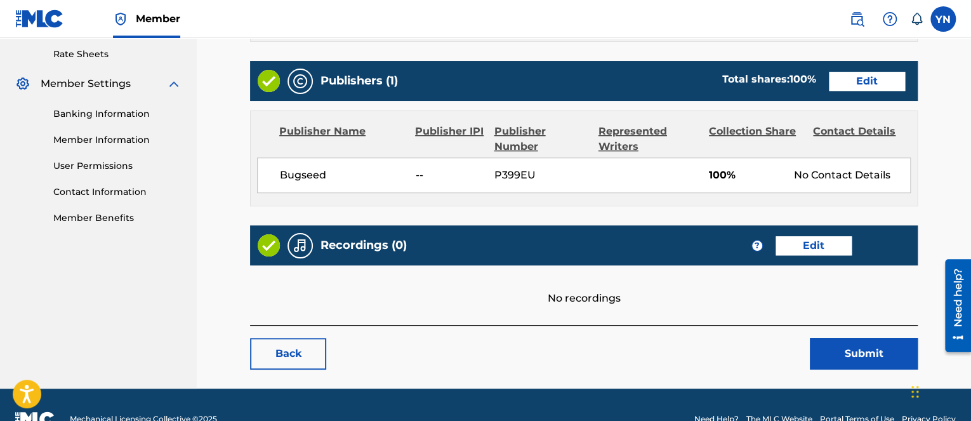
scroll to position [508, 0]
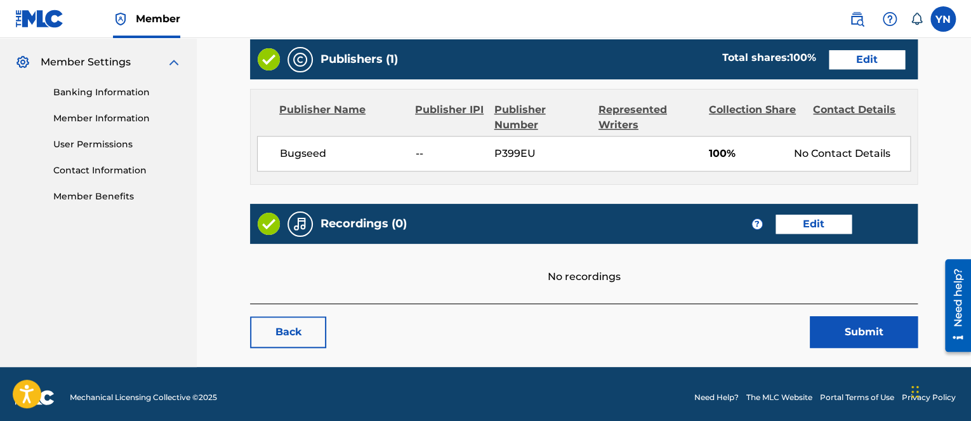
click at [824, 224] on link "Edit" at bounding box center [814, 224] width 76 height 19
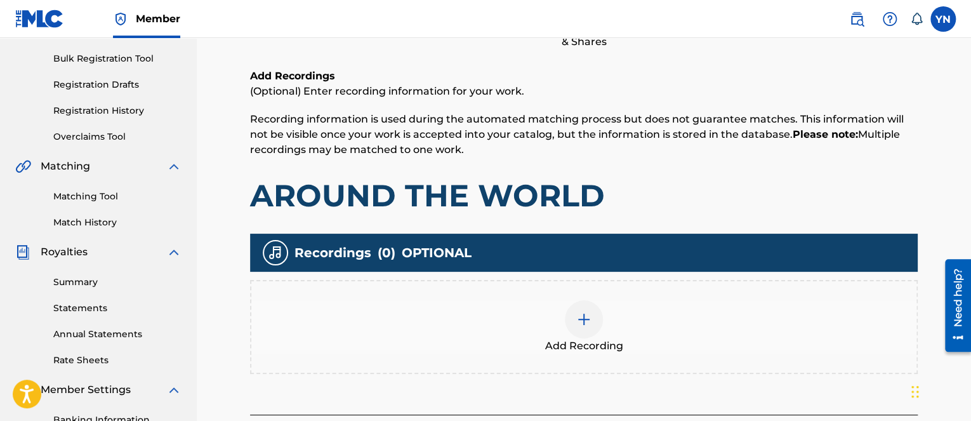
scroll to position [254, 0]
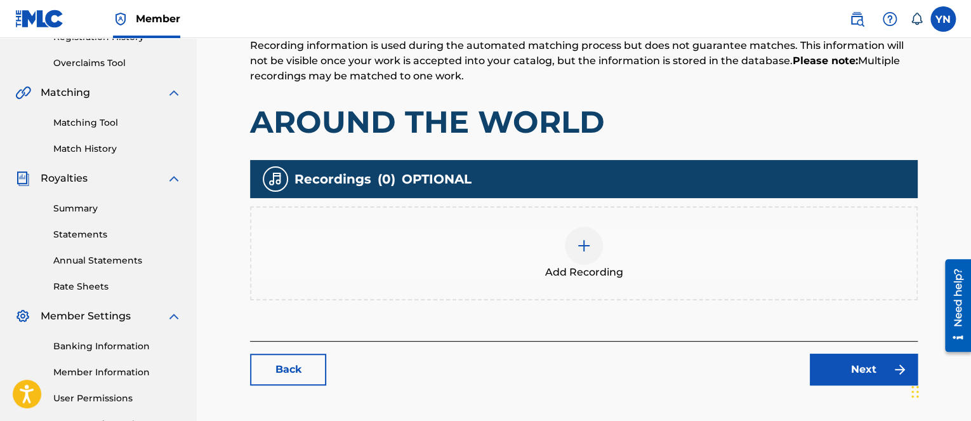
click at [660, 244] on div "Add Recording" at bounding box center [583, 253] width 665 height 53
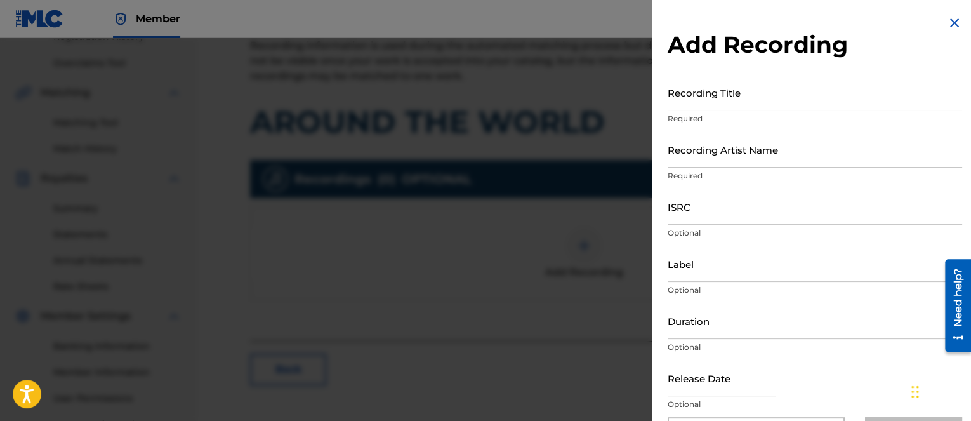
click at [683, 404] on p "Optional" at bounding box center [815, 404] width 295 height 11
click at [722, 98] on input "Recording Title" at bounding box center [815, 92] width 295 height 36
paste input "Around the World"
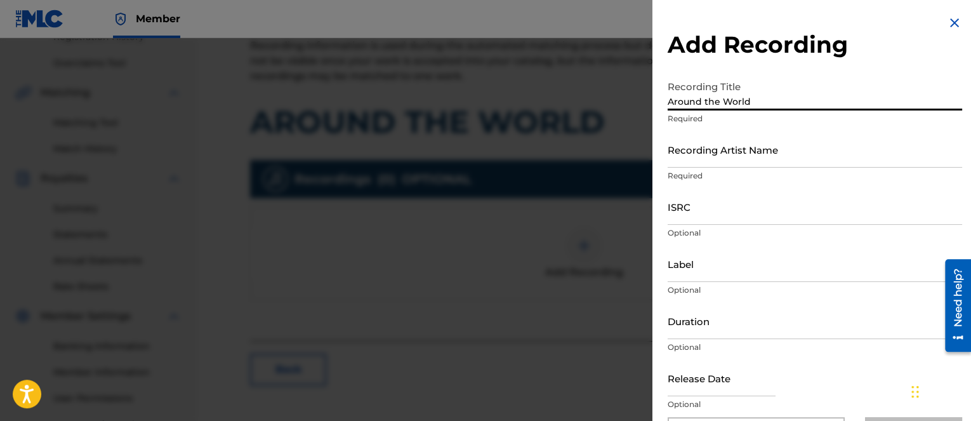
type input "Around the World"
click at [735, 154] on input "Recording Artist Name" at bounding box center [815, 149] width 295 height 36
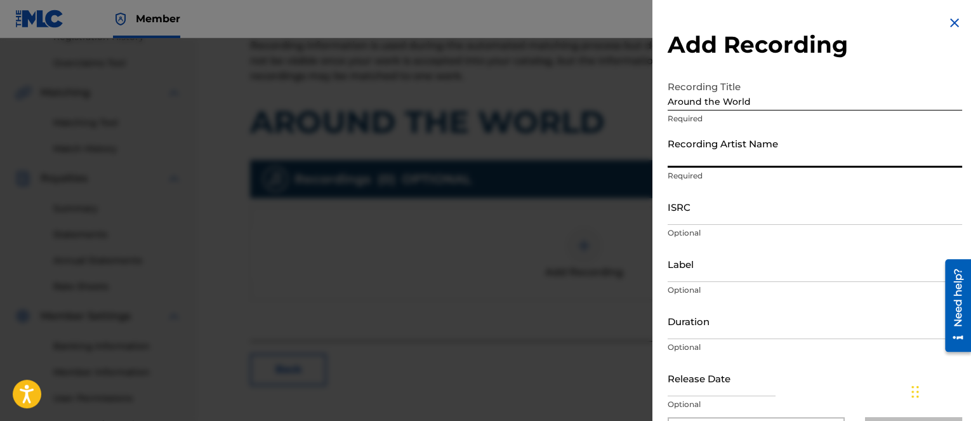
type input "Bugseed"
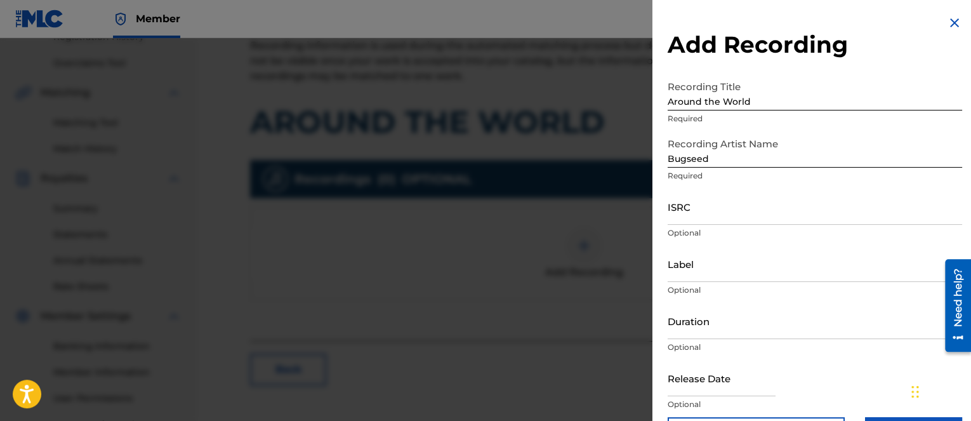
click at [754, 397] on div at bounding box center [722, 379] width 108 height 39
click at [734, 204] on input "ISRC" at bounding box center [815, 207] width 295 height 36
paste input "DEQ121639031"
type input "DEQ121639031"
click at [702, 270] on input "Label" at bounding box center [815, 264] width 295 height 36
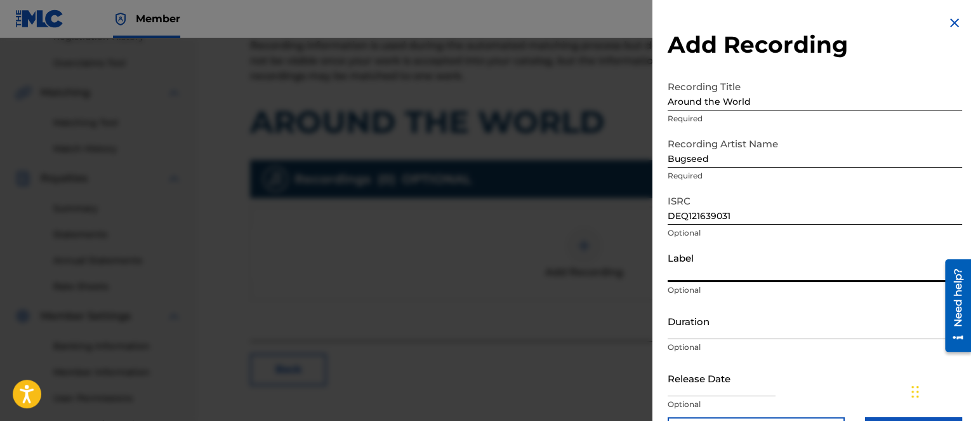
type input "Vinyl Digital GmbH"
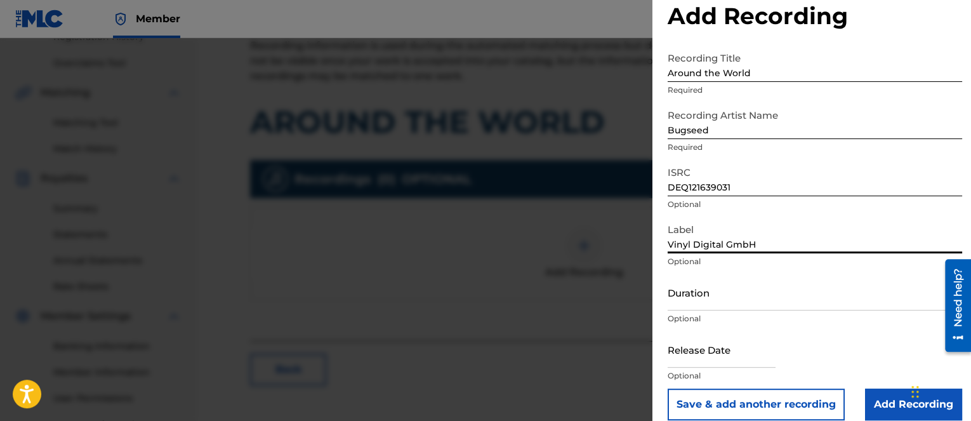
scroll to position [43, 0]
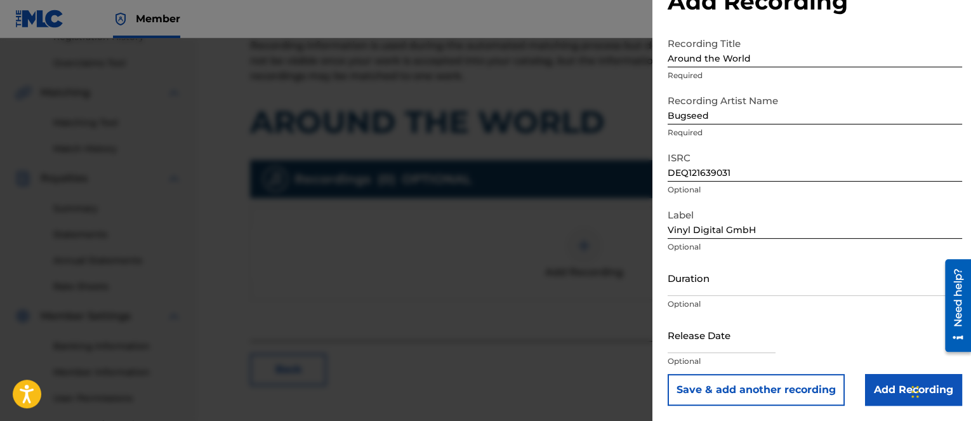
click at [860, 387] on div "Save & add another recording Add Recording" at bounding box center [815, 390] width 295 height 32
click at [871, 398] on input "Add Recording" at bounding box center [913, 390] width 97 height 32
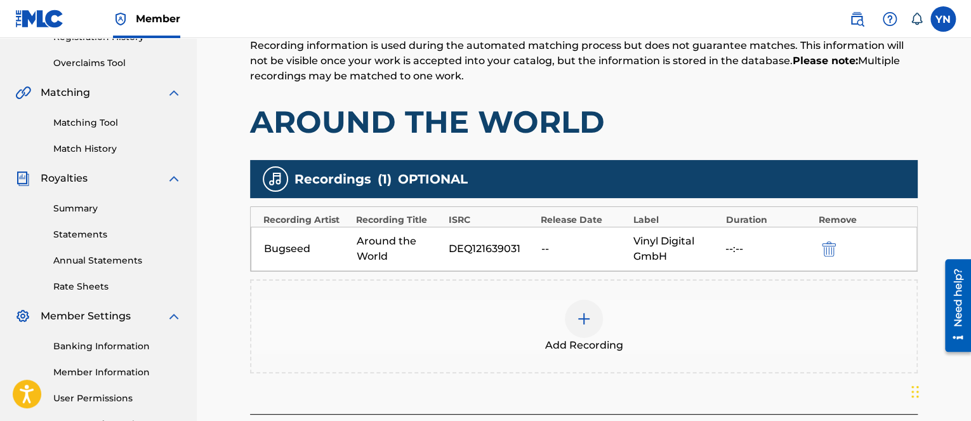
scroll to position [370, 0]
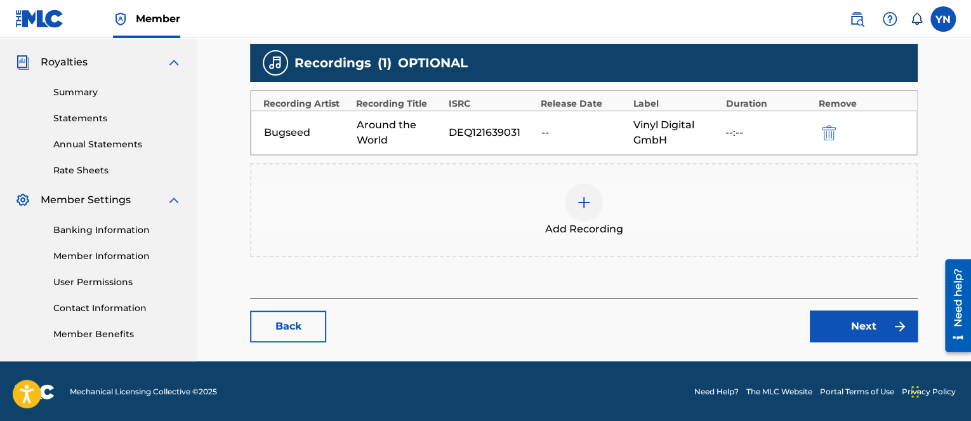
drag, startPoint x: 863, startPoint y: 347, endPoint x: 861, endPoint y: 331, distance: 16.7
click at [863, 345] on main "Catalog Enter Work Details Add Writers Add Publishers & Shares Add Recording Re…" at bounding box center [584, 31] width 744 height 662
click at [861, 331] on link "Next" at bounding box center [864, 326] width 108 height 32
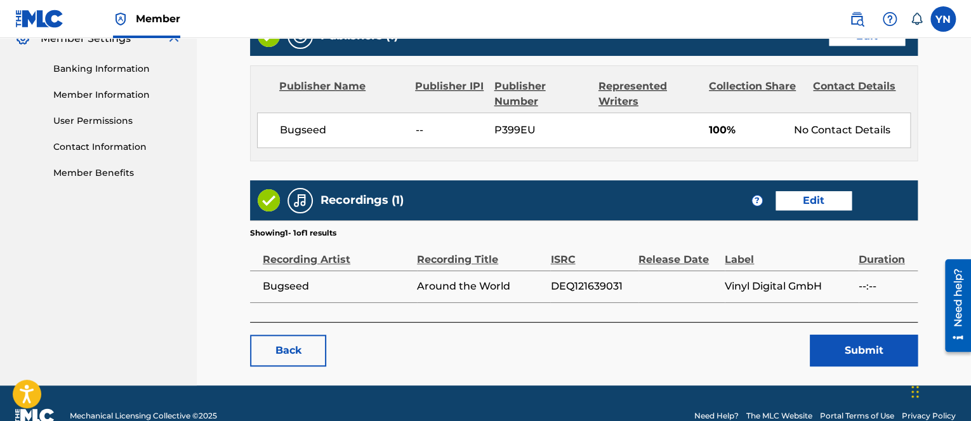
scroll to position [555, 0]
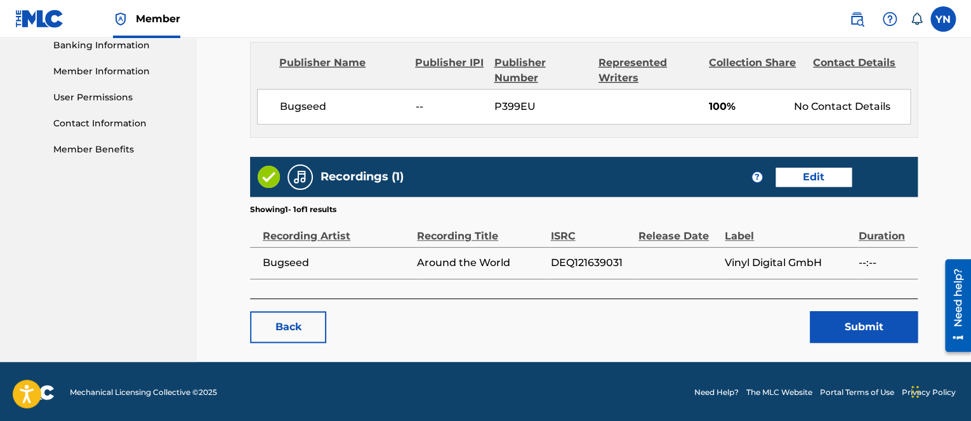
click at [856, 326] on button "Submit" at bounding box center [864, 327] width 108 height 32
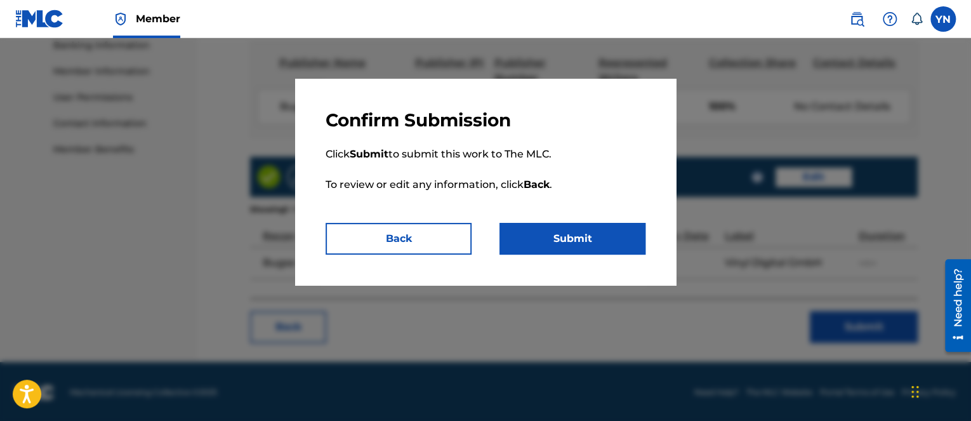
click at [635, 245] on button "Submit" at bounding box center [573, 239] width 146 height 32
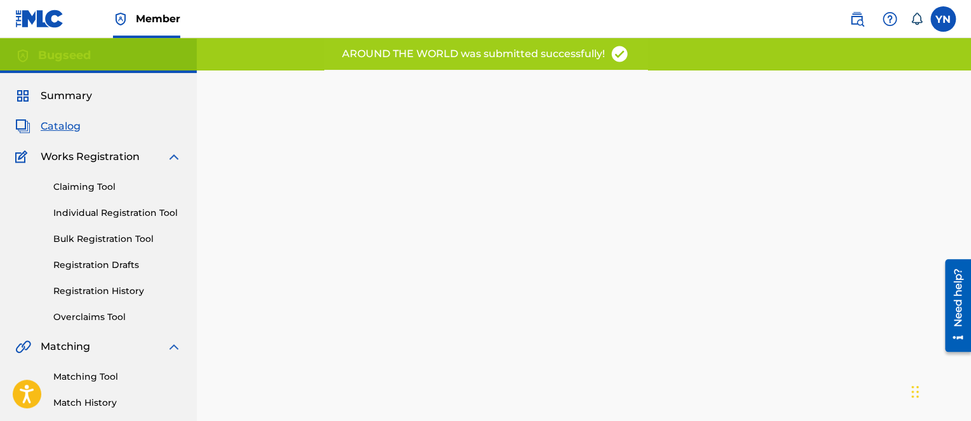
click at [65, 126] on span "Catalog" at bounding box center [61, 126] width 40 height 15
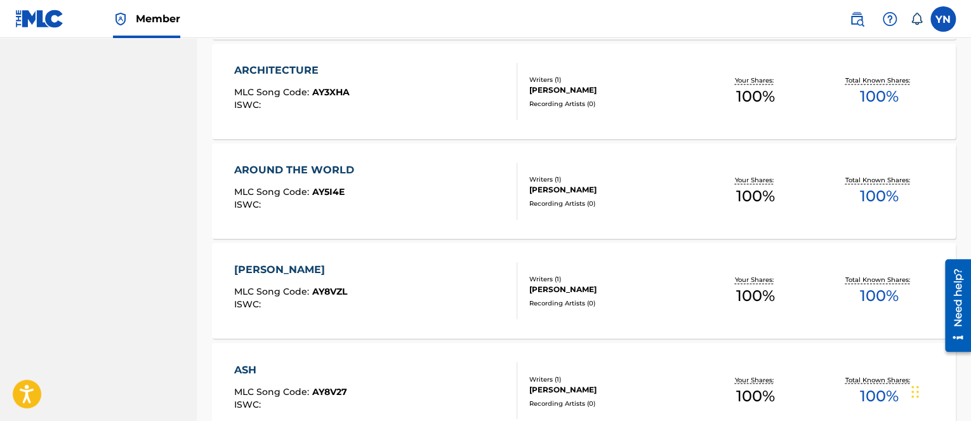
scroll to position [1016, 0]
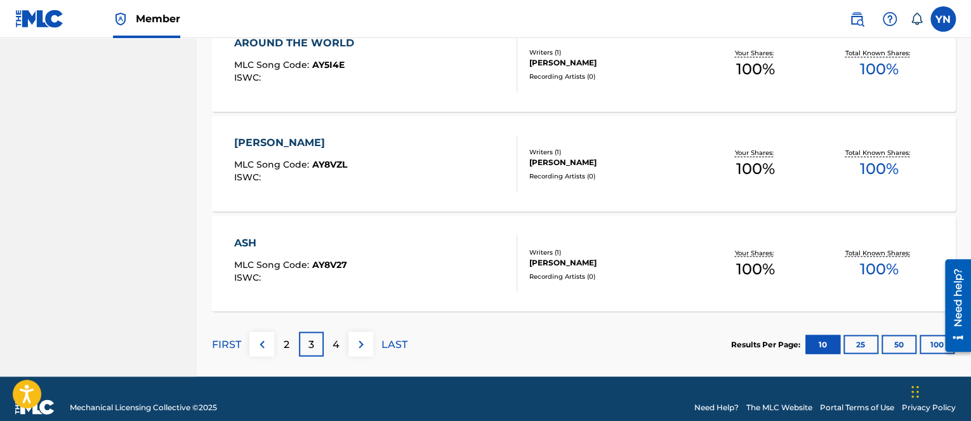
click at [444, 153] on div "ARROYO MLC Song Code : AY8VZL ISWC :" at bounding box center [375, 163] width 283 height 57
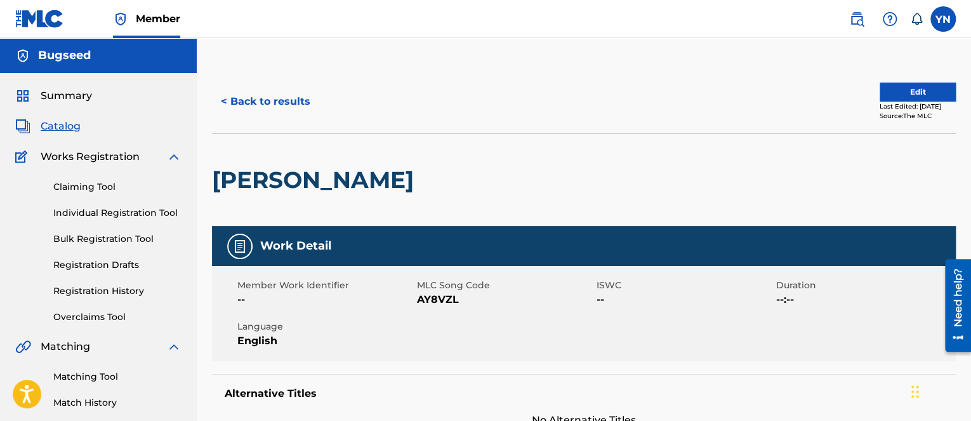
click at [893, 92] on button "Edit" at bounding box center [918, 92] width 76 height 19
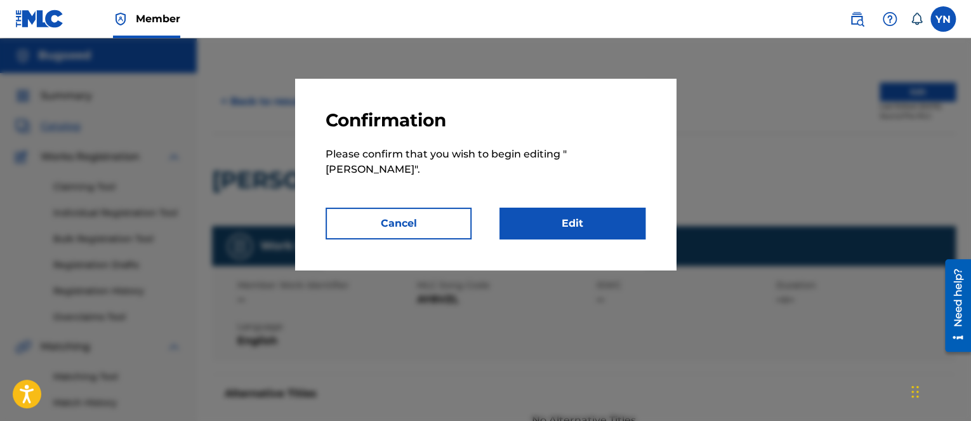
click at [629, 208] on link "Edit" at bounding box center [573, 224] width 146 height 32
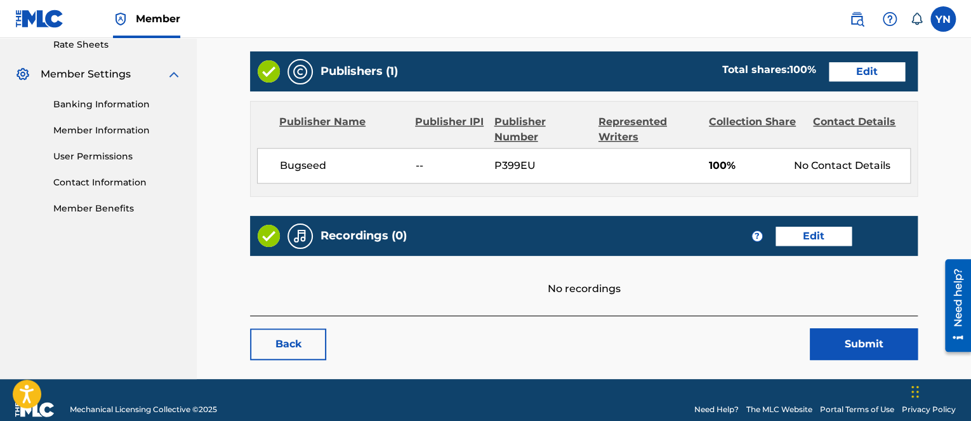
scroll to position [514, 0]
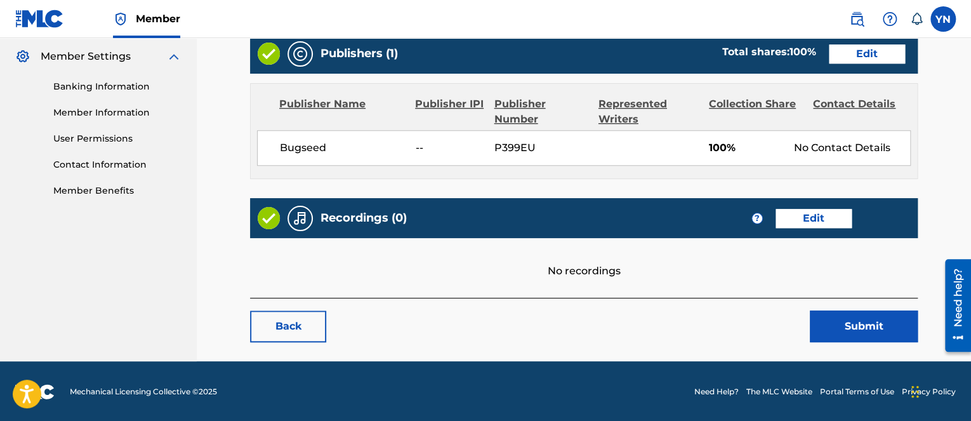
click at [815, 218] on link "Edit" at bounding box center [814, 218] width 76 height 19
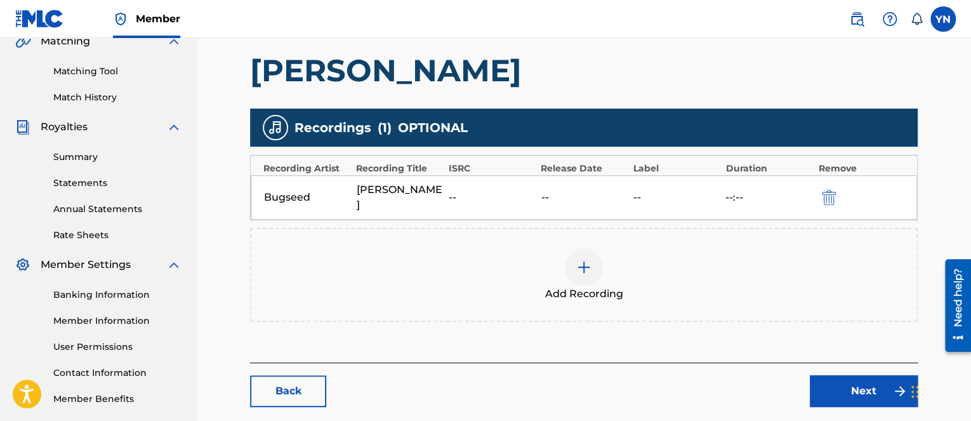
scroll to position [366, 0]
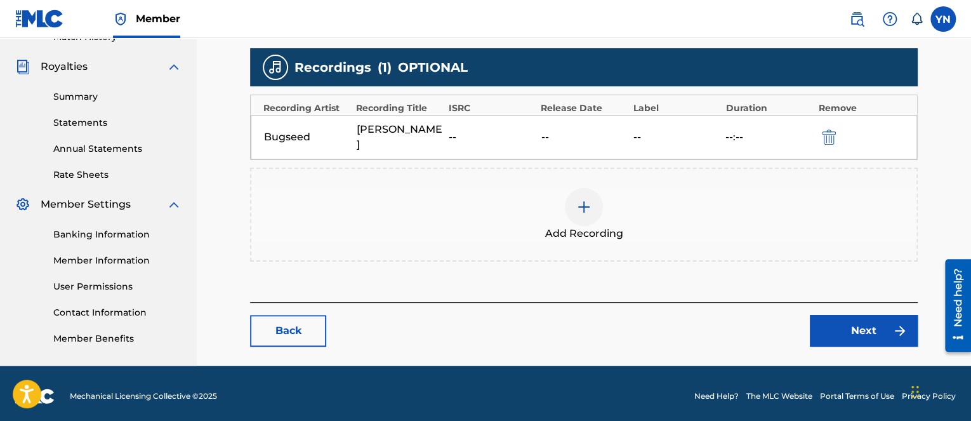
click at [825, 130] on img "submit" at bounding box center [829, 137] width 14 height 15
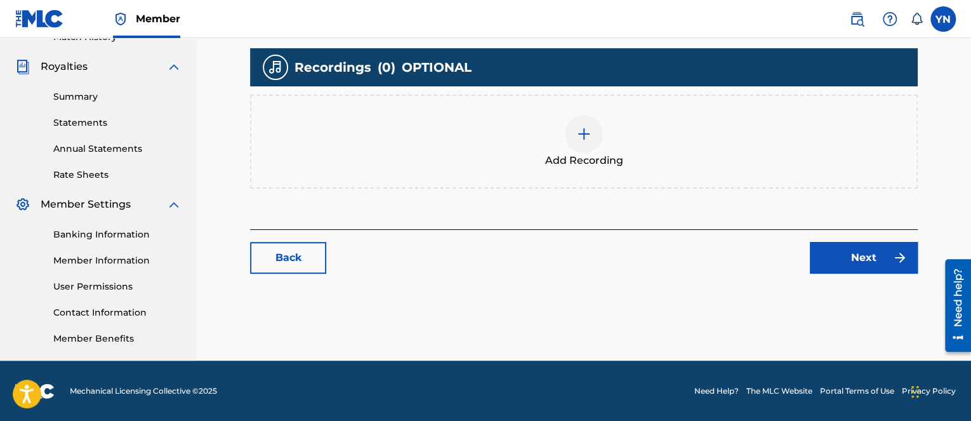
click at [683, 152] on div "Add Recording" at bounding box center [583, 141] width 665 height 53
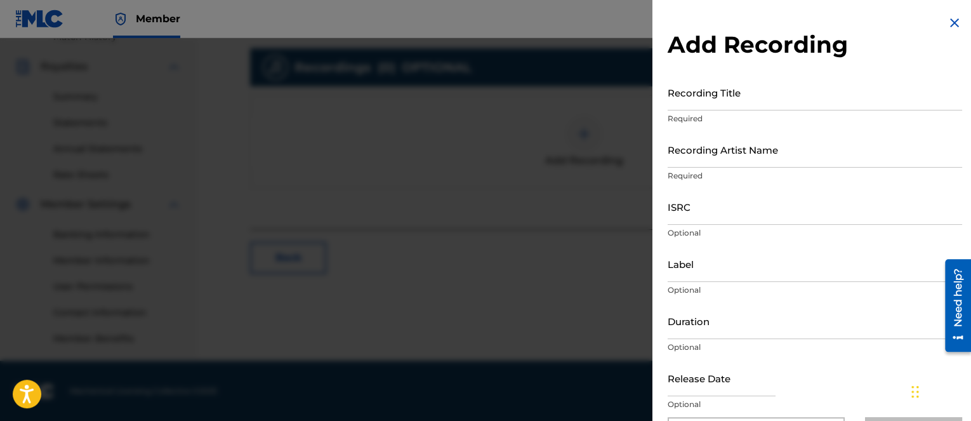
click at [763, 403] on p "Optional" at bounding box center [815, 404] width 295 height 11
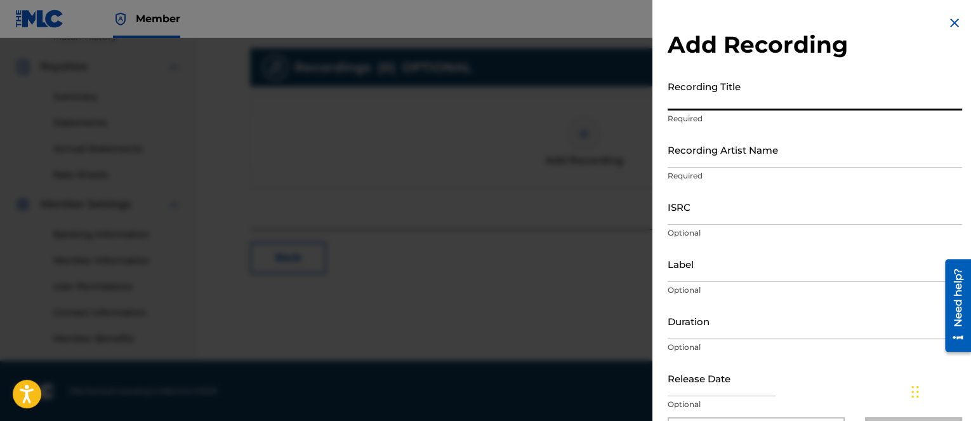
click at [764, 95] on input "Recording Title" at bounding box center [815, 92] width 295 height 36
paste input "Arroyo"
type input "Arroyo"
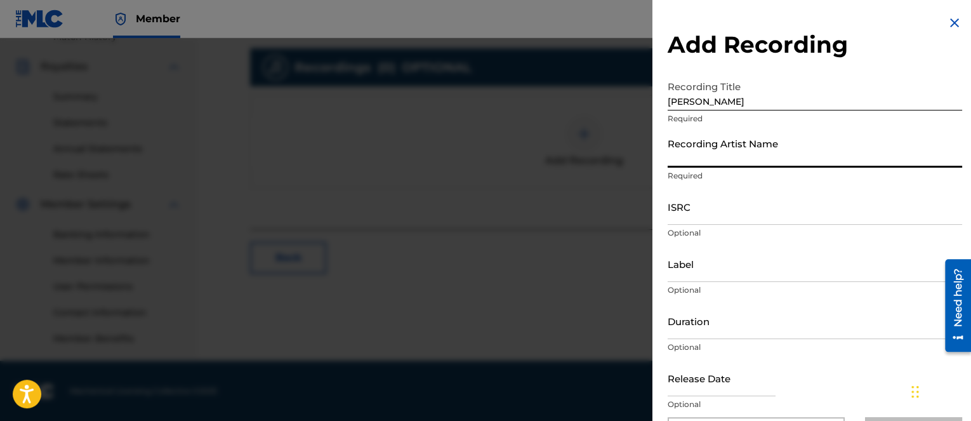
click at [731, 162] on input "Recording Artist Name" at bounding box center [815, 149] width 295 height 36
type input "Bugseed"
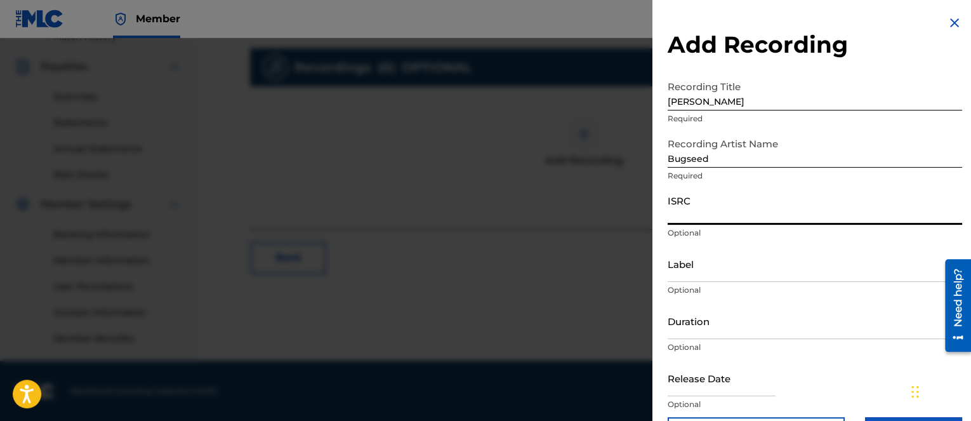
click at [935, 192] on input "ISRC" at bounding box center [815, 207] width 295 height 36
paste input "QZK6M2589172"
type input "QZK6M2589172"
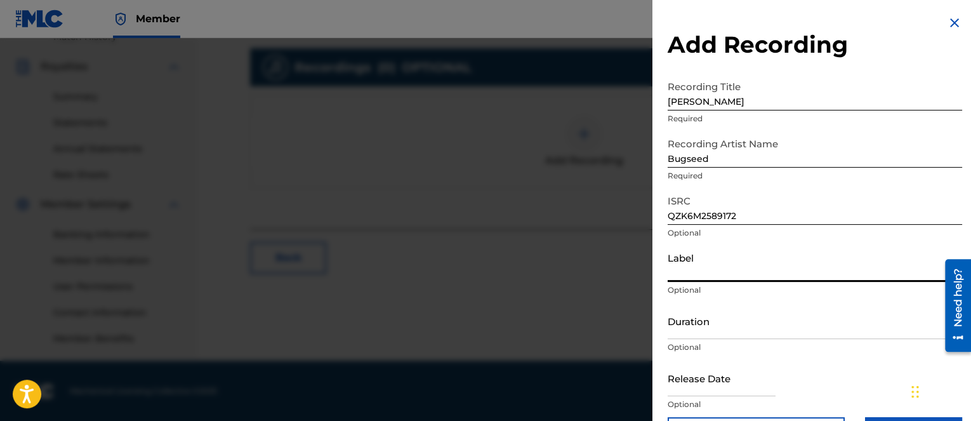
click at [778, 271] on input "Label" at bounding box center [815, 264] width 295 height 36
type input "Independent Beatcasting"
click at [760, 268] on input "Independent Beatcasting" at bounding box center [815, 264] width 295 height 36
click at [760, 268] on input "Label" at bounding box center [815, 264] width 295 height 36
type input "1206955 Records DK"
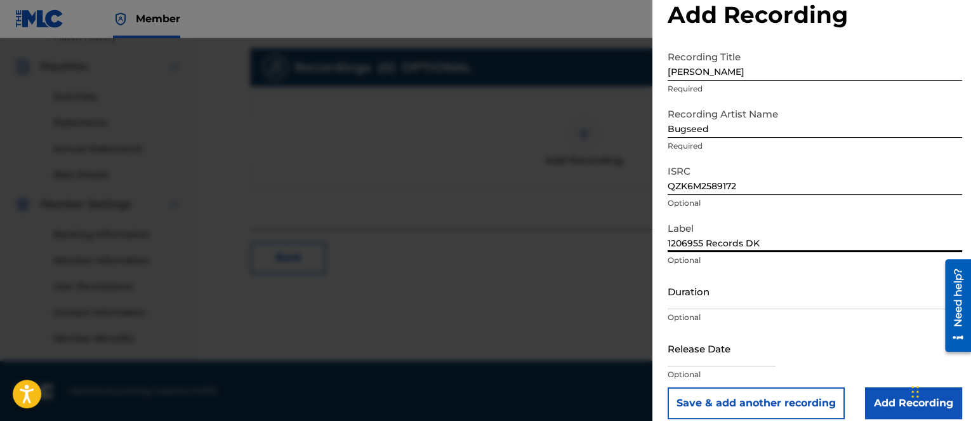
scroll to position [43, 0]
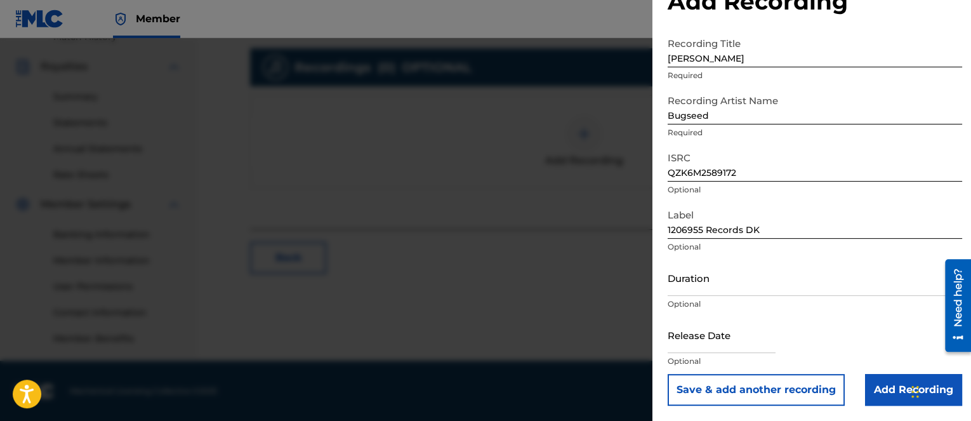
click at [879, 390] on input "Add Recording" at bounding box center [913, 390] width 97 height 32
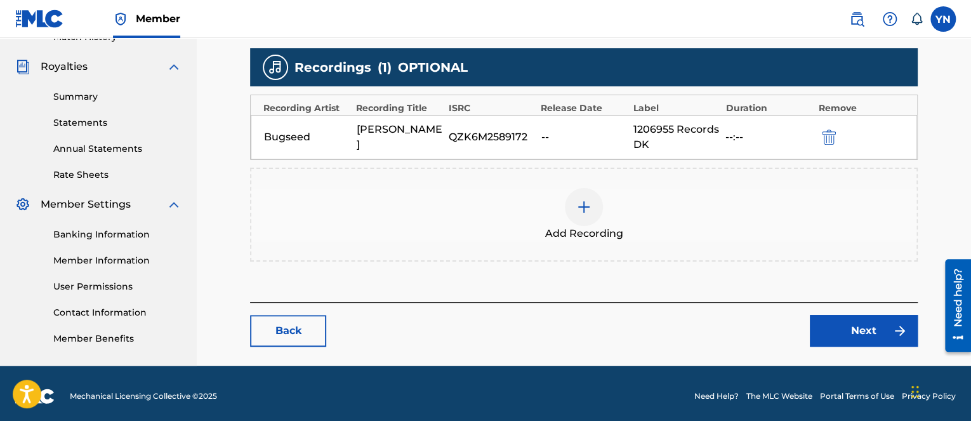
click at [850, 332] on link "Next" at bounding box center [864, 331] width 108 height 32
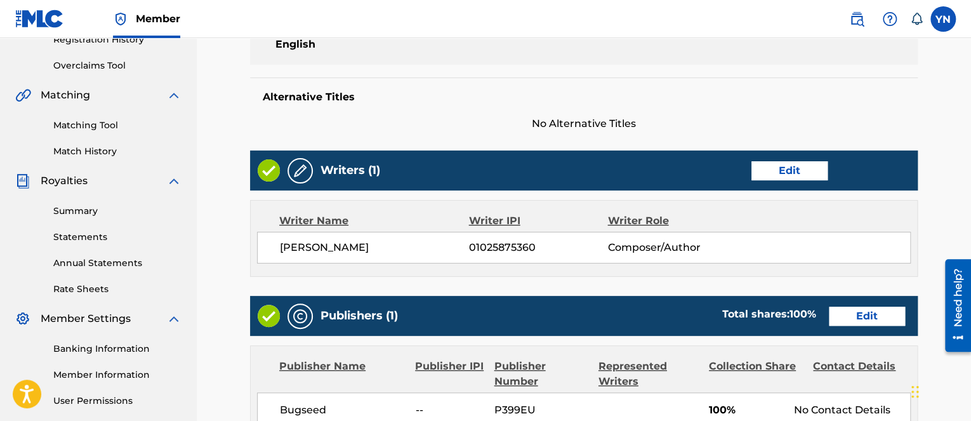
scroll to position [508, 0]
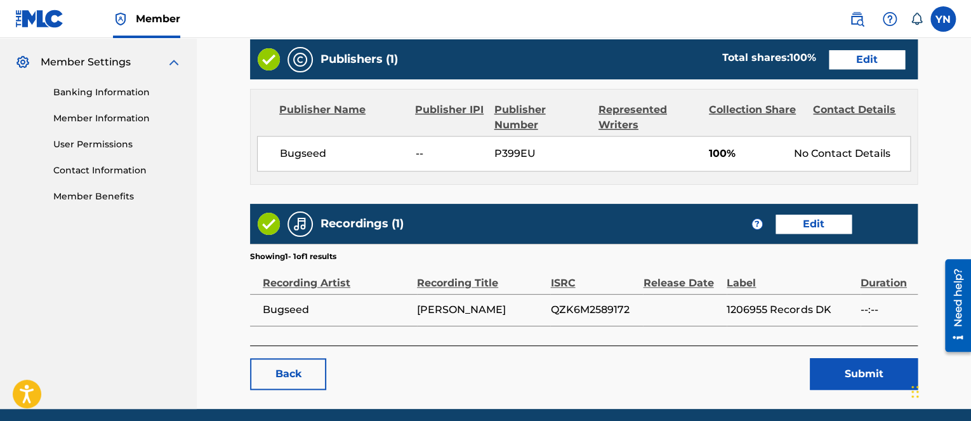
click at [856, 354] on div "Back Submit" at bounding box center [584, 367] width 668 height 44
click at [856, 373] on button "Submit" at bounding box center [864, 374] width 108 height 32
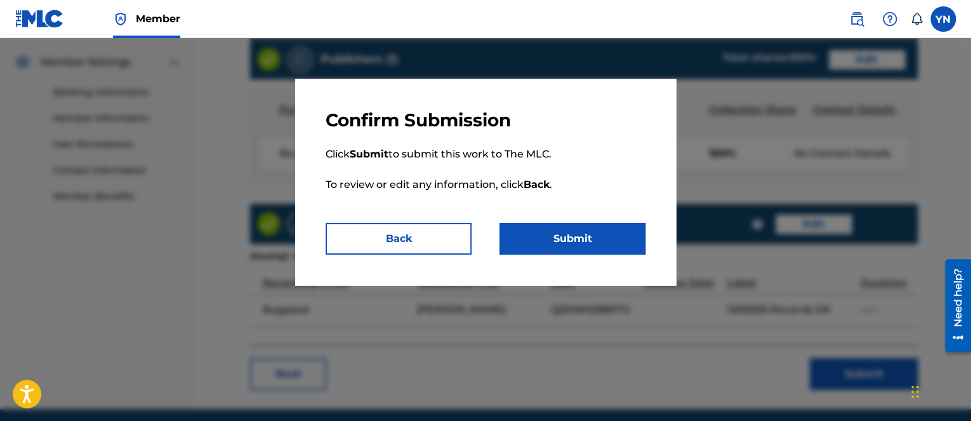
click at [617, 246] on button "Submit" at bounding box center [573, 239] width 146 height 32
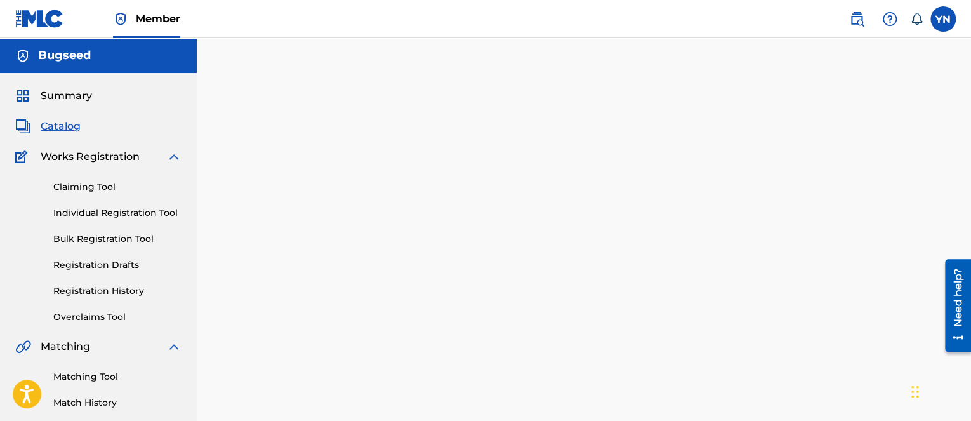
click at [431, 403] on div "Back Done" at bounding box center [584, 280] width 668 height 383
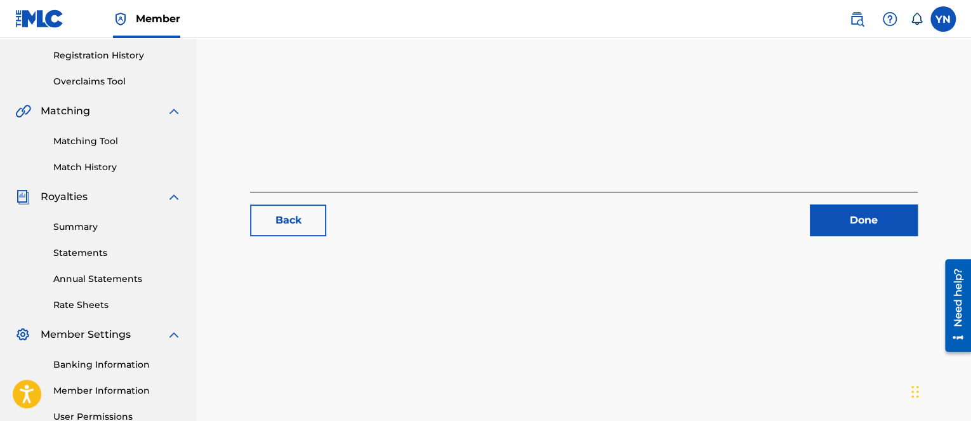
scroll to position [239, 0]
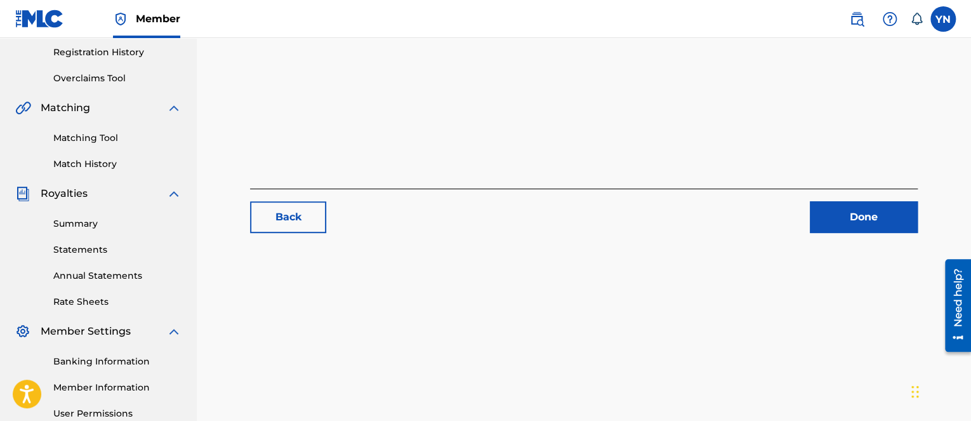
click at [836, 231] on link "Done" at bounding box center [864, 217] width 108 height 32
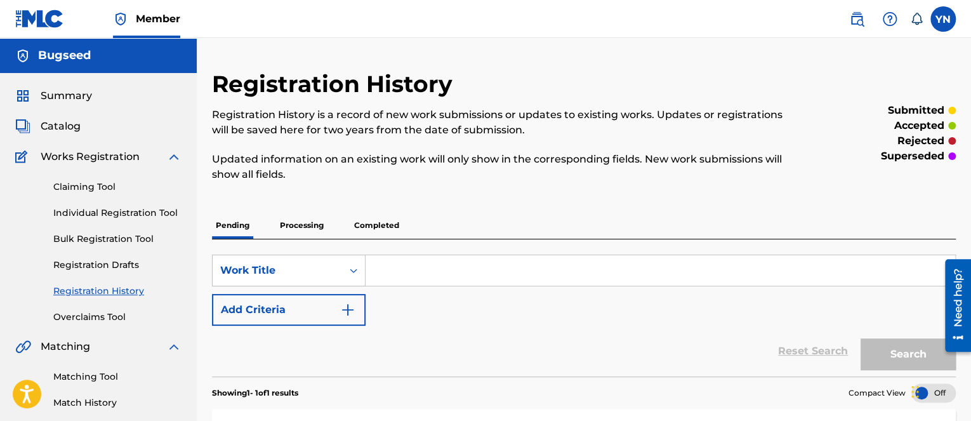
click at [71, 132] on span "Catalog" at bounding box center [61, 126] width 40 height 15
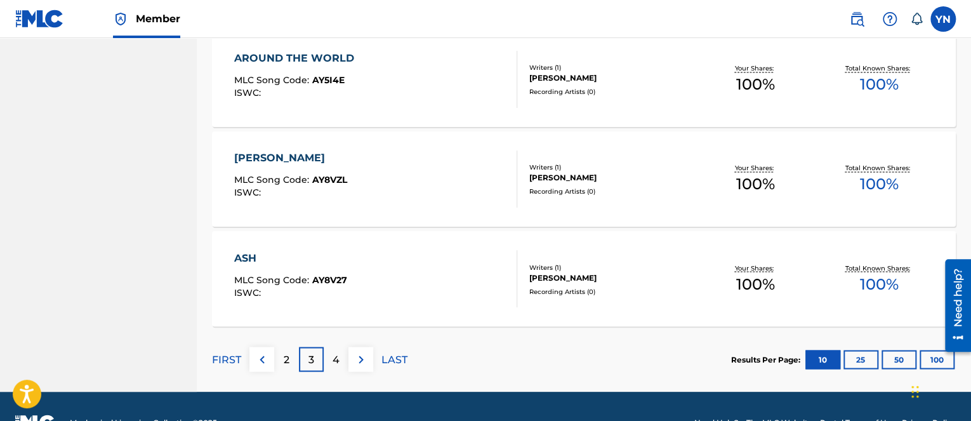
scroll to position [1016, 0]
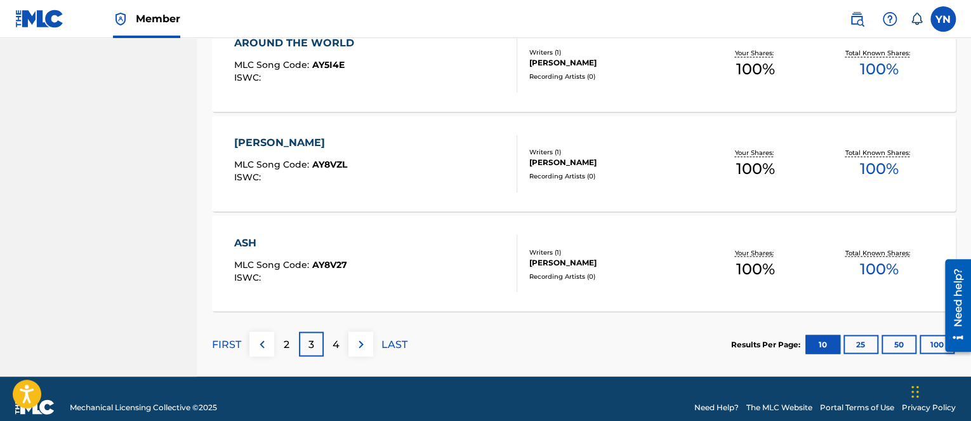
click at [470, 274] on div "ASH MLC Song Code : AY8V27 ISWC :" at bounding box center [375, 263] width 283 height 57
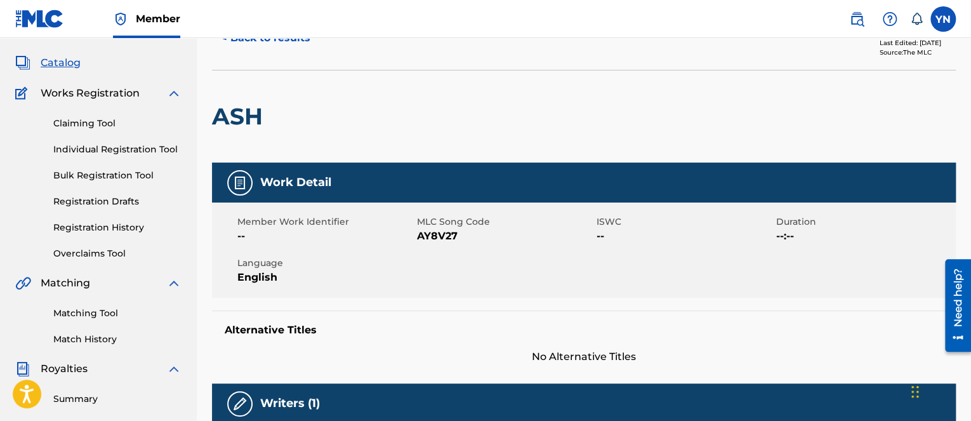
scroll to position [4, 0]
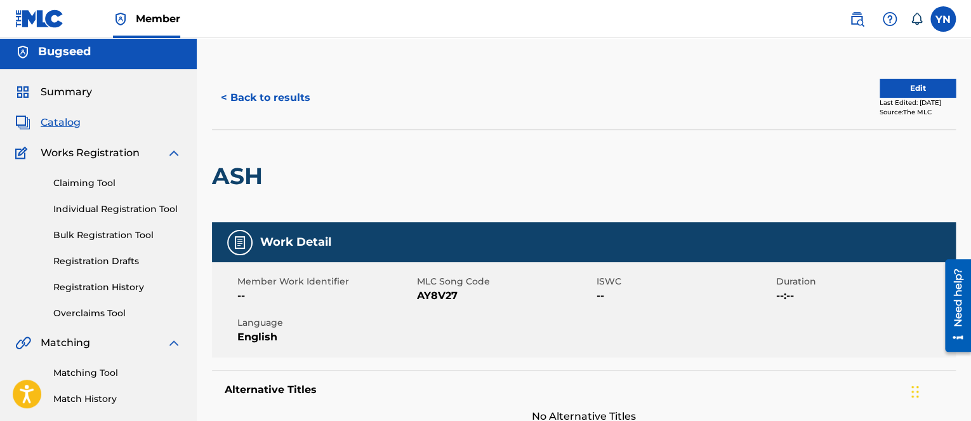
click at [907, 84] on button "Edit" at bounding box center [918, 88] width 76 height 19
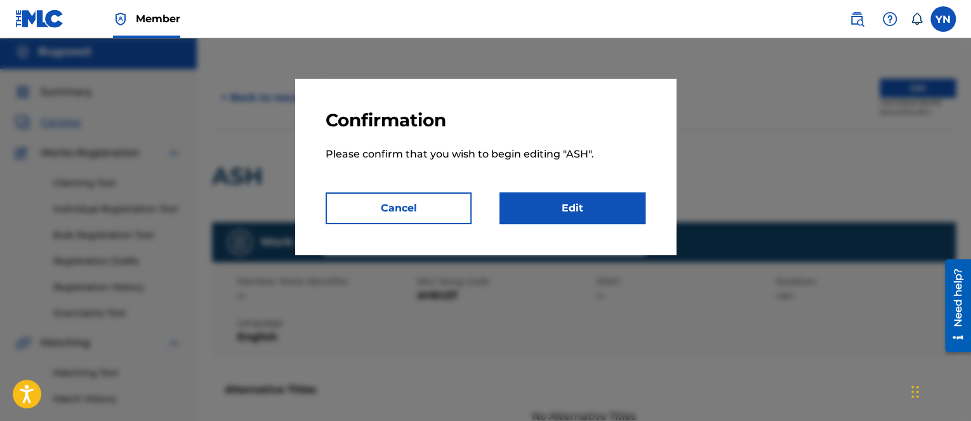
click at [609, 198] on link "Edit" at bounding box center [573, 208] width 146 height 32
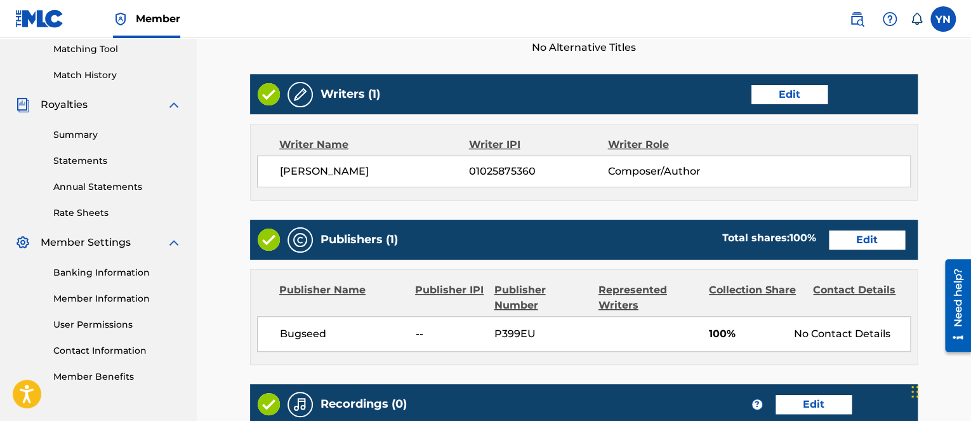
scroll to position [514, 0]
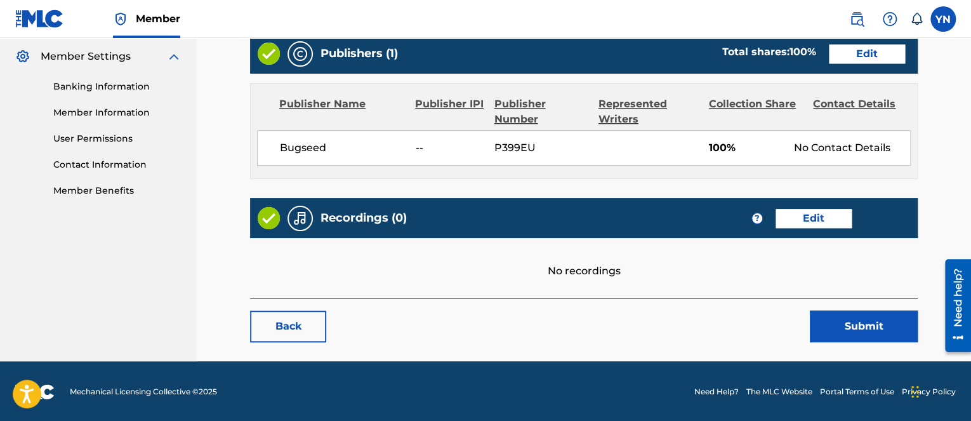
click at [799, 219] on link "Edit" at bounding box center [814, 218] width 76 height 19
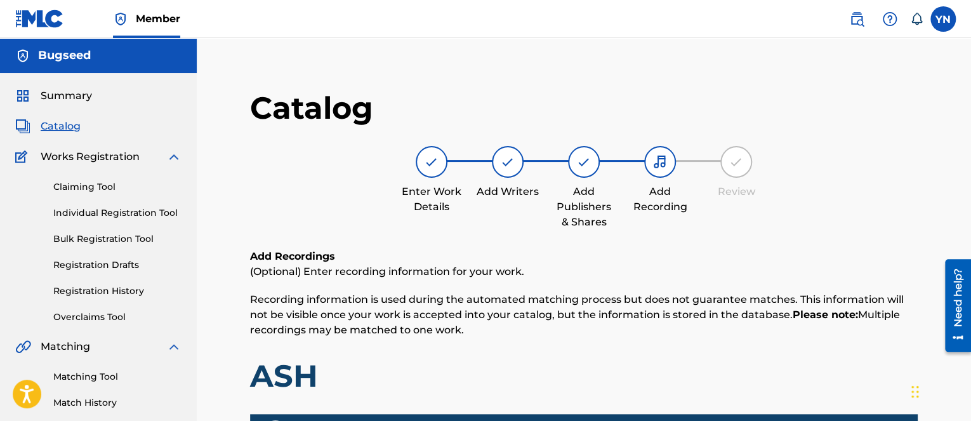
scroll to position [366, 0]
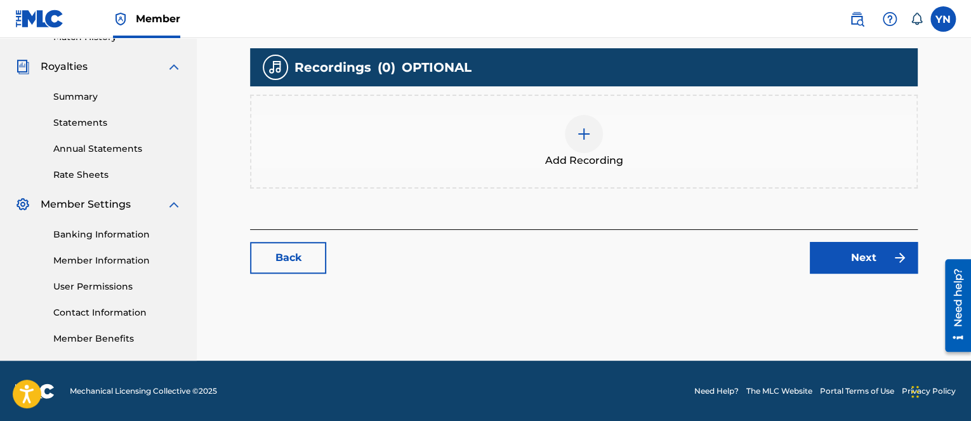
click at [612, 176] on div "Add Recording" at bounding box center [584, 142] width 668 height 94
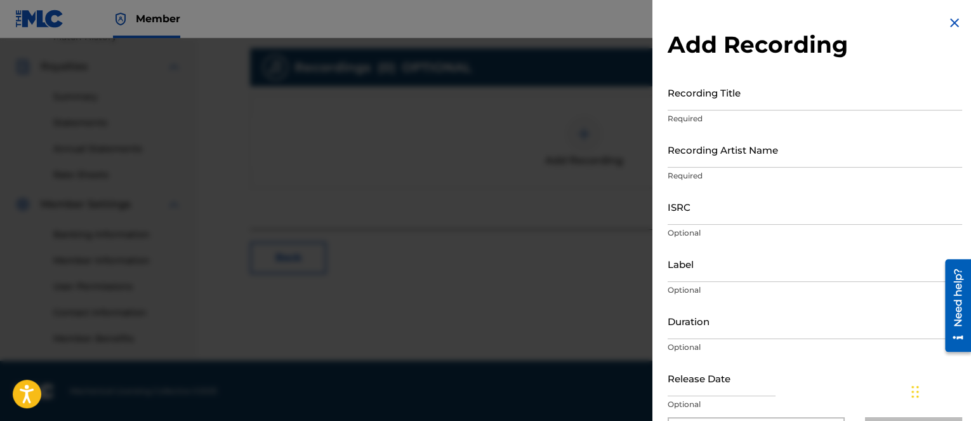
click at [703, 406] on p "Optional" at bounding box center [815, 404] width 295 height 11
click at [731, 109] on div "Recording Title Required" at bounding box center [815, 102] width 295 height 57
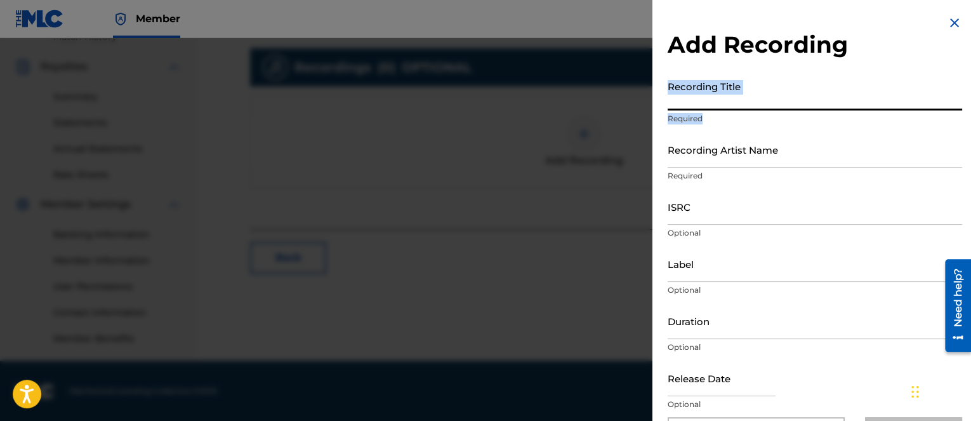
click at [730, 105] on input "Recording Title" at bounding box center [815, 92] width 295 height 36
paste input "ash"
type input "ash"
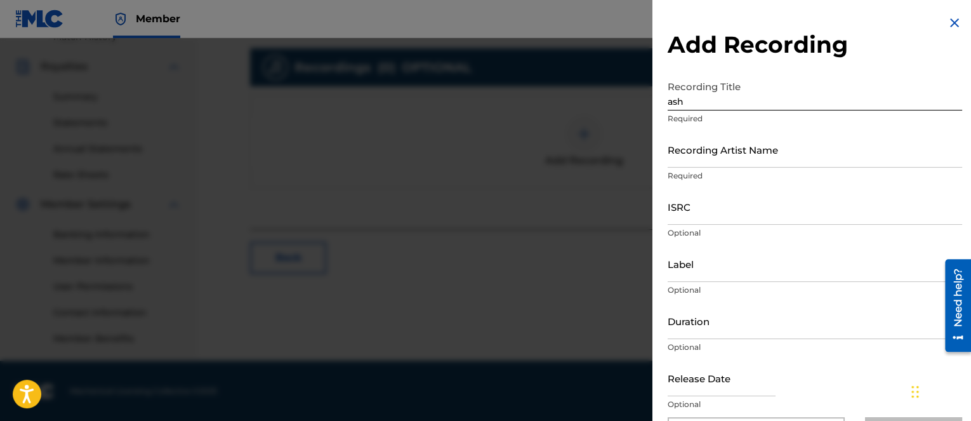
click at [674, 396] on input "text" at bounding box center [722, 378] width 108 height 36
select select "7"
select select "2025"
click at [742, 215] on input "ISRC" at bounding box center [815, 207] width 295 height 36
paste input "US-ANG-24-17418"
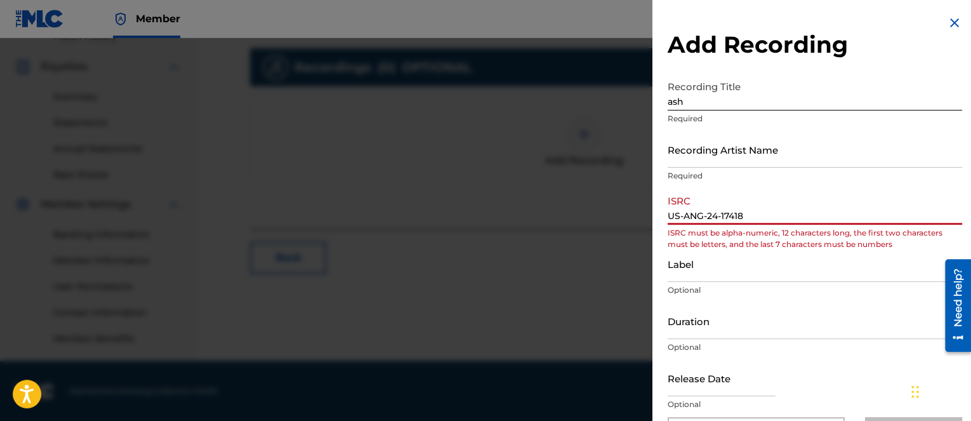
type input "US-ANG-24-17418"
click at [747, 156] on input "Recording Artist Name" at bounding box center [815, 149] width 295 height 36
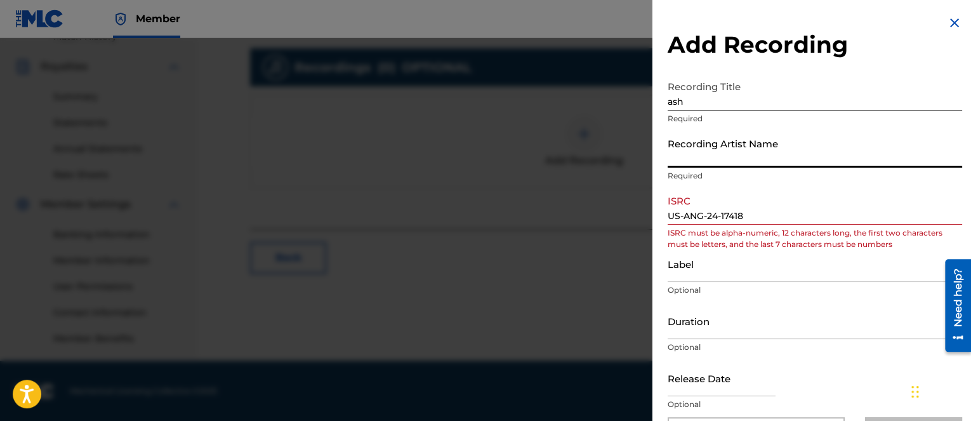
type input "Bugseed"
click at [771, 217] on input "US-ANG-24-17418" at bounding box center [815, 207] width 295 height 36
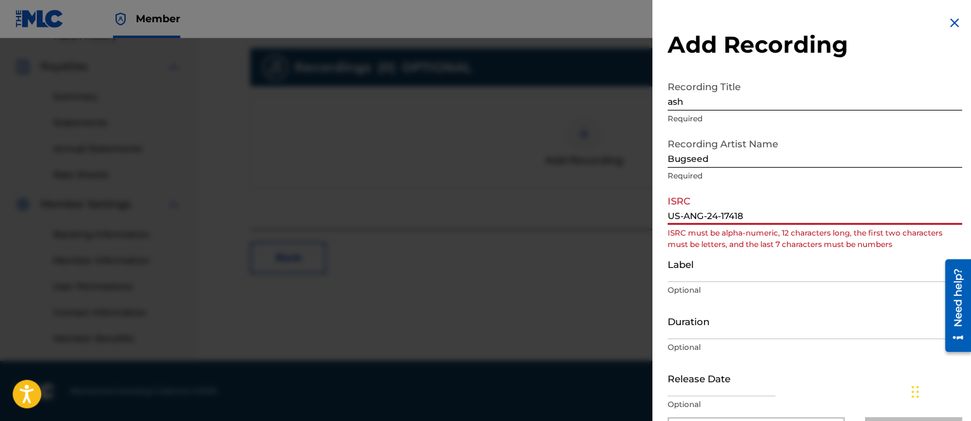
click at [690, 217] on input "US-ANG-24-17418" at bounding box center [815, 207] width 295 height 36
click at [716, 220] on input "USANG24-17418" at bounding box center [815, 207] width 295 height 36
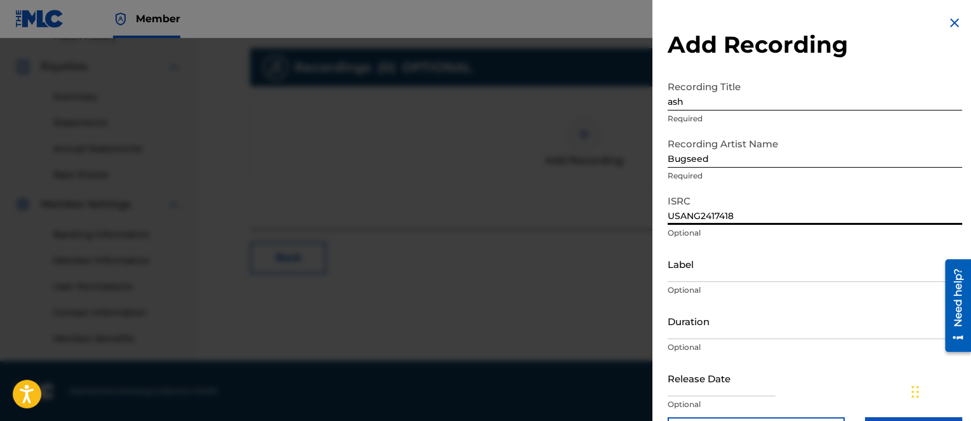
type input "USANG2417418"
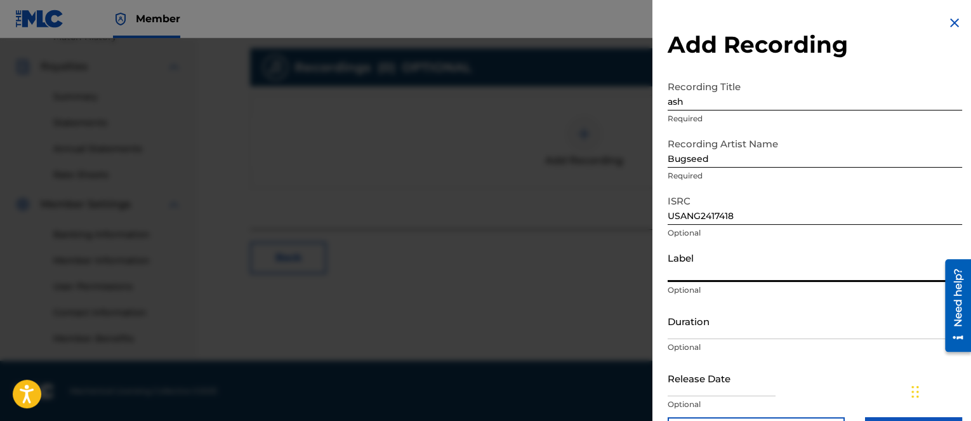
click at [745, 269] on input "Label" at bounding box center [815, 264] width 295 height 36
click at [736, 261] on input "C" at bounding box center [815, 264] width 295 height 36
click at [732, 265] on input "C" at bounding box center [815, 264] width 295 height 36
paste input "heeba Cheeba Records"
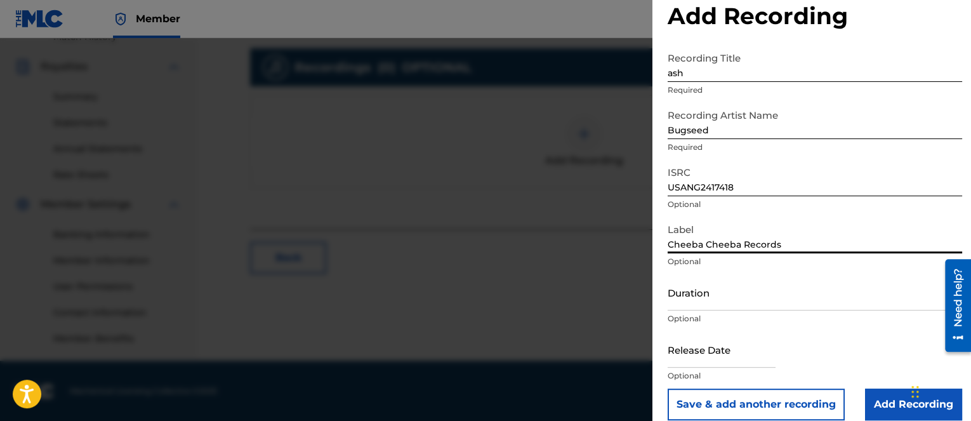
scroll to position [43, 0]
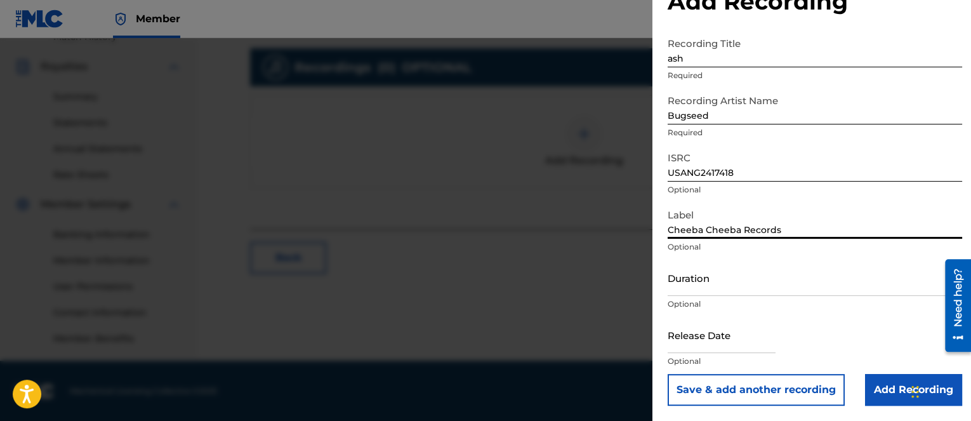
type input "Cheeba Cheeba Records"
click at [881, 388] on input "Add Recording" at bounding box center [913, 390] width 97 height 32
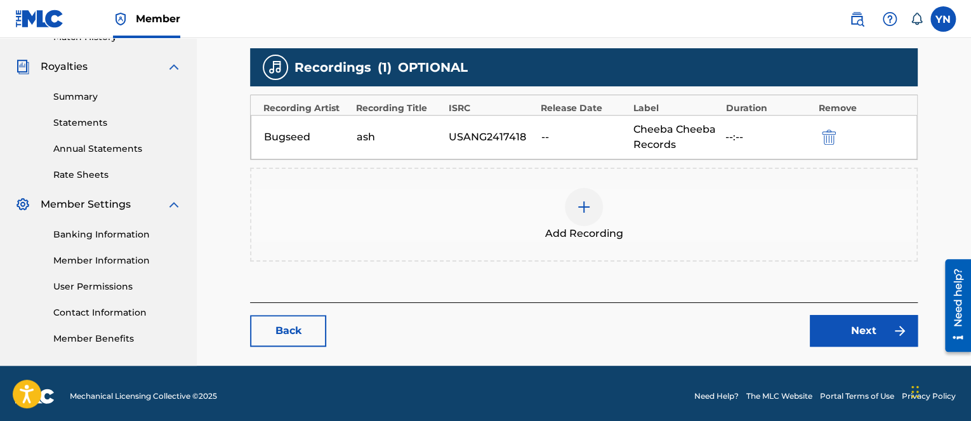
click at [871, 340] on link "Next" at bounding box center [864, 331] width 108 height 32
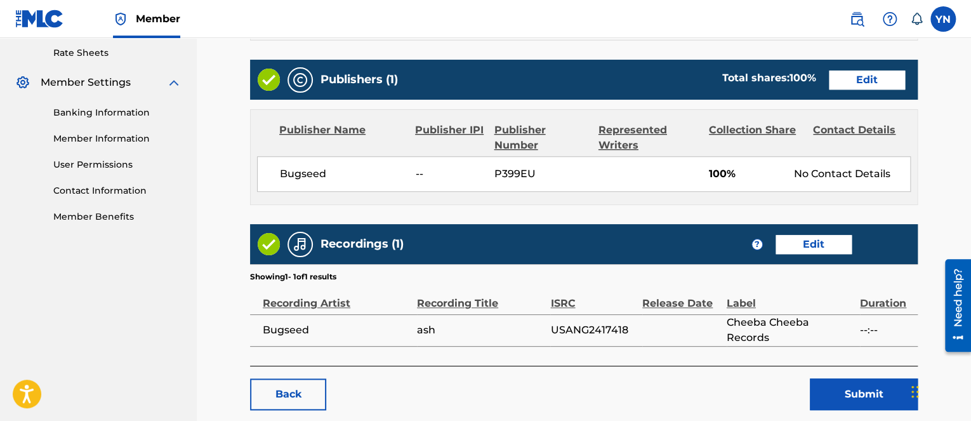
scroll to position [508, 0]
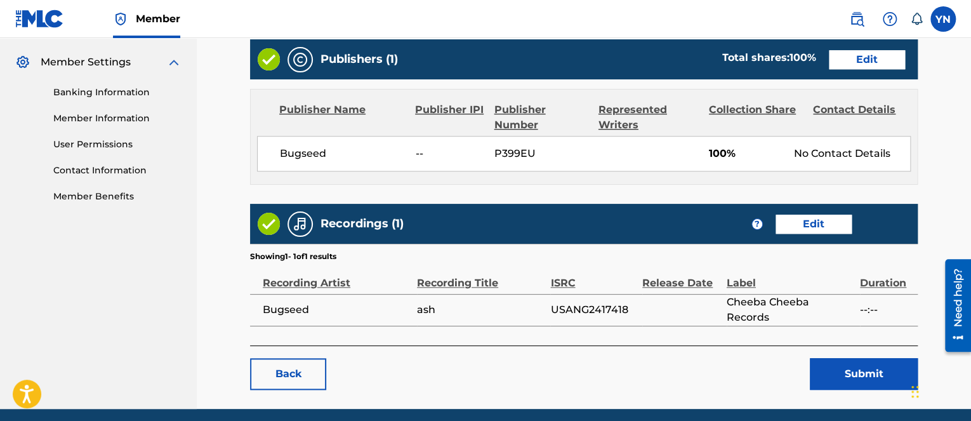
click at [608, 312] on span "USANG2417418" at bounding box center [593, 309] width 86 height 15
copy span "USANG2417418"
click at [836, 363] on button "Submit" at bounding box center [864, 374] width 108 height 32
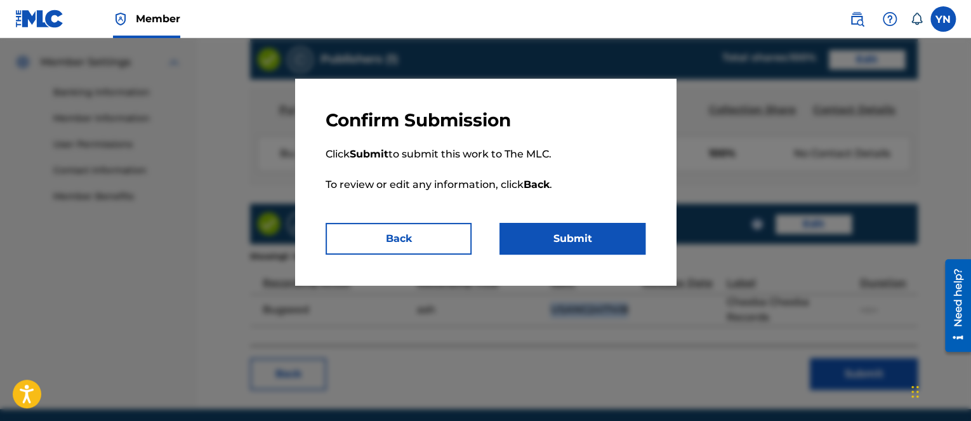
click at [556, 240] on button "Submit" at bounding box center [573, 239] width 146 height 32
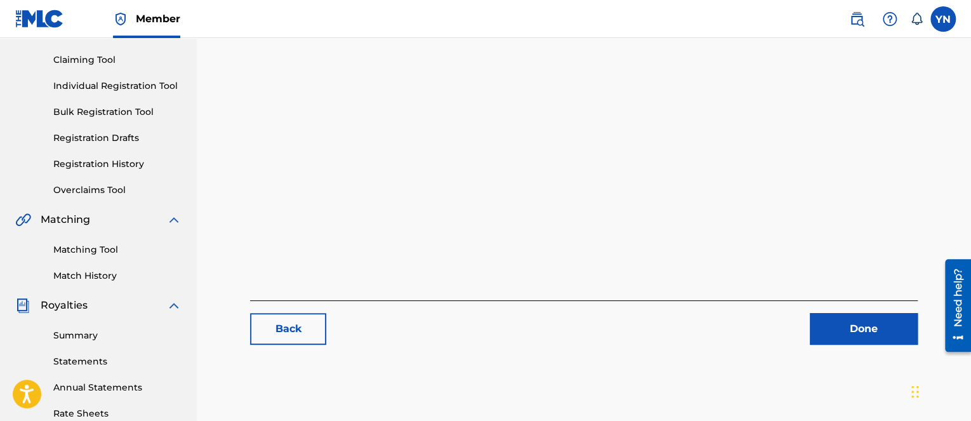
scroll to position [254, 0]
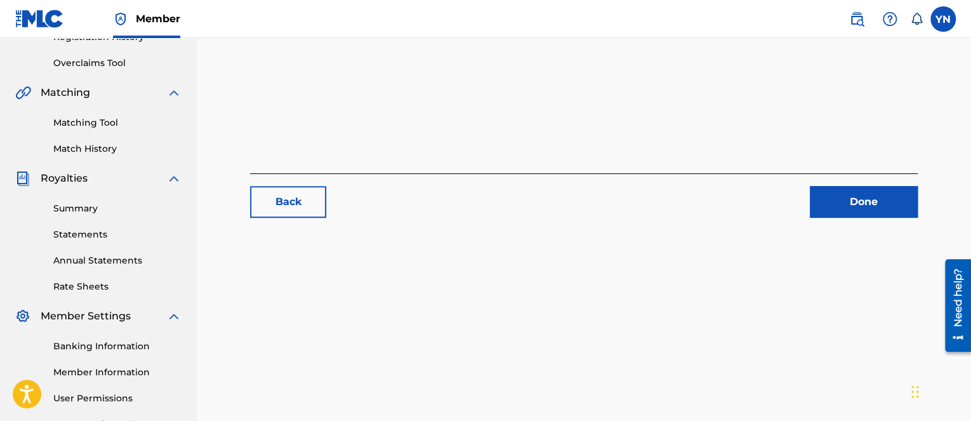
click at [887, 204] on link "Done" at bounding box center [864, 202] width 108 height 32
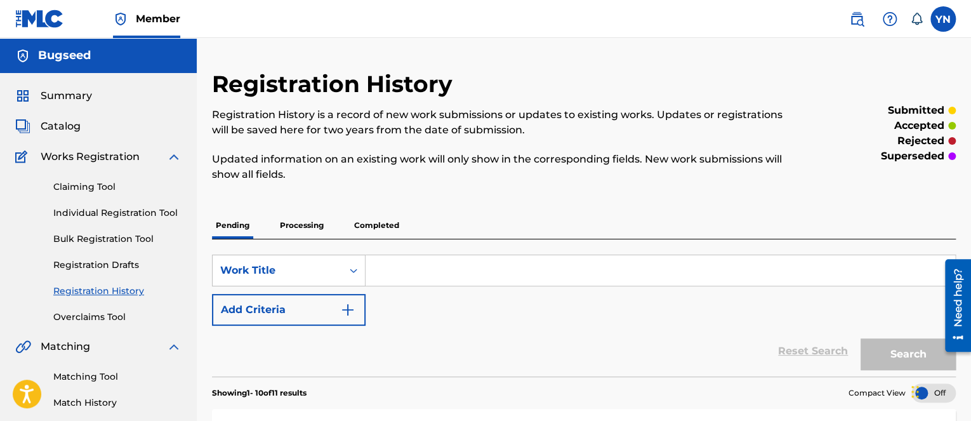
click at [69, 134] on div "Summary Catalog Works Registration Claiming Tool Individual Registration Tool B…" at bounding box center [98, 399] width 197 height 653
click at [69, 126] on span "Catalog" at bounding box center [61, 126] width 40 height 15
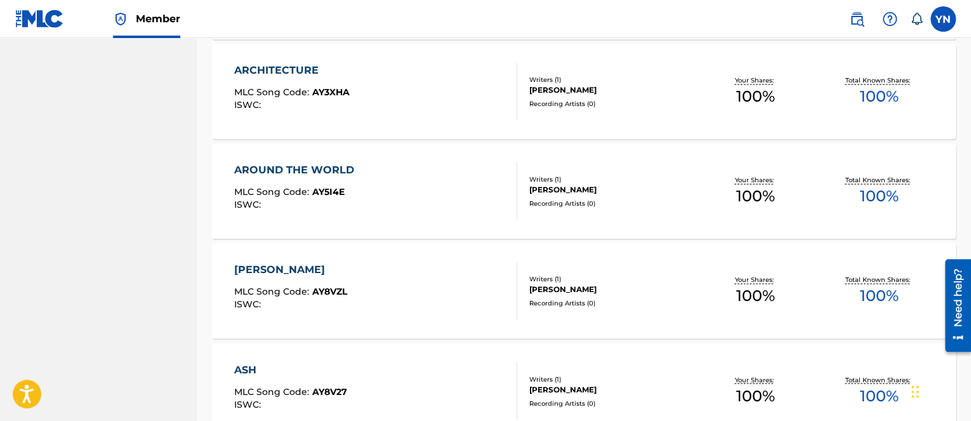
scroll to position [1032, 0]
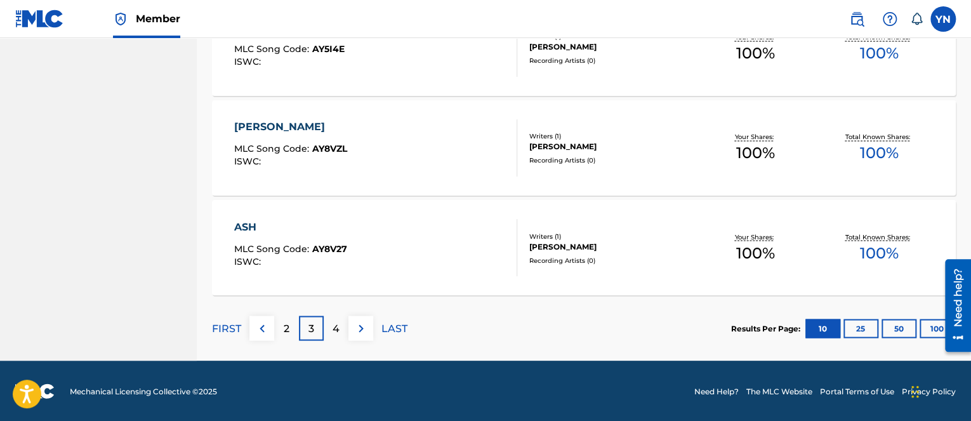
click at [343, 332] on div "FIRST 2 3 4 LAST" at bounding box center [310, 328] width 196 height 25
click at [337, 336] on div "4" at bounding box center [336, 328] width 25 height 25
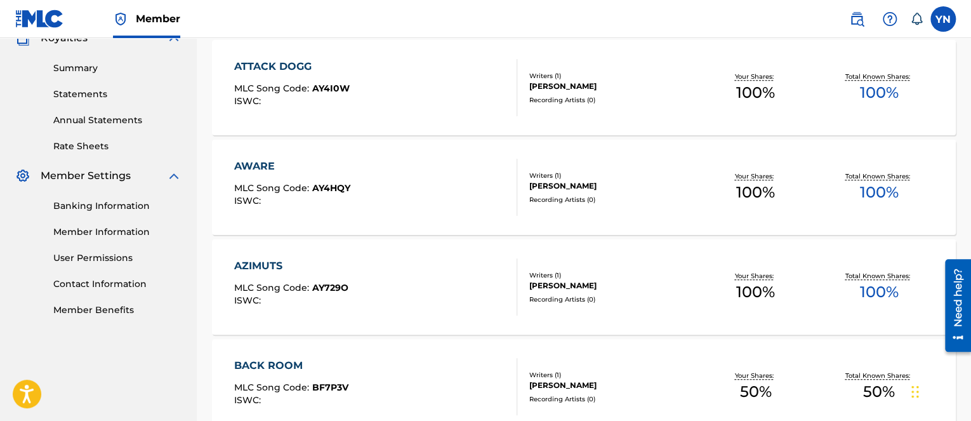
scroll to position [143, 0]
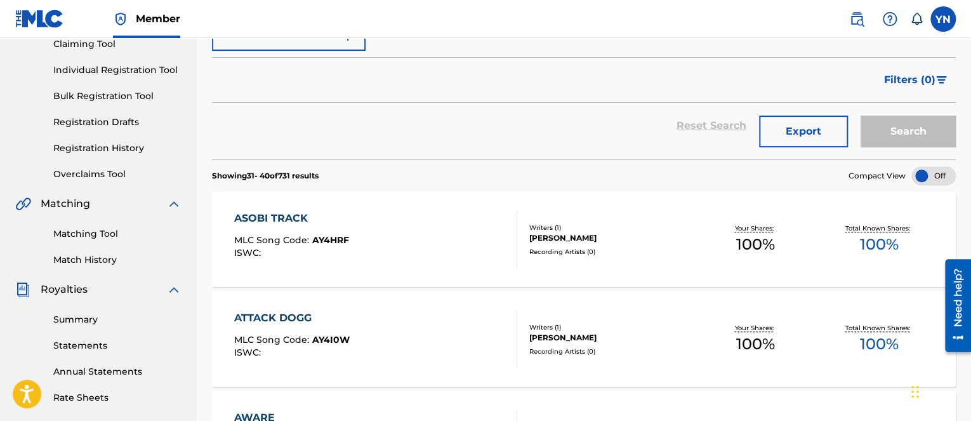
click at [396, 241] on div "ASOBI TRACK MLC Song Code : AY4HRF ISWC :" at bounding box center [375, 239] width 283 height 57
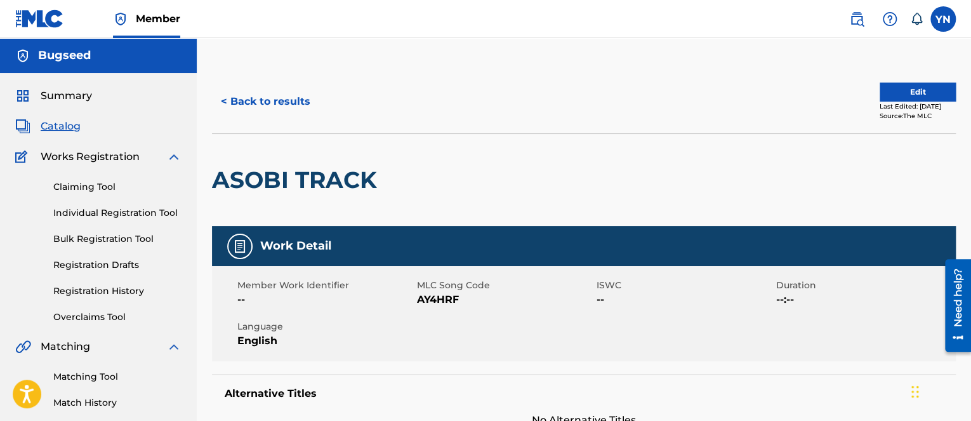
click at [910, 98] on button "Edit" at bounding box center [918, 92] width 76 height 19
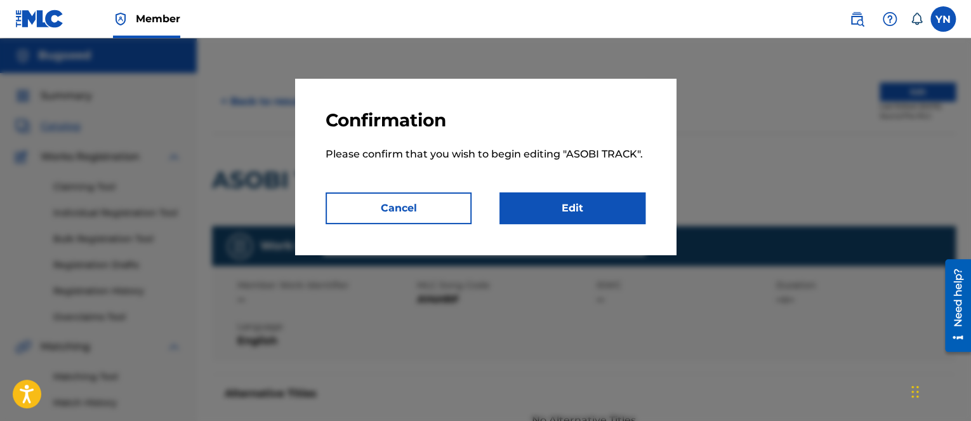
click at [556, 206] on link "Edit" at bounding box center [573, 208] width 146 height 32
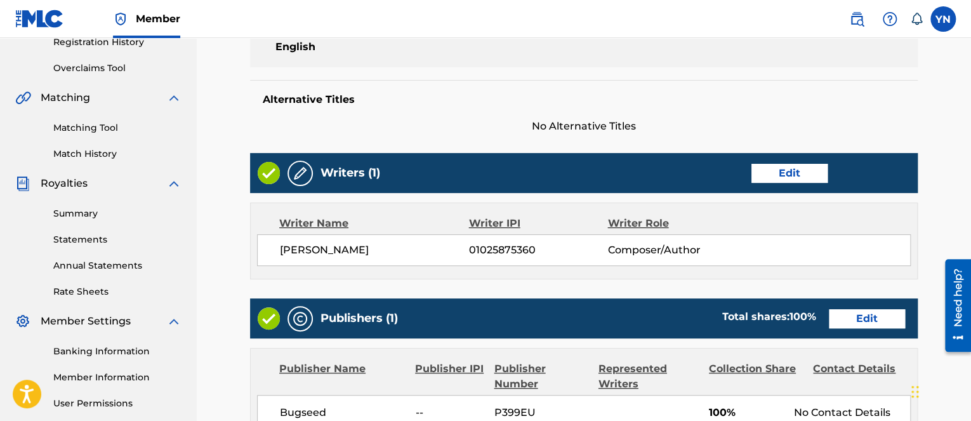
scroll to position [508, 0]
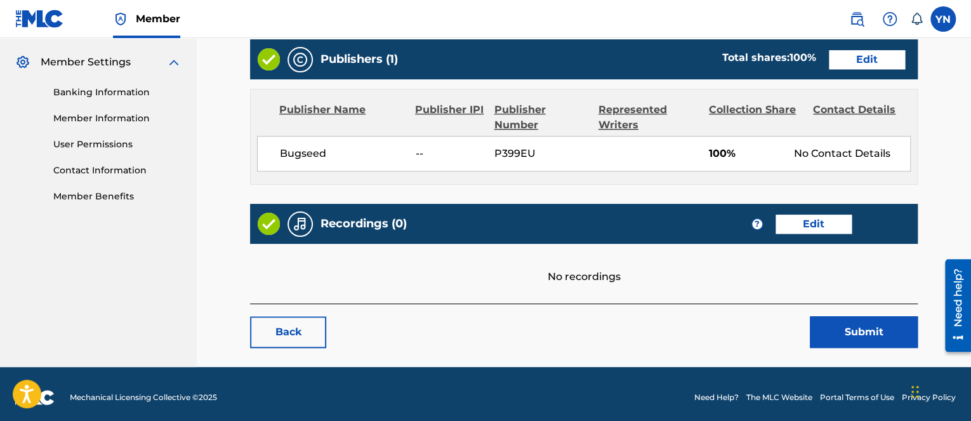
click at [799, 220] on link "Edit" at bounding box center [814, 224] width 76 height 19
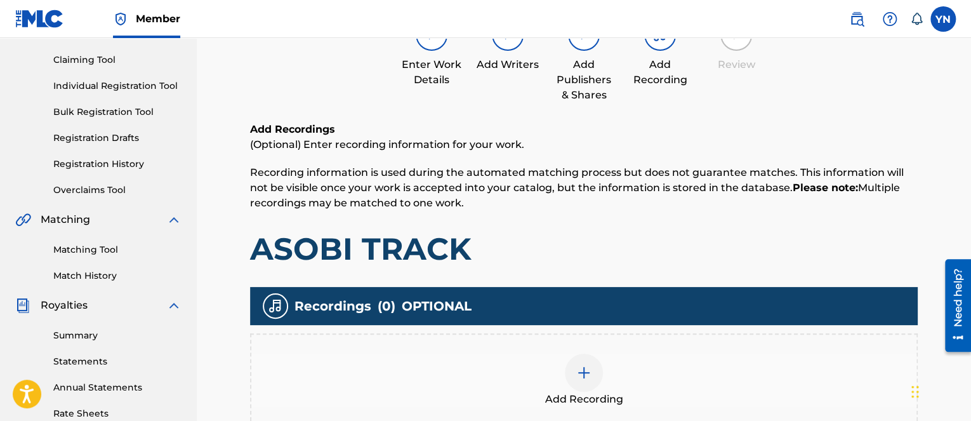
scroll to position [254, 0]
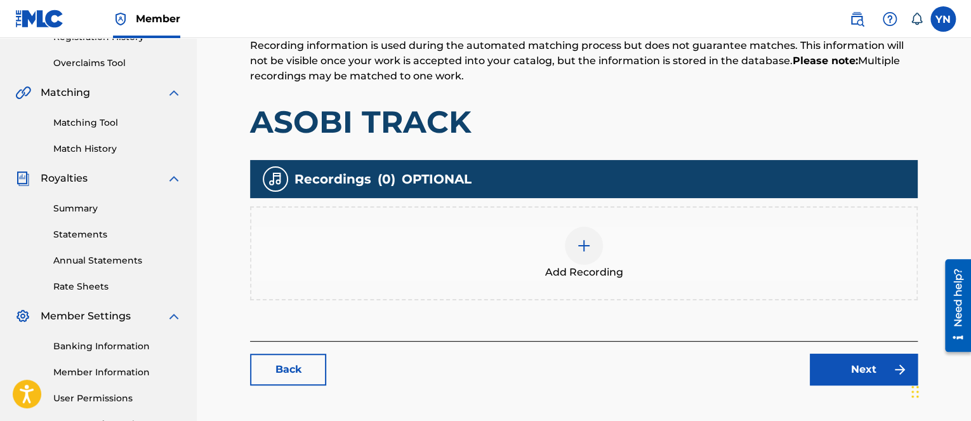
click at [660, 253] on div "Add Recording" at bounding box center [583, 253] width 665 height 53
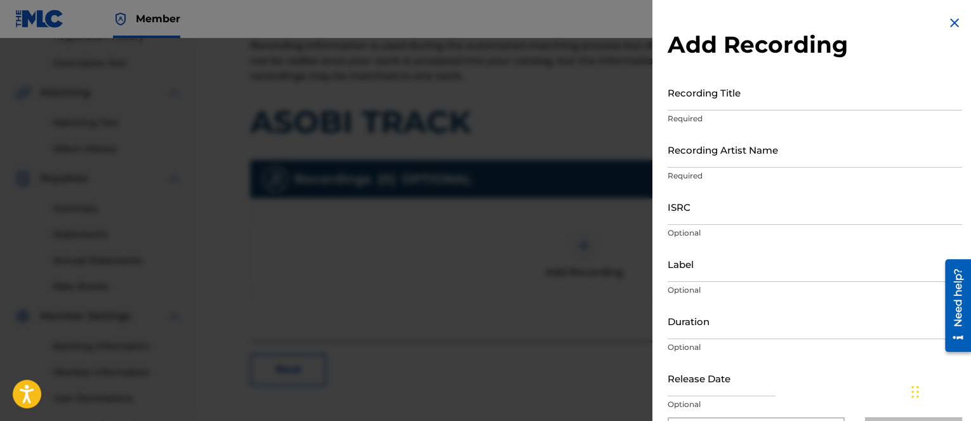
click at [726, 106] on input "Recording Title" at bounding box center [815, 92] width 295 height 36
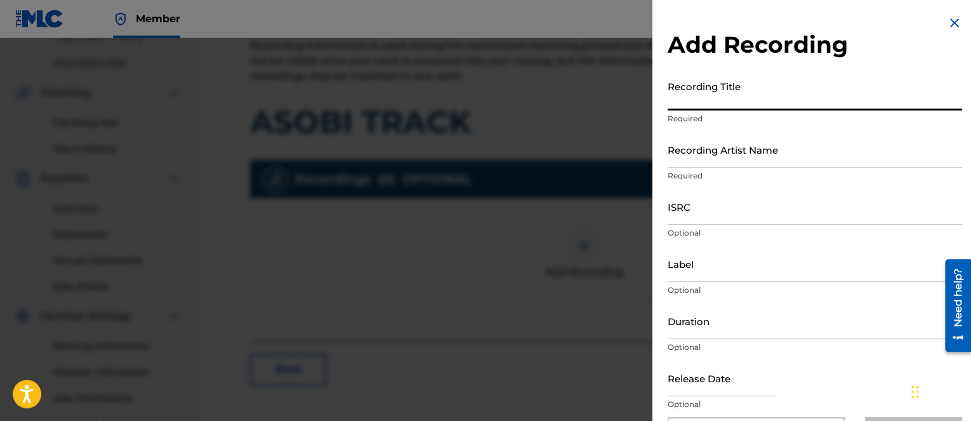
paste input "Asobi Track"
type input "Asobi Track"
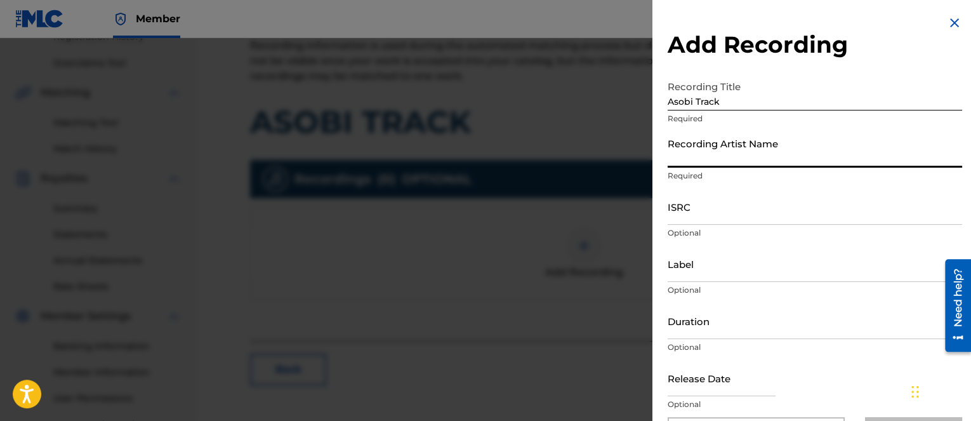
click at [731, 159] on input "Recording Artist Name" at bounding box center [815, 149] width 295 height 36
type input "Bugseed"
click at [731, 208] on input "ISRC" at bounding box center [815, 207] width 295 height 36
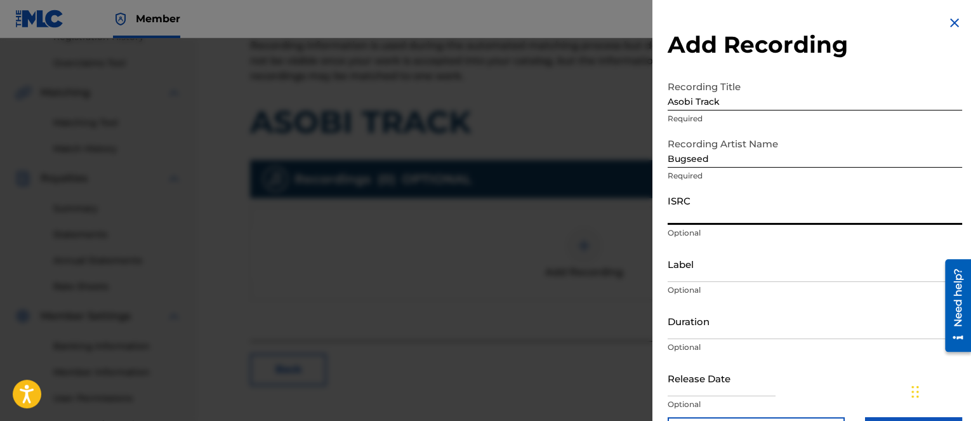
paste input "DEQ121639029"
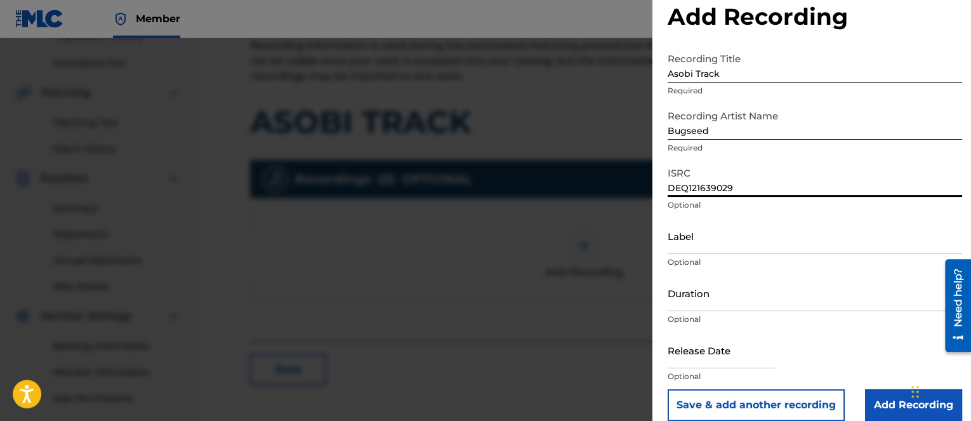
scroll to position [43, 0]
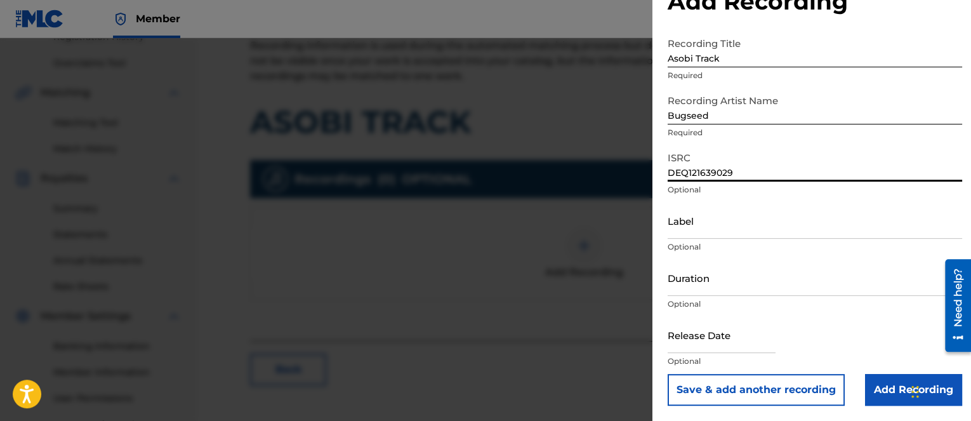
type input "DEQ121639029"
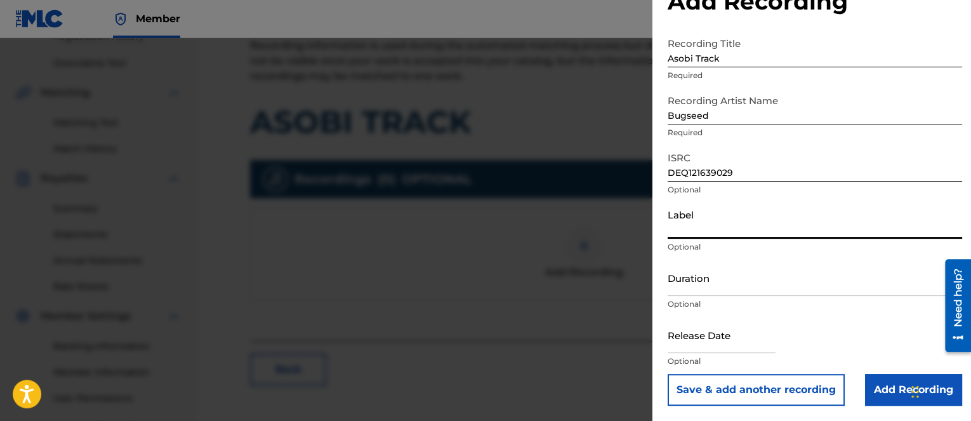
click at [836, 229] on input "Label" at bounding box center [815, 221] width 295 height 36
type input "Vinyl Digital GmbH"
click at [876, 390] on input "Add Recording" at bounding box center [913, 390] width 97 height 32
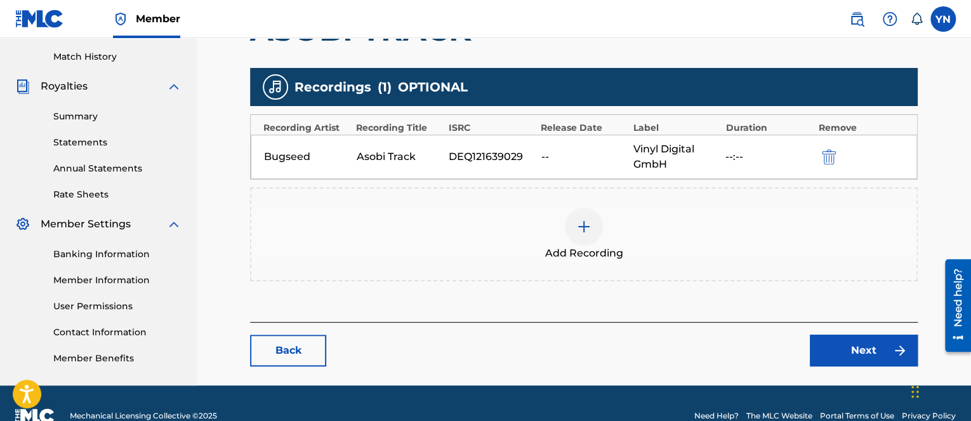
scroll to position [370, 0]
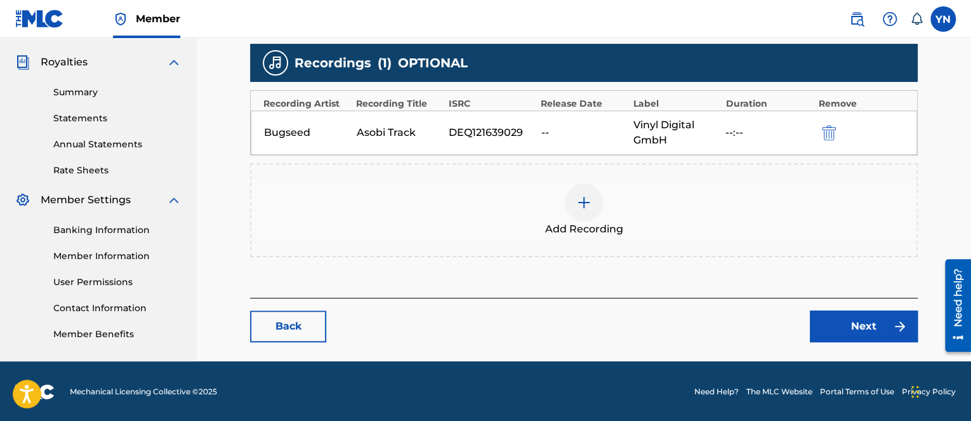
click at [880, 329] on link "Next" at bounding box center [864, 326] width 108 height 32
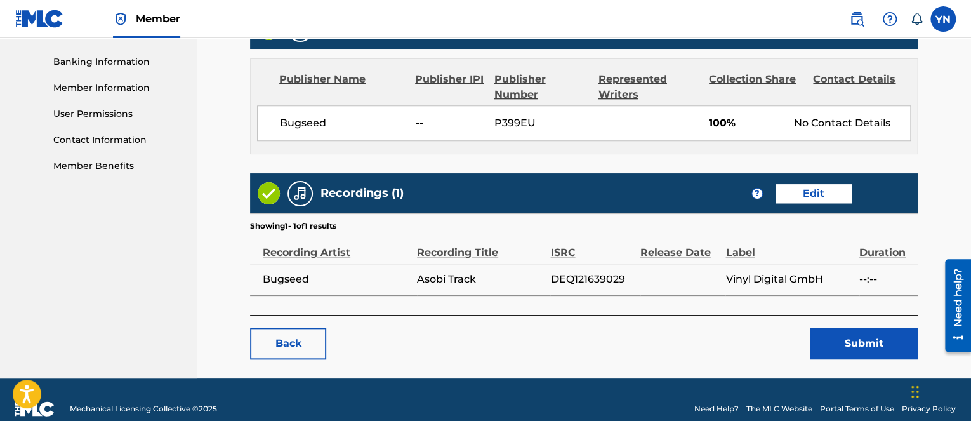
scroll to position [555, 0]
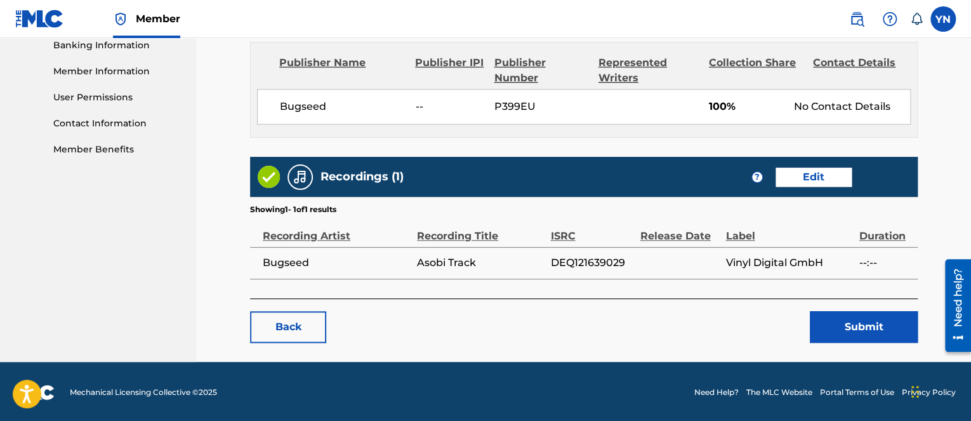
click at [836, 335] on button "Submit" at bounding box center [864, 327] width 108 height 32
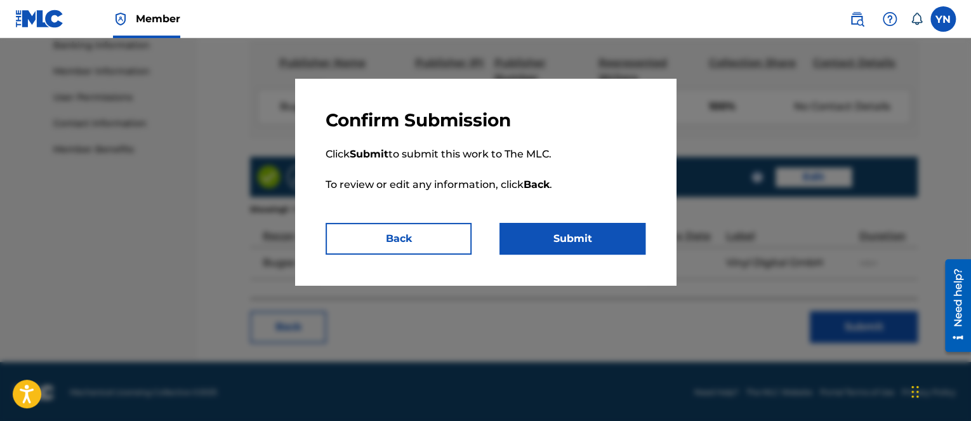
click at [621, 243] on button "Submit" at bounding box center [573, 239] width 146 height 32
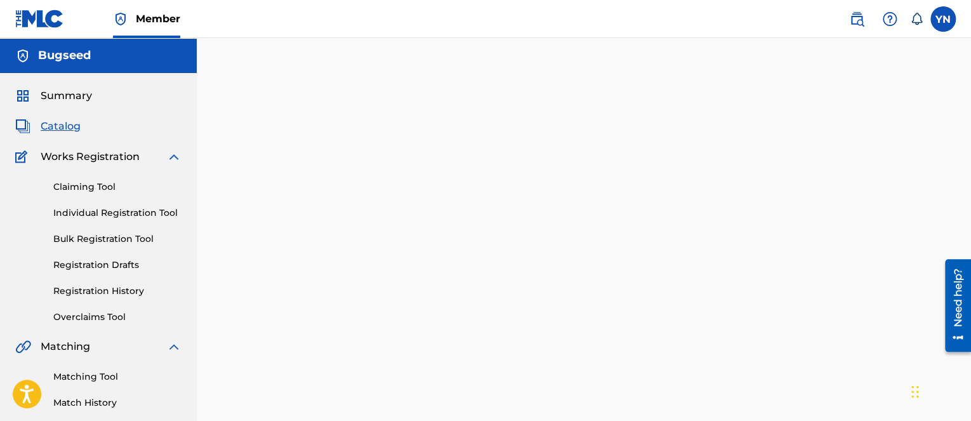
click at [52, 126] on span "Catalog" at bounding box center [61, 126] width 40 height 15
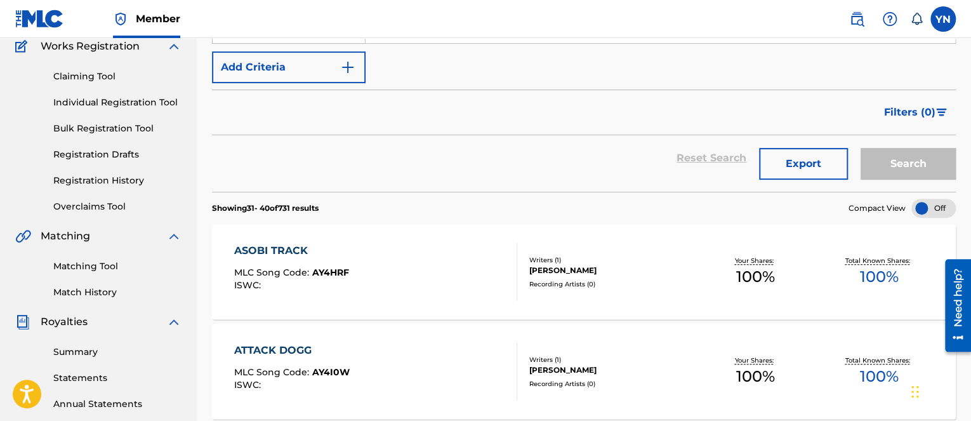
scroll to position [127, 0]
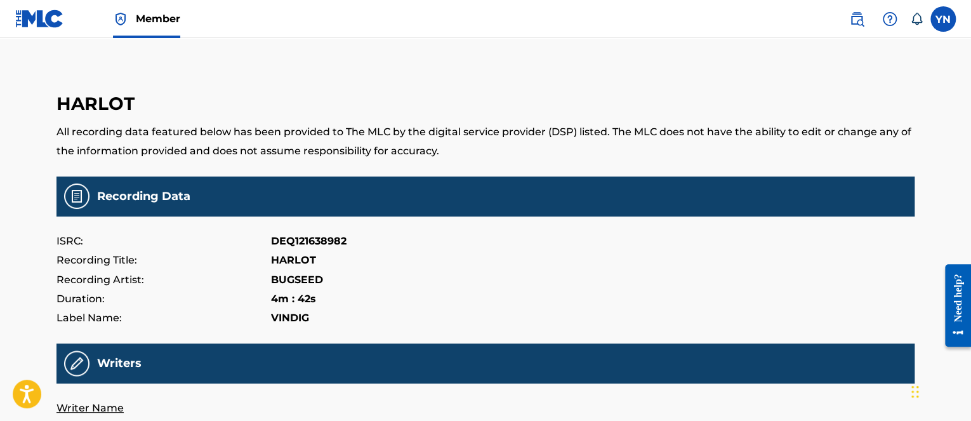
scroll to position [127, 0]
